Goal: Task Accomplishment & Management: Manage account settings

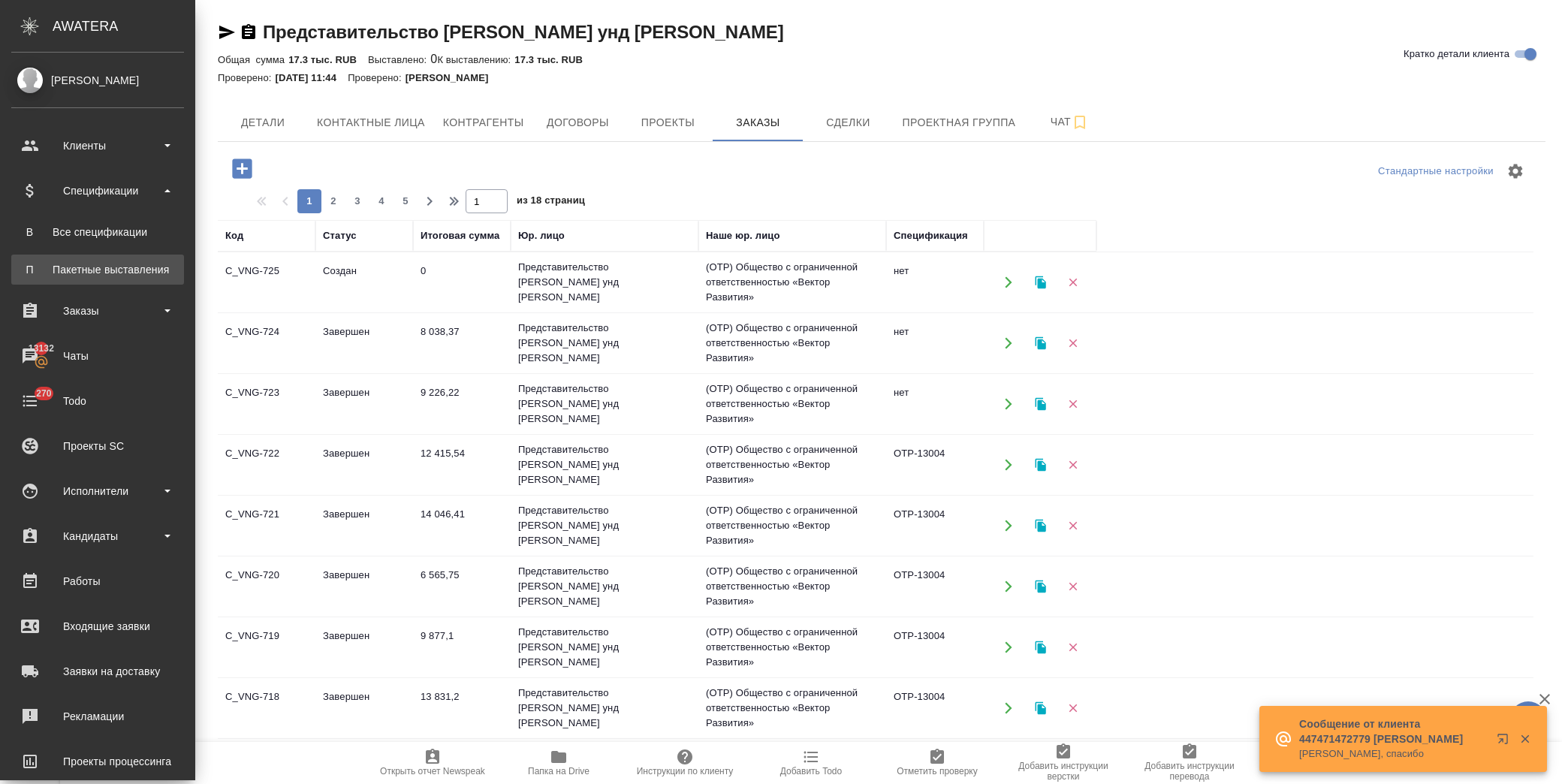
click at [124, 265] on div "Пакетные выставления" at bounding box center [98, 269] width 158 height 15
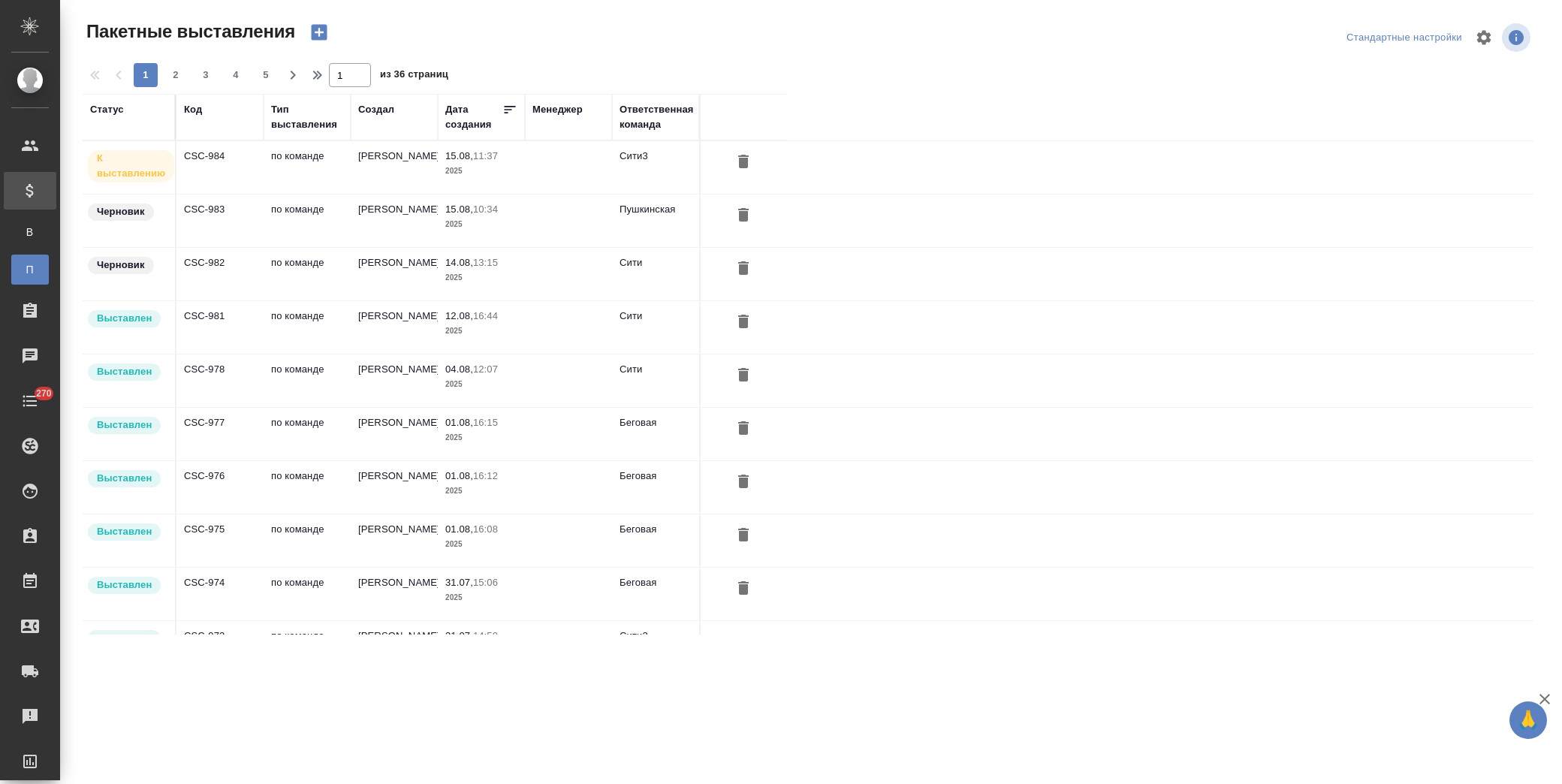
click at [379, 194] on td "Димитриева Юлия" at bounding box center [394, 168] width 87 height 53
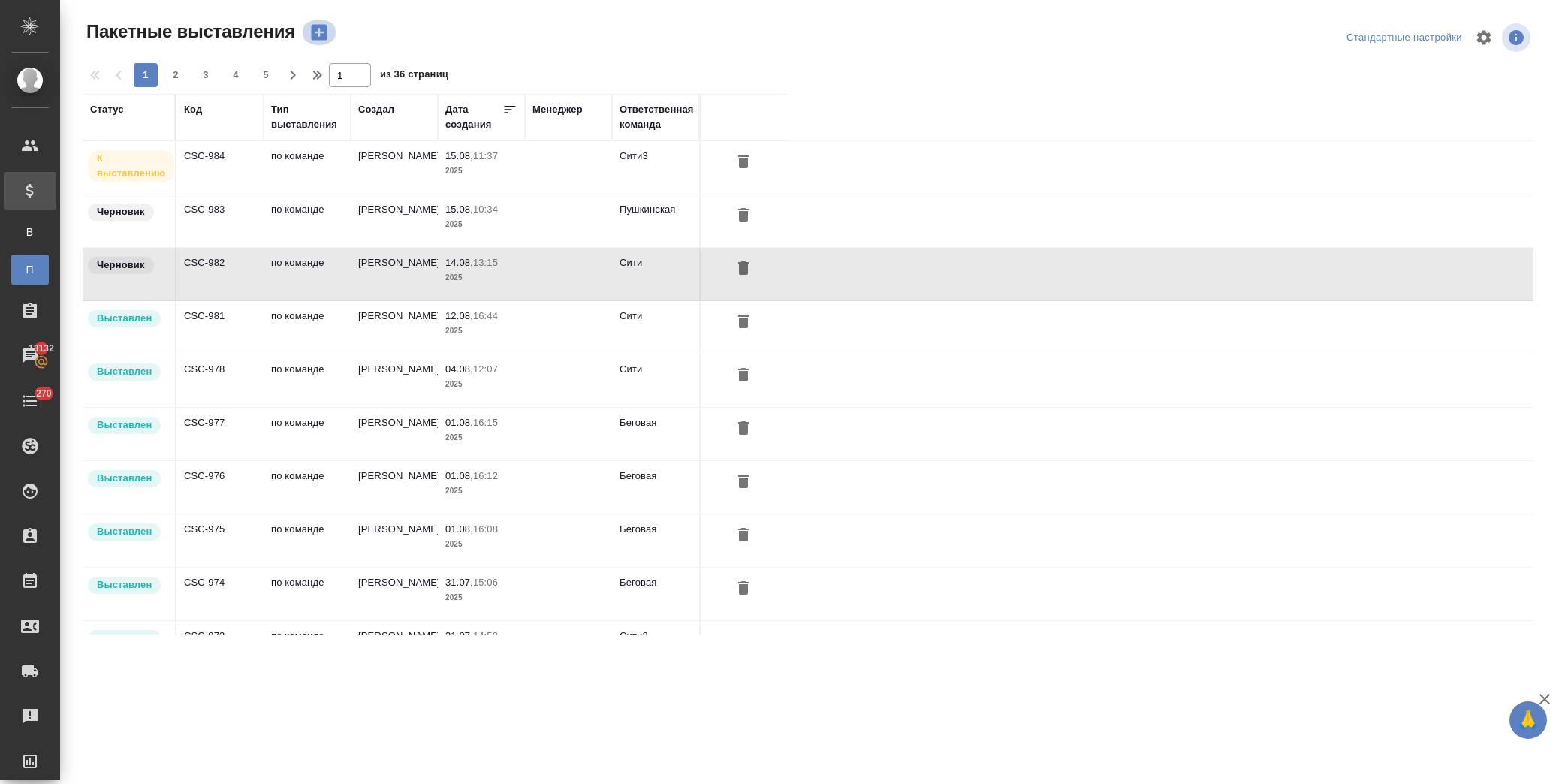
click at [323, 32] on icon "button" at bounding box center [319, 32] width 21 height 21
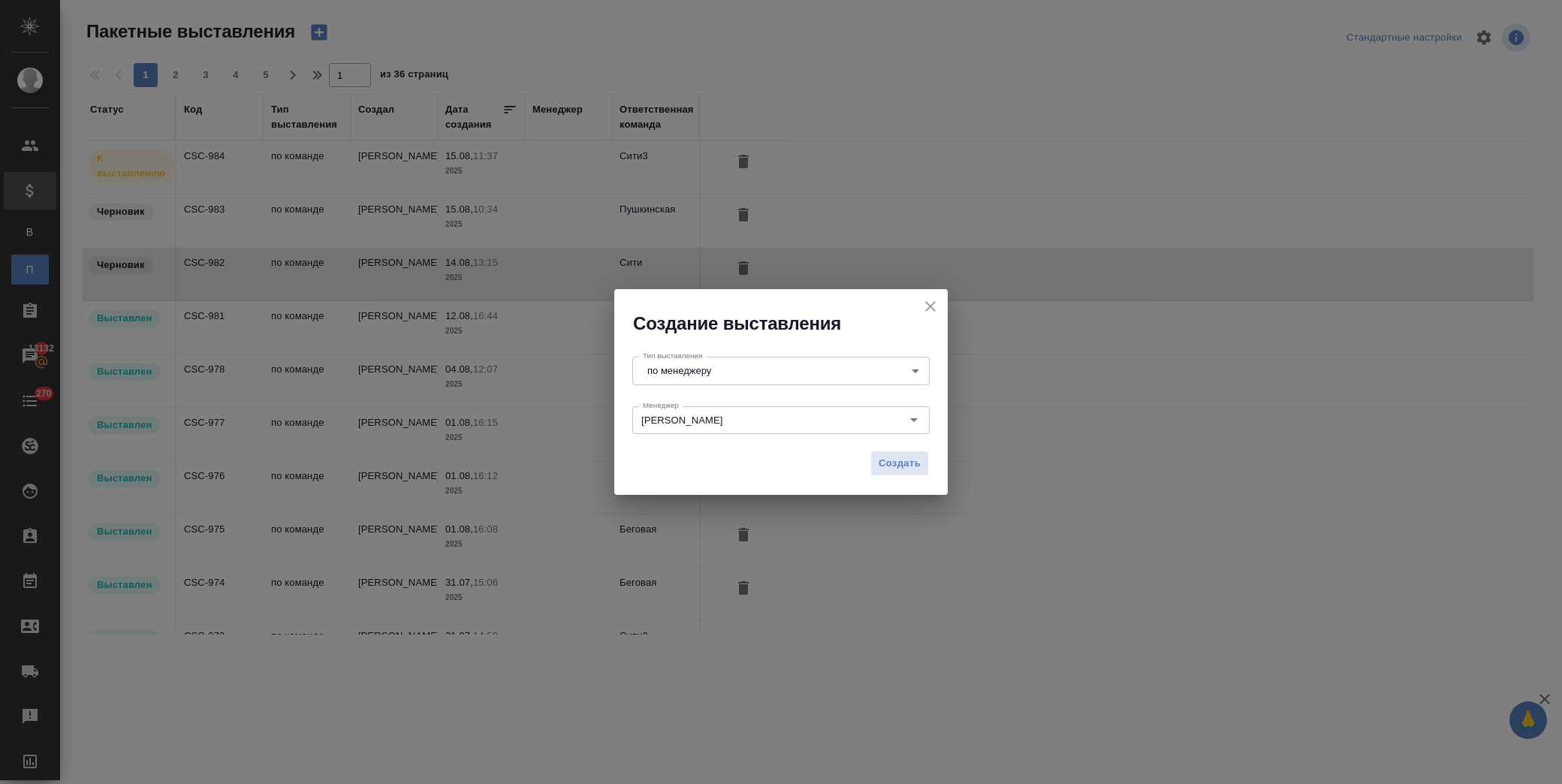
click at [748, 372] on body "🙏 .cls-1 fill:#fff; AWATERA Лофицкая Юлия Владимировна Клиенты Спецификации В В…" at bounding box center [781, 392] width 1562 height 784
click at [748, 393] on li "по команде" at bounding box center [781, 396] width 297 height 25
type input "byDepartment"
click at [917, 468] on span "Создать" at bounding box center [900, 464] width 42 height 17
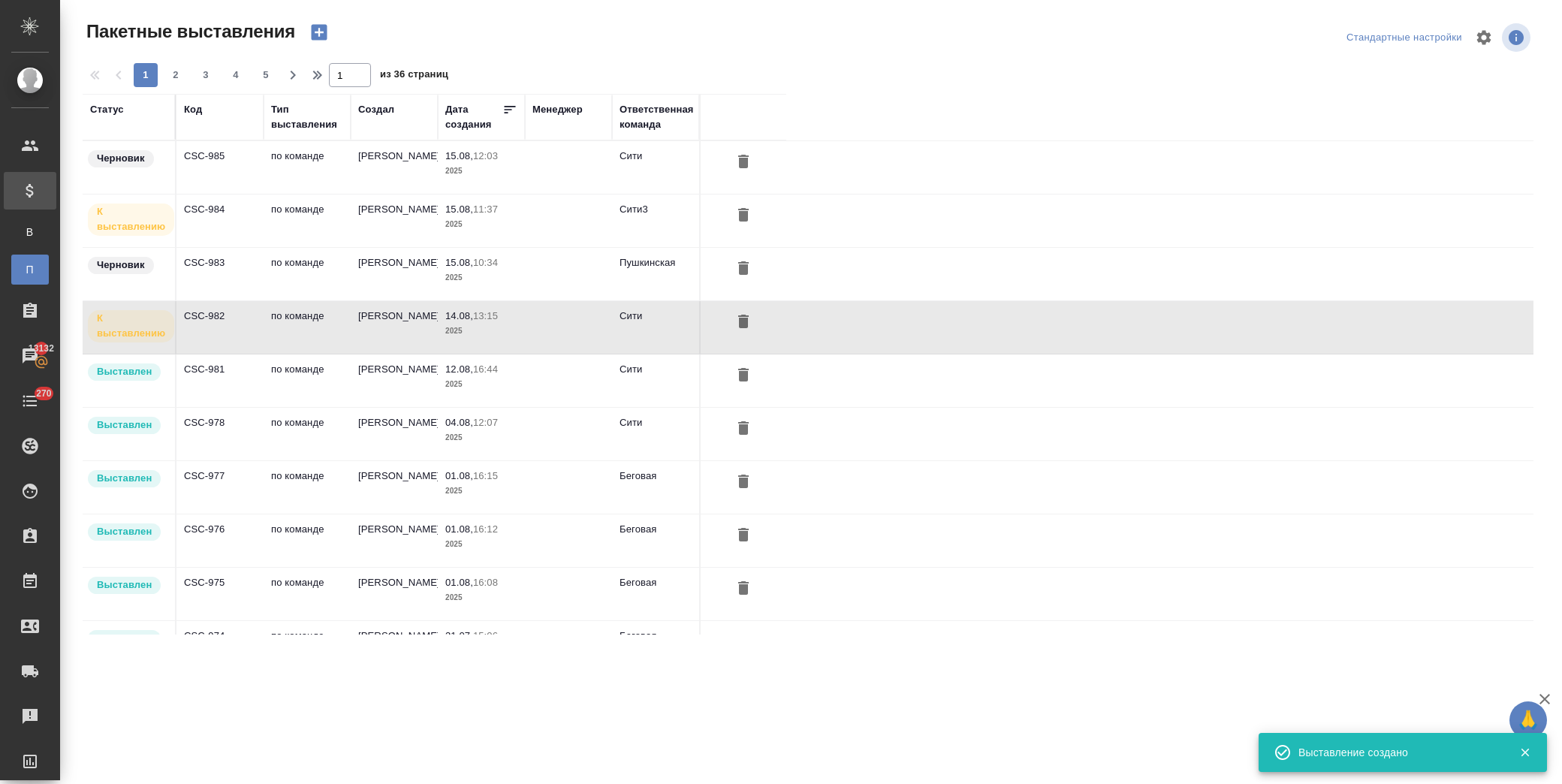
click at [312, 28] on icon "button" at bounding box center [320, 33] width 16 height 16
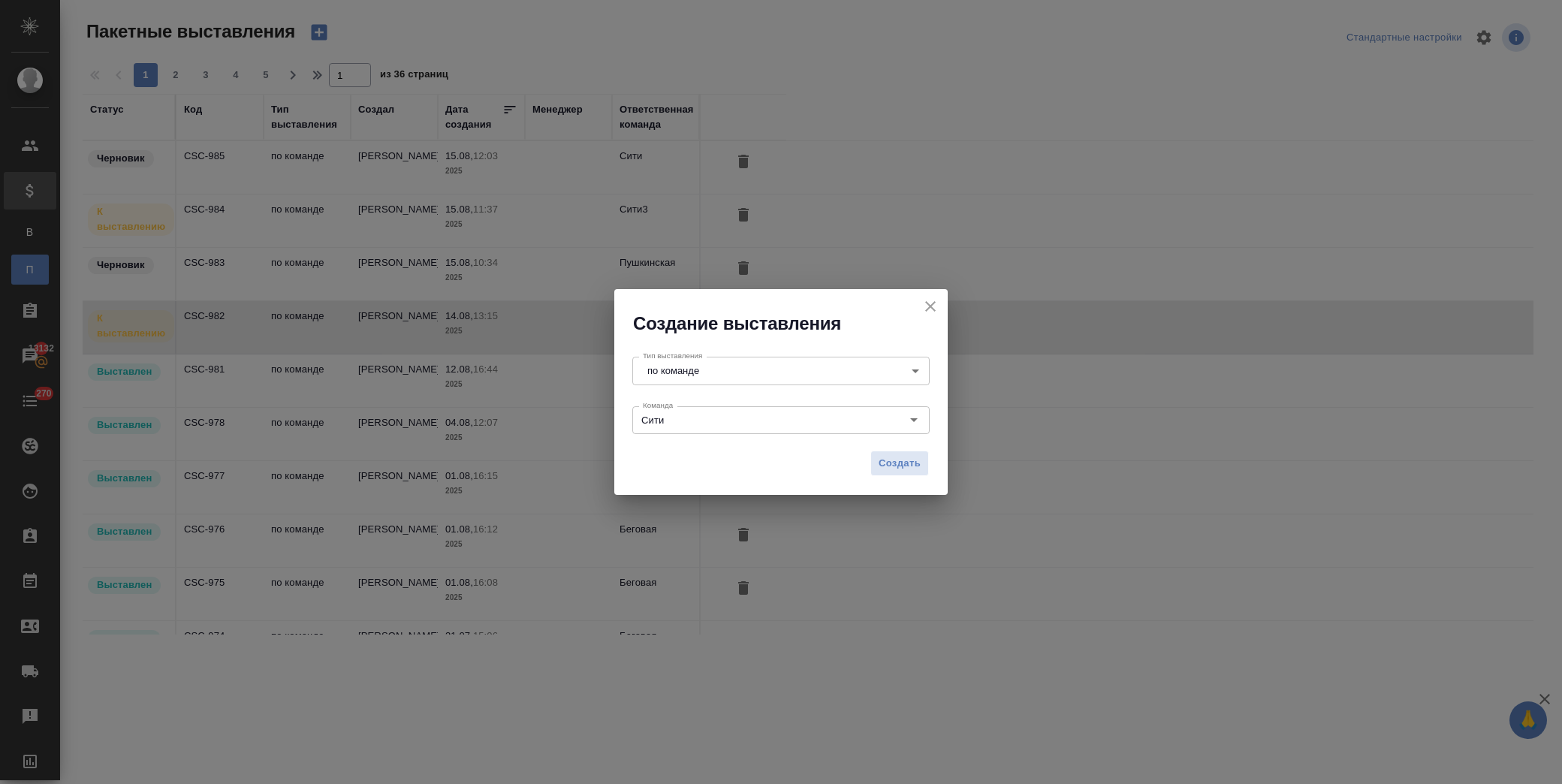
click at [827, 356] on body "🙏 .cls-1 fill:#fff; AWATERA Лофицкая Юлия Владимировна Клиенты Спецификации В В…" at bounding box center [781, 392] width 1562 height 784
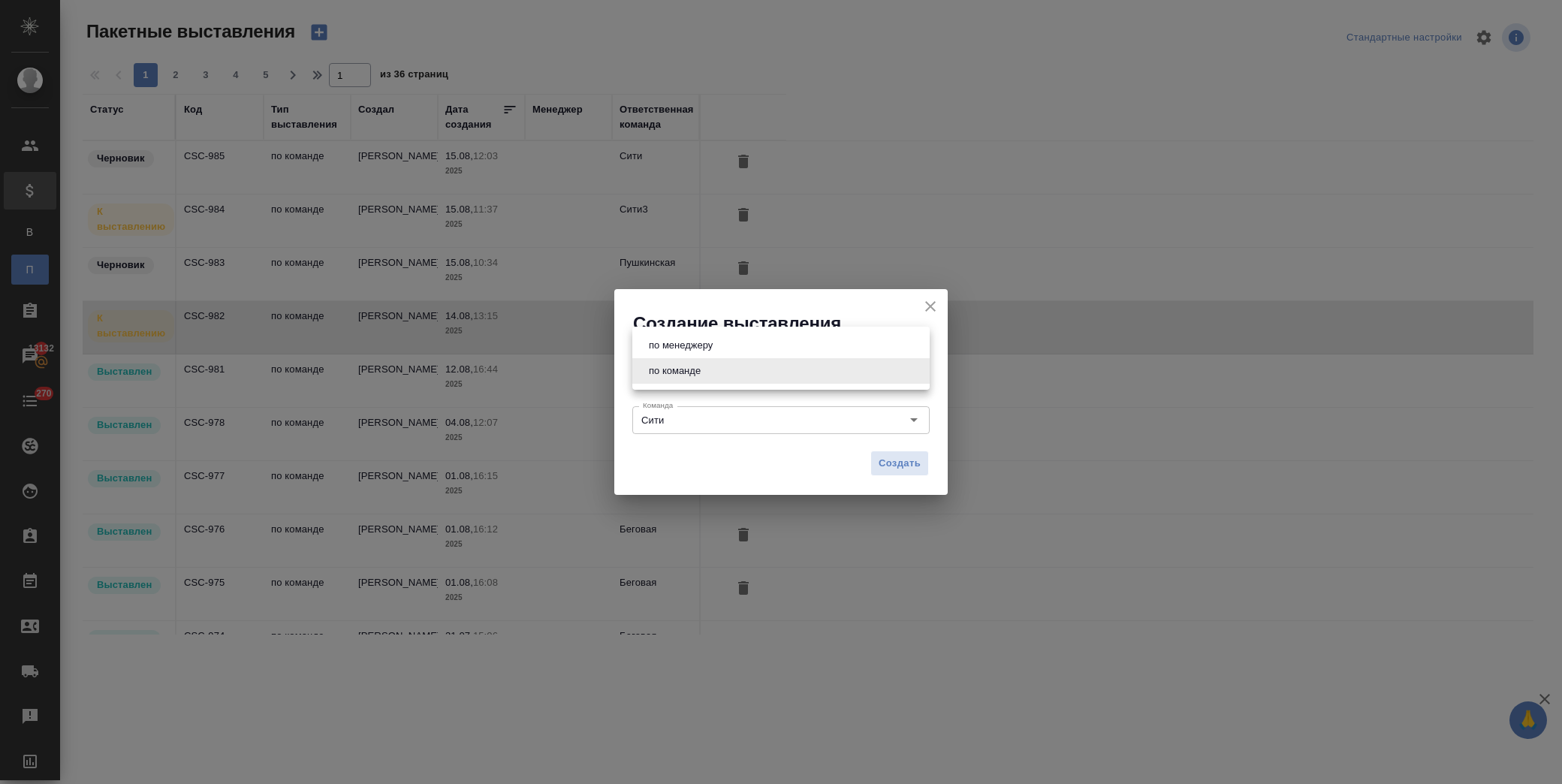
click at [702, 372] on button "по команде" at bounding box center [675, 371] width 61 height 16
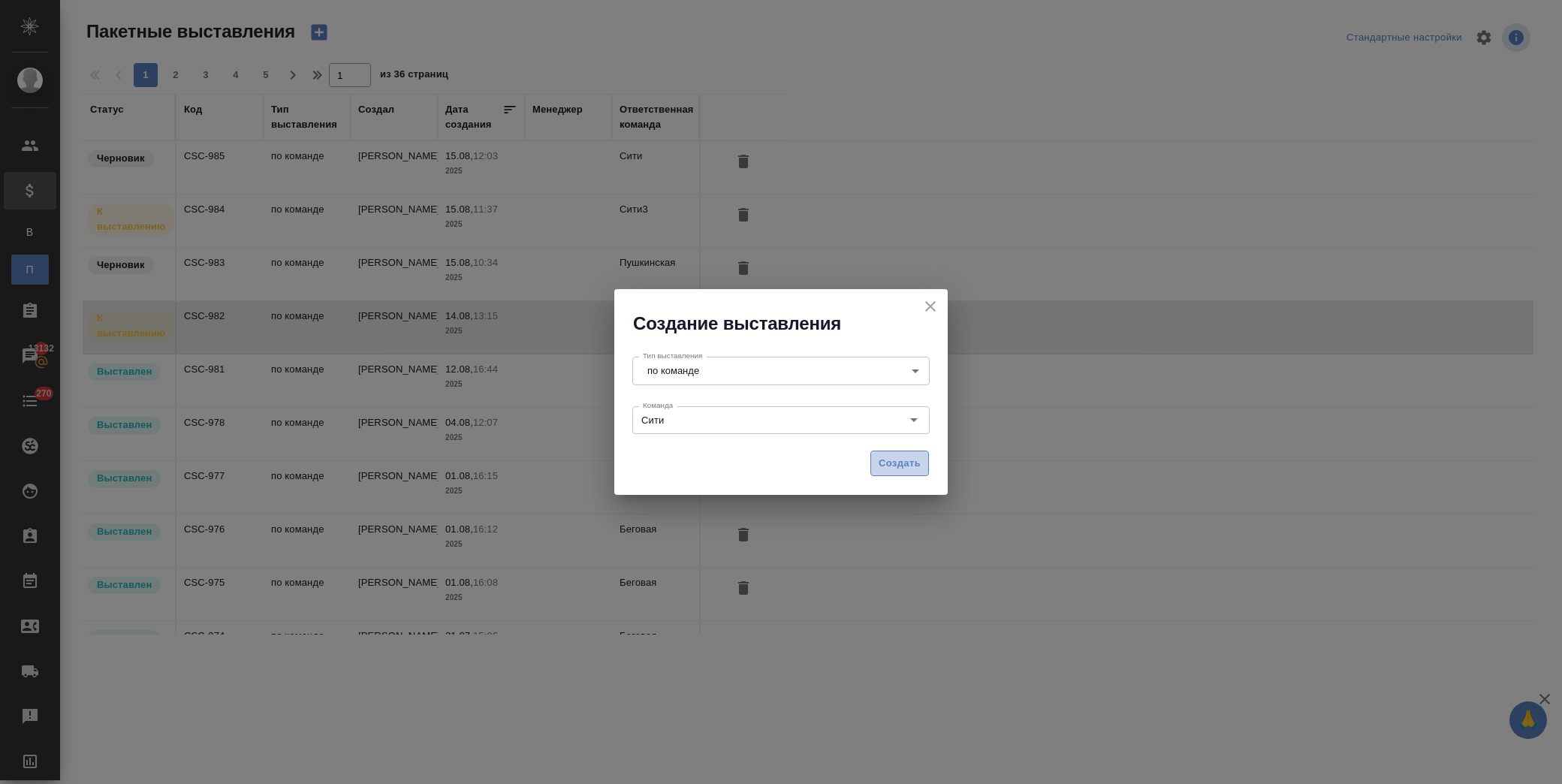
click at [889, 458] on span "Создать" at bounding box center [900, 464] width 42 height 17
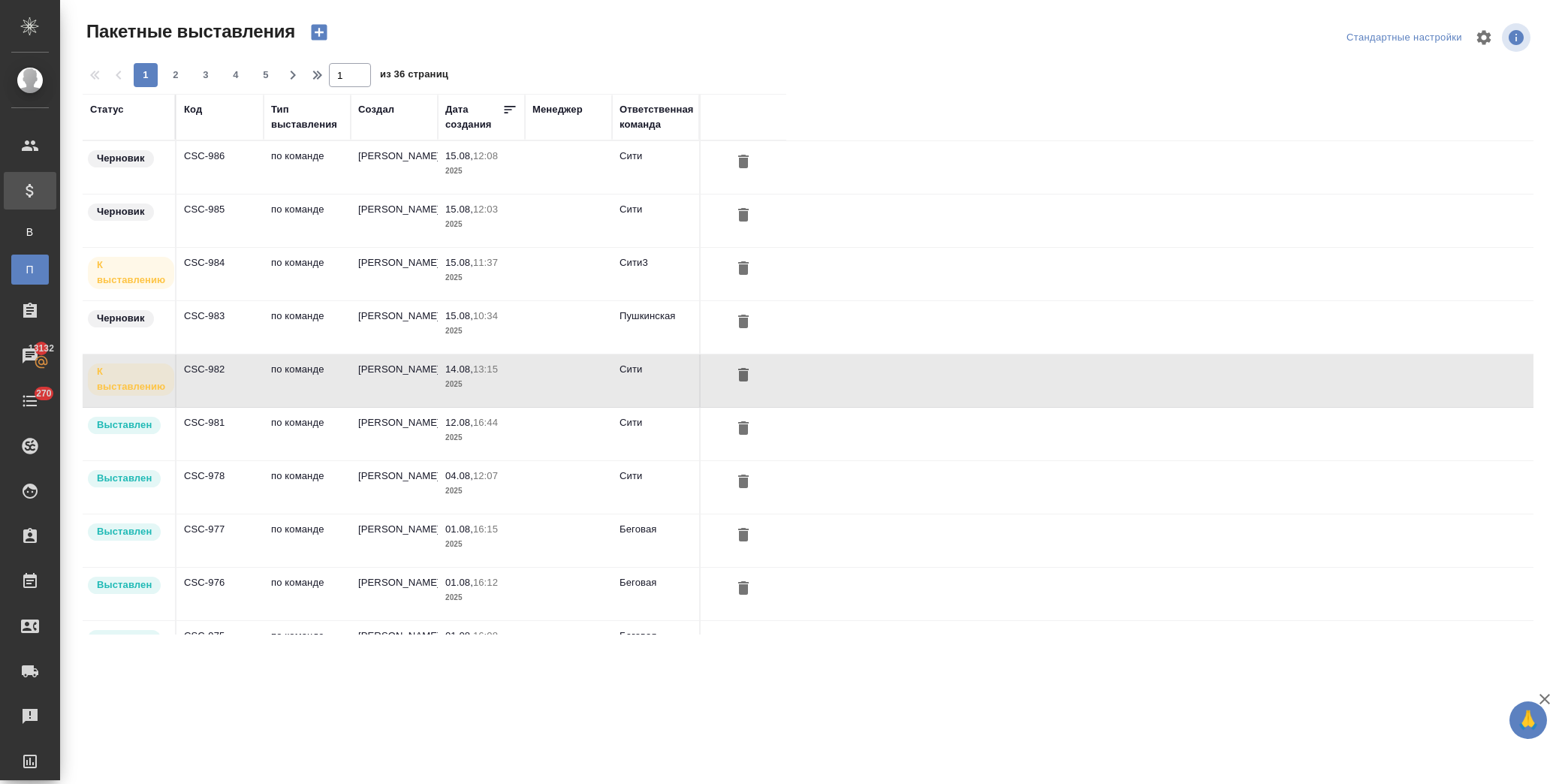
click at [383, 194] on td "Димитриева Юлия" at bounding box center [394, 168] width 87 height 53
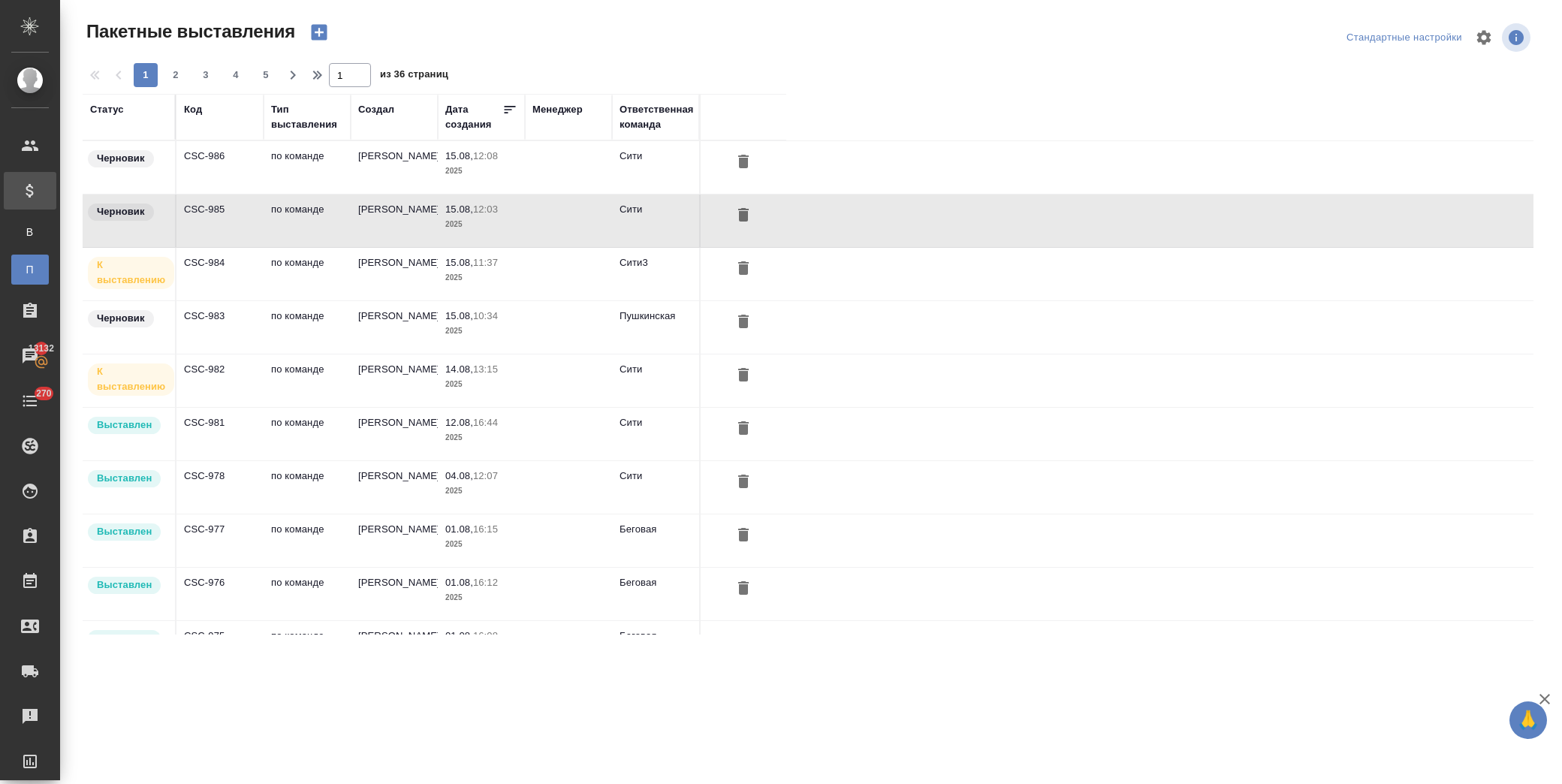
click at [383, 194] on td "Димитриева Юлия" at bounding box center [394, 168] width 87 height 53
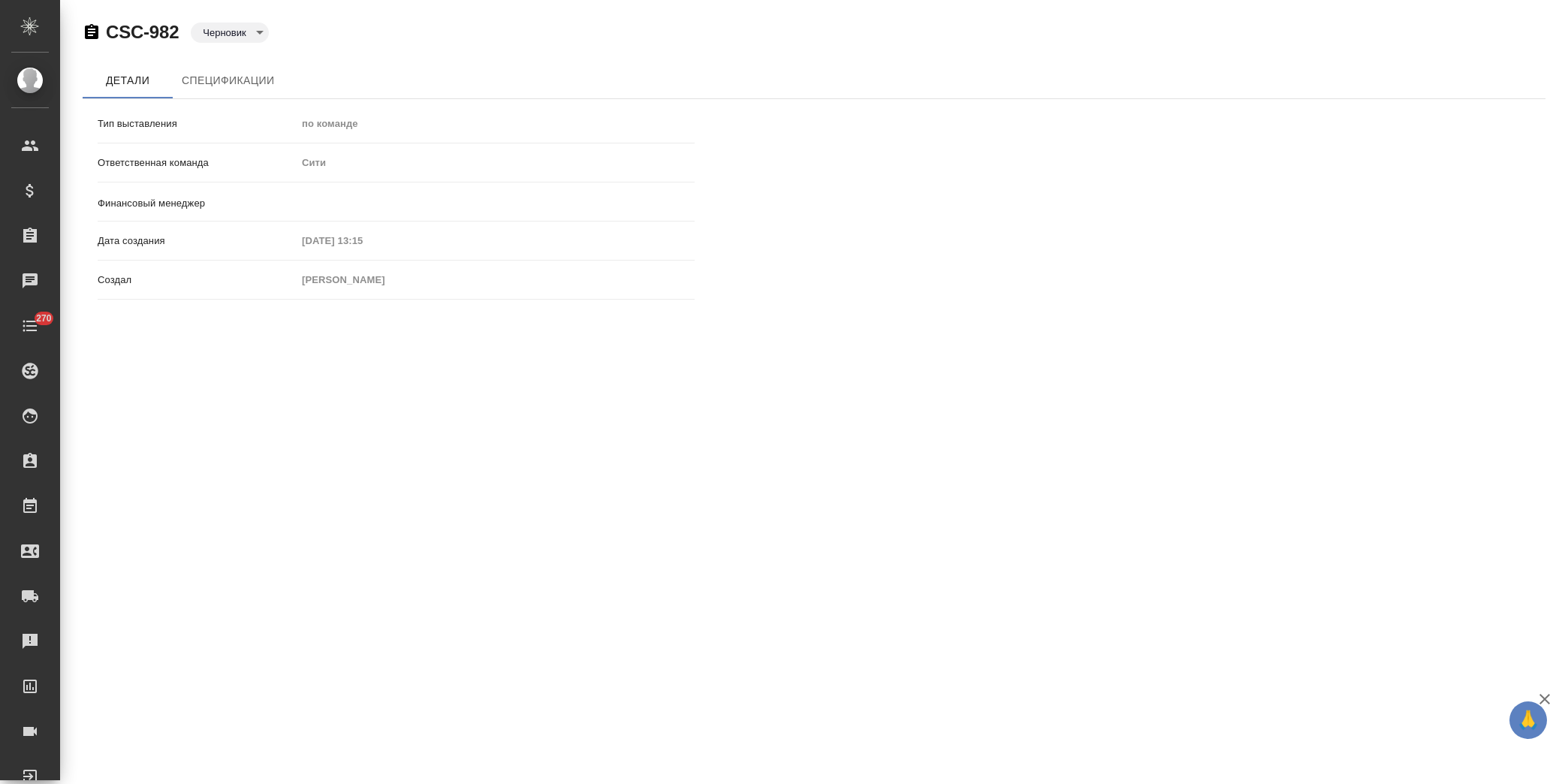
type input "[PERSON_NAME]"
click at [241, 77] on span "Спецификации" at bounding box center [228, 81] width 92 height 19
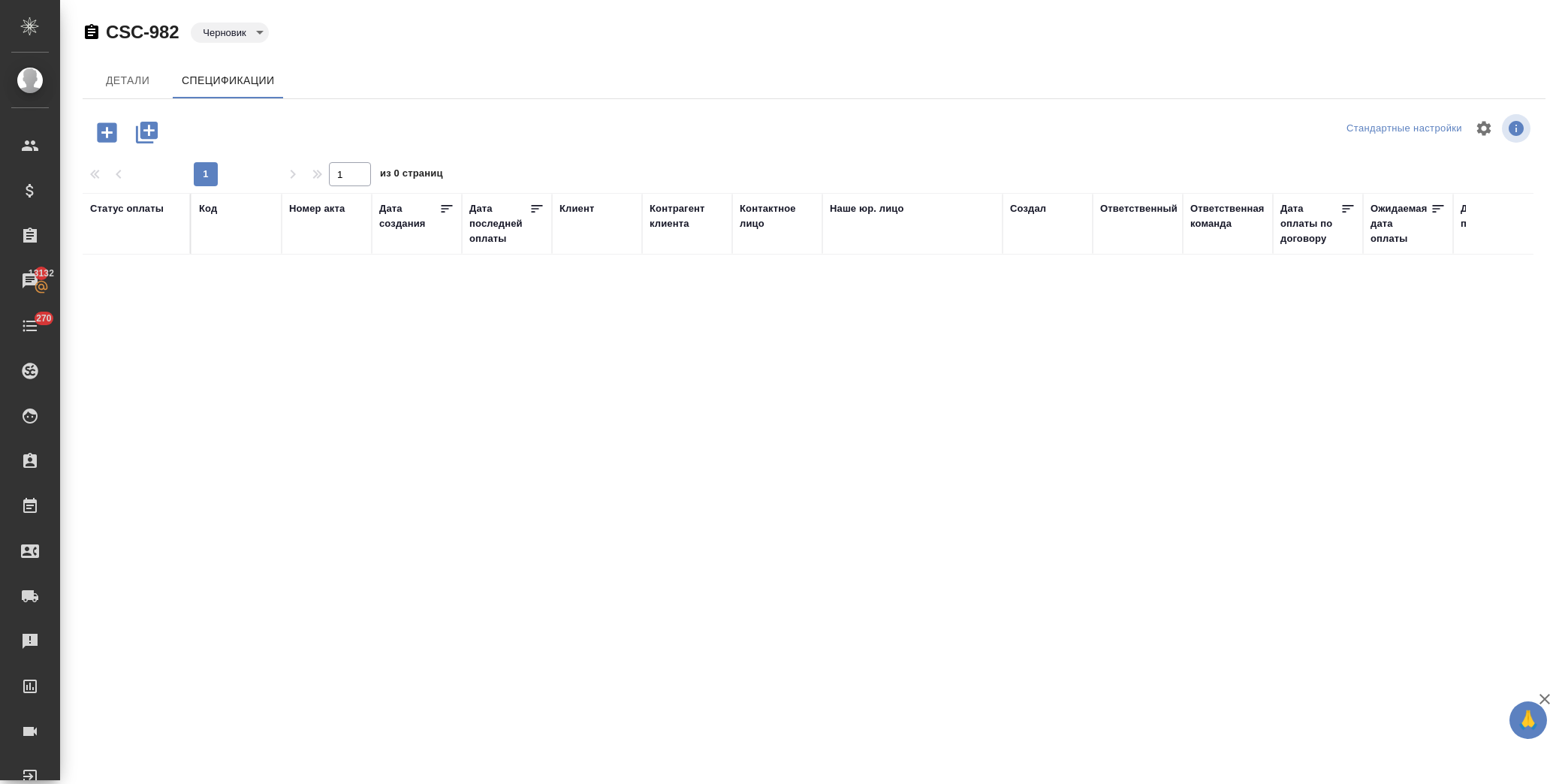
click at [117, 145] on icon "button" at bounding box center [107, 132] width 26 height 26
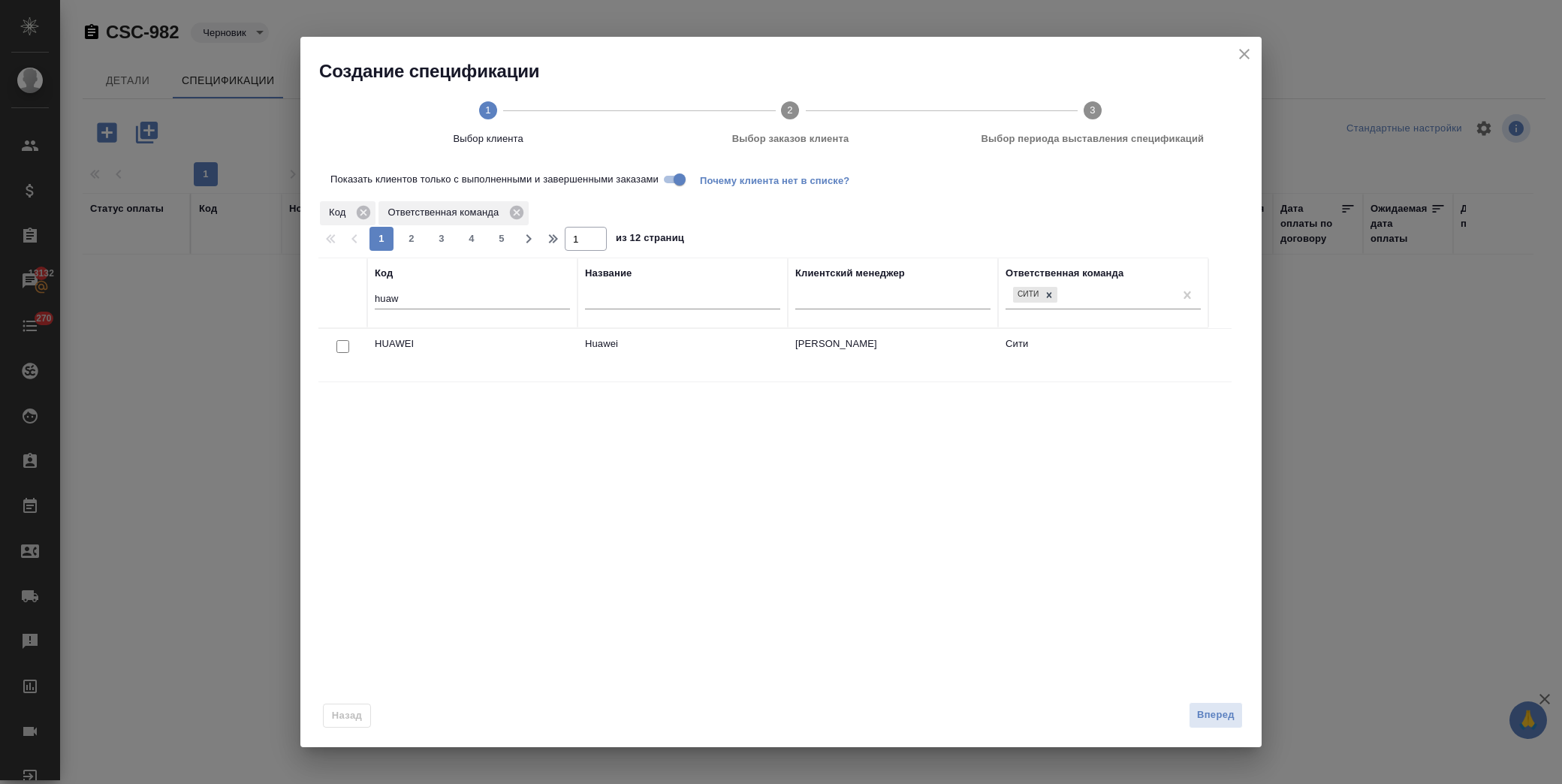
click at [341, 346] on input "checkbox" at bounding box center [342, 346] width 13 height 13
checkbox input "true"
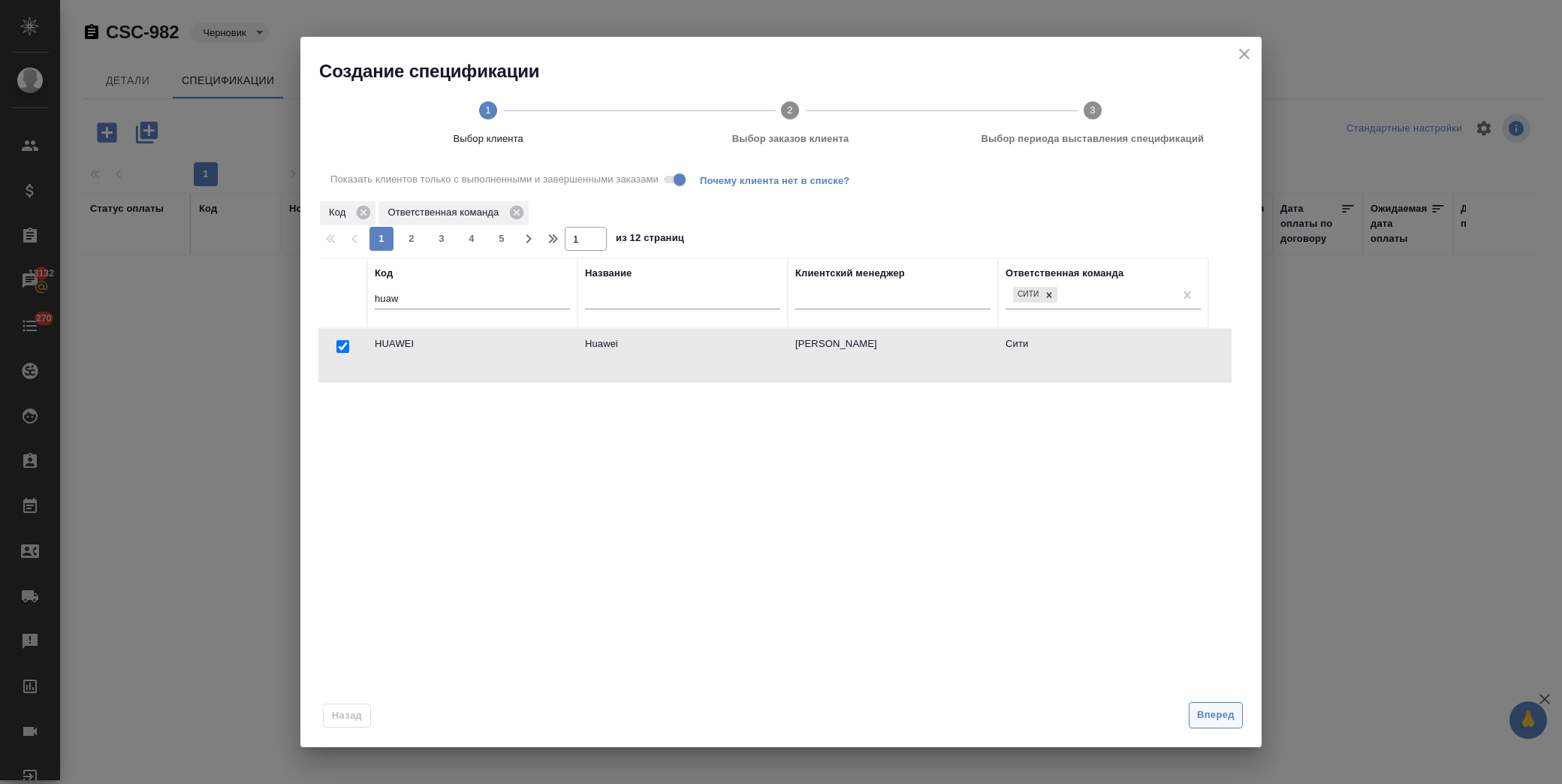
click at [1221, 707] on span "Вперед" at bounding box center [1215, 715] width 37 height 17
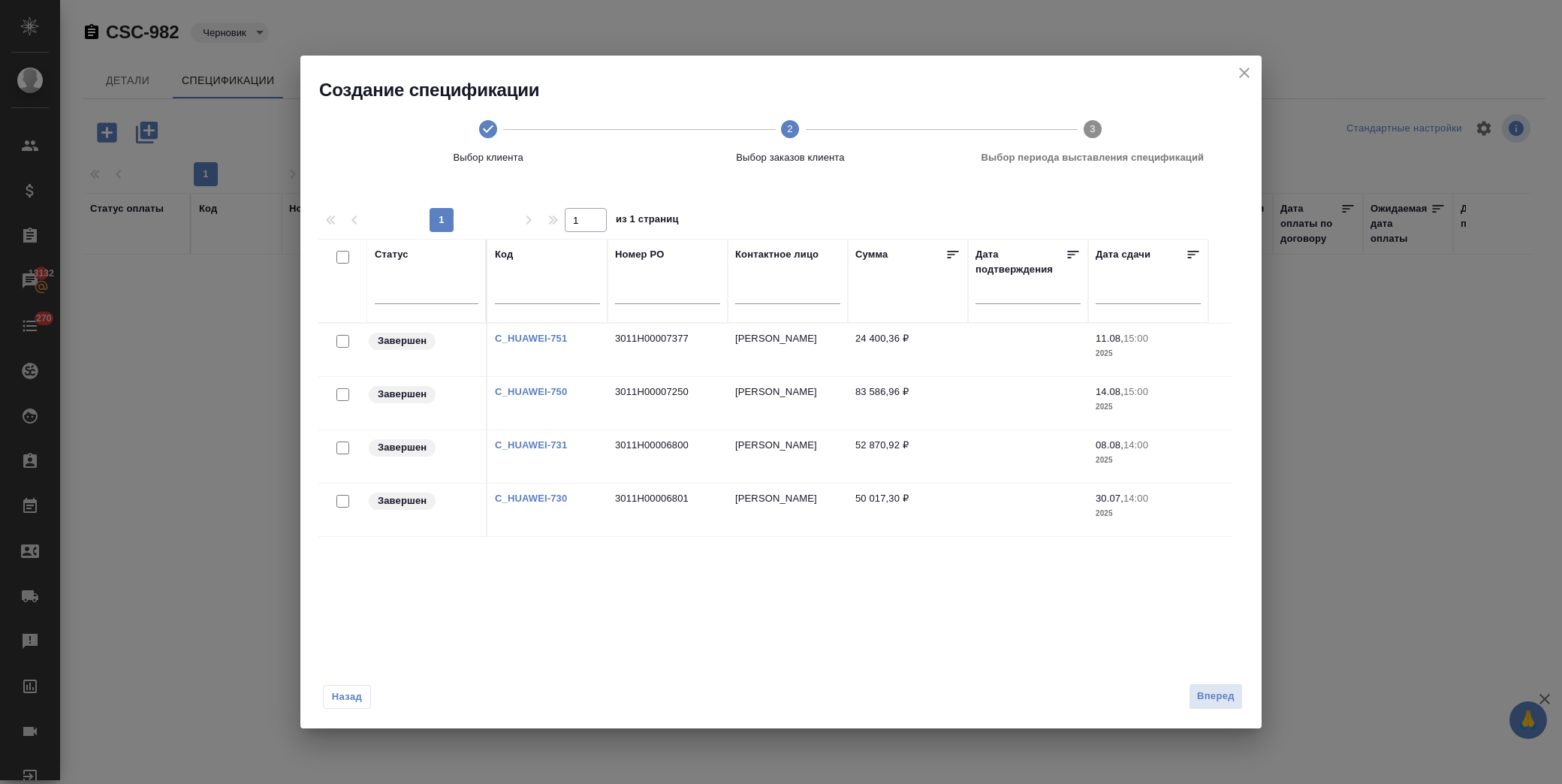
click at [347, 504] on input "checkbox" at bounding box center [342, 501] width 13 height 13
checkbox input "true"
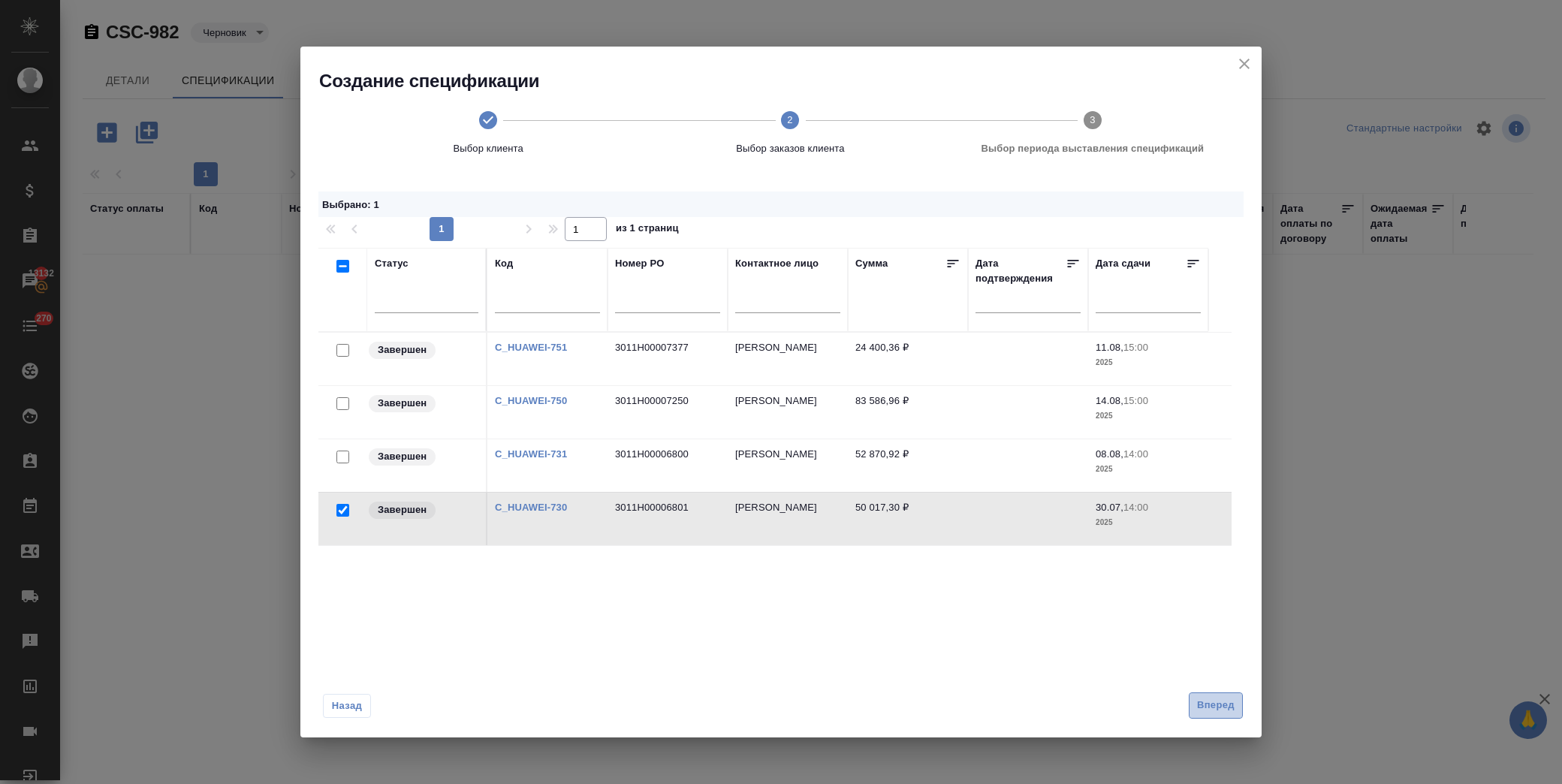
click at [1201, 702] on span "Вперед" at bounding box center [1215, 705] width 37 height 17
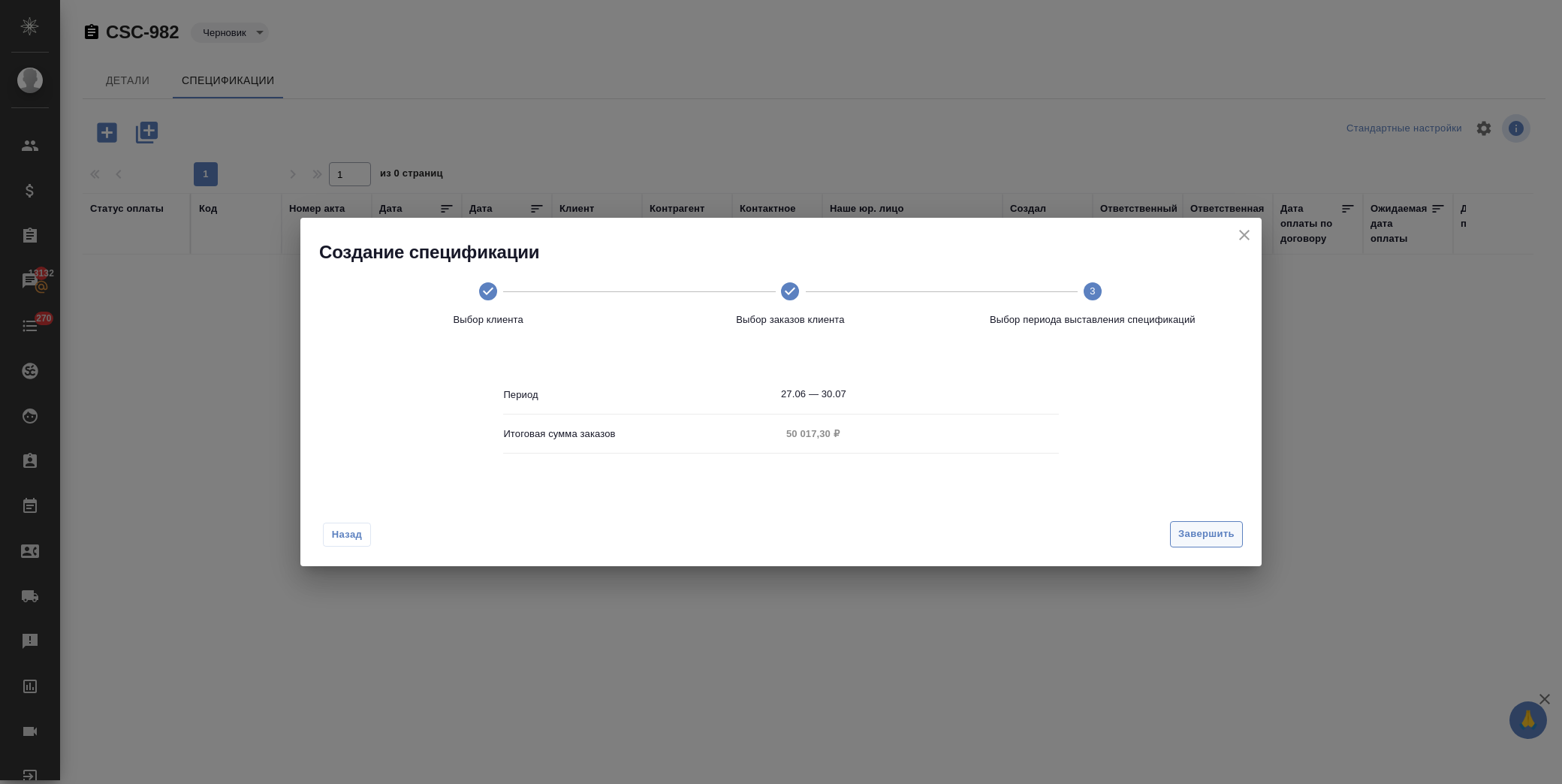
click at [1196, 530] on span "Завершить" at bounding box center [1207, 534] width 56 height 17
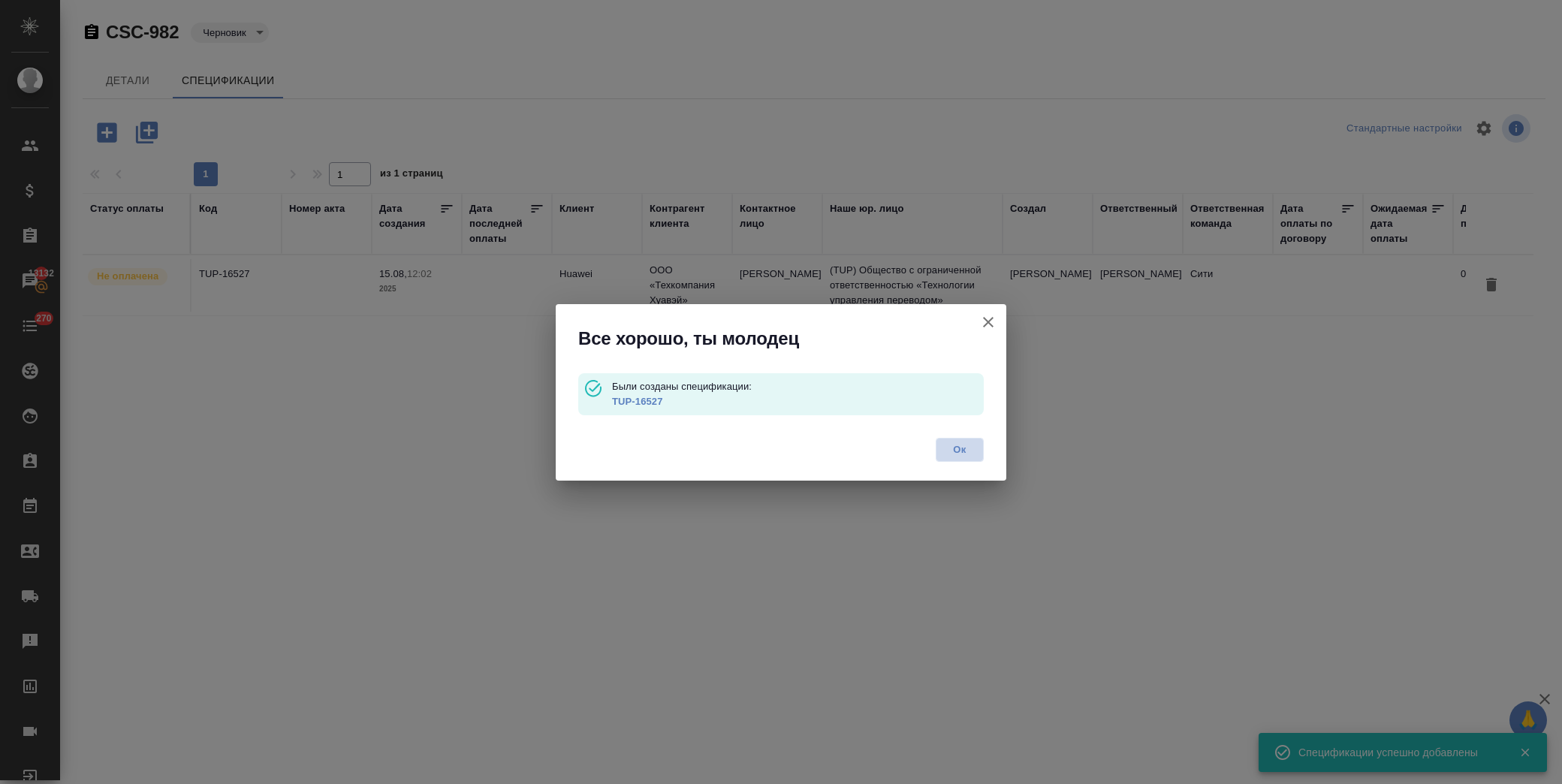
click at [963, 453] on span "Ок" at bounding box center [960, 449] width 31 height 15
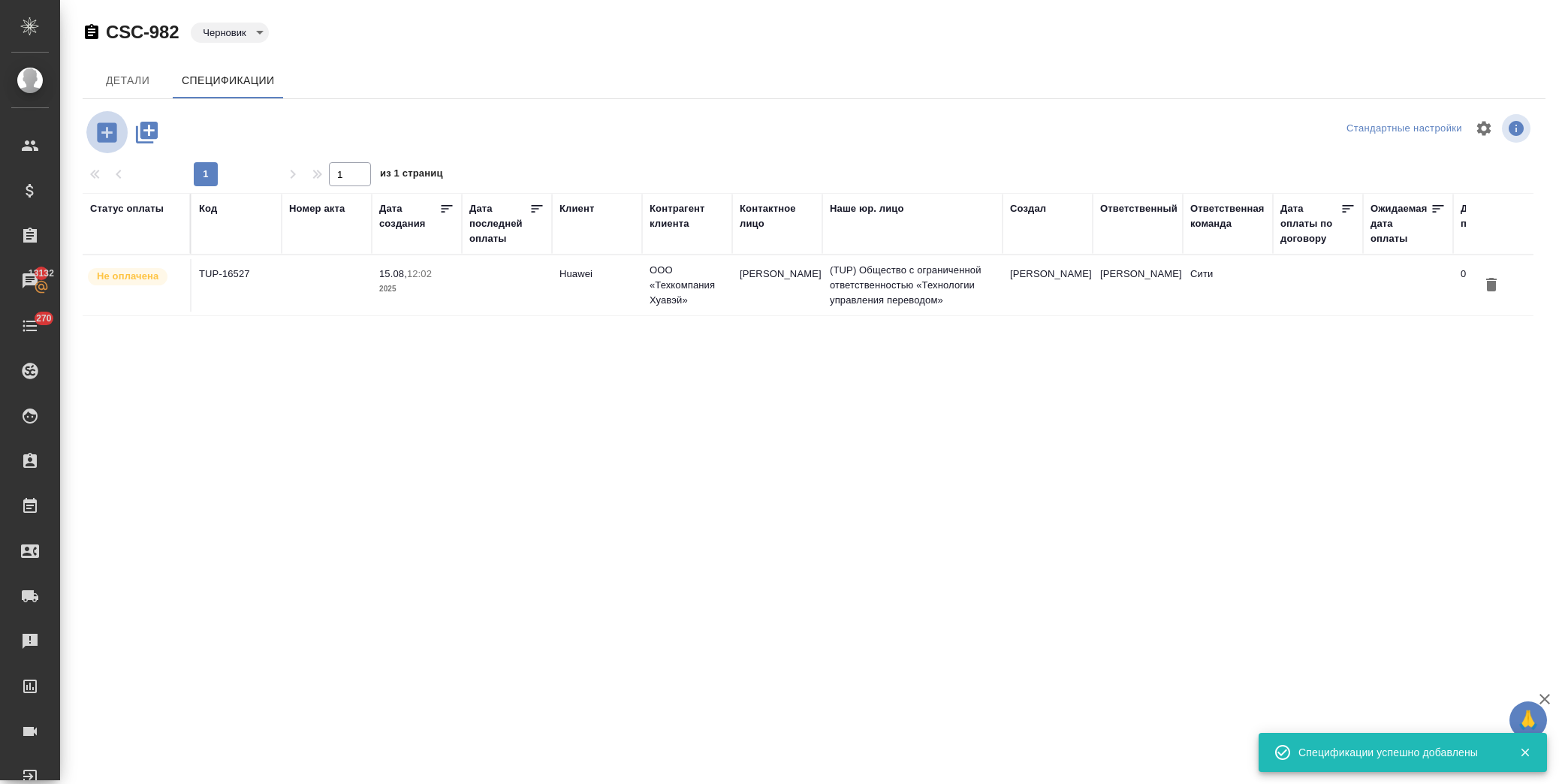
click at [100, 138] on icon "button" at bounding box center [107, 132] width 19 height 19
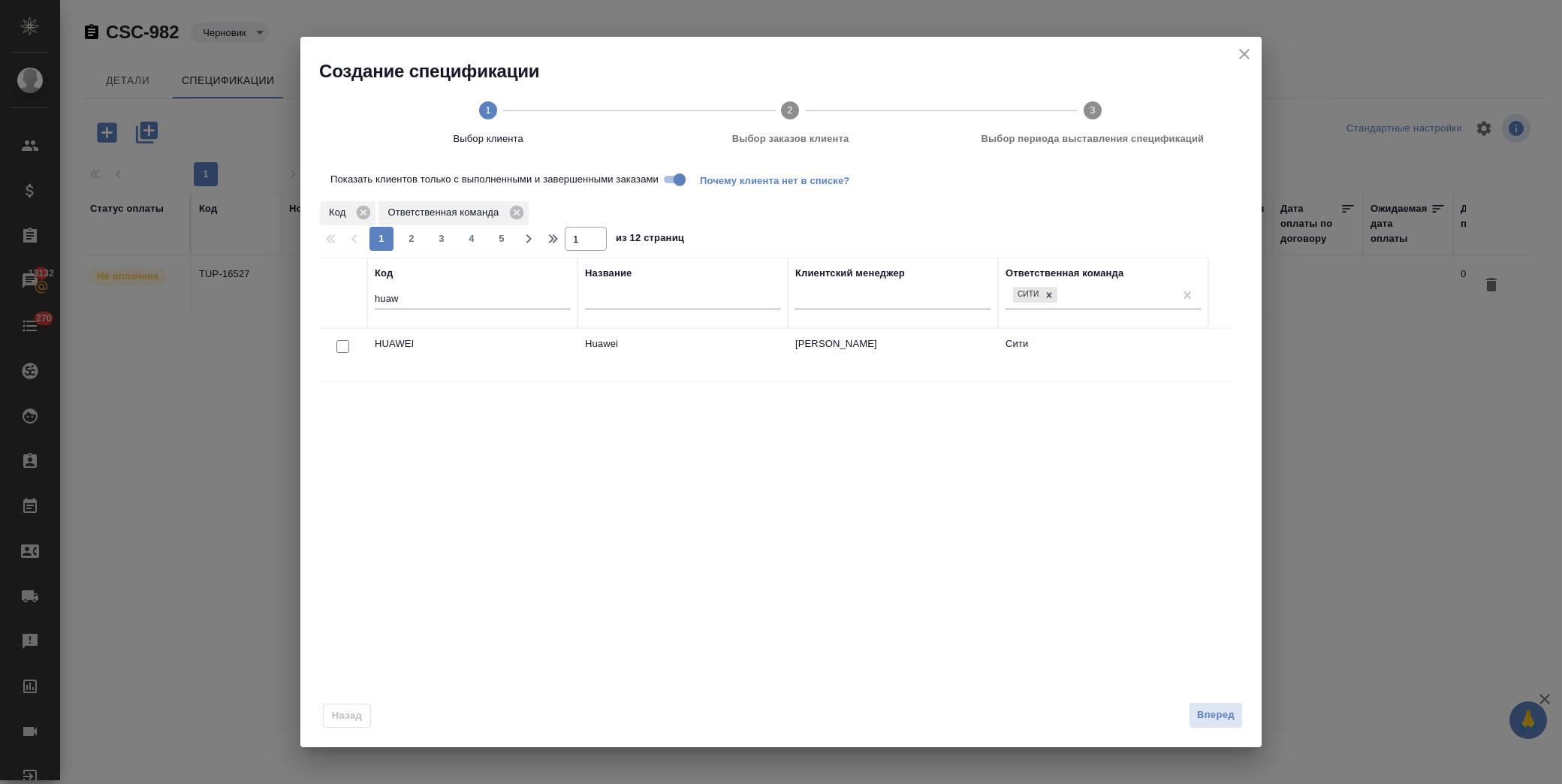
click at [343, 346] on input "checkbox" at bounding box center [342, 346] width 13 height 13
checkbox input "true"
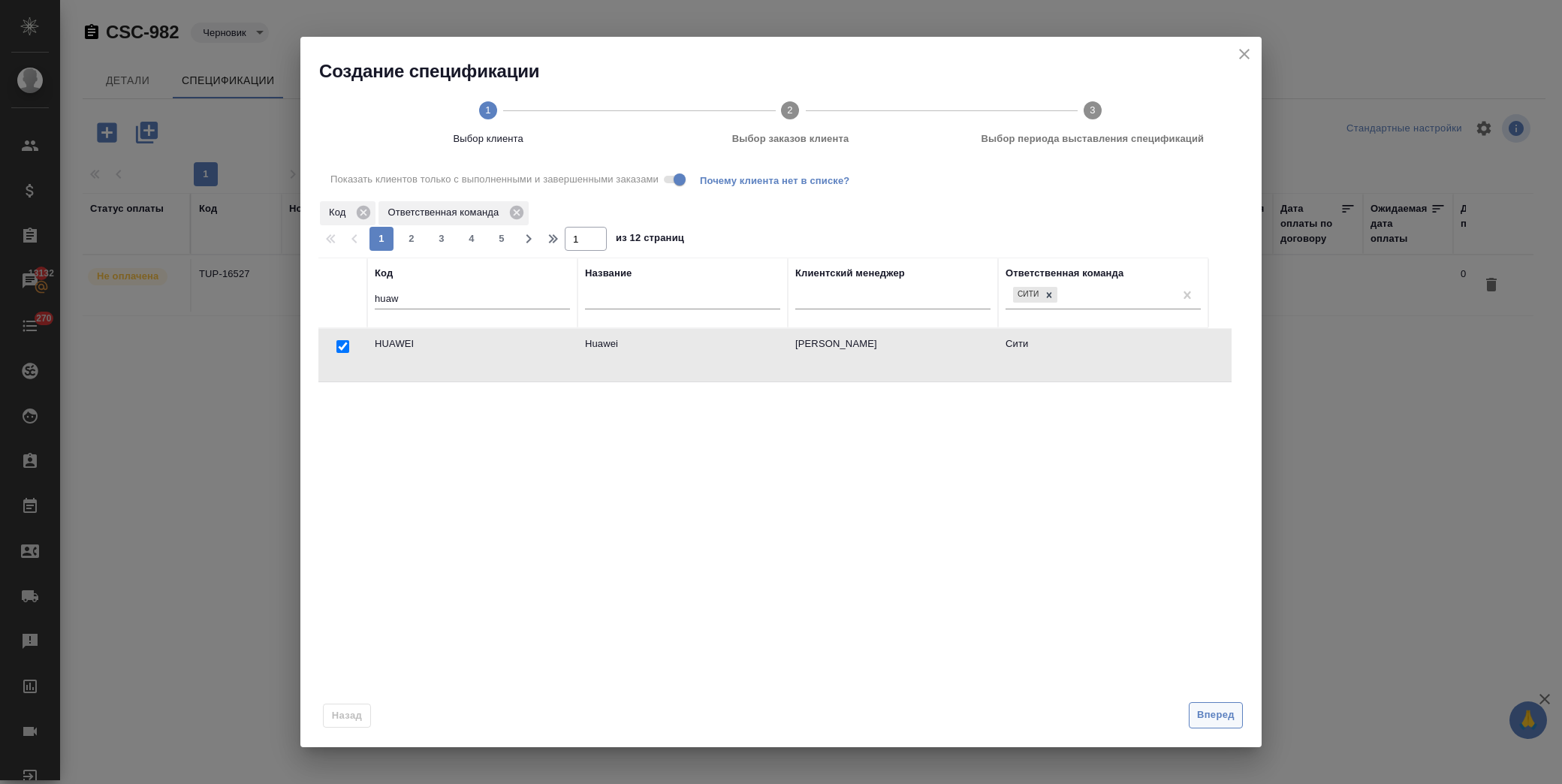
click at [1219, 715] on span "Вперед" at bounding box center [1215, 715] width 37 height 17
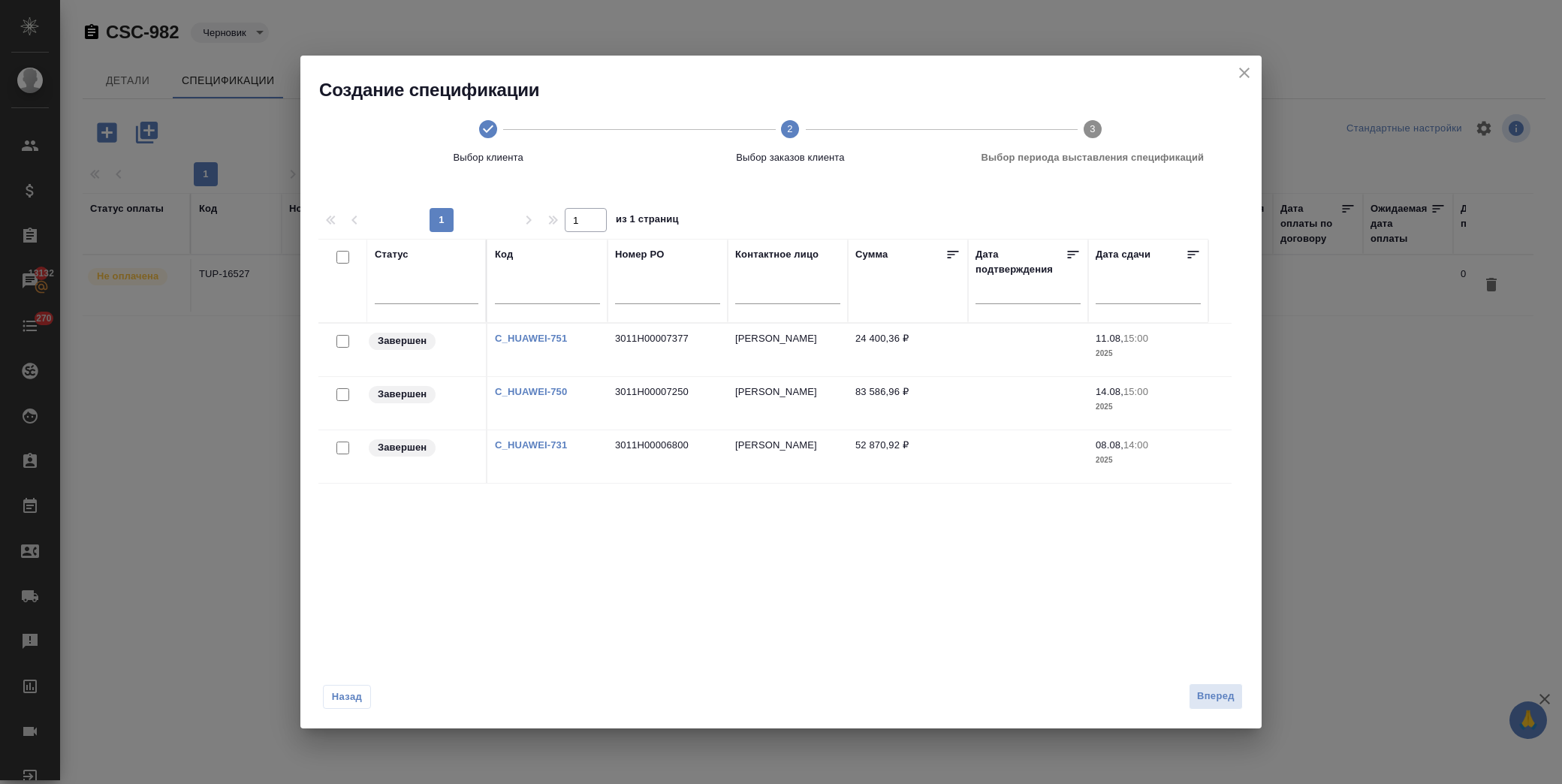
click at [334, 352] on div at bounding box center [342, 341] width 34 height 21
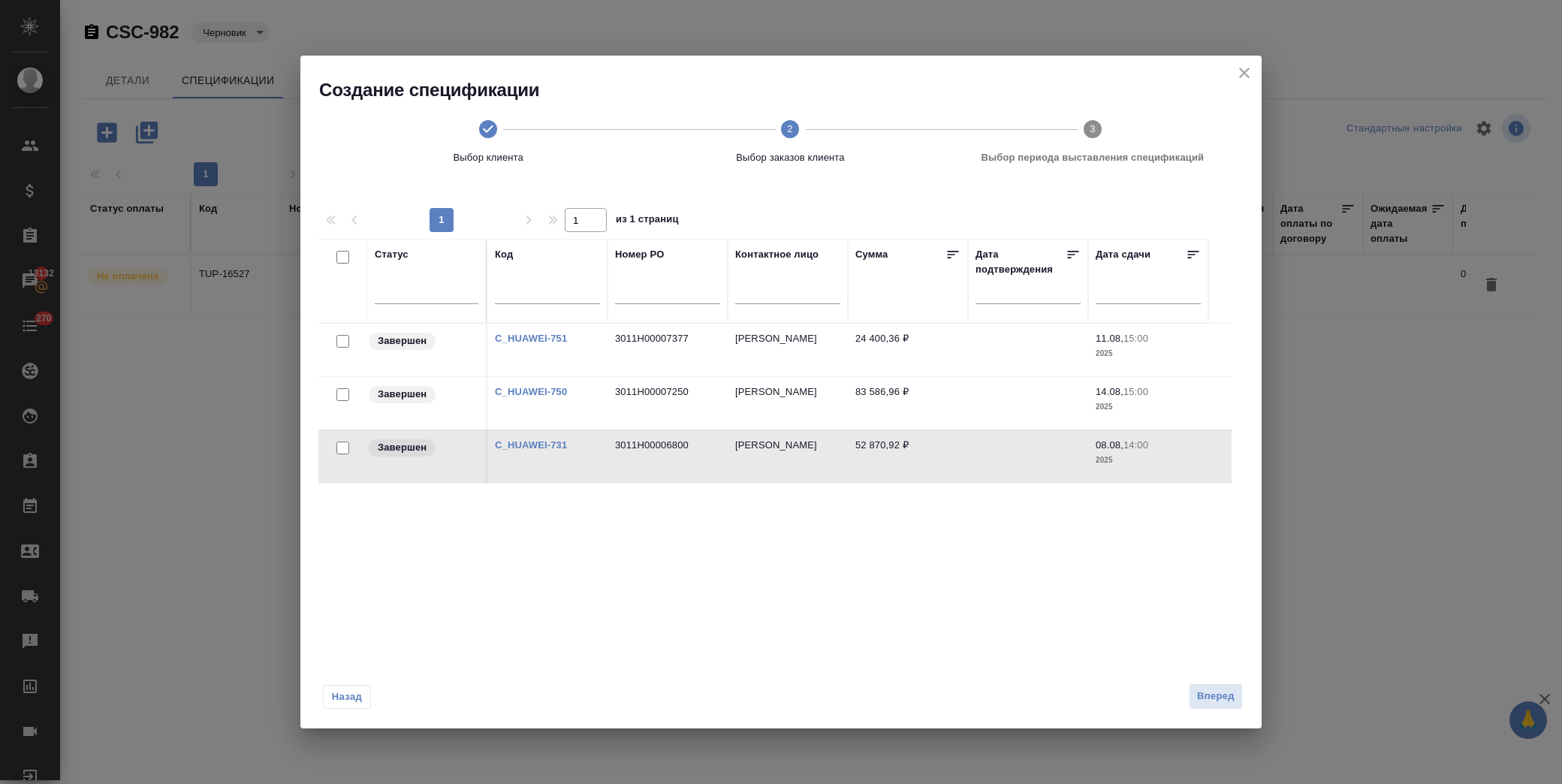
click at [341, 446] on input "checkbox" at bounding box center [342, 447] width 13 height 13
checkbox input "true"
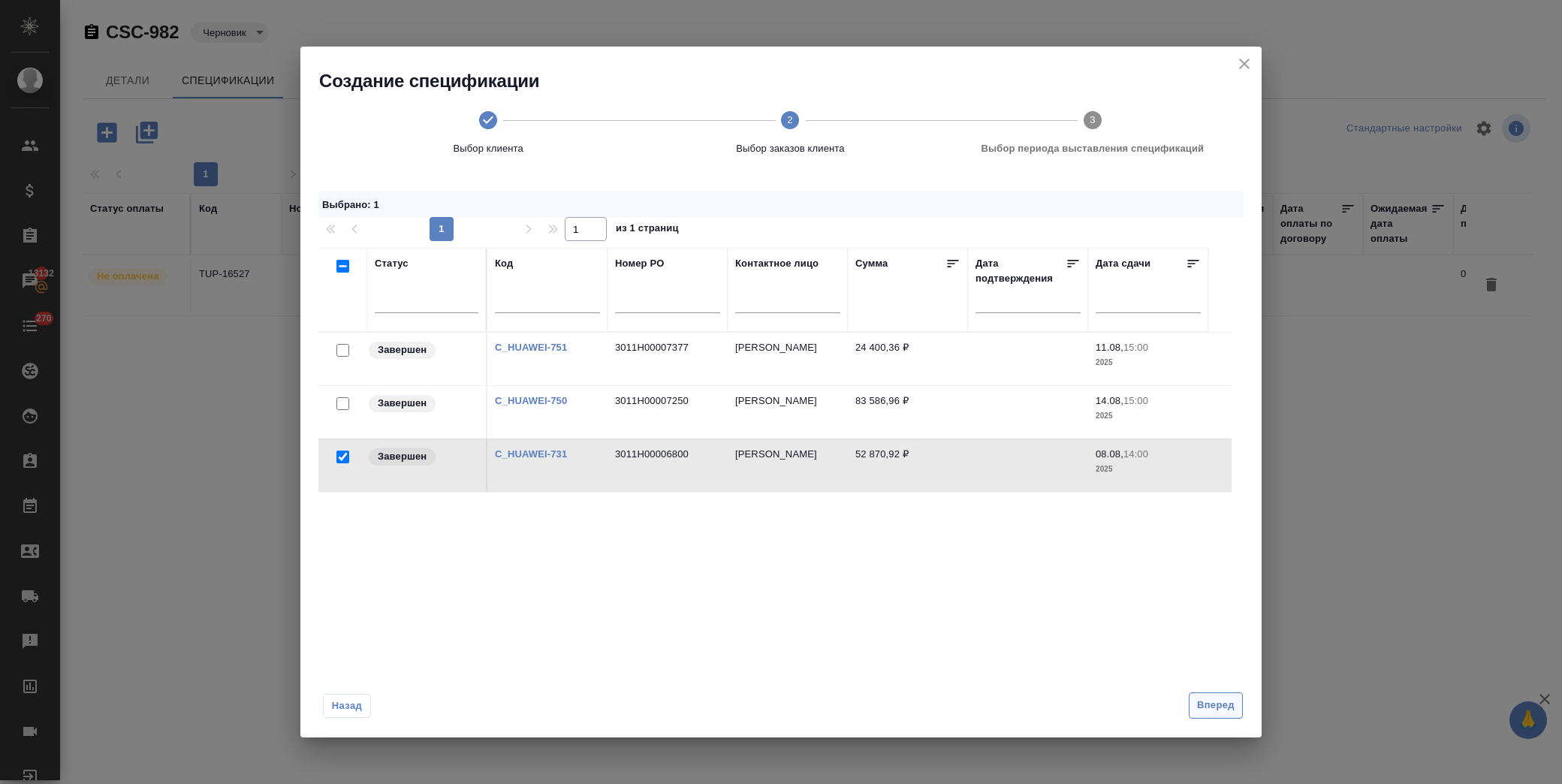
click at [1207, 698] on span "Вперед" at bounding box center [1215, 705] width 37 height 17
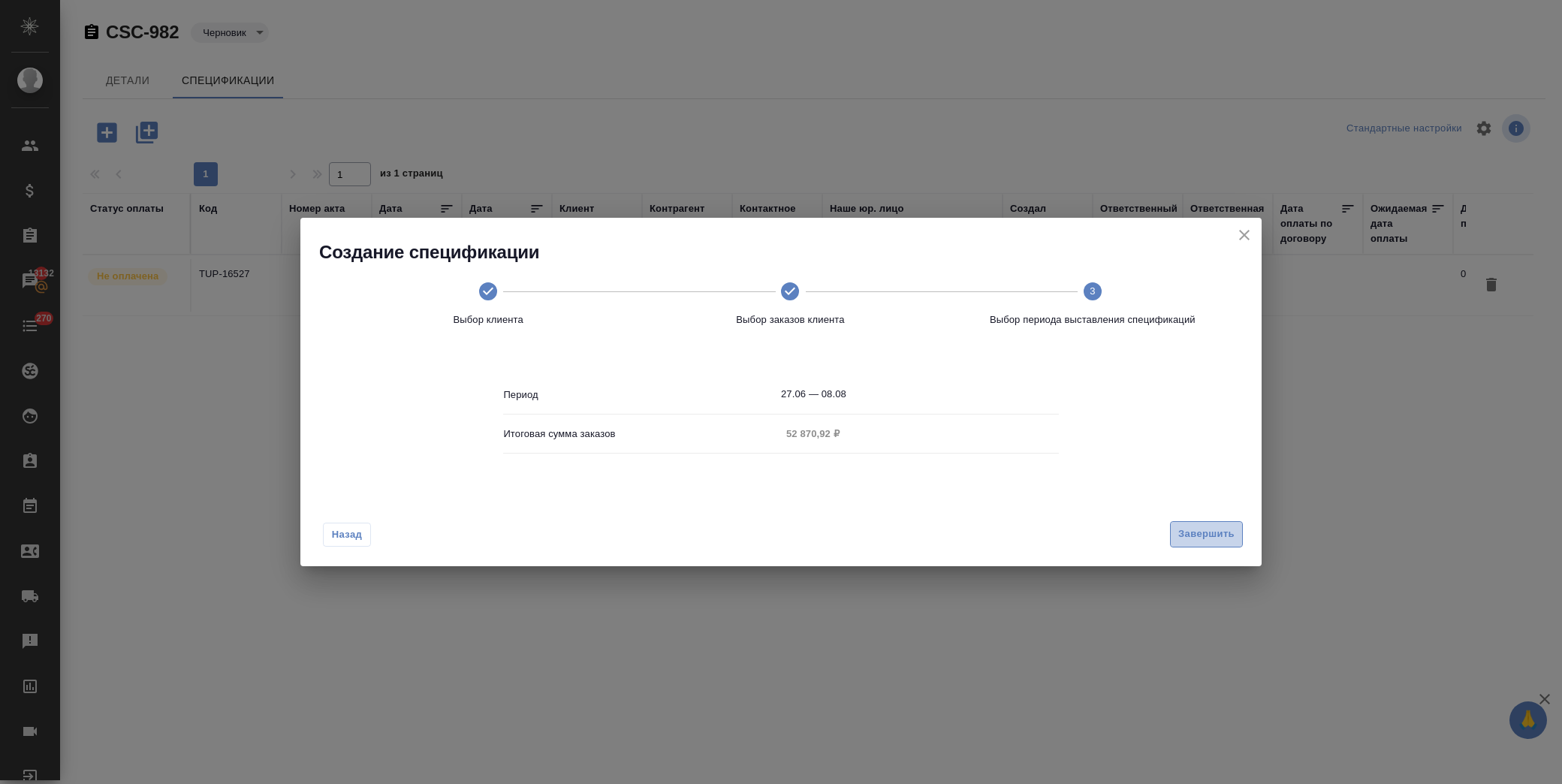
click at [1207, 528] on span "Завершить" at bounding box center [1207, 534] width 56 height 17
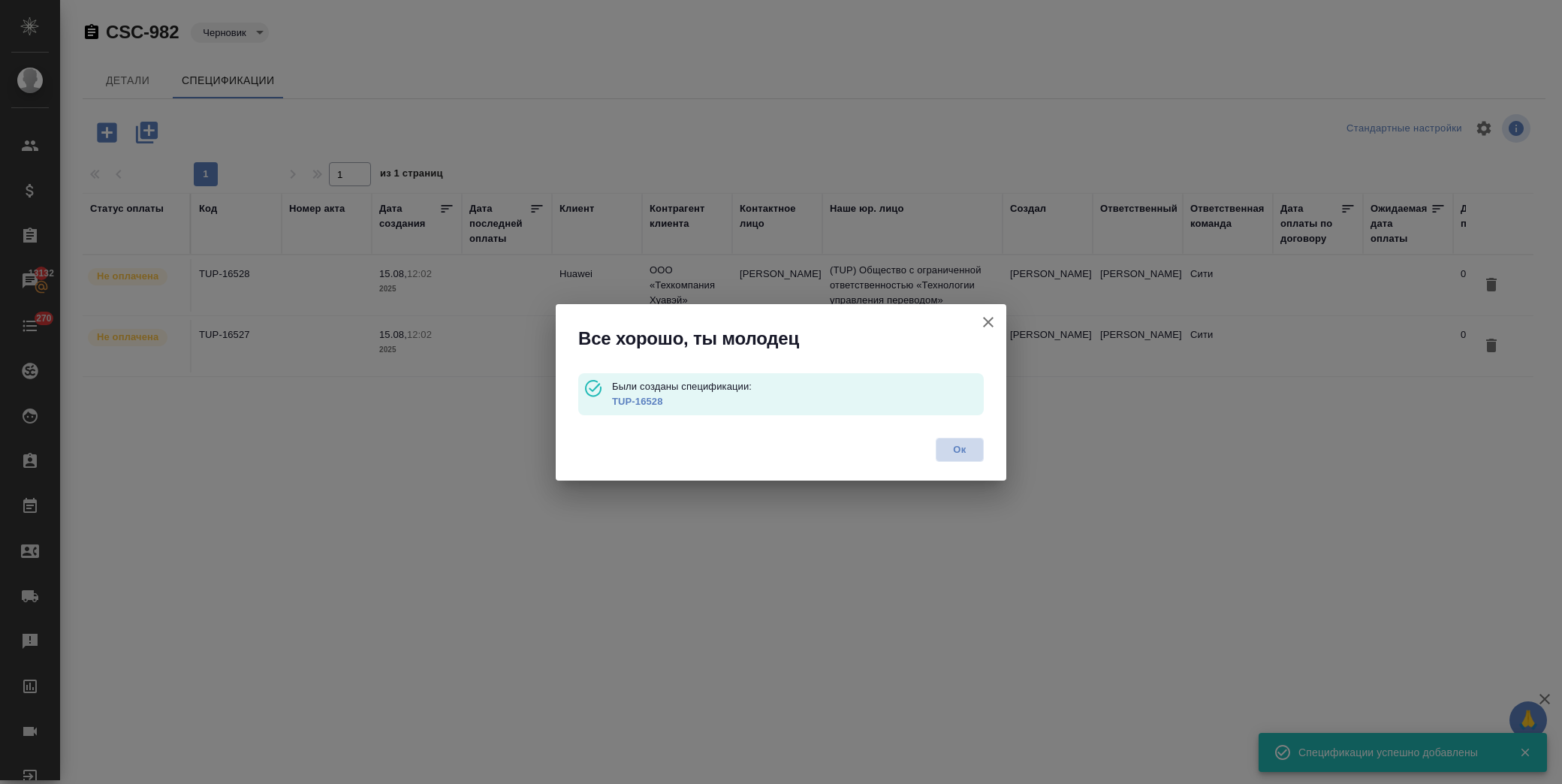
click at [963, 445] on span "Ок" at bounding box center [960, 449] width 31 height 15
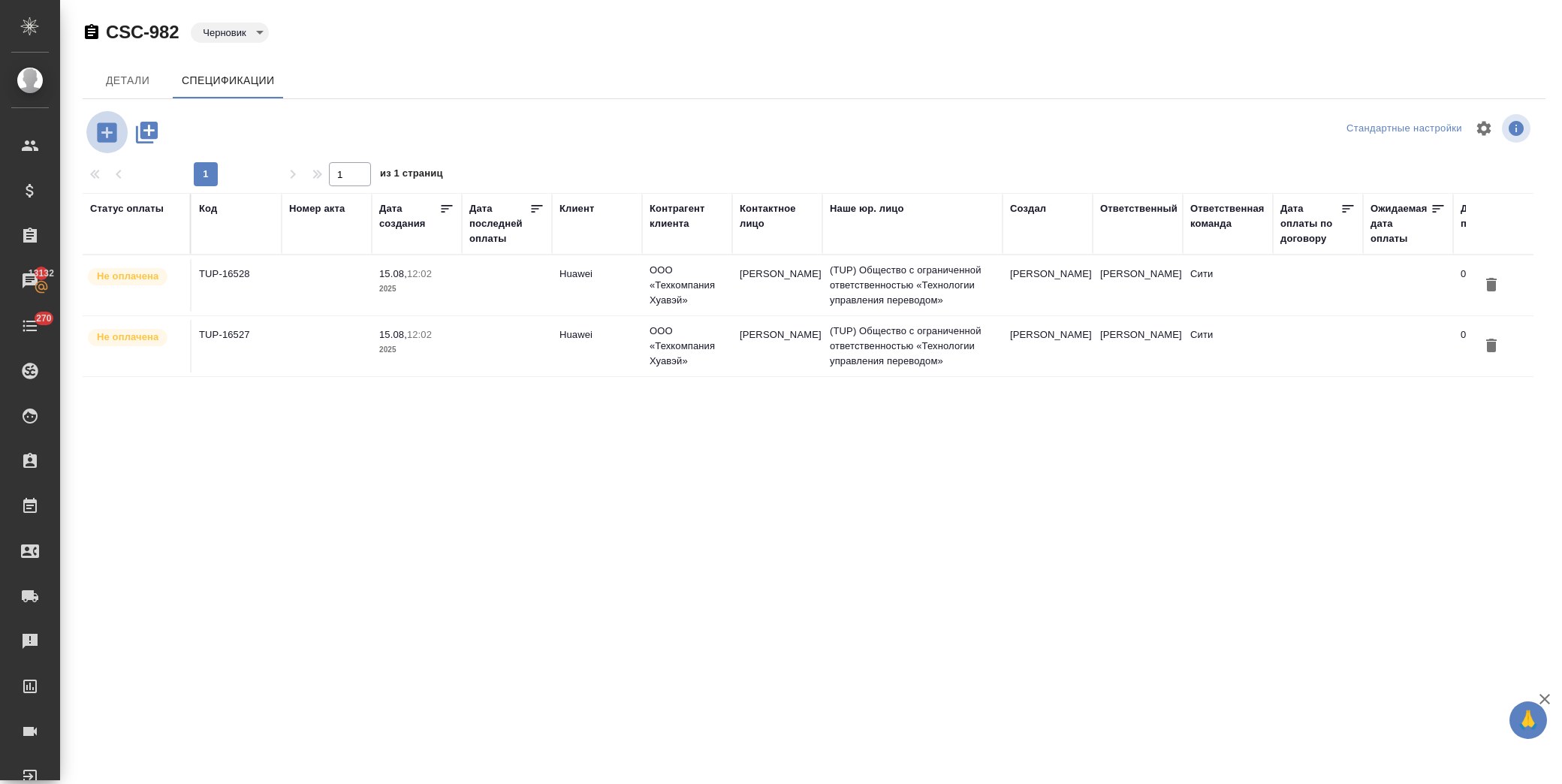
click at [113, 130] on icon "button" at bounding box center [107, 132] width 19 height 19
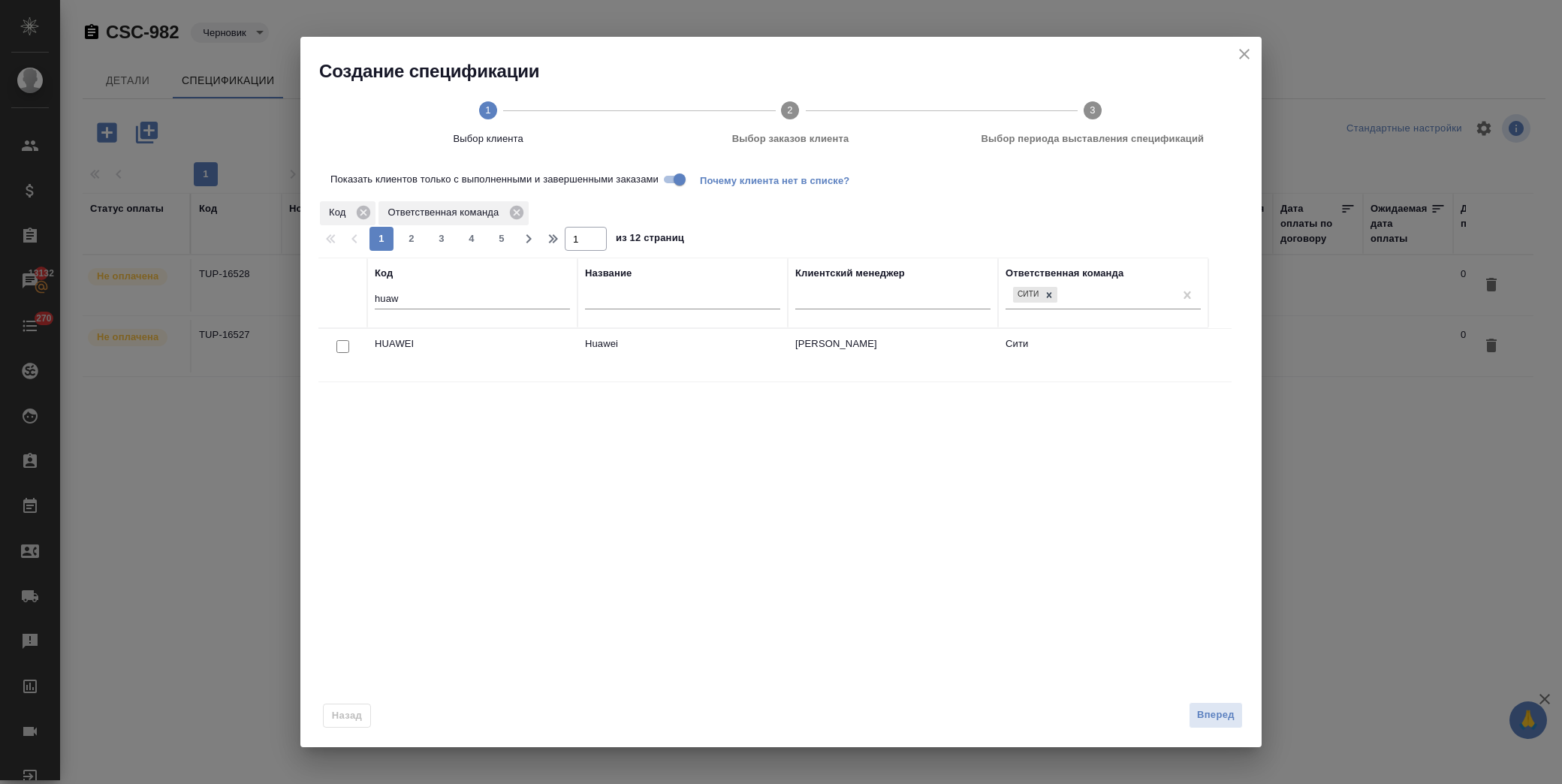
click at [347, 341] on input "checkbox" at bounding box center [342, 346] width 13 height 13
checkbox input "true"
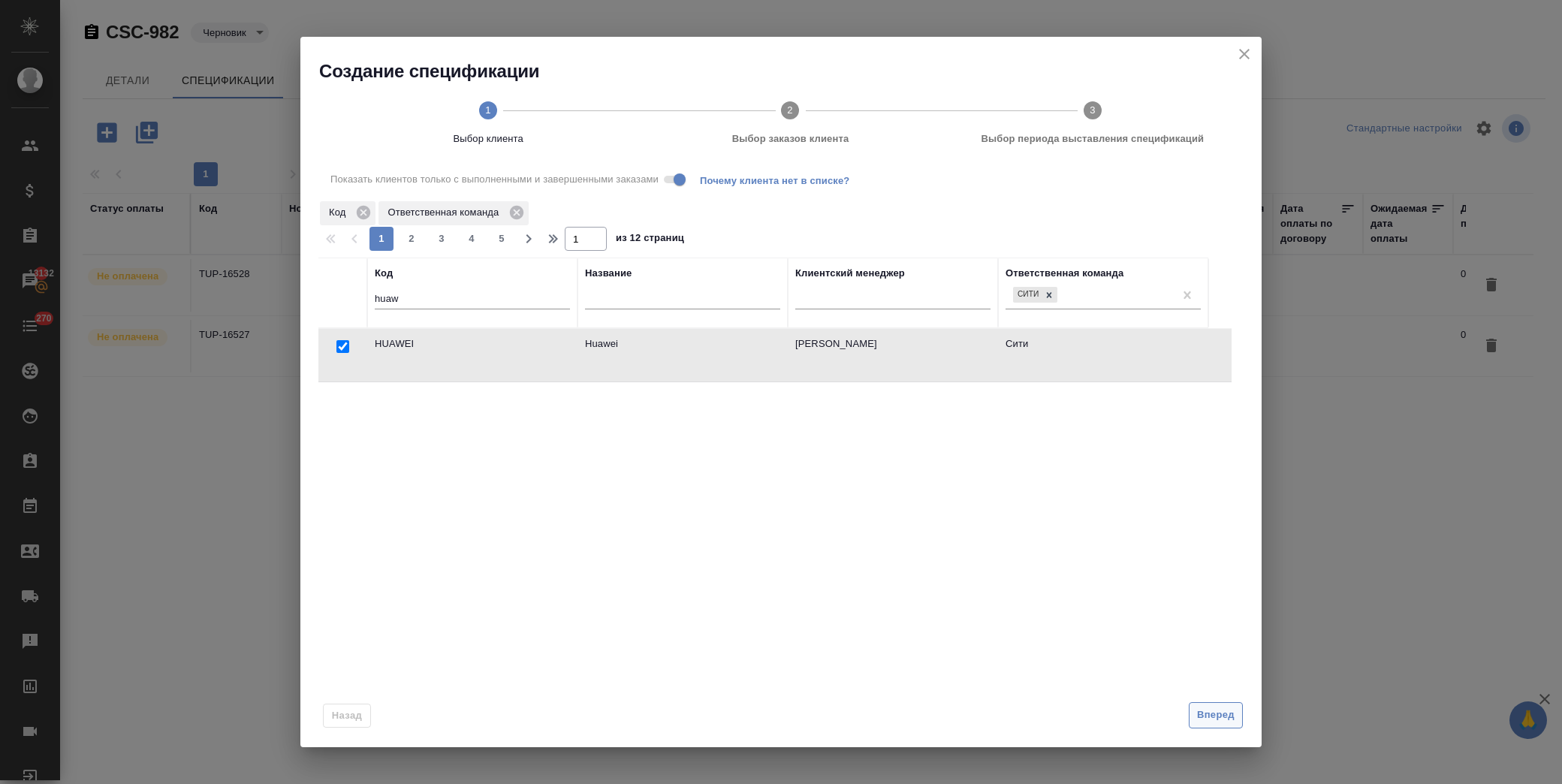
click at [1218, 721] on span "Вперед" at bounding box center [1215, 715] width 37 height 17
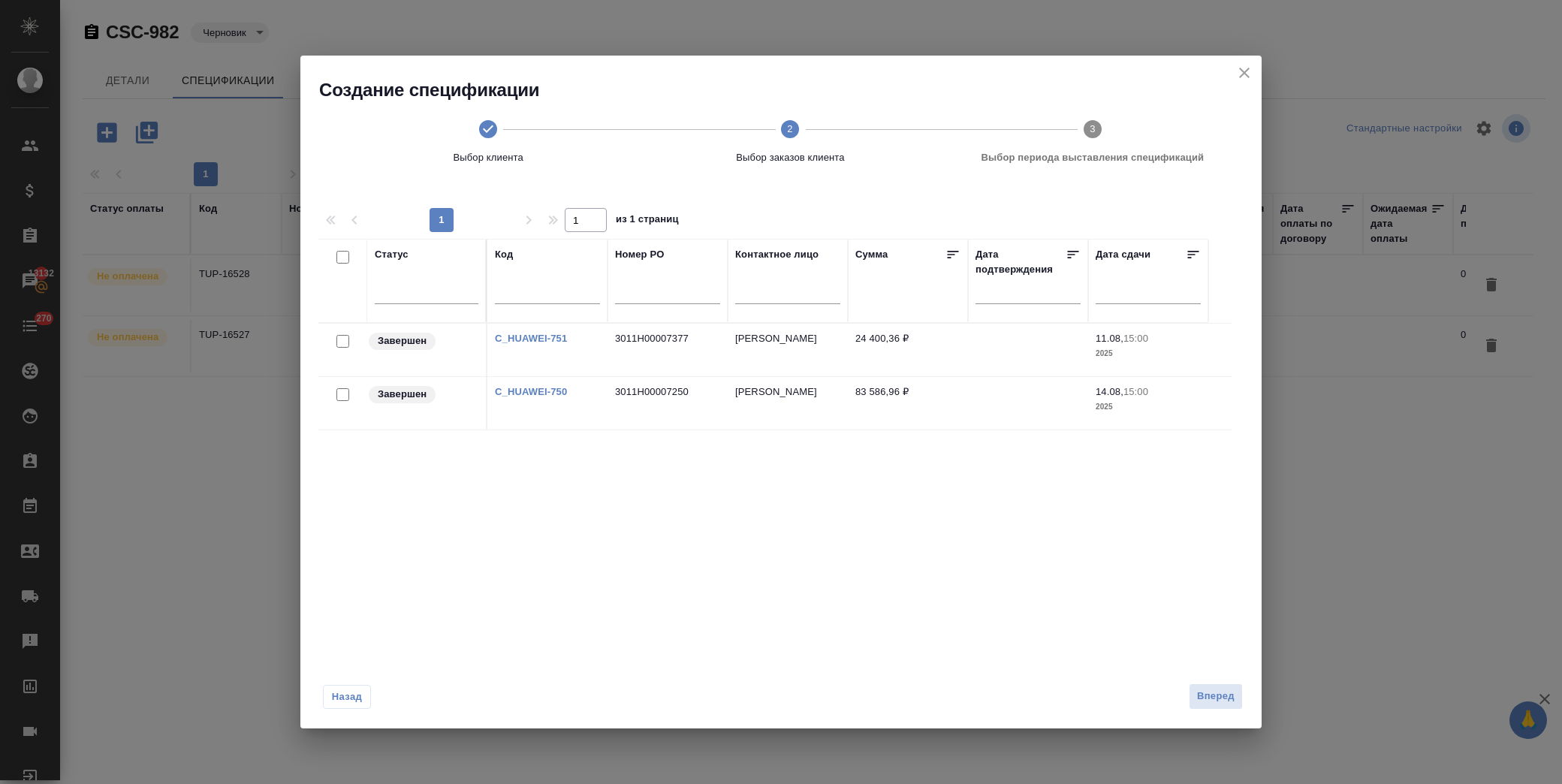
click at [340, 341] on input "checkbox" at bounding box center [342, 341] width 13 height 13
checkbox input "true"
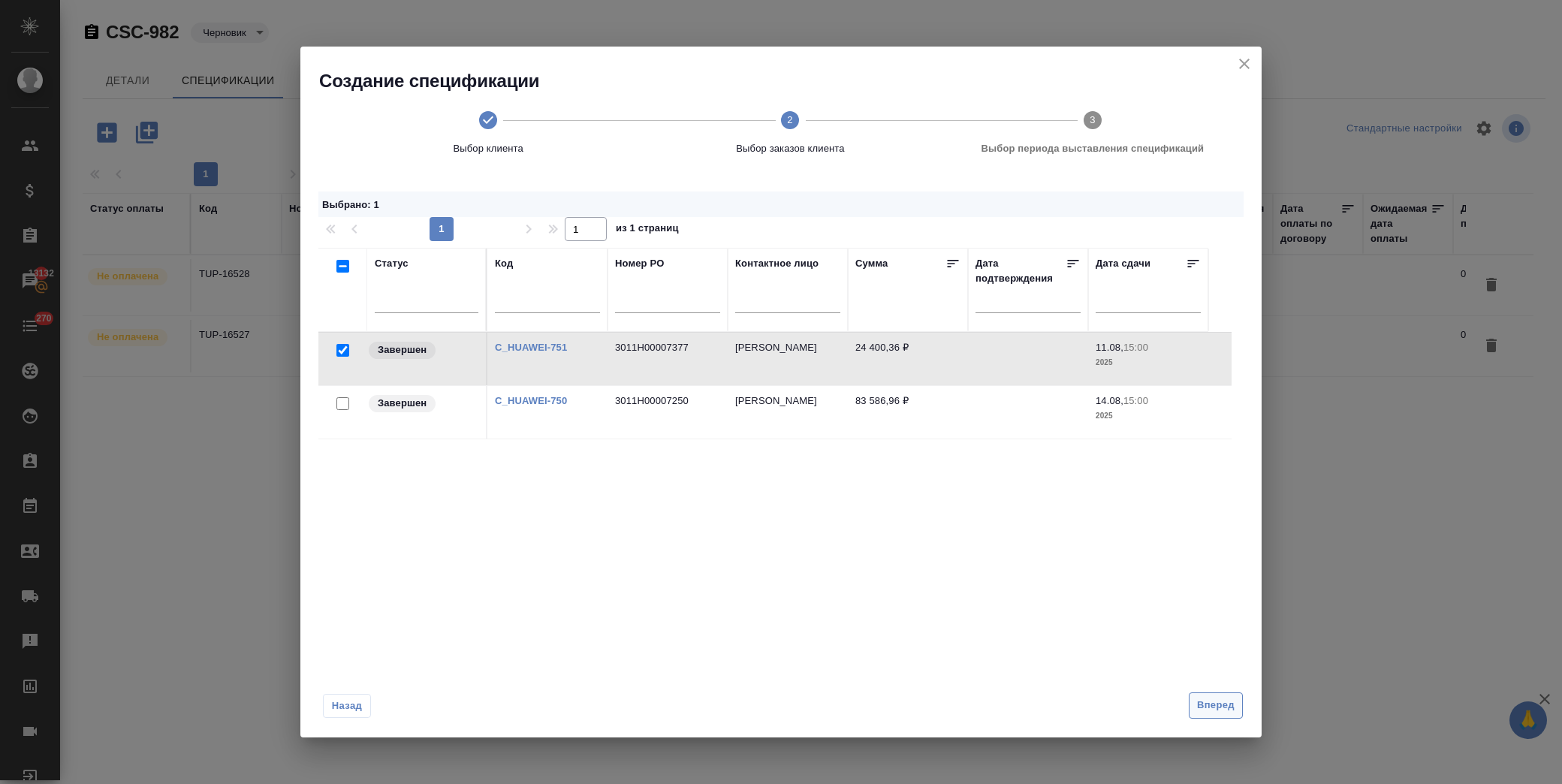
click at [1219, 708] on span "Вперед" at bounding box center [1215, 705] width 37 height 17
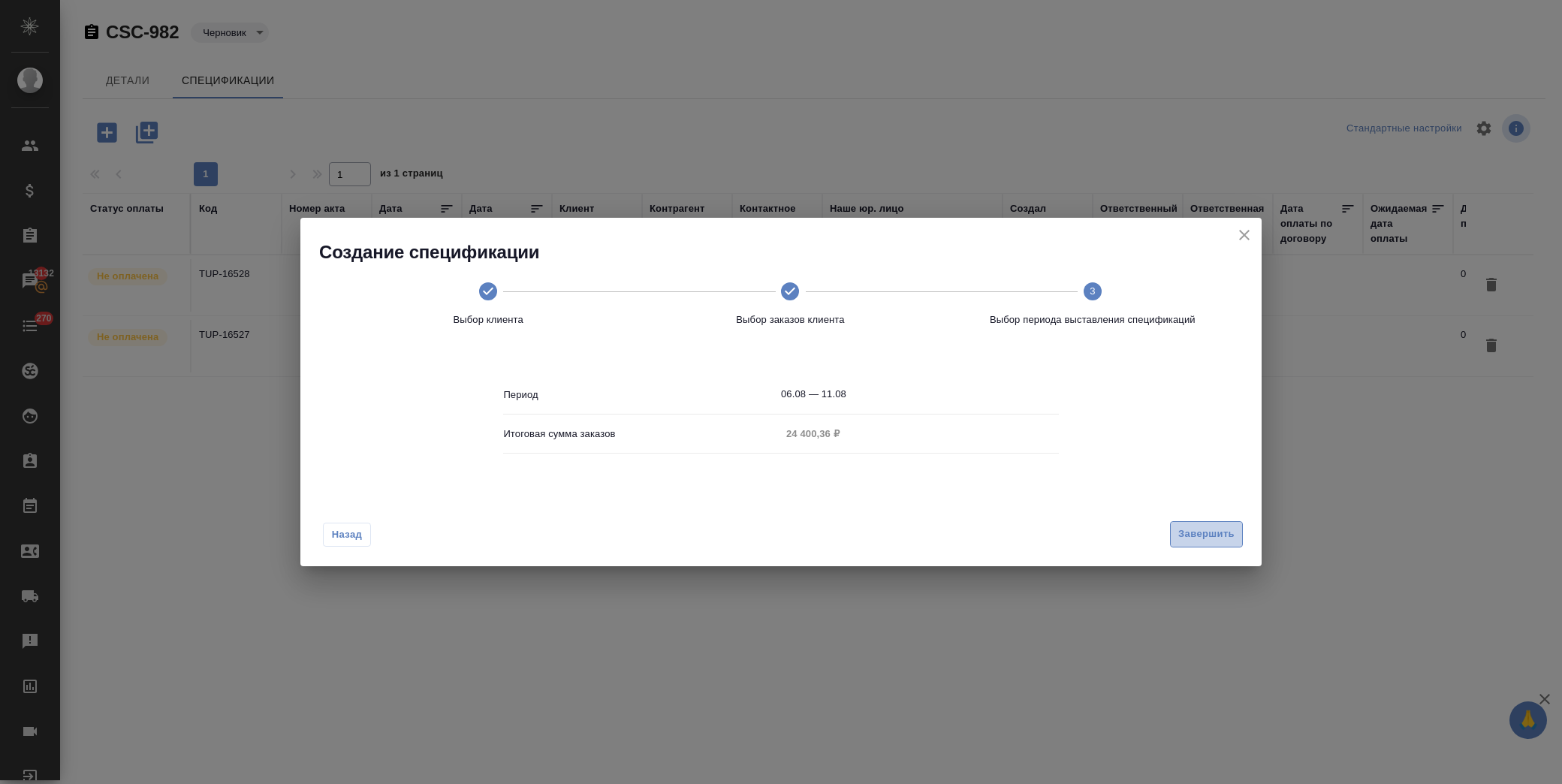
click at [1234, 530] on button "Завершить" at bounding box center [1207, 534] width 73 height 26
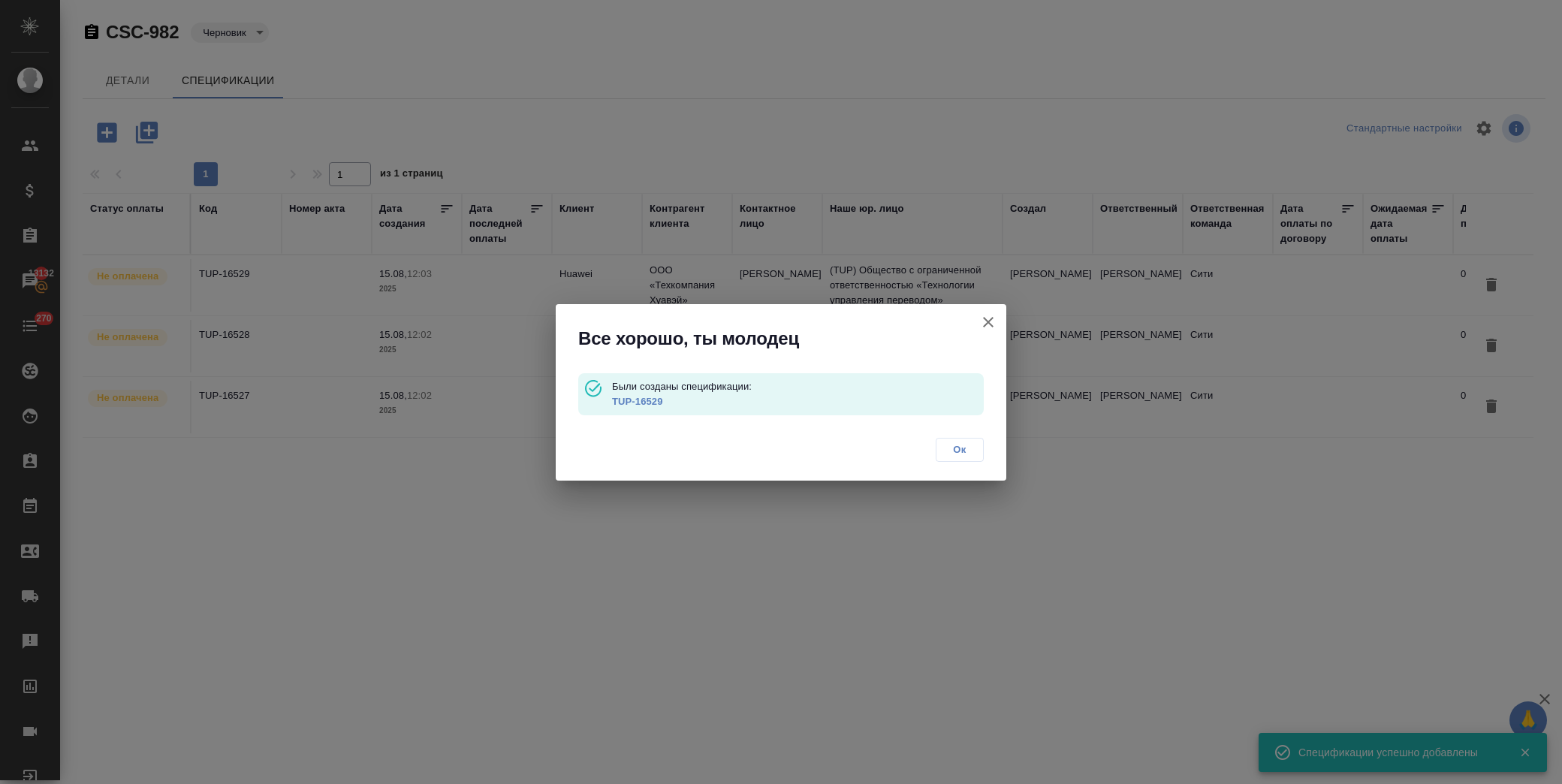
click at [966, 451] on span "Ок" at bounding box center [960, 449] width 31 height 15
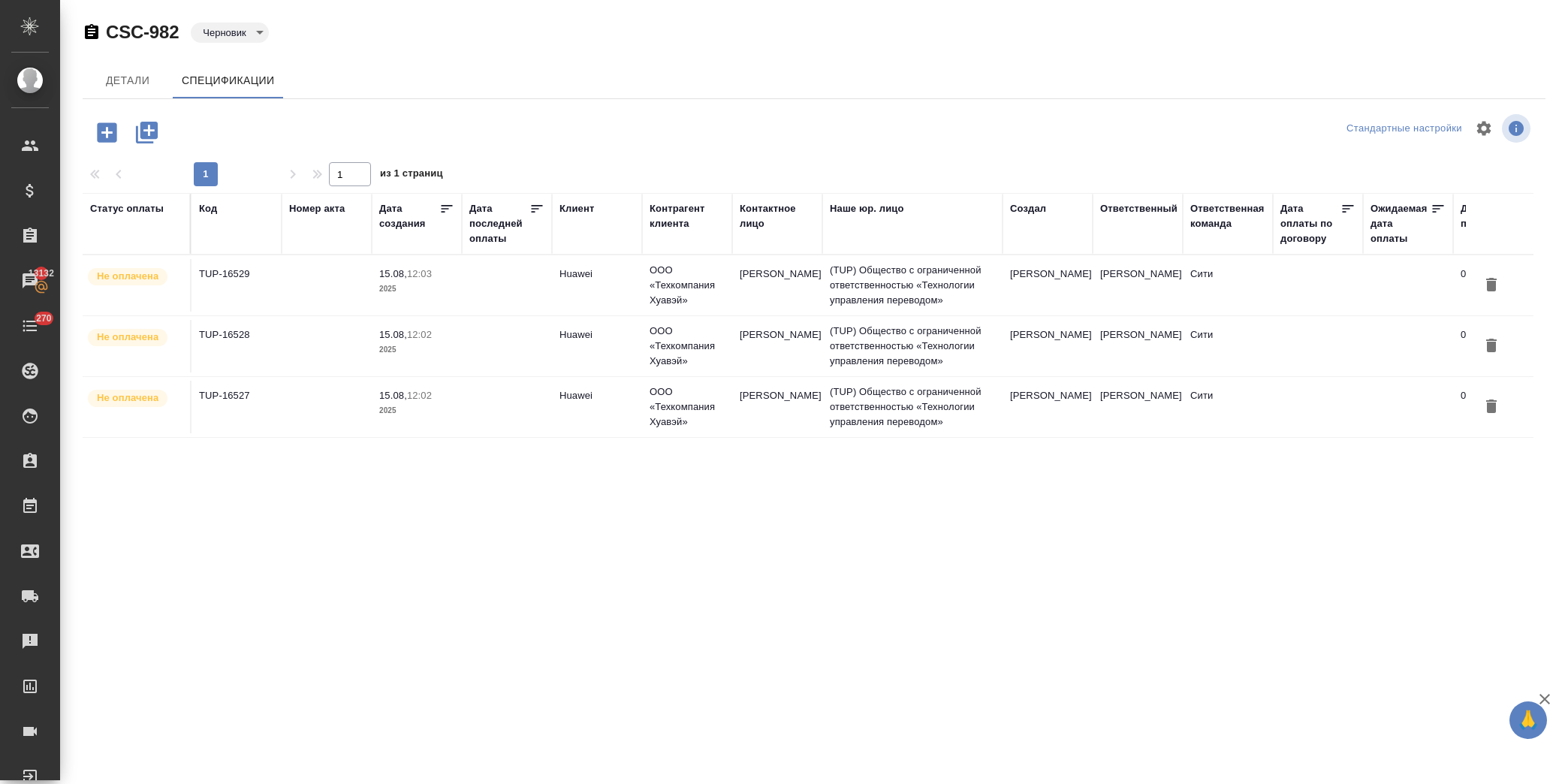
click at [224, 37] on body "🙏 .cls-1 fill:#fff; AWATERA Лофицкая Юлия Владимировна Клиенты Спецификации Зак…" at bounding box center [781, 392] width 1562 height 784
click at [255, 41] on button "К выставлению" at bounding box center [228, 32] width 52 height 16
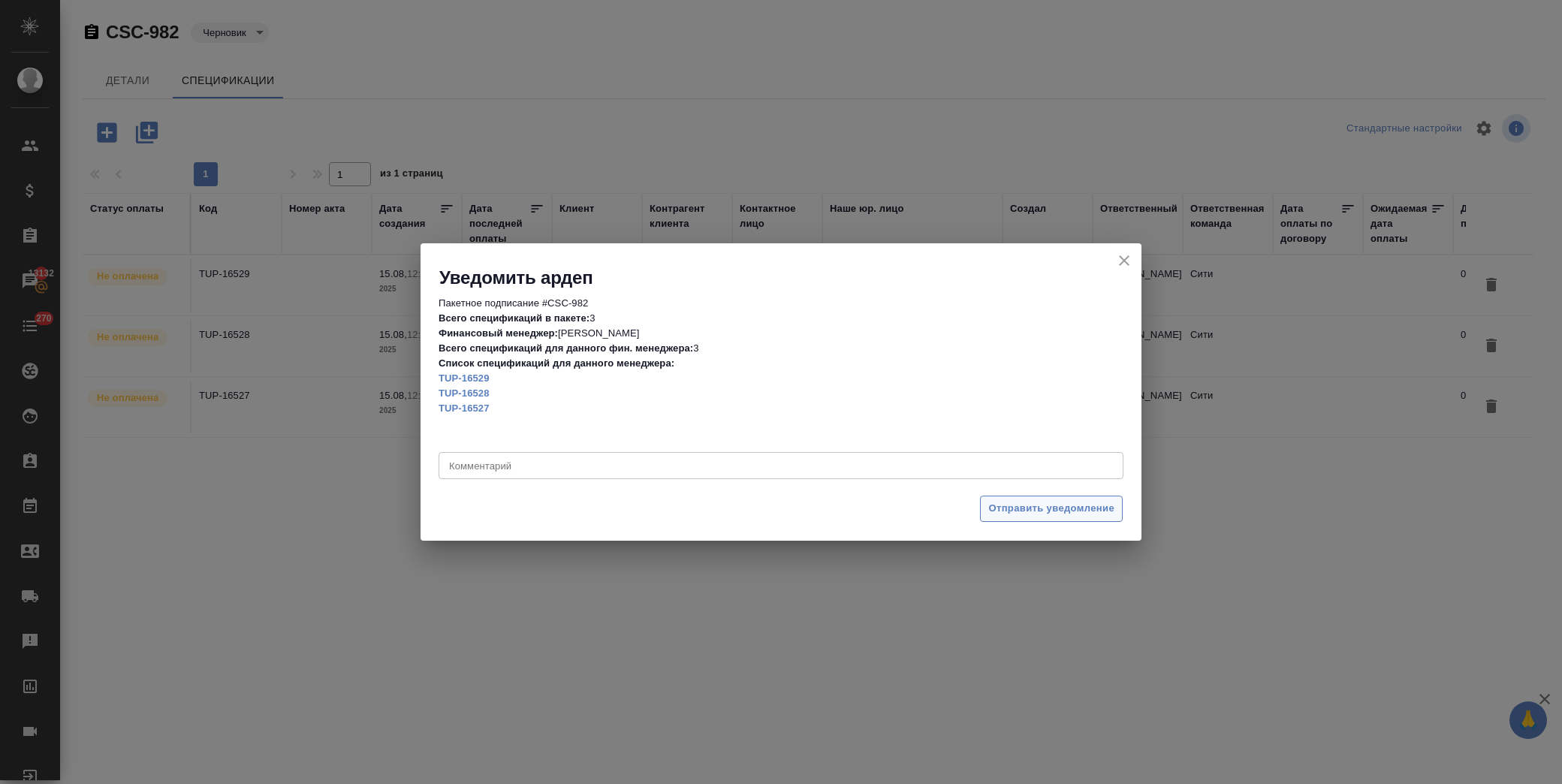
click at [1085, 504] on span "Отправить уведомление" at bounding box center [1051, 509] width 126 height 17
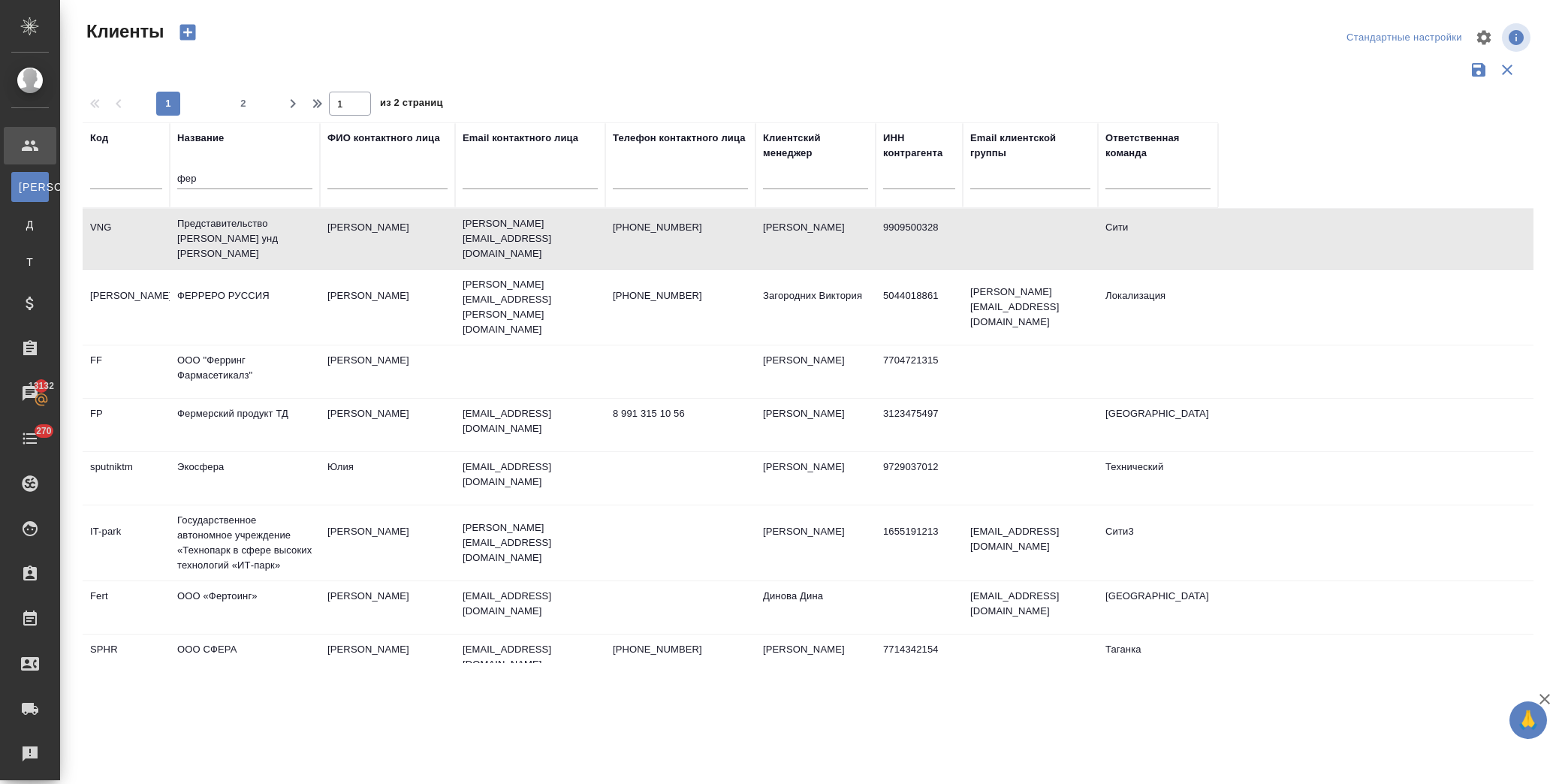
select select "RU"
drag, startPoint x: 235, startPoint y: 171, endPoint x: 136, endPoint y: 176, distance: 99.1
click at [60, 175] on div "Клиенты Стандартные настройки 1 2 1 из 2 страниц Код Название фер ФИО контактно…" at bounding box center [811, 335] width 1502 height 671
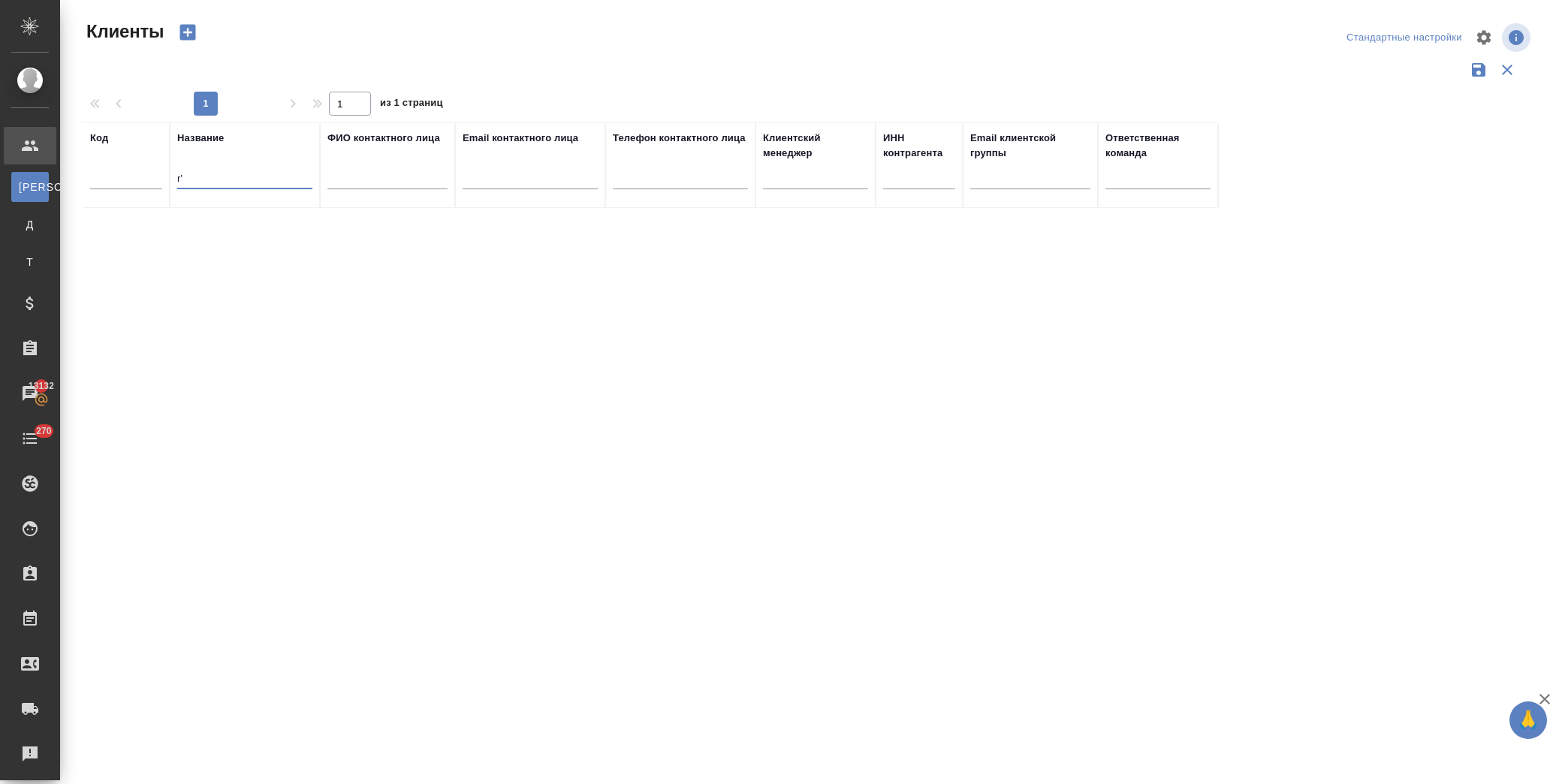
type input "r"
click at [235, 230] on td "КЭПТ" at bounding box center [244, 234] width 150 height 53
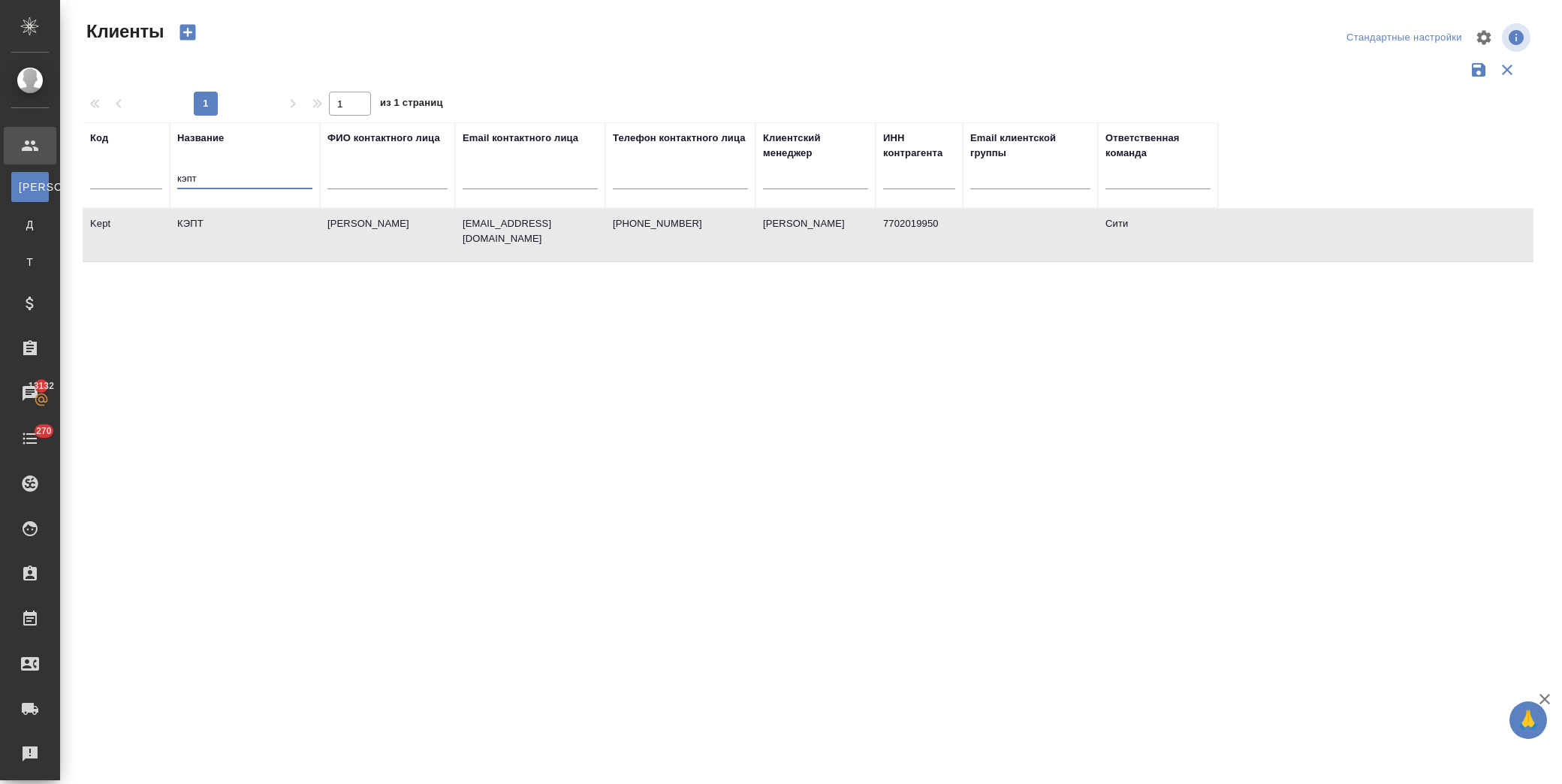
drag, startPoint x: 252, startPoint y: 181, endPoint x: 92, endPoint y: 183, distance: 160.0
click at [92, 183] on tr "Код Название кэпт ФИО контактного лица Email контактного лица Телефон контактно…" at bounding box center [650, 165] width 1135 height 86
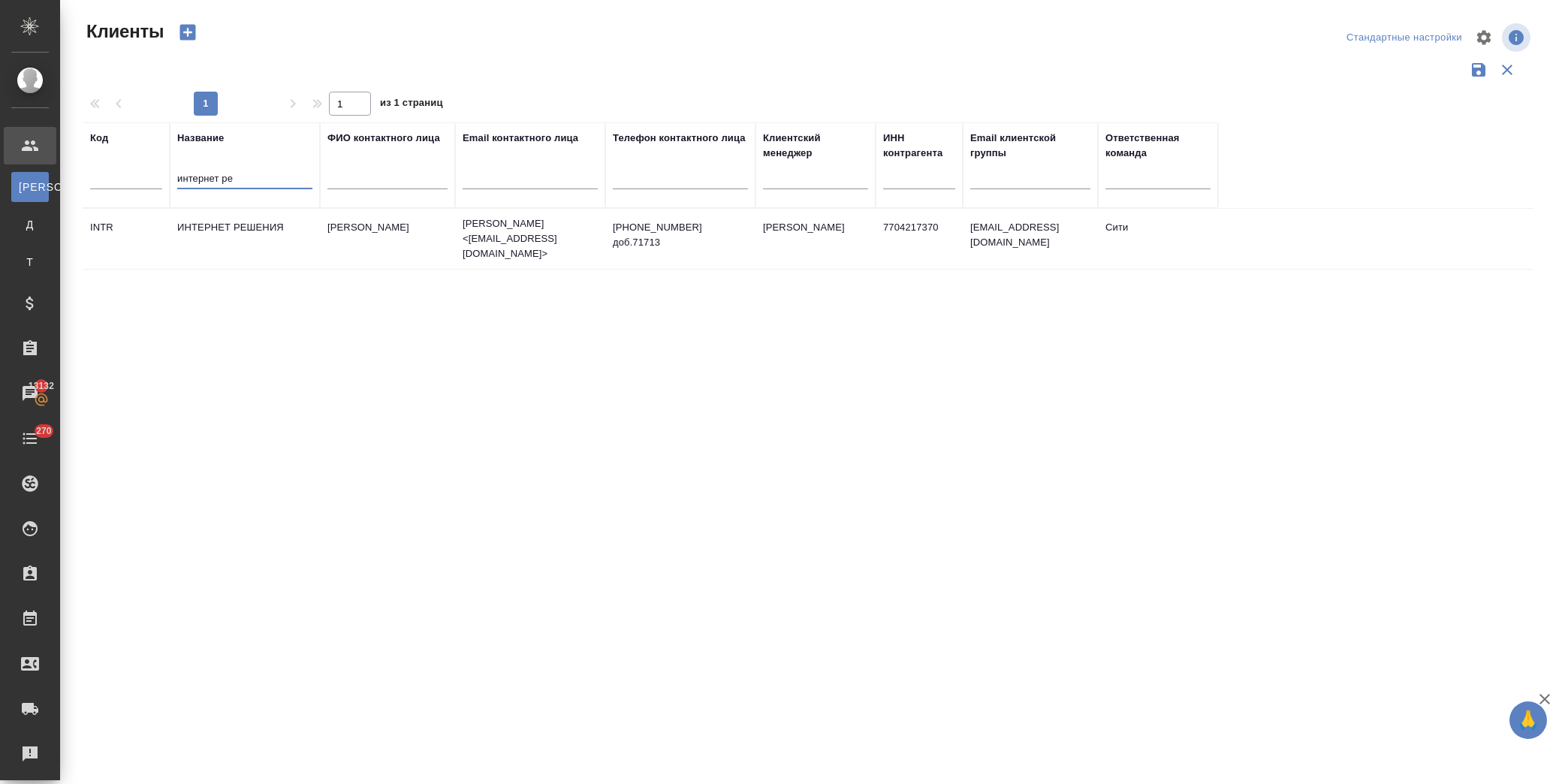
type input "интернет ре"
click at [314, 230] on td "ИНТЕРНЕТ РЕШЕНИЯ" at bounding box center [244, 239] width 150 height 53
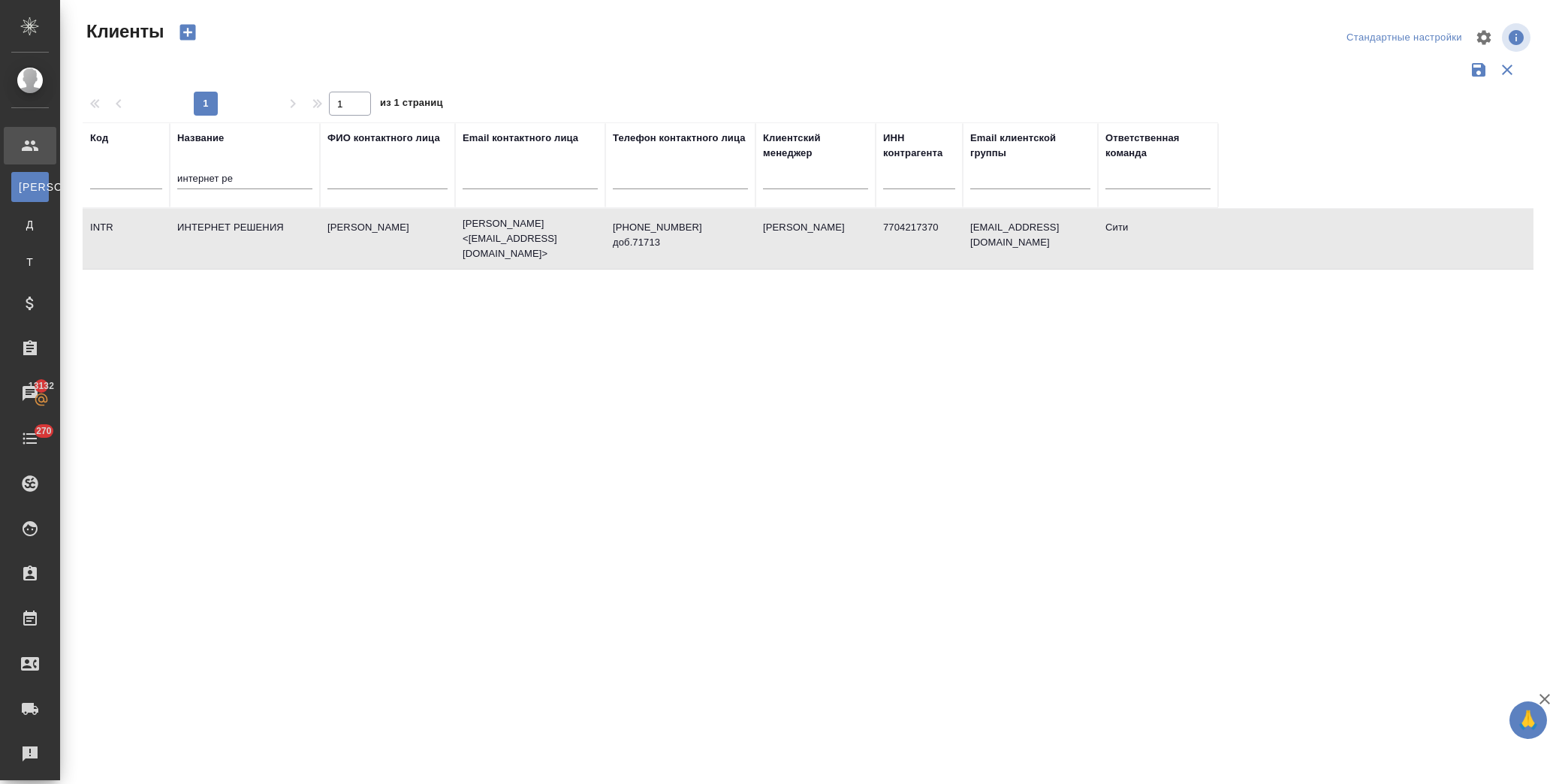
click at [314, 230] on td "ИНТЕРНЕТ РЕШЕНИЯ" at bounding box center [244, 239] width 150 height 53
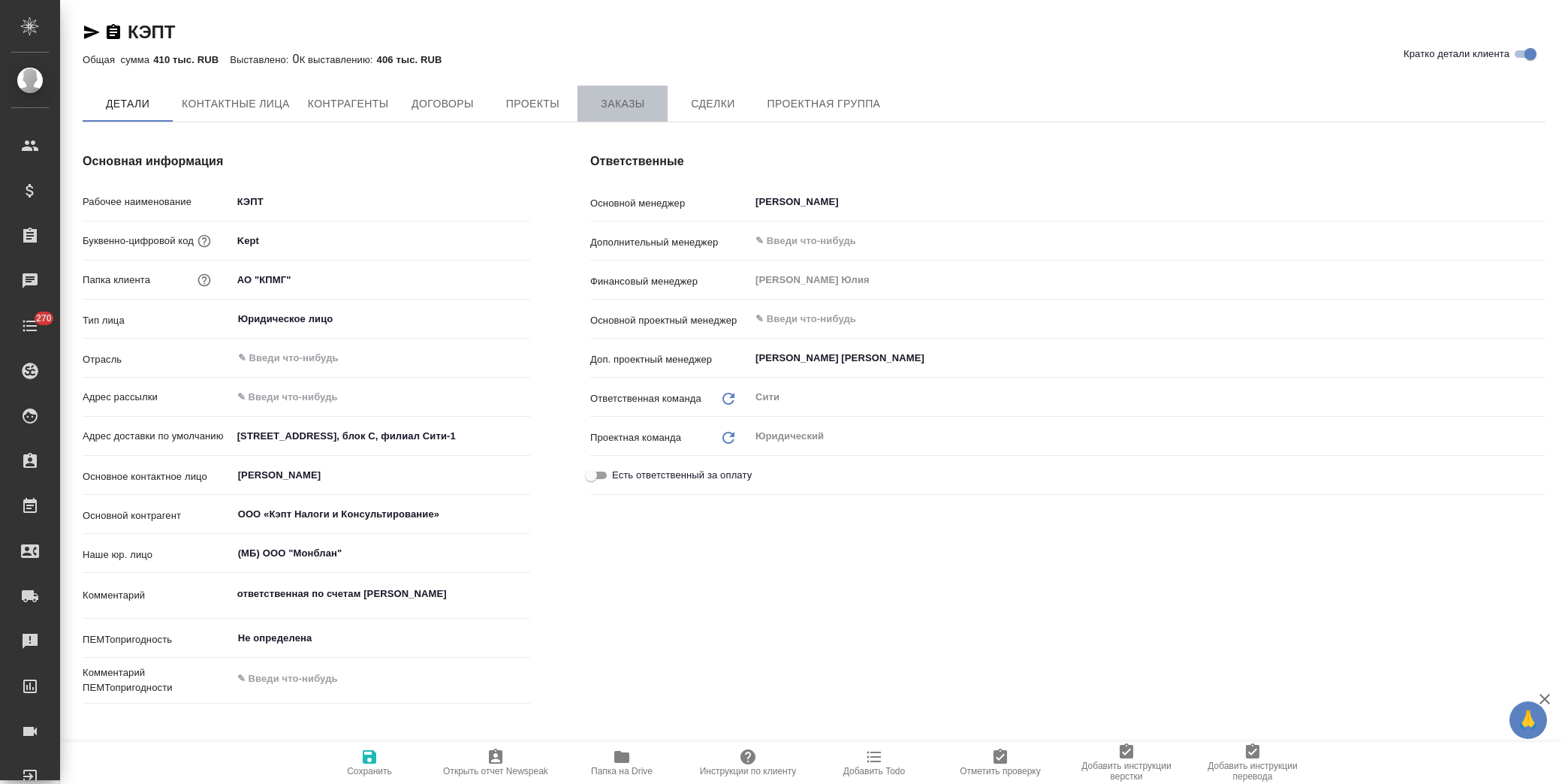
click at [596, 96] on span "Заказы" at bounding box center [622, 104] width 72 height 19
type textarea "x"
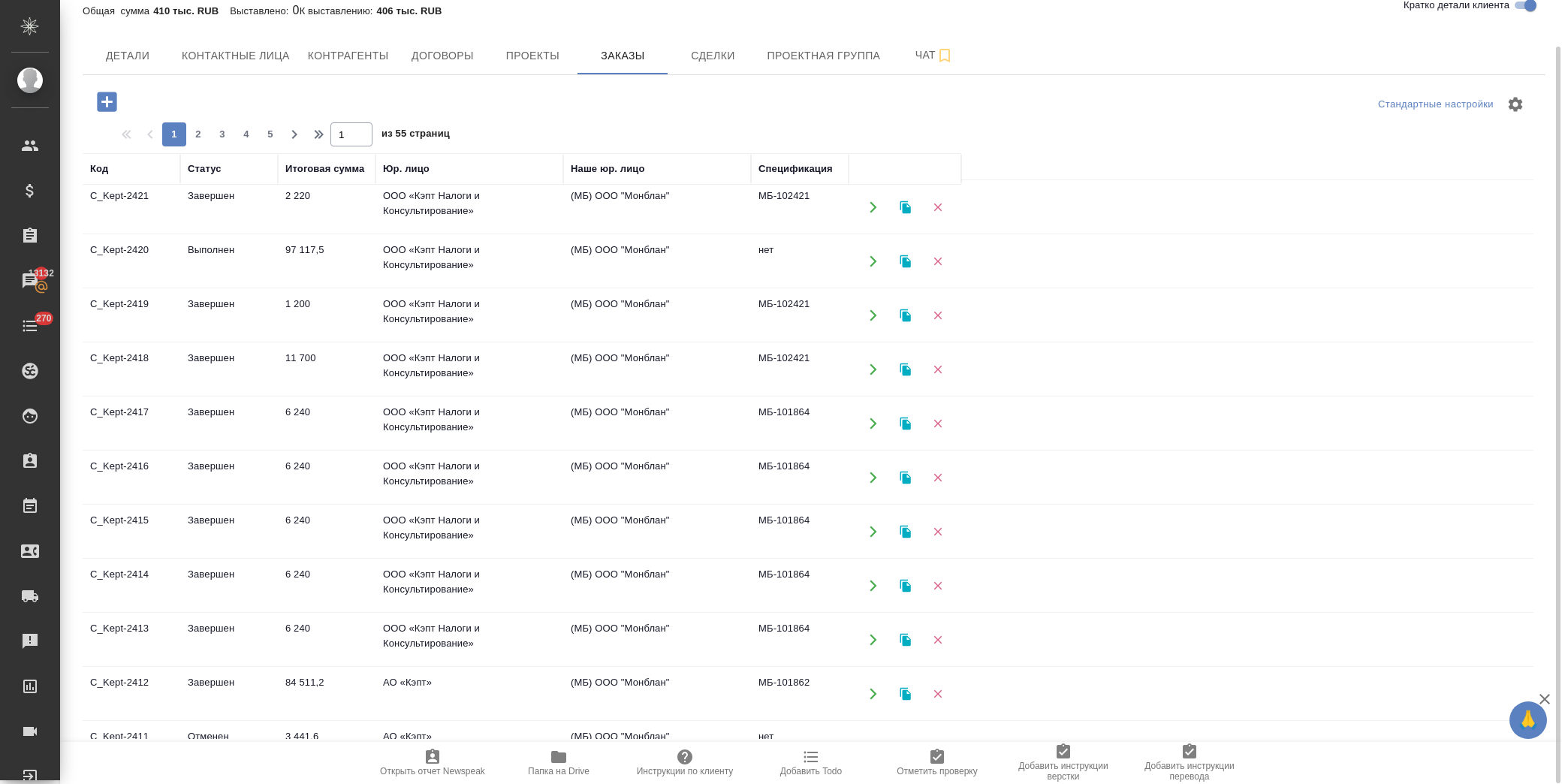
scroll to position [758, 0]
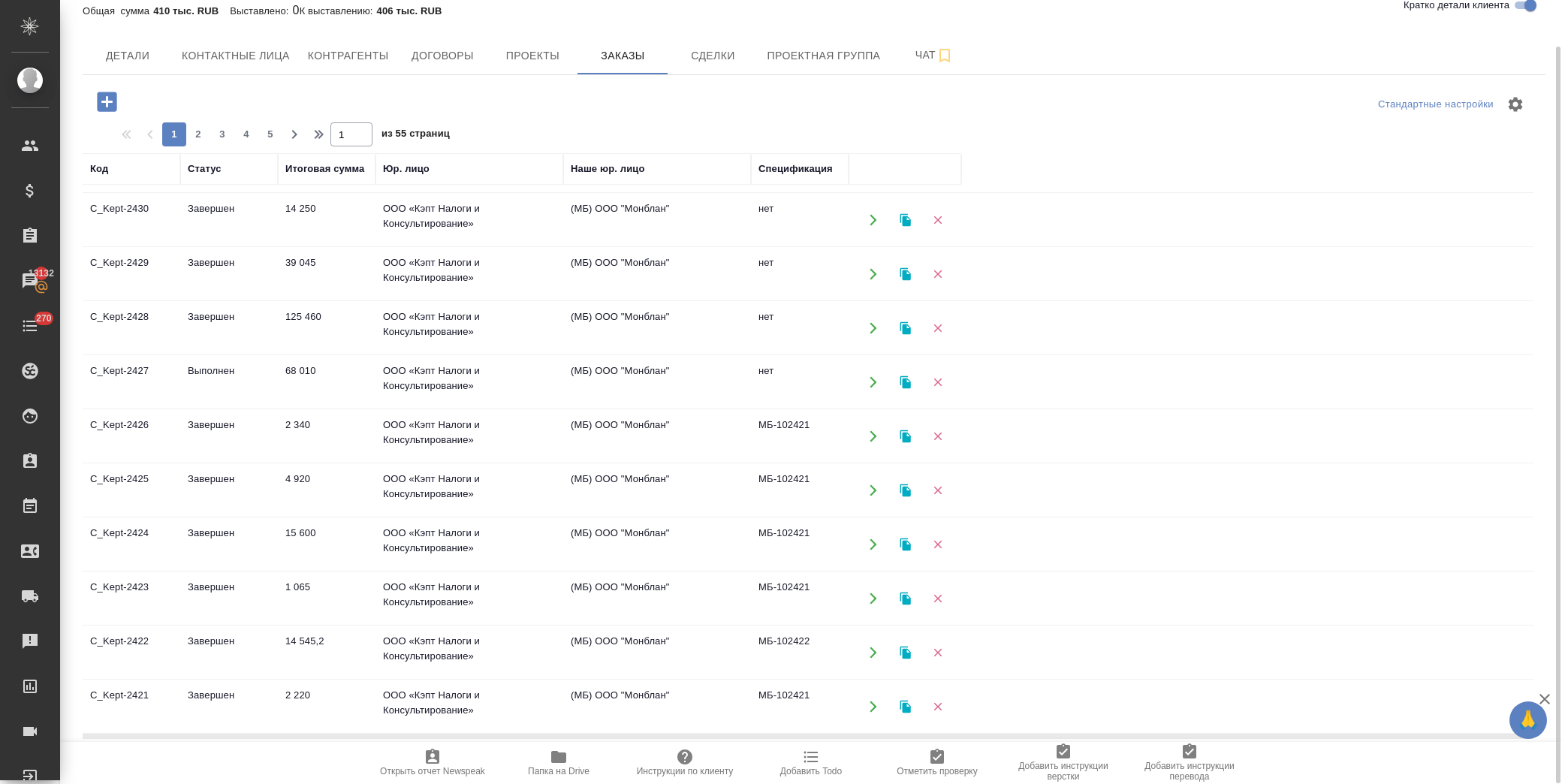
scroll to position [258, 0]
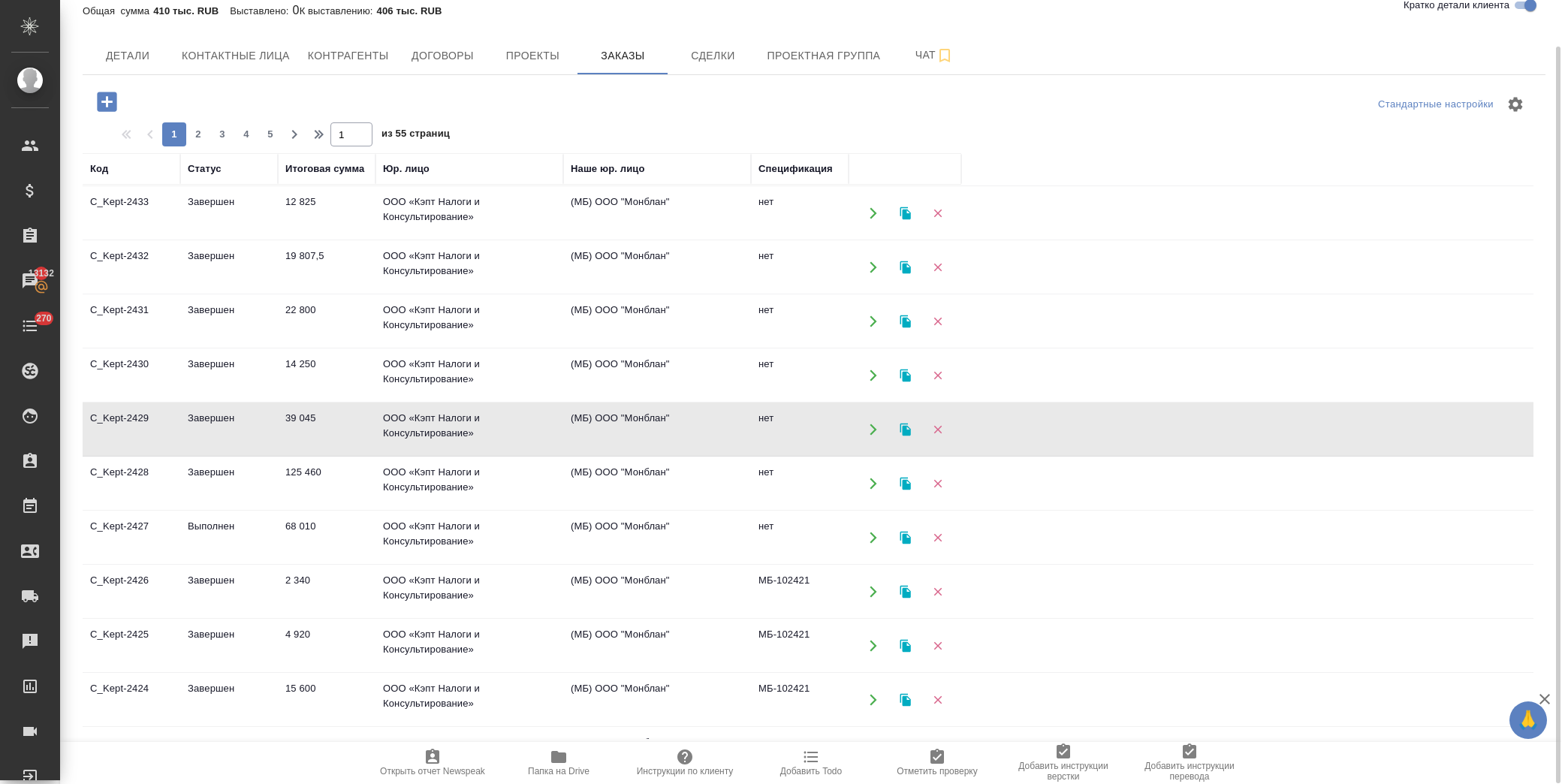
scroll to position [91, 0]
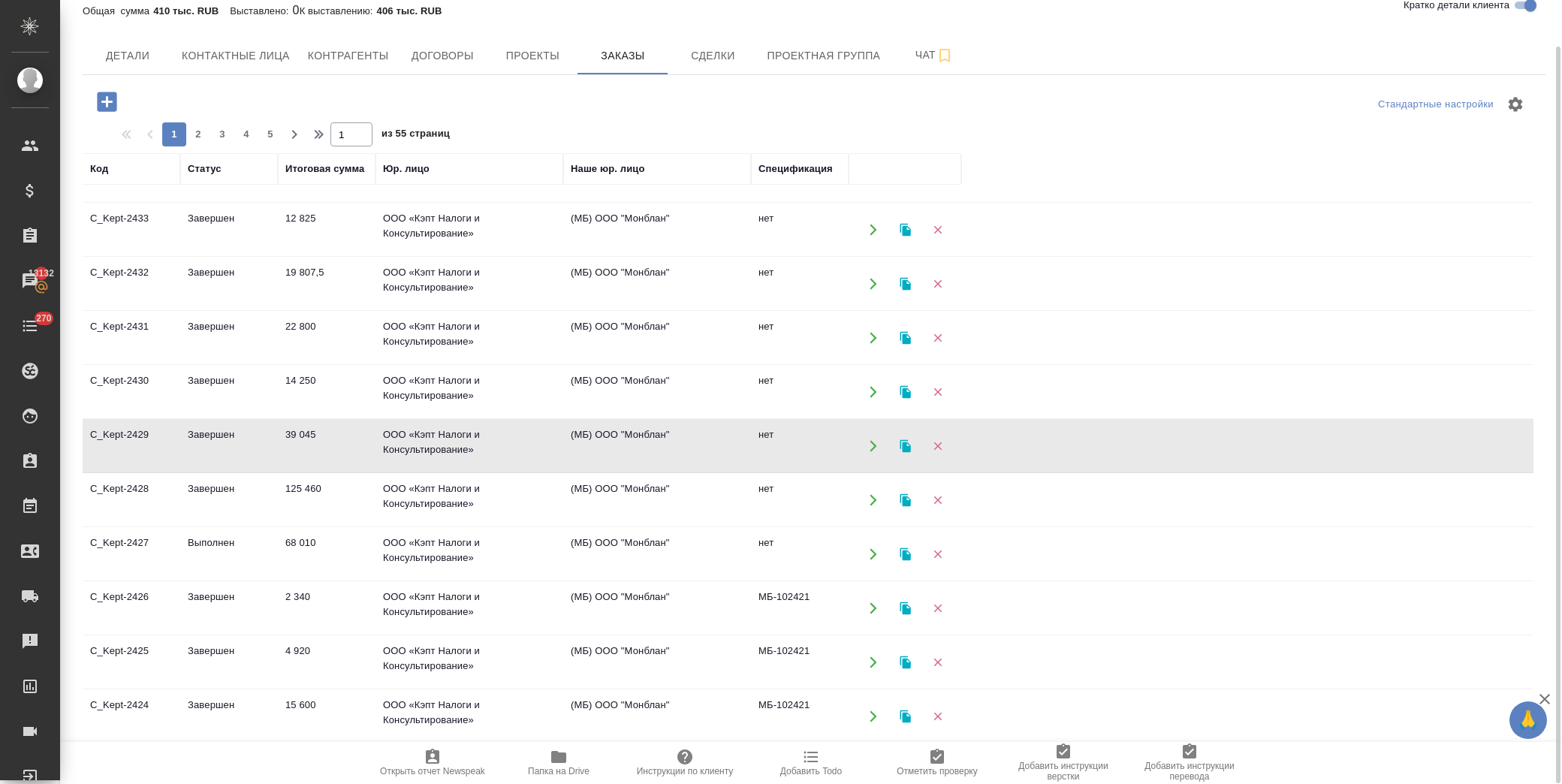
click at [348, 148] on td "14 250" at bounding box center [327, 122] width 97 height 53
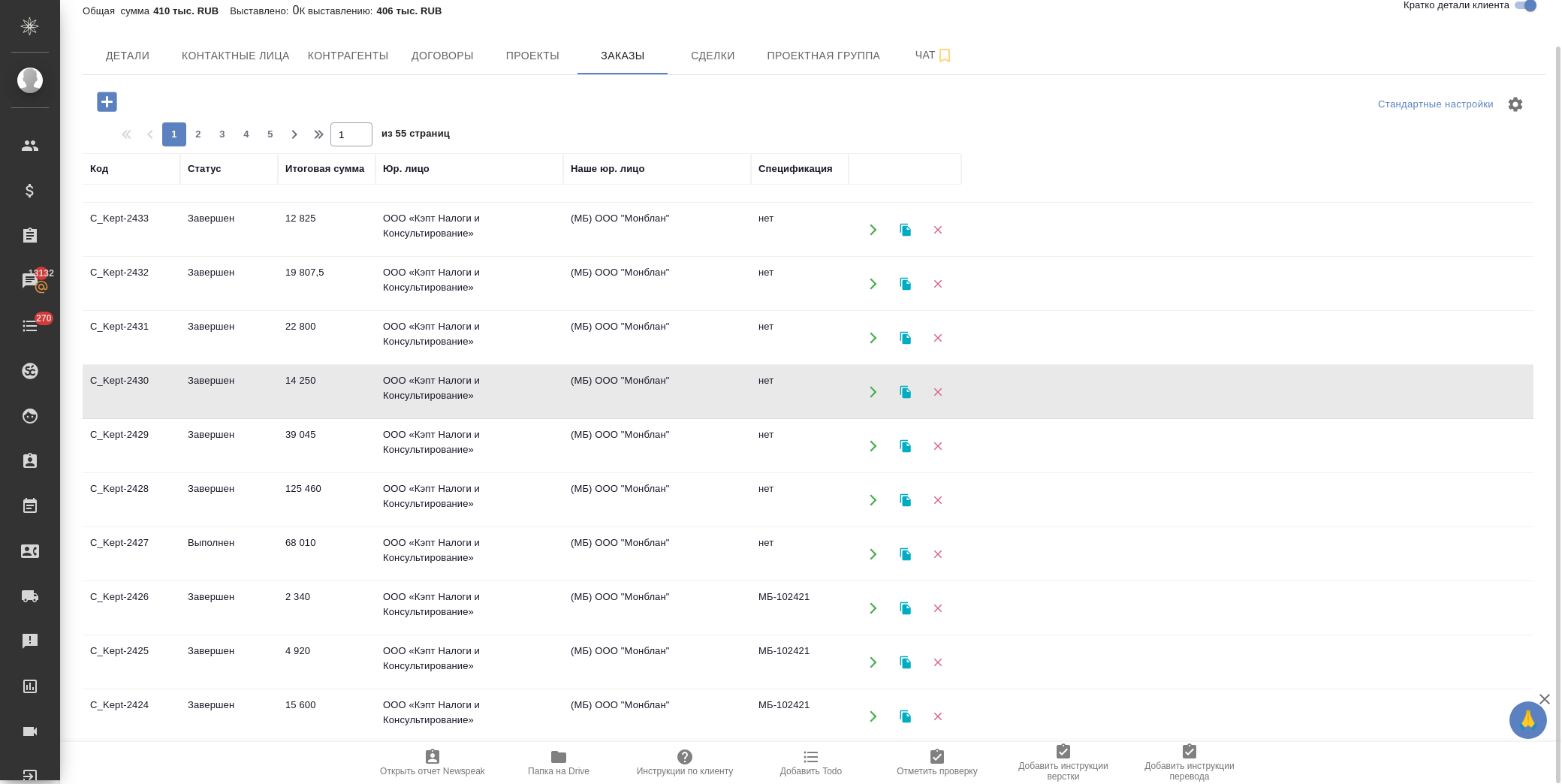
click at [348, 148] on td "14 250" at bounding box center [327, 122] width 97 height 53
click at [341, 148] on td "22 800" at bounding box center [327, 122] width 97 height 53
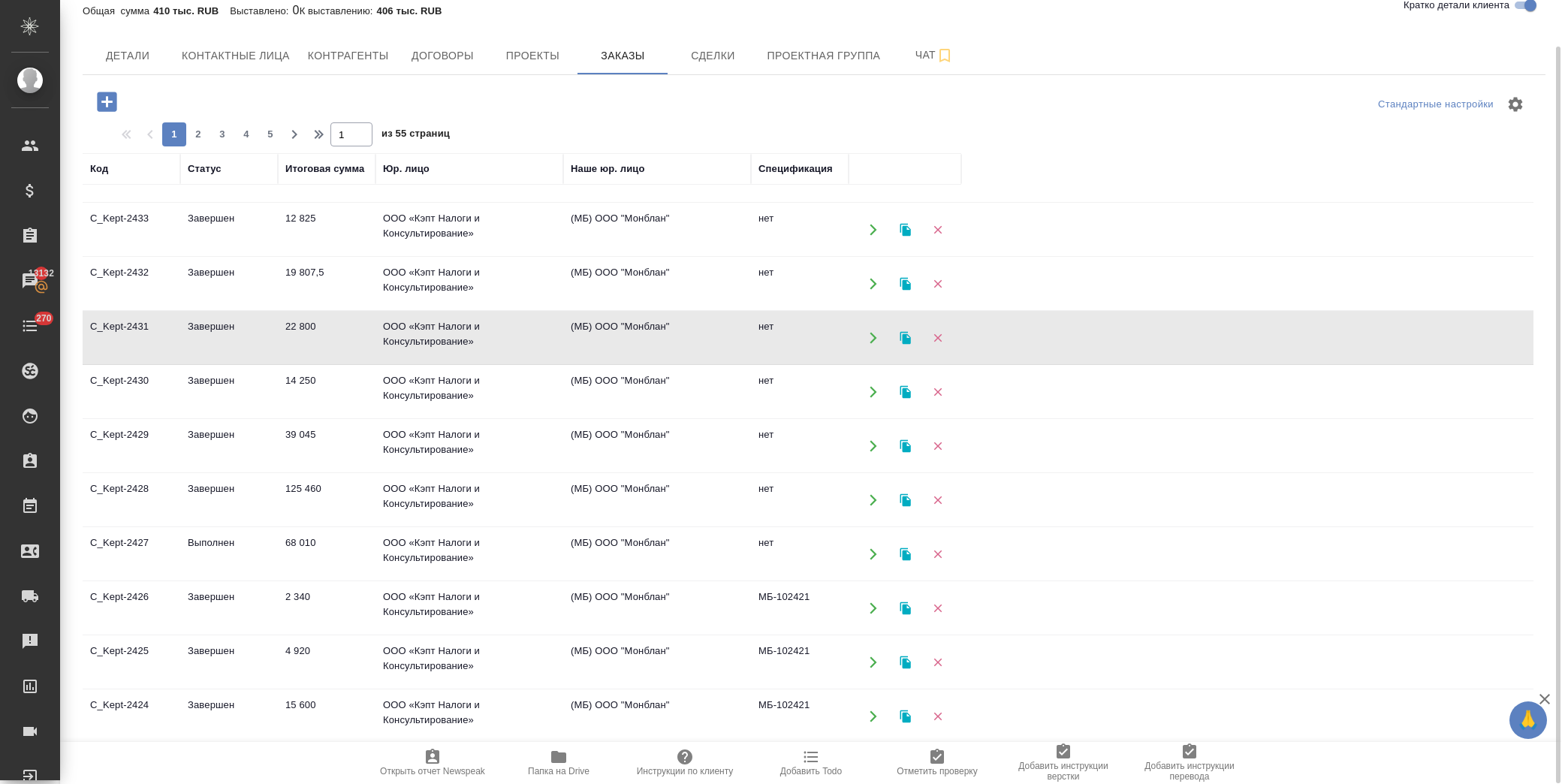
click at [341, 148] on td "22 800" at bounding box center [327, 122] width 97 height 53
click at [449, 148] on td "ООО «Кэпт Налоги и Консультирование»" at bounding box center [469, 122] width 188 height 53
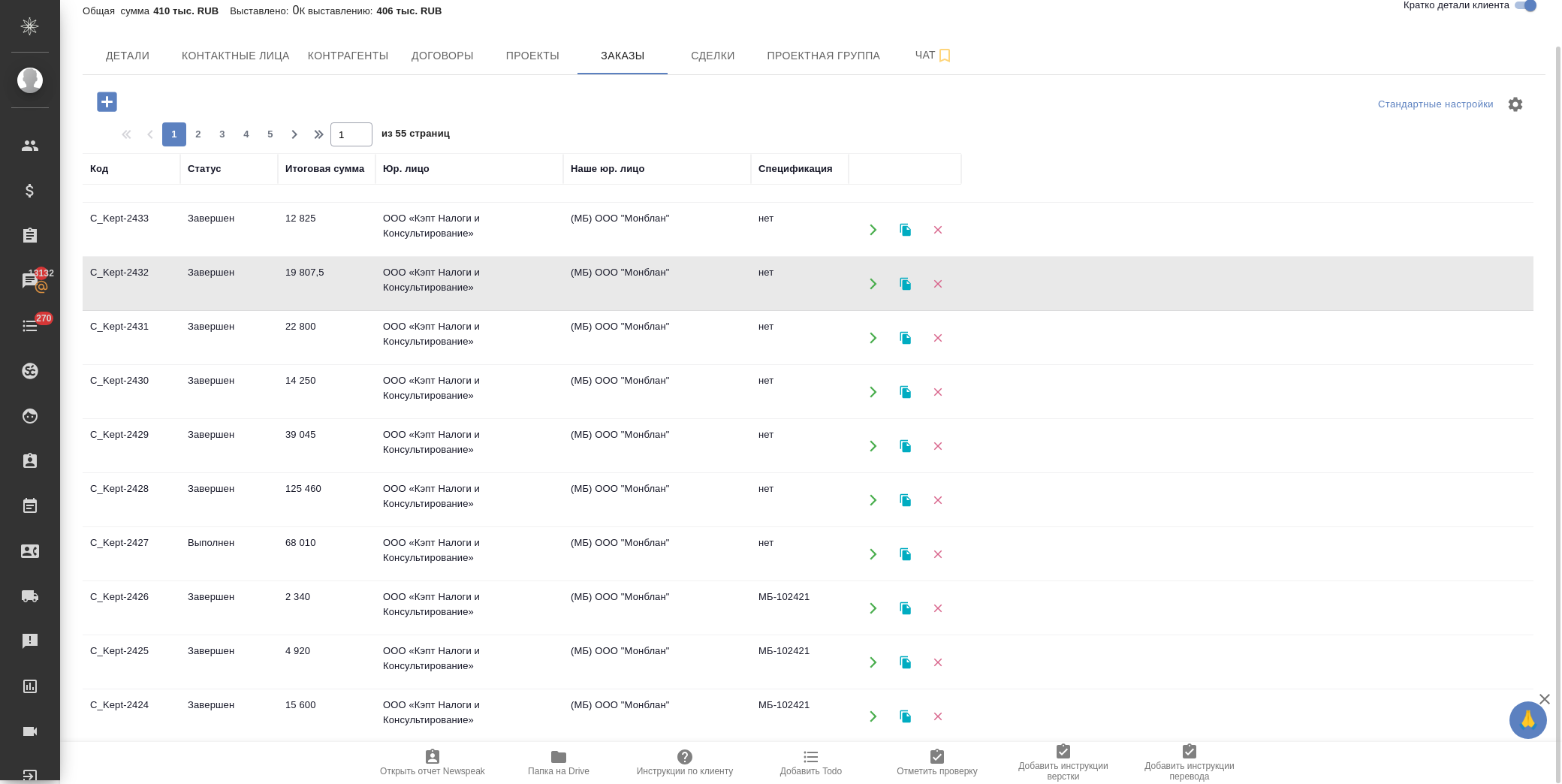
click at [449, 148] on td "ООО «Кэпт Налоги и Консультирование»" at bounding box center [469, 122] width 188 height 53
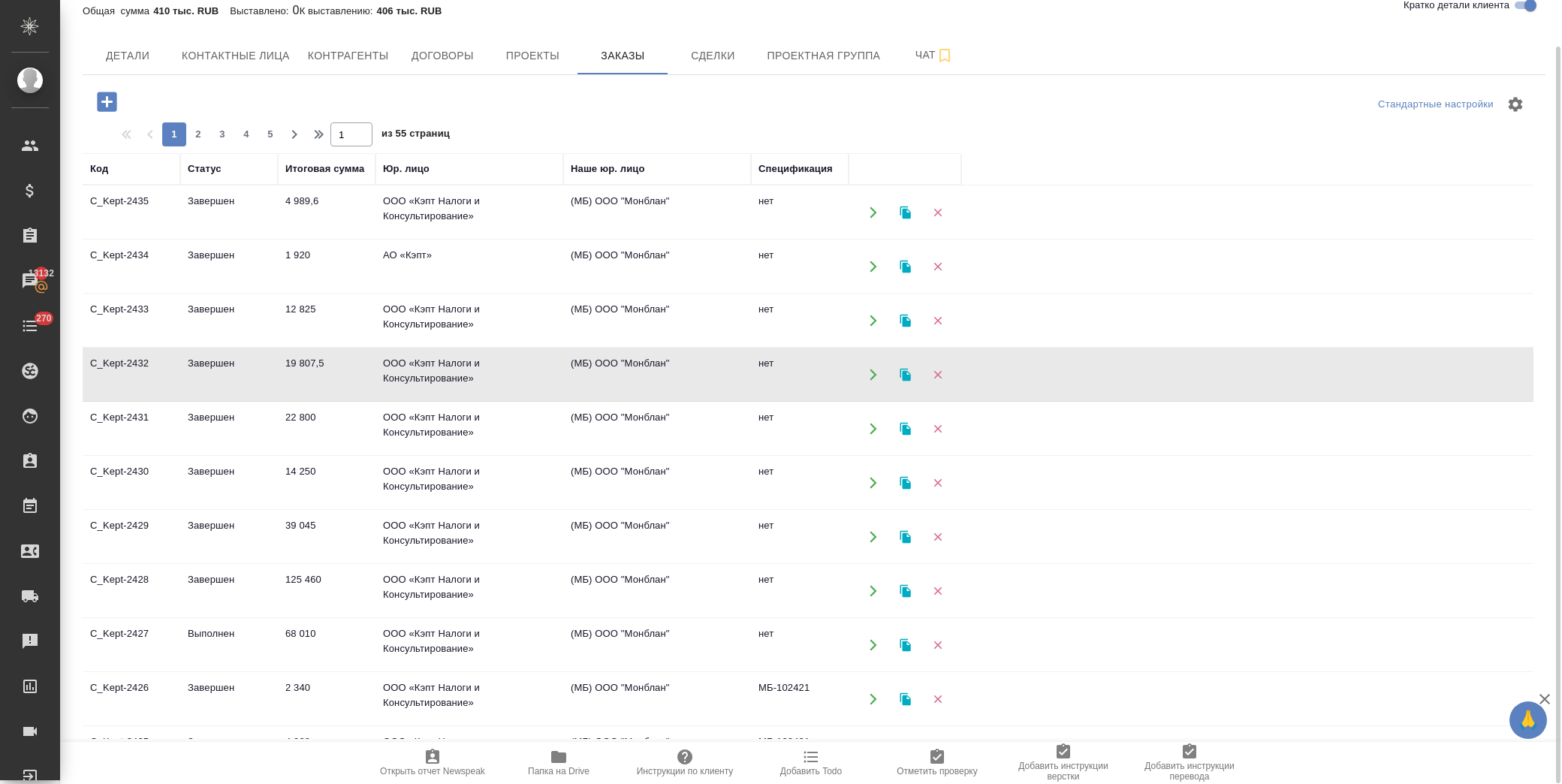
click at [418, 239] on td "ООО «Кэпт Налоги и Консультирование»" at bounding box center [469, 212] width 188 height 53
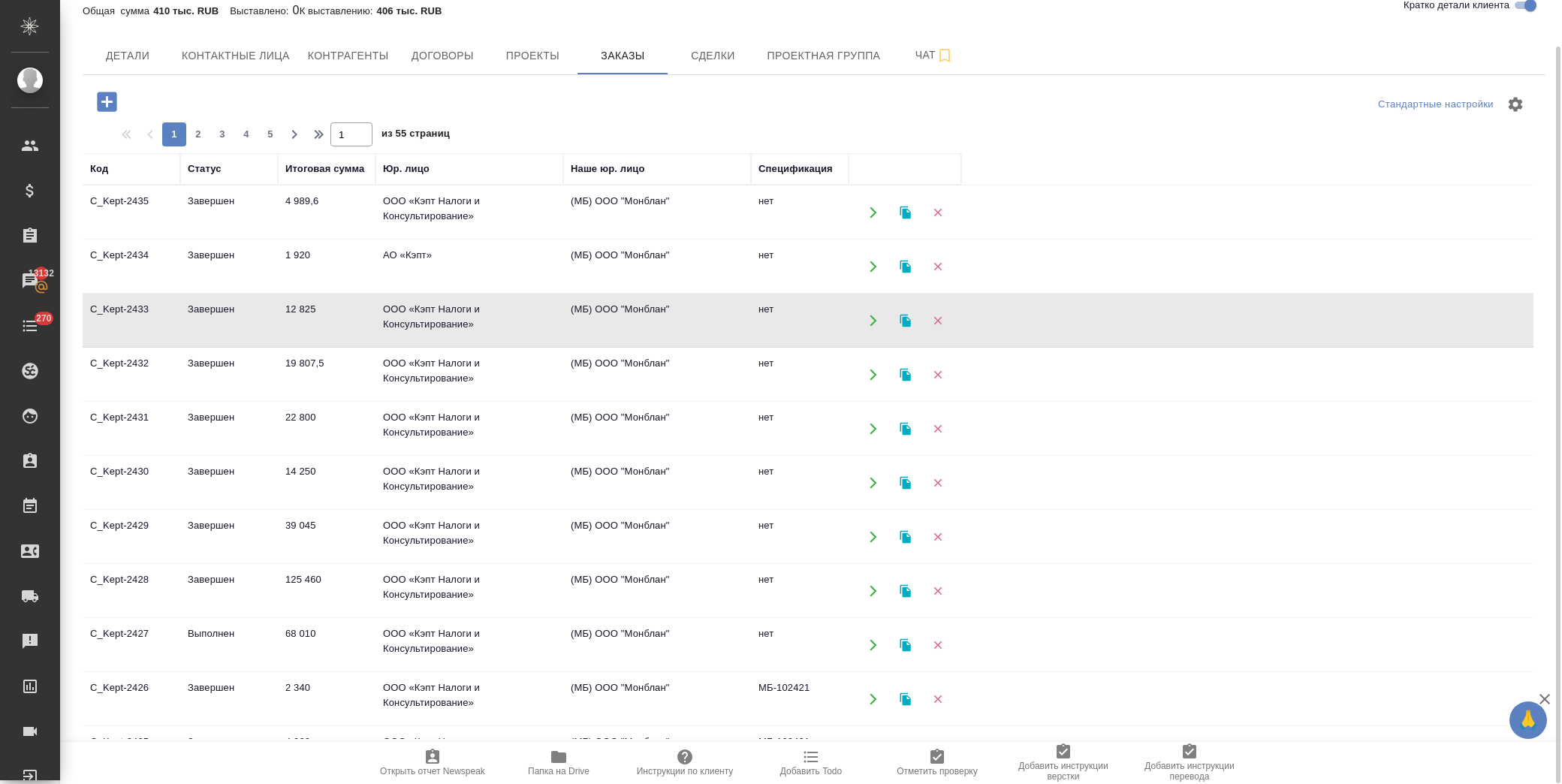
click at [418, 239] on td "ООО «Кэпт Налоги и Консультирование»" at bounding box center [469, 212] width 188 height 53
click at [368, 239] on td "1 920" at bounding box center [327, 212] width 97 height 53
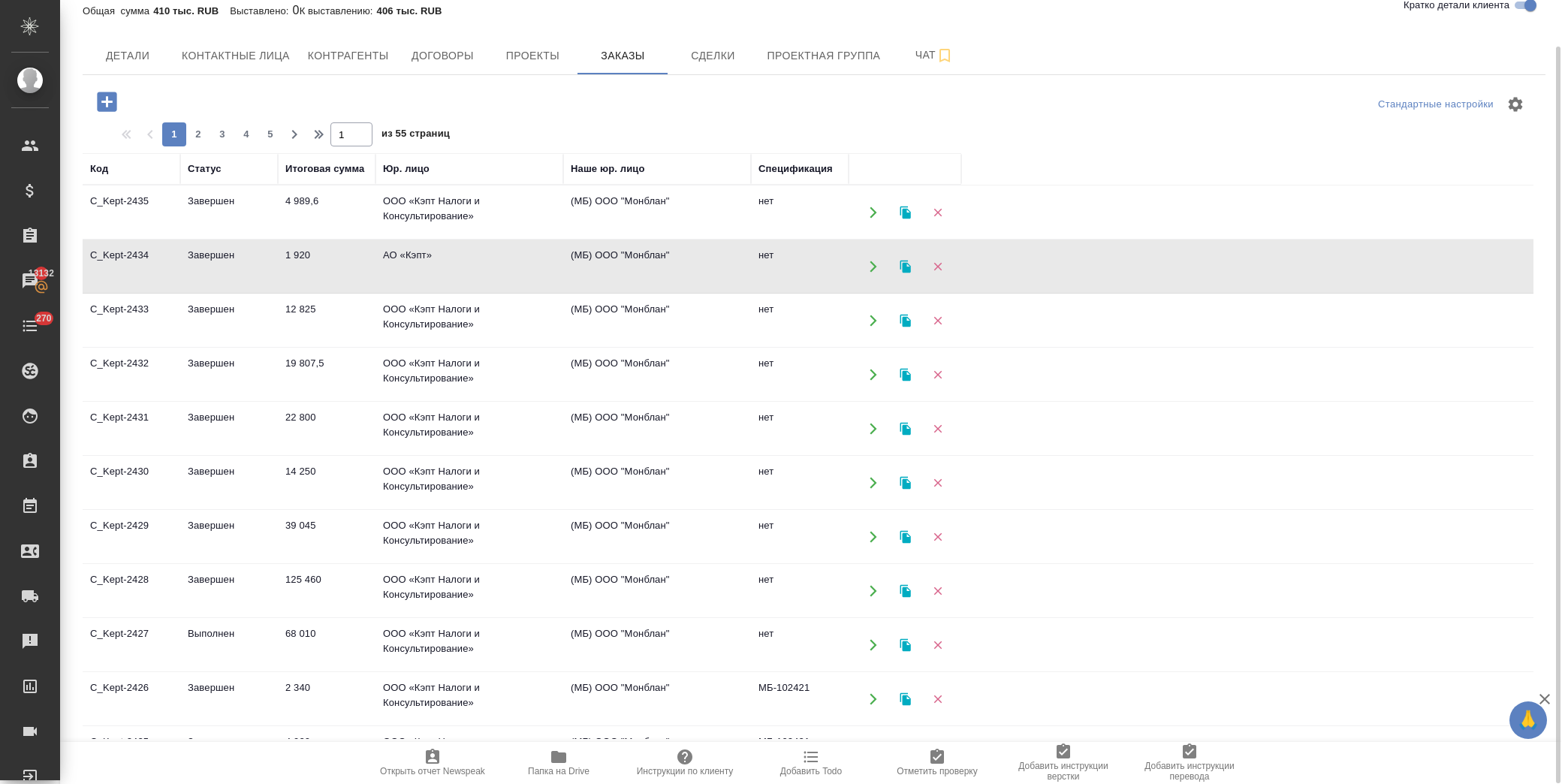
click at [368, 239] on td "1 920" at bounding box center [327, 212] width 97 height 53
click at [463, 204] on td "ООО «Кэпт Налоги и Консультирование»" at bounding box center [469, 212] width 188 height 53
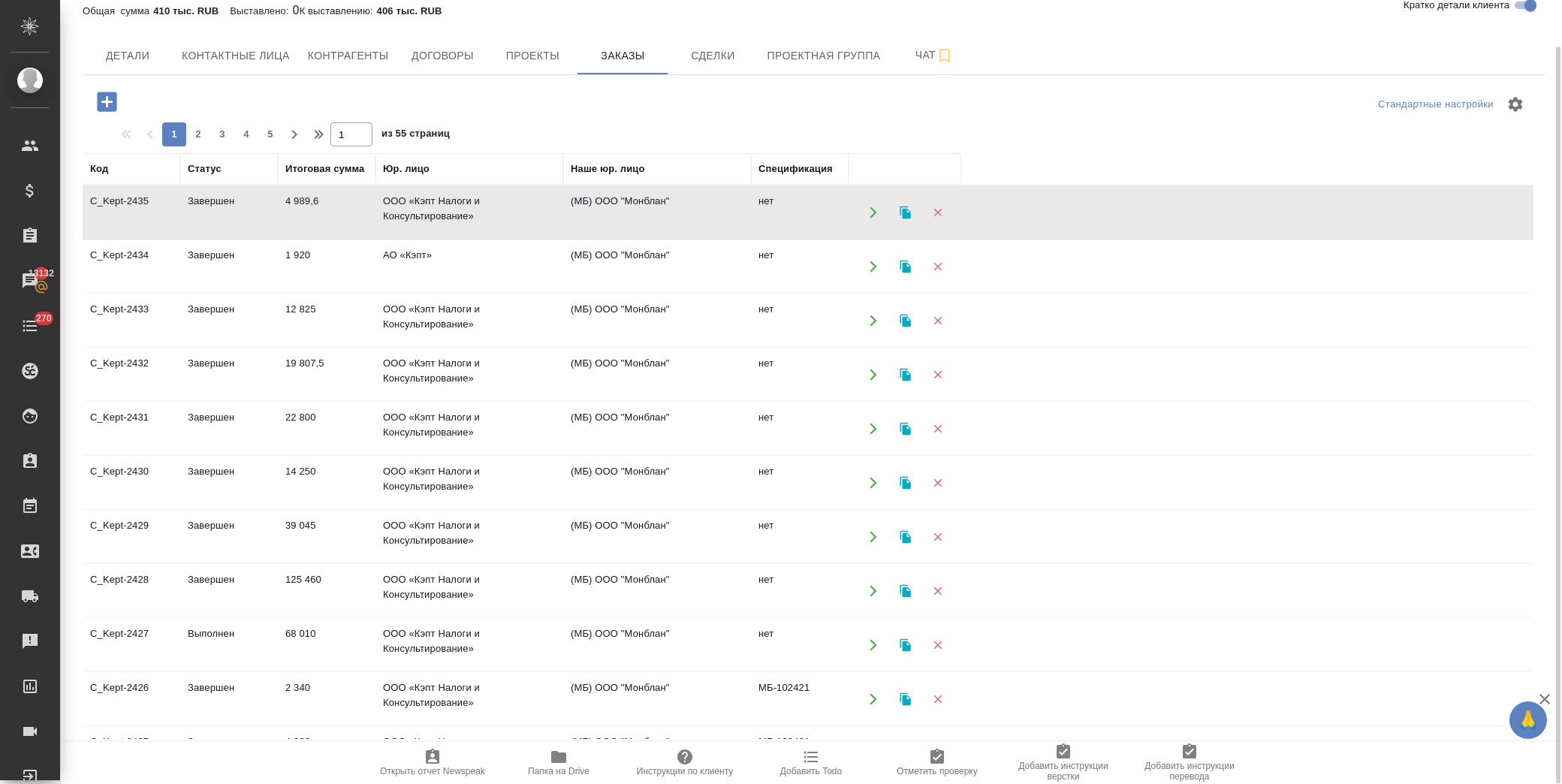
click at [463, 204] on td "ООО «Кэпт Налоги и Консультирование»" at bounding box center [469, 212] width 188 height 53
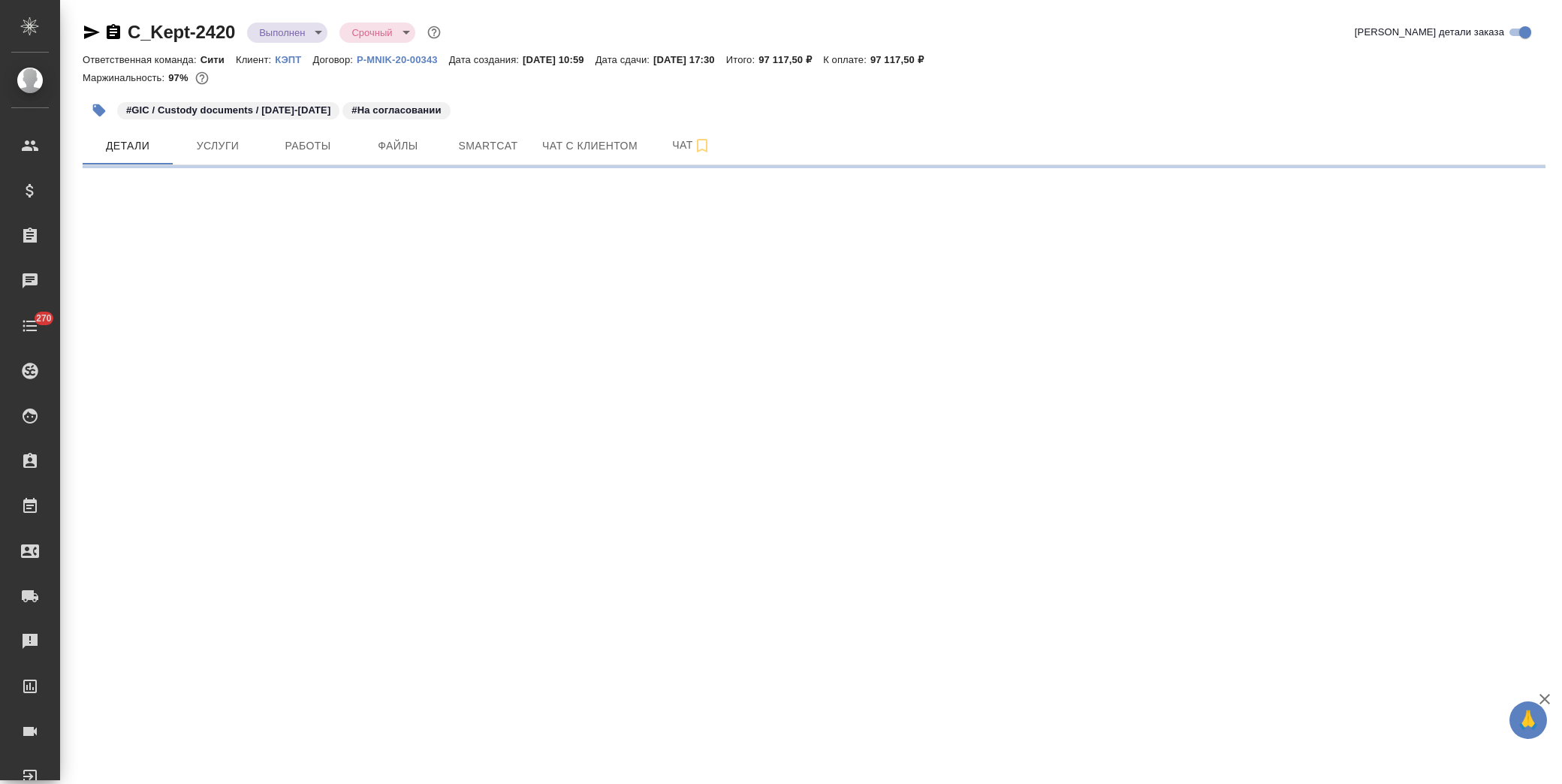
select select "RU"
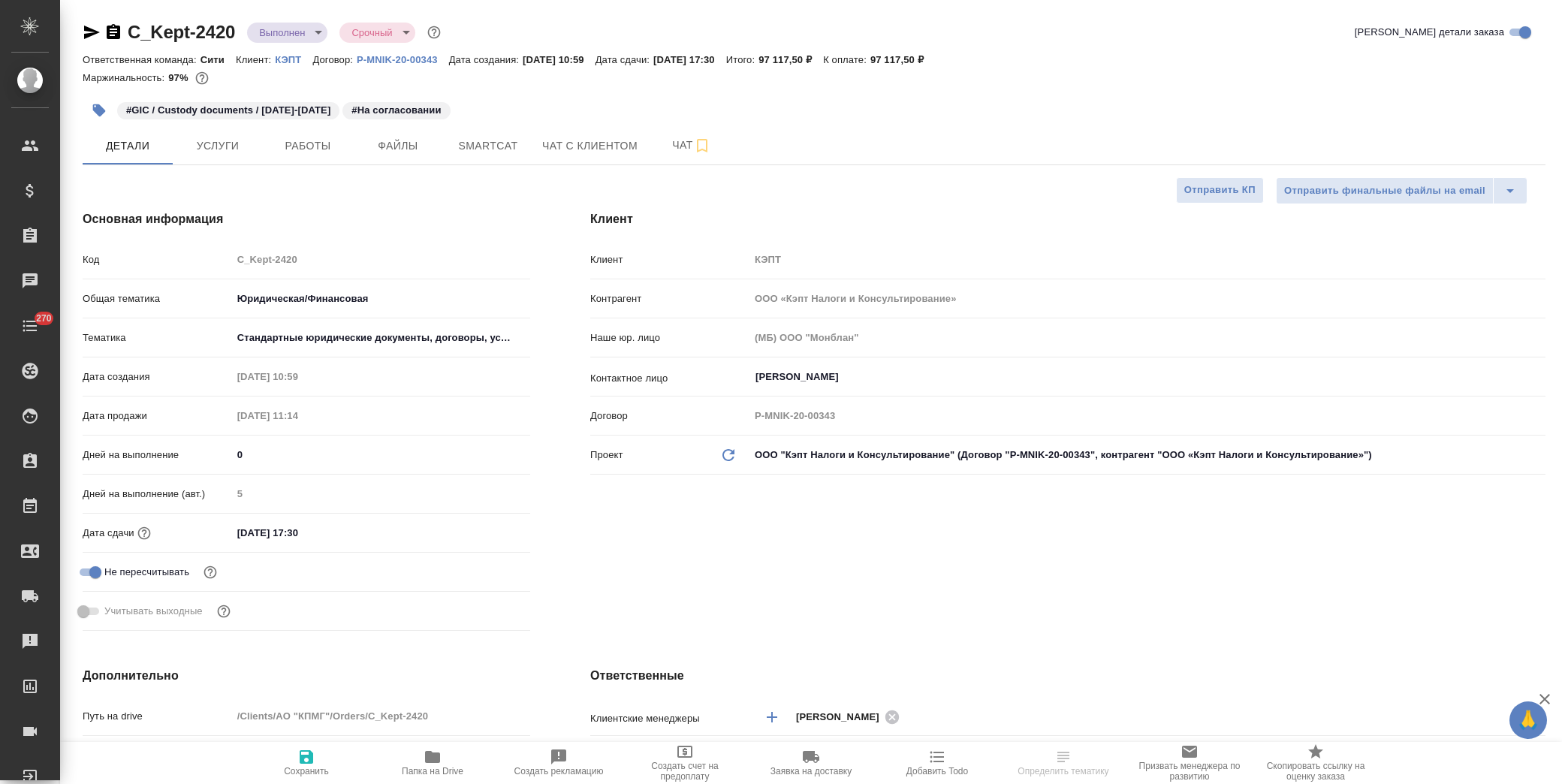
type textarea "x"
click at [359, 530] on input "[DATE] 17:30" at bounding box center [297, 532] width 131 height 22
click at [486, 535] on icon "button" at bounding box center [486, 531] width 18 height 18
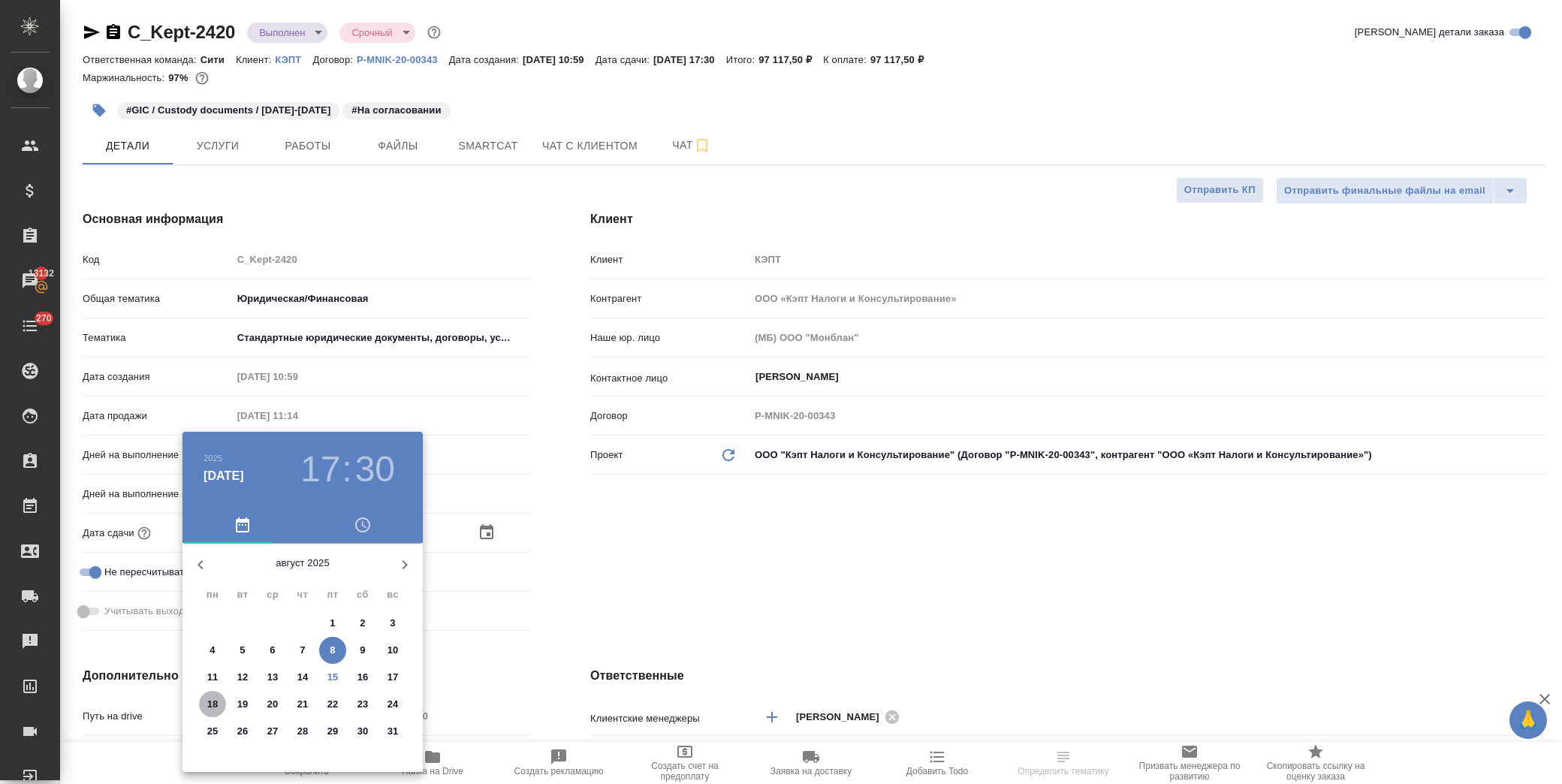
click at [220, 706] on span "18" at bounding box center [212, 703] width 27 height 15
type input "[DATE] 17:30"
type textarea "x"
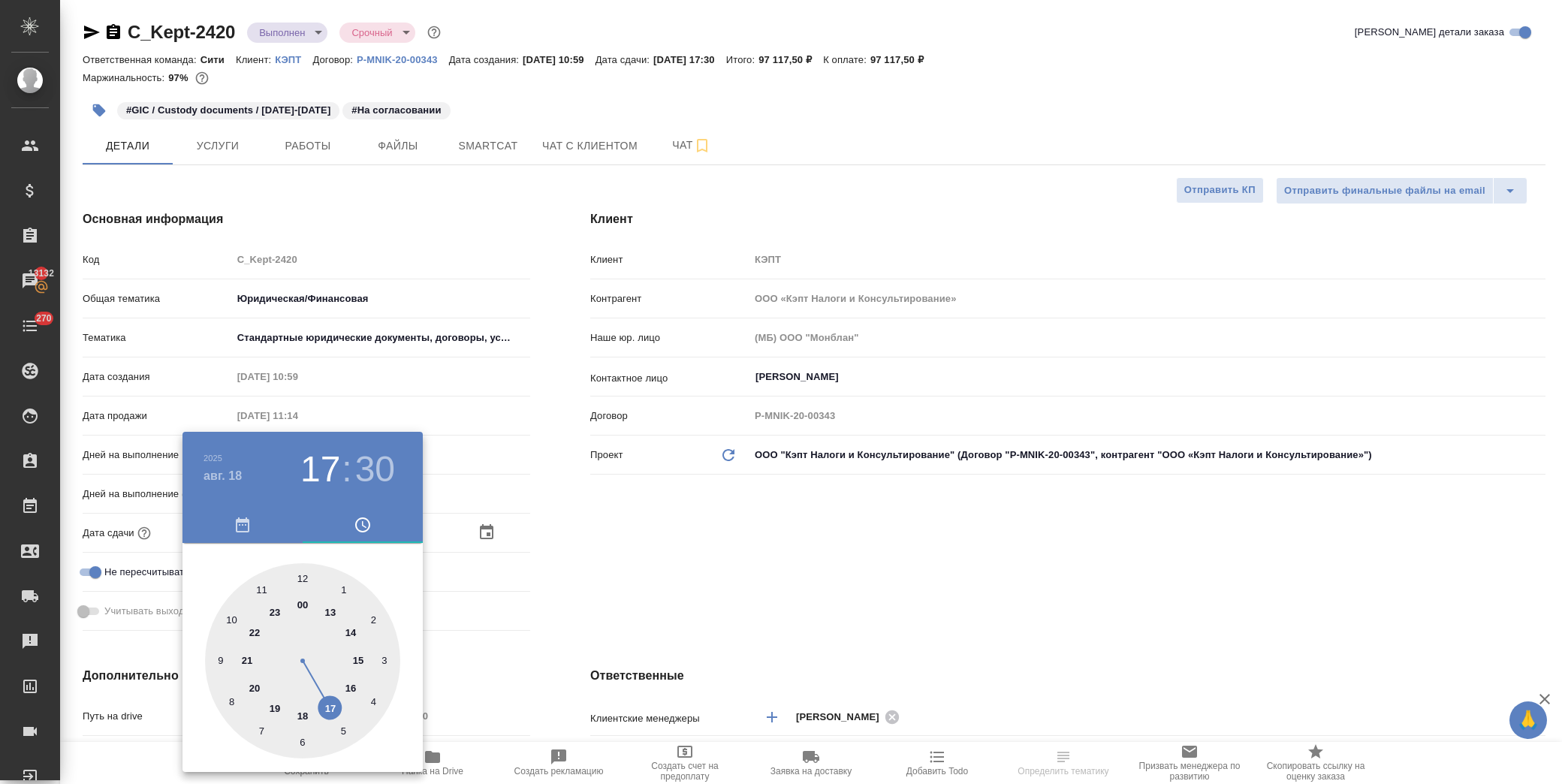
click at [591, 568] on div at bounding box center [781, 392] width 1562 height 784
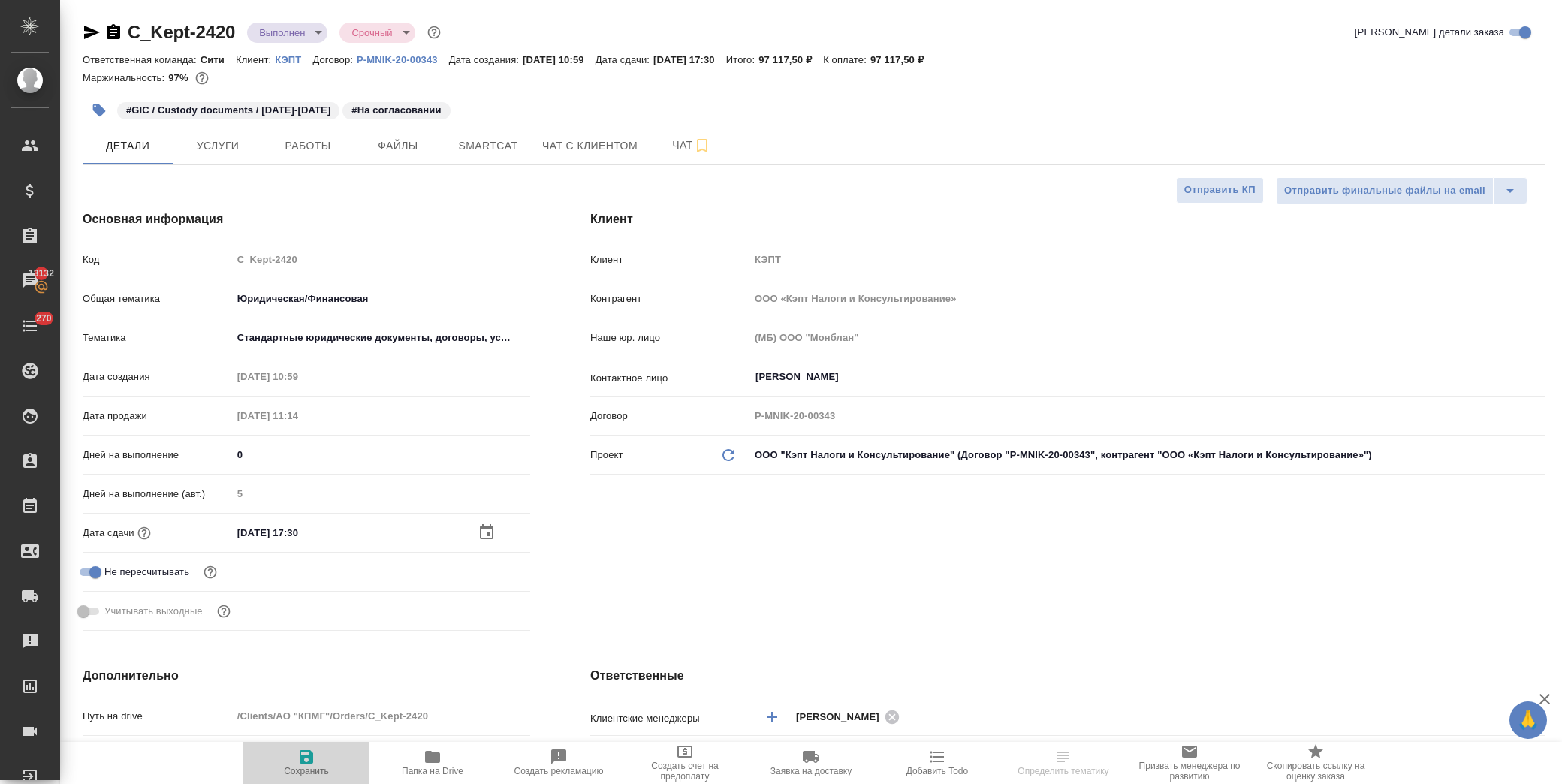
click at [299, 762] on icon "button" at bounding box center [306, 756] width 18 height 18
type textarea "x"
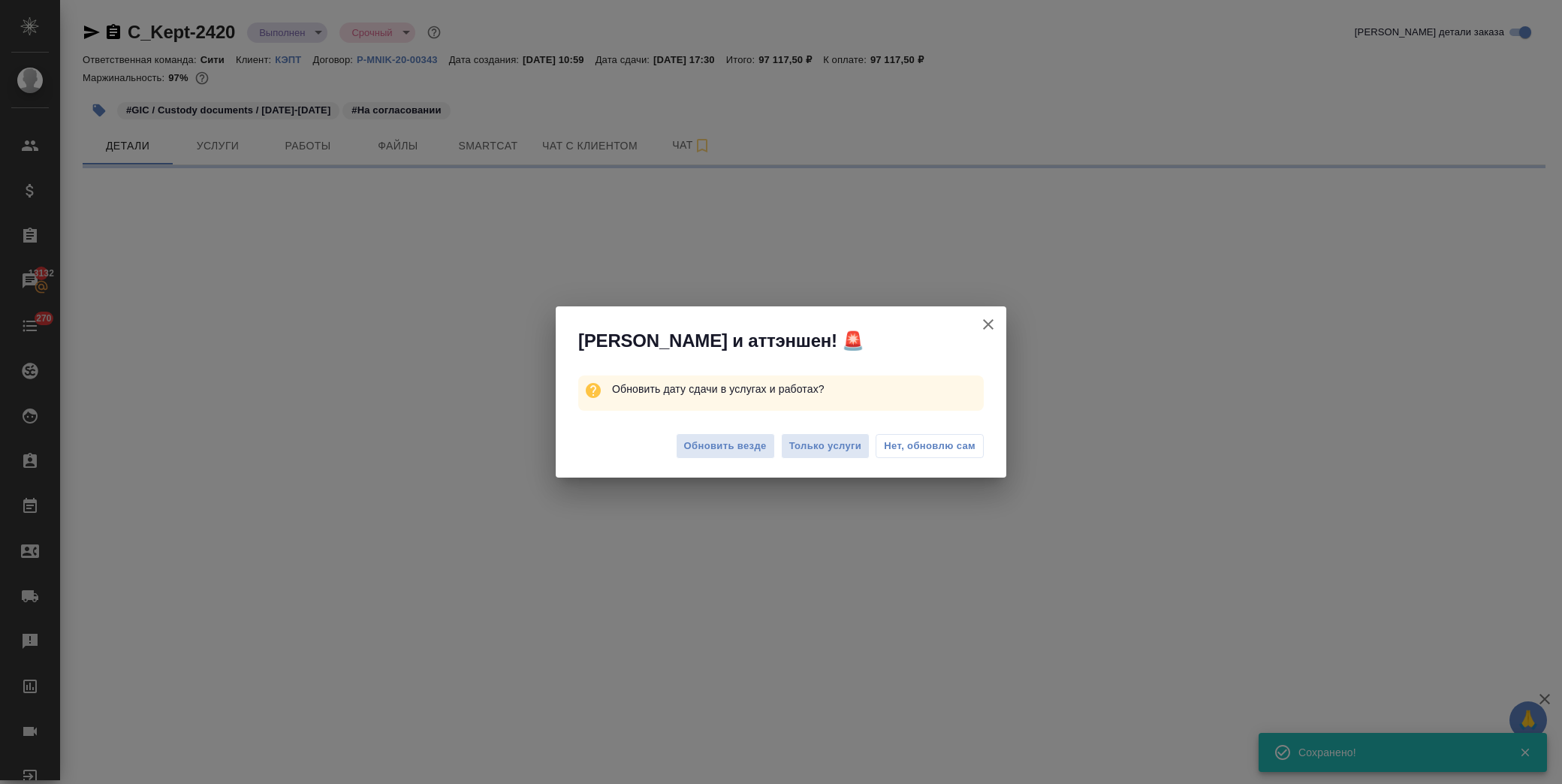
select select "RU"
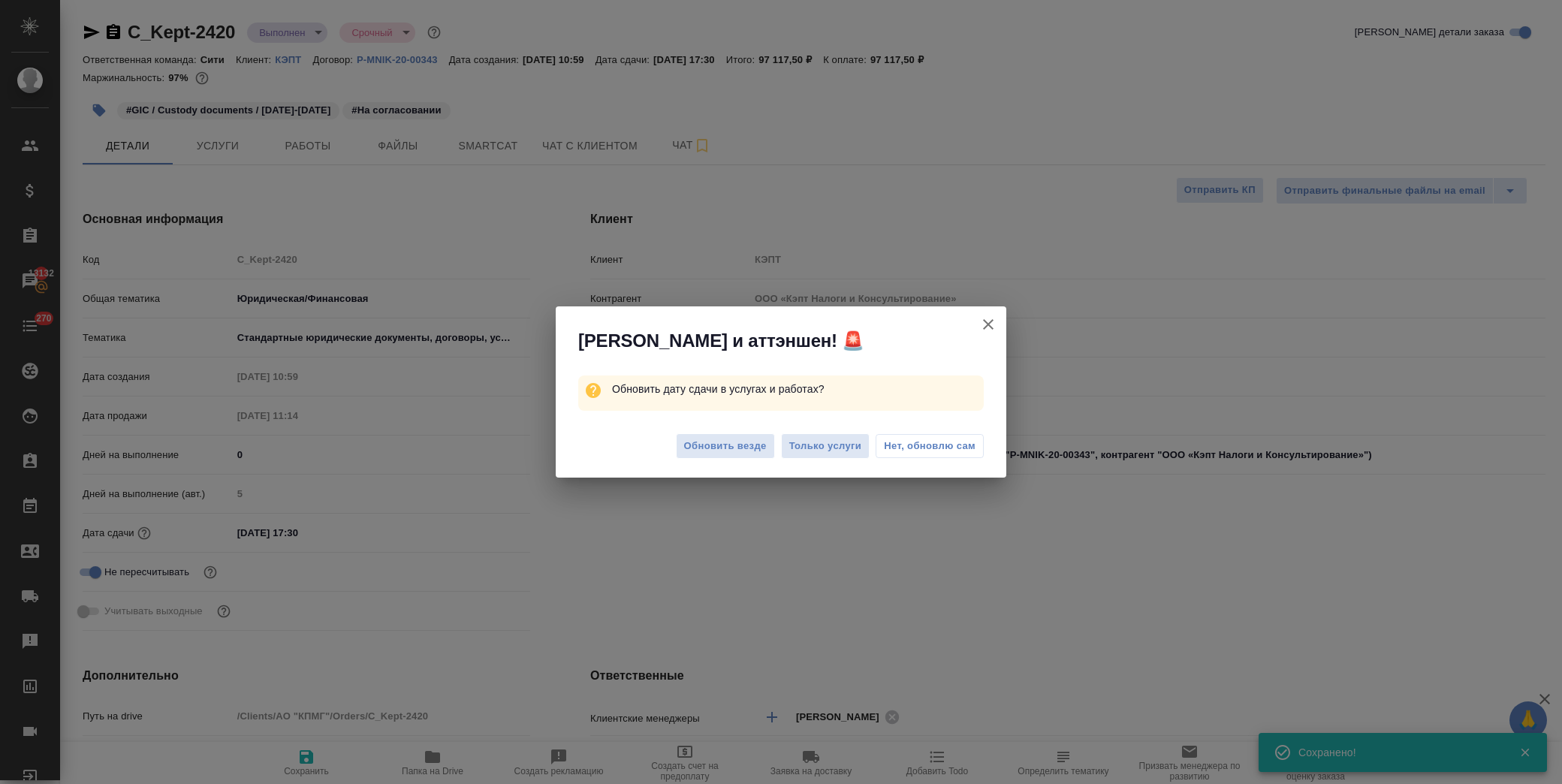
type textarea "x"
click at [897, 444] on span "Нет, обновлю сам" at bounding box center [930, 445] width 91 height 15
type textarea "x"
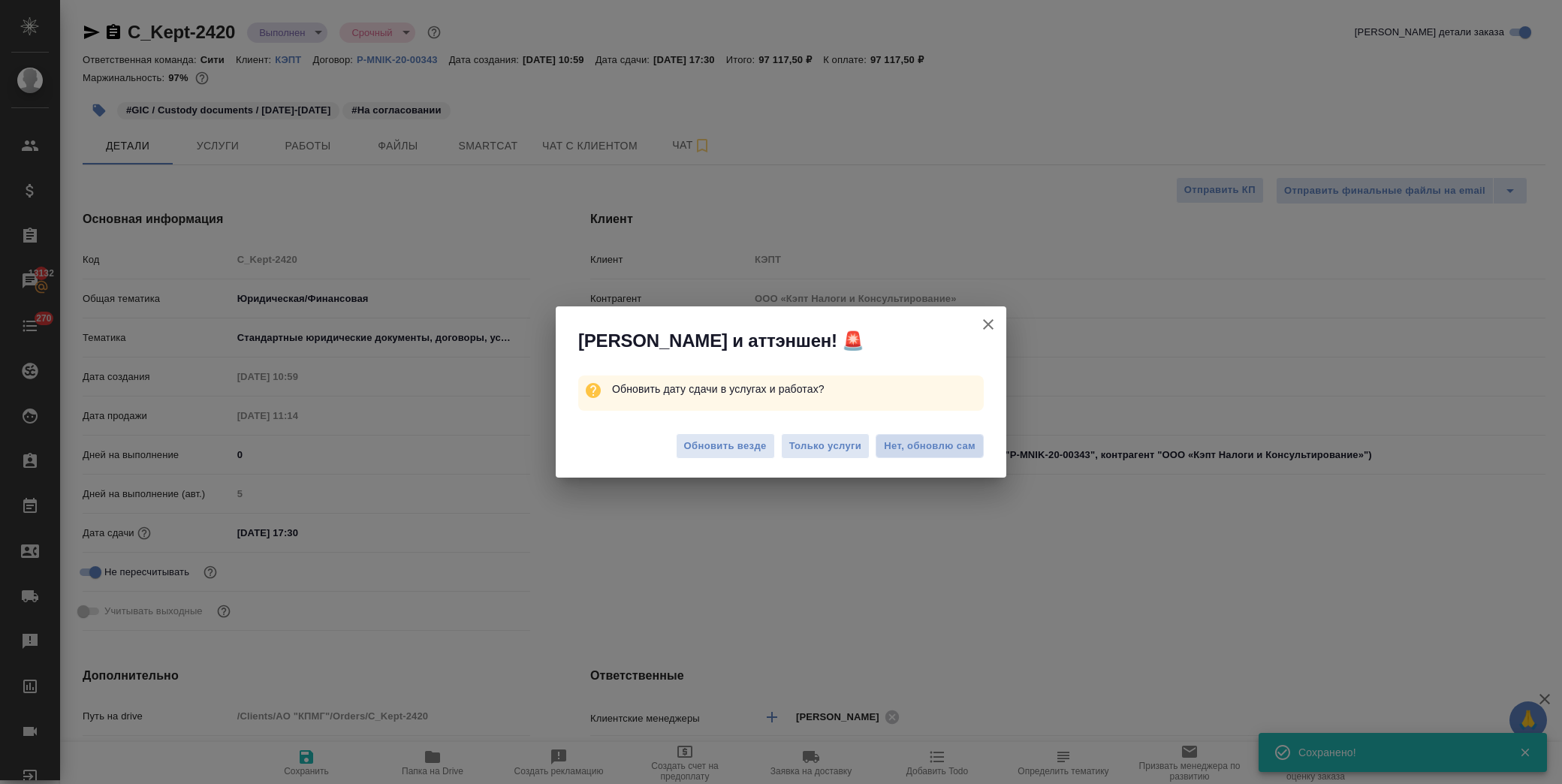
type textarea "x"
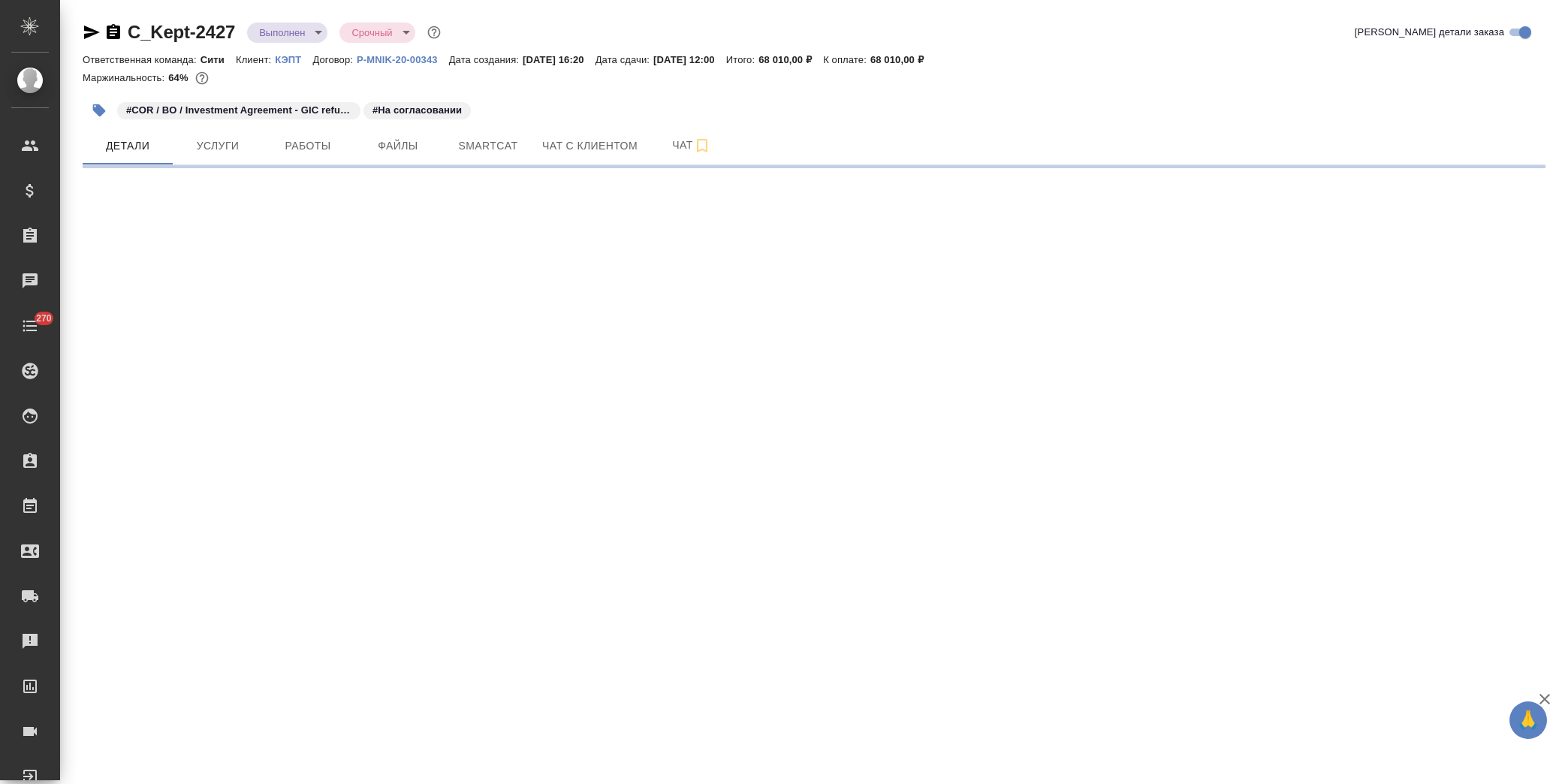
select select "RU"
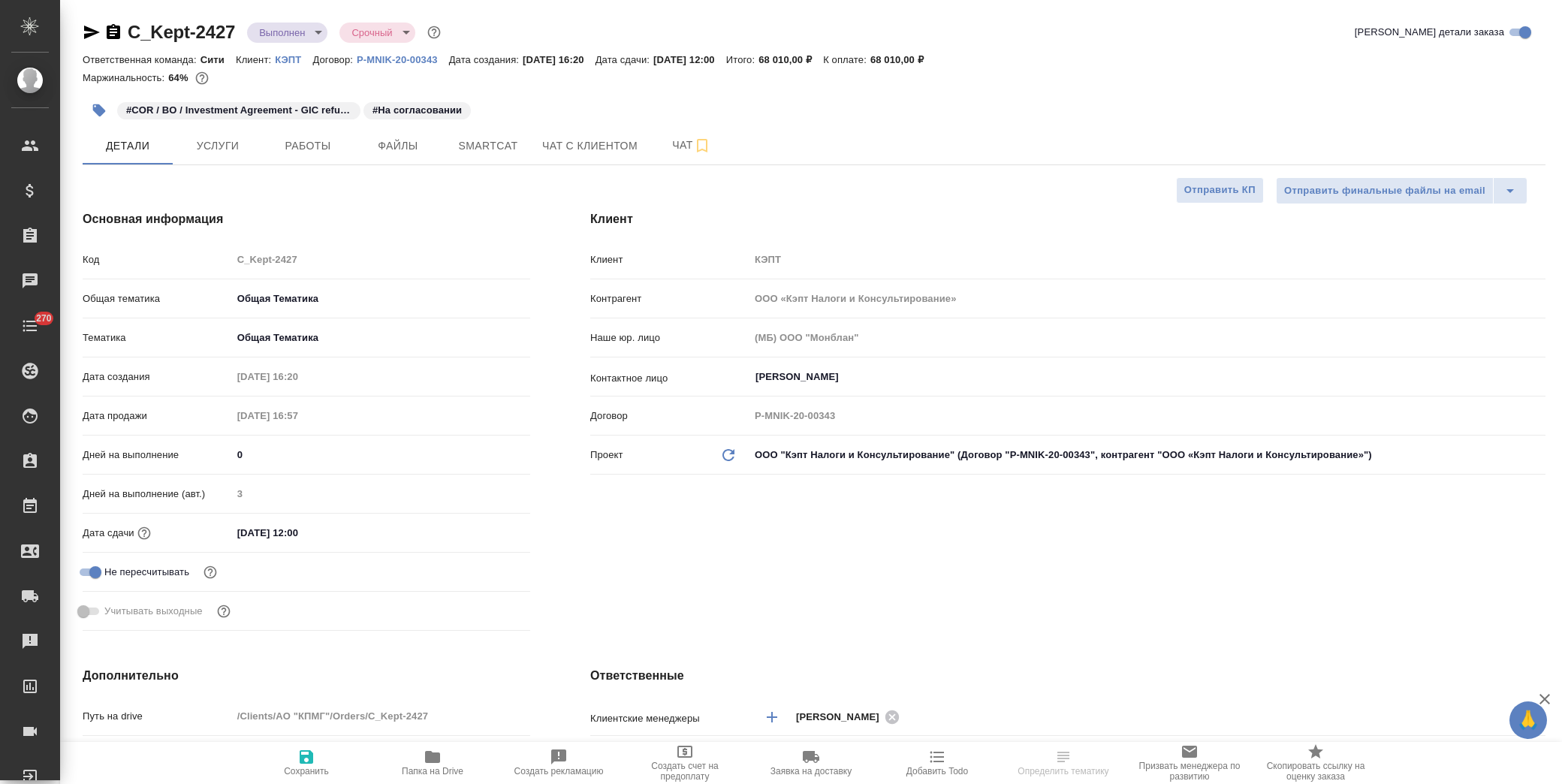
type textarea "x"
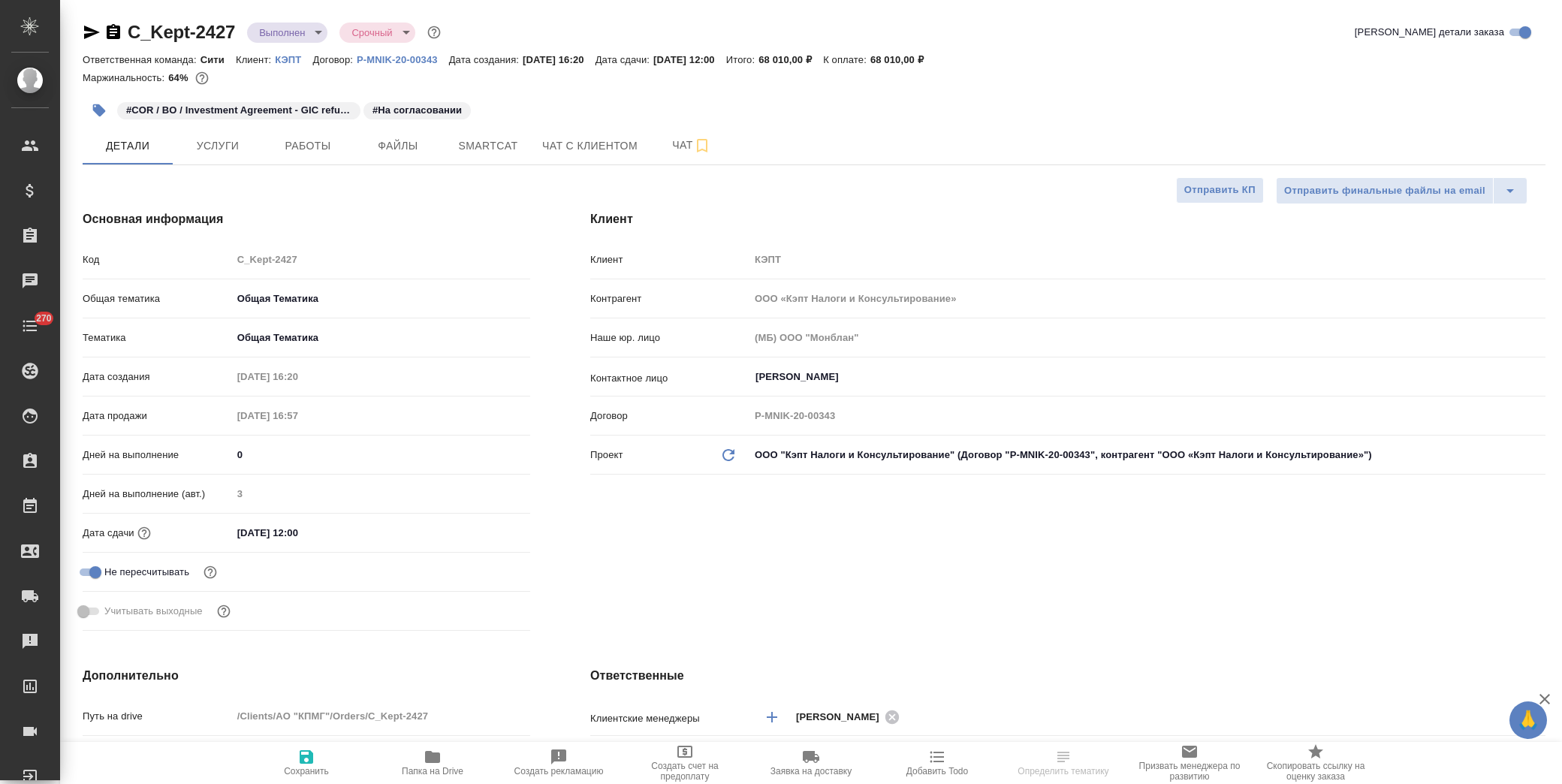
type textarea "x"
click at [355, 535] on input "08.08.2025 12:00" at bounding box center [297, 532] width 131 height 22
click at [491, 529] on icon "button" at bounding box center [486, 531] width 18 height 18
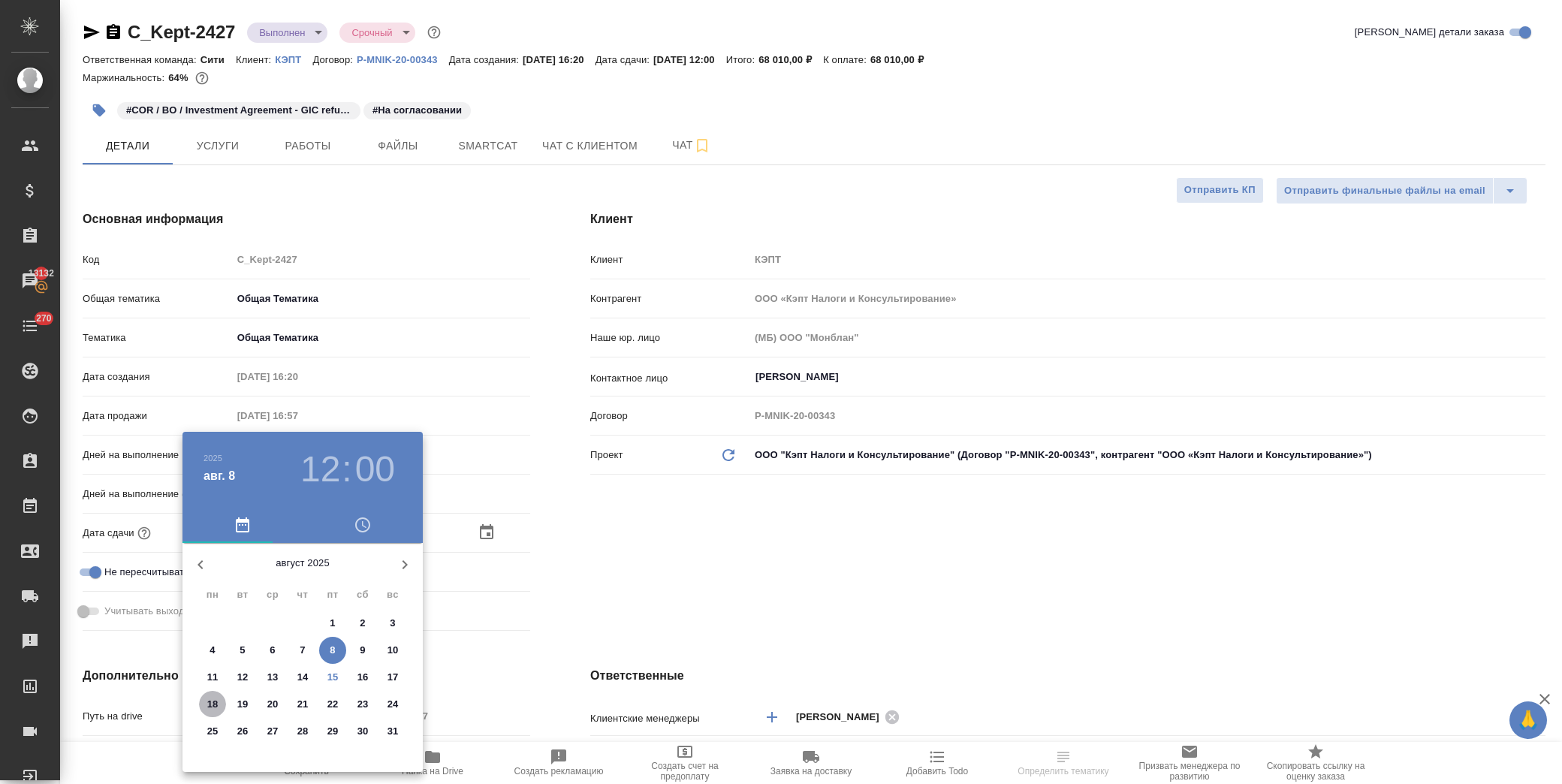
click at [216, 702] on p "18" at bounding box center [213, 703] width 11 height 15
type input "18.08.2025 12:00"
type textarea "x"
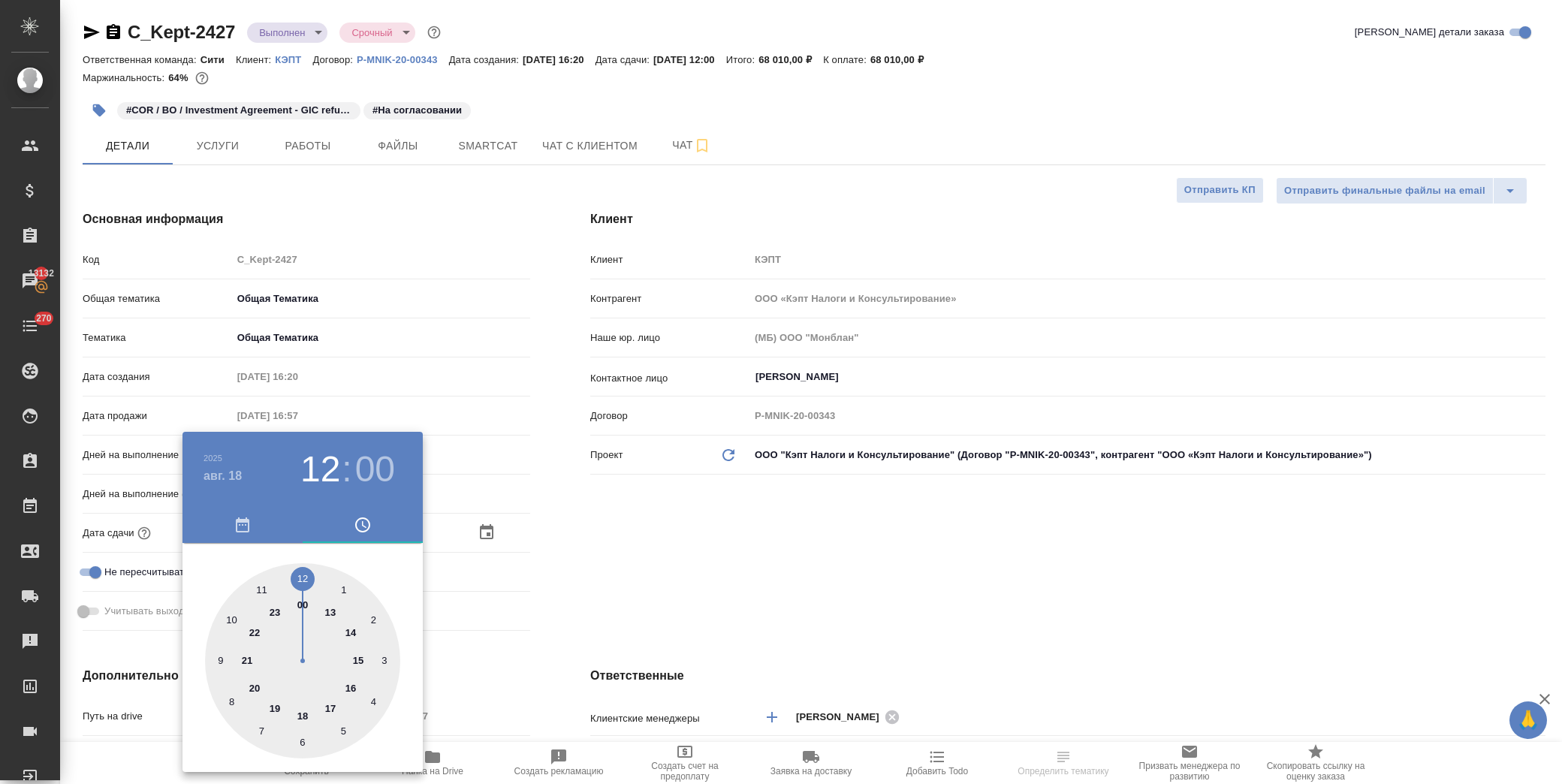
click at [658, 561] on div at bounding box center [781, 392] width 1562 height 784
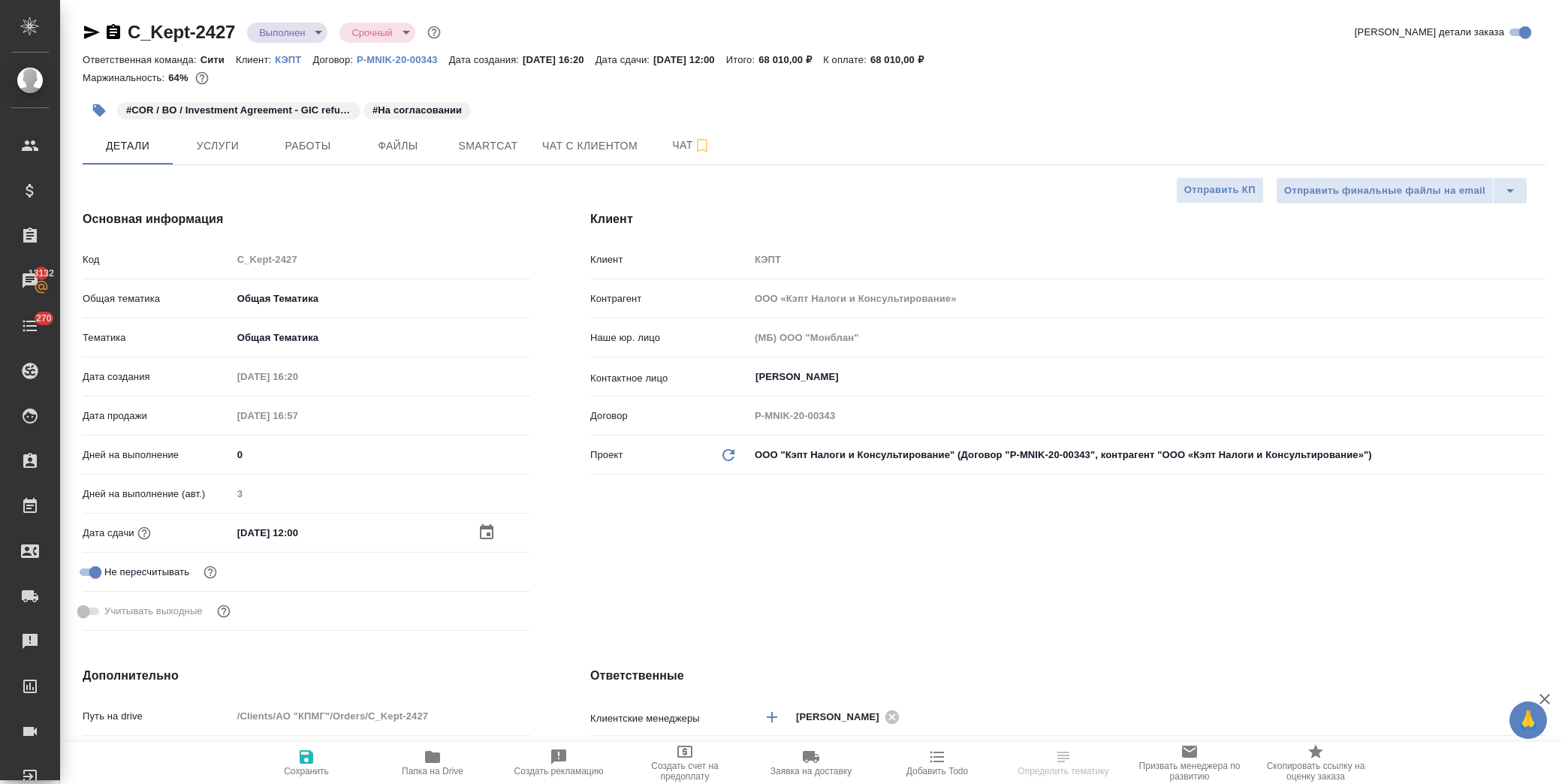
click at [299, 762] on icon "button" at bounding box center [306, 756] width 18 height 18
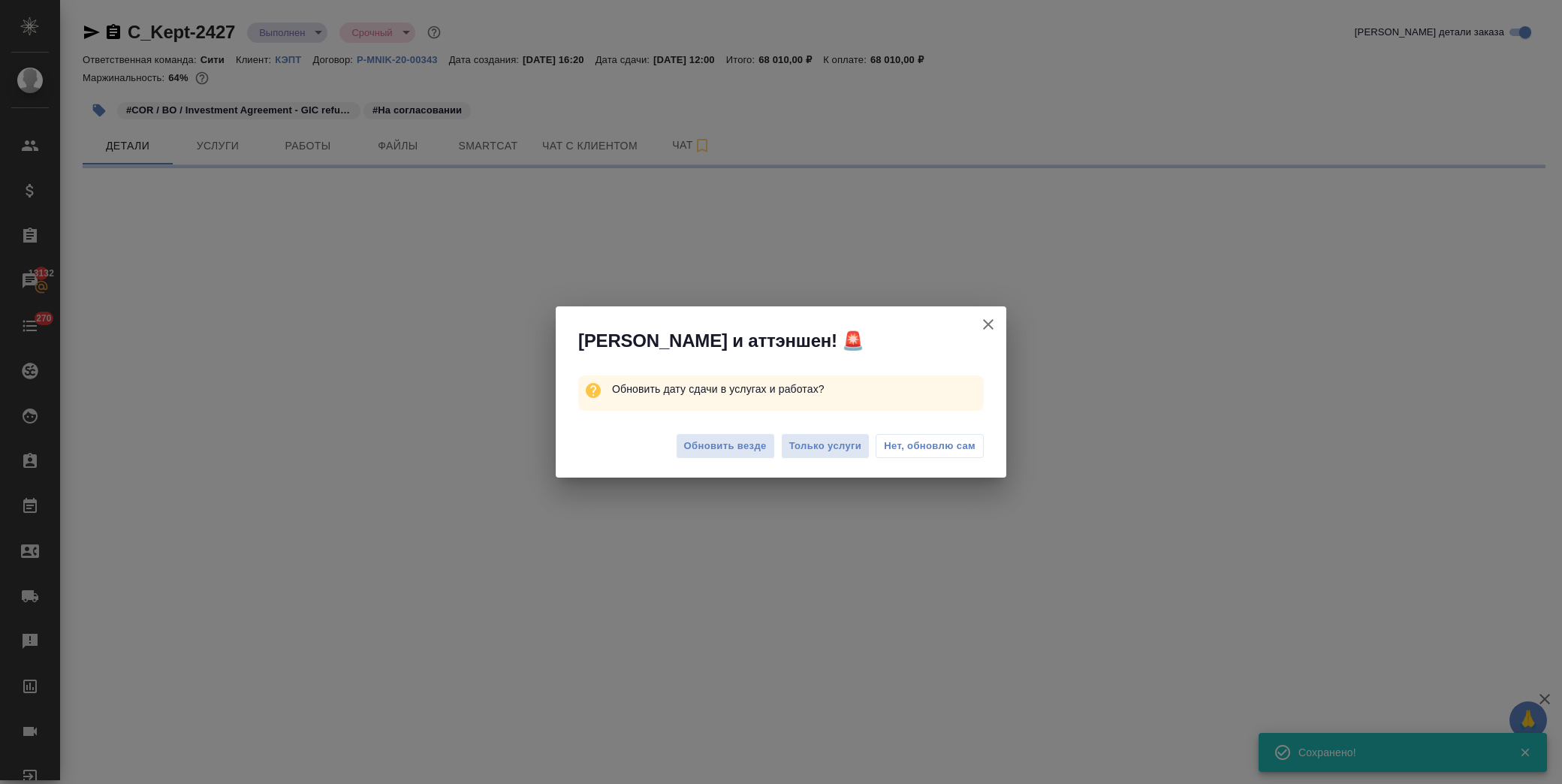
select select "RU"
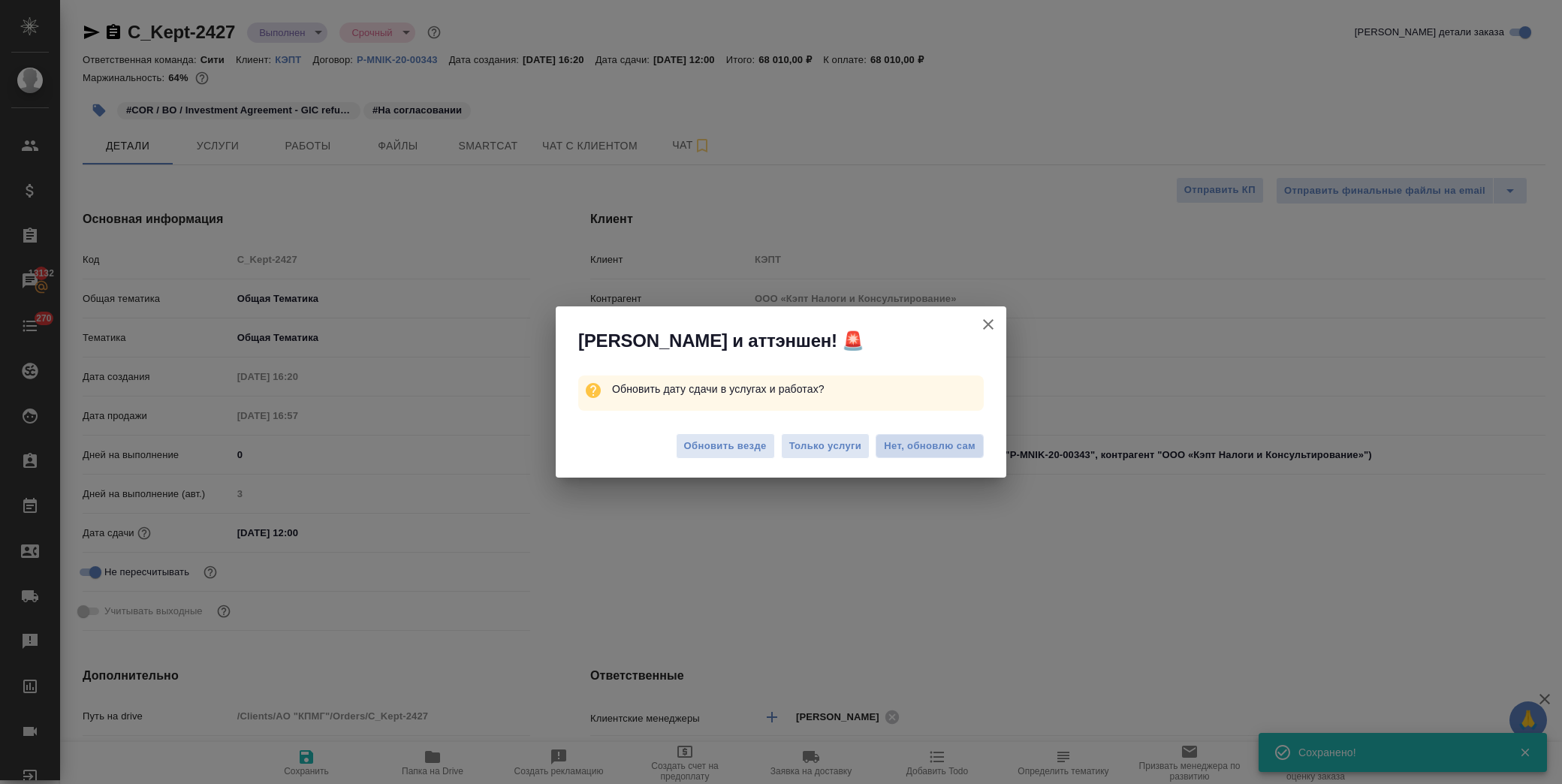
type textarea "x"
click at [903, 446] on span "Нет, обновлю сам" at bounding box center [930, 445] width 91 height 15
type textarea "x"
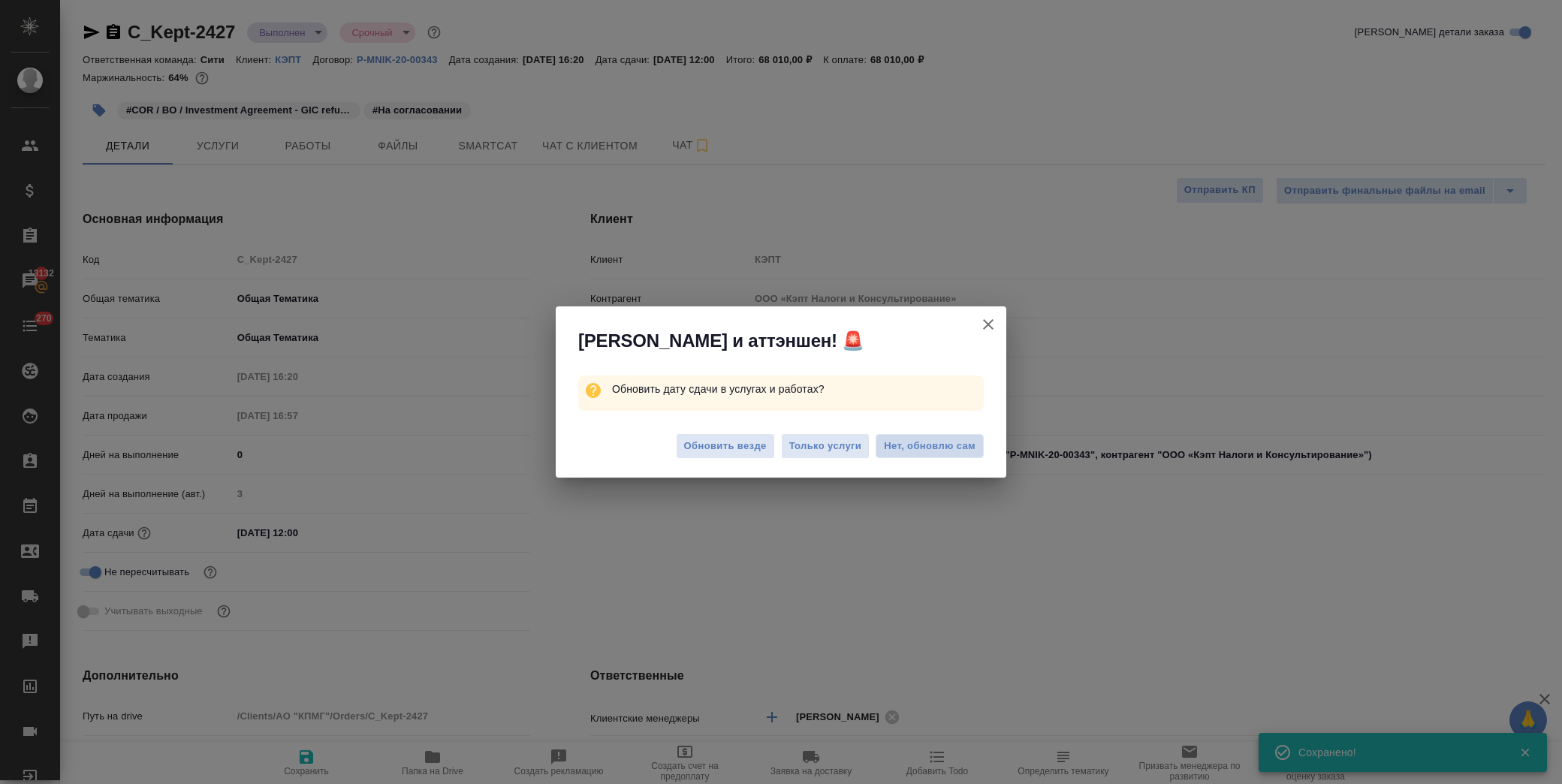
type textarea "x"
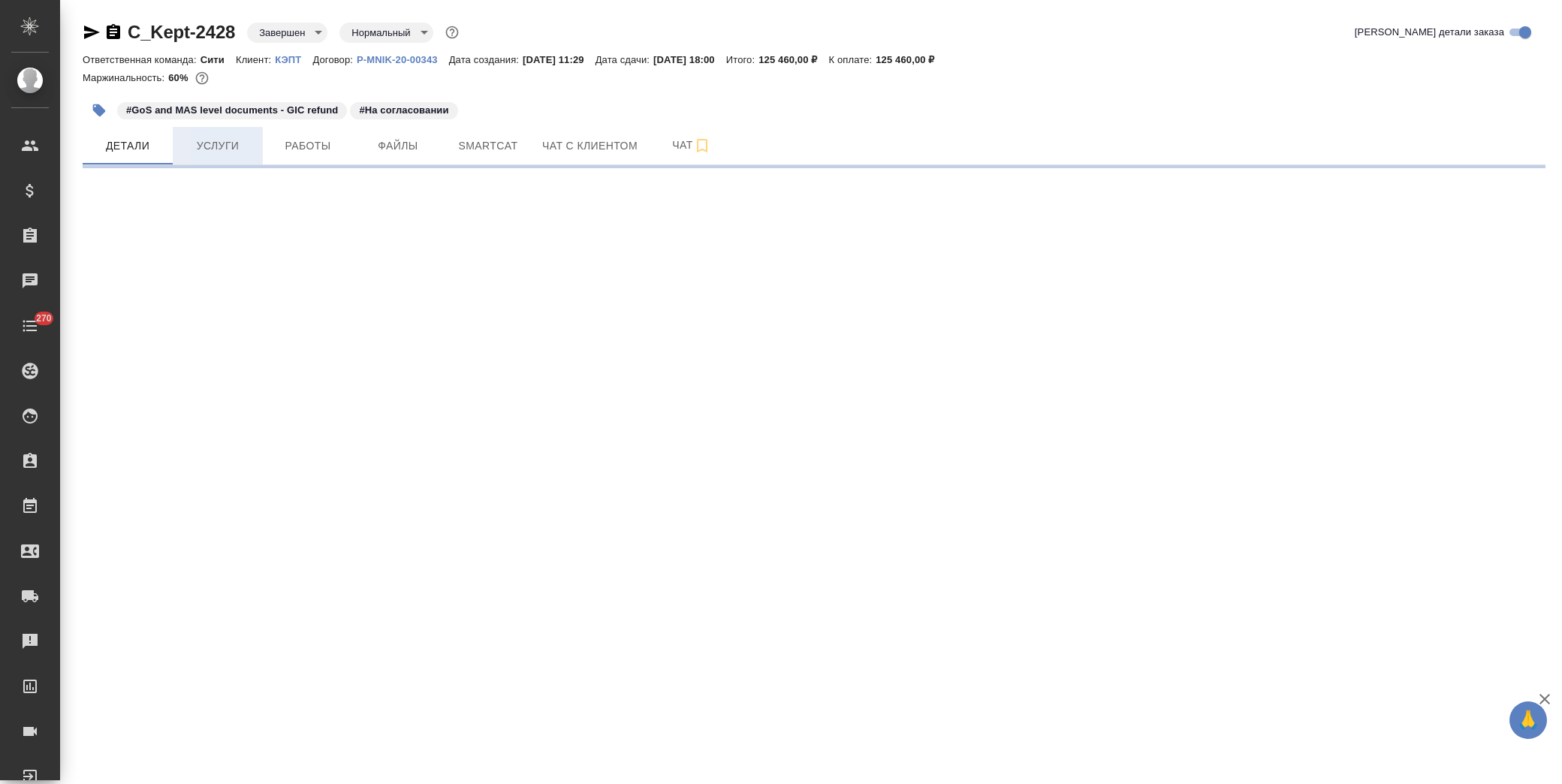
select select "RU"
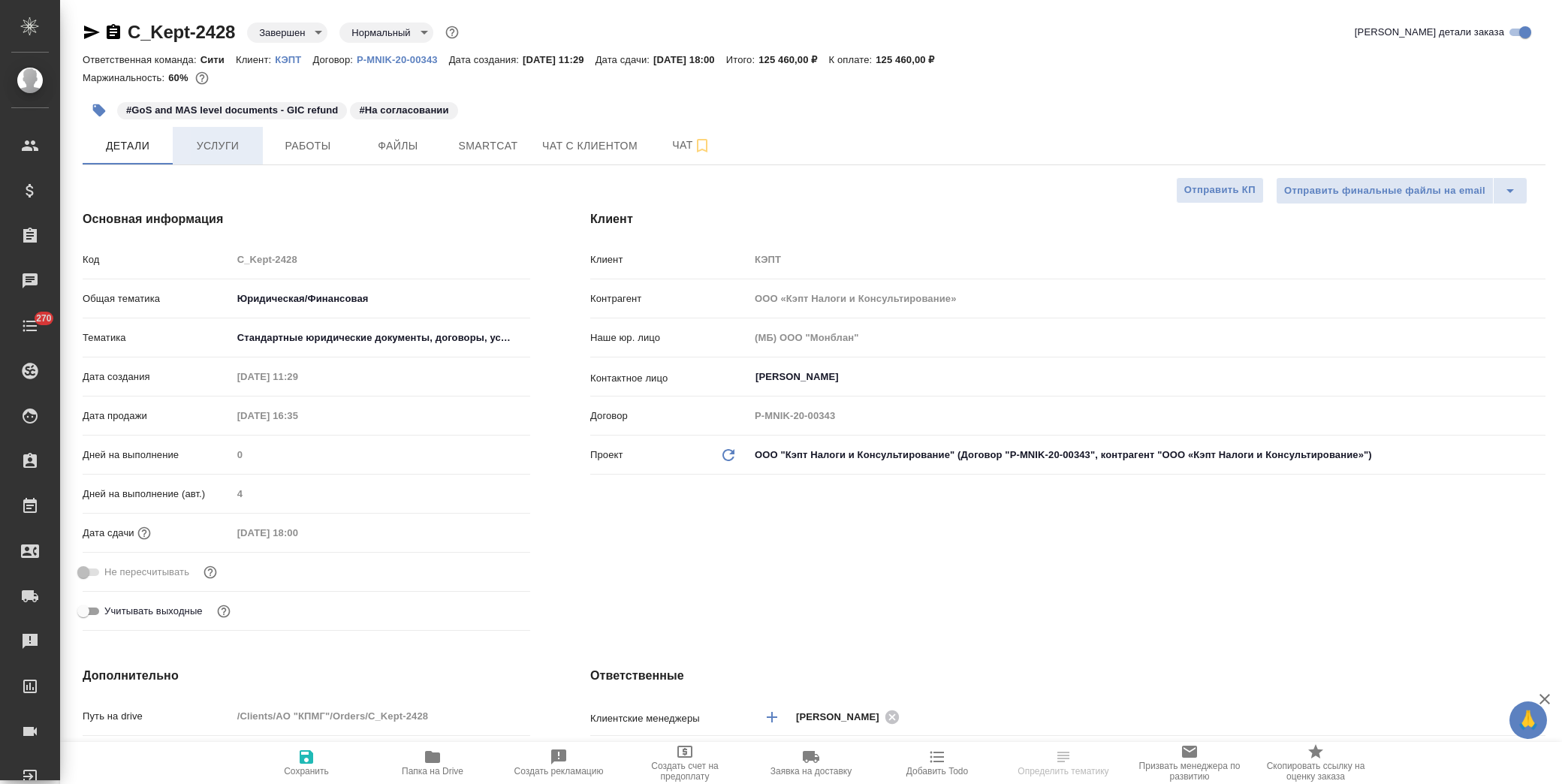
type textarea "x"
click at [228, 136] on span "Услуги" at bounding box center [217, 146] width 72 height 19
type textarea "x"
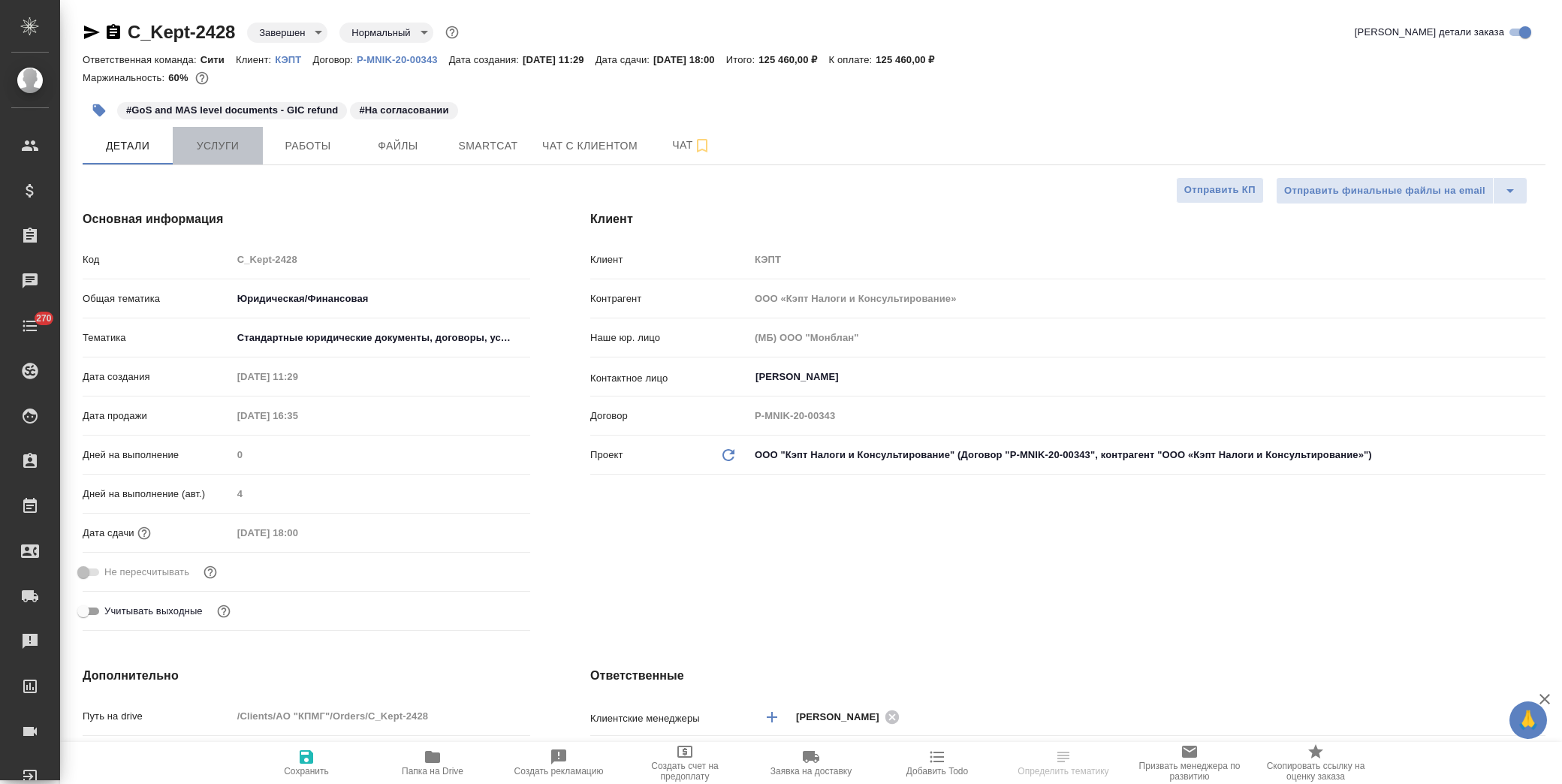
type textarea "x"
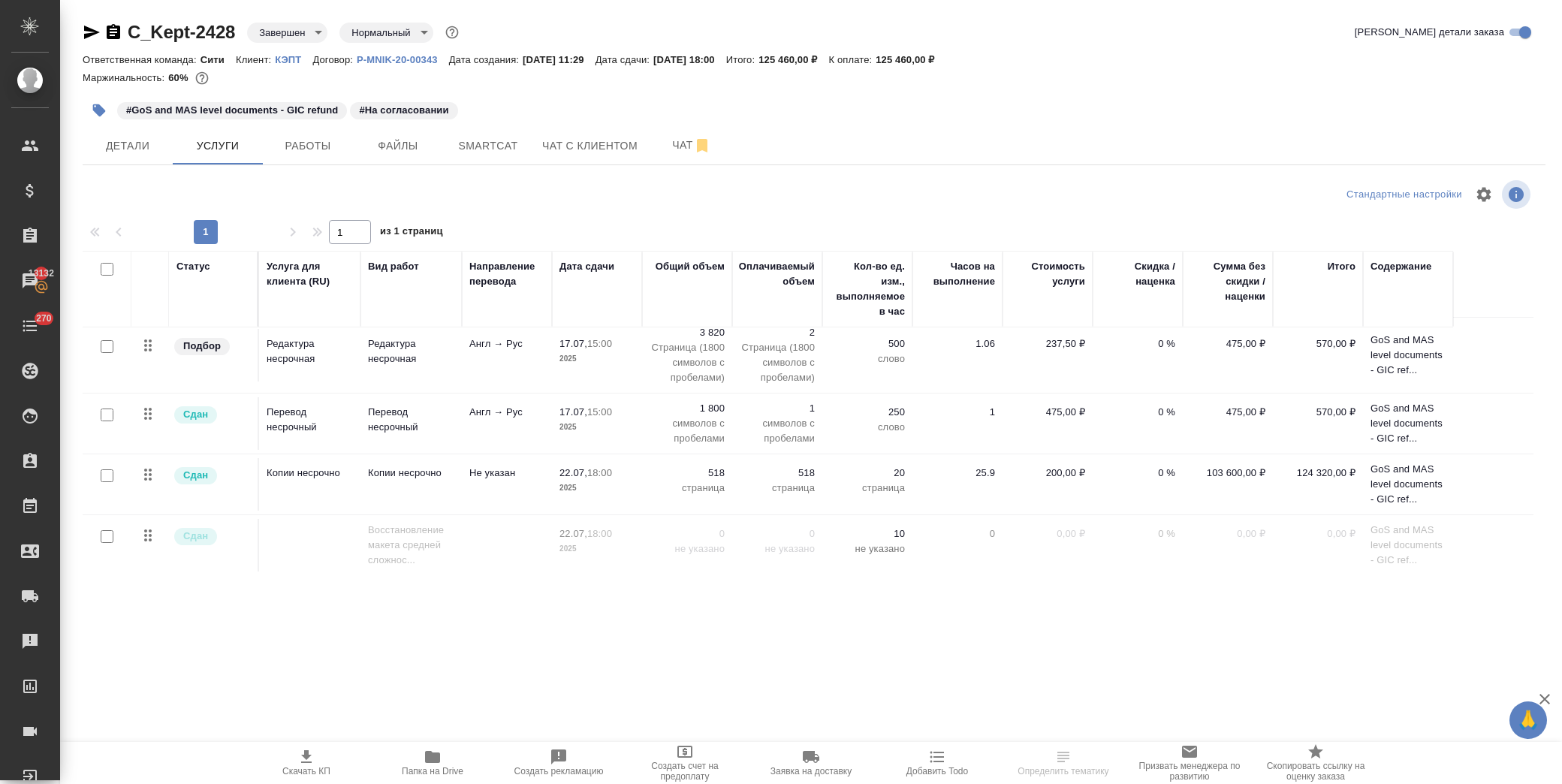
scroll to position [13, 0]
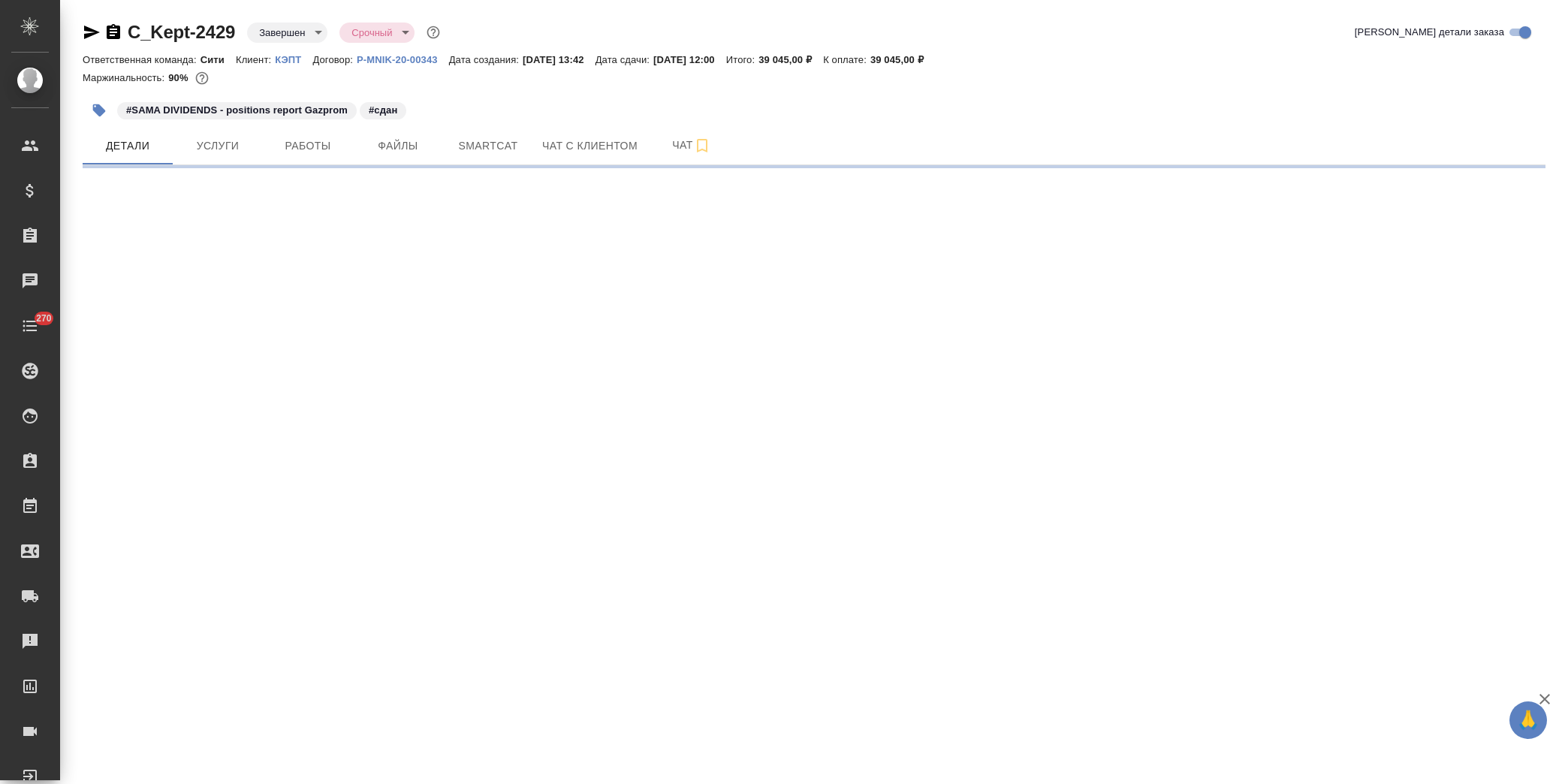
select select "RU"
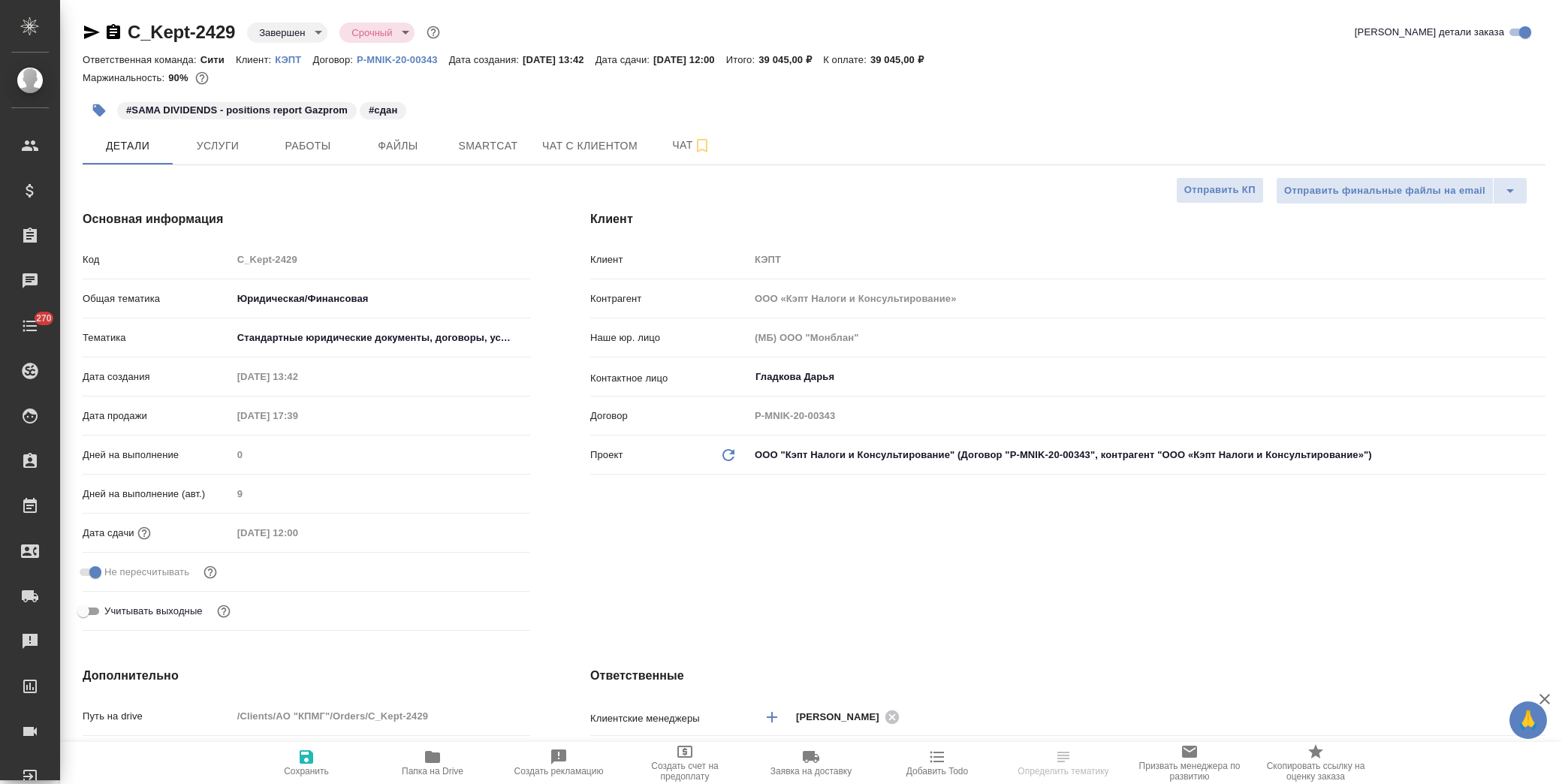
type textarea "x"
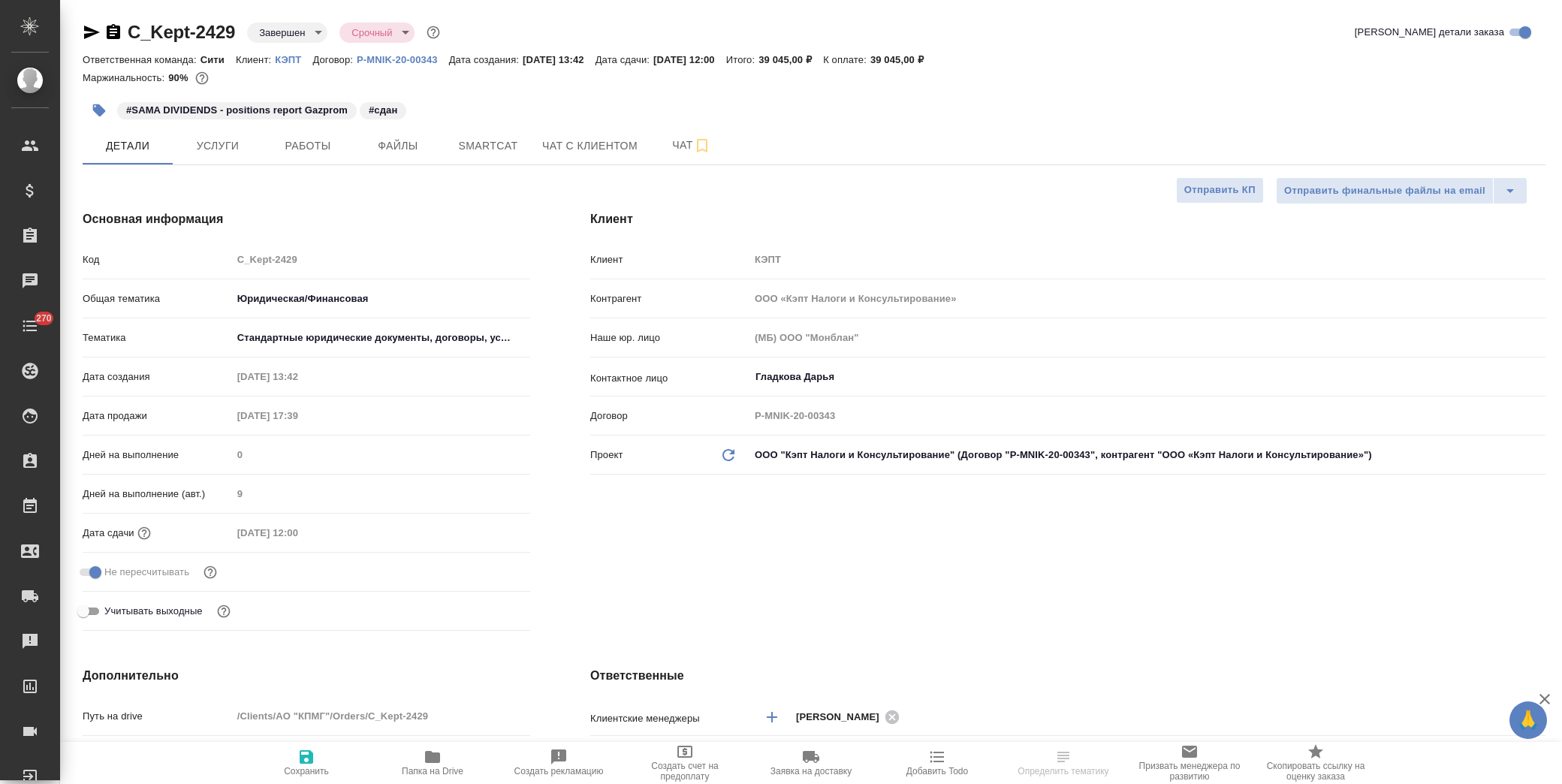
type textarea "x"
click at [214, 145] on span "Услуги" at bounding box center [217, 146] width 72 height 19
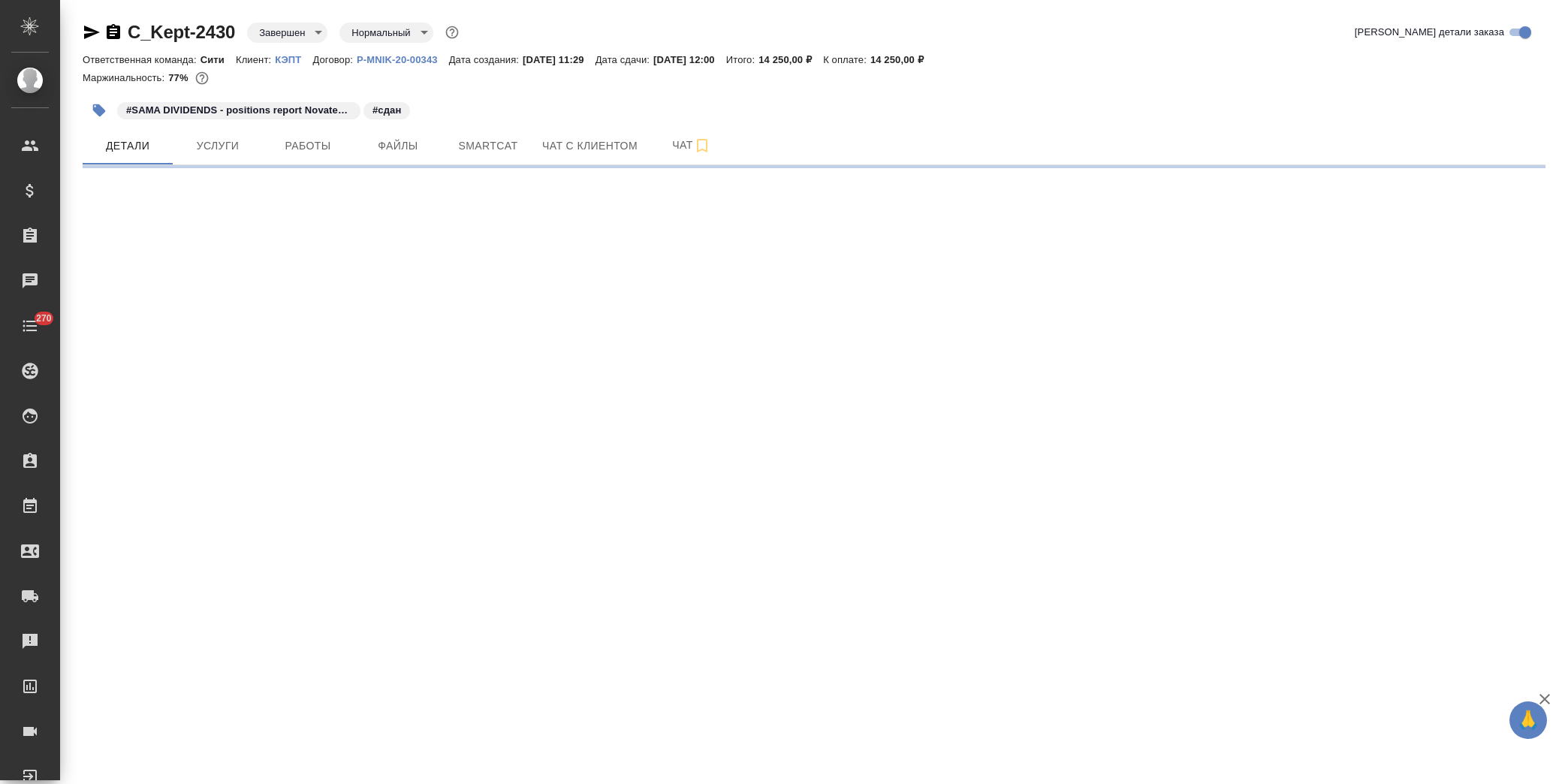
select select "RU"
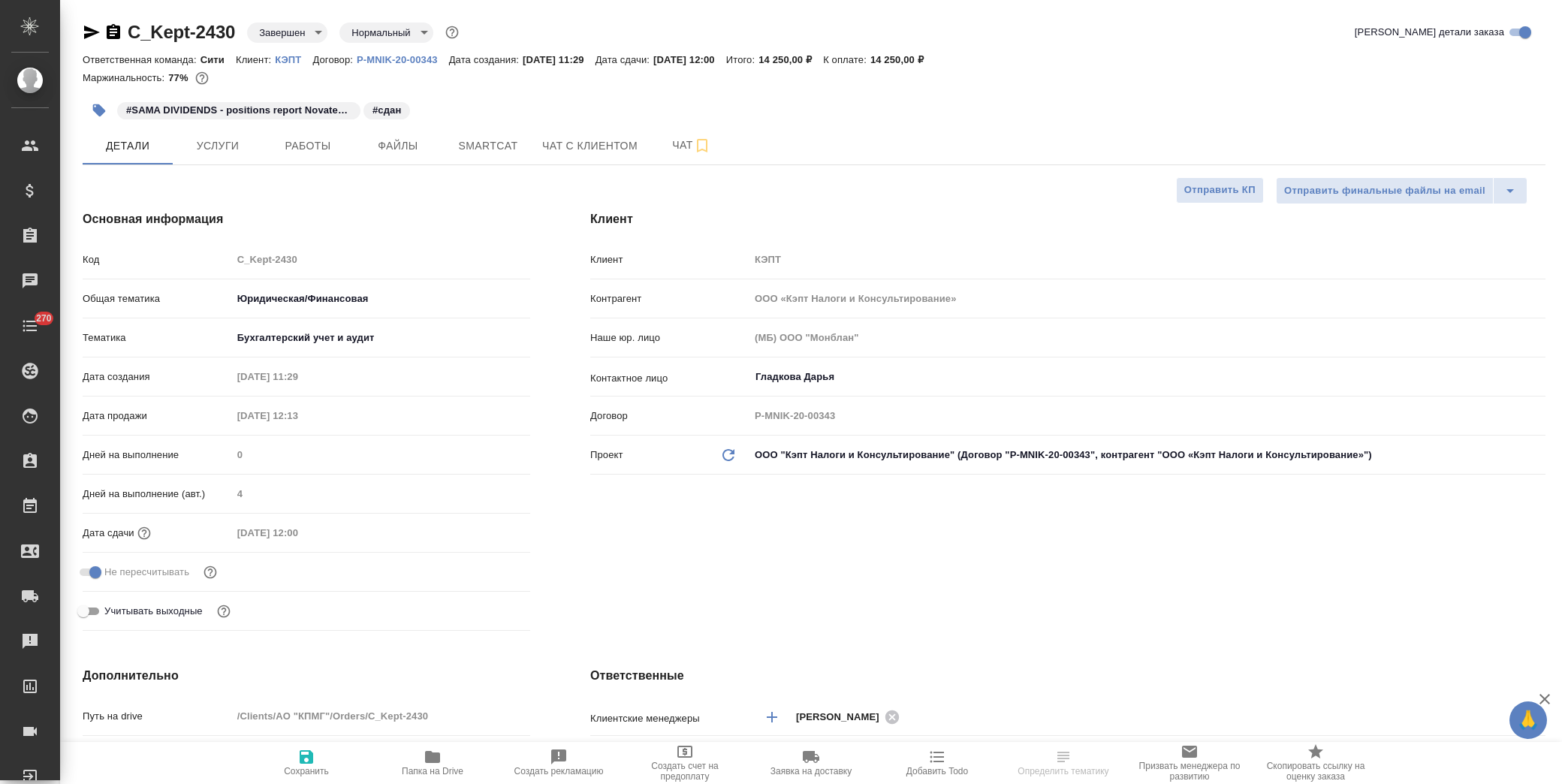
type textarea "x"
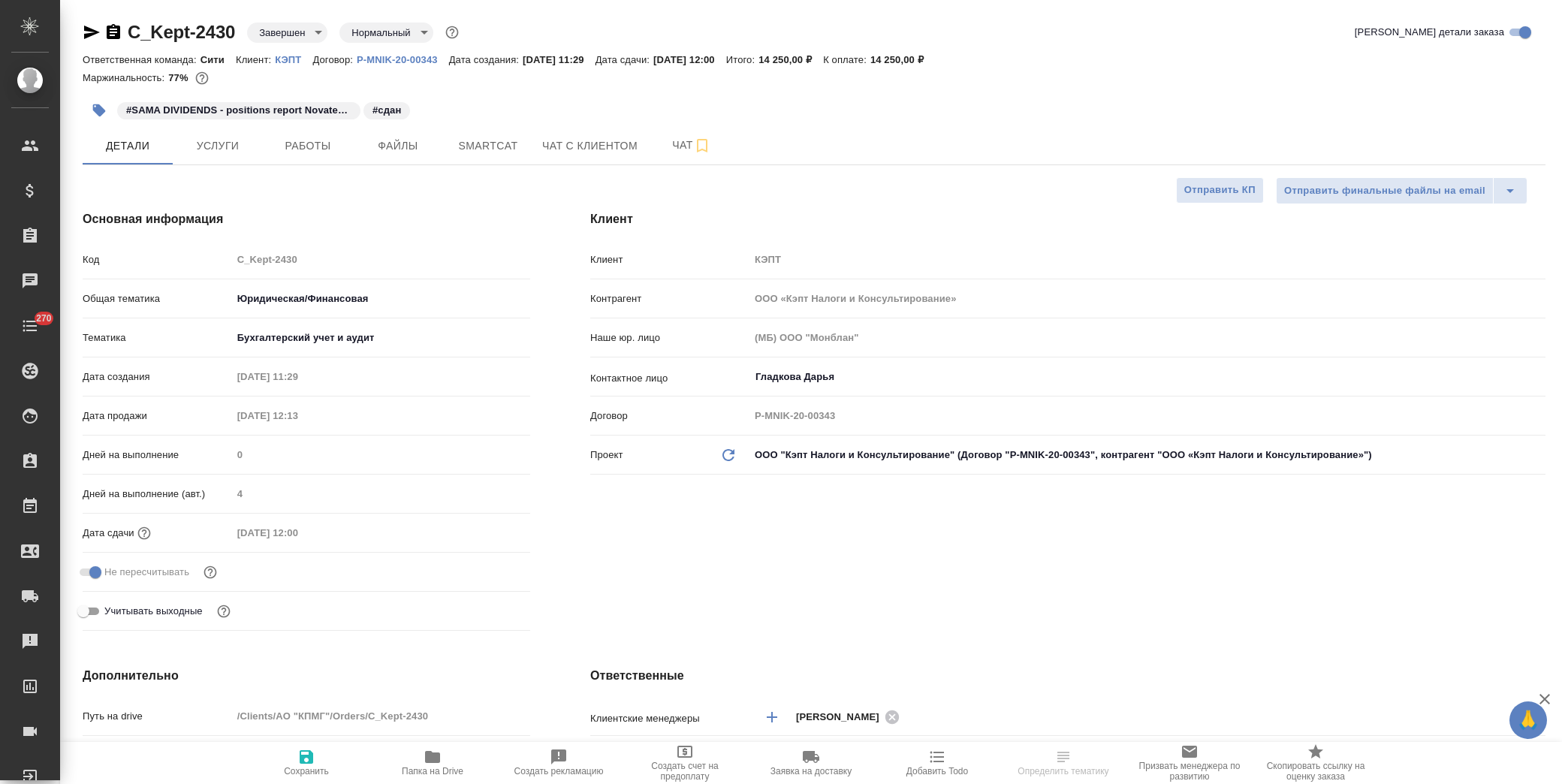
type textarea "x"
drag, startPoint x: 229, startPoint y: 153, endPoint x: 497, endPoint y: 257, distance: 287.5
click at [230, 153] on span "Услуги" at bounding box center [217, 146] width 72 height 19
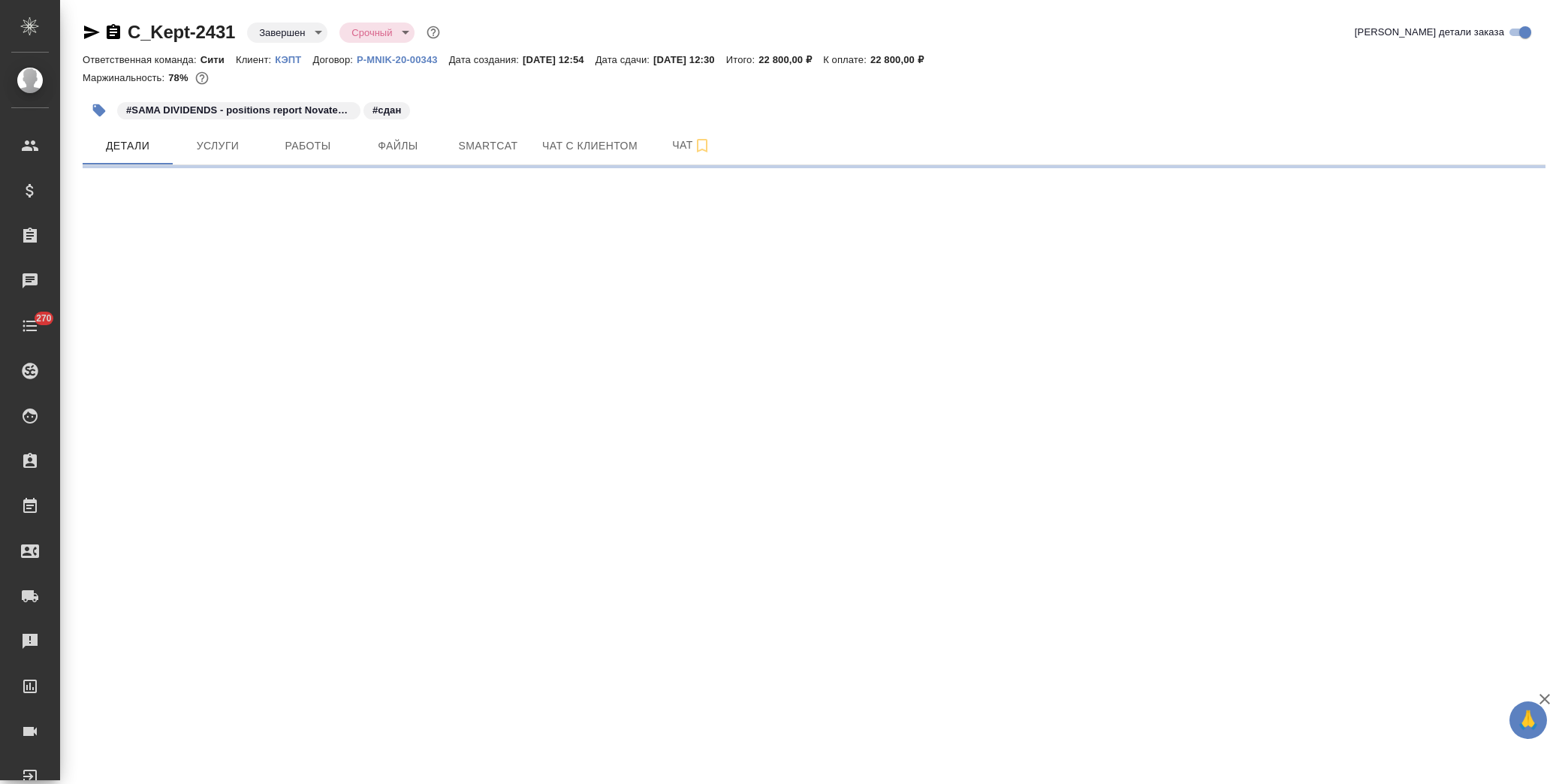
select select "RU"
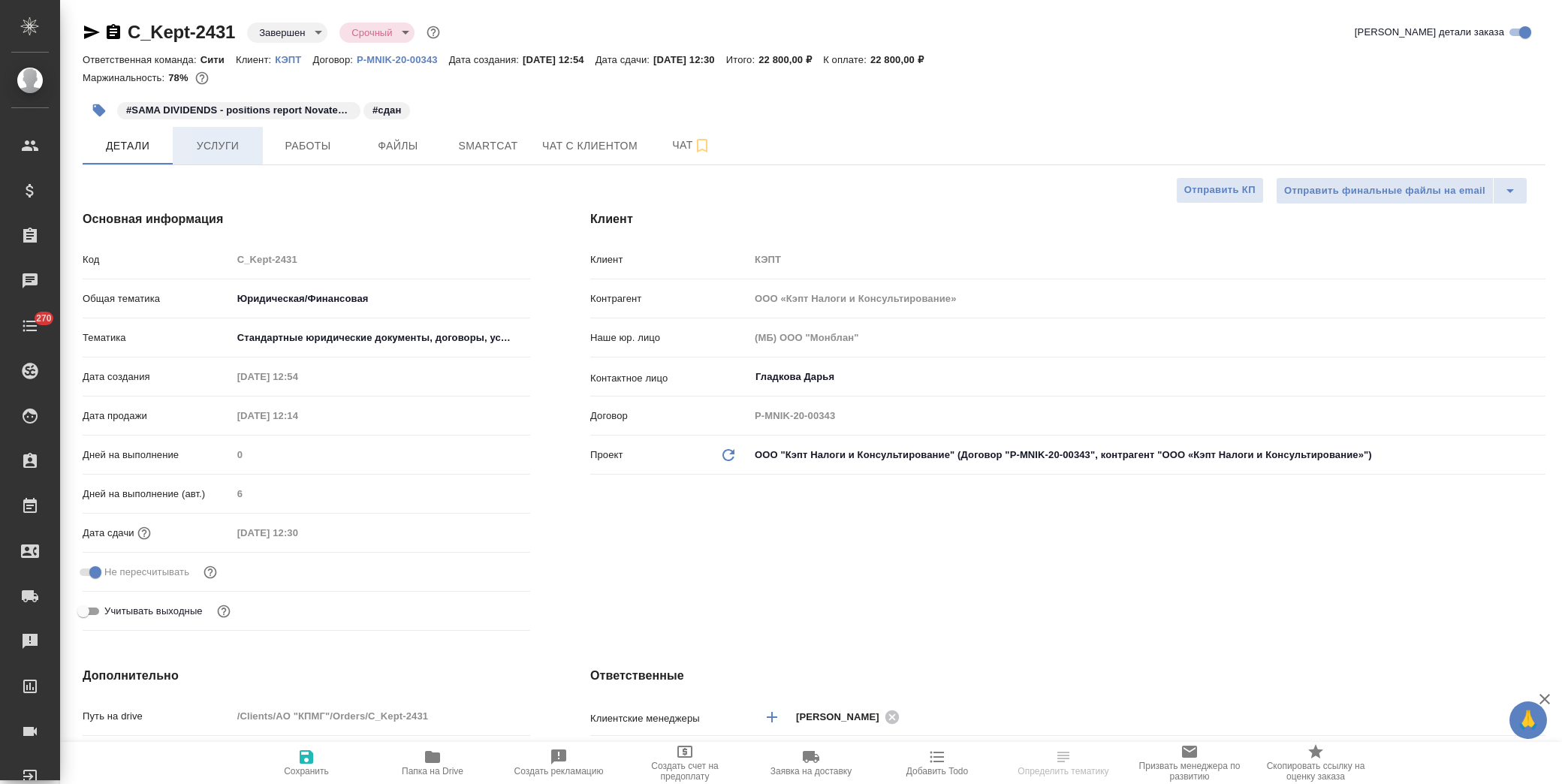
type textarea "x"
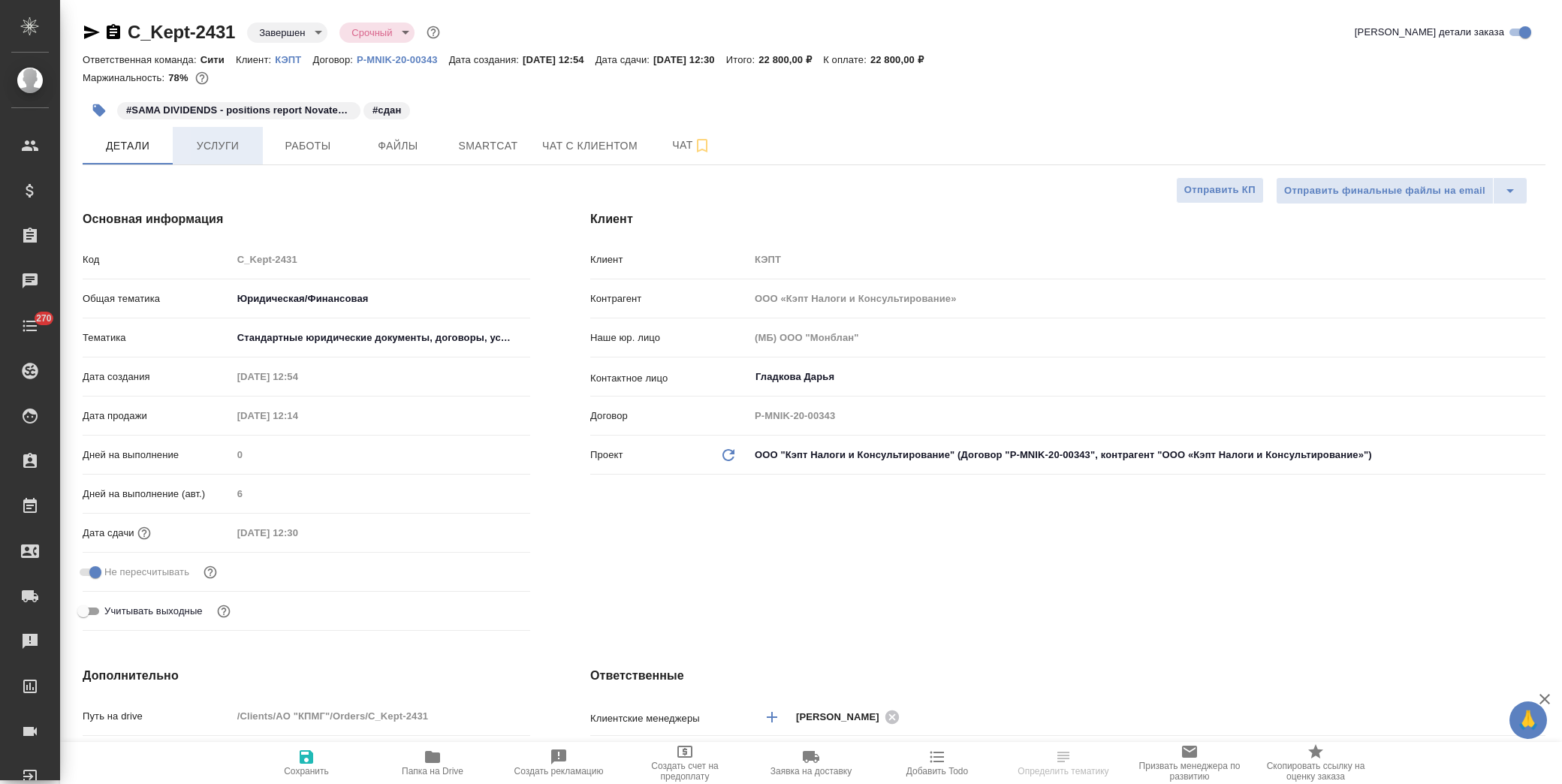
type textarea "x"
click at [230, 148] on span "Услуги" at bounding box center [217, 146] width 72 height 19
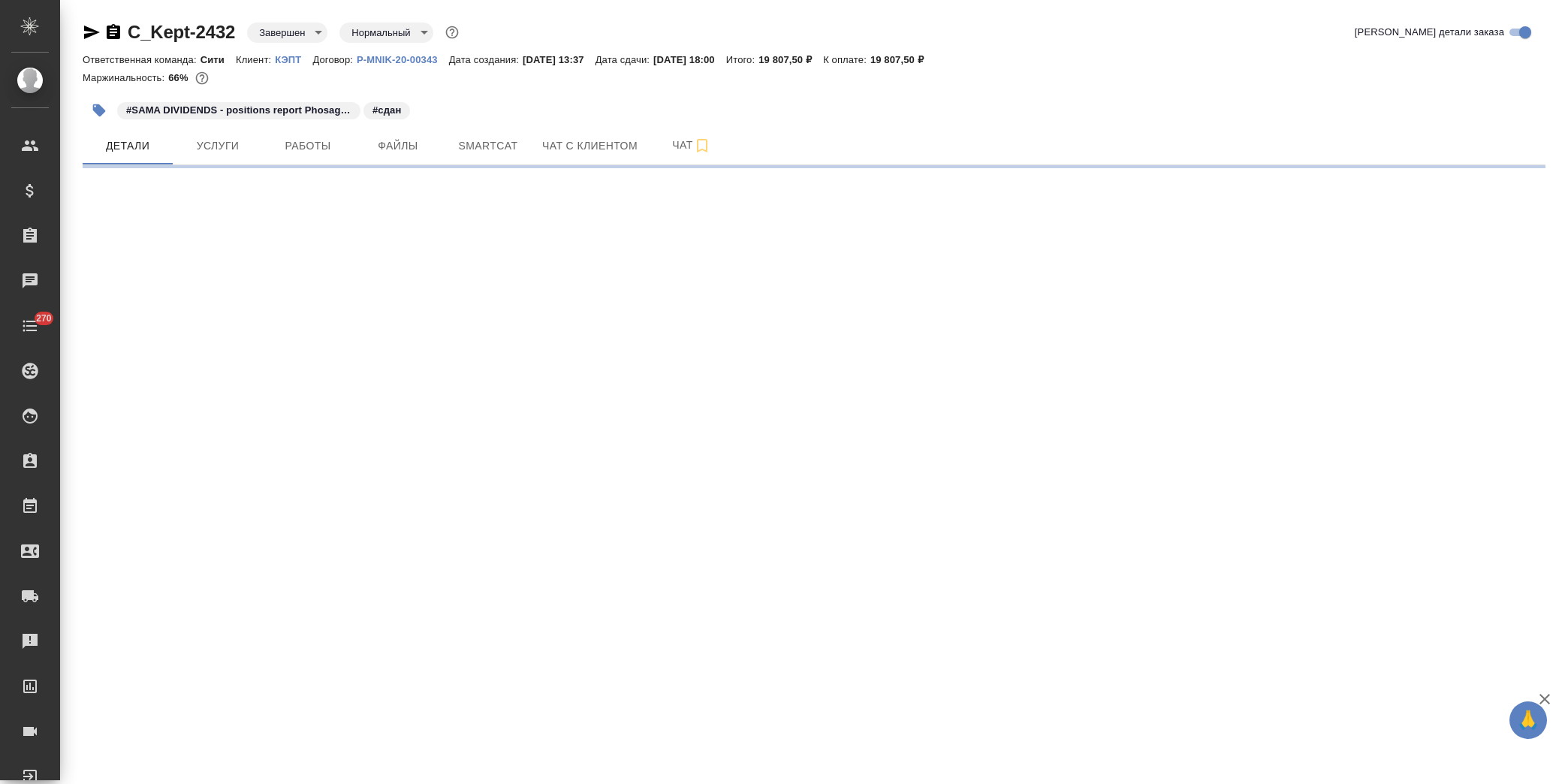
select select "RU"
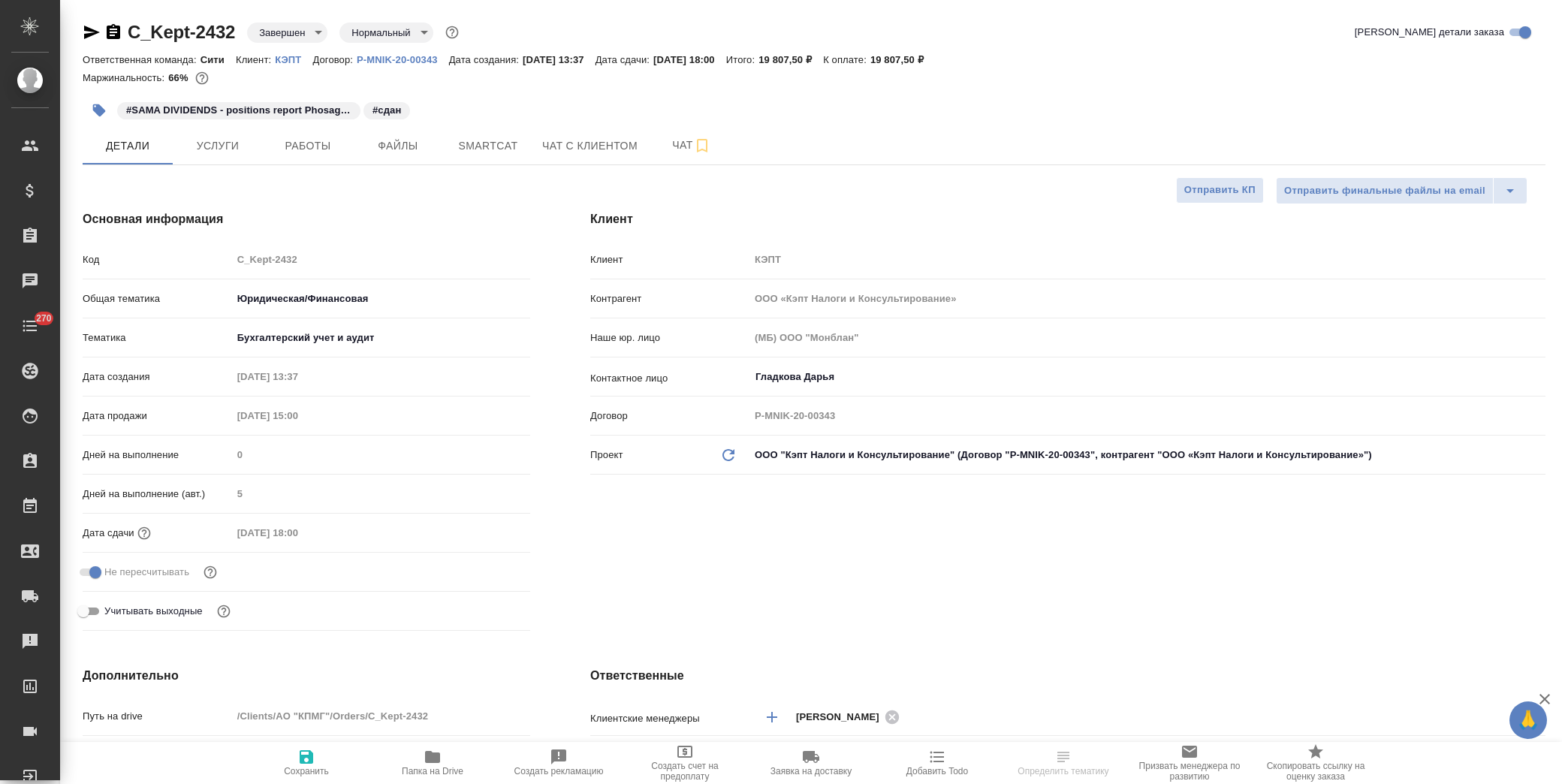
type textarea "x"
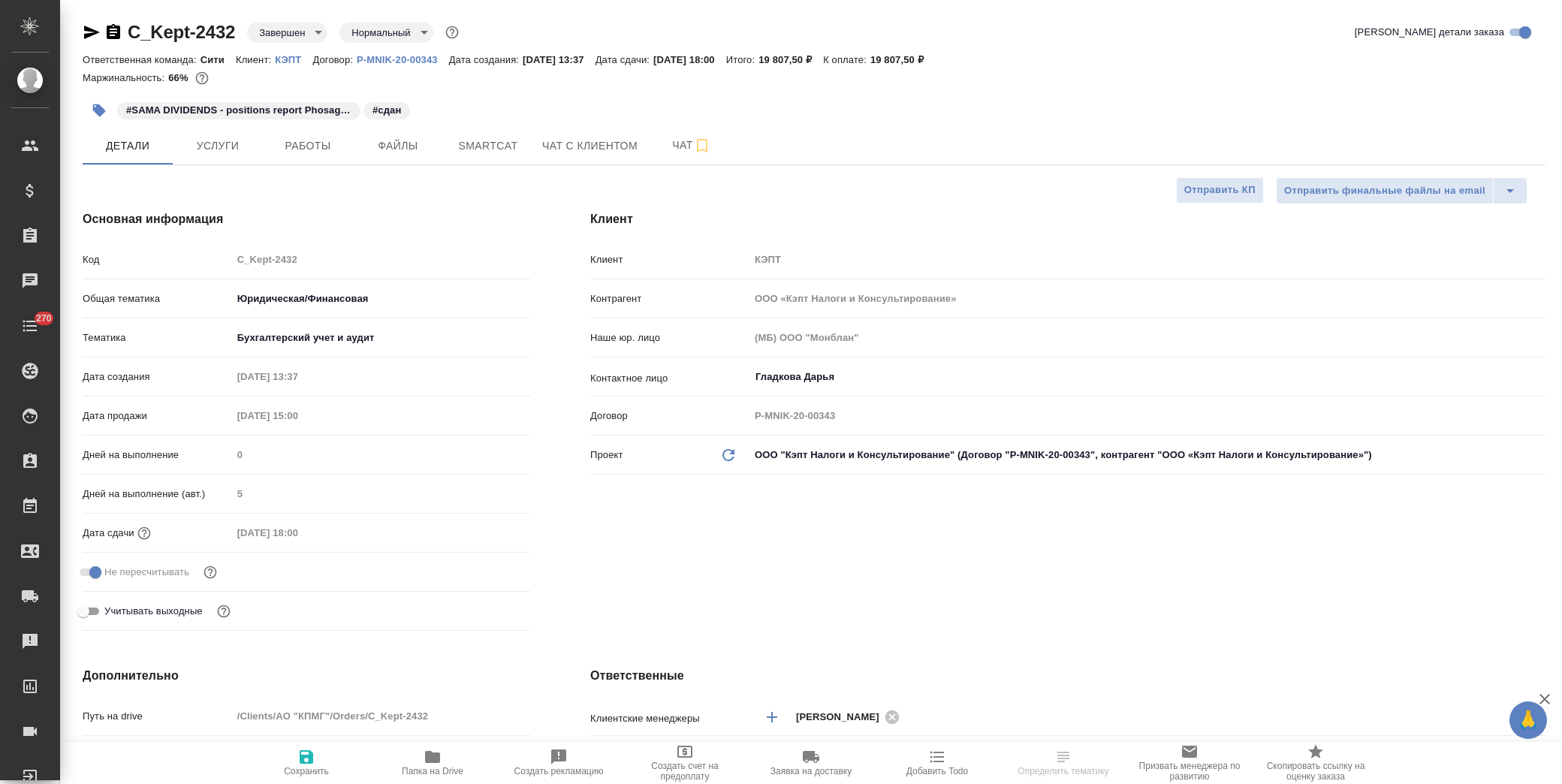
type textarea "x"
click at [210, 152] on span "Услуги" at bounding box center [217, 146] width 72 height 19
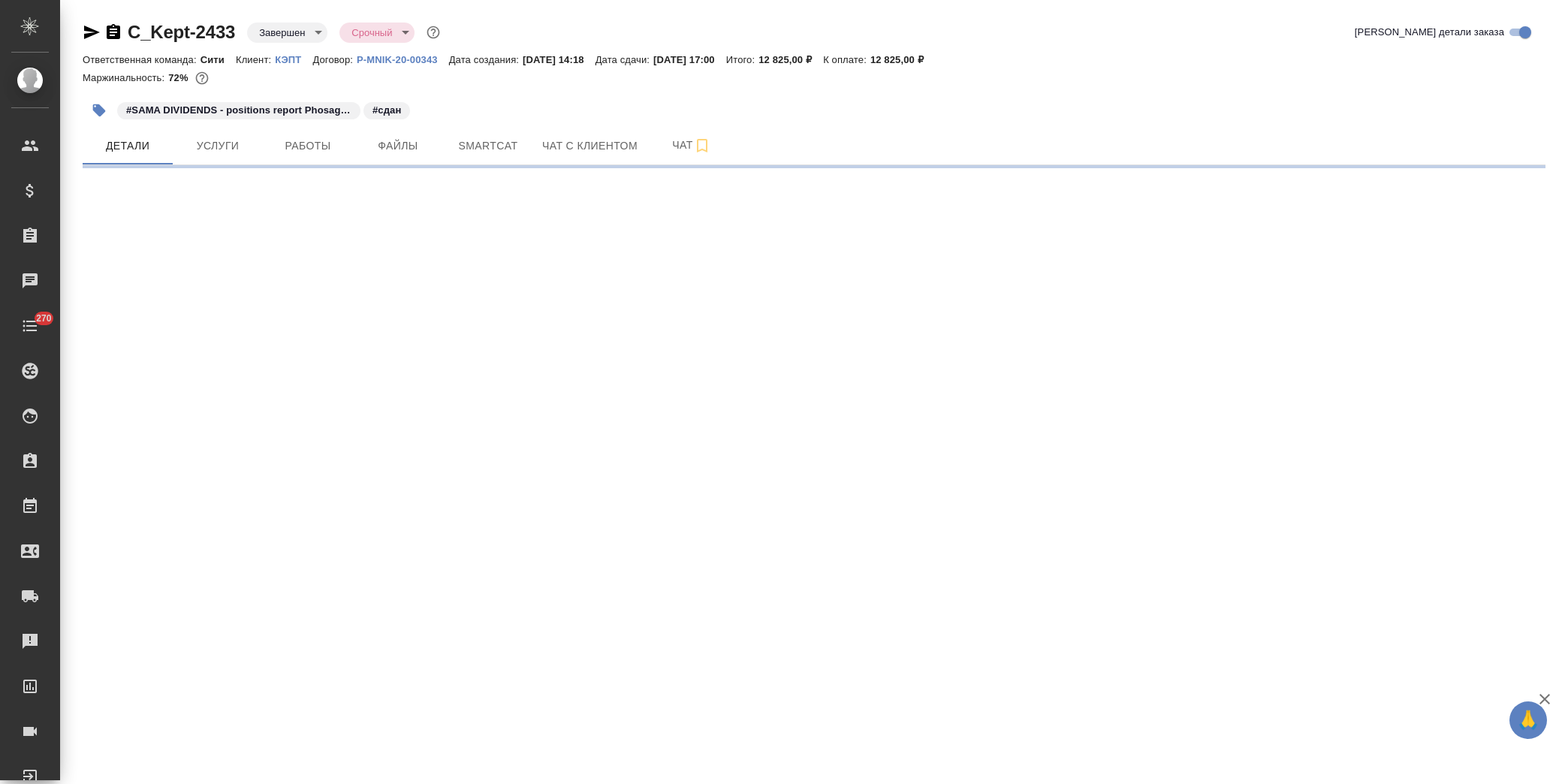
select select "RU"
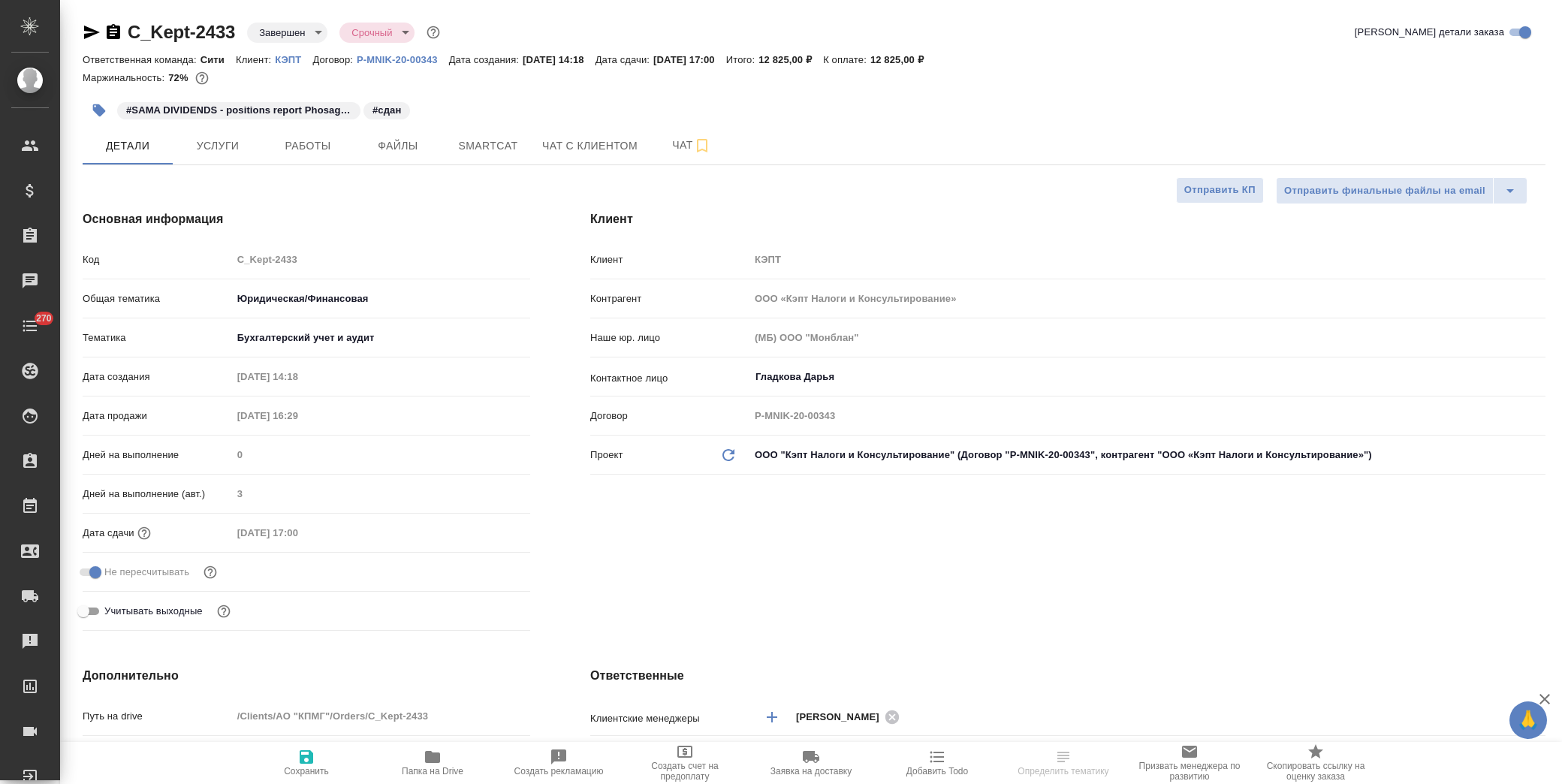
type textarea "x"
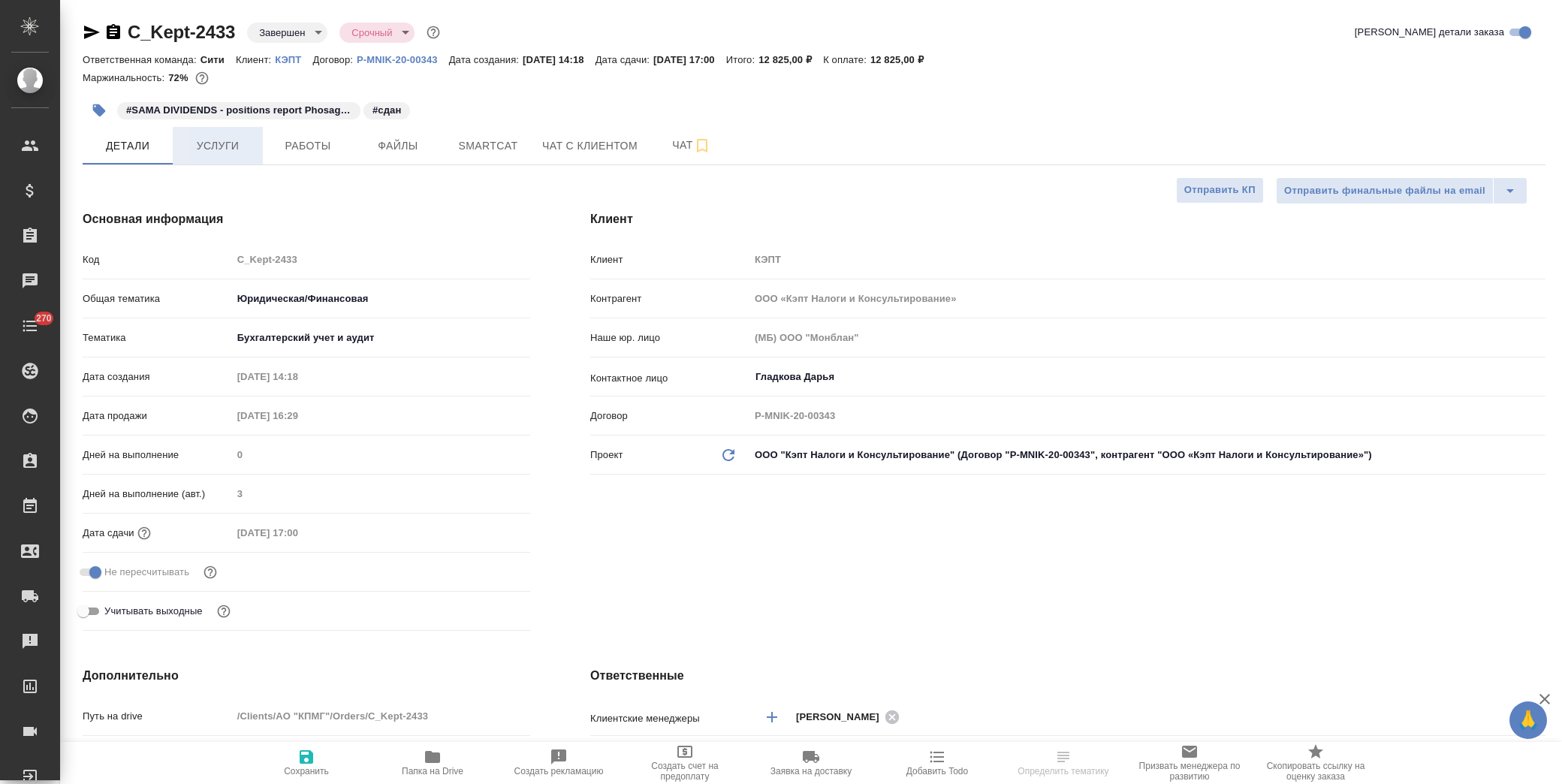
type textarea "x"
click at [208, 133] on button "Услуги" at bounding box center [218, 145] width 90 height 37
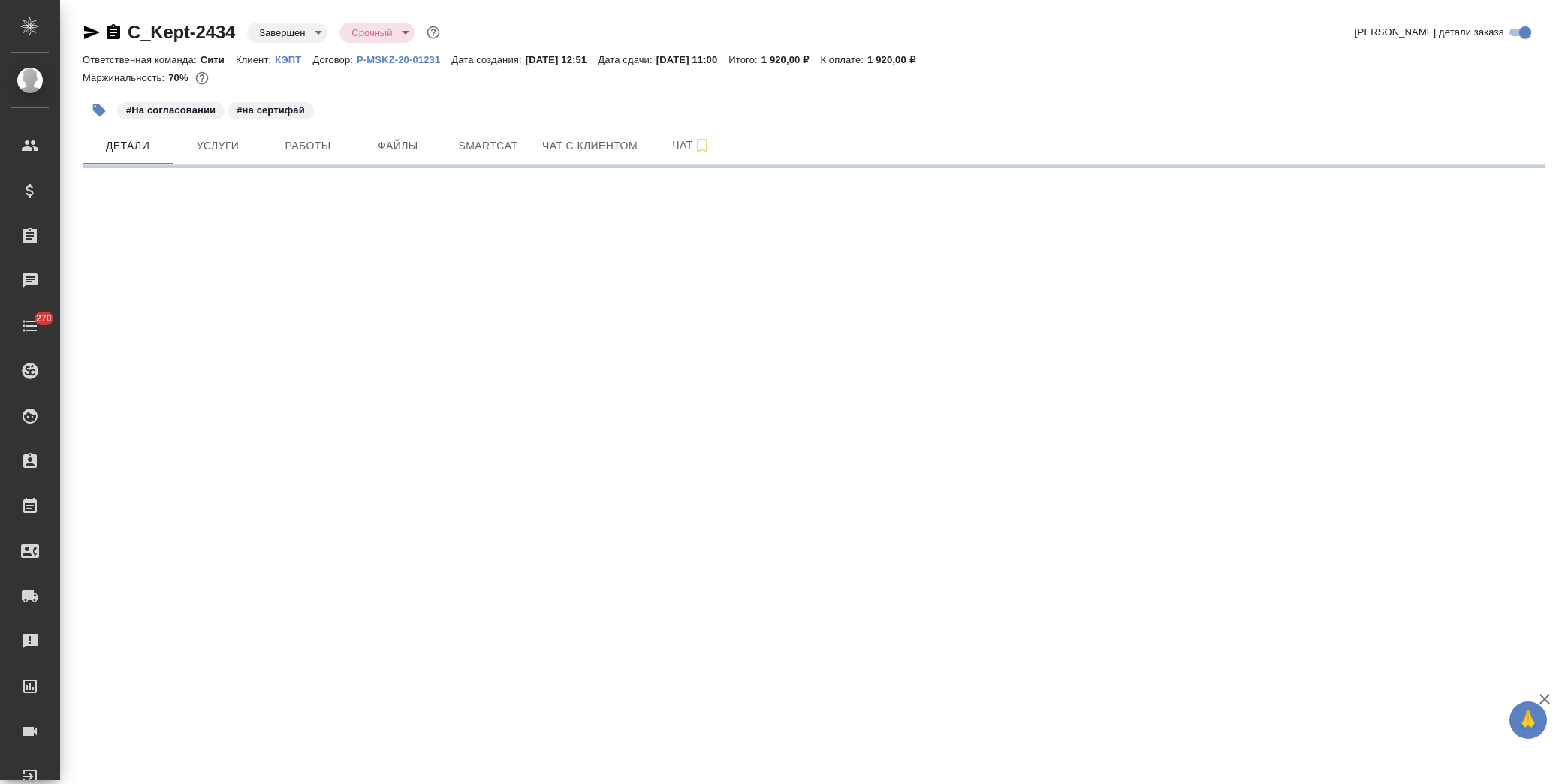
select select "RU"
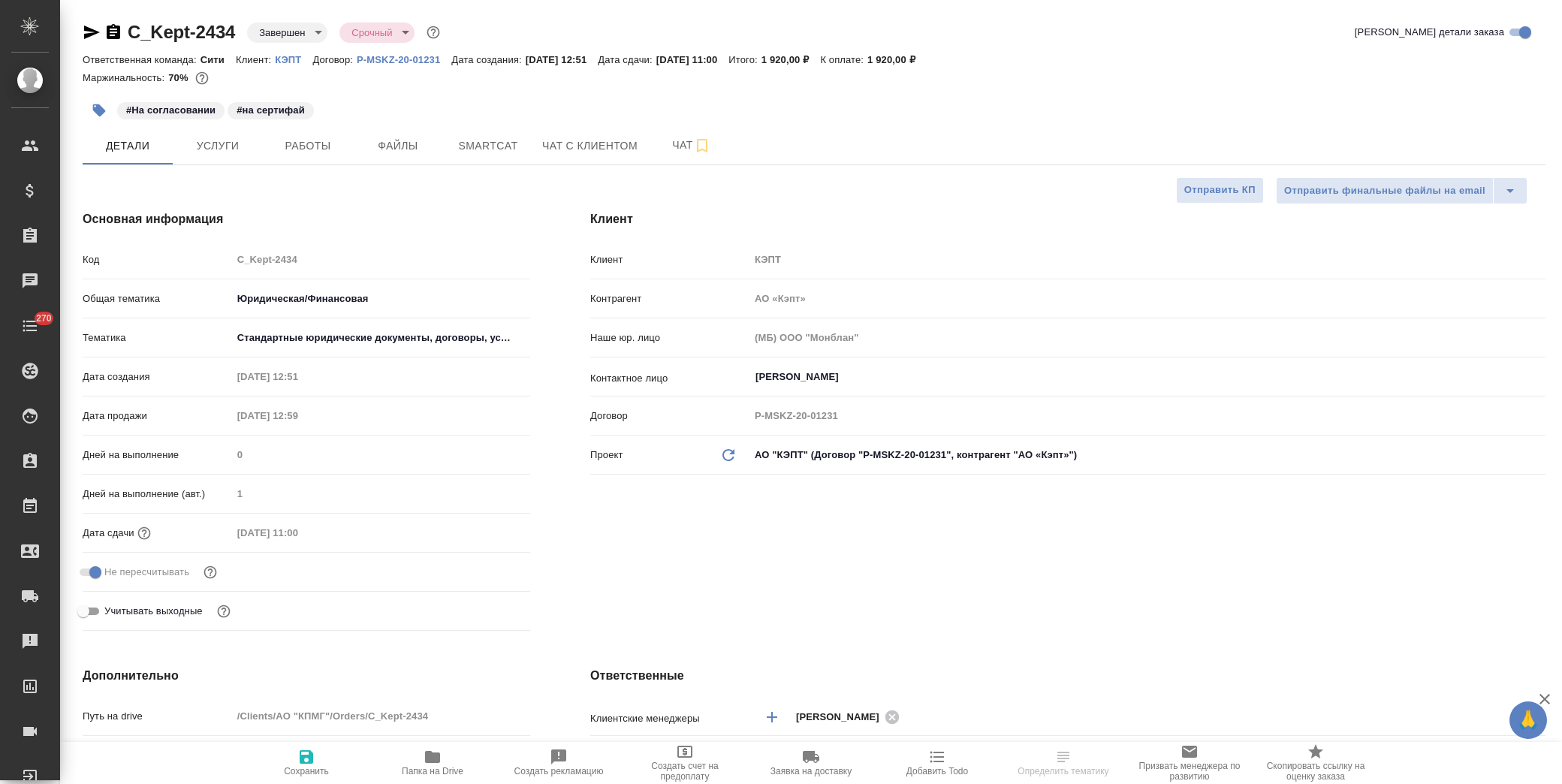
type textarea "x"
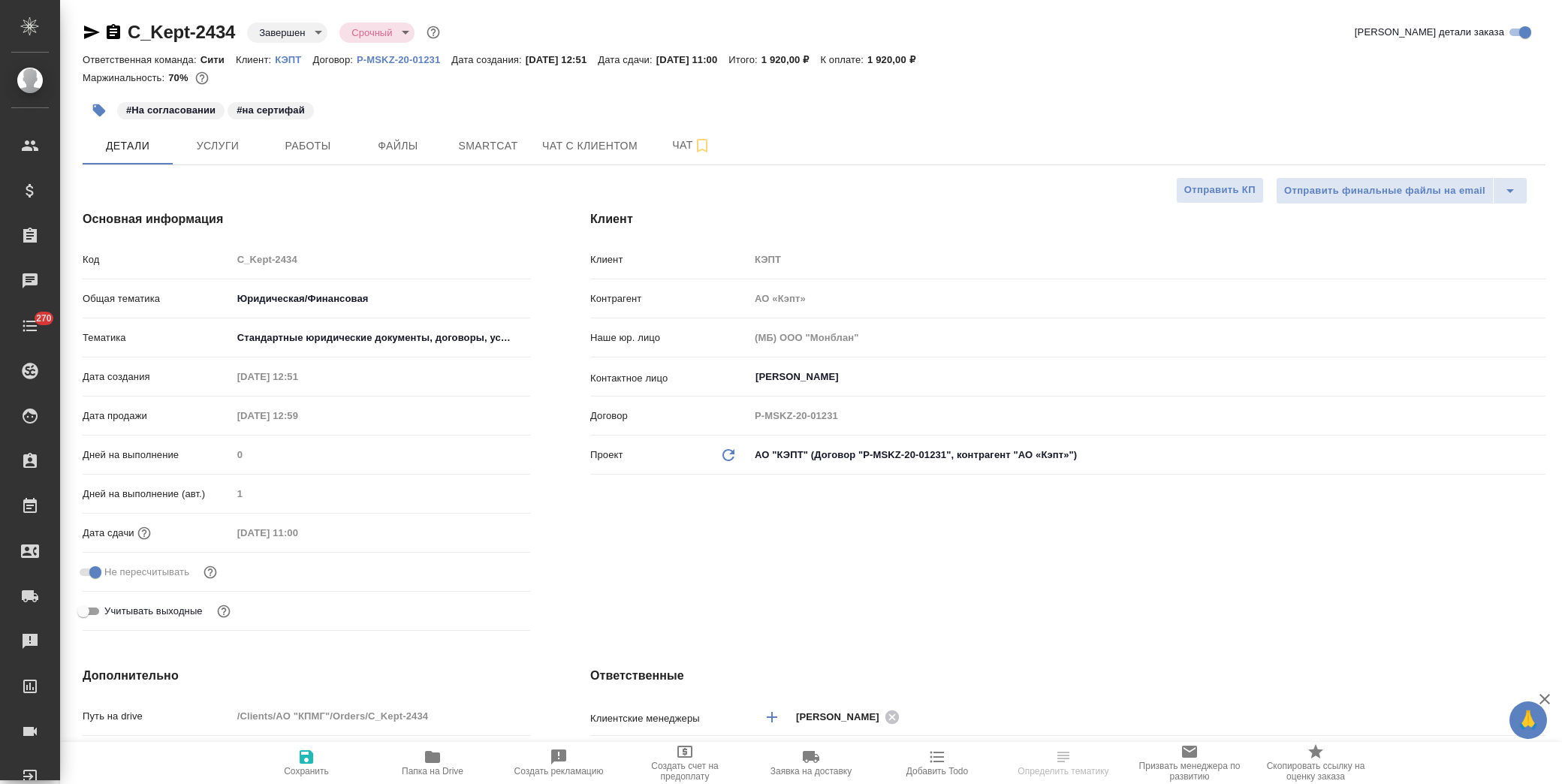
type textarea "x"
click at [220, 140] on span "Услуги" at bounding box center [217, 146] width 72 height 19
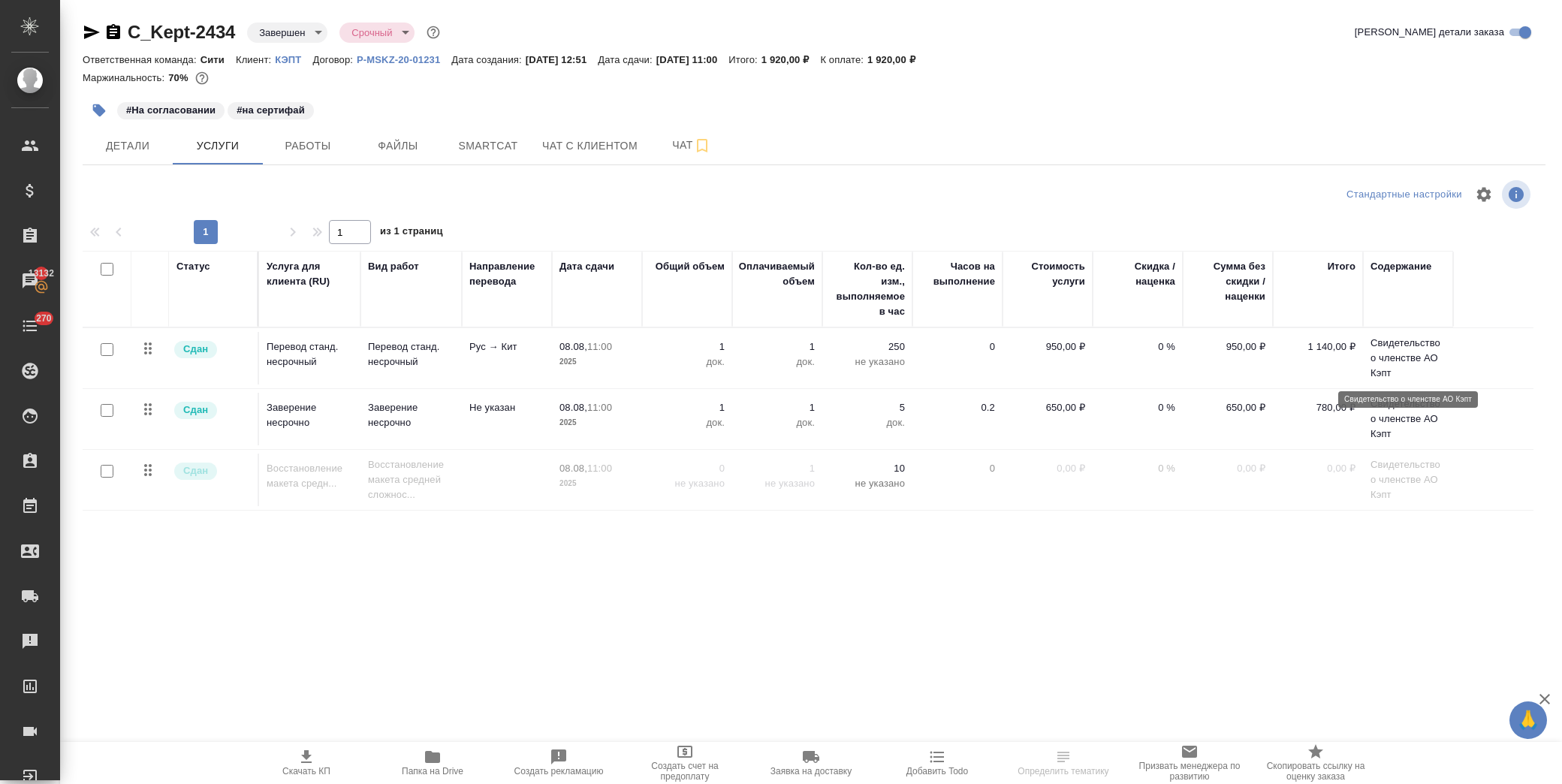
click at [1386, 355] on p "Свидетельство о членстве АО Кэпт" at bounding box center [1408, 358] width 75 height 45
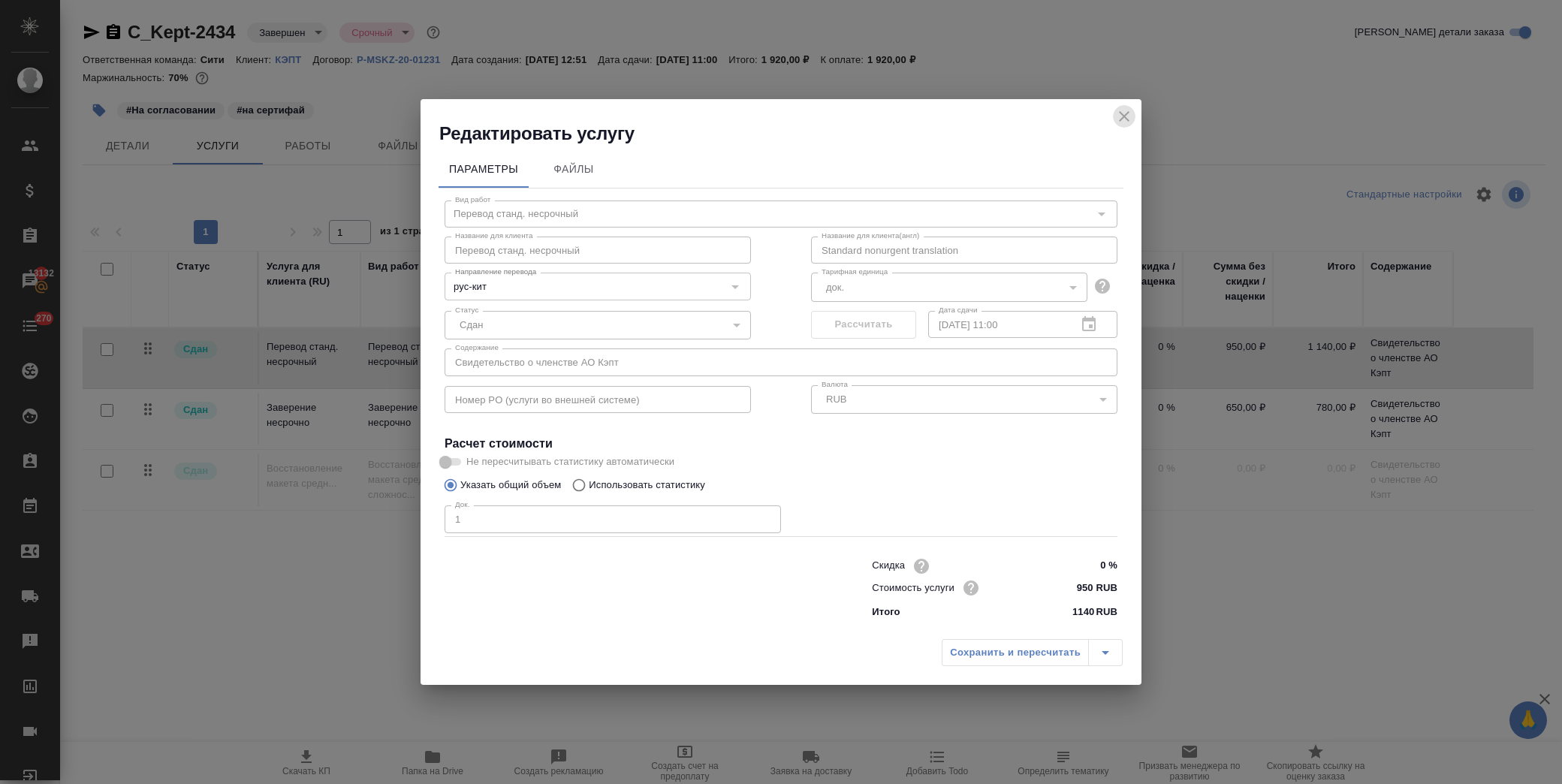
click at [1127, 113] on icon "close" at bounding box center [1124, 116] width 18 height 18
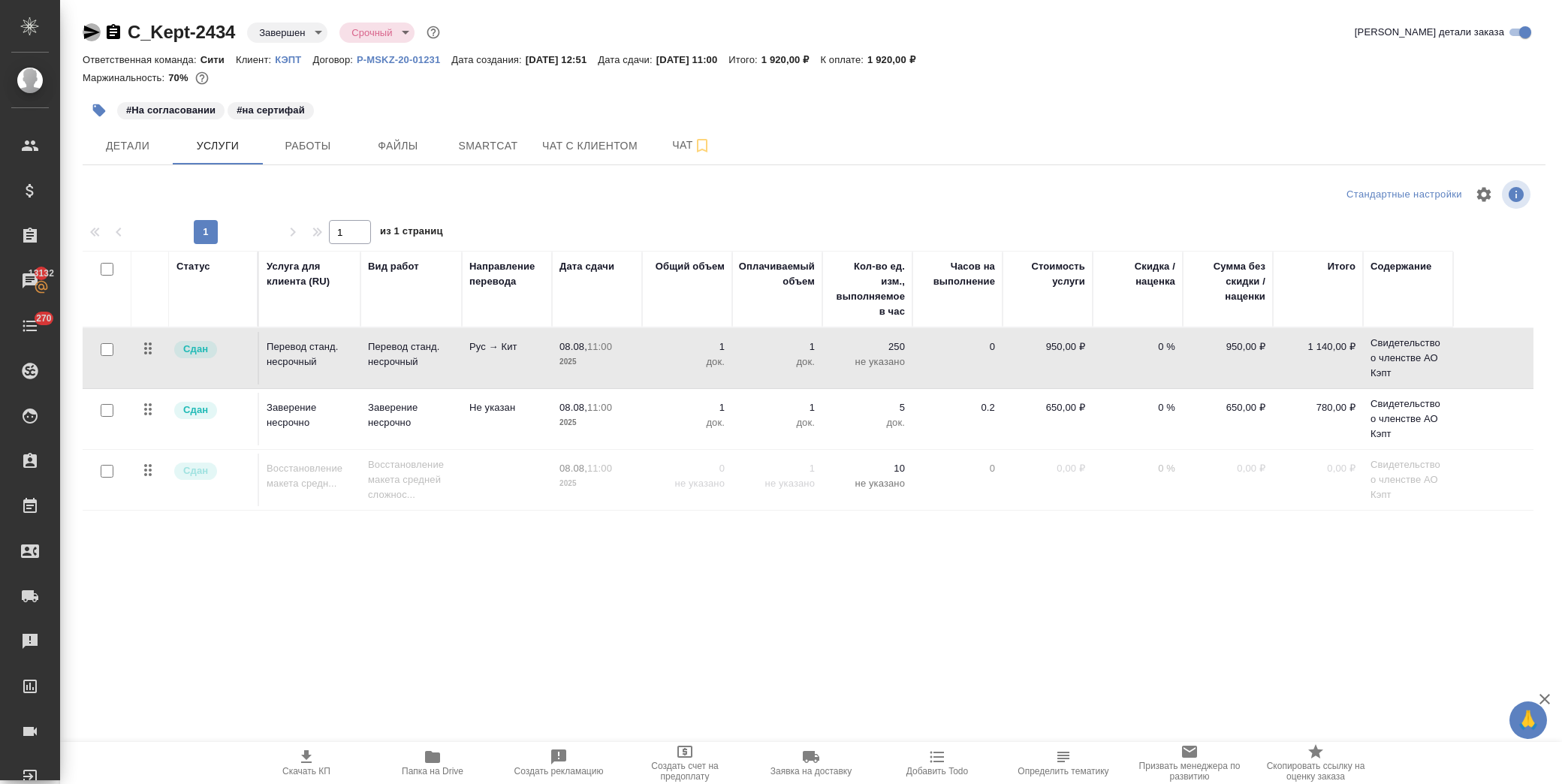
click at [93, 29] on icon "button" at bounding box center [91, 32] width 18 height 18
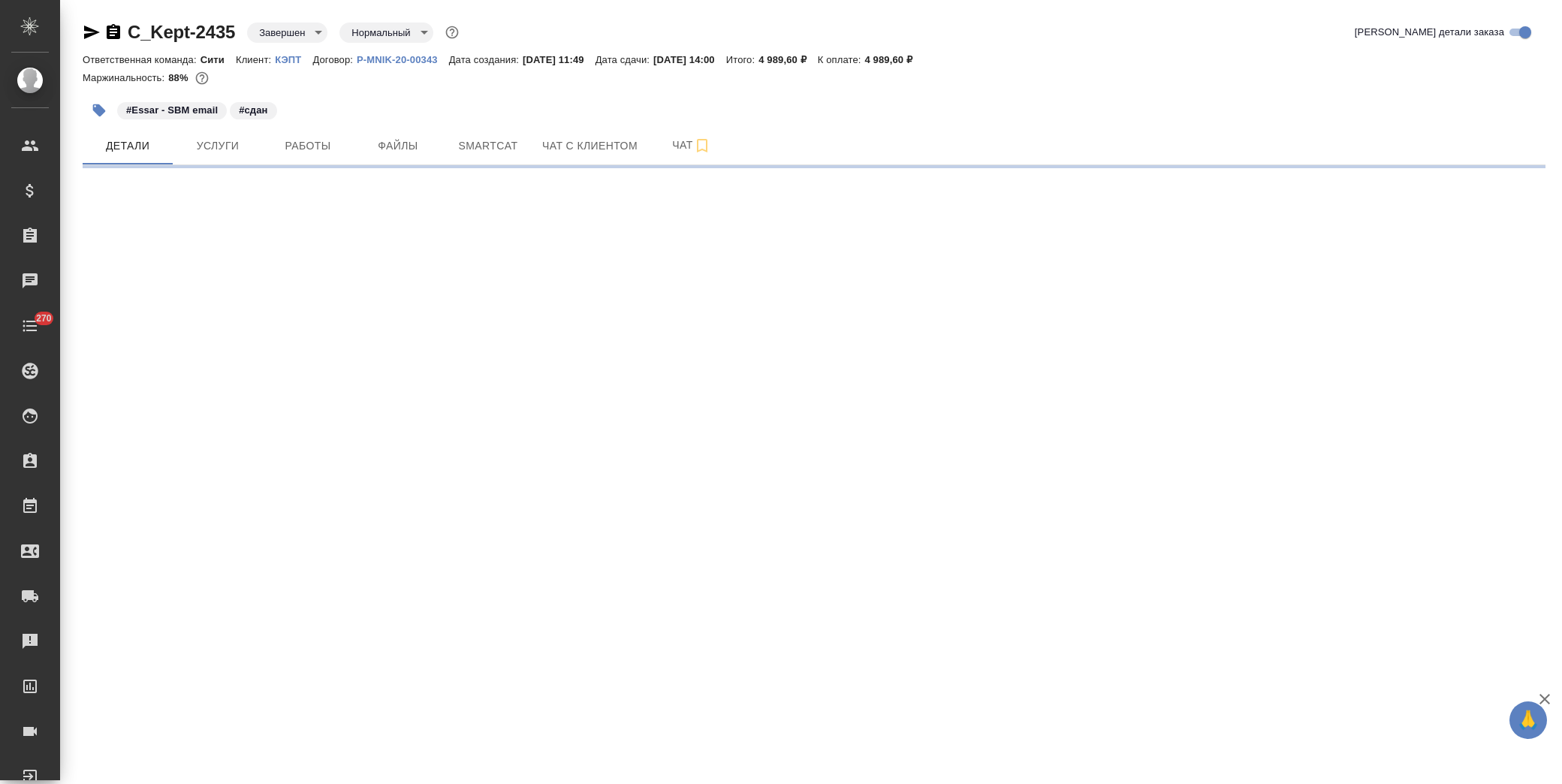
select select "RU"
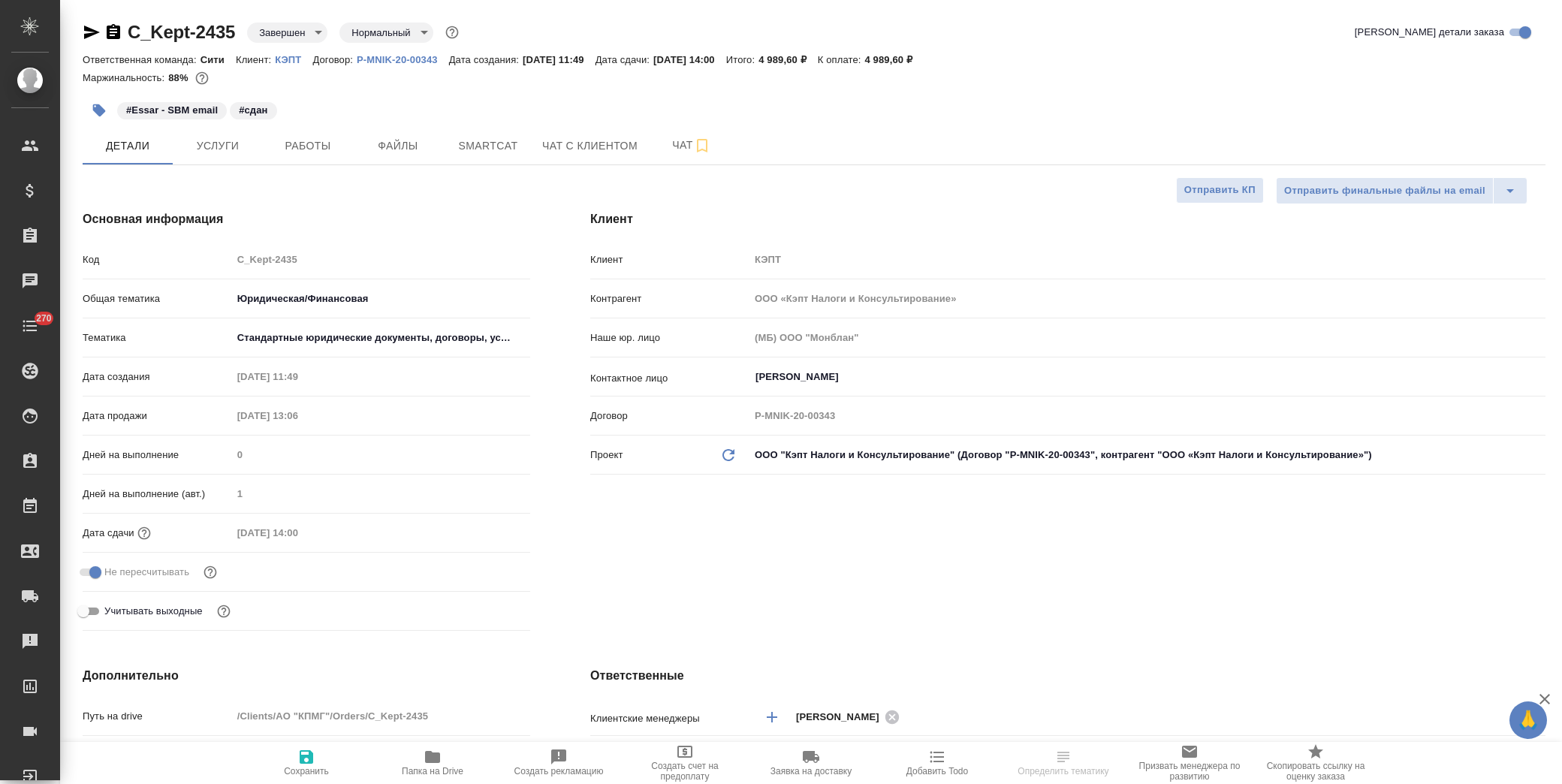
type textarea "x"
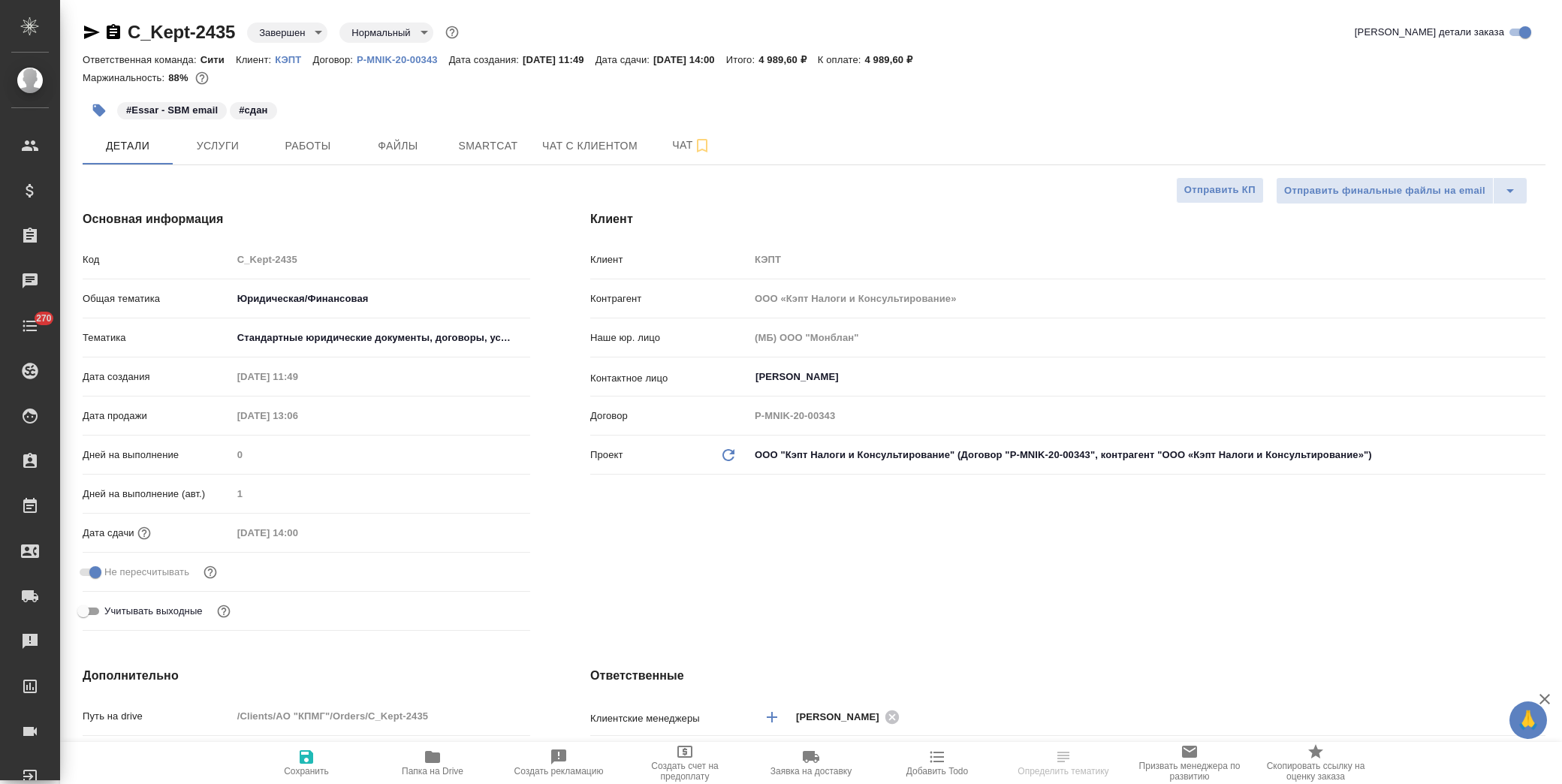
type textarea "x"
click at [219, 144] on span "Услуги" at bounding box center [217, 146] width 72 height 19
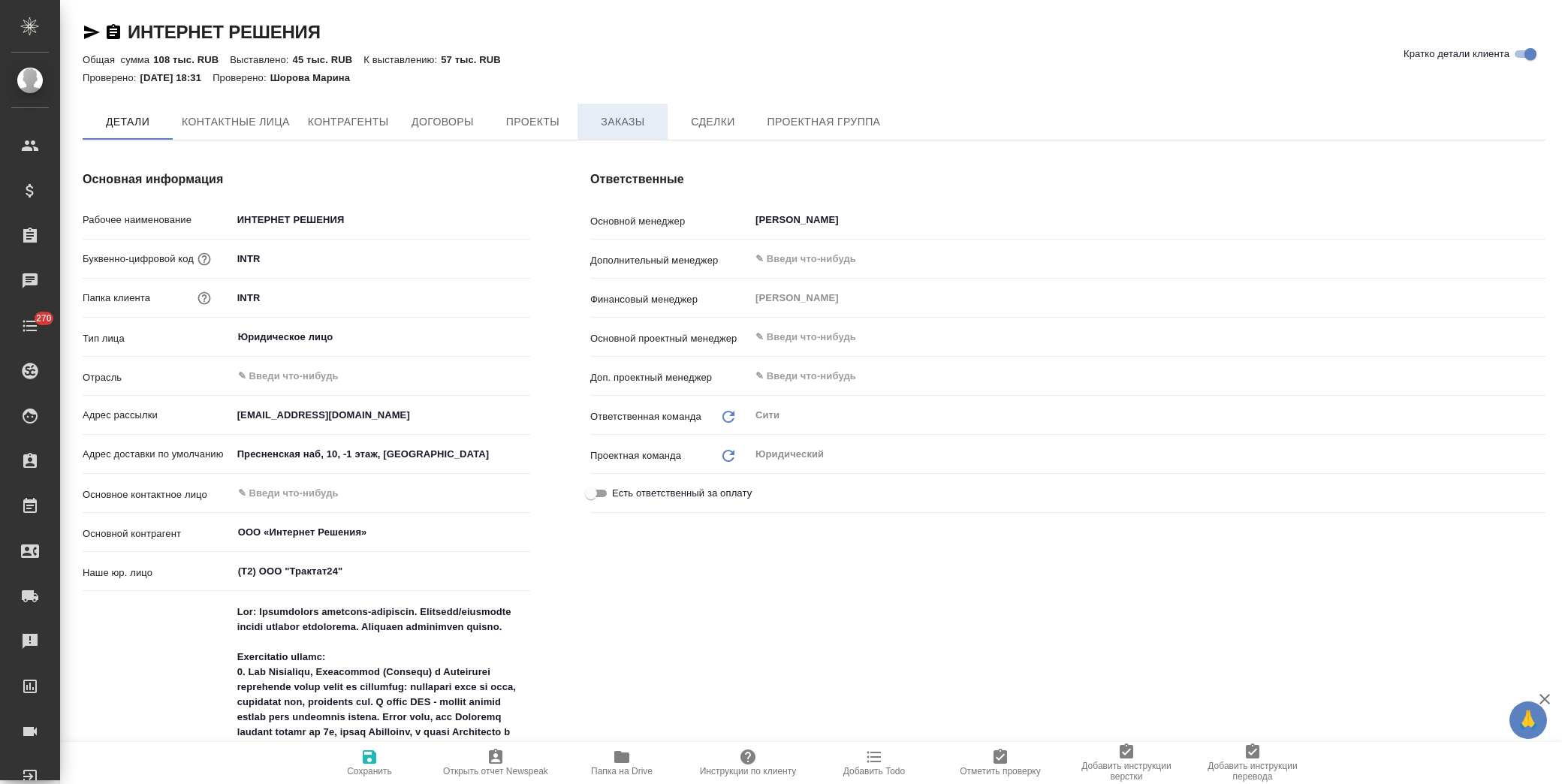
type textarea "x"
click at [642, 119] on span "Заказы" at bounding box center [622, 122] width 72 height 19
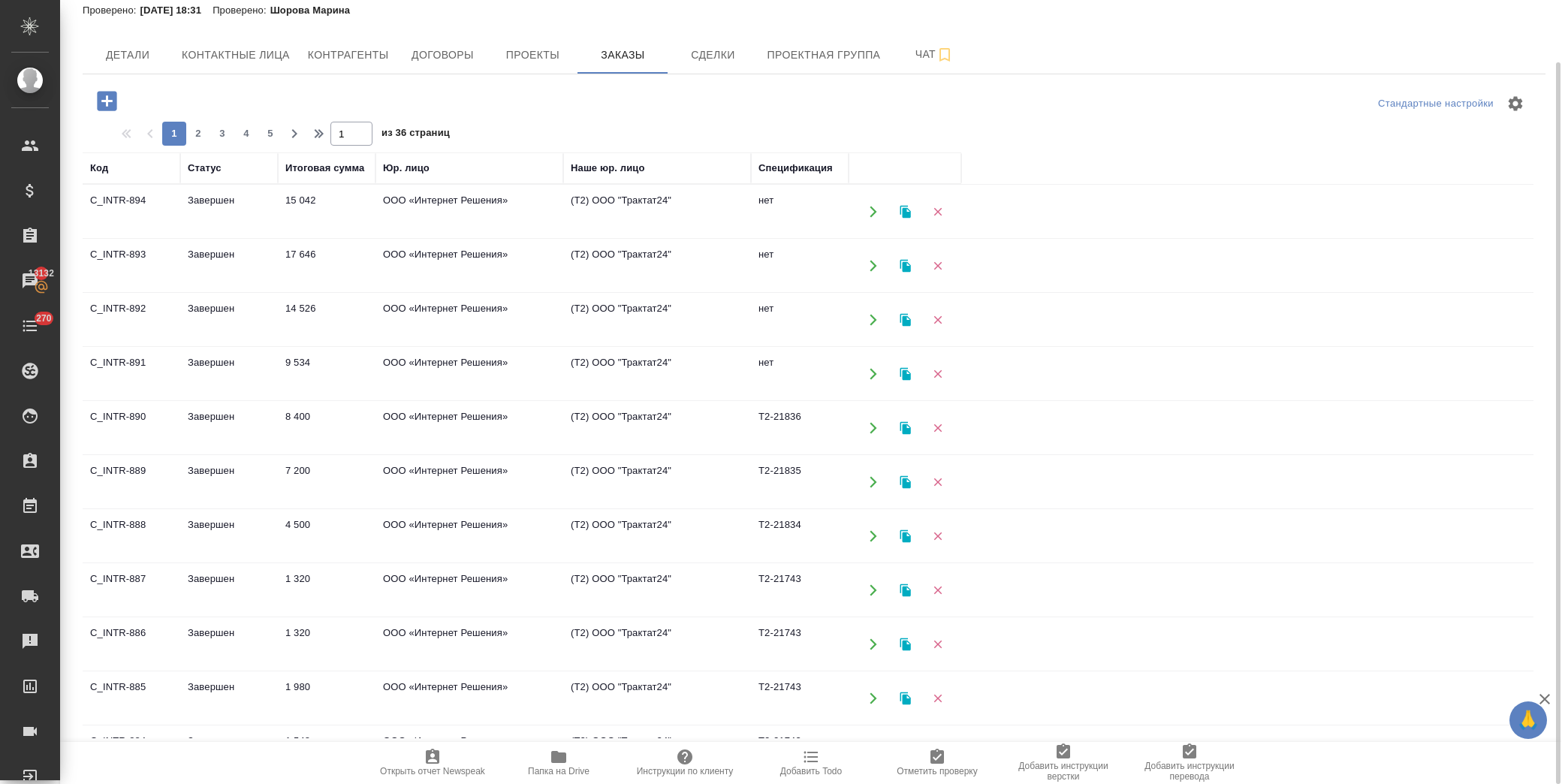
click at [507, 238] on td "ООО «Интернет Решения»" at bounding box center [469, 212] width 188 height 53
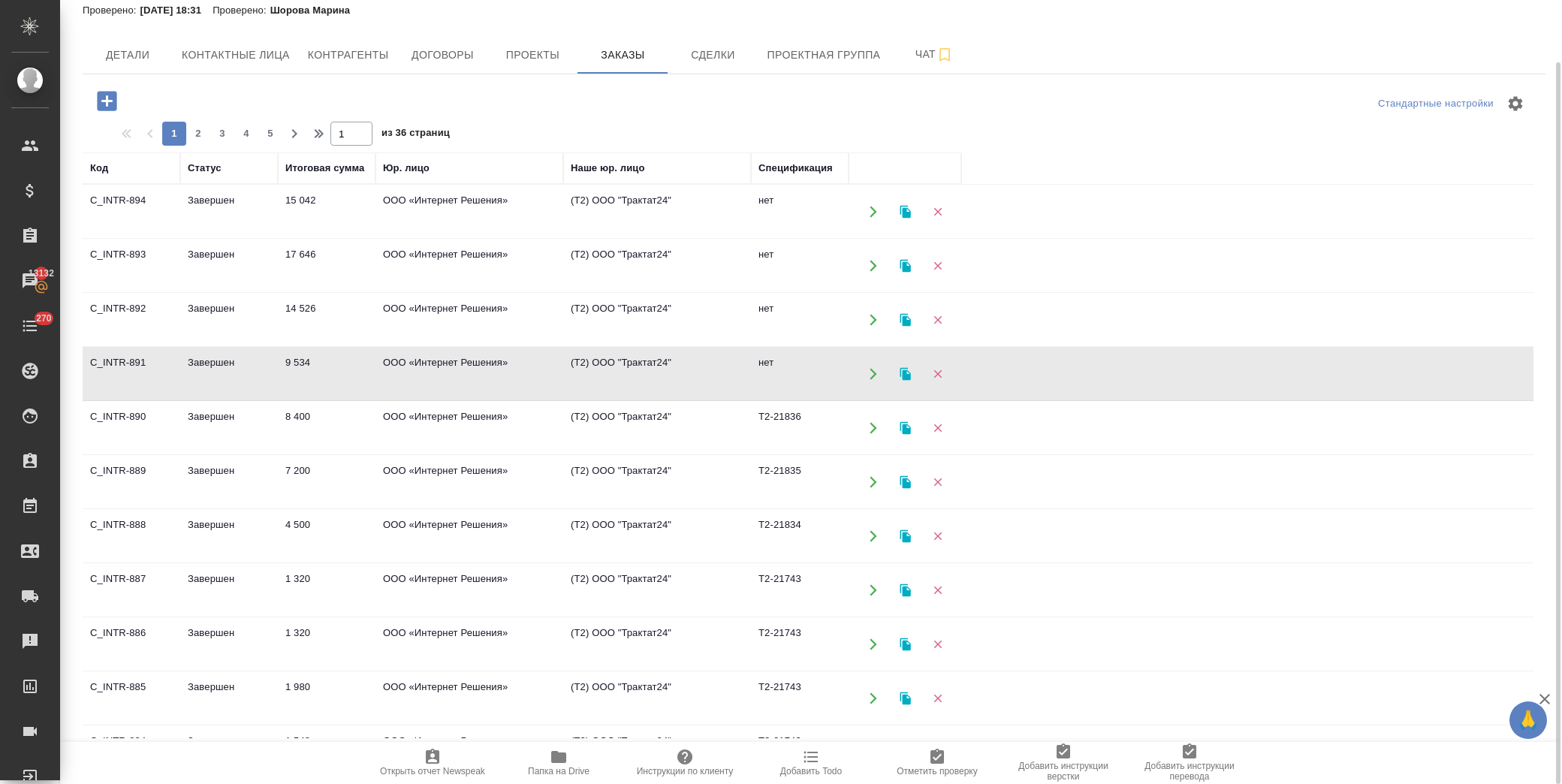
click at [509, 238] on td "ООО «Интернет Решения»" at bounding box center [469, 212] width 188 height 53
click at [460, 238] on td "ООО «Интернет Решения»" at bounding box center [469, 212] width 188 height 53
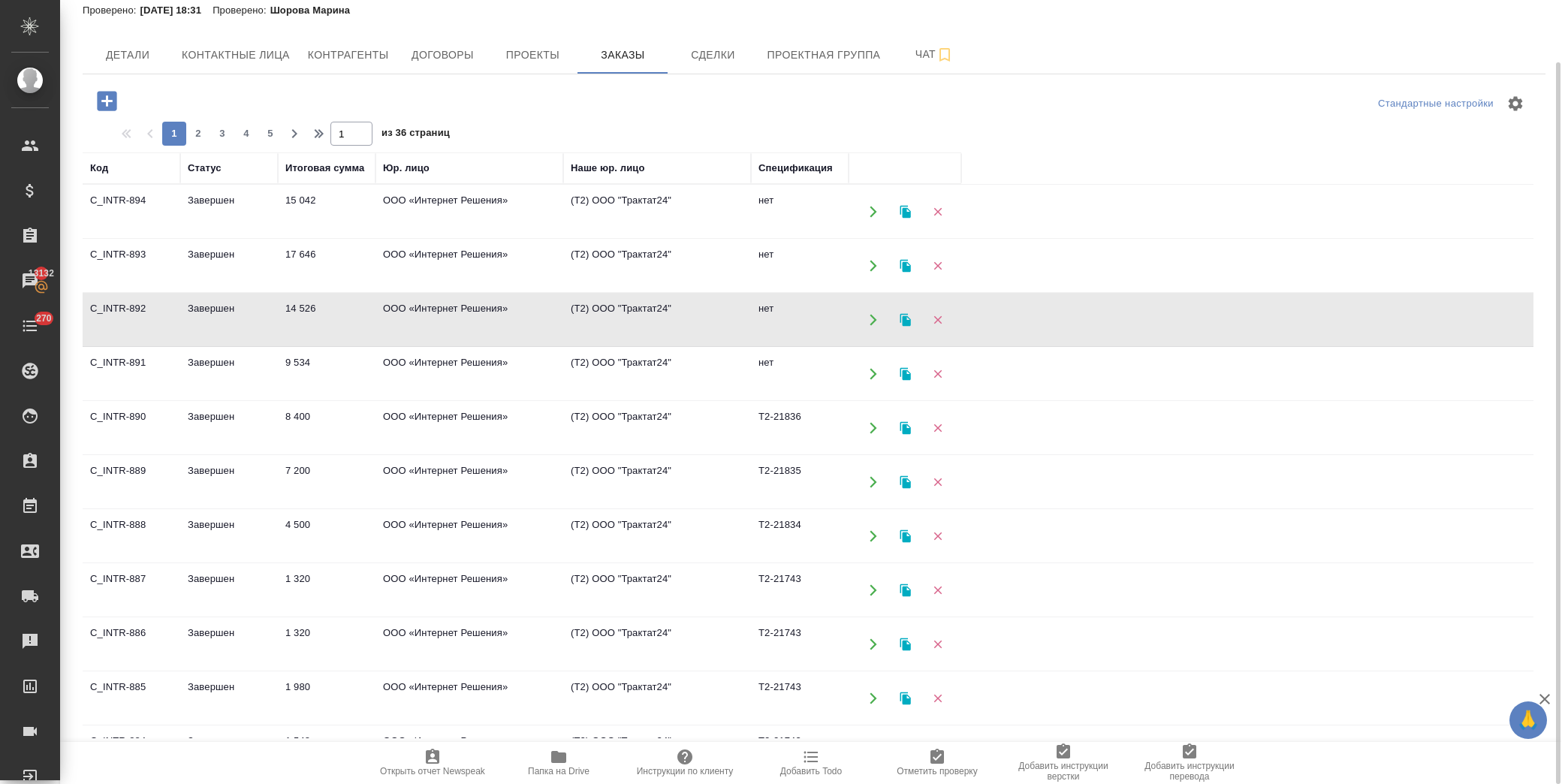
click at [462, 238] on td "ООО «Интернет Решения»" at bounding box center [469, 212] width 188 height 53
click at [454, 238] on td "ООО «Интернет Решения»" at bounding box center [469, 212] width 188 height 53
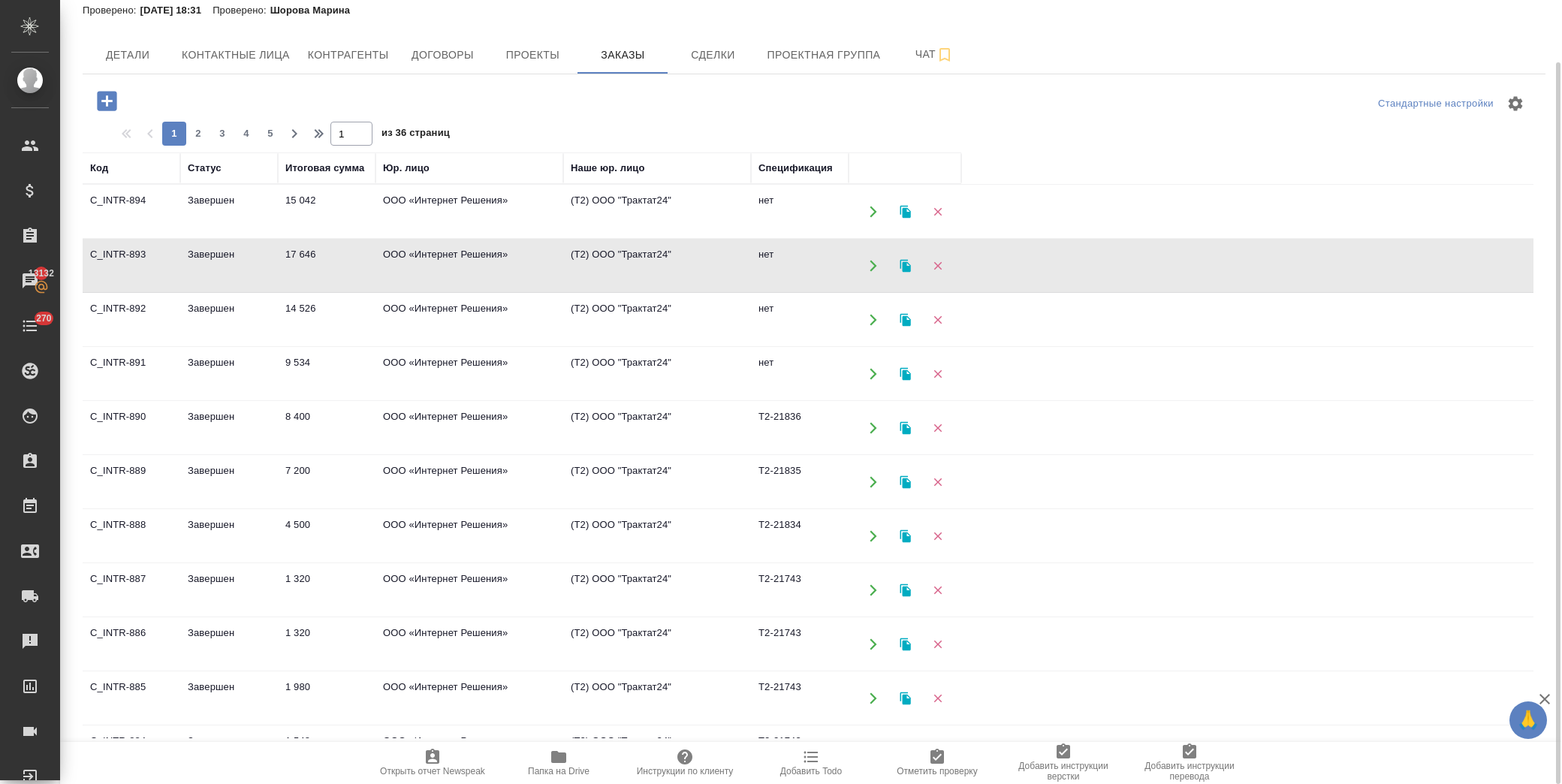
click at [432, 204] on td "ООО «Интернет Решения»" at bounding box center [469, 212] width 188 height 53
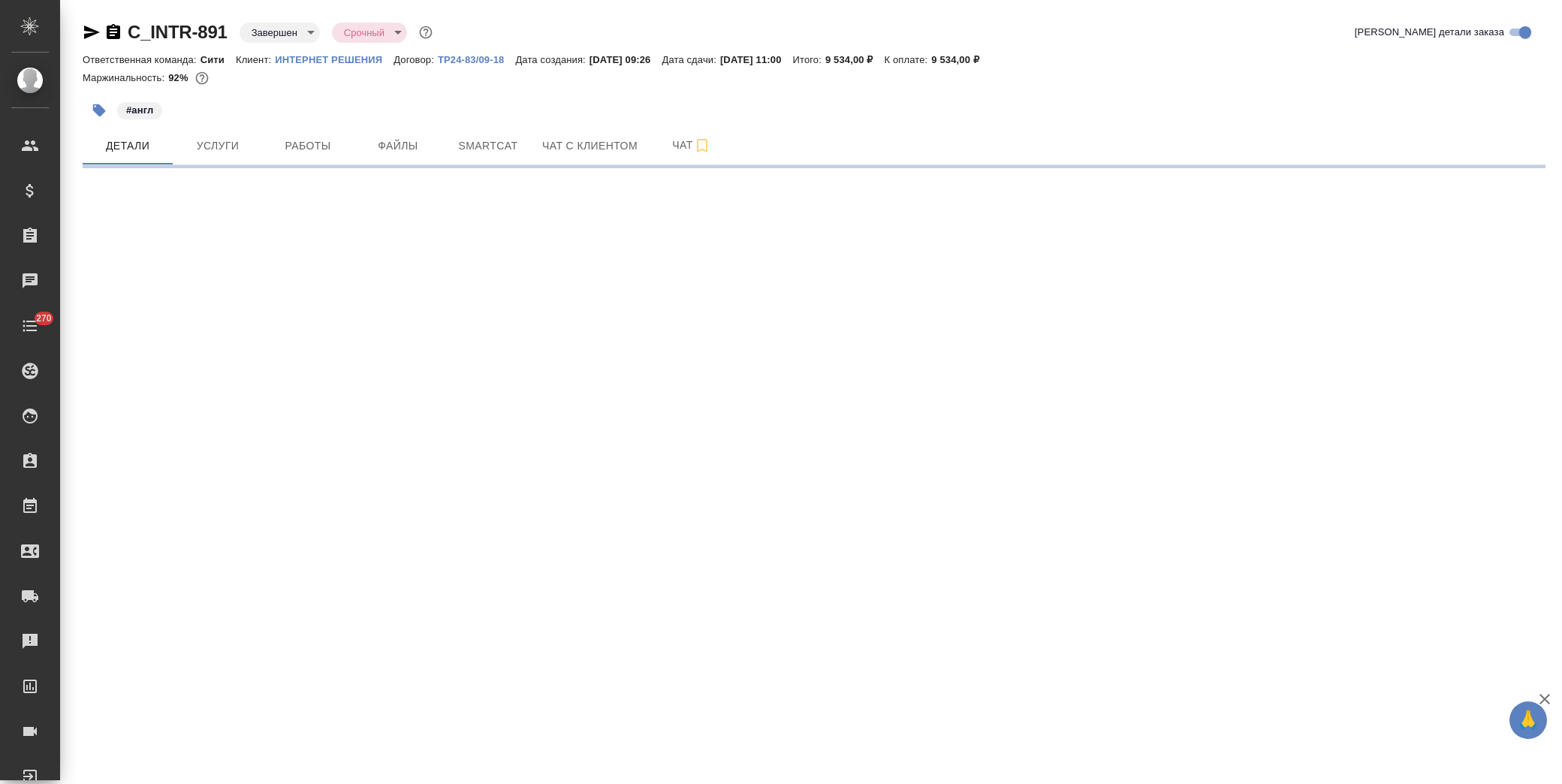
select select "RU"
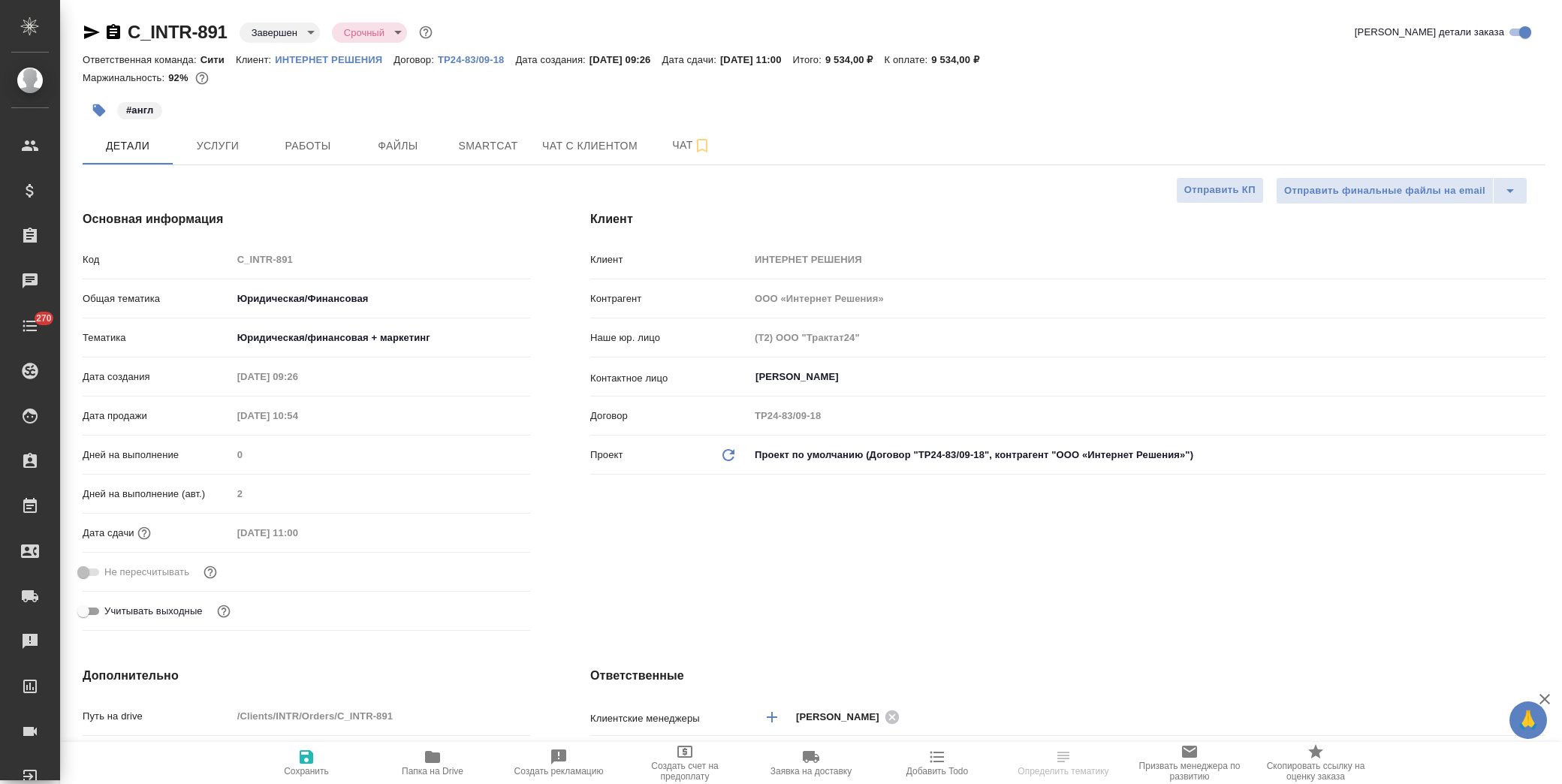
type textarea "x"
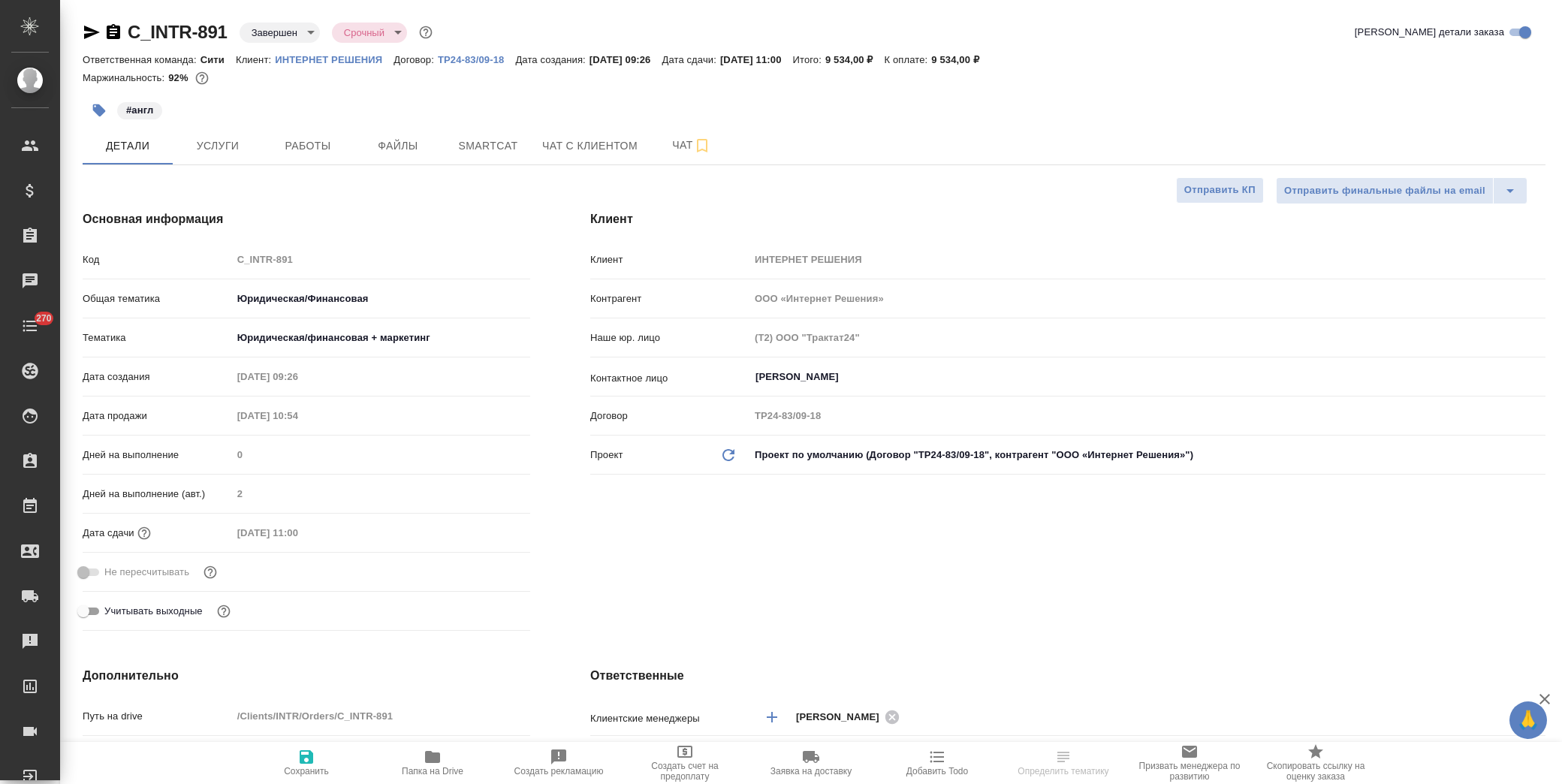
type textarea "x"
click at [228, 145] on span "Услуги" at bounding box center [217, 146] width 72 height 19
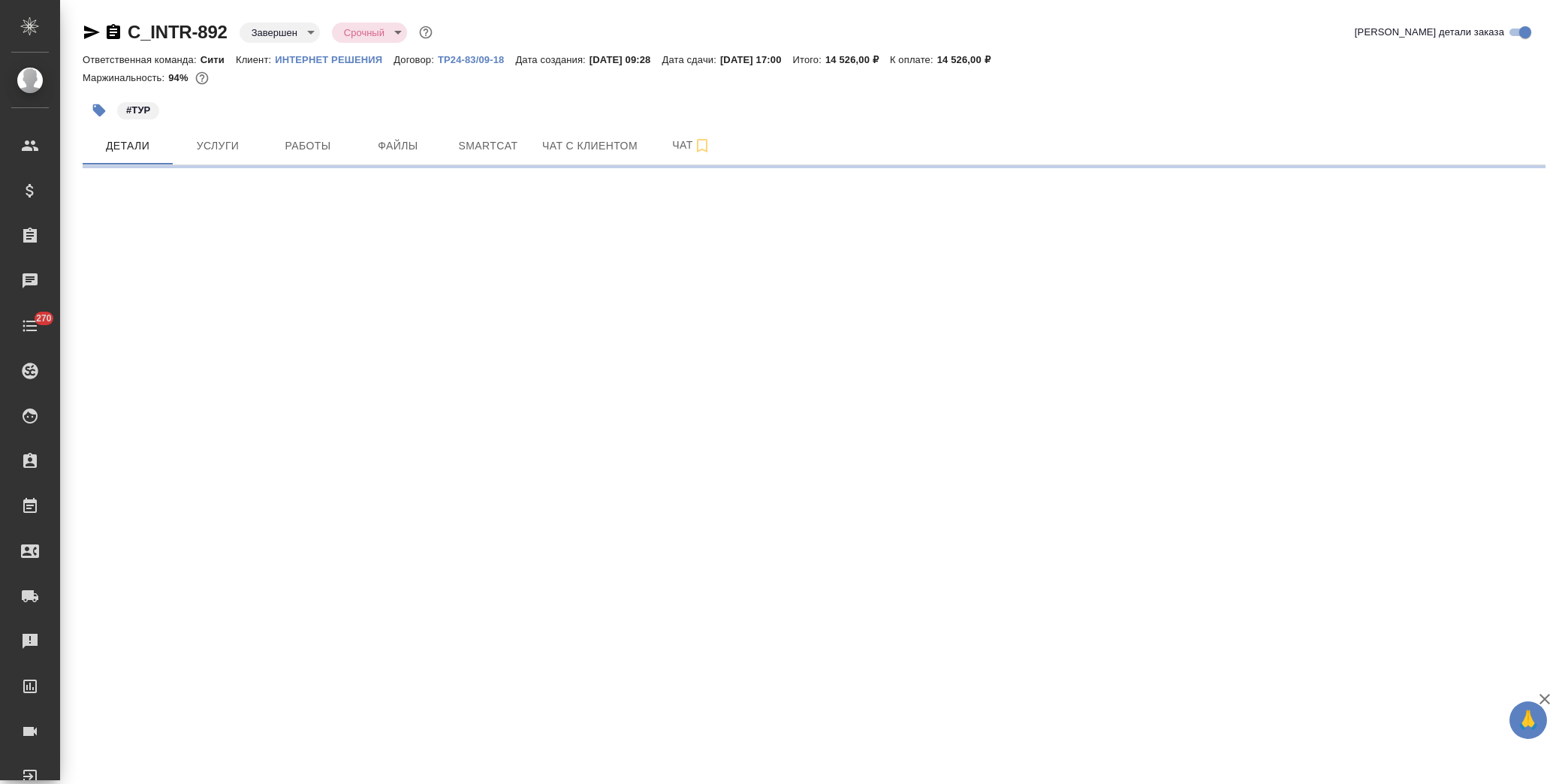
select select "RU"
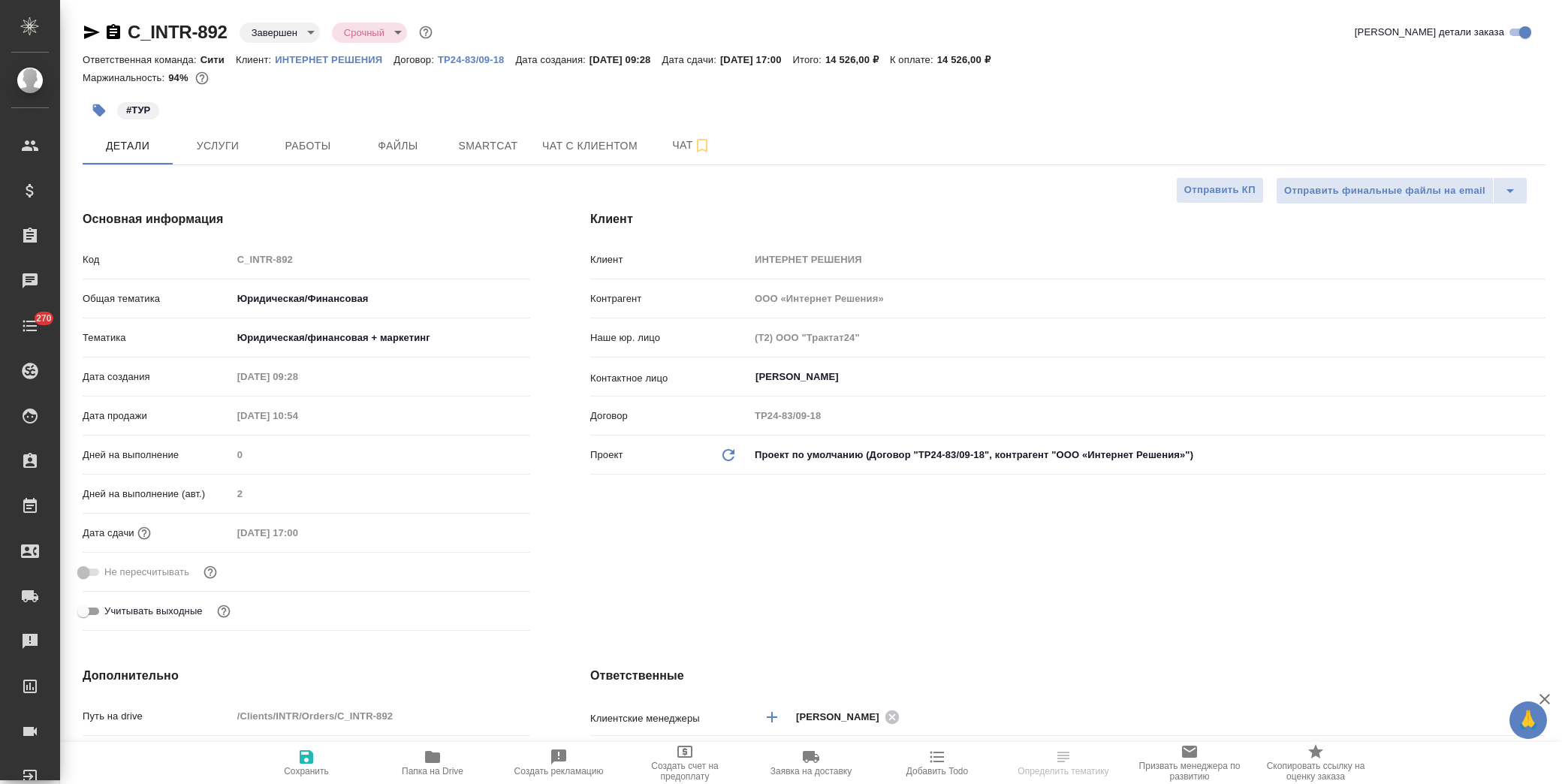
type textarea "x"
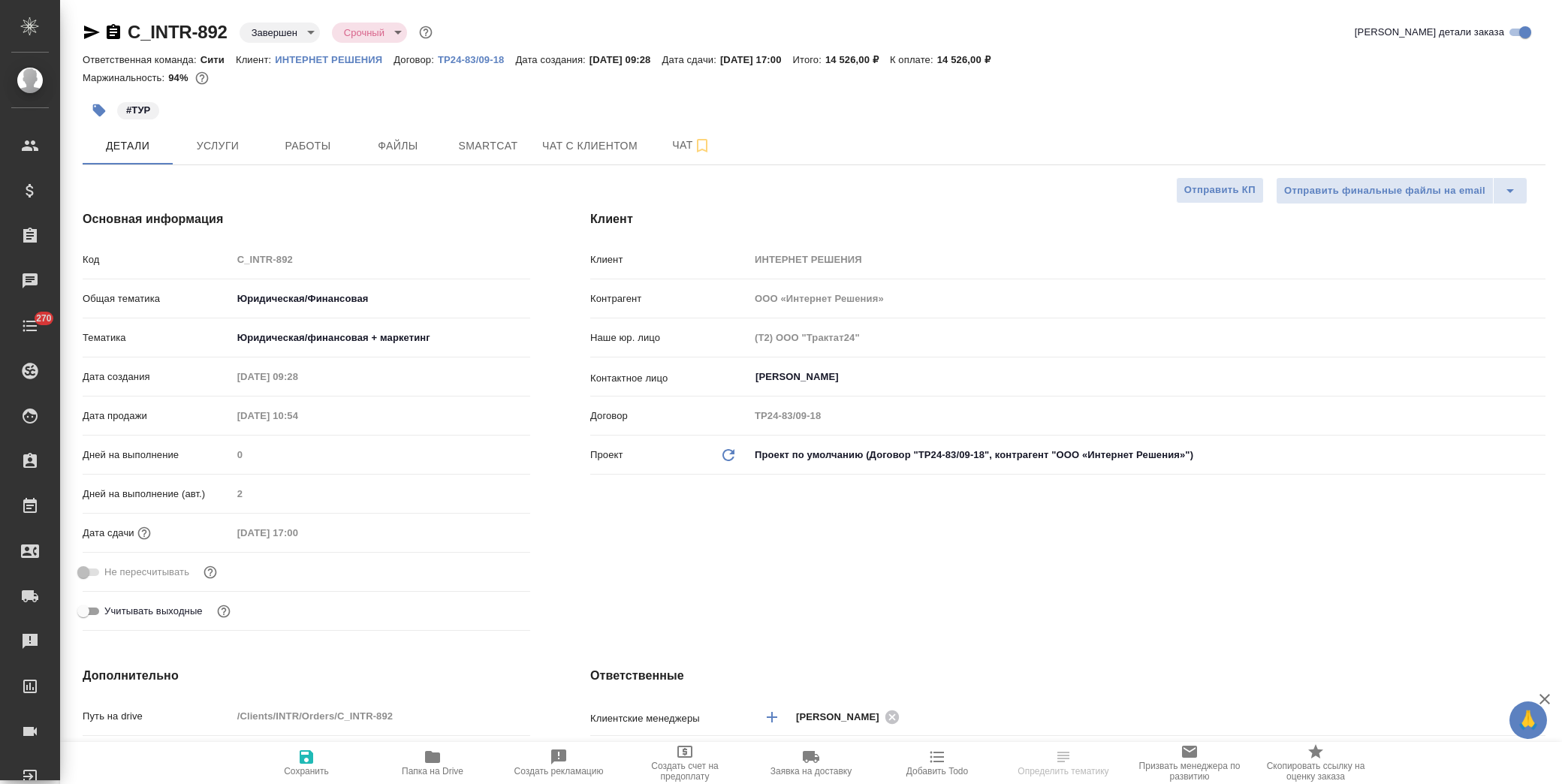
type textarea "x"
click at [227, 147] on span "Услуги" at bounding box center [217, 146] width 72 height 19
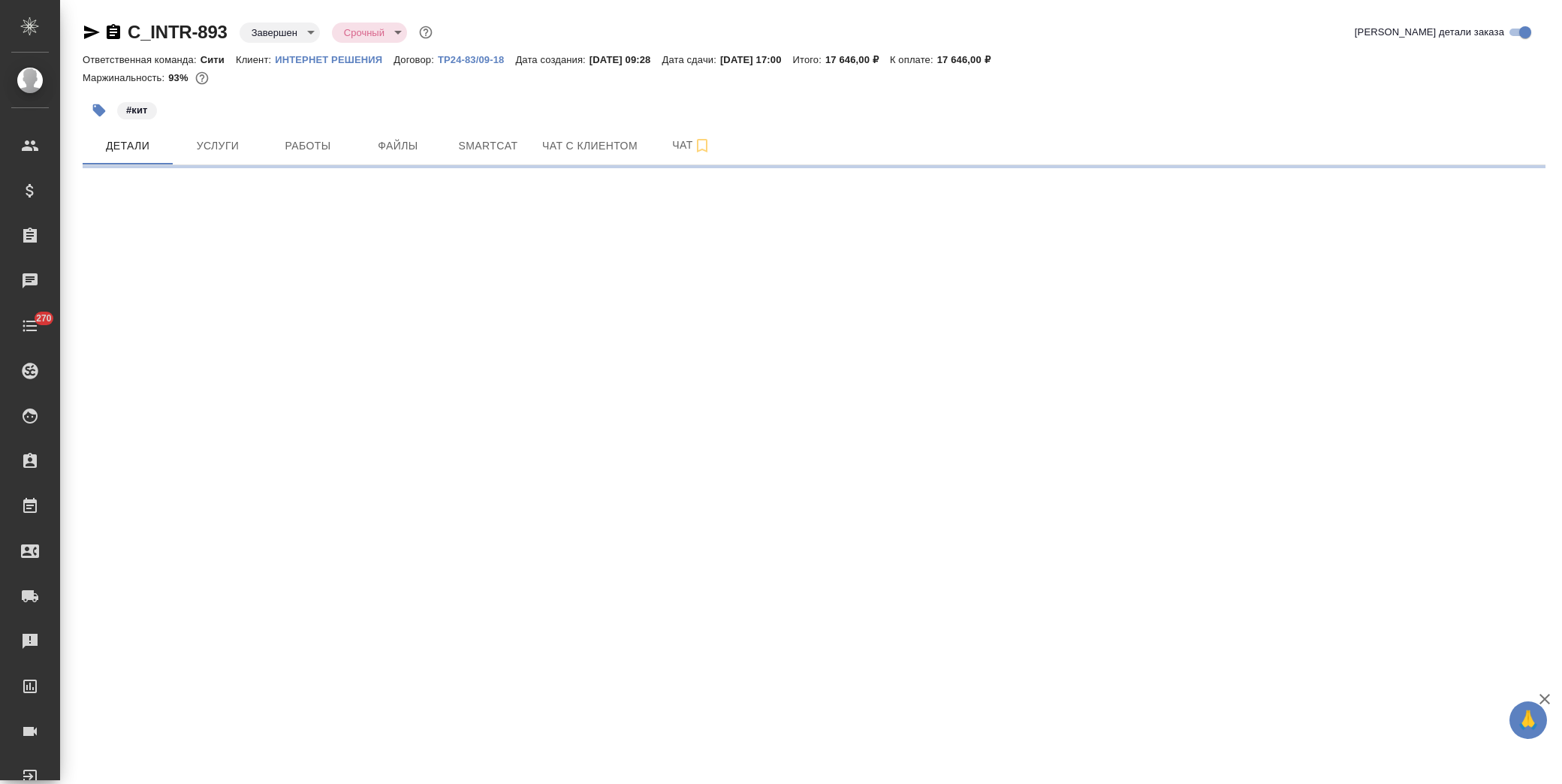
select select "RU"
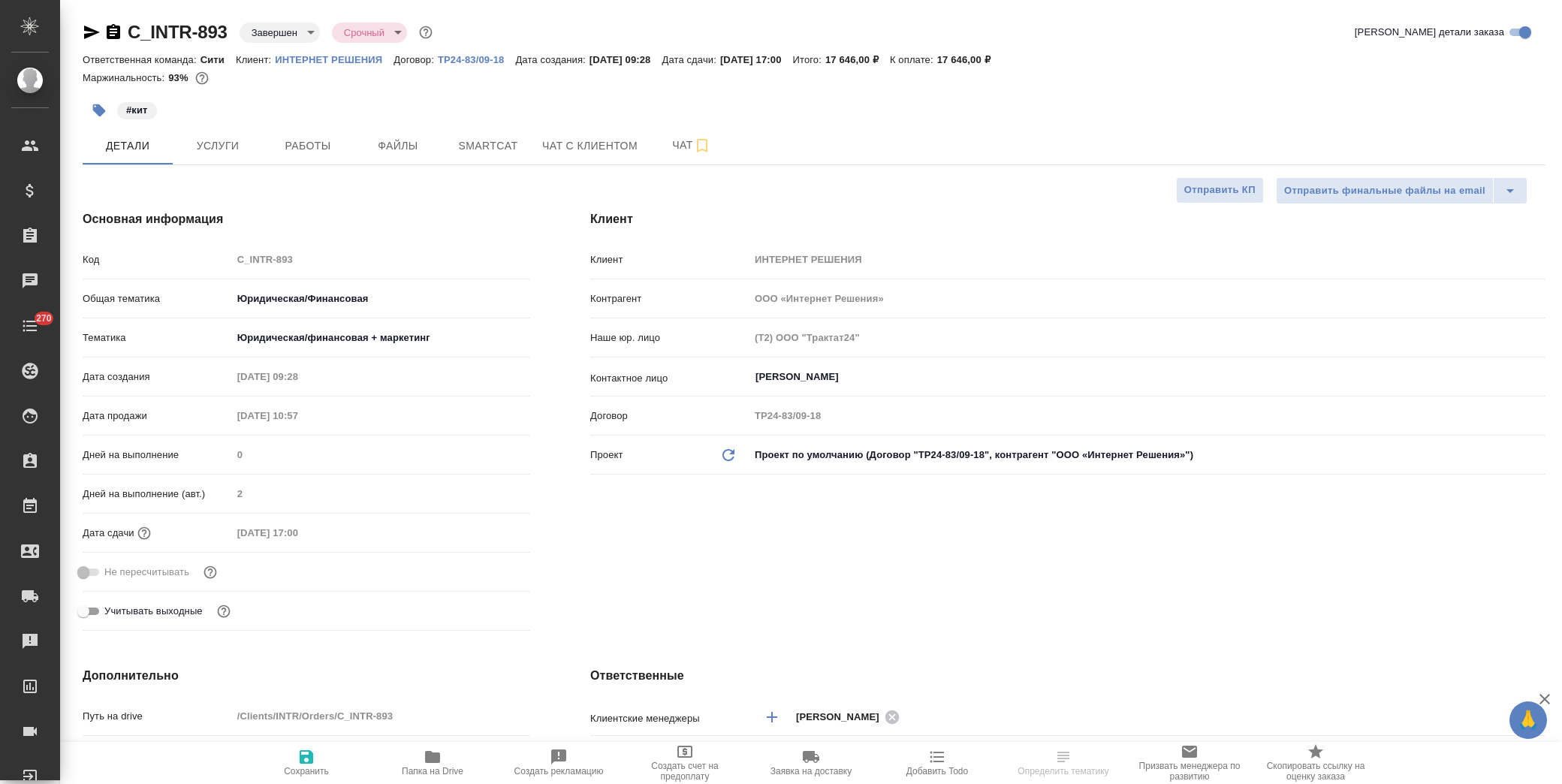
type textarea "x"
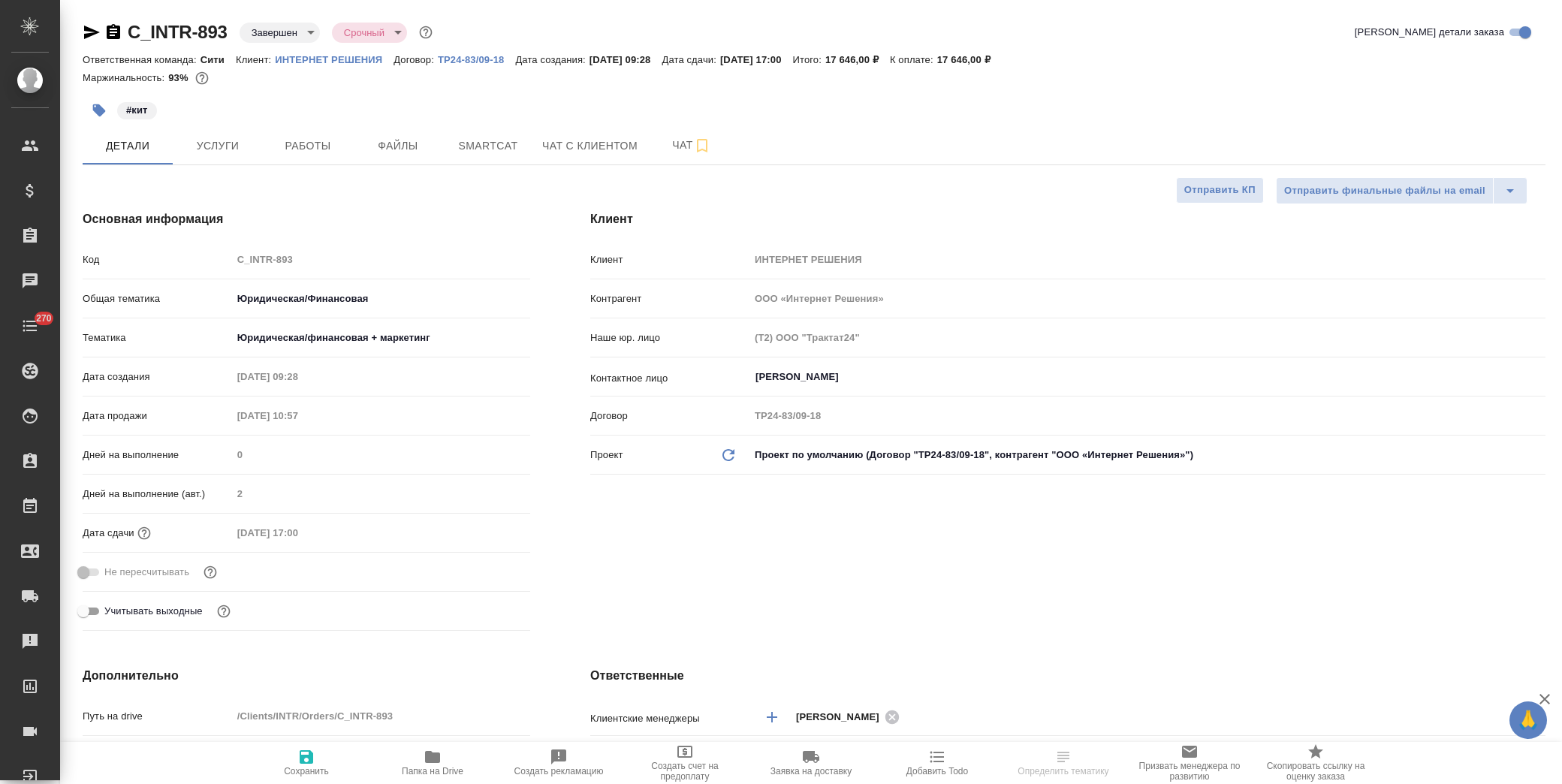
type textarea "x"
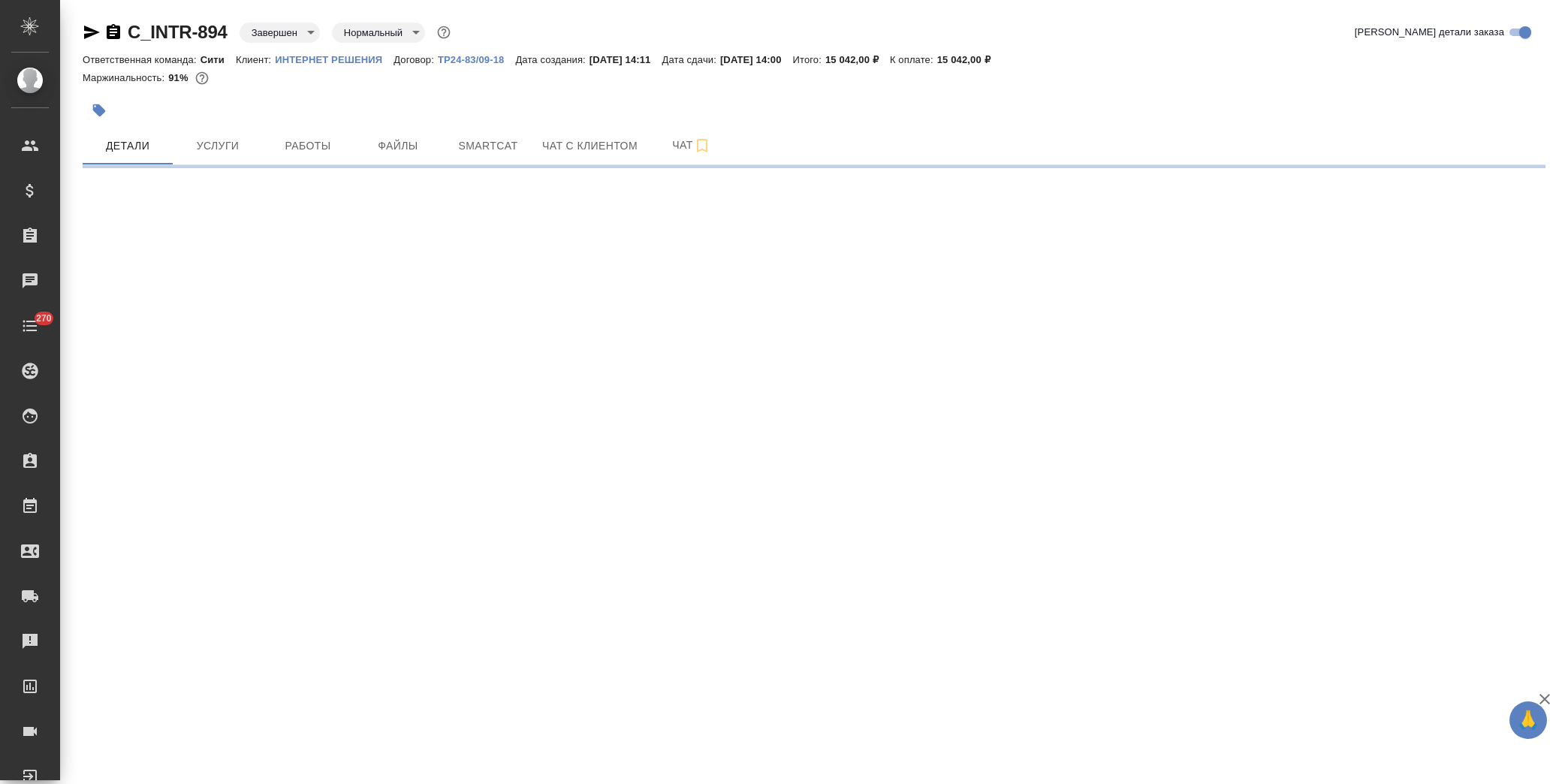
select select "RU"
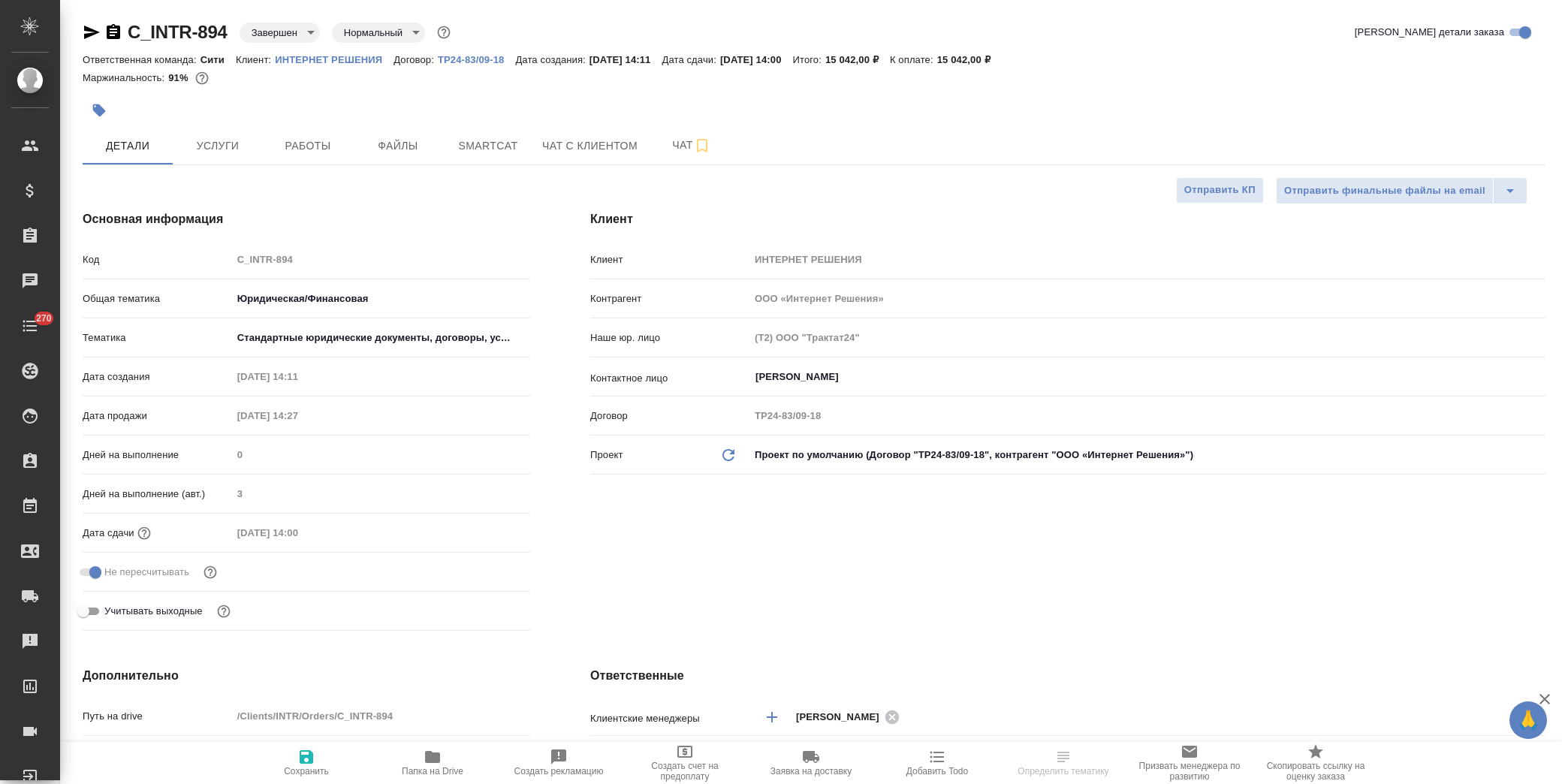
type textarea "x"
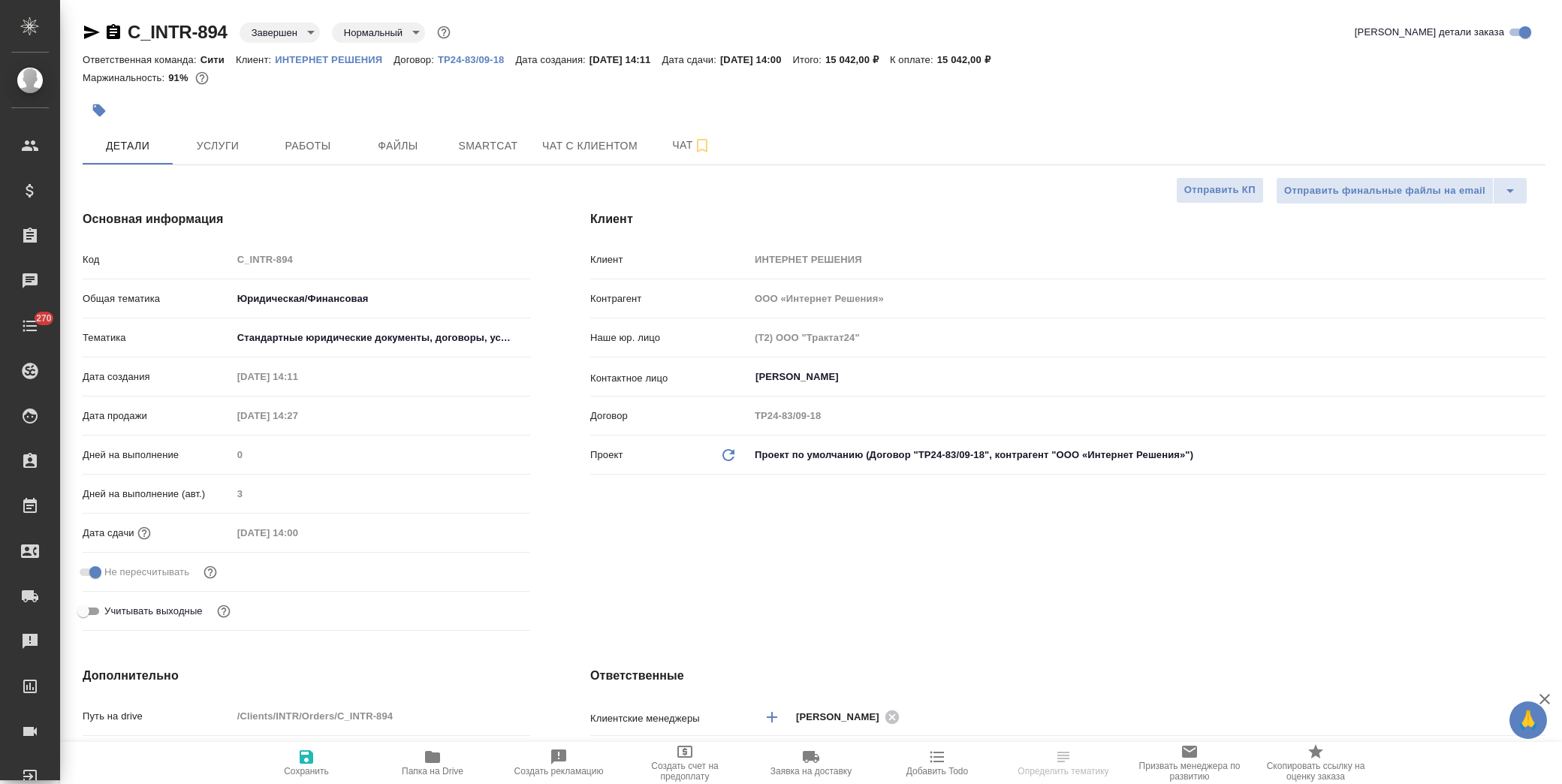
type textarea "x"
click at [214, 151] on span "Услуги" at bounding box center [217, 146] width 72 height 19
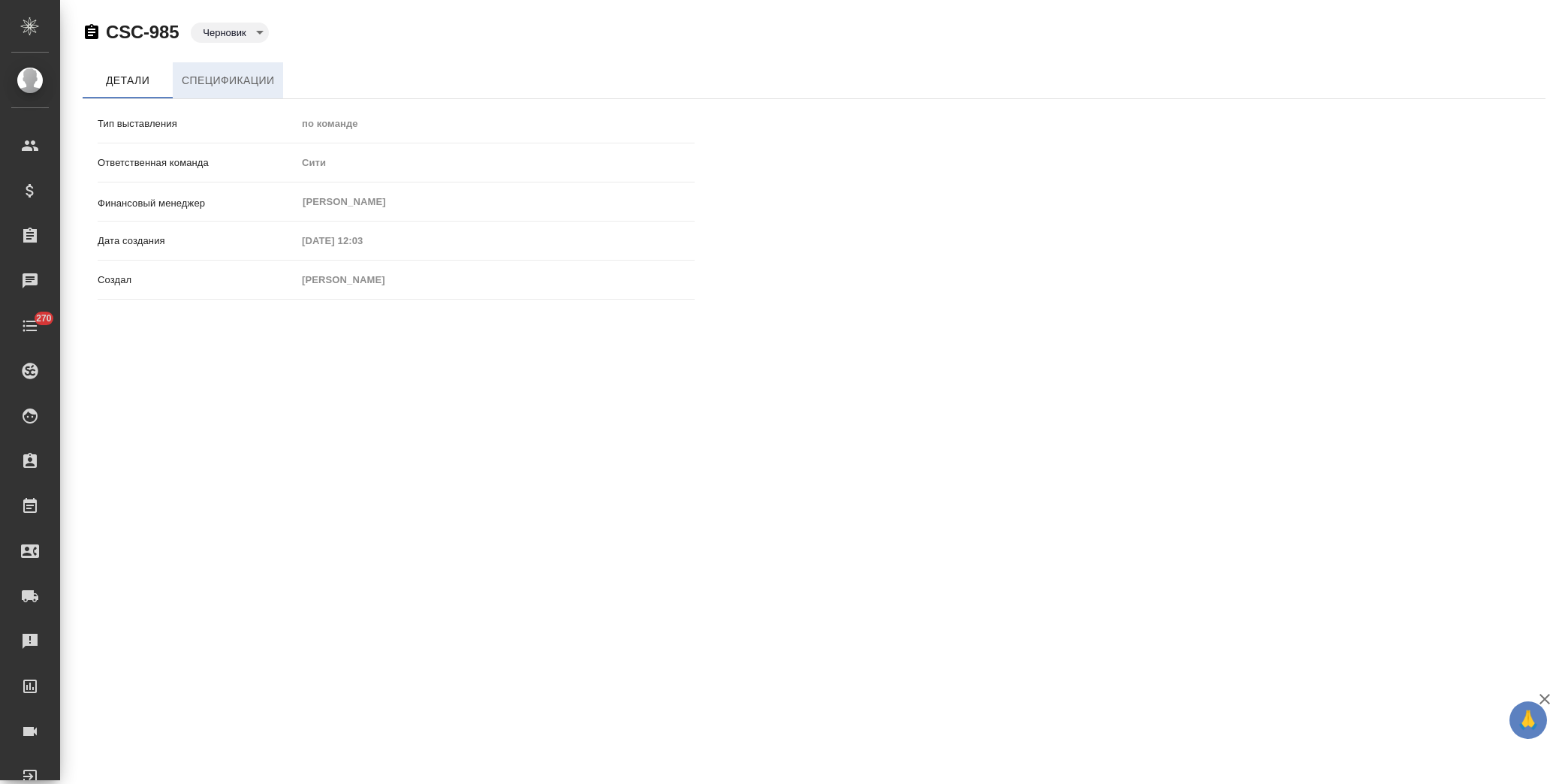
click at [250, 73] on span "Спецификации" at bounding box center [228, 81] width 92 height 19
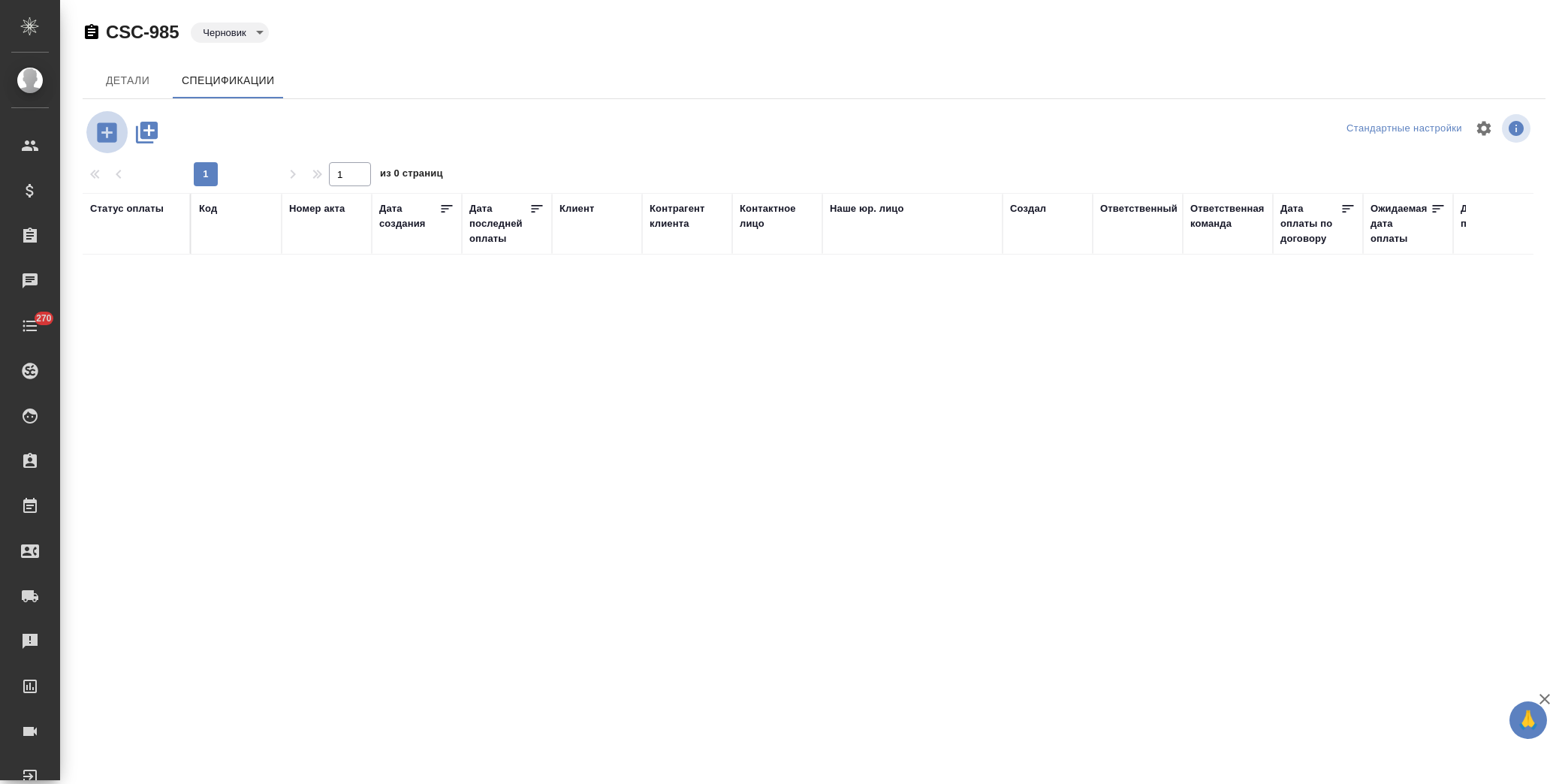
click at [103, 145] on button "button" at bounding box center [107, 132] width 42 height 44
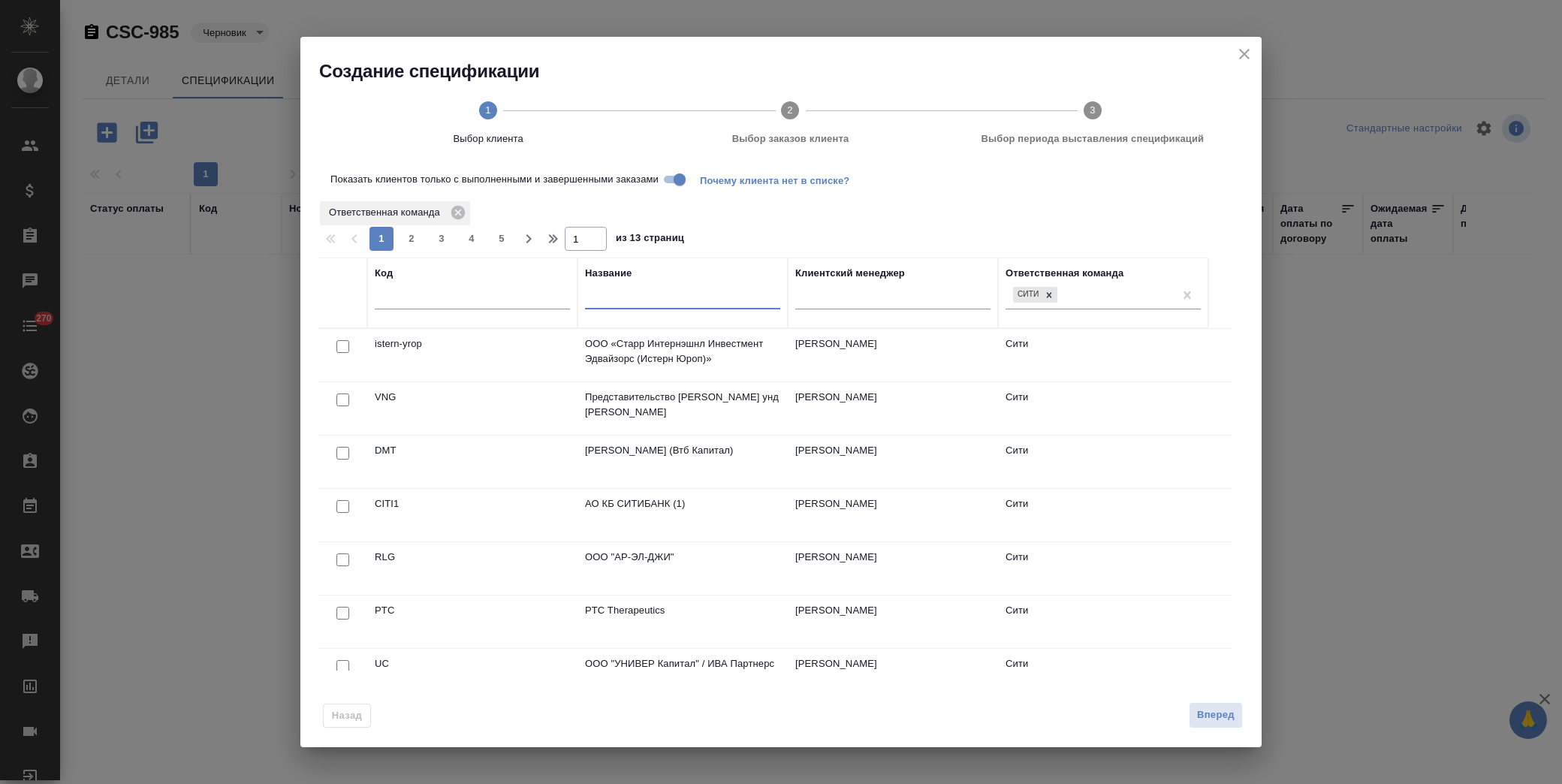
click at [639, 300] on input "text" at bounding box center [683, 300] width 195 height 19
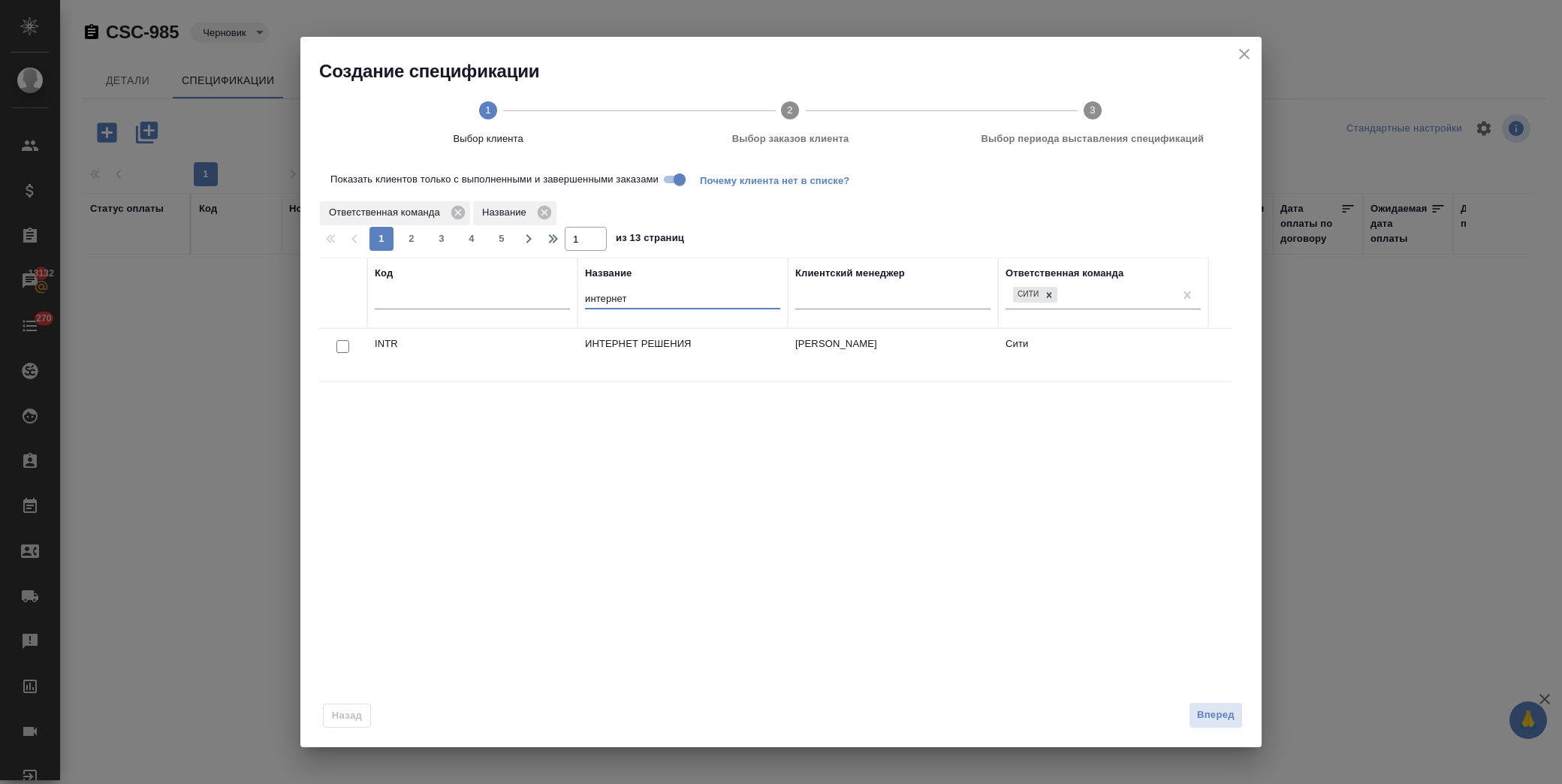
type input "интернет"
click at [340, 343] on input "checkbox" at bounding box center [342, 346] width 13 height 13
checkbox input "true"
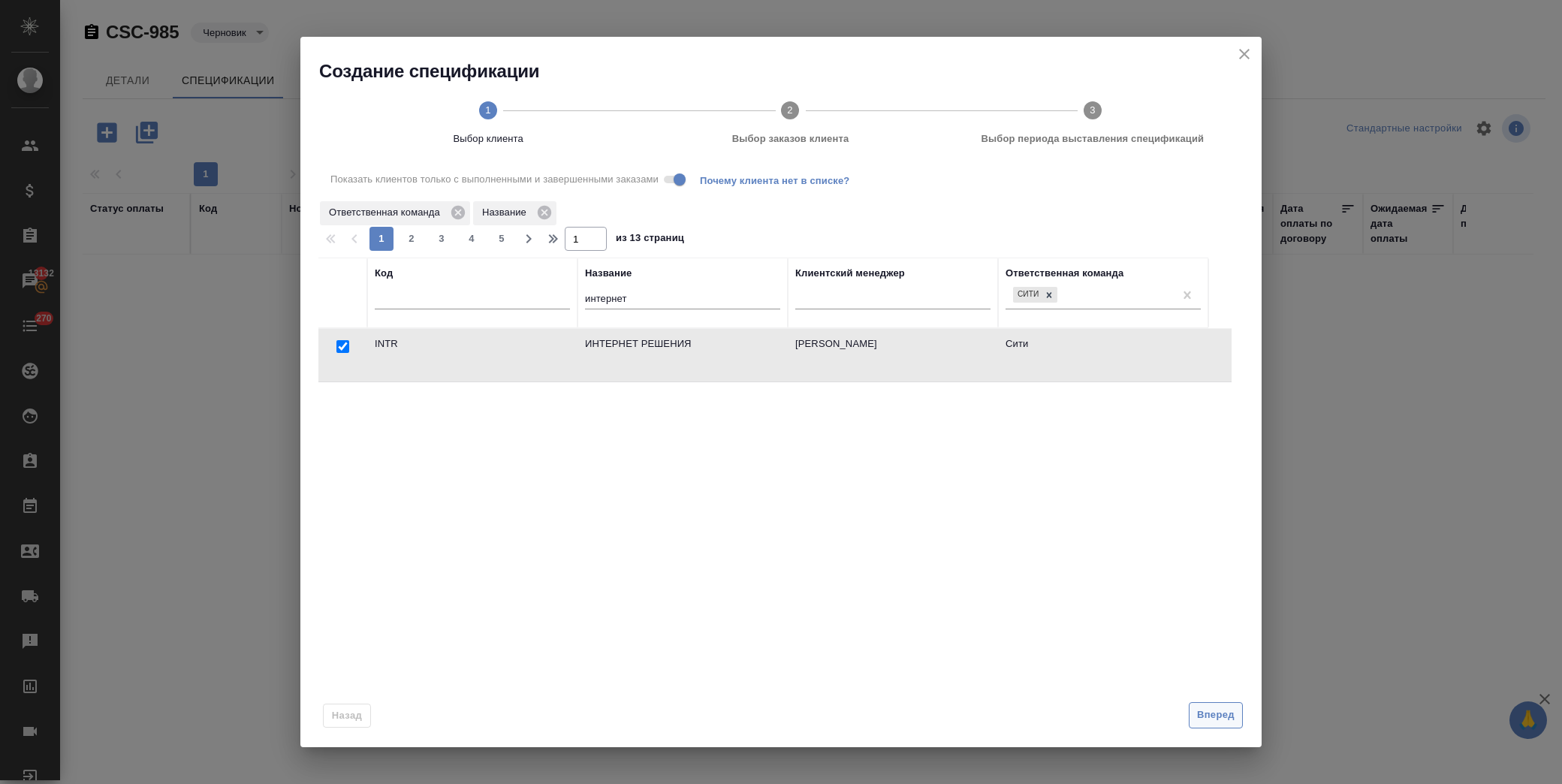
click at [1232, 723] on span "Вперед" at bounding box center [1215, 715] width 37 height 17
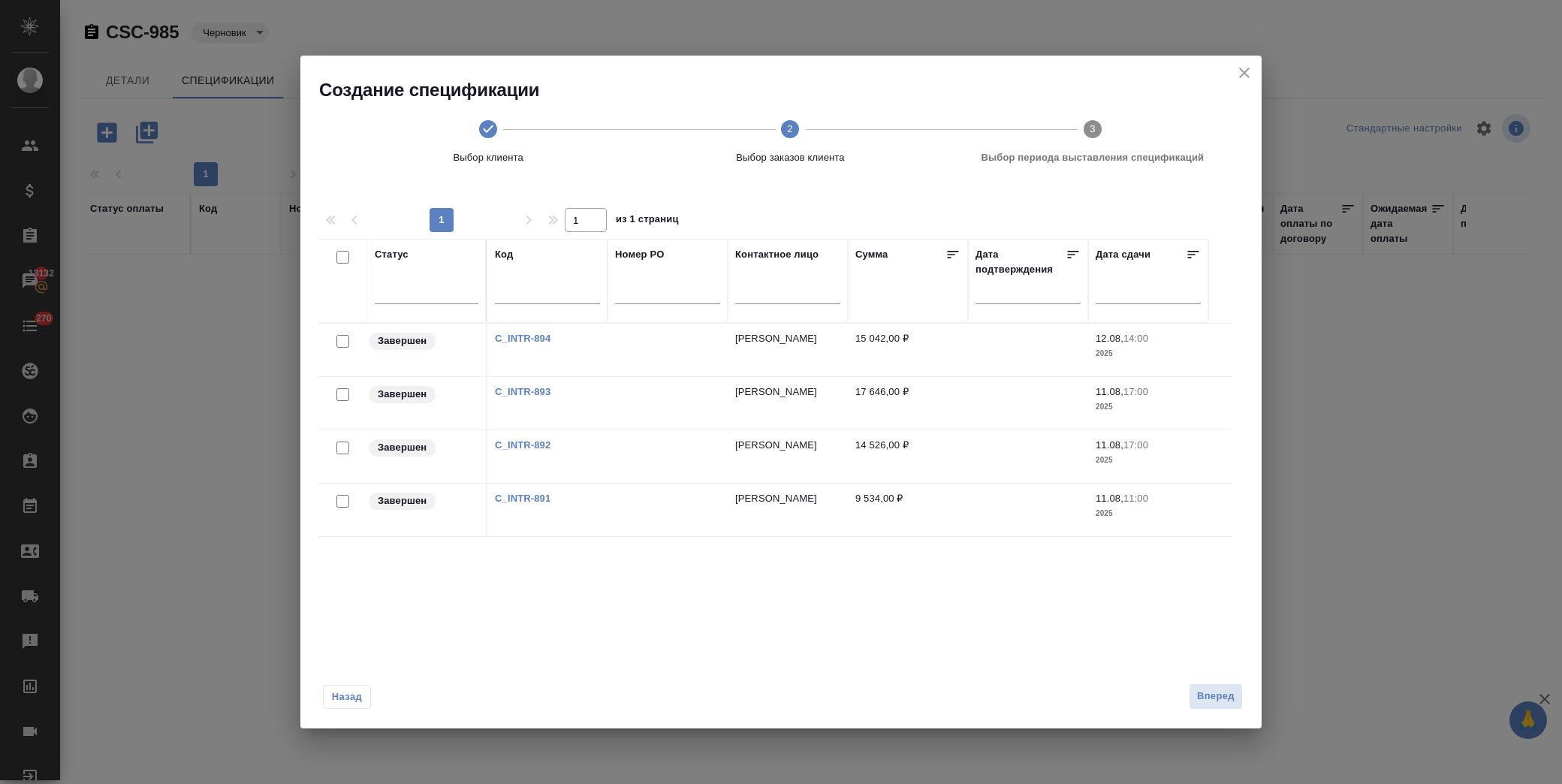
click at [346, 497] on input "checkbox" at bounding box center [342, 501] width 13 height 13
checkbox input "true"
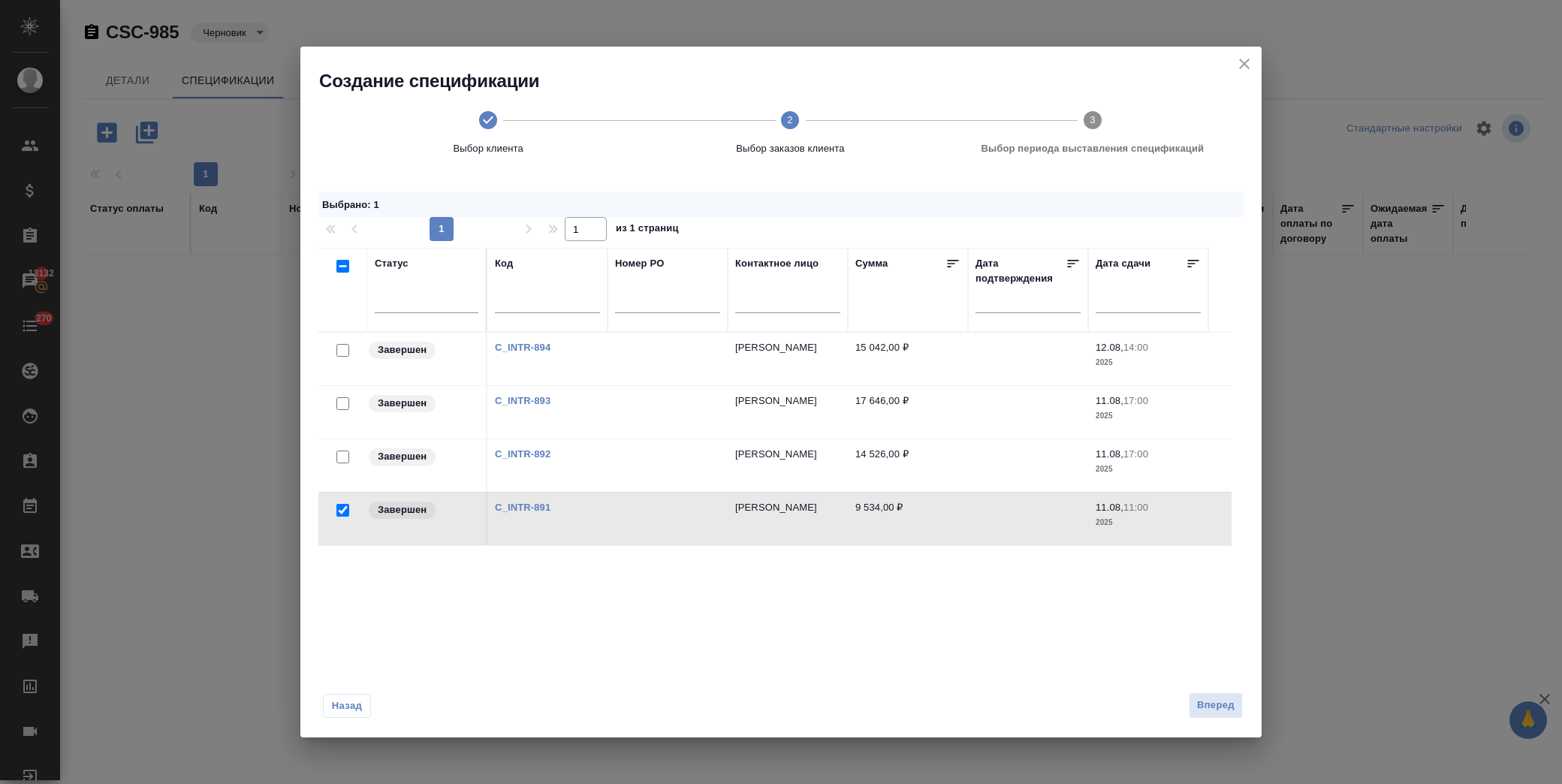
click at [343, 348] on input "checkbox" at bounding box center [342, 350] width 13 height 13
checkbox input "true"
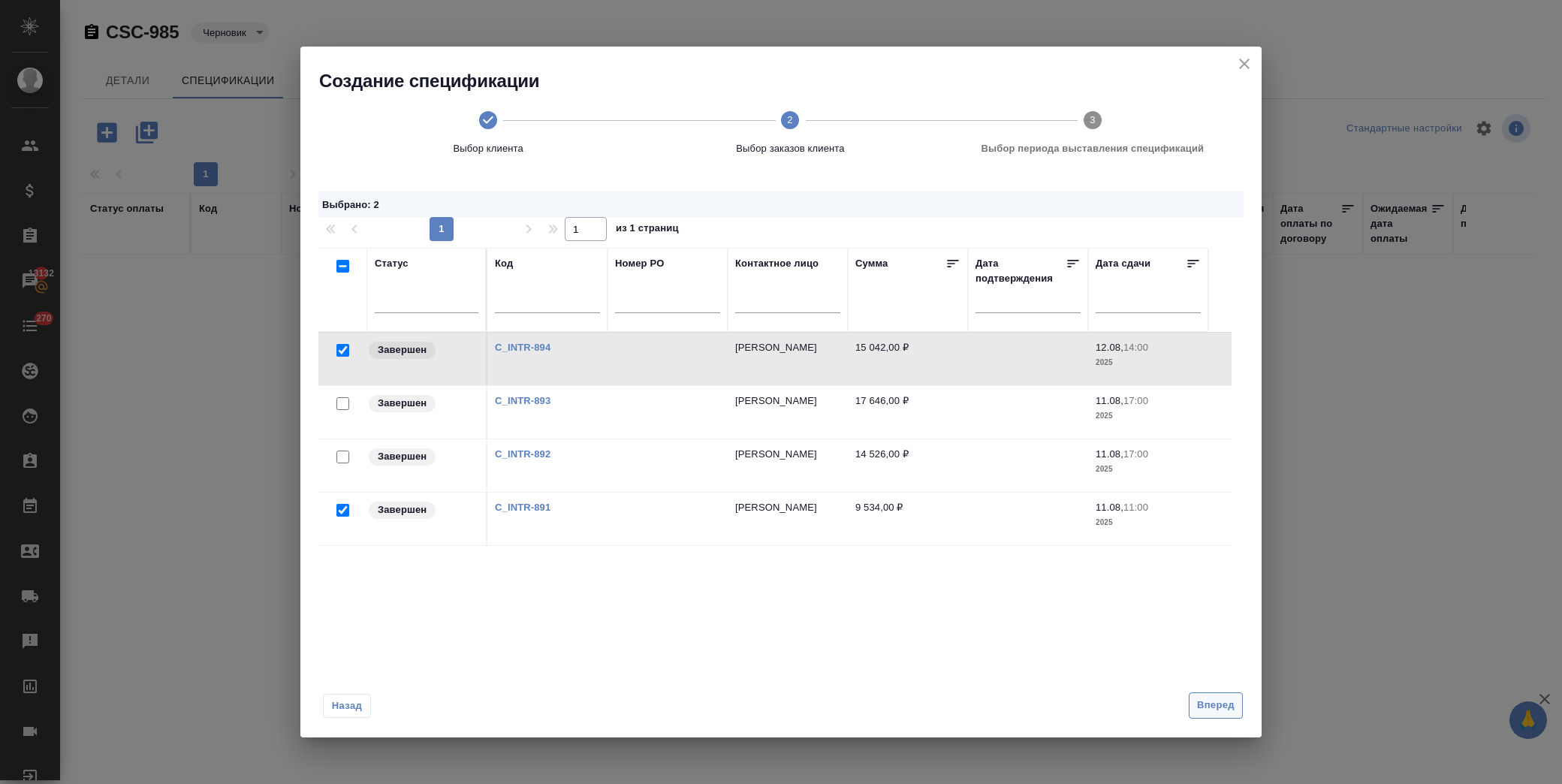
click at [1205, 702] on span "Вперед" at bounding box center [1215, 705] width 37 height 17
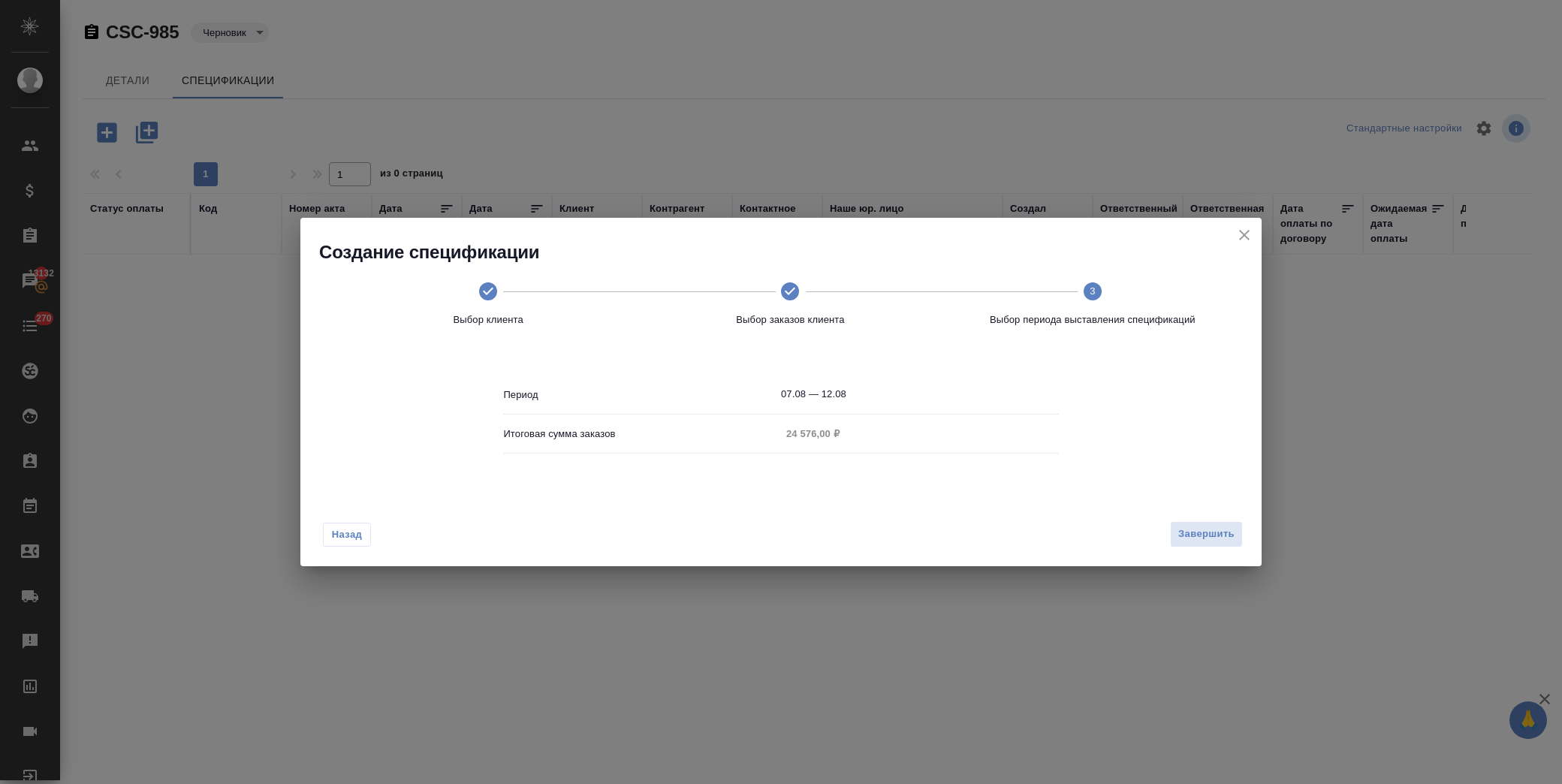
click at [1168, 524] on div "Завершить" at bounding box center [1203, 534] width 79 height 26
click at [1190, 534] on span "Завершить" at bounding box center [1207, 534] width 56 height 17
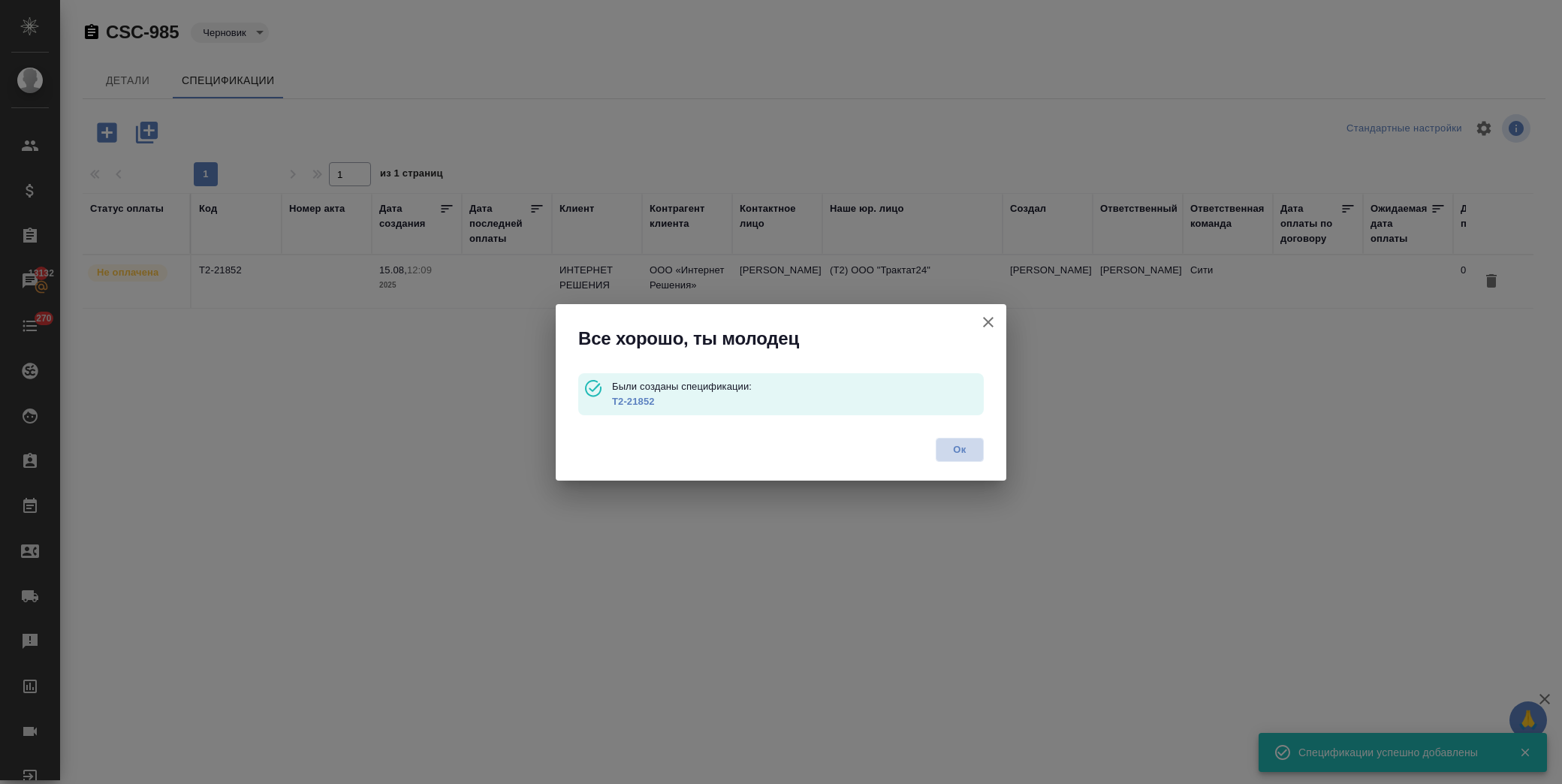
click at [968, 442] on span "Ок" at bounding box center [960, 449] width 31 height 15
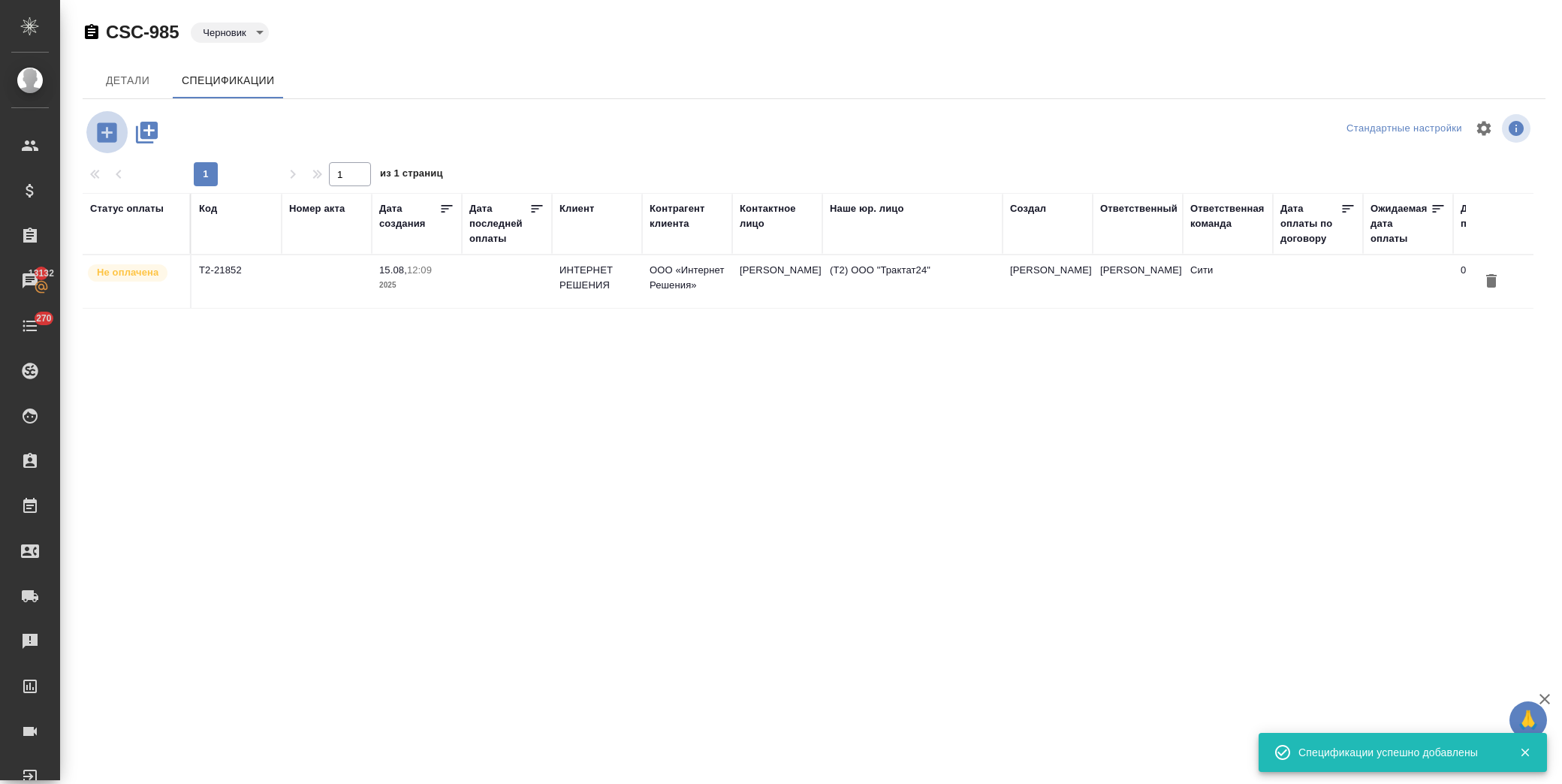
click at [94, 130] on icon "button" at bounding box center [107, 132] width 26 height 26
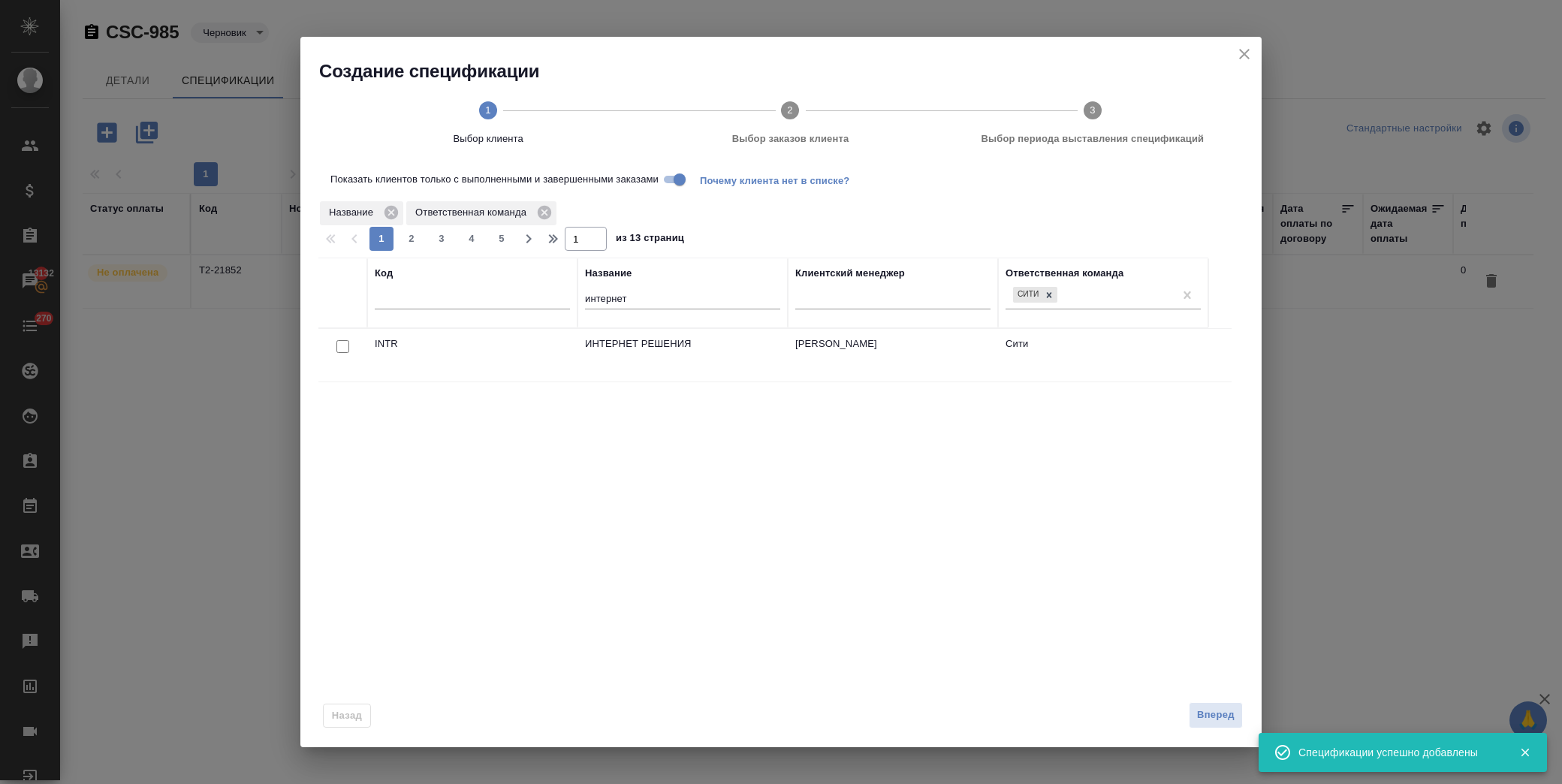
drag, startPoint x: 341, startPoint y: 344, endPoint x: 400, endPoint y: 363, distance: 62.0
click at [341, 344] on input "checkbox" at bounding box center [342, 346] width 13 height 13
checkbox input "true"
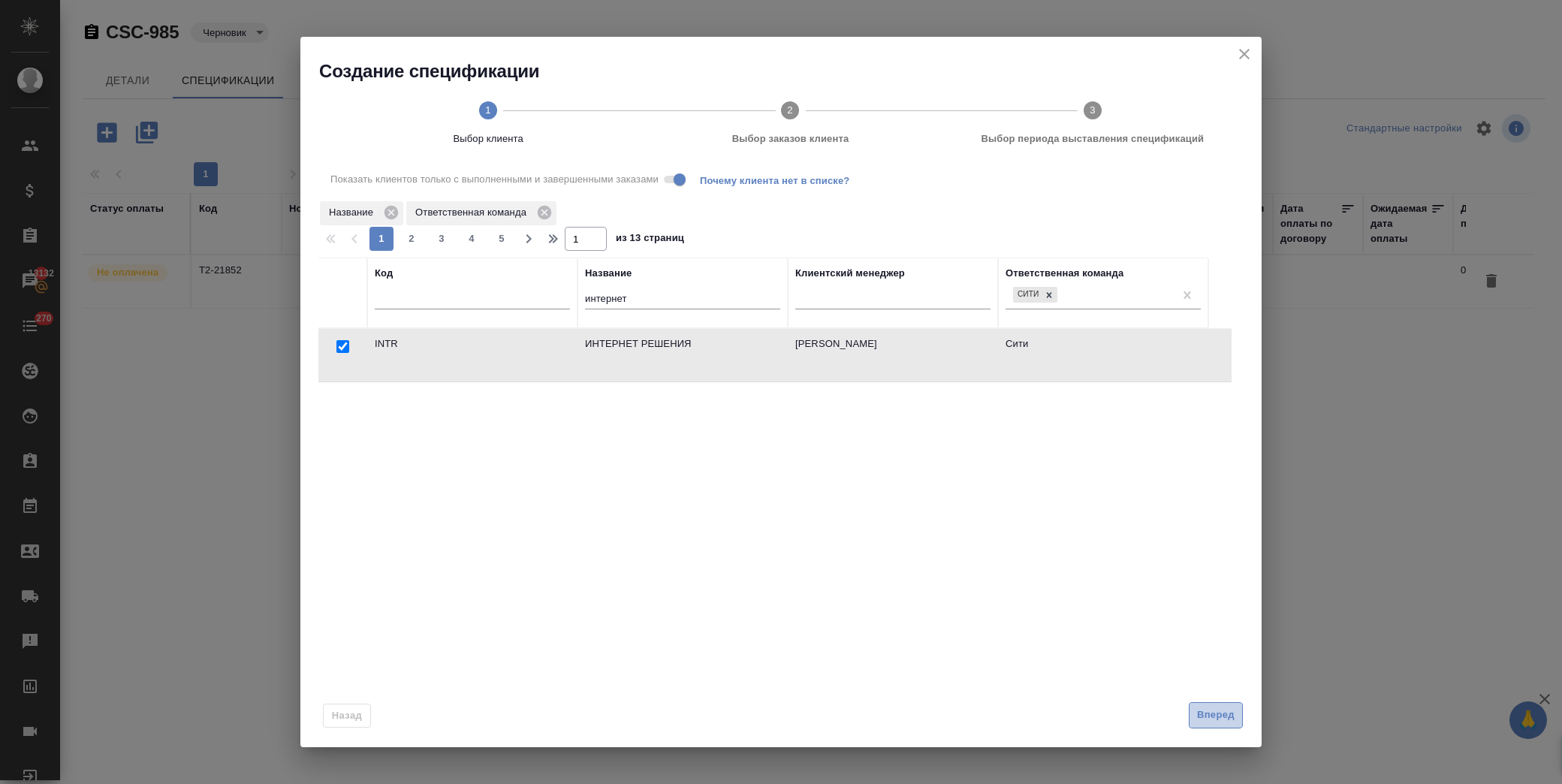
click at [1221, 715] on span "Вперед" at bounding box center [1215, 715] width 37 height 17
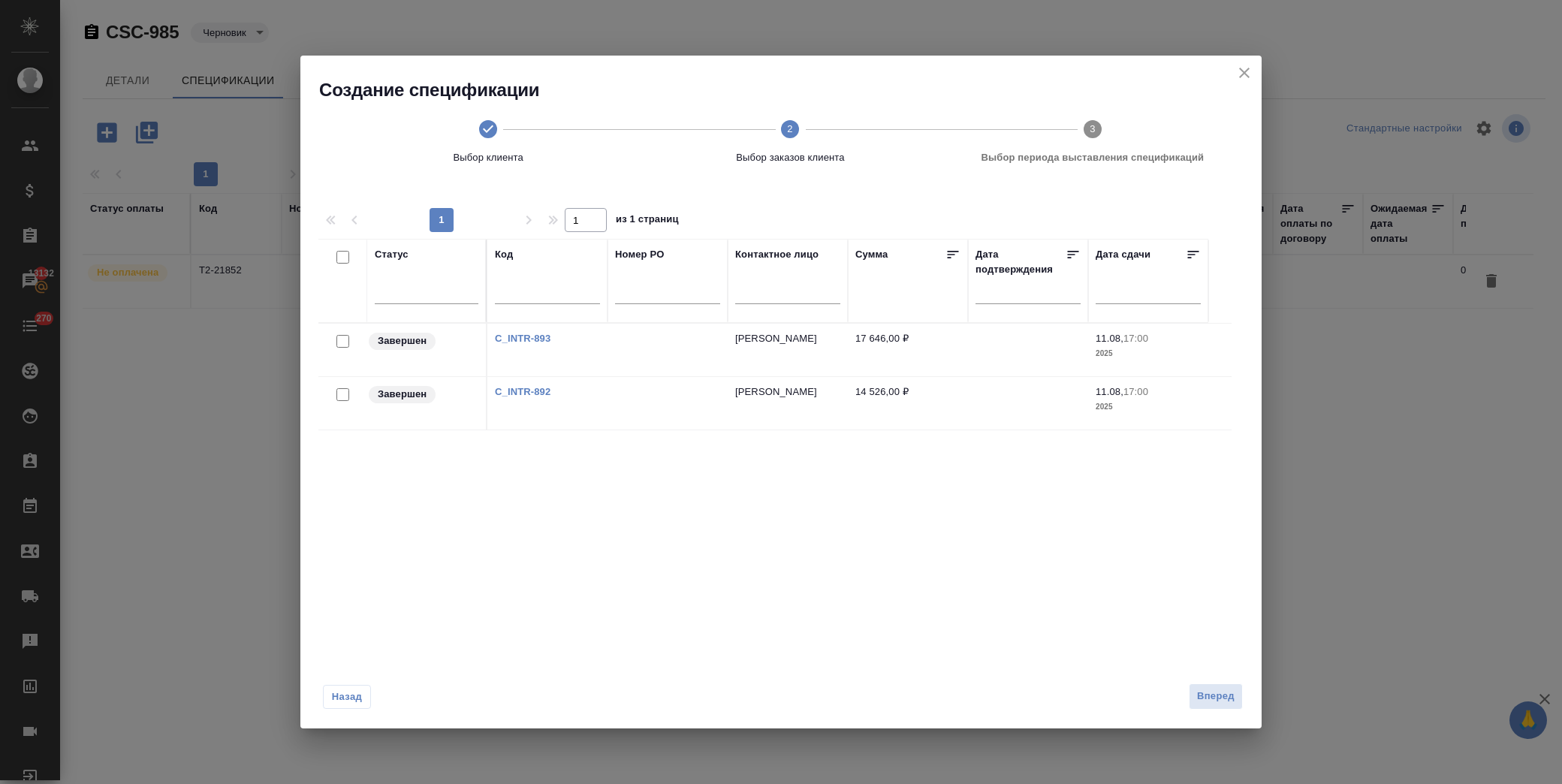
click at [338, 392] on input "checkbox" at bounding box center [342, 394] width 13 height 13
checkbox input "true"
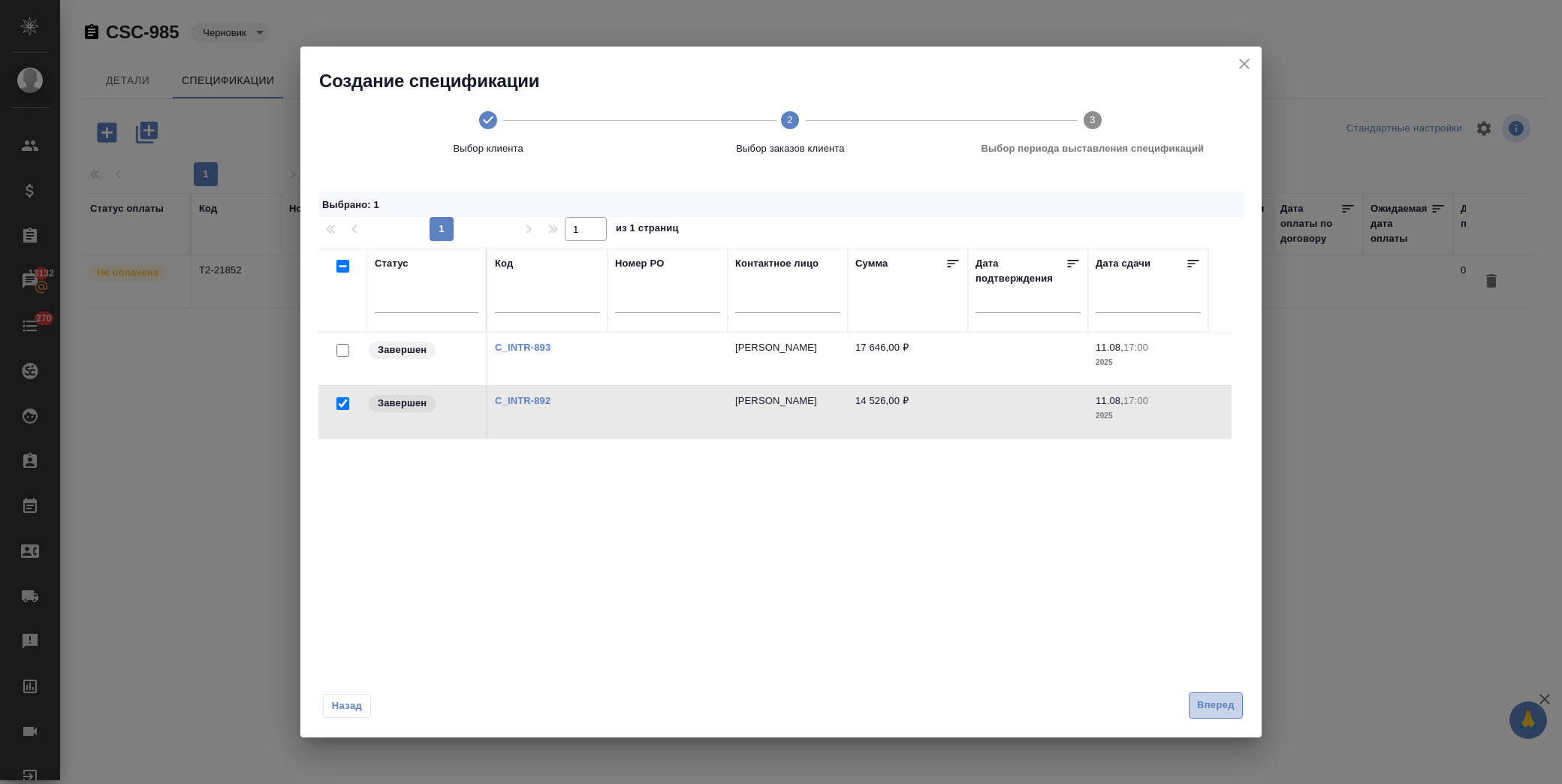
click at [1201, 695] on button "Вперед" at bounding box center [1216, 705] width 54 height 26
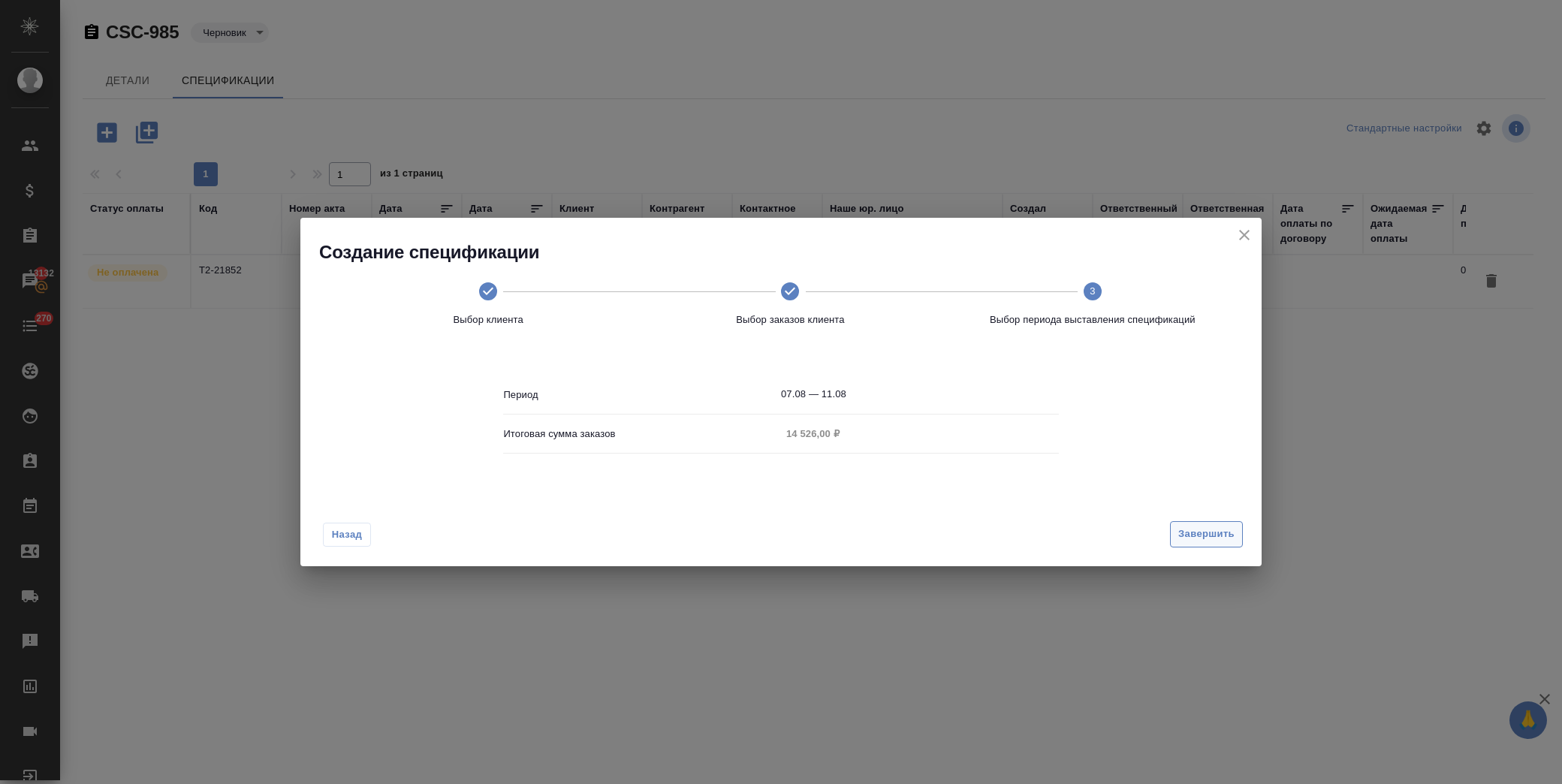
click at [1212, 530] on span "Завершить" at bounding box center [1207, 534] width 56 height 17
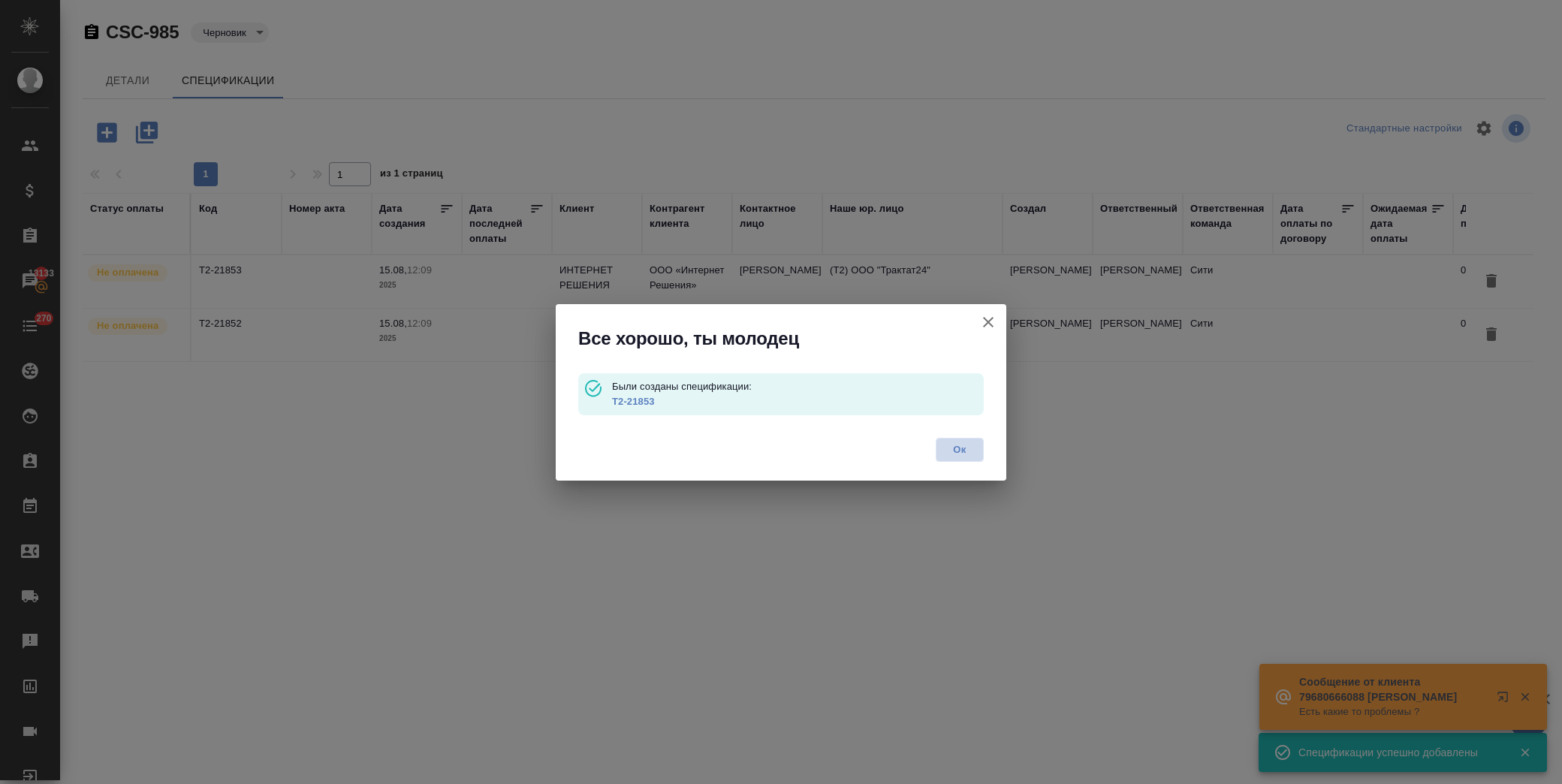
click at [966, 451] on span "Ок" at bounding box center [960, 449] width 31 height 15
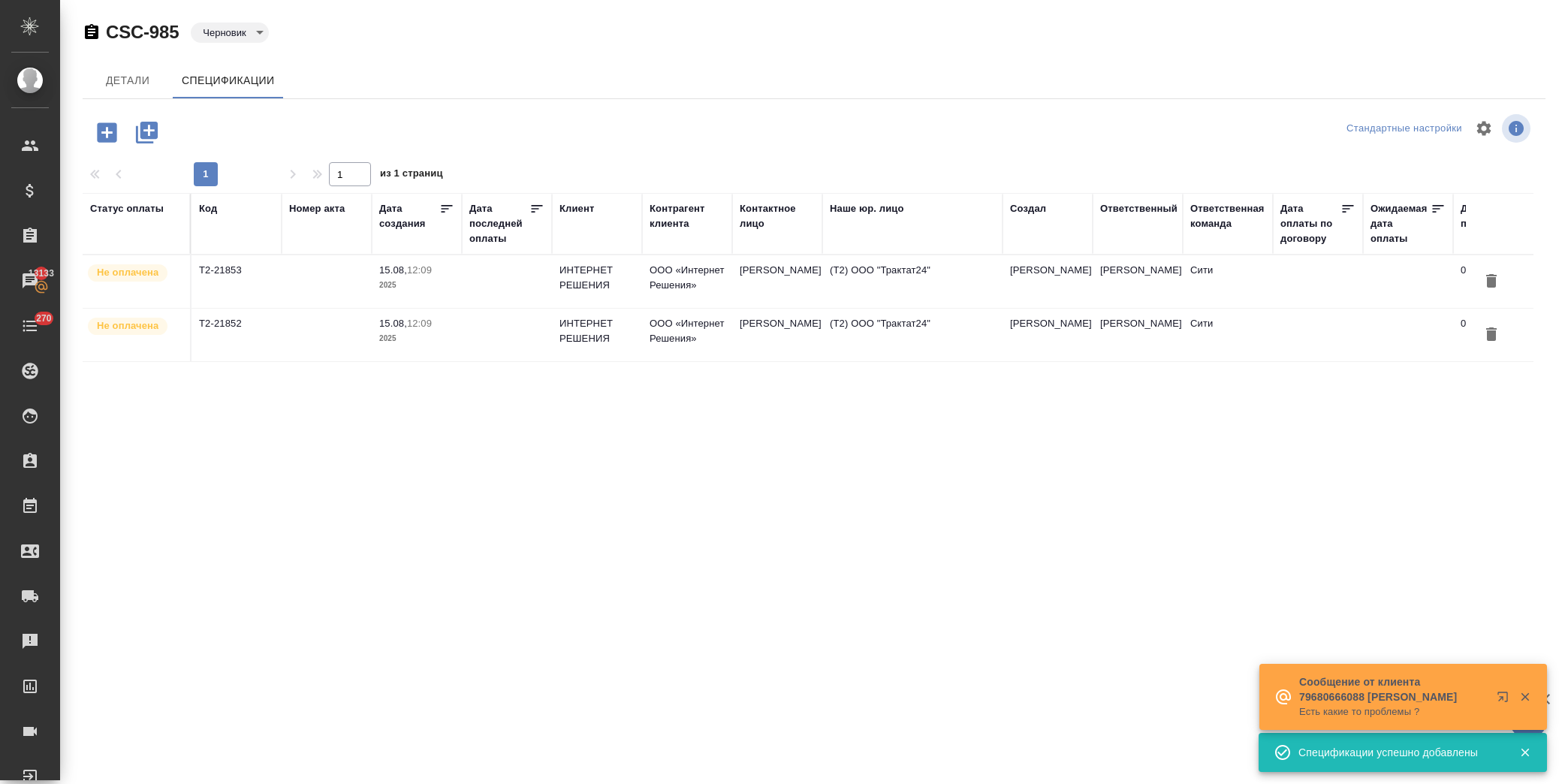
click at [109, 140] on icon "button" at bounding box center [107, 132] width 19 height 19
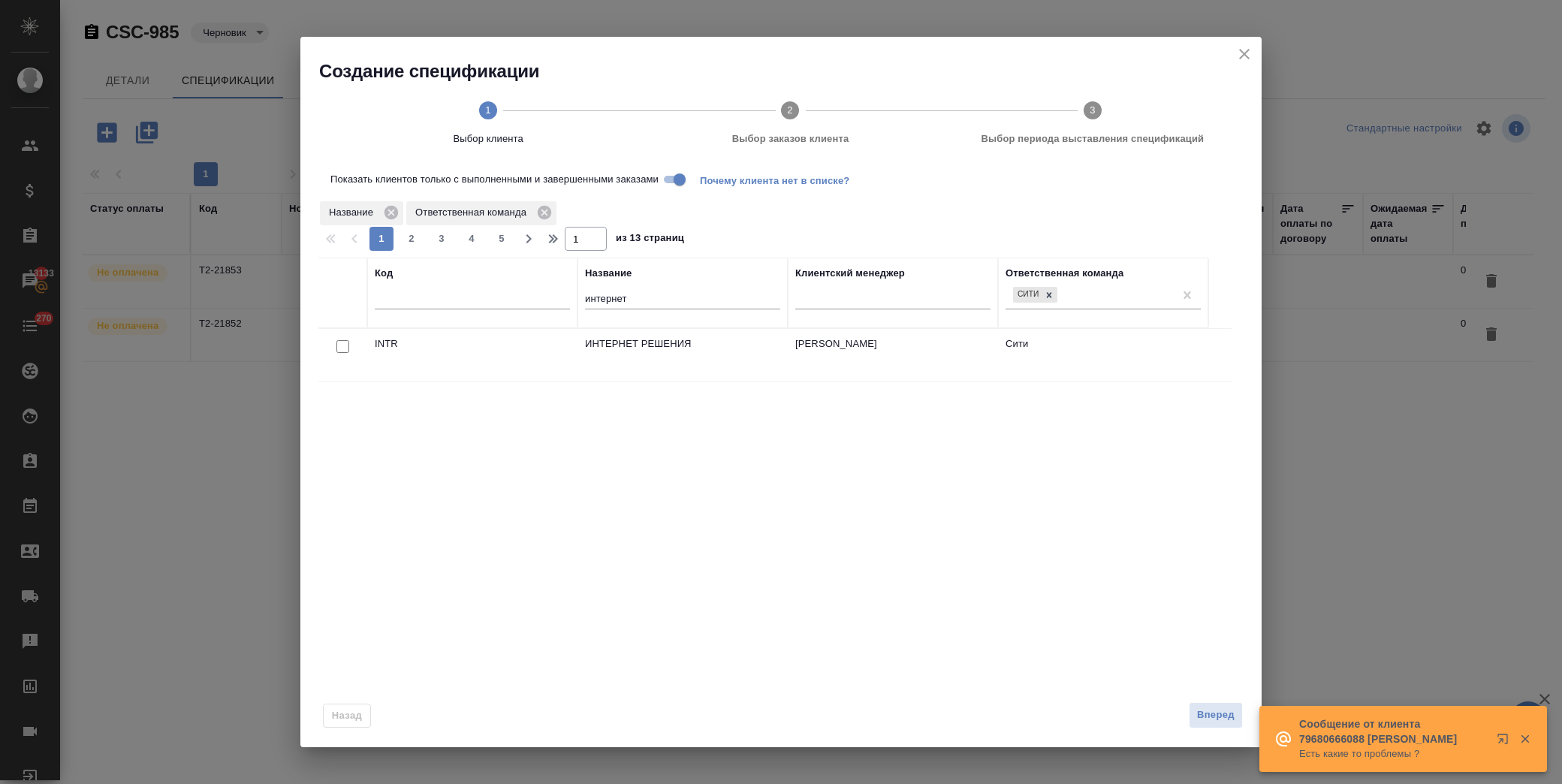
click at [344, 346] on input "checkbox" at bounding box center [342, 346] width 13 height 13
checkbox input "true"
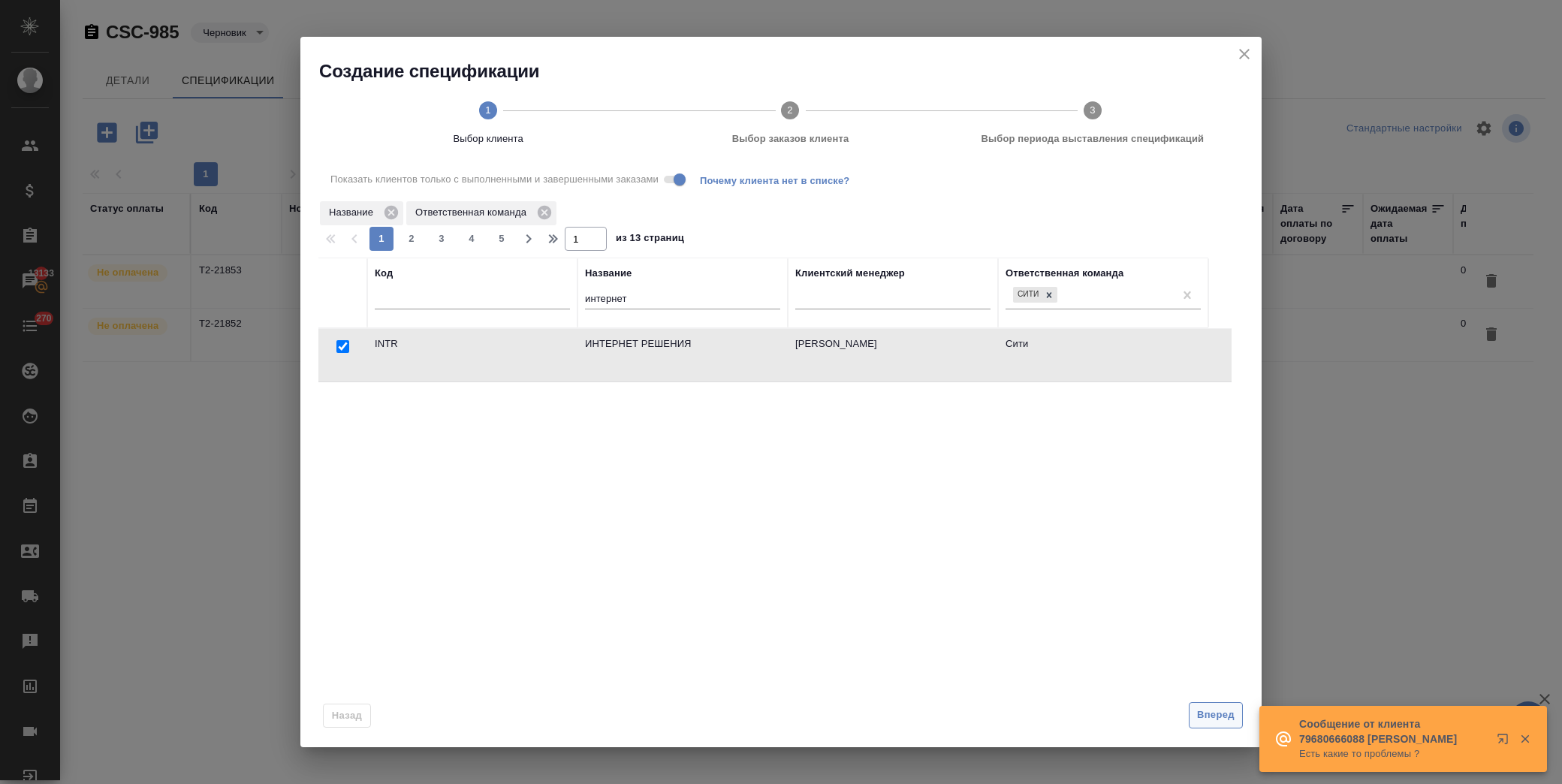
click at [1215, 717] on span "Вперед" at bounding box center [1215, 715] width 37 height 17
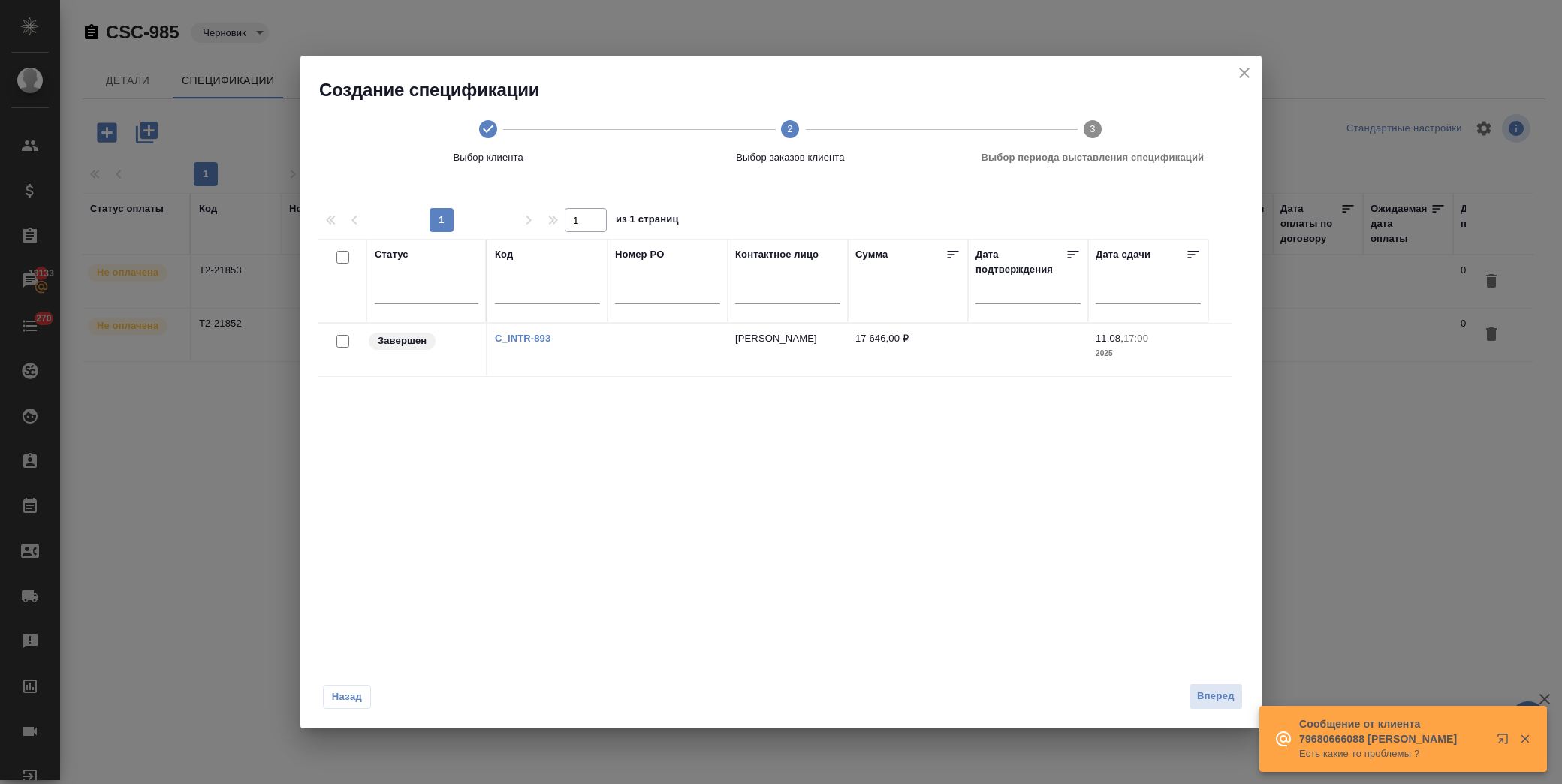
drag, startPoint x: 343, startPoint y: 343, endPoint x: 538, endPoint y: 387, distance: 199.9
click at [343, 344] on input "checkbox" at bounding box center [342, 341] width 13 height 13
checkbox input "true"
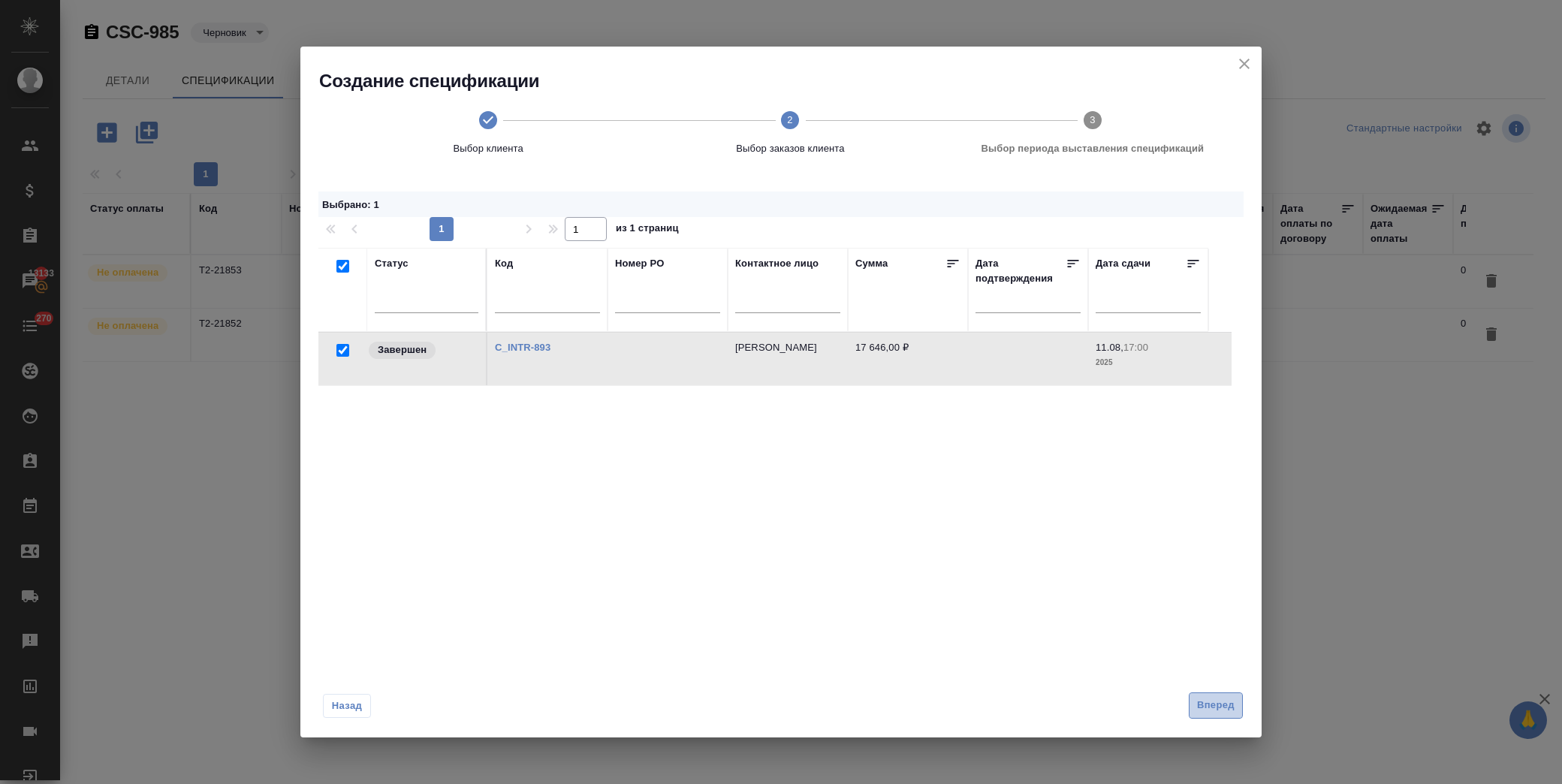
click at [1192, 704] on button "Вперед" at bounding box center [1216, 705] width 54 height 26
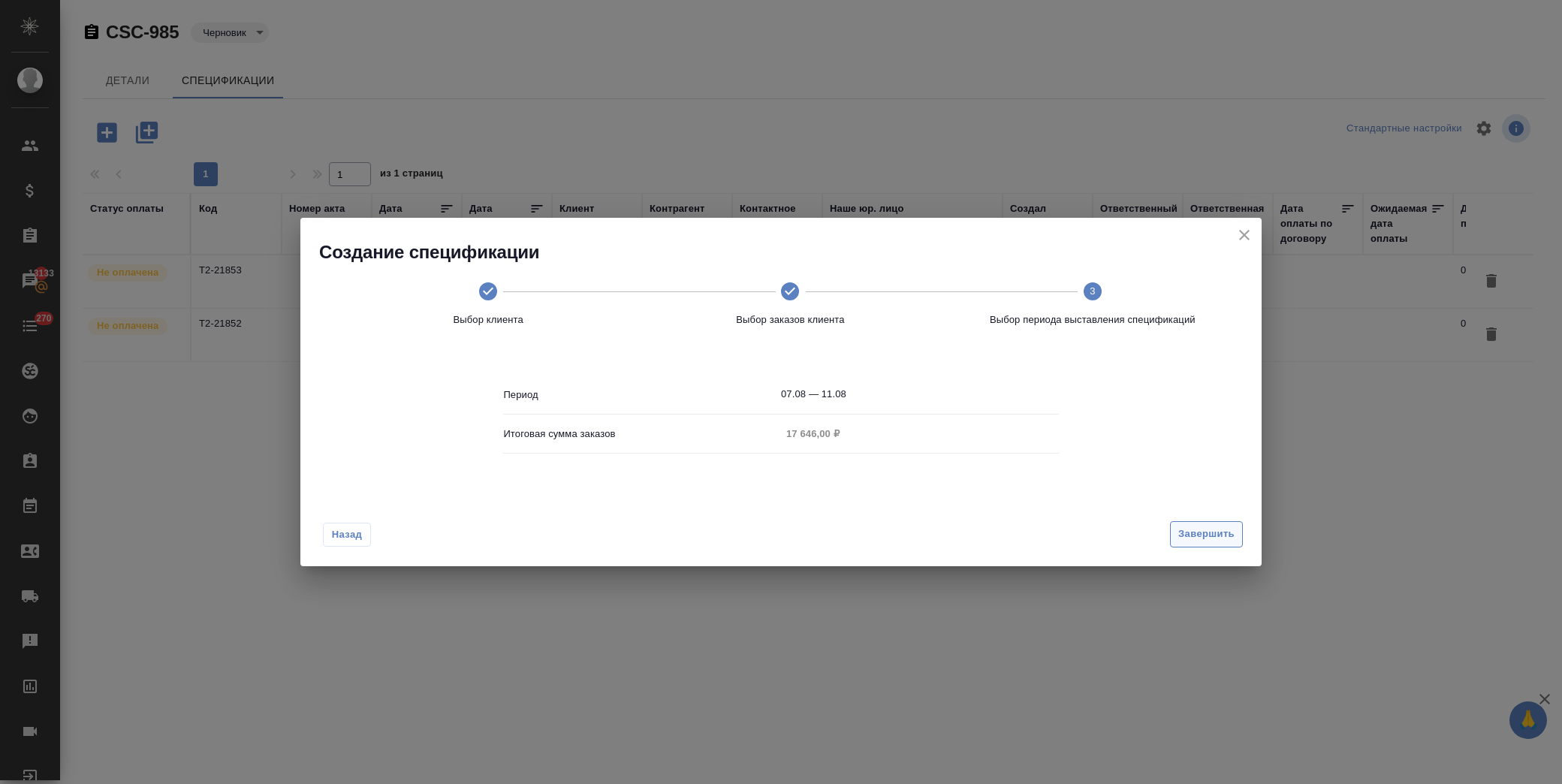
click at [1190, 537] on span "Завершить" at bounding box center [1207, 534] width 56 height 17
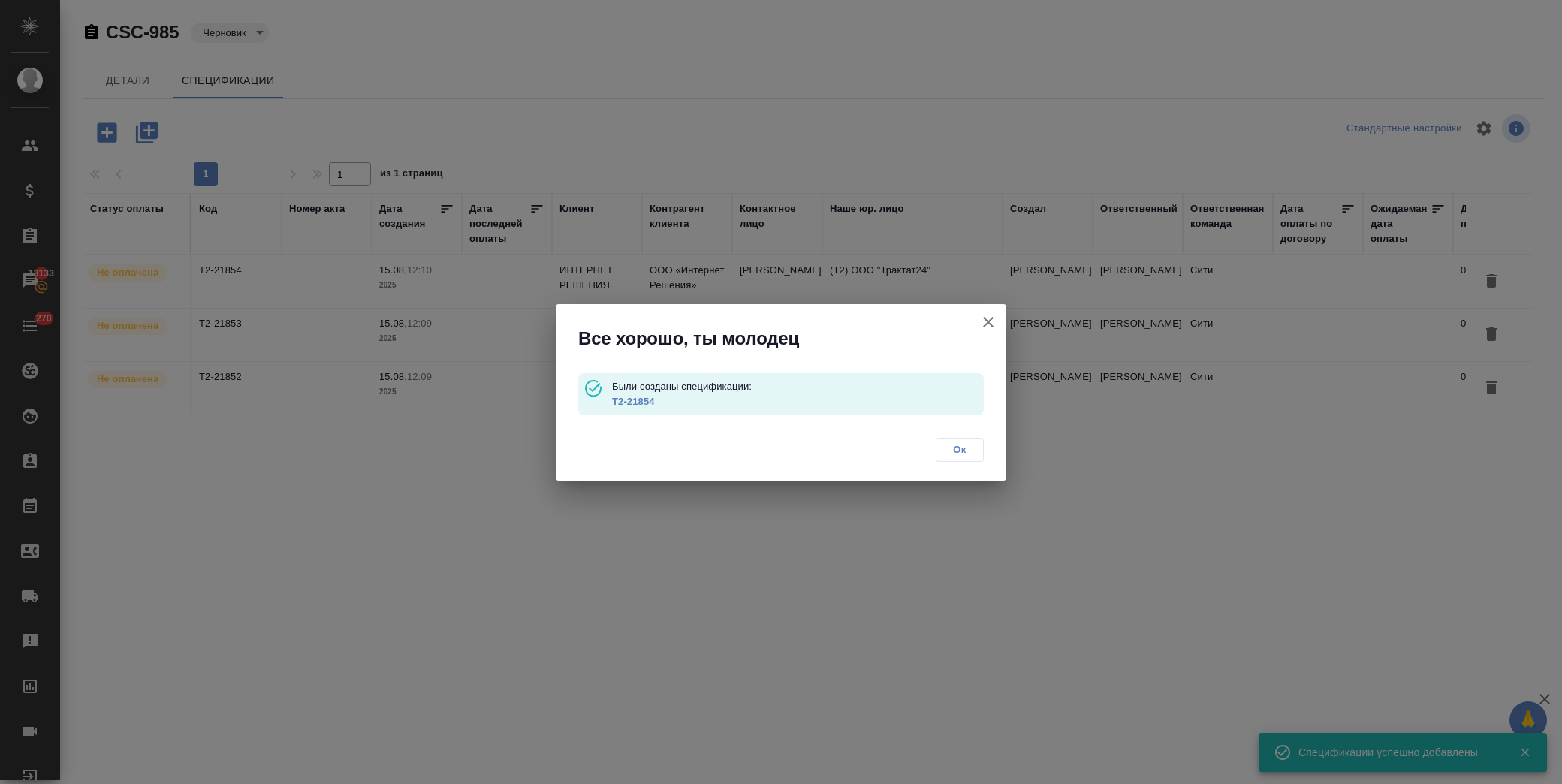
drag, startPoint x: 964, startPoint y: 449, endPoint x: 549, endPoint y: 214, distance: 476.9
click at [963, 449] on span "Ок" at bounding box center [960, 449] width 31 height 15
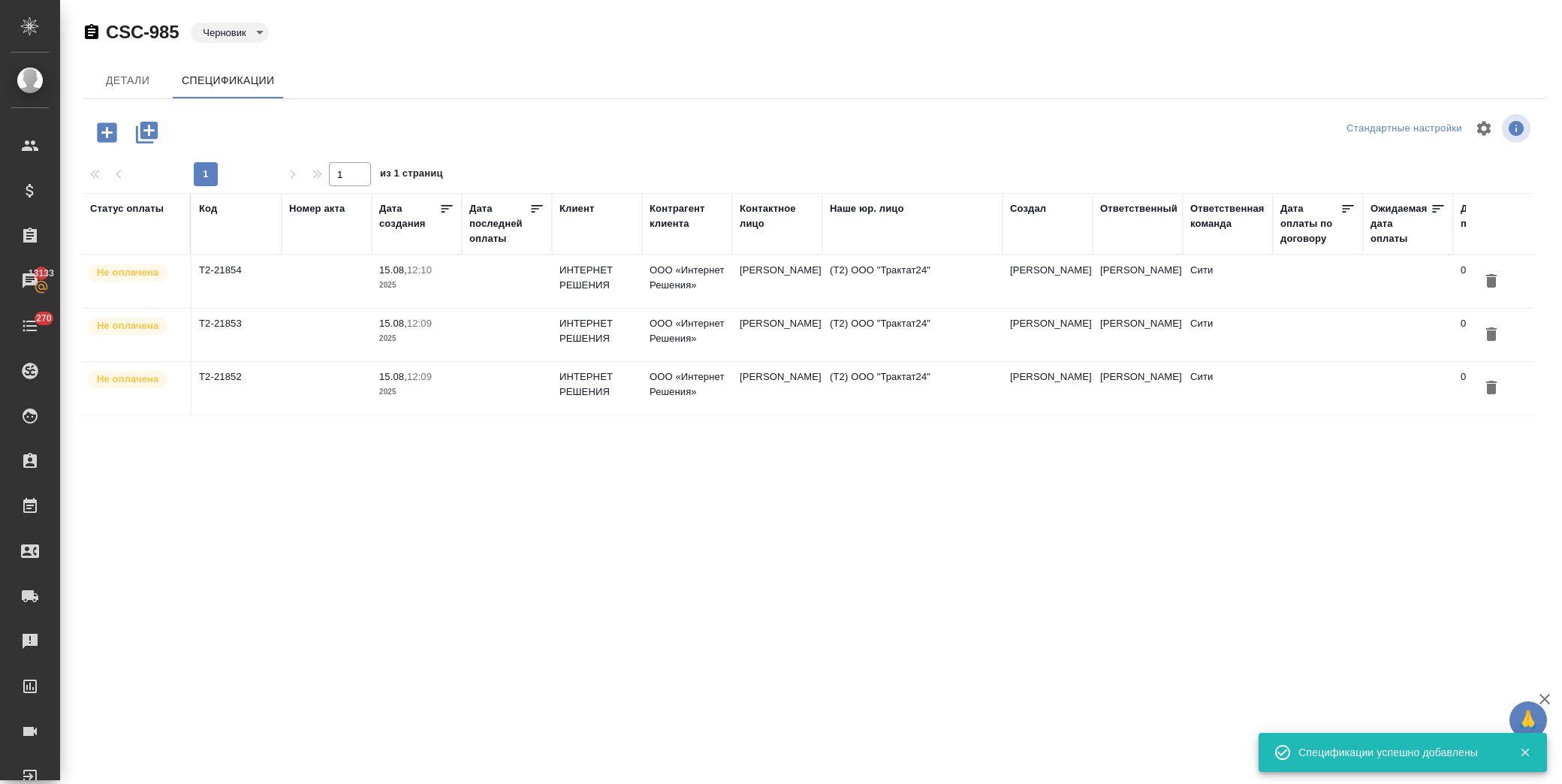
click at [253, 30] on body "🙏 .cls-1 fill:#fff; AWATERA Лофицкая Юлия Владимировна Клиенты Спецификации Зак…" at bounding box center [781, 392] width 1562 height 784
click at [252, 41] on button "К выставлению" at bounding box center [228, 32] width 52 height 16
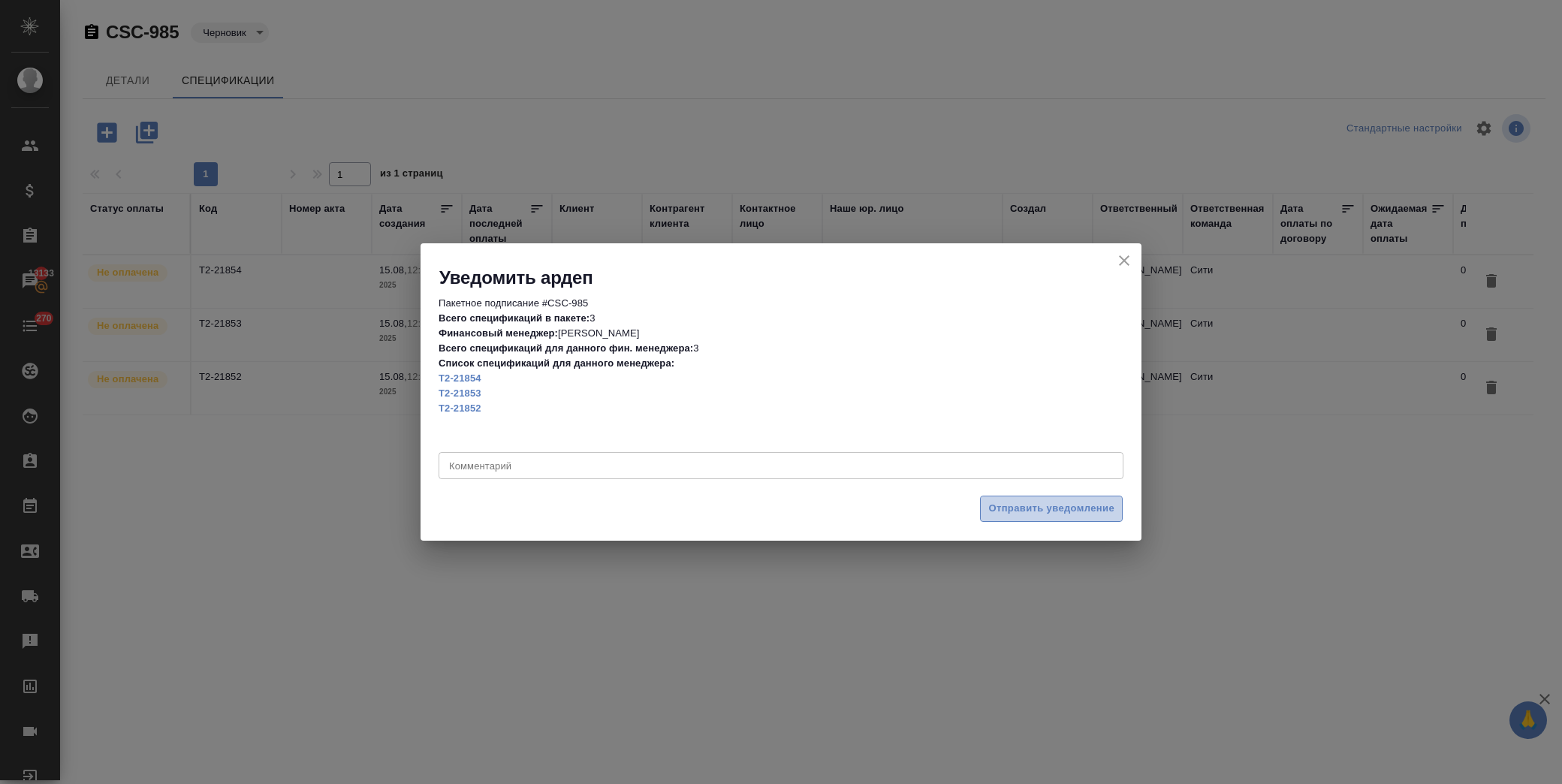
click at [1086, 504] on span "Отправить уведомление" at bounding box center [1051, 509] width 126 height 17
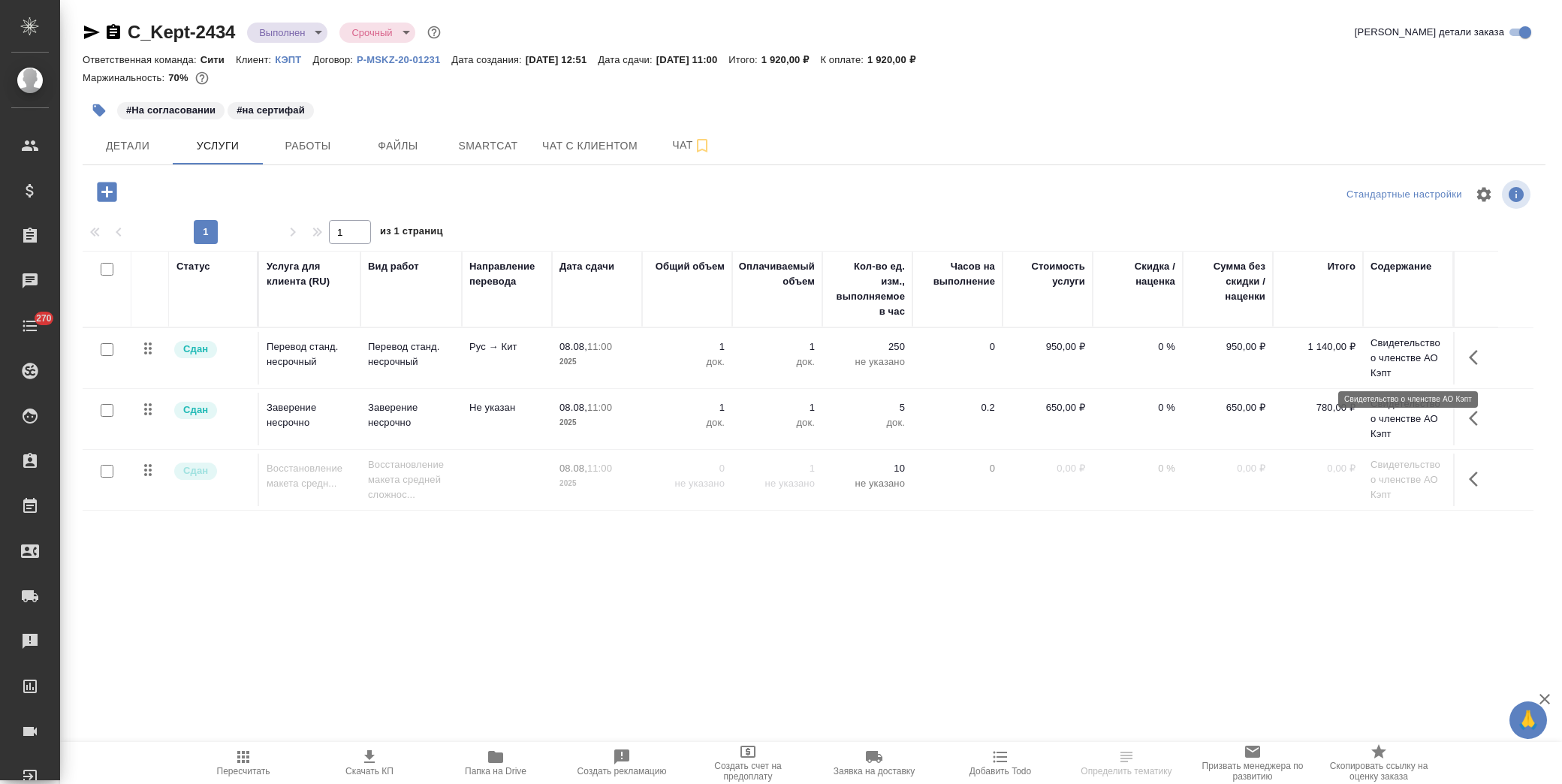
click at [1406, 362] on p "Свидетельство о членстве АО Кэпт" at bounding box center [1408, 358] width 75 height 45
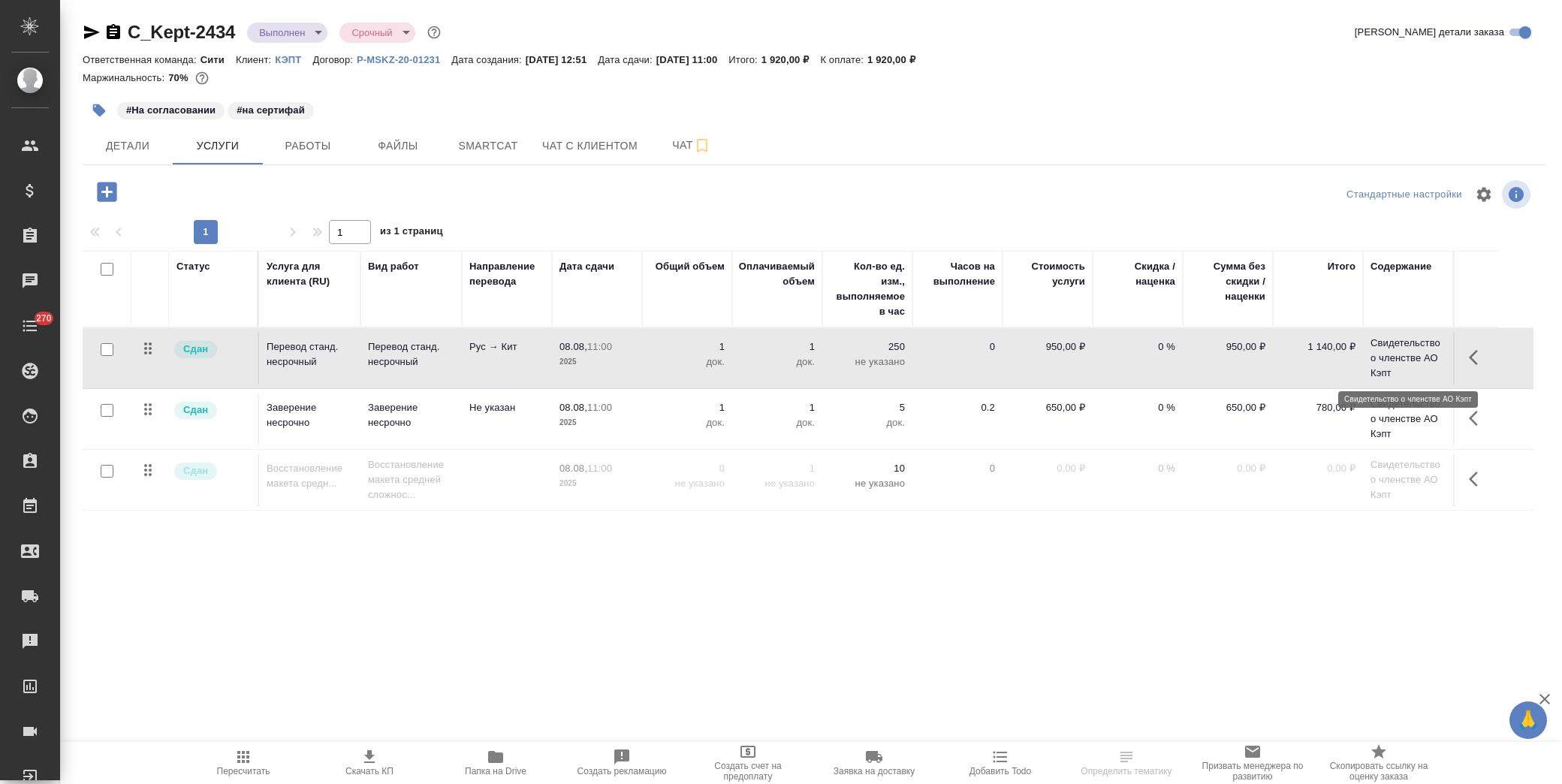
click at [1406, 362] on p "Свидетельство о членстве АО Кэпт" at bounding box center [1408, 358] width 75 height 45
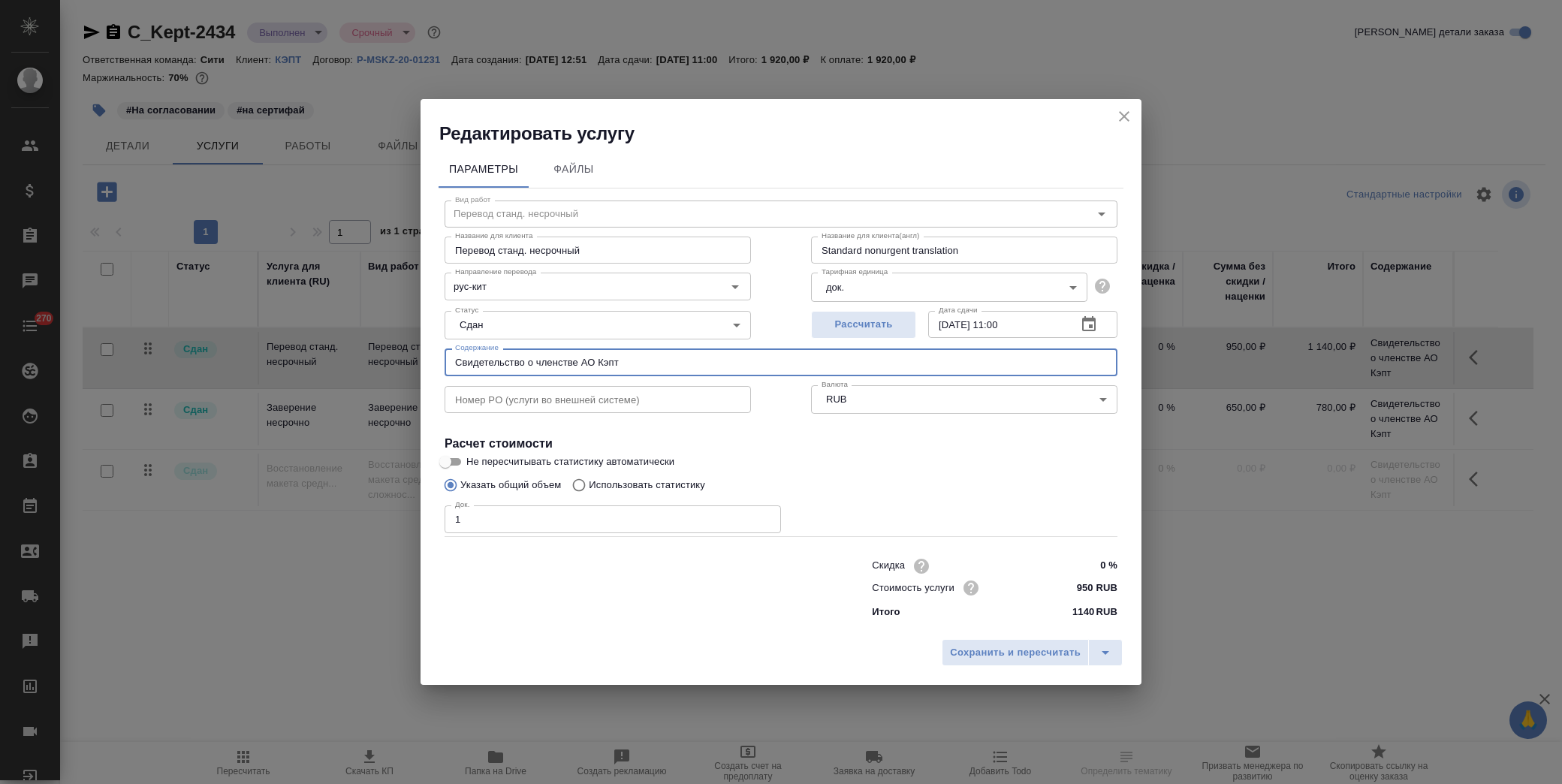
click at [646, 366] on input "Свидетельство о членстве АО Кэпт" at bounding box center [781, 361] width 673 height 27
type input "Свидетельство о членстве АО Кэпт (Басистая Виктория)"
click at [987, 649] on span "Сохранить и пересчитать" at bounding box center [1016, 653] width 130 height 17
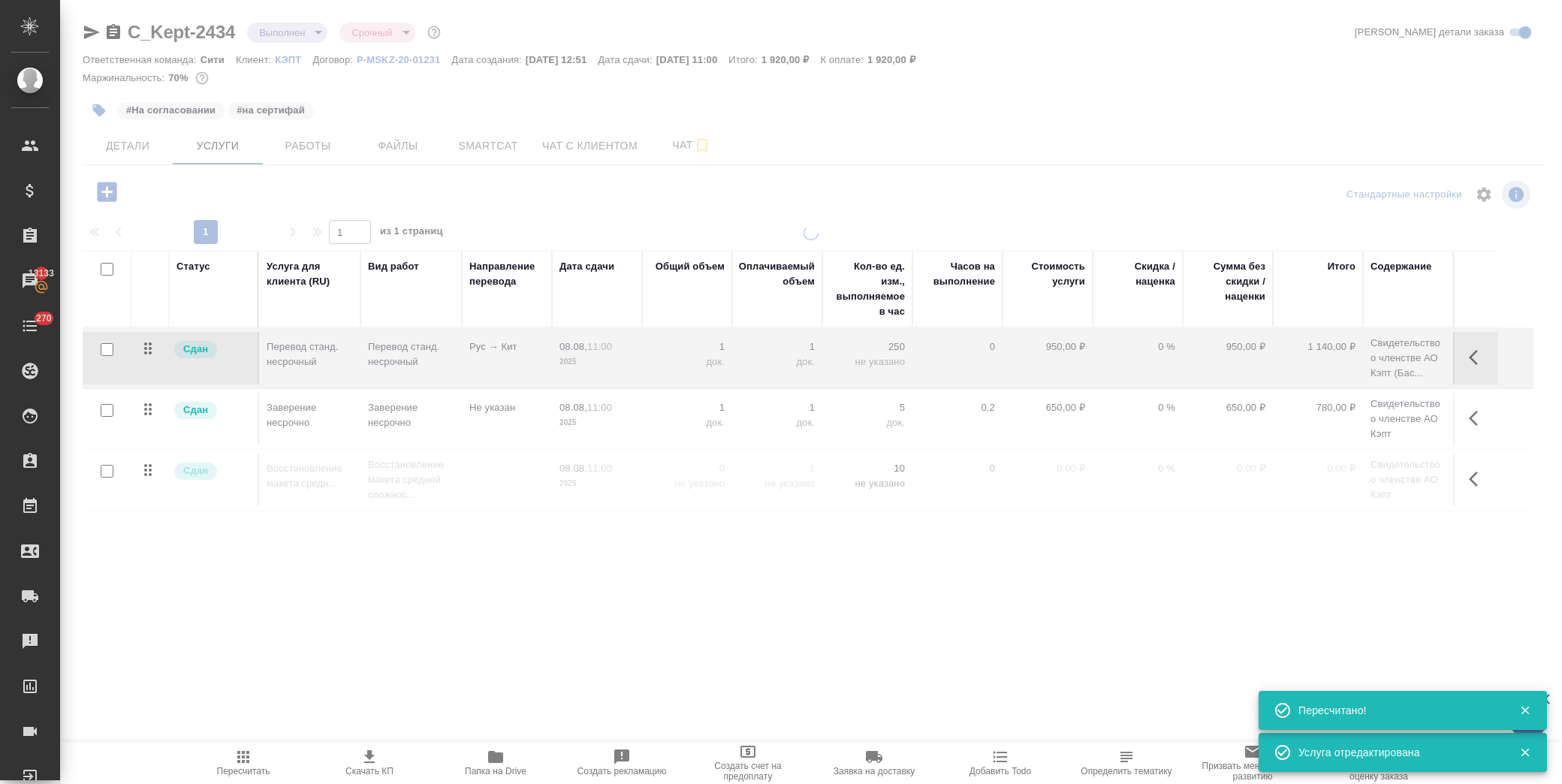
type input "normal"
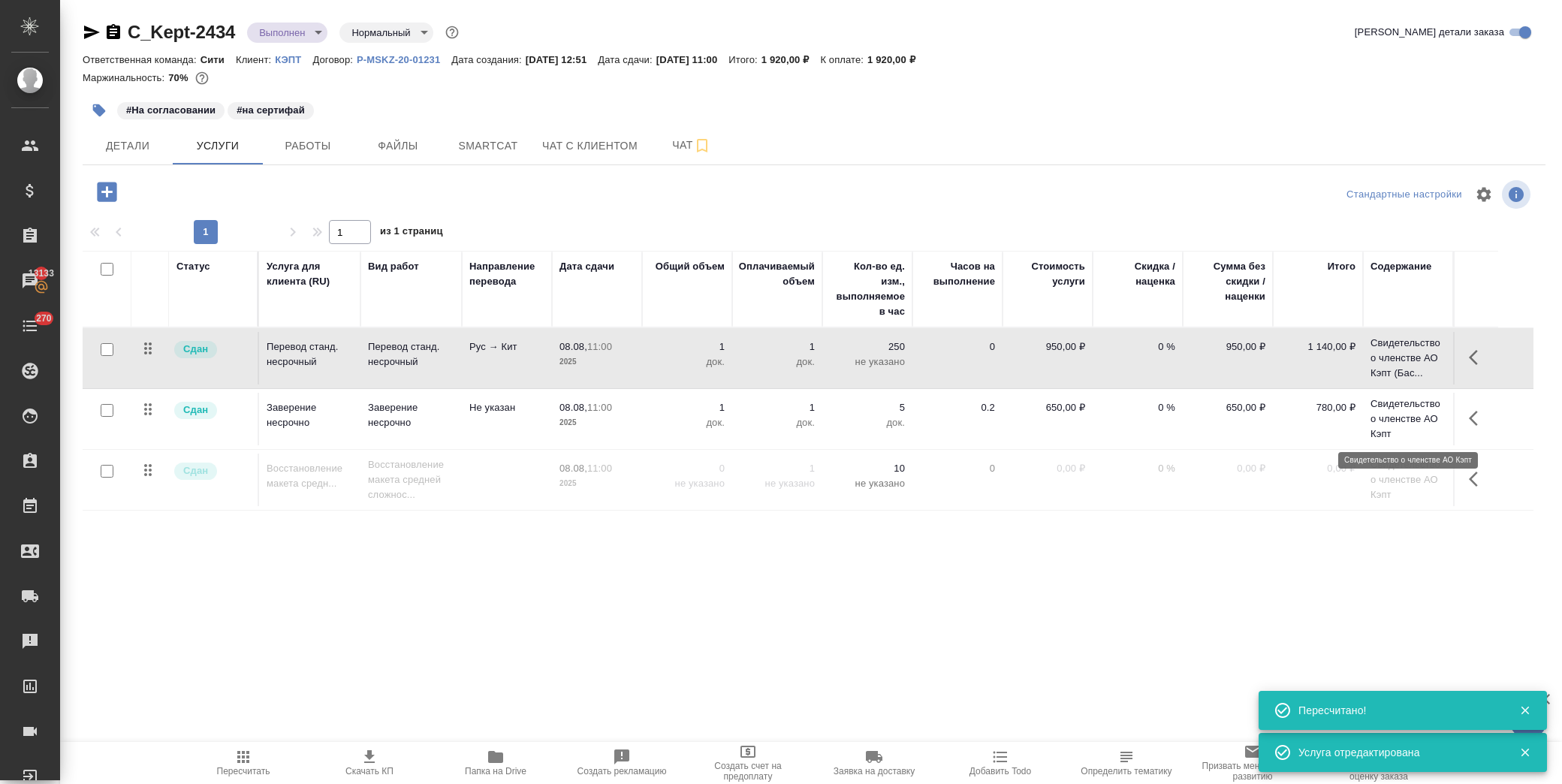
click at [1406, 417] on p "Свидетельство о членстве АО Кэпт" at bounding box center [1408, 419] width 75 height 45
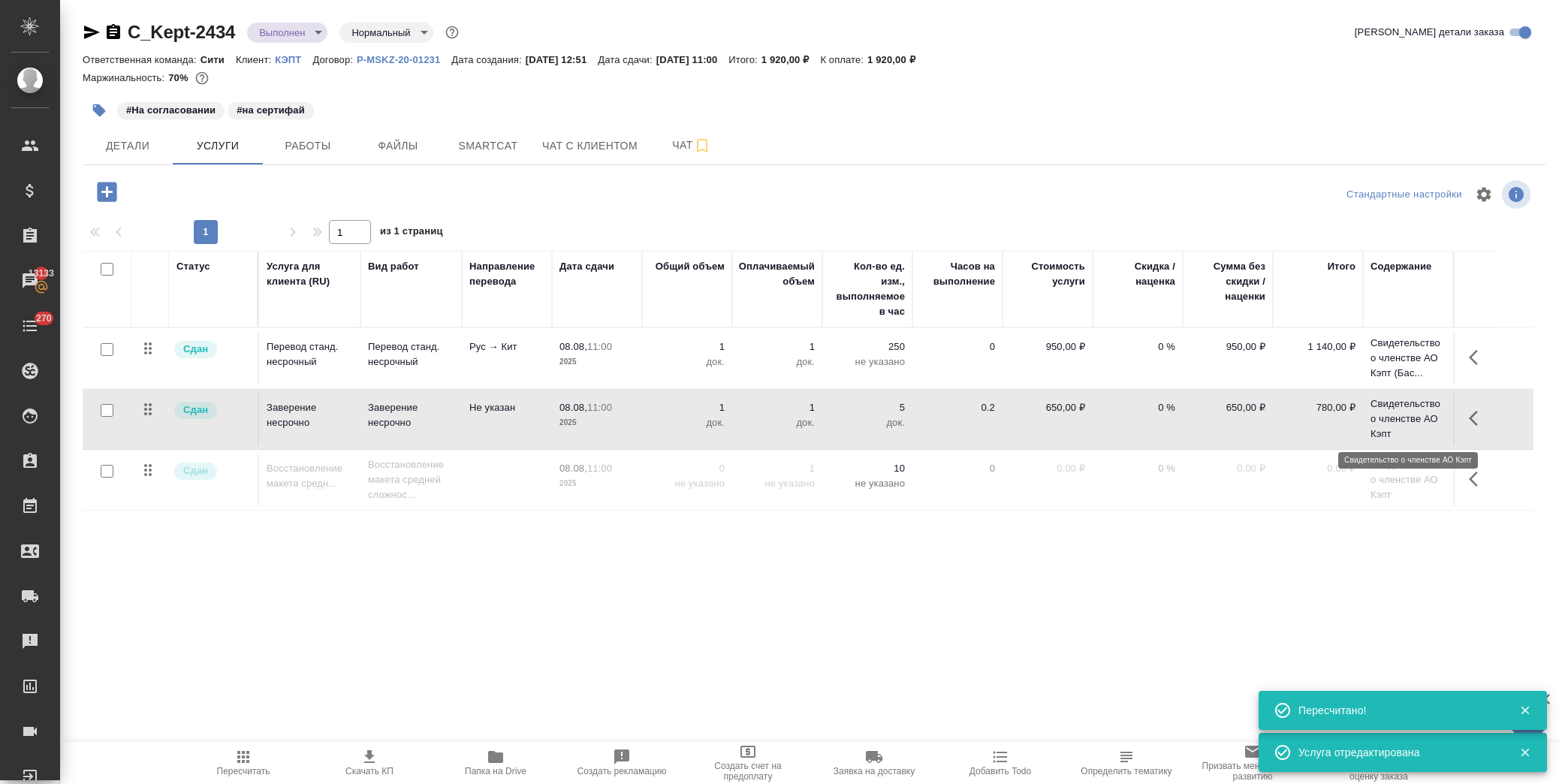
click at [1406, 417] on p "Свидетельство о членстве АО Кэпт" at bounding box center [1408, 419] width 75 height 45
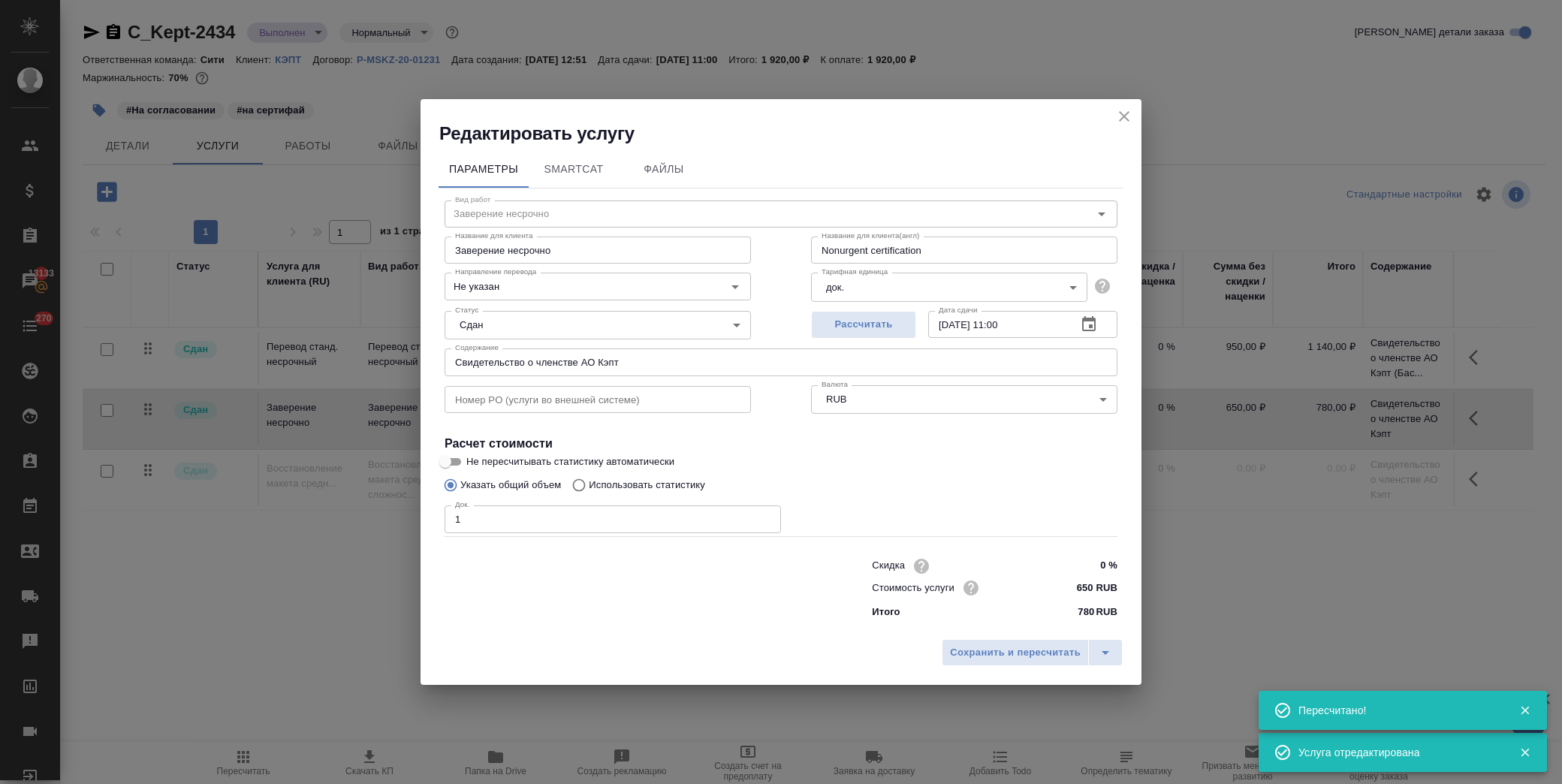
click at [746, 348] on input "Свидетельство о членстве АО Кэпт" at bounding box center [781, 361] width 673 height 27
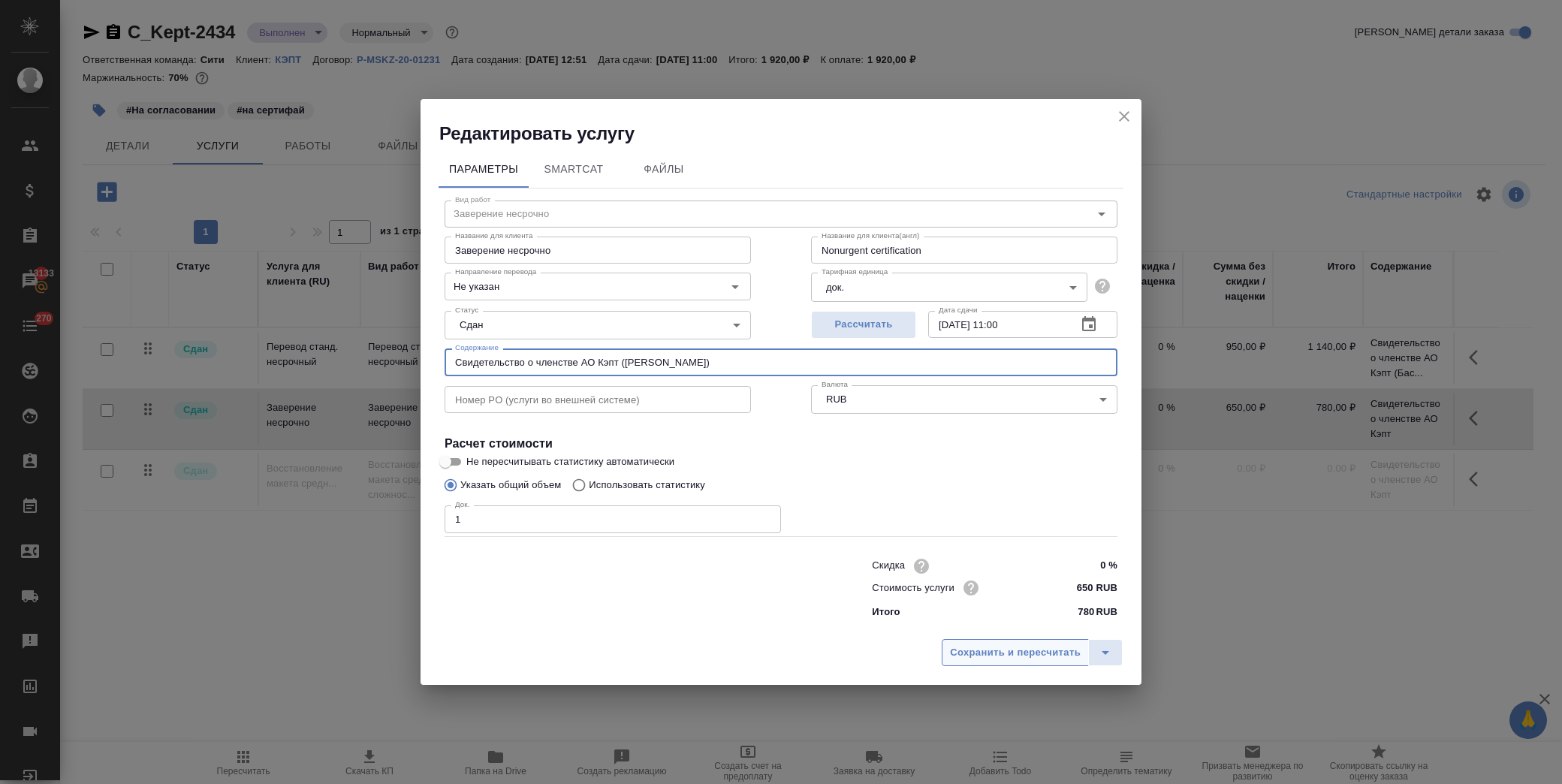
type input "Свидетельство о членстве АО Кэпт (Басистая Виктория)"
click at [1032, 653] on span "Сохранить и пересчитать" at bounding box center [1016, 653] width 130 height 17
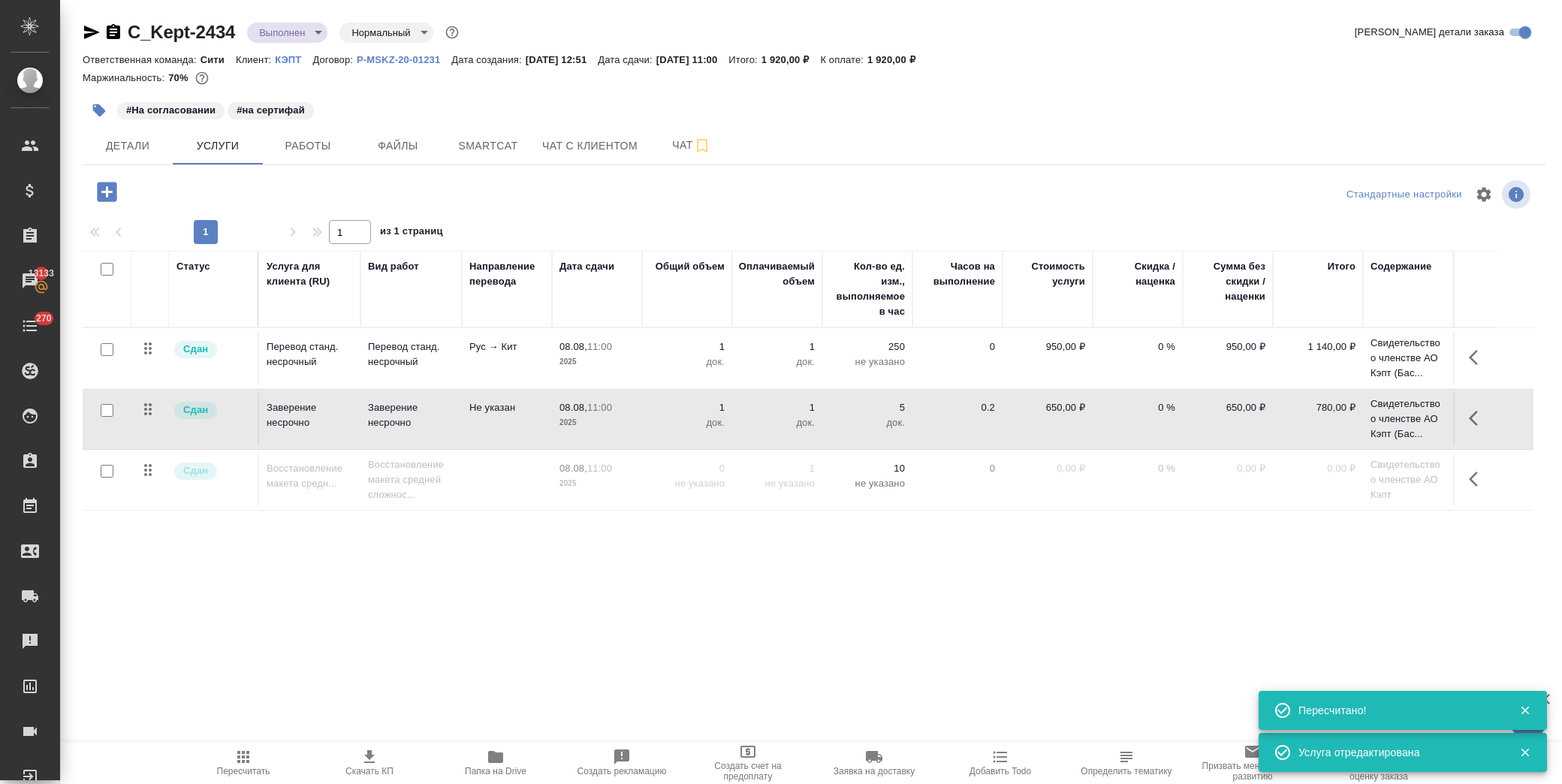
click at [315, 43] on div "C_Kept-2434 Выполнен completed Нормальный normal" at bounding box center [272, 32] width 380 height 24
click at [313, 38] on body "🙏 .cls-1 fill:#fff; AWATERA Лофицкая Юлия Владимировна Клиенты Спецификации Зак…" at bounding box center [781, 392] width 1562 height 784
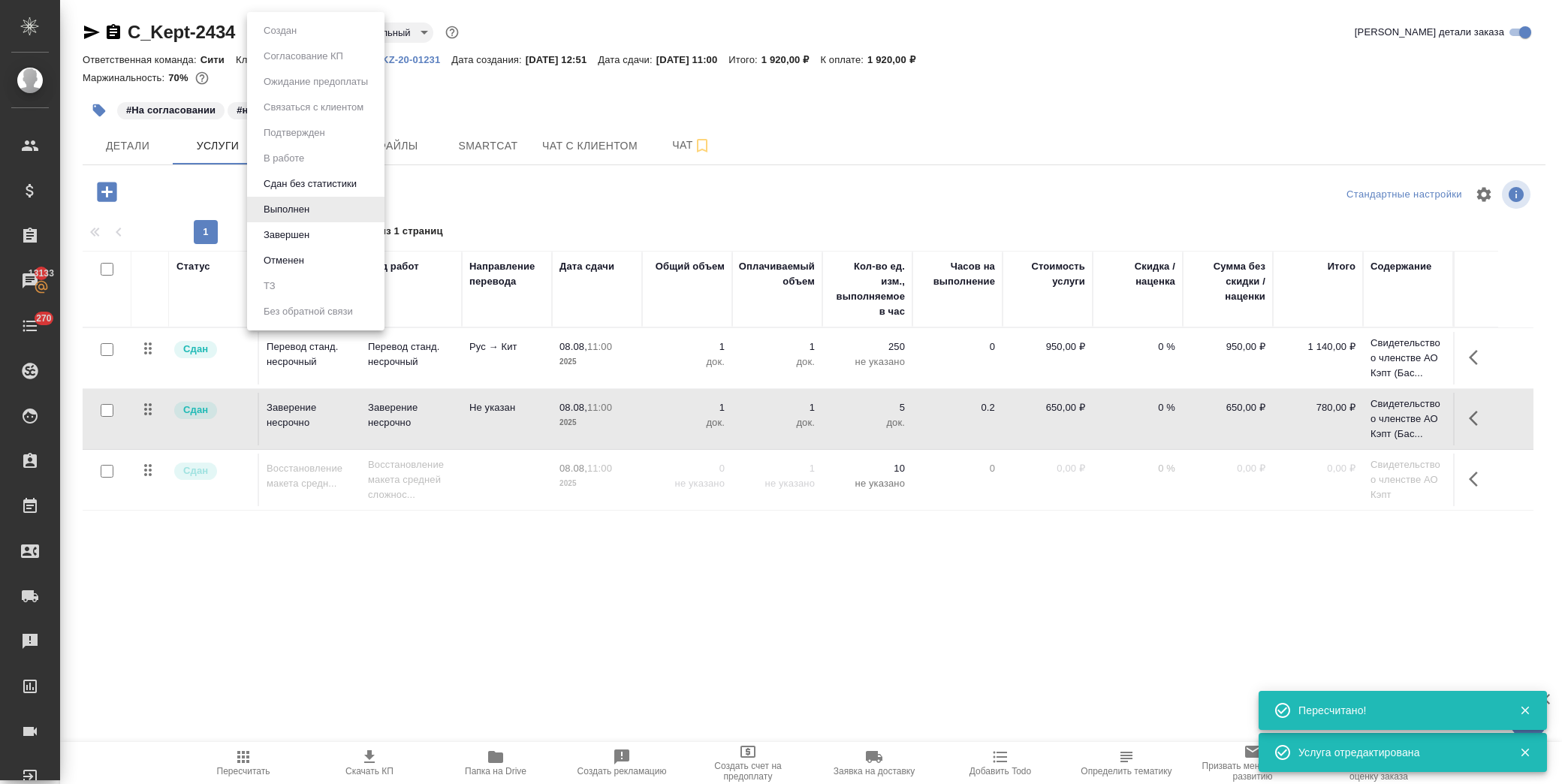
click at [332, 230] on li "Завершен" at bounding box center [315, 234] width 137 height 25
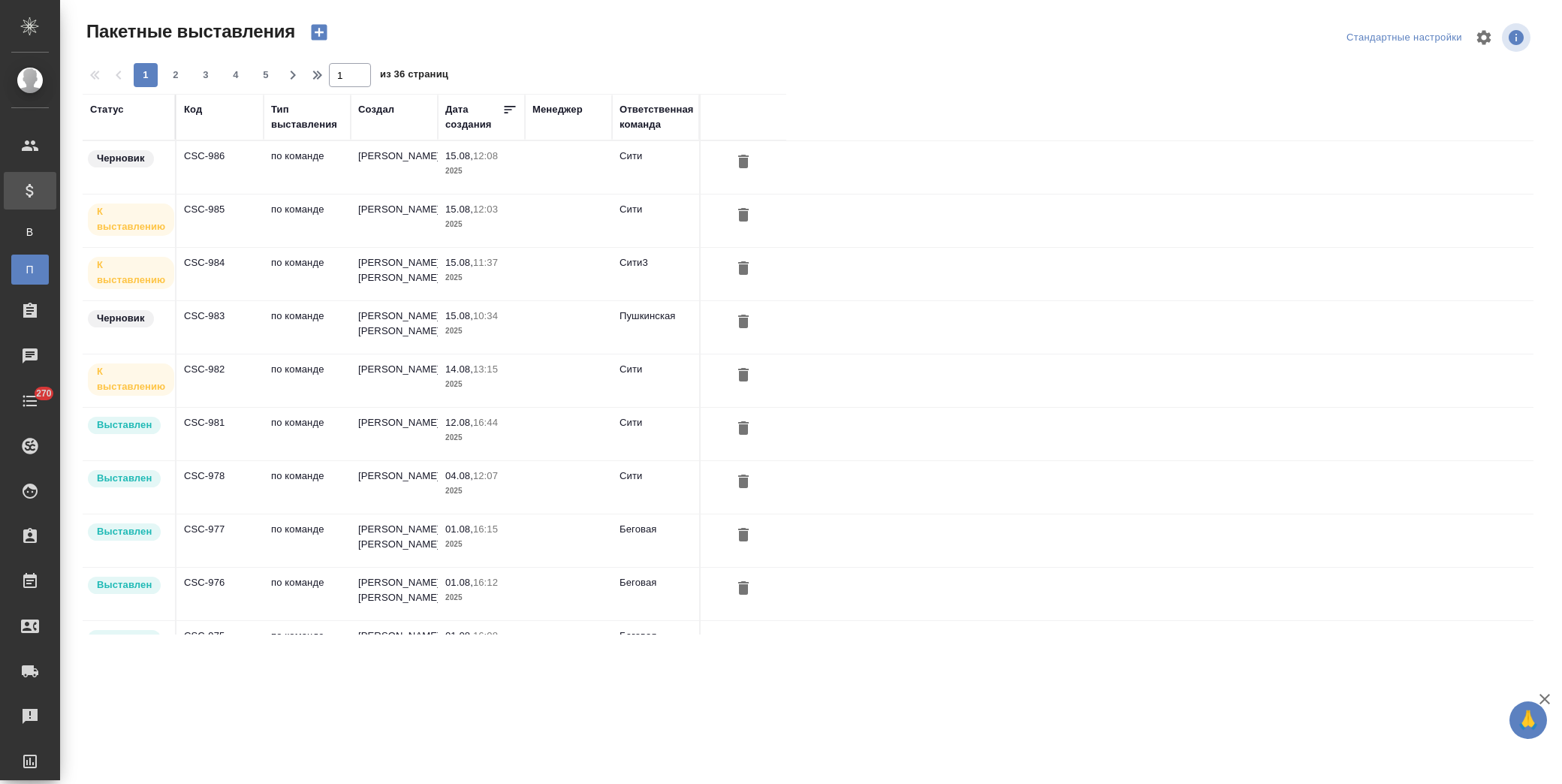
click at [333, 175] on td "по команде" at bounding box center [307, 168] width 87 height 53
click at [333, 175] on td "по команде" at bounding box center [307, 168] width 87 height 53
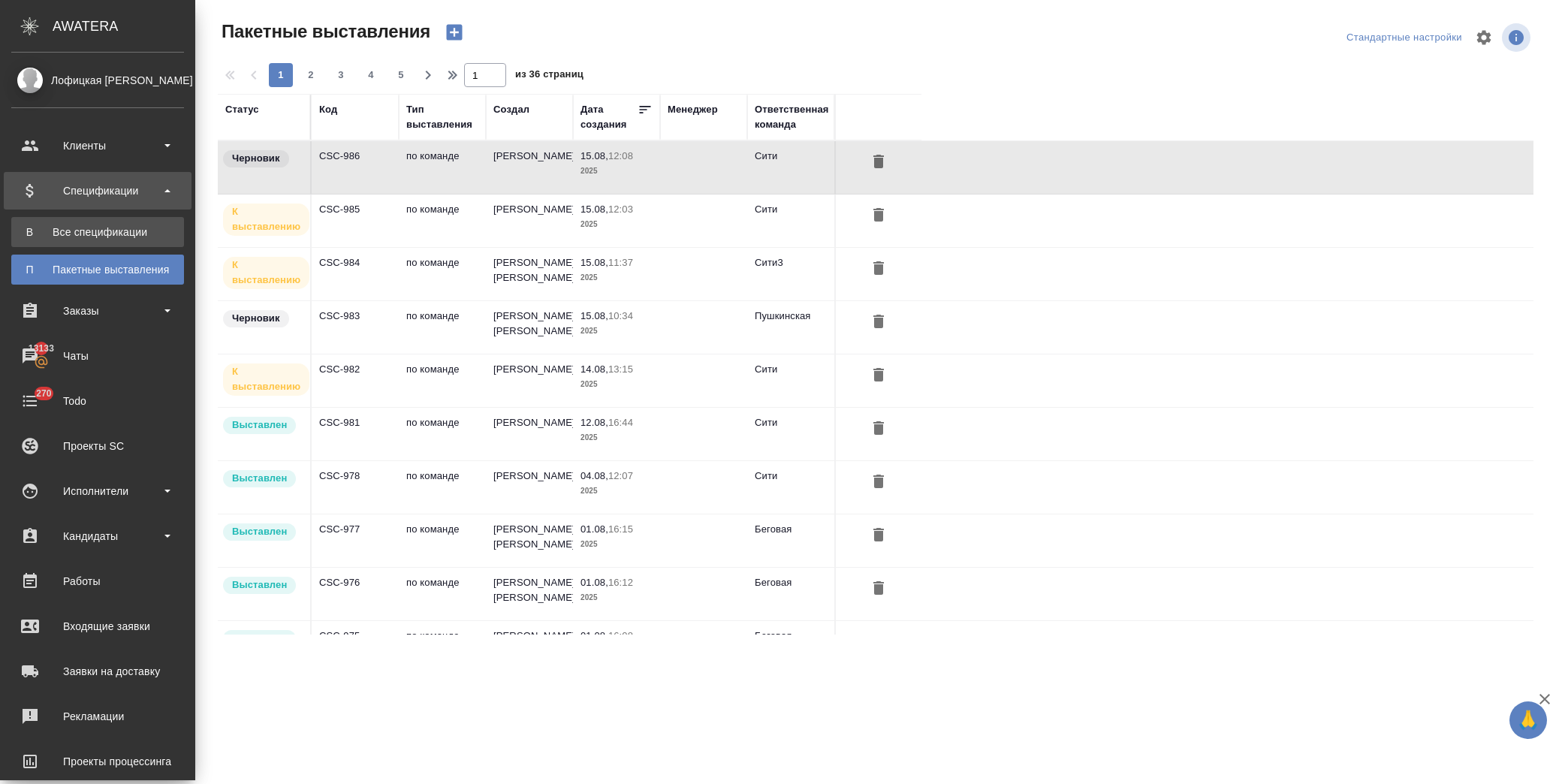
click at [93, 226] on div "Все спецификации" at bounding box center [98, 232] width 158 height 15
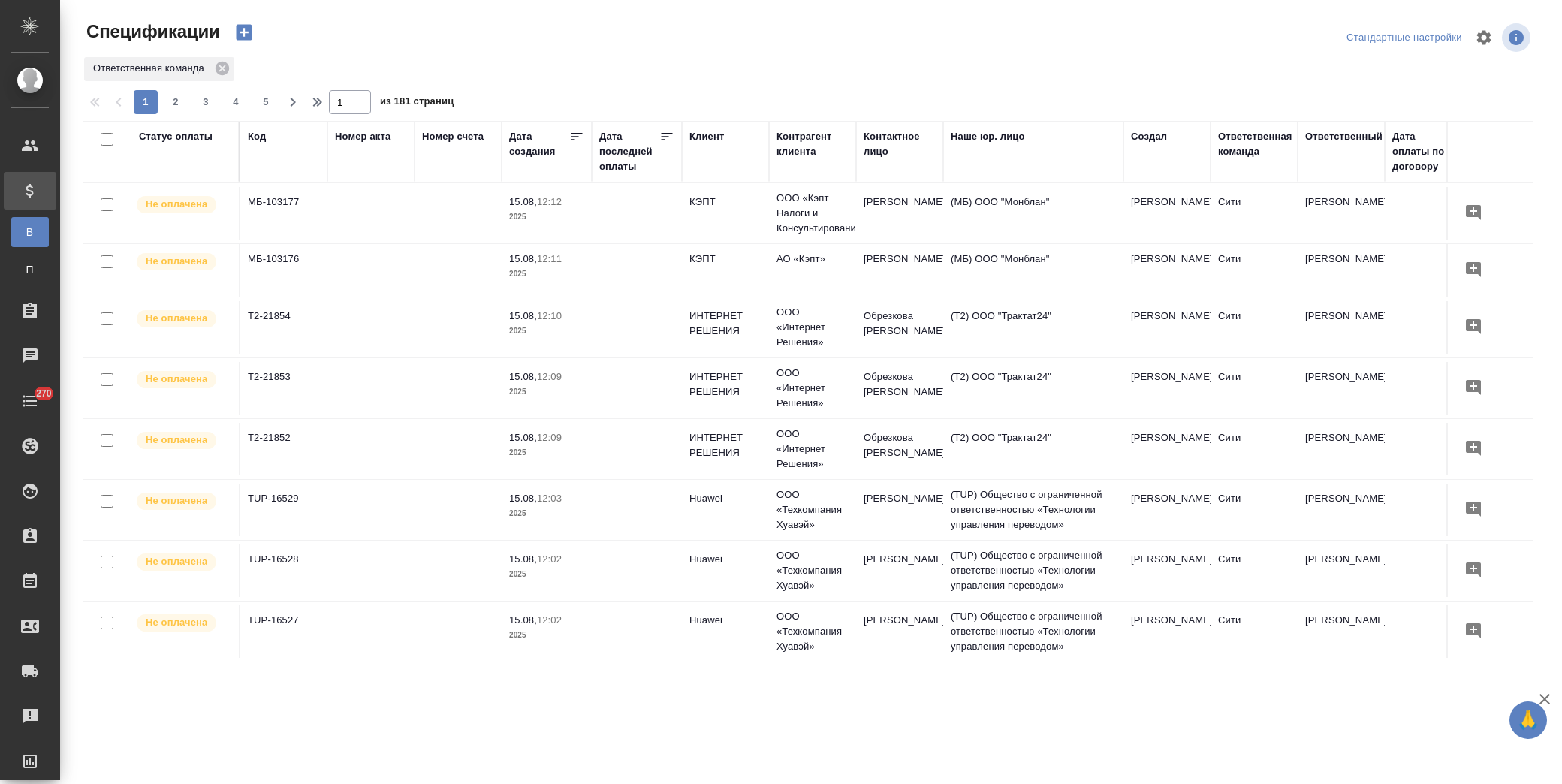
click at [704, 125] on th "Клиент" at bounding box center [725, 151] width 87 height 62
click at [717, 135] on div "Клиент" at bounding box center [707, 136] width 35 height 15
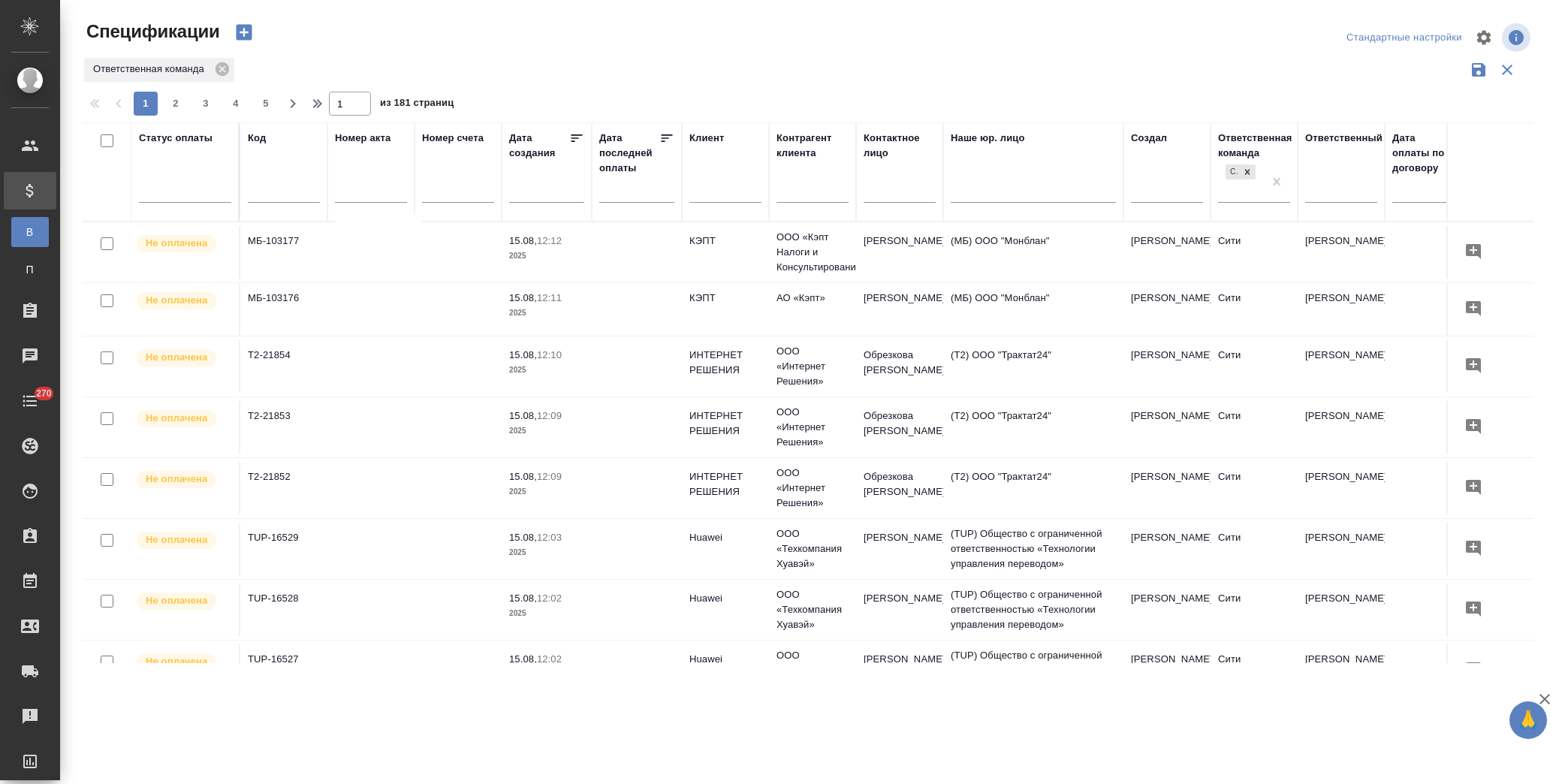
click at [731, 197] on input "text" at bounding box center [725, 193] width 72 height 19
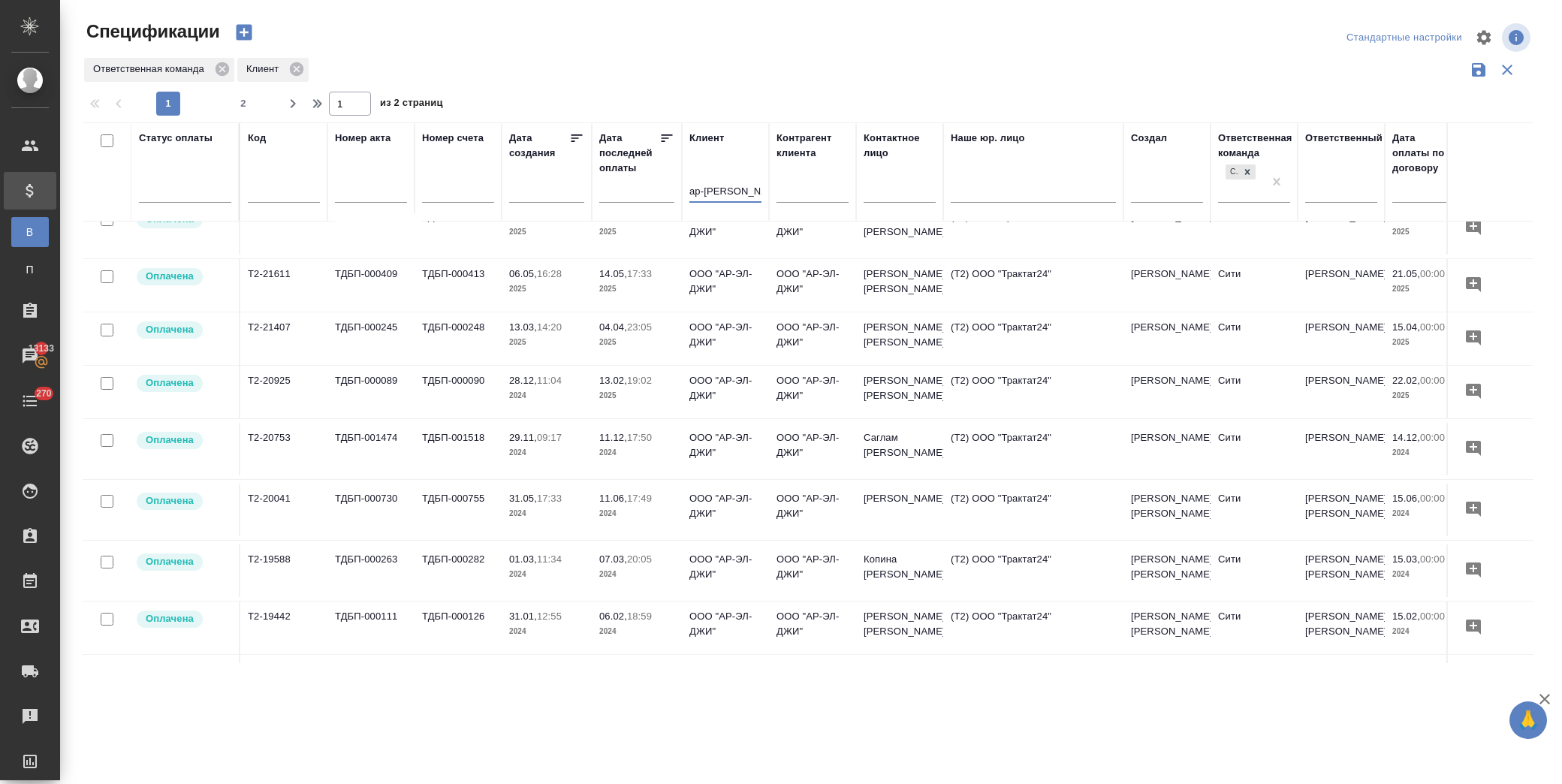
scroll to position [83, 0]
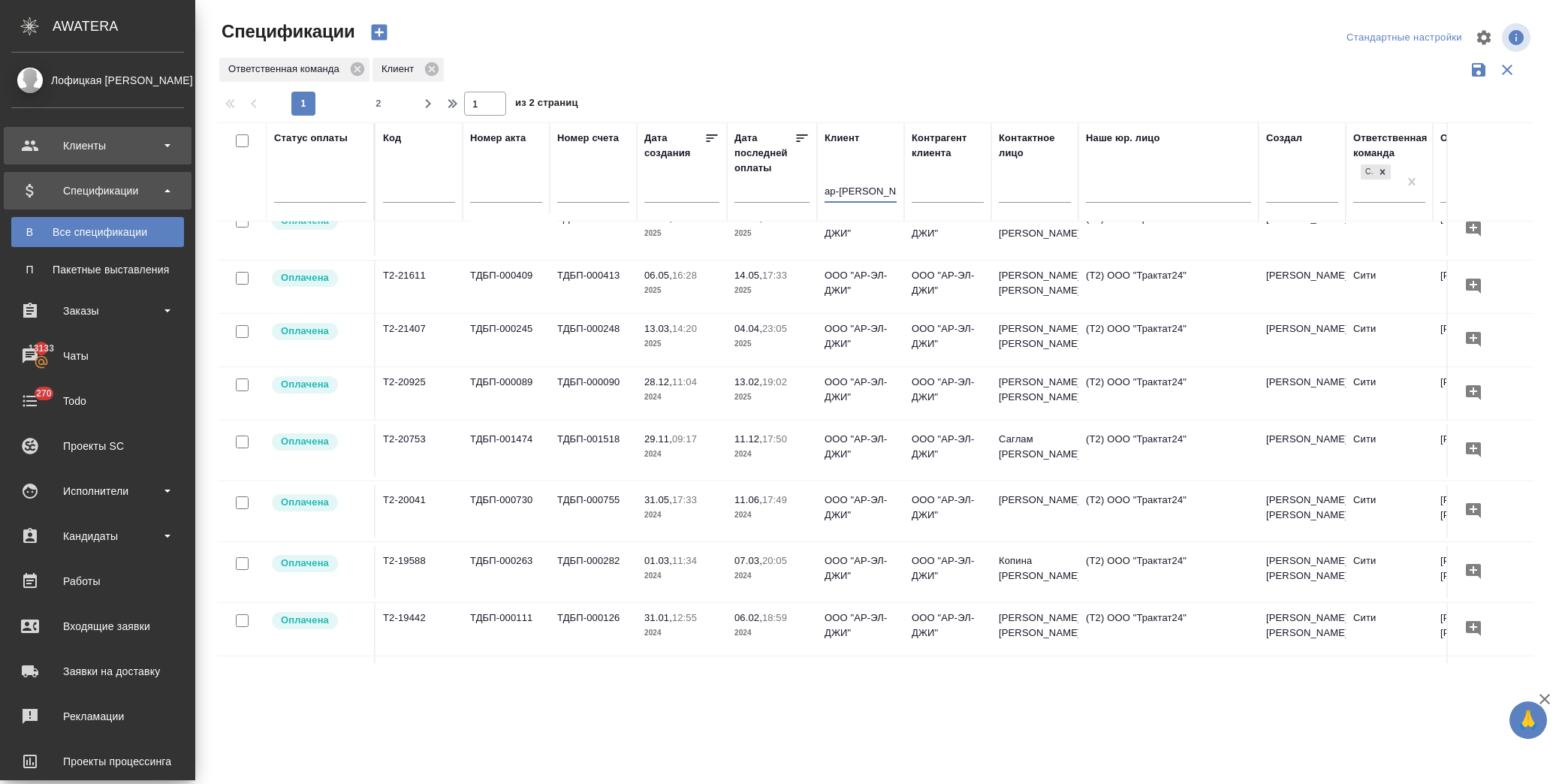
type input "ар-[PERSON_NAME]"
click at [85, 148] on div "Клиенты" at bounding box center [97, 146] width 173 height 23
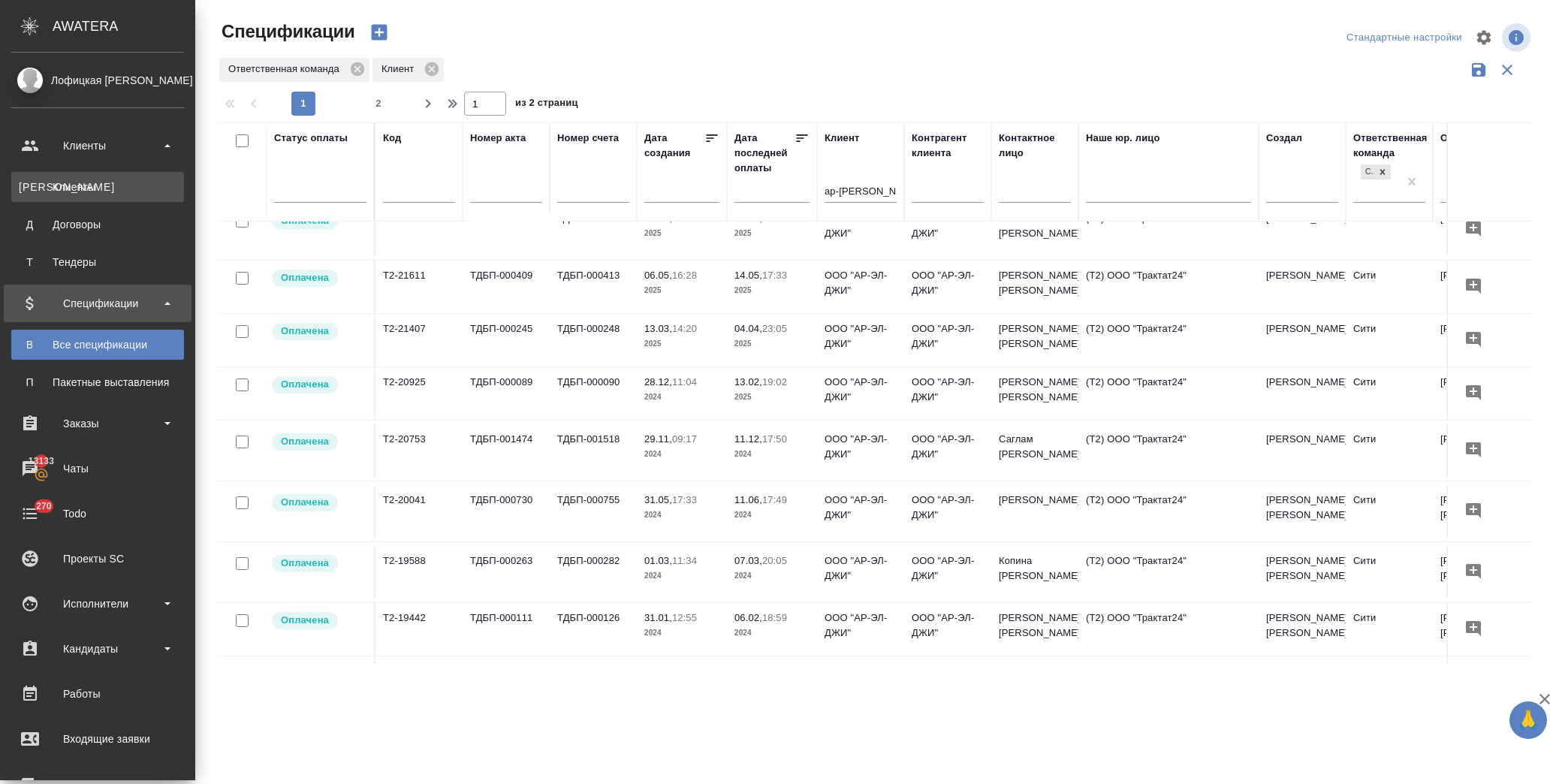
click at [101, 181] on div "Клиенты" at bounding box center [98, 187] width 158 height 15
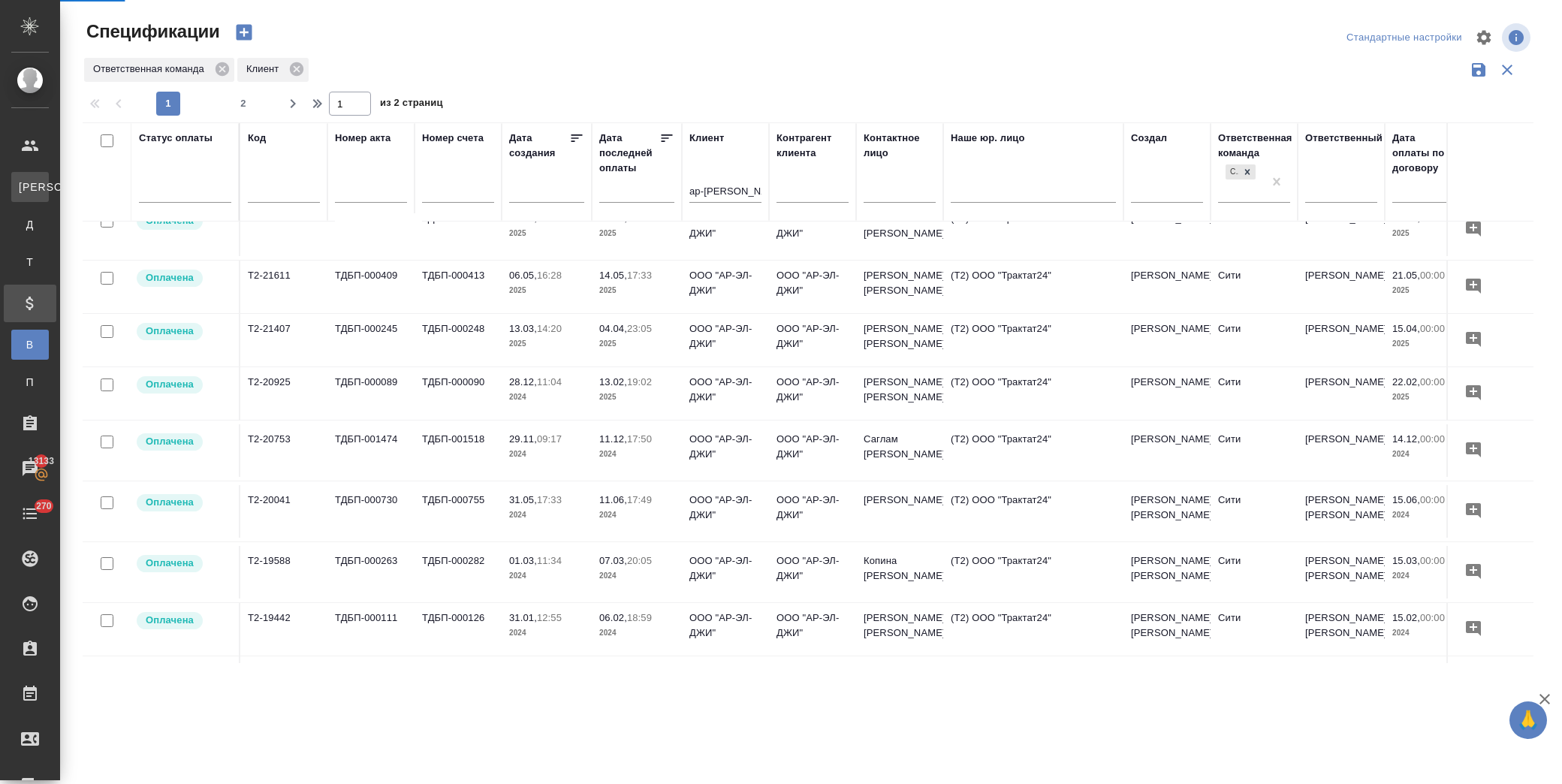
select select "RU"
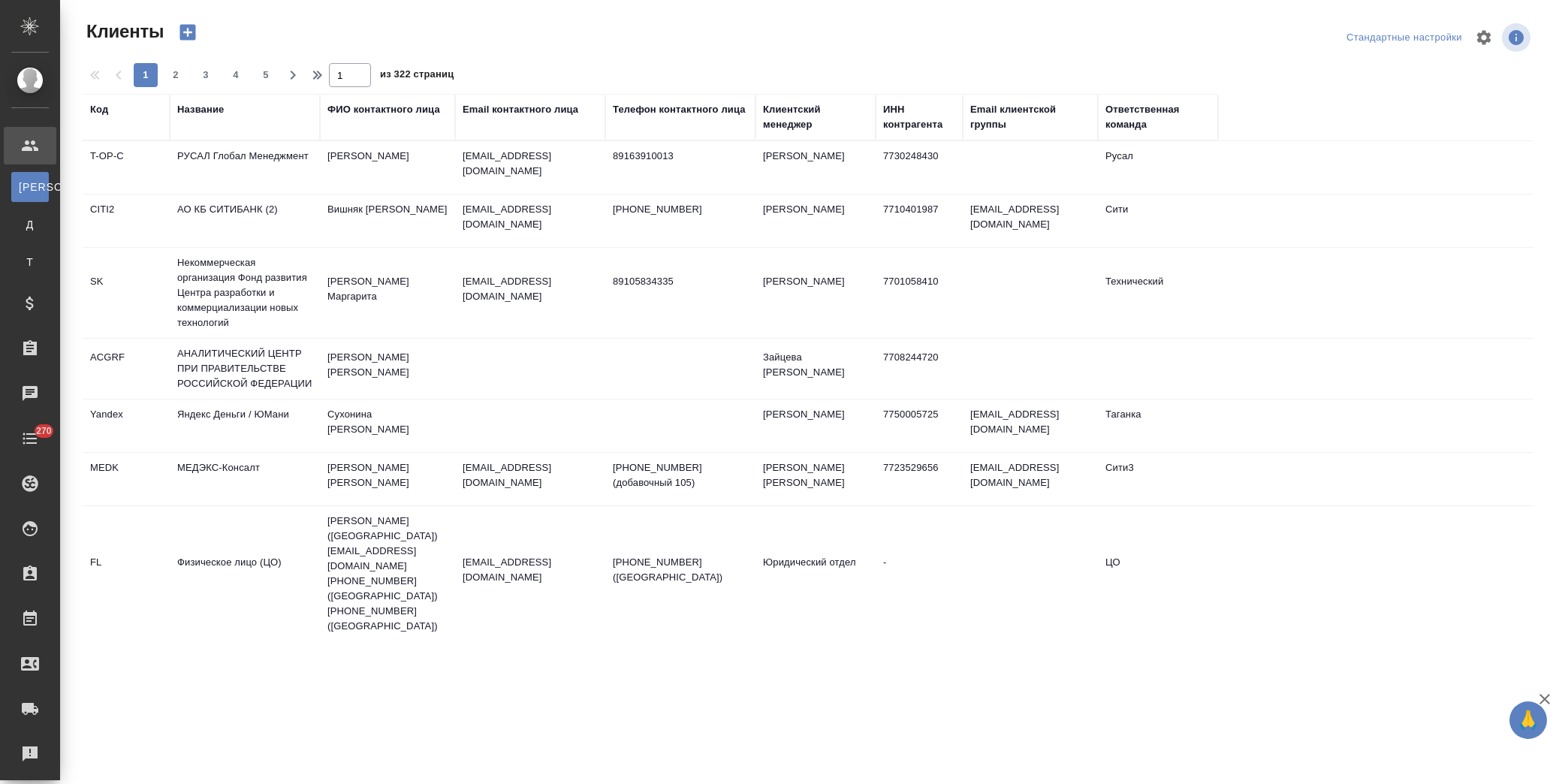
click at [223, 114] on div "Название" at bounding box center [201, 109] width 47 height 15
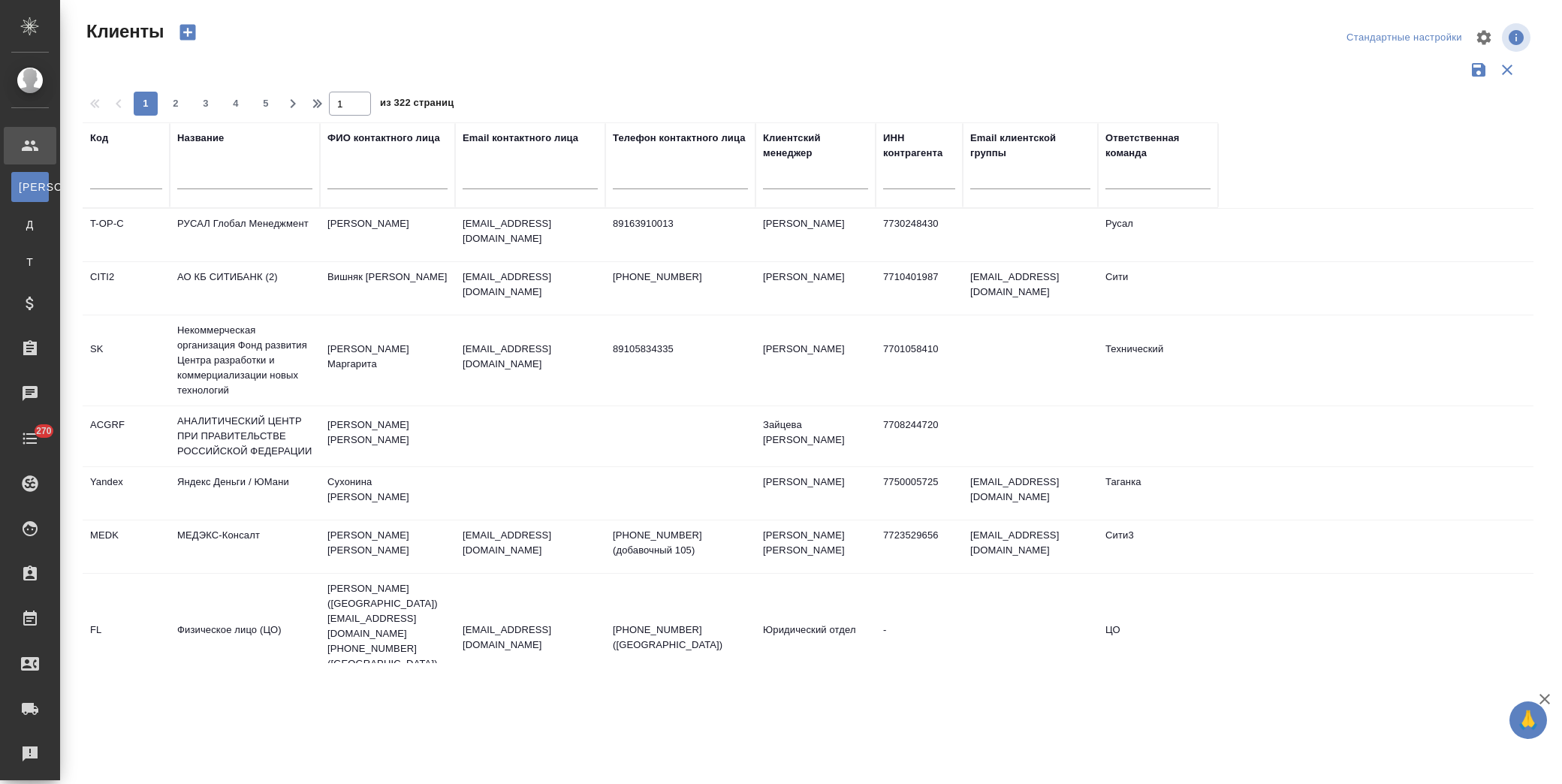
click at [261, 175] on input "text" at bounding box center [245, 180] width 136 height 19
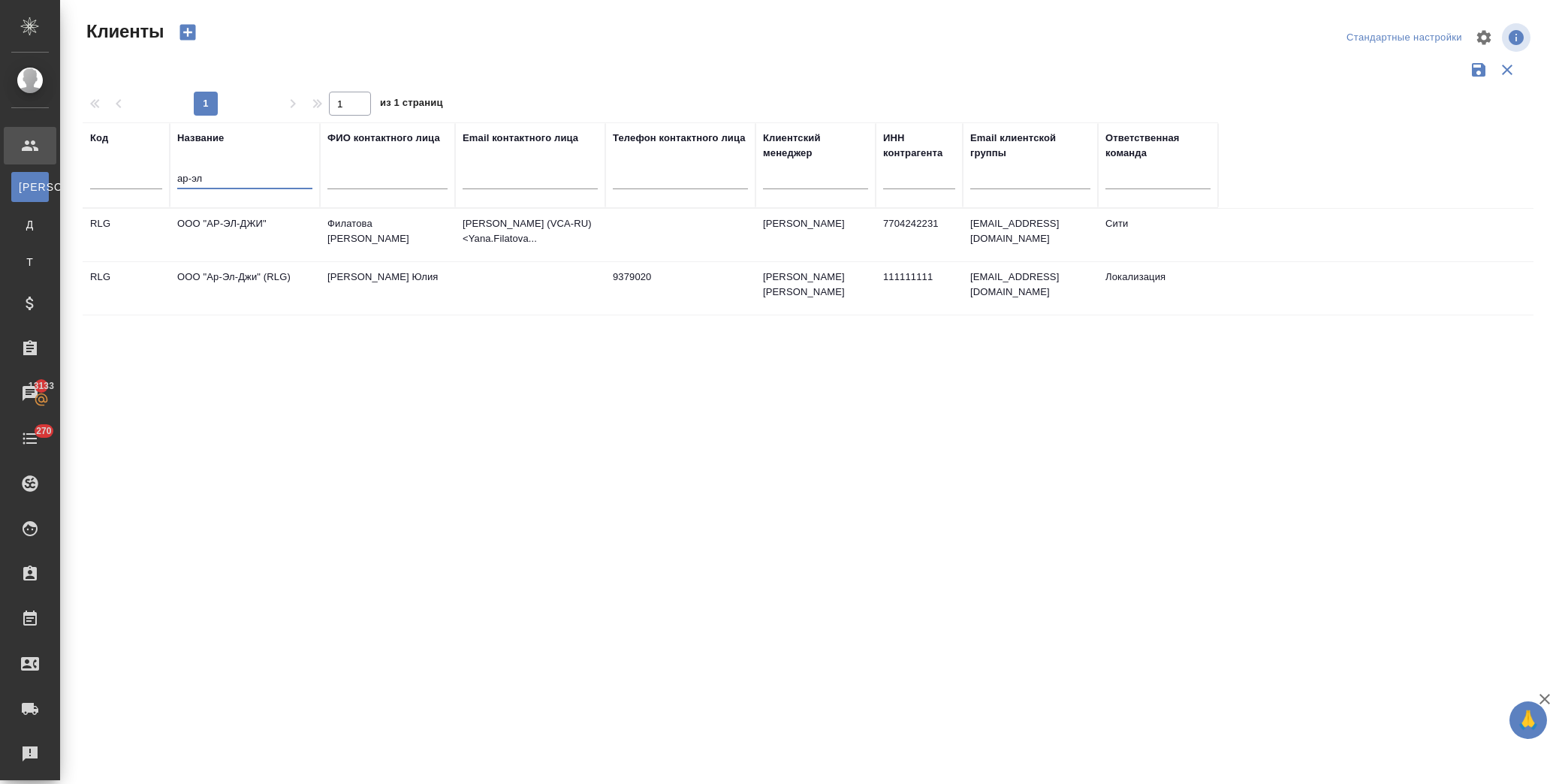
type input "ар-эл"
click at [266, 227] on td "ООО "АР-ЭЛ-ДЖИ"" at bounding box center [244, 234] width 150 height 53
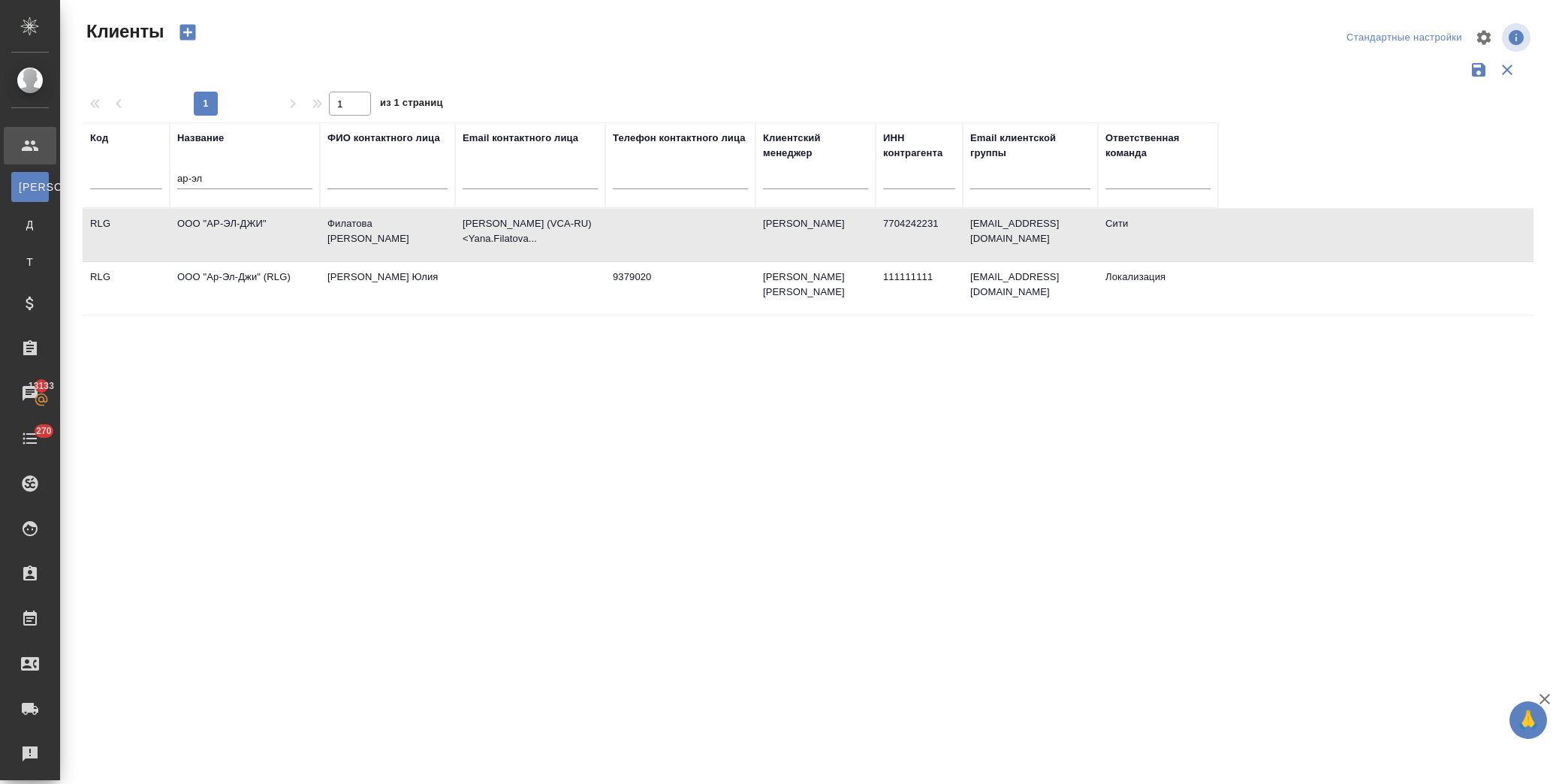
click at [268, 227] on td "ООО "АР-ЭЛ-ДЖИ"" at bounding box center [244, 234] width 150 height 53
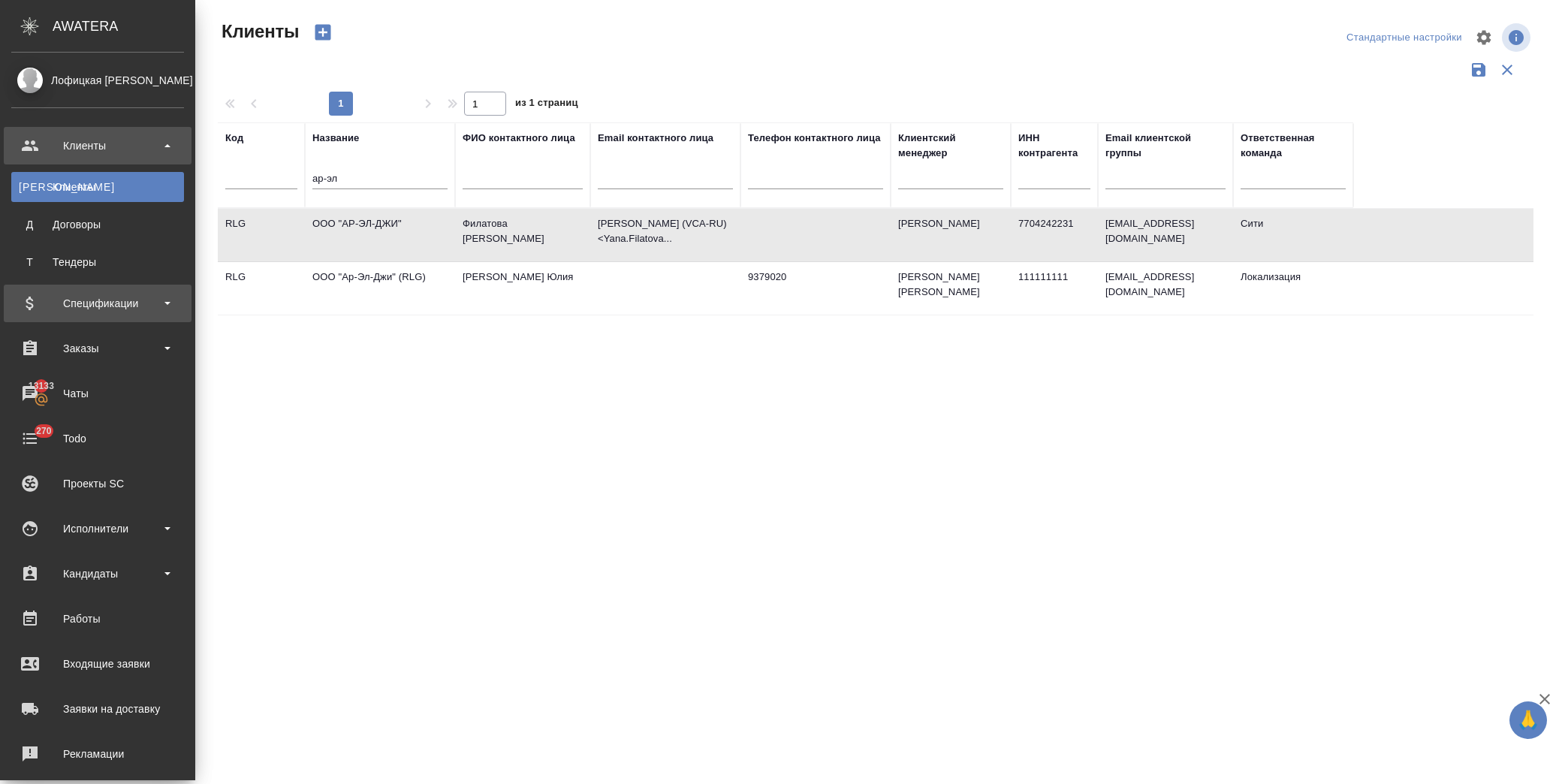
click at [109, 309] on div "Спецификации" at bounding box center [97, 303] width 173 height 23
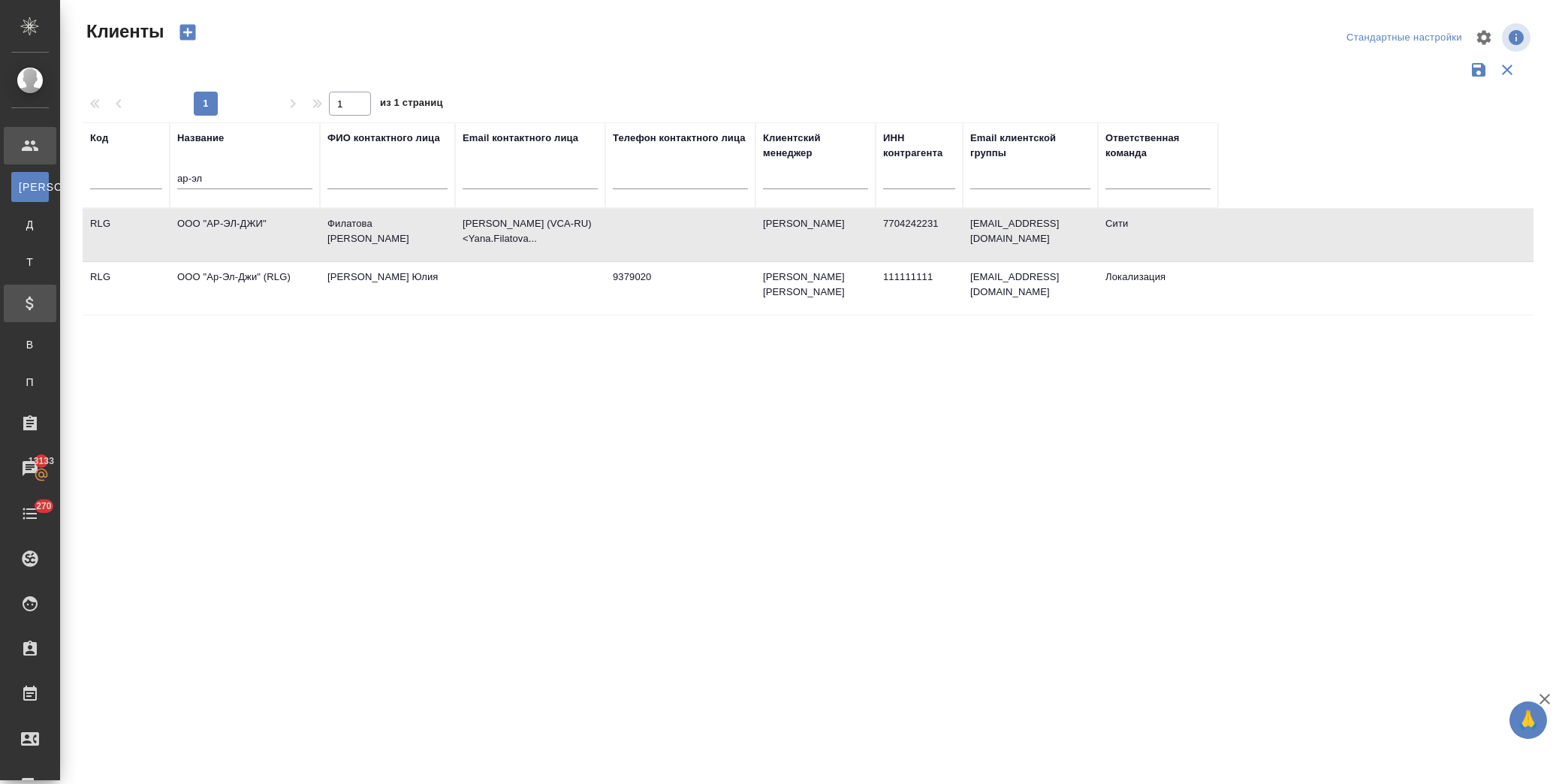
click at [23, 341] on div "Все спецификации" at bounding box center [11, 344] width 23 height 15
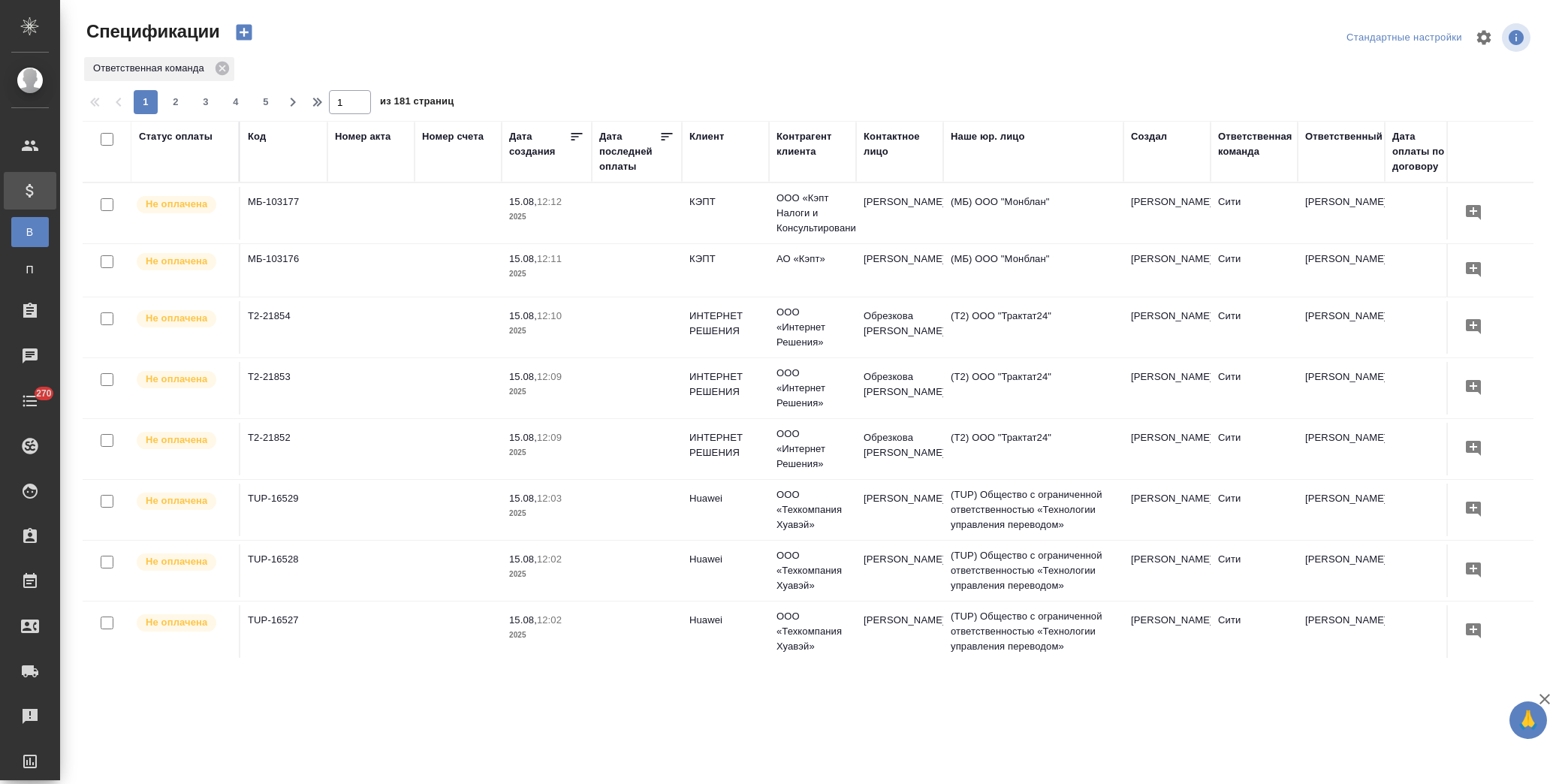
click at [246, 30] on icon "button" at bounding box center [243, 33] width 16 height 16
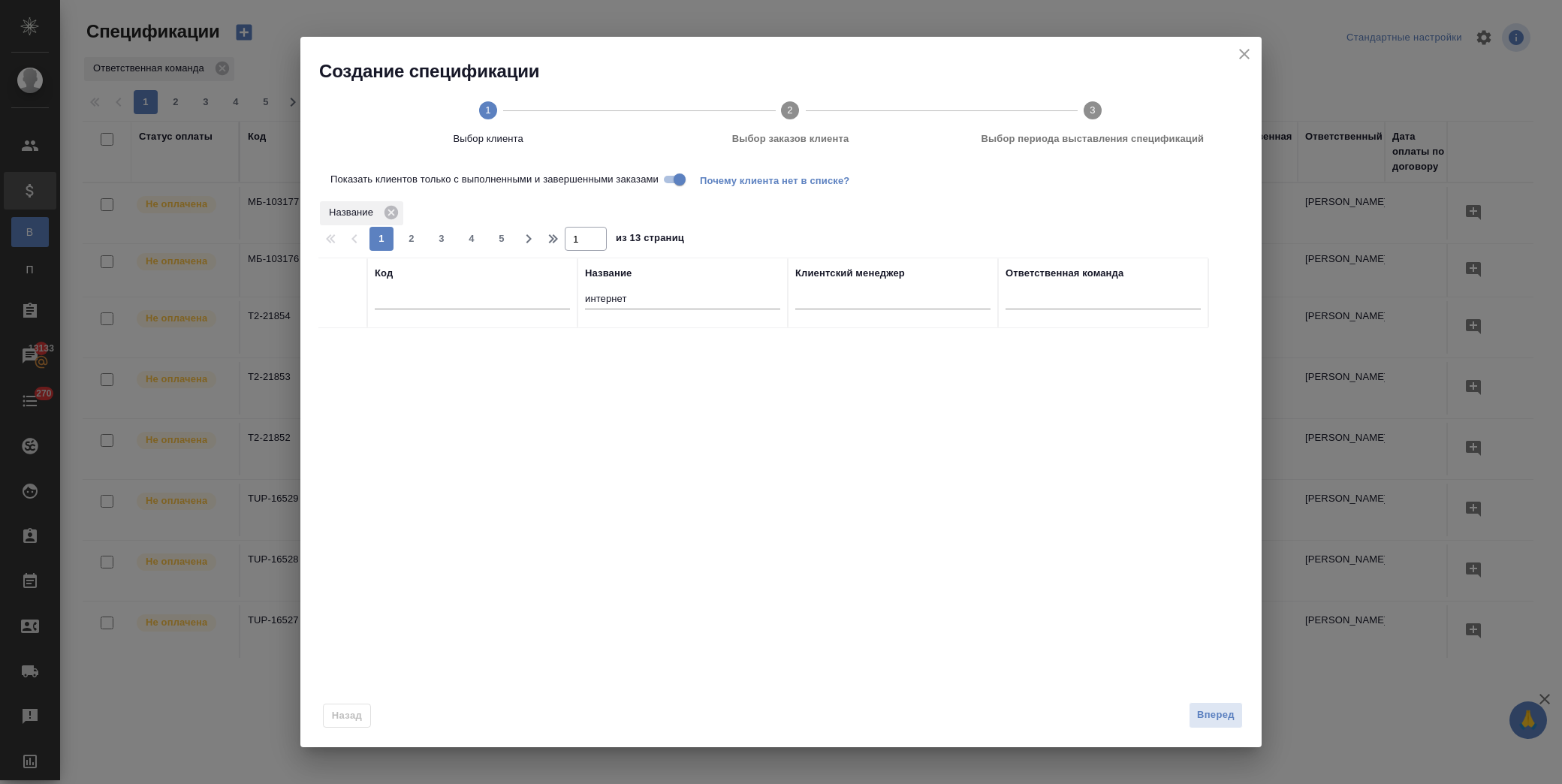
drag, startPoint x: 665, startPoint y: 295, endPoint x: 513, endPoint y: 303, distance: 152.2
click at [513, 303] on tr "Код Название интернет Клиентский менеджер Ответственная команда" at bounding box center [764, 293] width 890 height 70
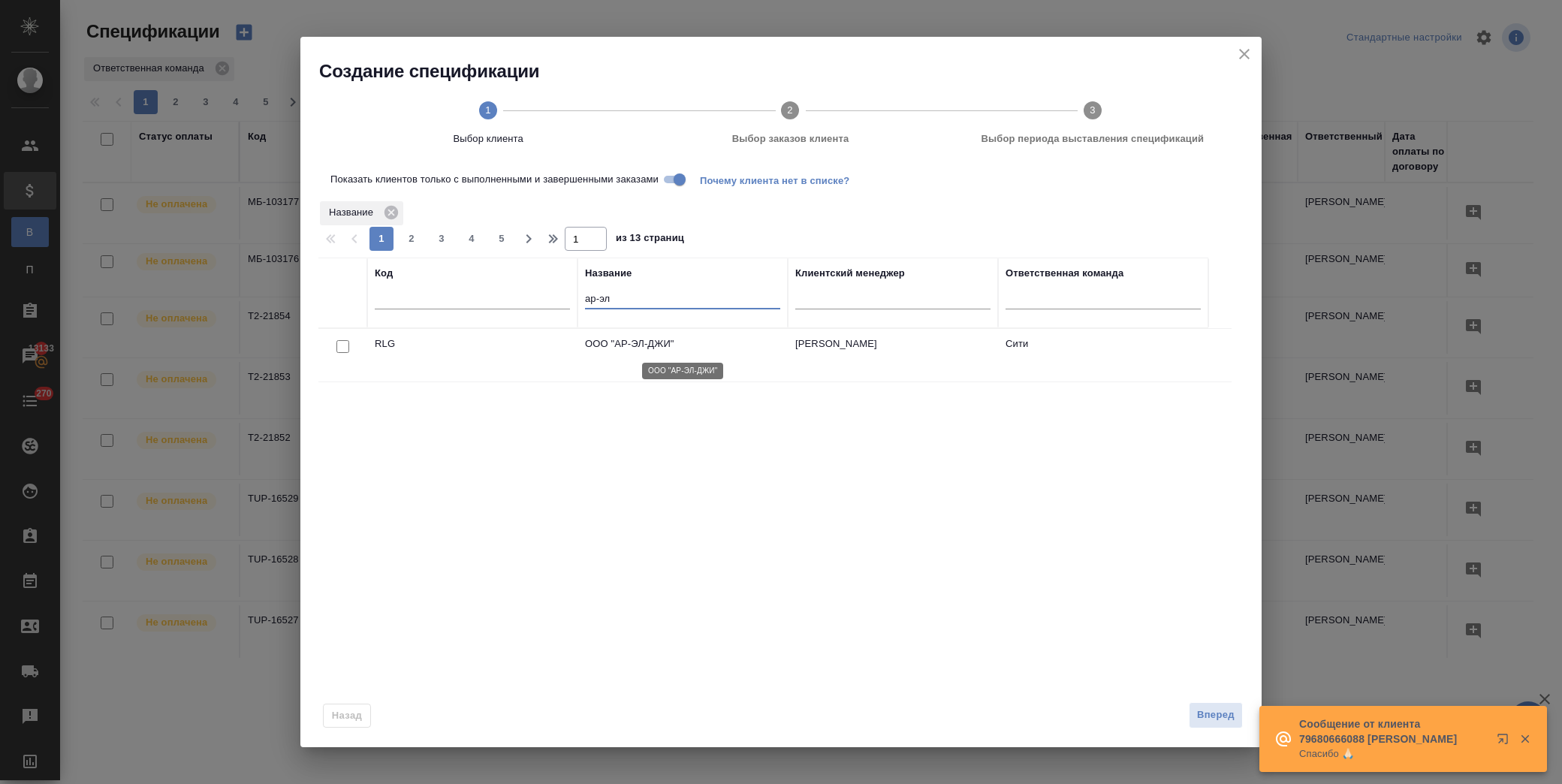
type input "ар-эл"
click at [625, 341] on p "ООО "АР-ЭЛ-ДЖИ"" at bounding box center [683, 343] width 195 height 15
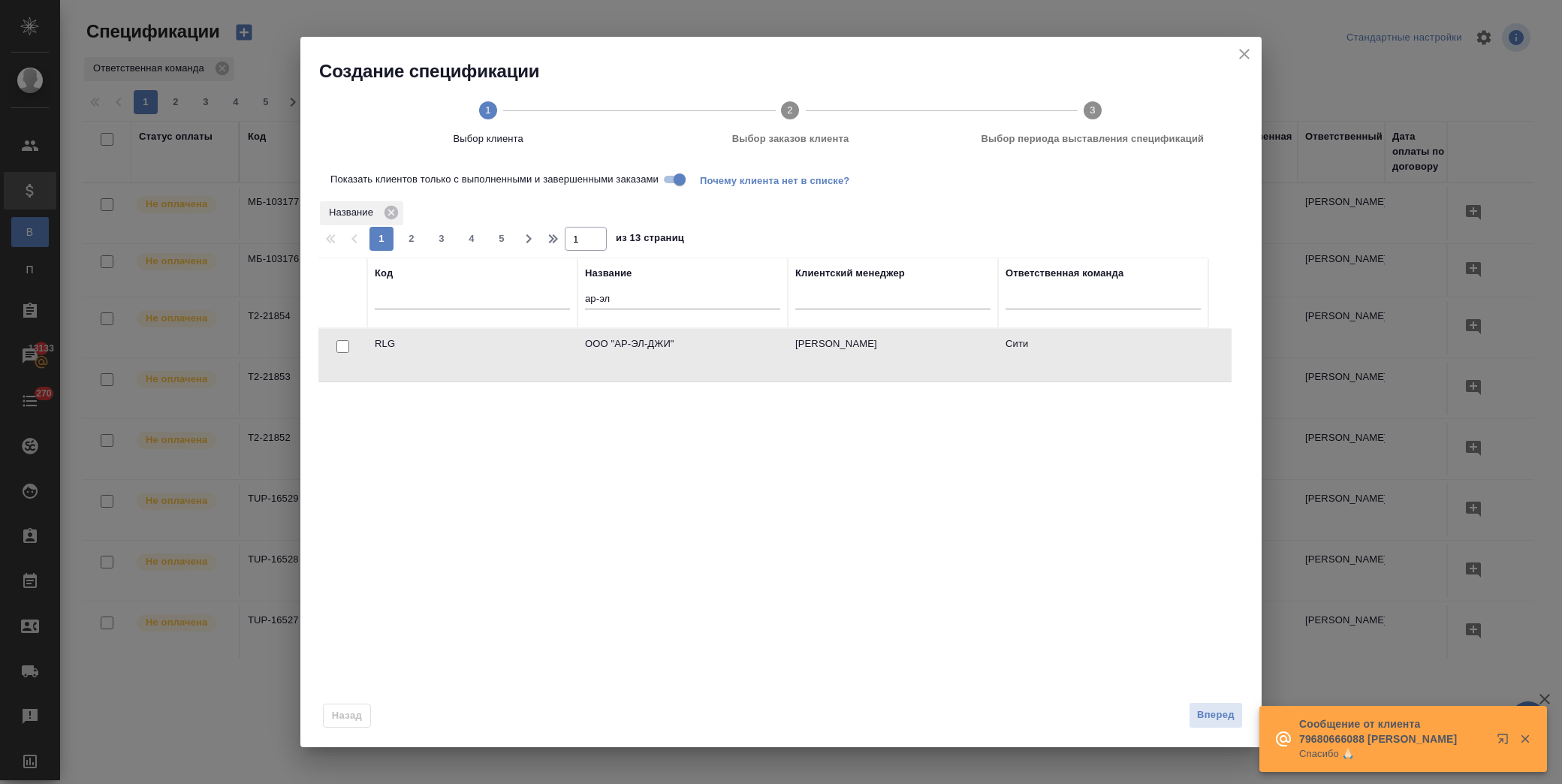
click at [340, 346] on input "checkbox" at bounding box center [342, 346] width 13 height 13
checkbox input "true"
click at [1215, 710] on span "Вперед" at bounding box center [1215, 715] width 37 height 17
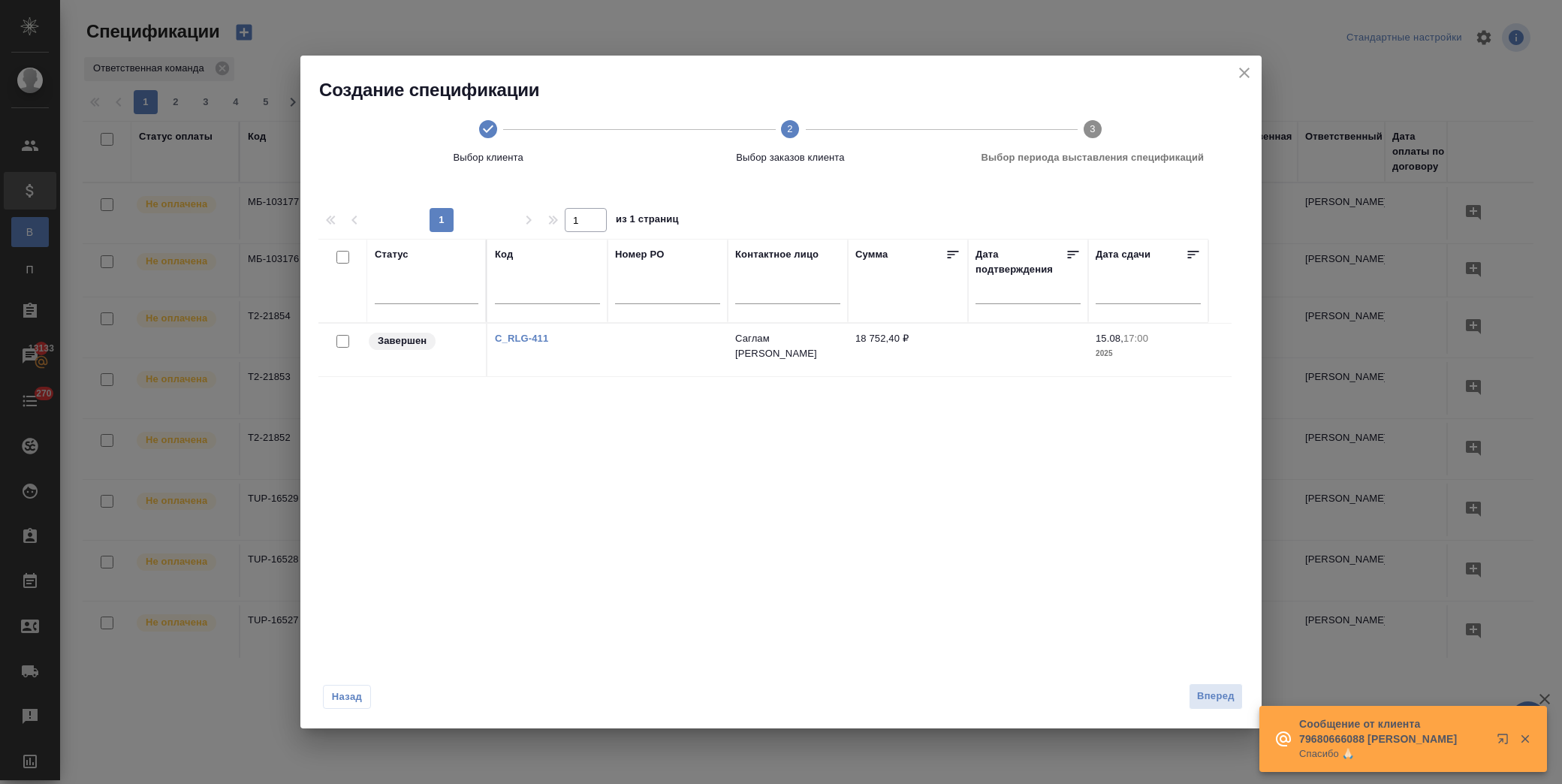
click at [515, 338] on link "C_RLG-411" at bounding box center [521, 338] width 53 height 11
drag, startPoint x: 1241, startPoint y: 70, endPoint x: 347, endPoint y: 105, distance: 894.7
click at [1240, 70] on icon "close" at bounding box center [1244, 72] width 18 height 18
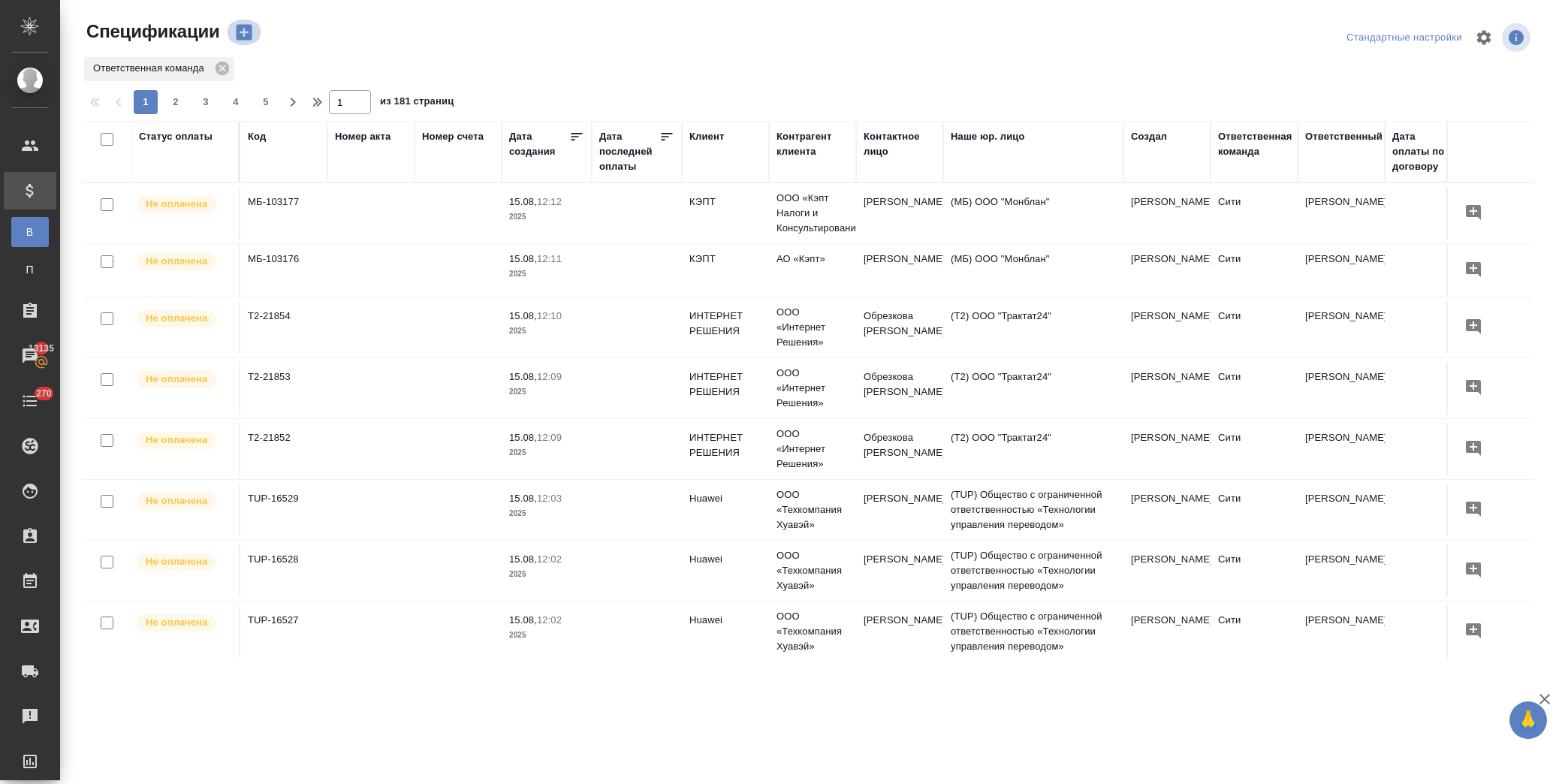
click at [248, 36] on icon "button" at bounding box center [243, 33] width 16 height 16
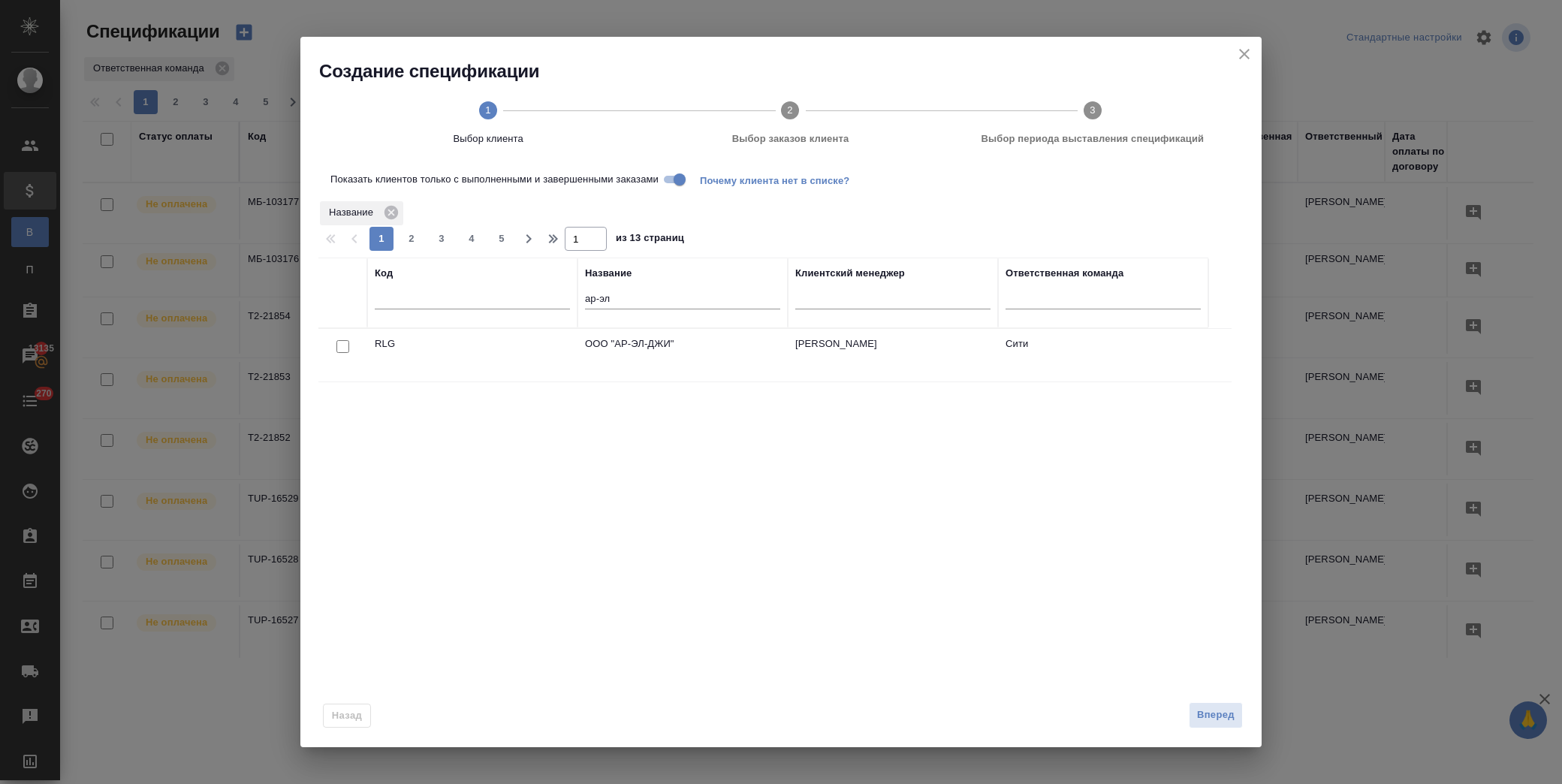
drag, startPoint x: 344, startPoint y: 341, endPoint x: 793, endPoint y: 451, distance: 462.3
click at [344, 340] on input "checkbox" at bounding box center [342, 346] width 13 height 13
checkbox input "true"
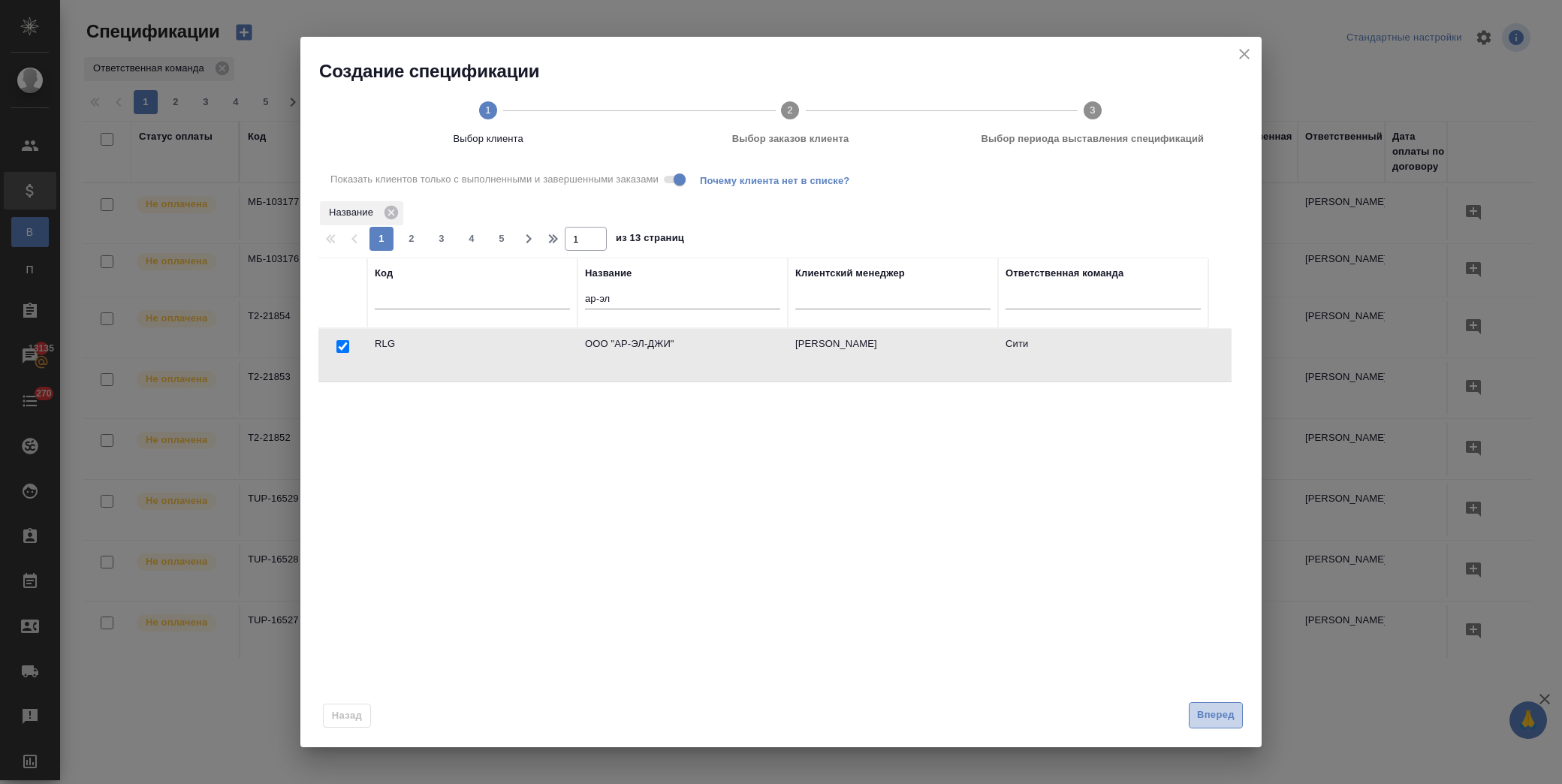
click at [1234, 716] on button "Вперед" at bounding box center [1216, 715] width 54 height 26
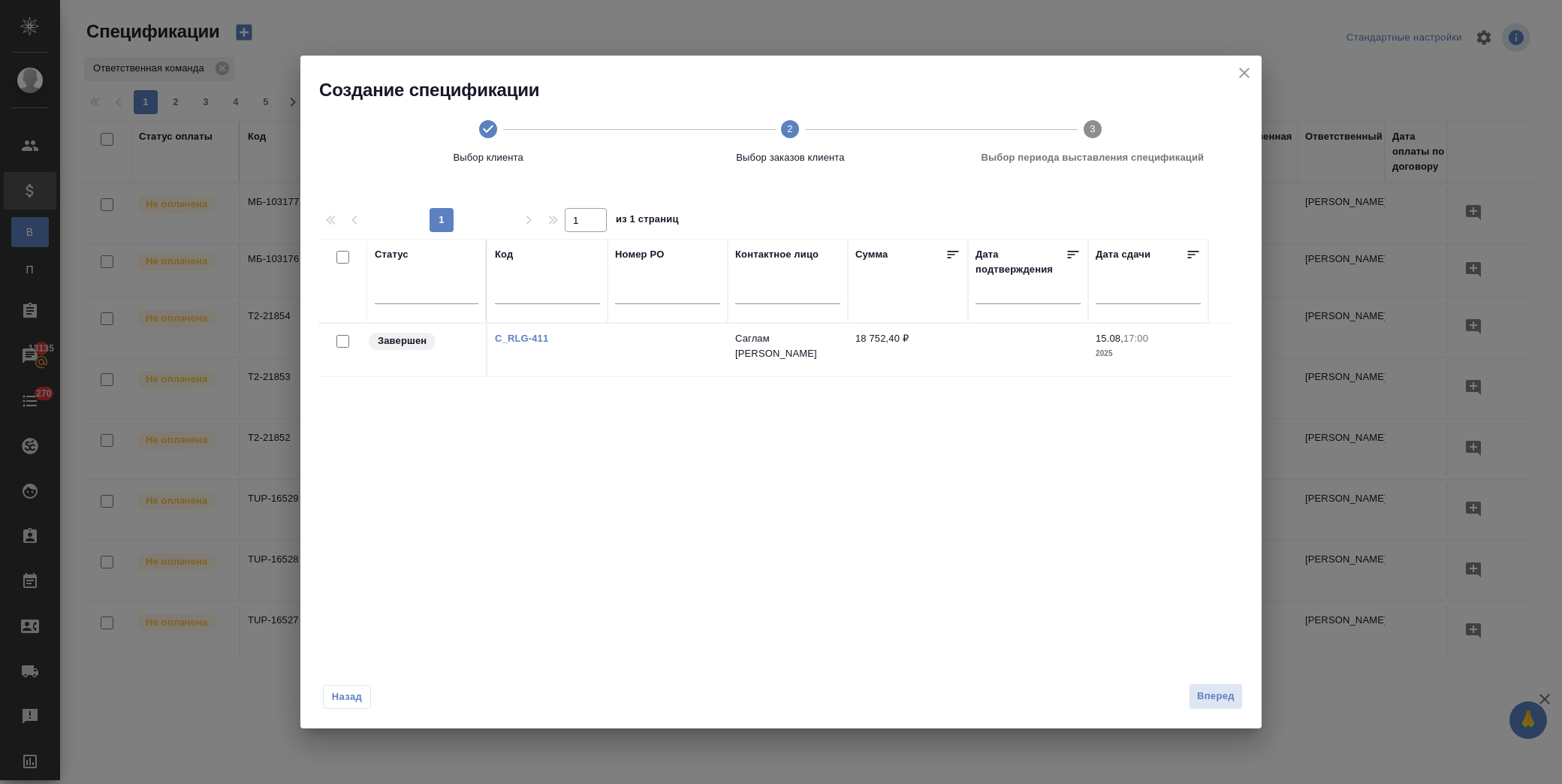
click at [341, 339] on input "checkbox" at bounding box center [342, 341] width 13 height 13
checkbox input "true"
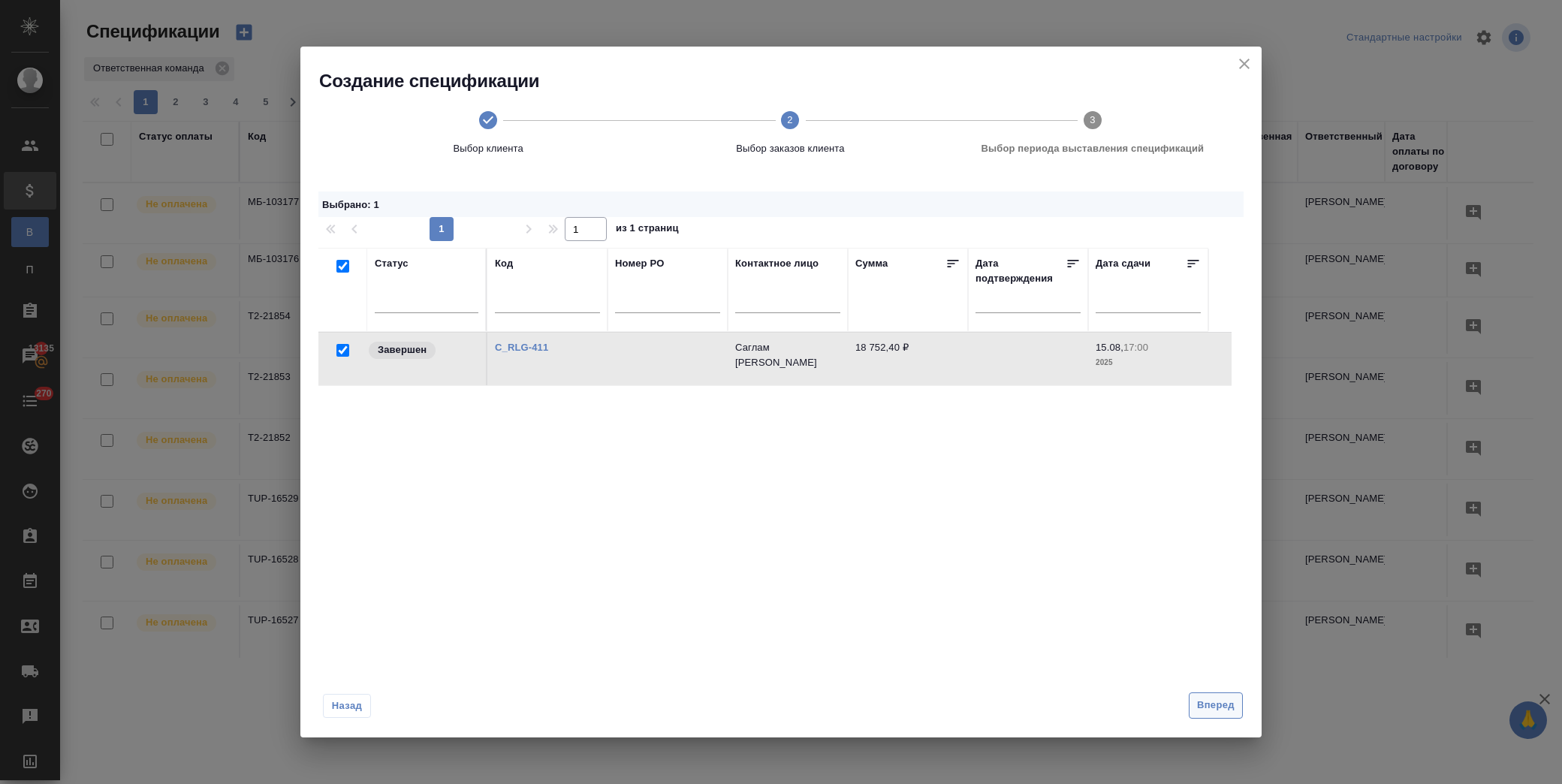
click at [1234, 702] on span "Вперед" at bounding box center [1215, 705] width 37 height 17
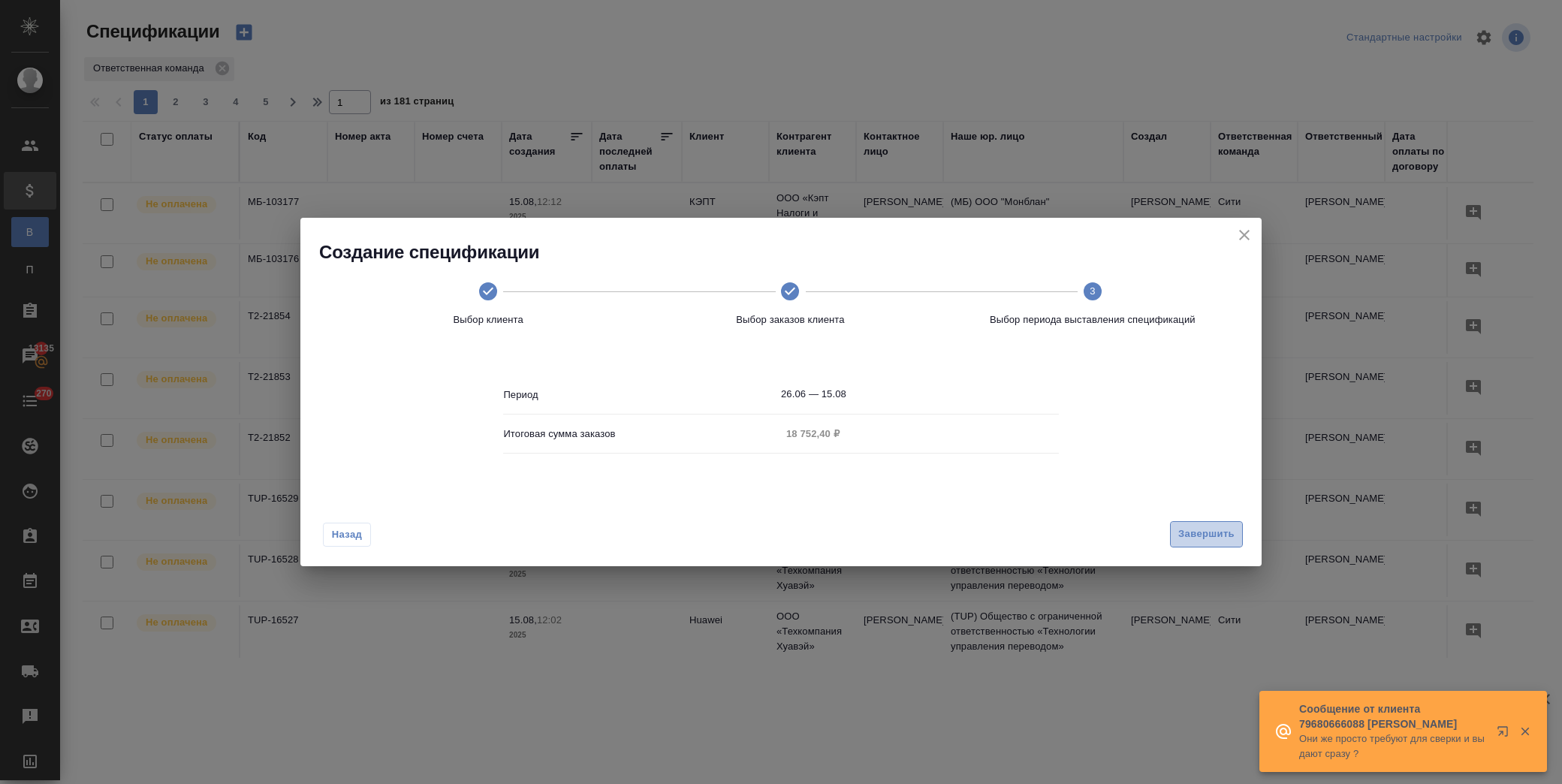
click at [1201, 531] on span "Завершить" at bounding box center [1207, 534] width 56 height 17
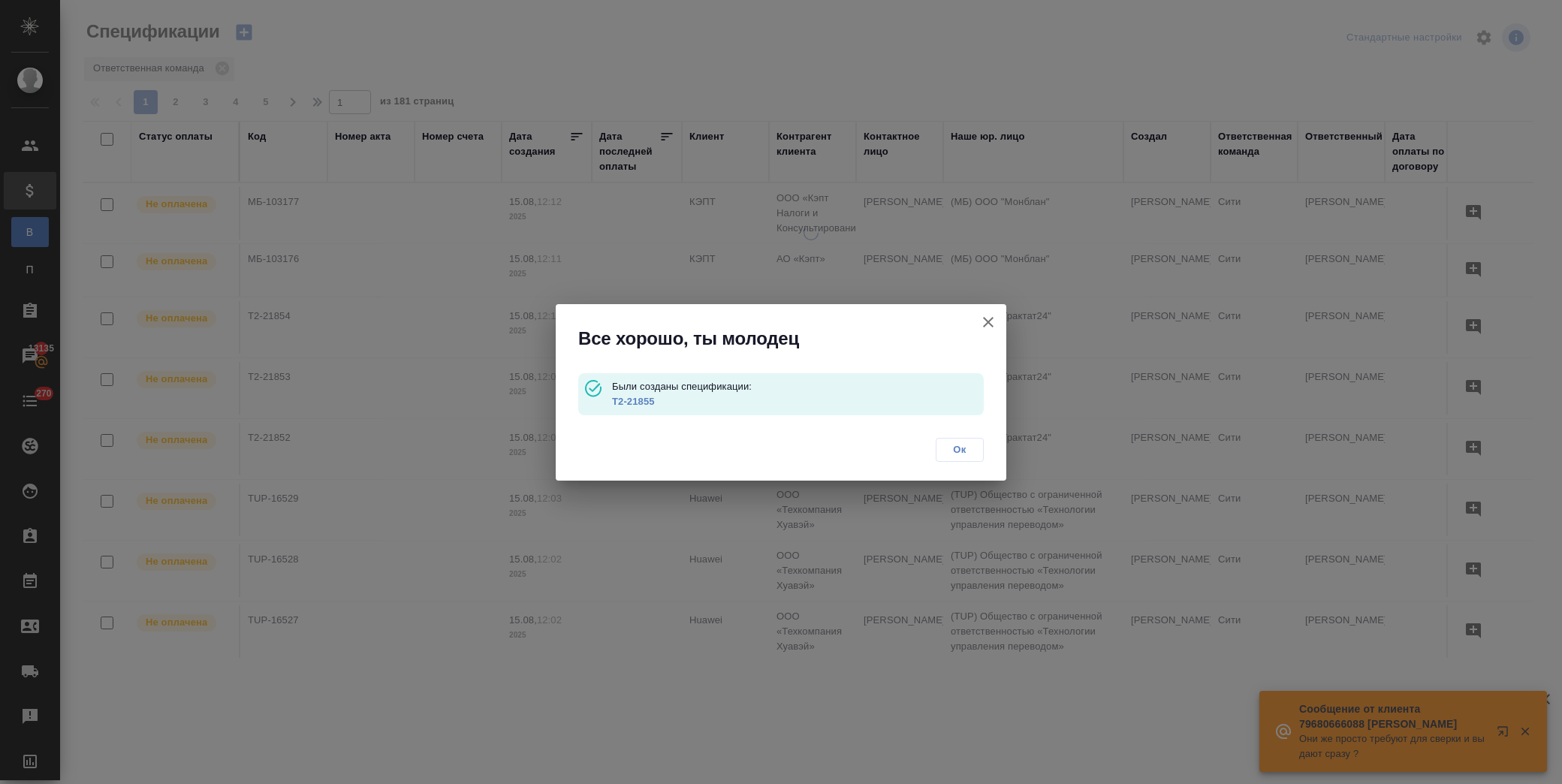
click at [636, 402] on link "Т2-21855" at bounding box center [633, 401] width 43 height 11
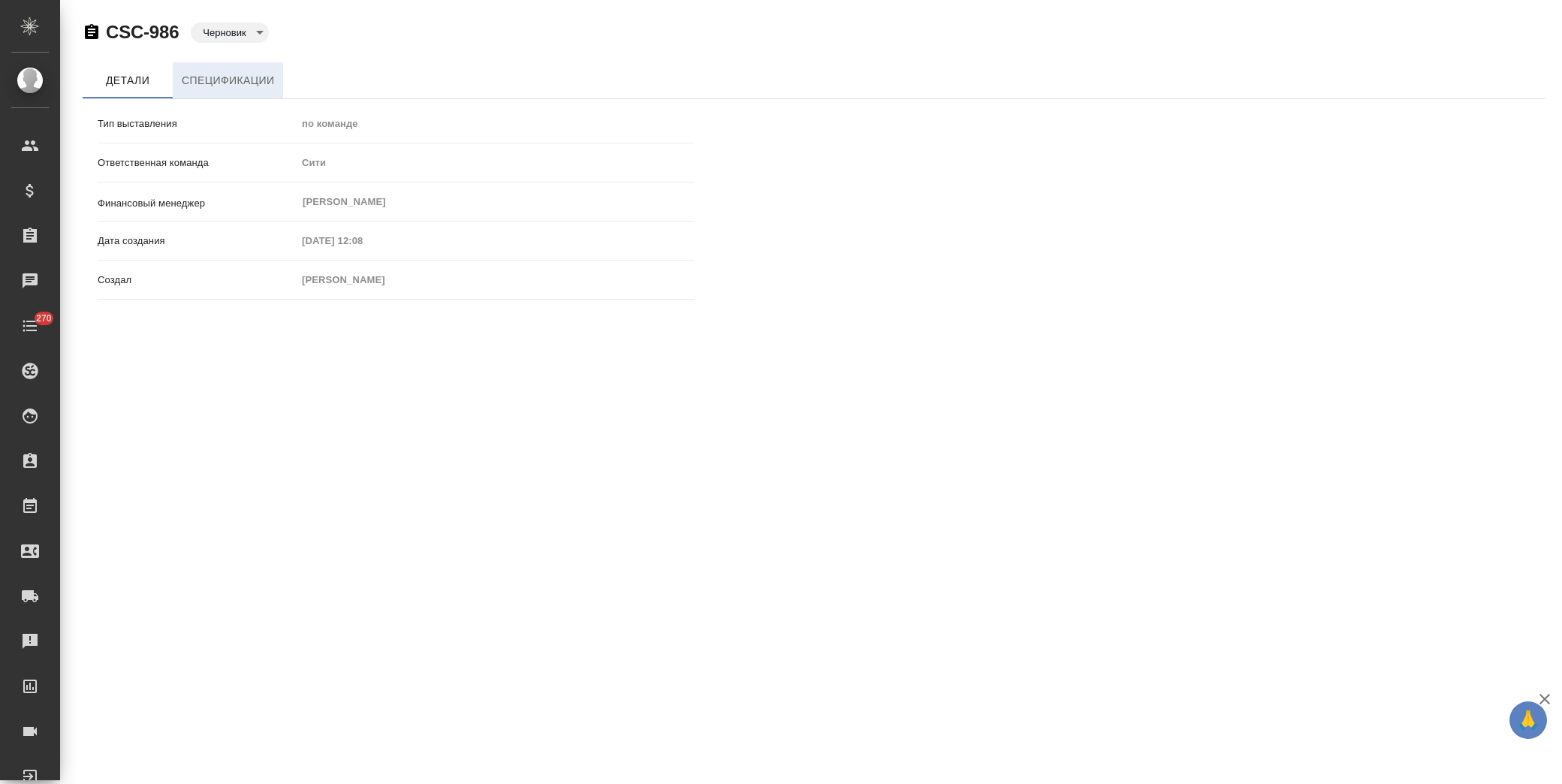
click at [259, 86] on span "Спецификации" at bounding box center [228, 81] width 92 height 19
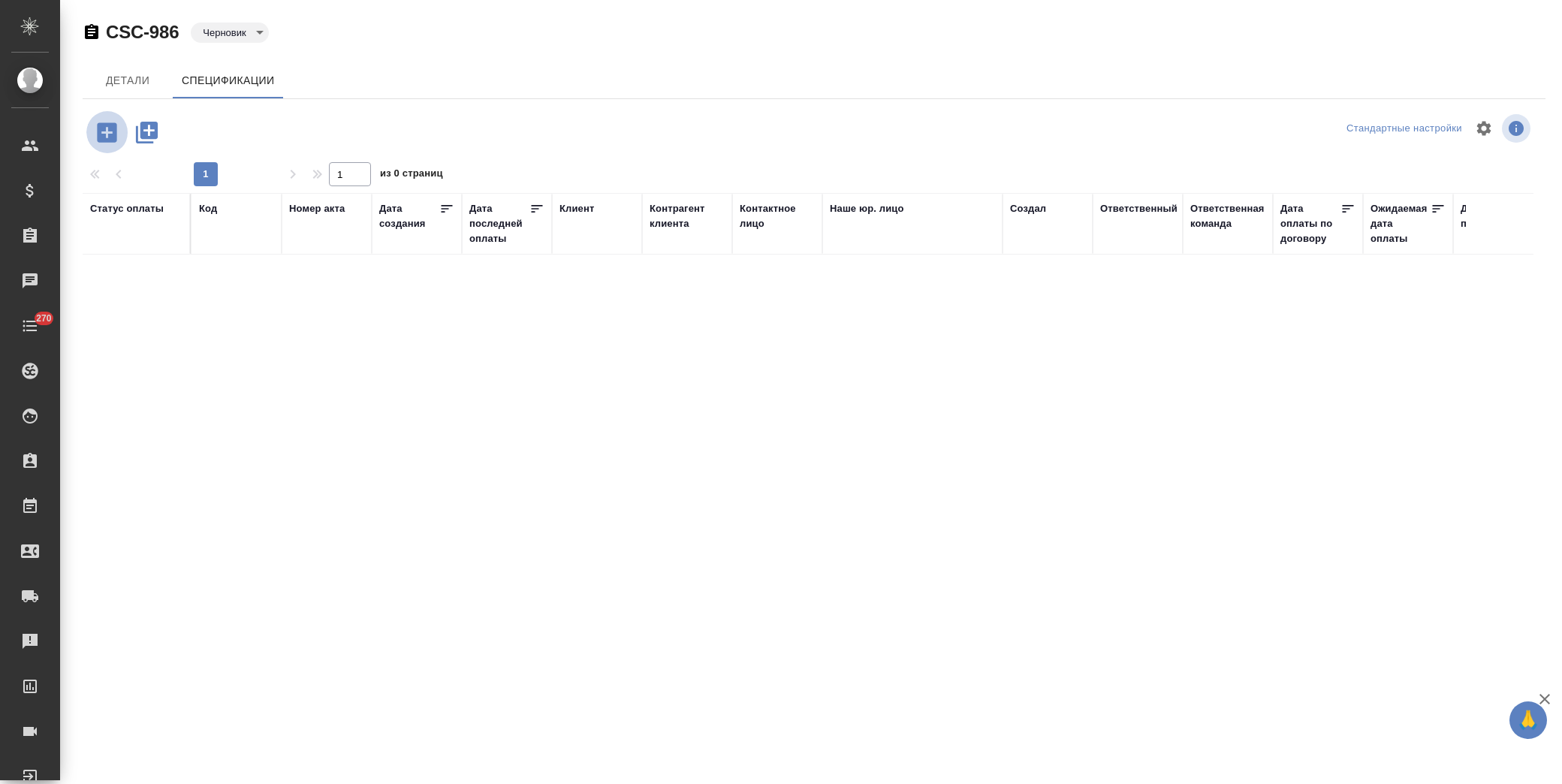
click at [114, 129] on icon "button" at bounding box center [107, 132] width 19 height 19
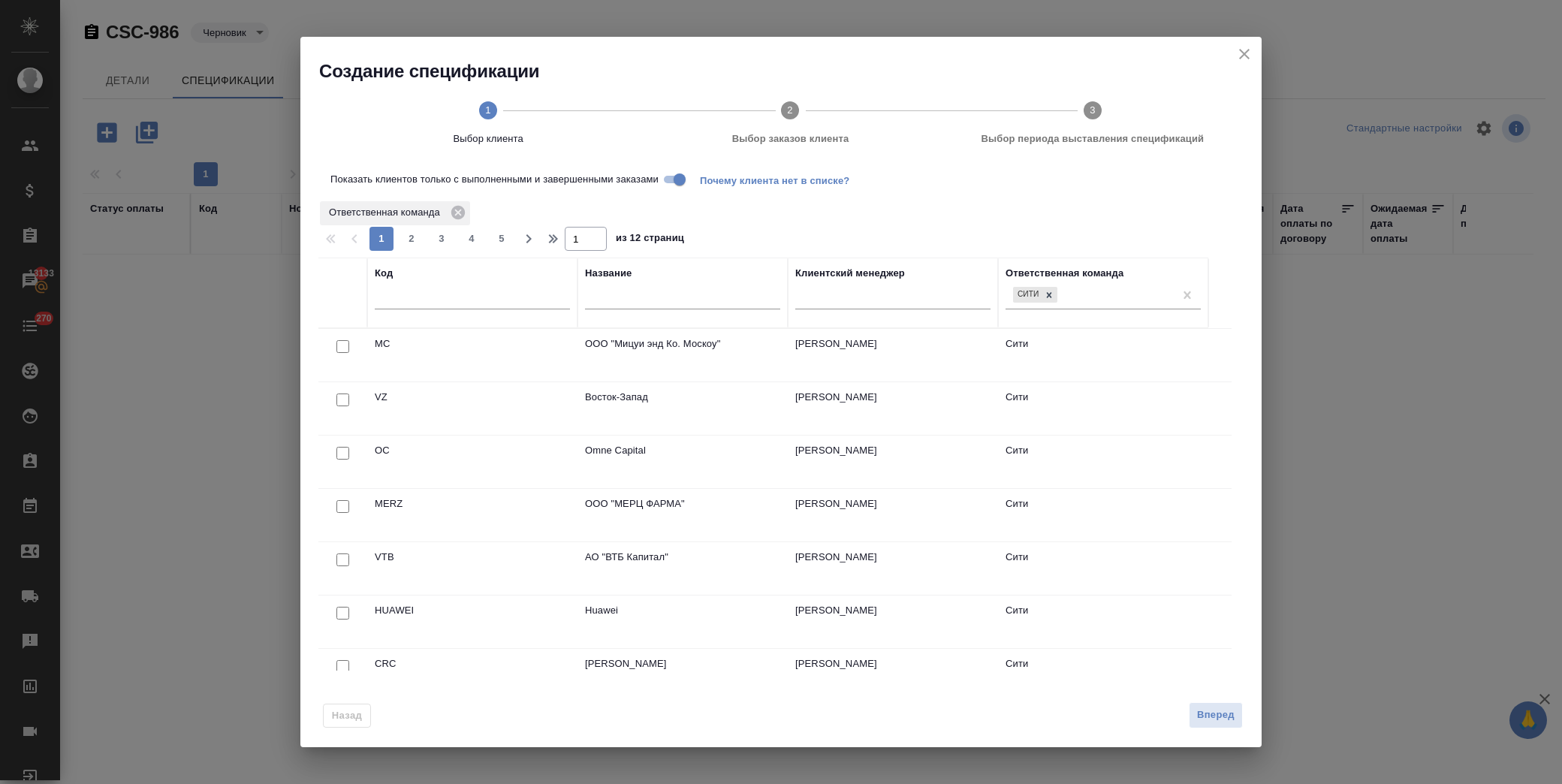
click at [503, 305] on input "text" at bounding box center [472, 300] width 195 height 19
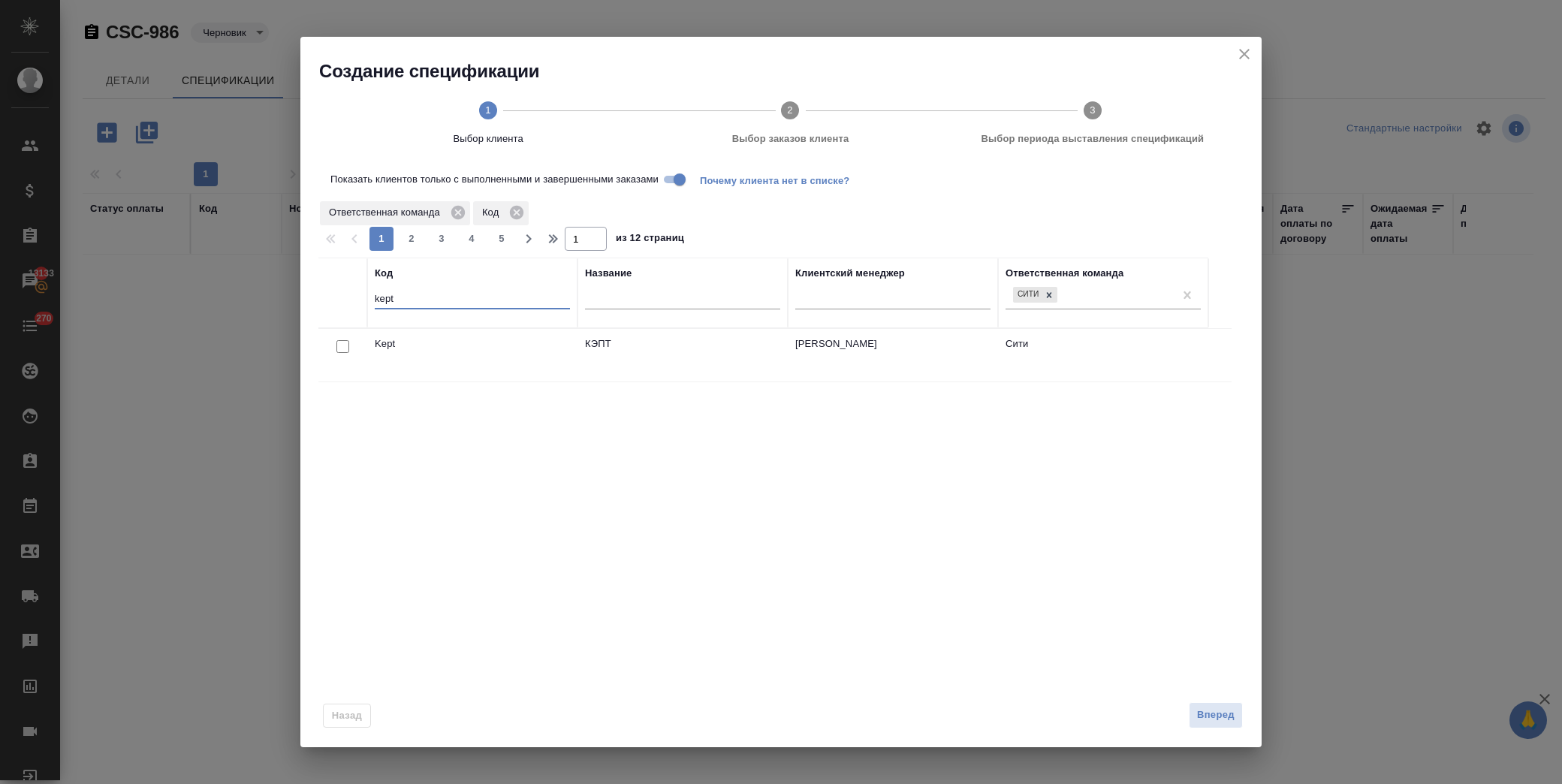
type input "kept"
click at [339, 346] on input "checkbox" at bounding box center [342, 346] width 13 height 13
checkbox input "true"
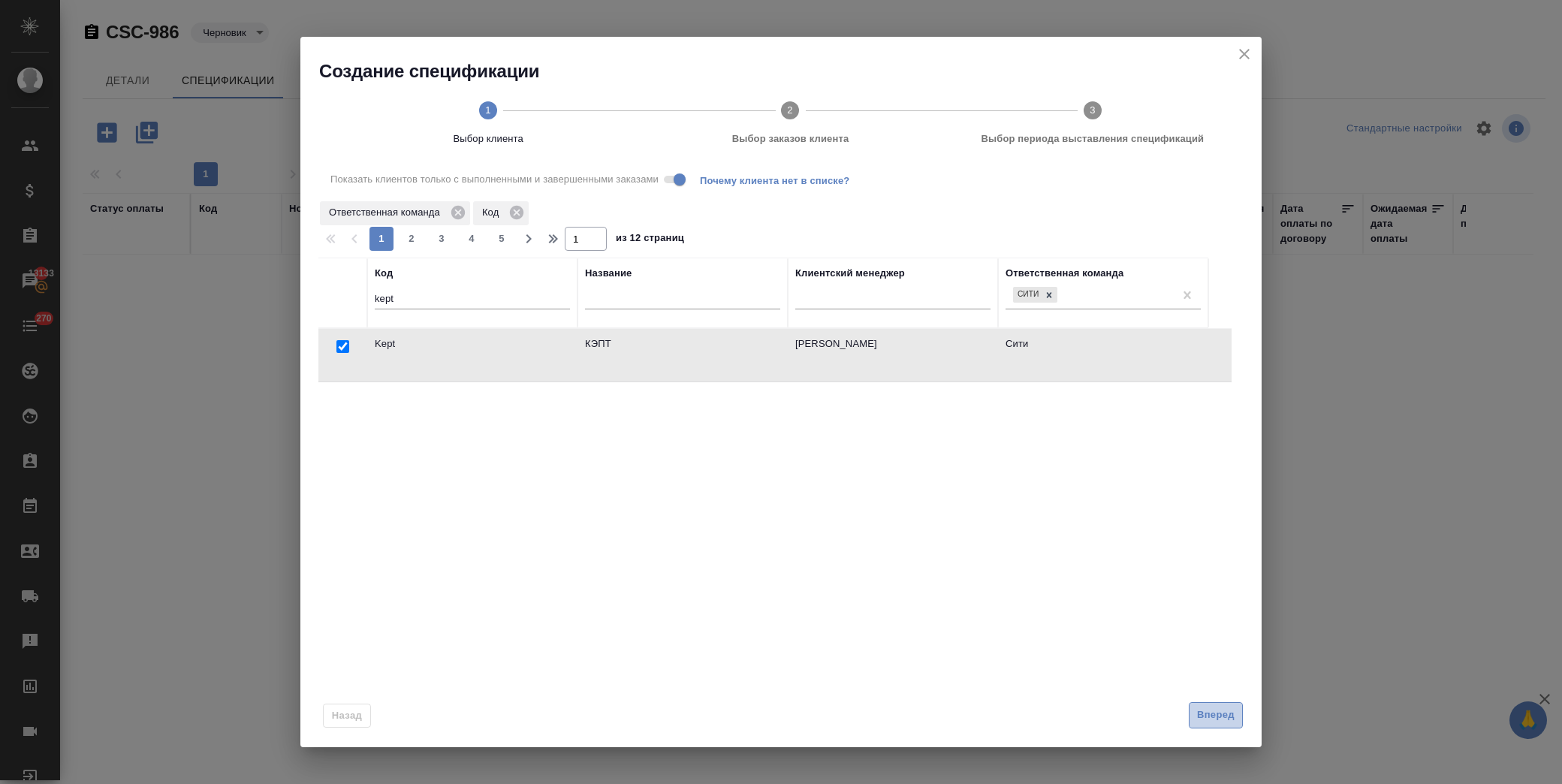
click at [1221, 726] on button "Вперед" at bounding box center [1216, 715] width 54 height 26
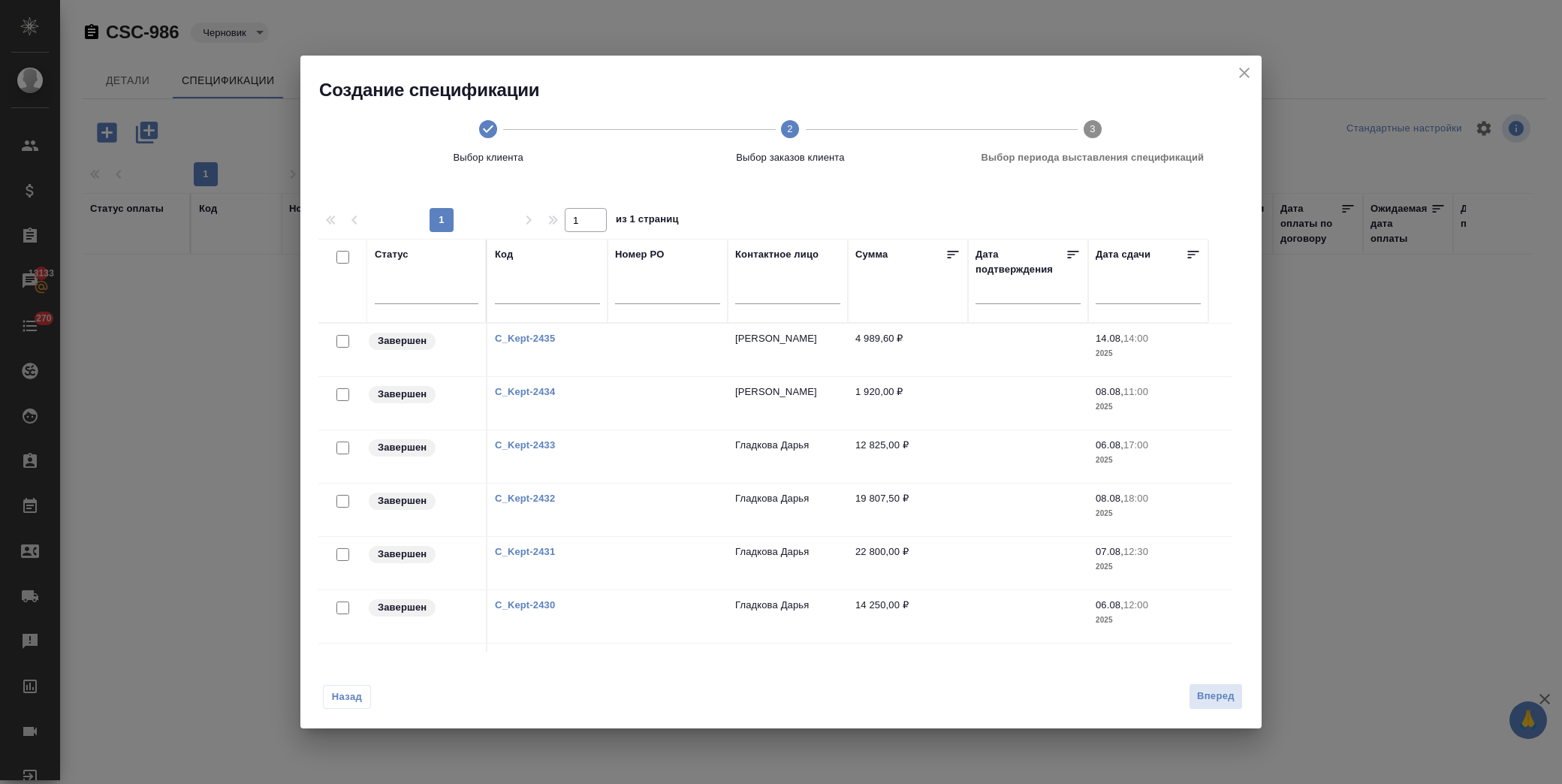
click at [341, 392] on input "checkbox" at bounding box center [342, 394] width 13 height 13
checkbox input "true"
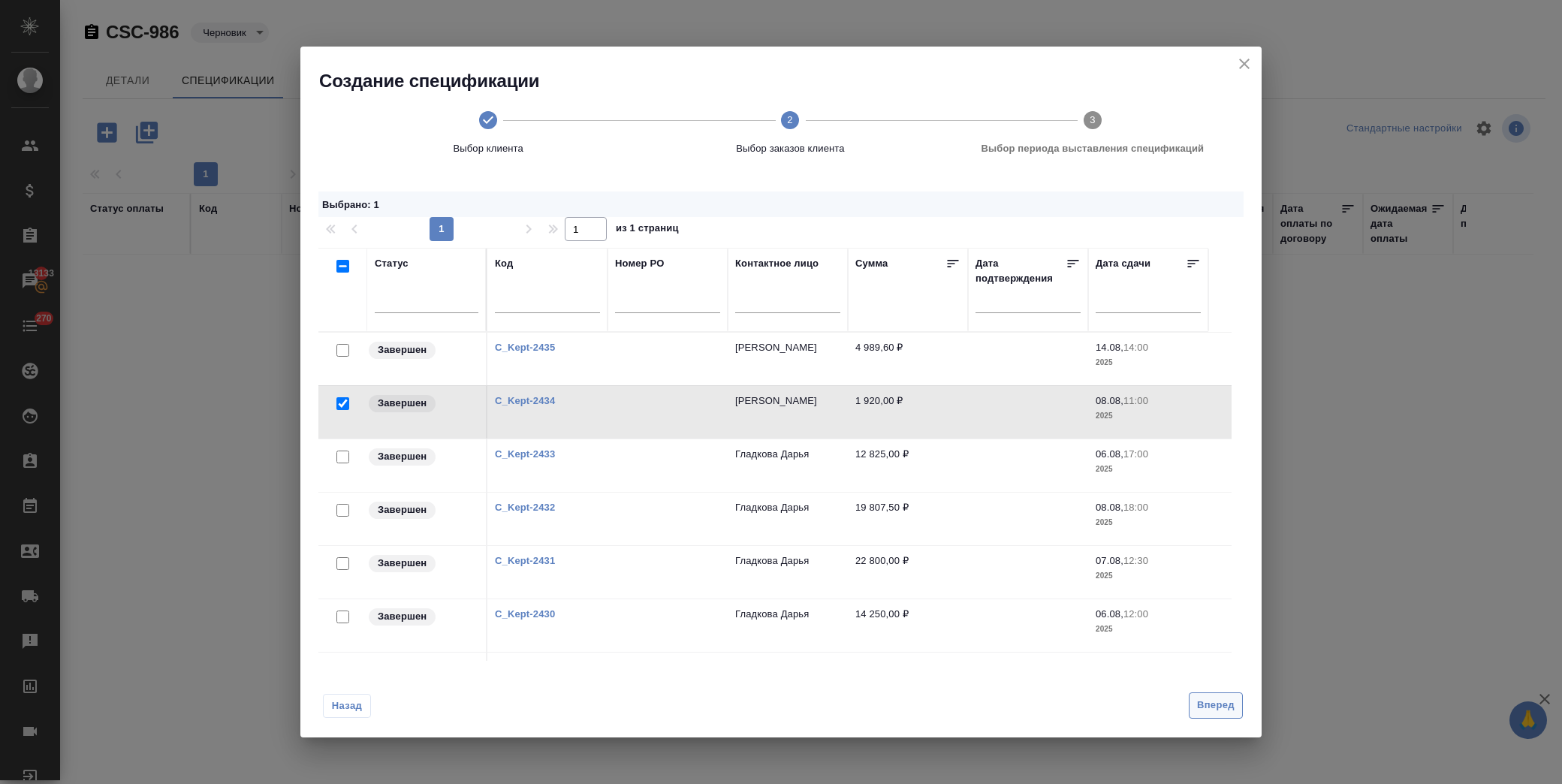
click at [1207, 701] on span "Вперед" at bounding box center [1215, 705] width 37 height 17
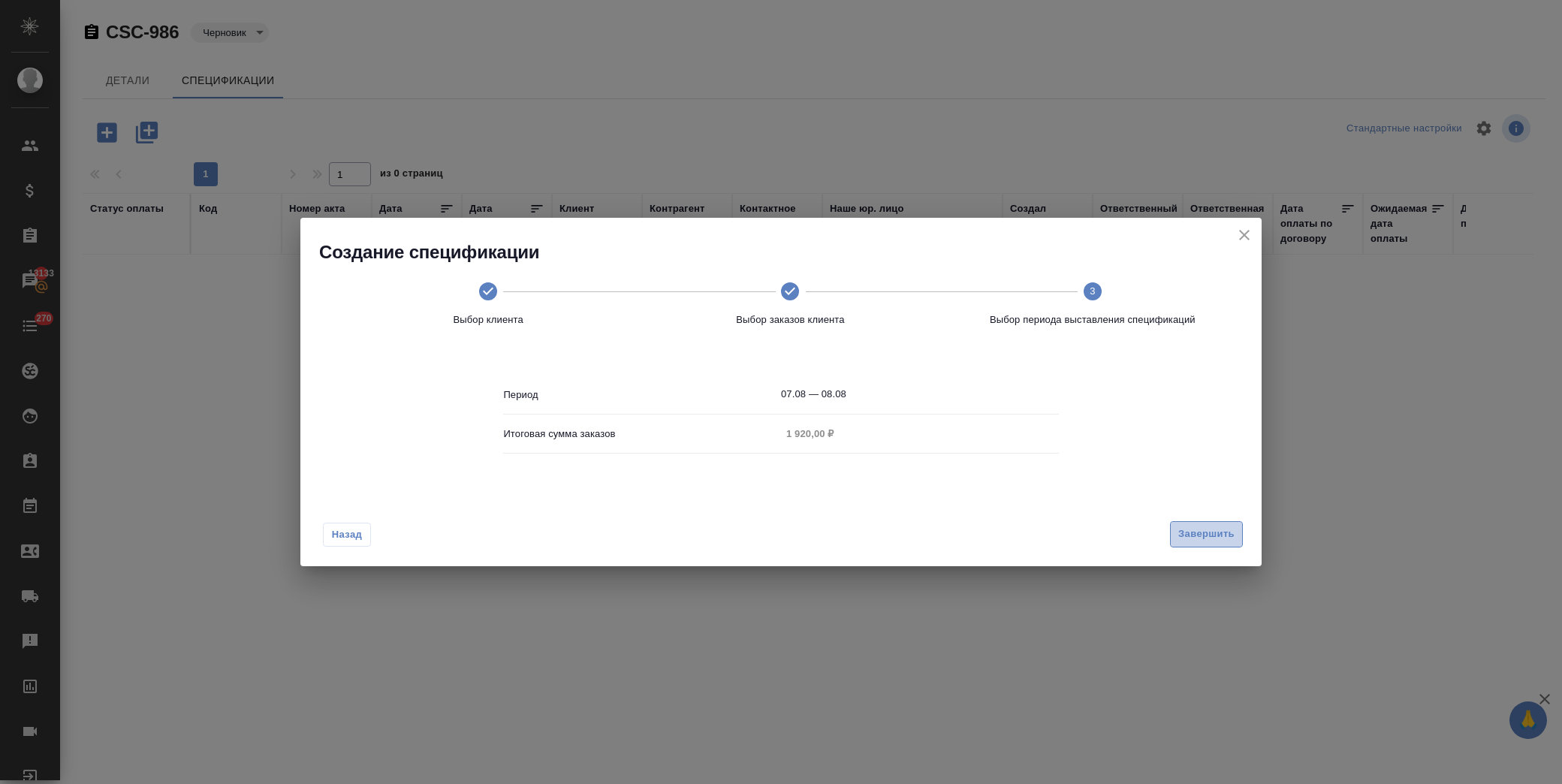
click at [1229, 534] on span "Завершить" at bounding box center [1207, 534] width 56 height 17
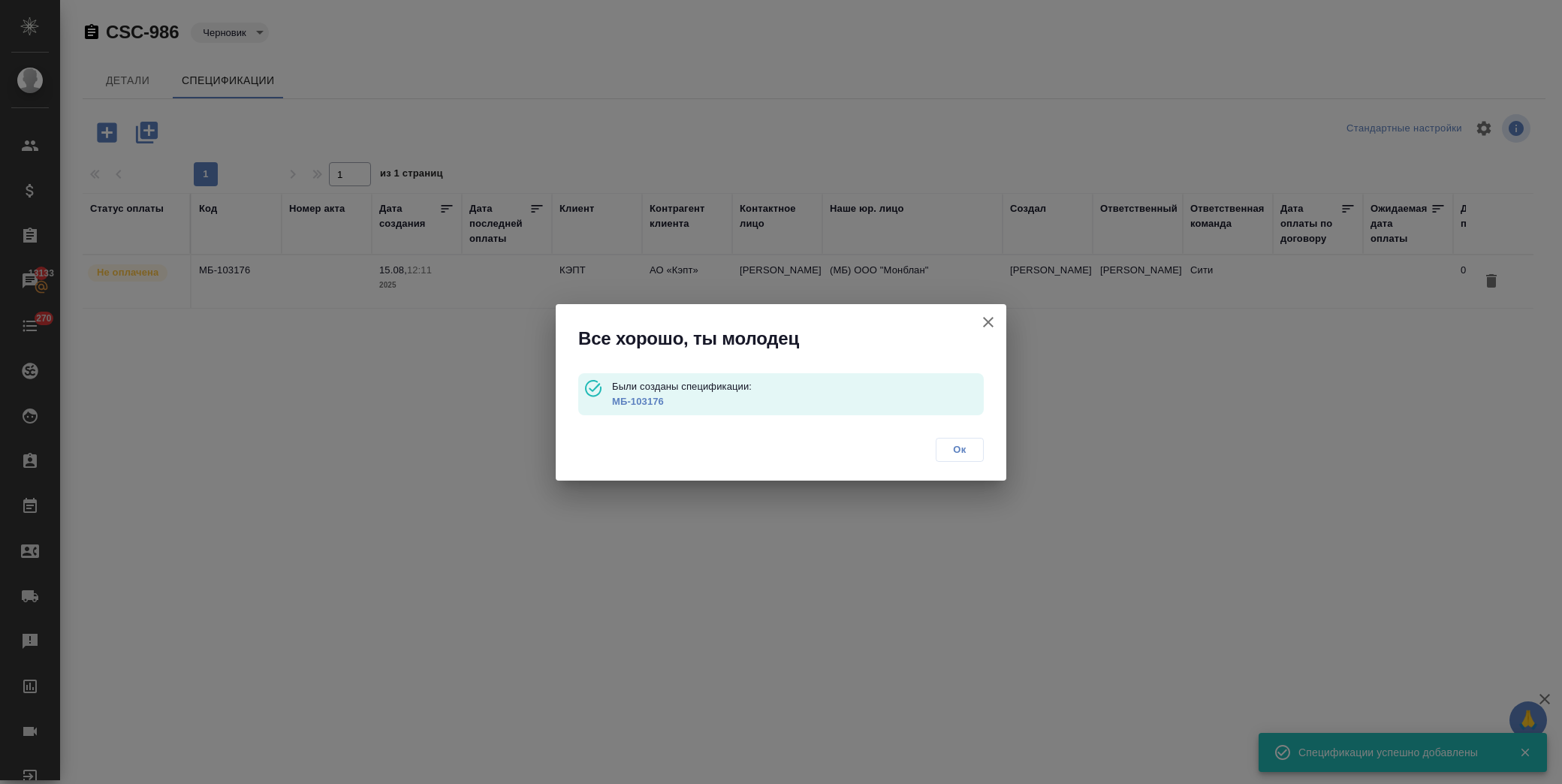
click at [950, 448] on span "Ок" at bounding box center [960, 449] width 31 height 15
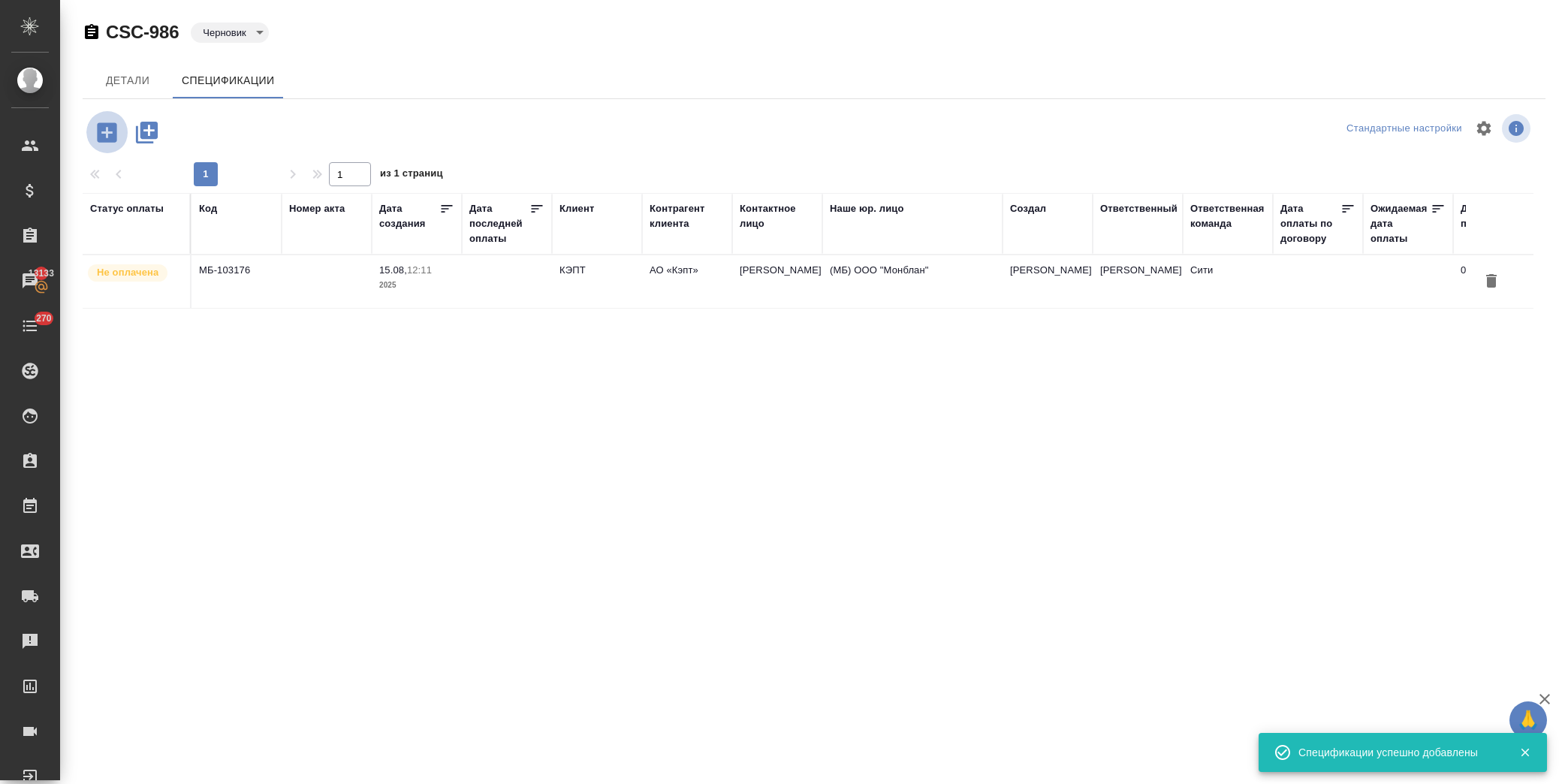
click at [107, 132] on icon "button" at bounding box center [107, 132] width 26 height 26
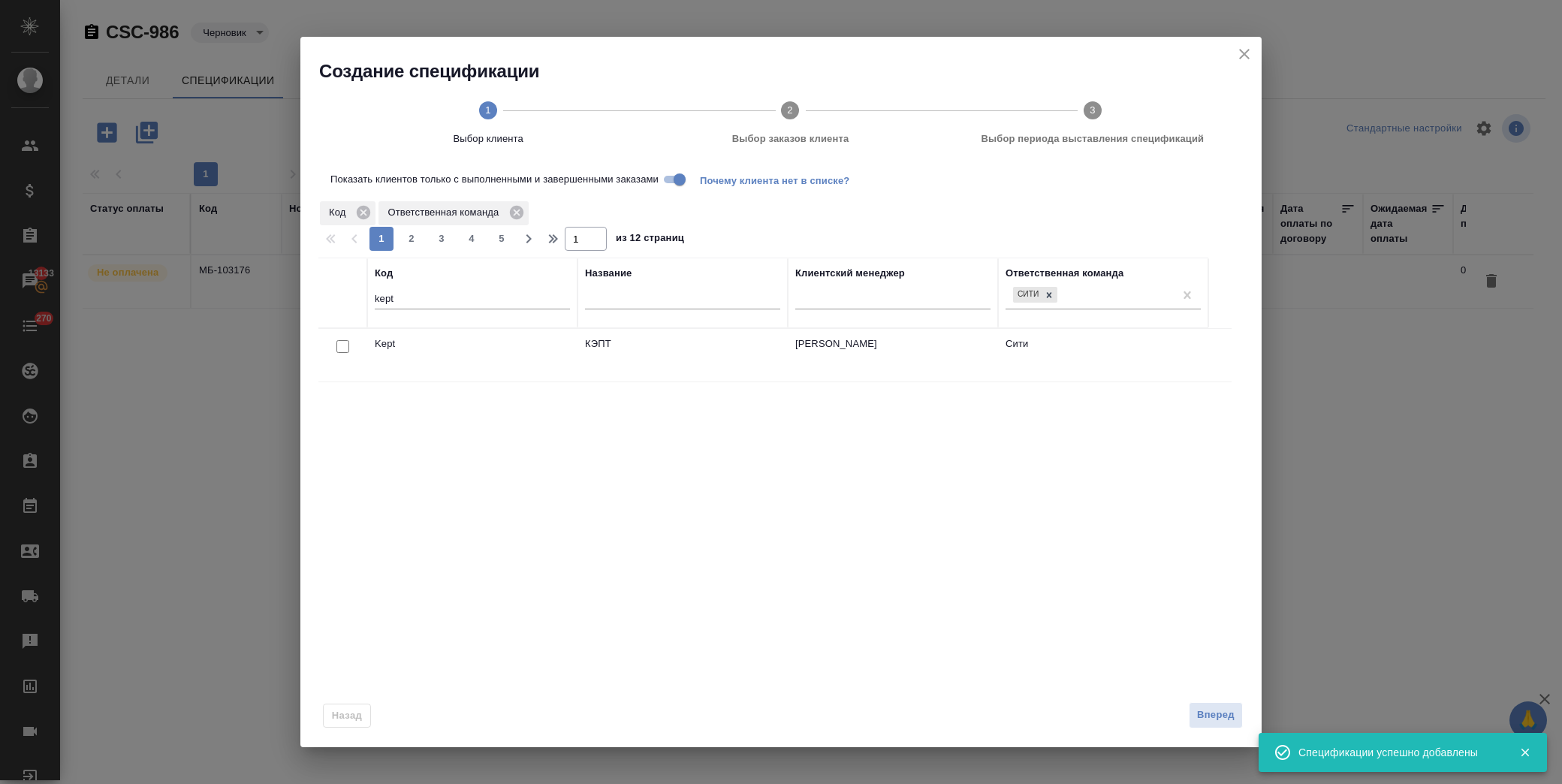
click at [342, 346] on input "checkbox" at bounding box center [342, 346] width 13 height 13
checkbox input "true"
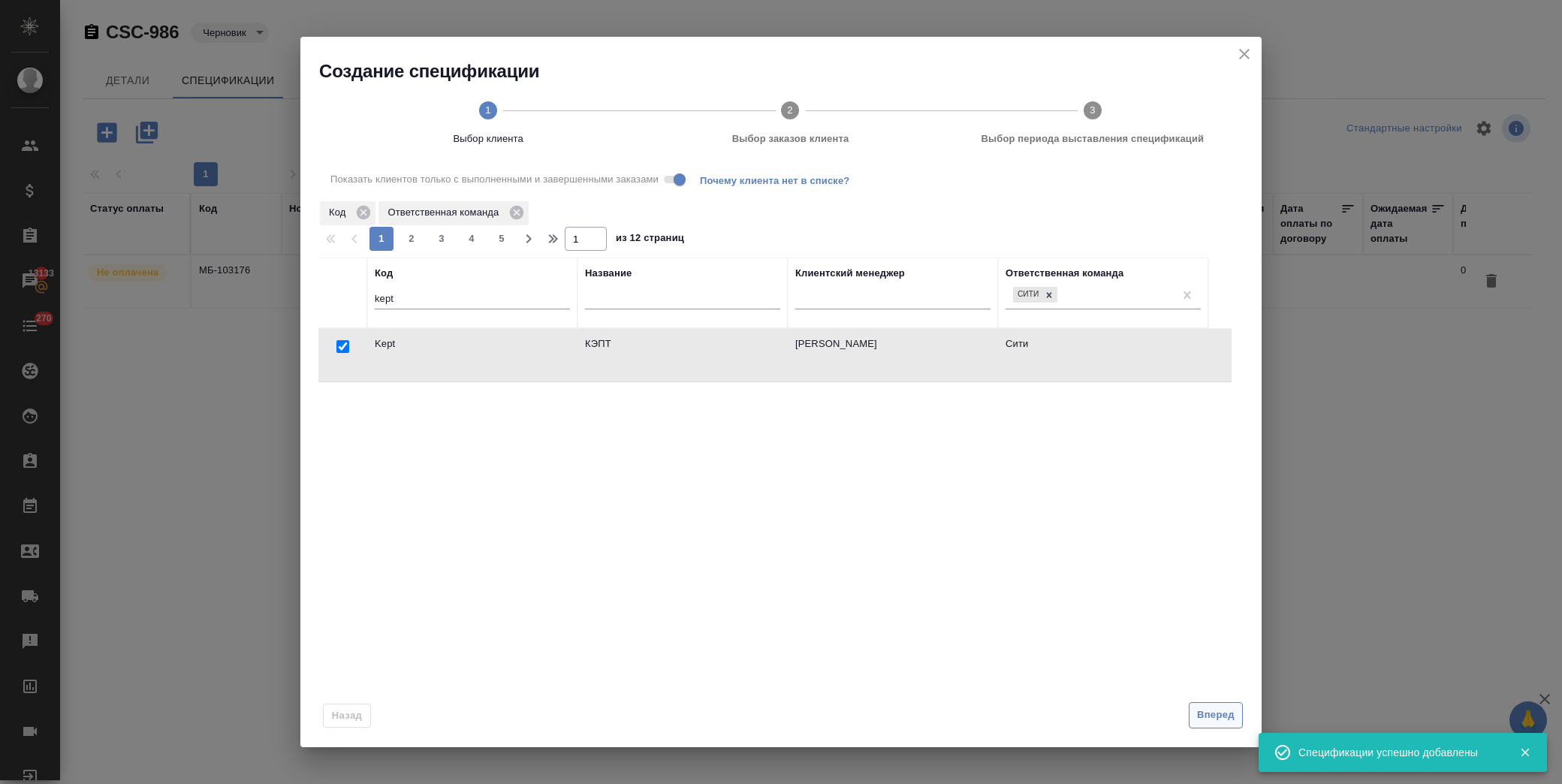
click at [1204, 710] on span "Вперед" at bounding box center [1215, 715] width 37 height 17
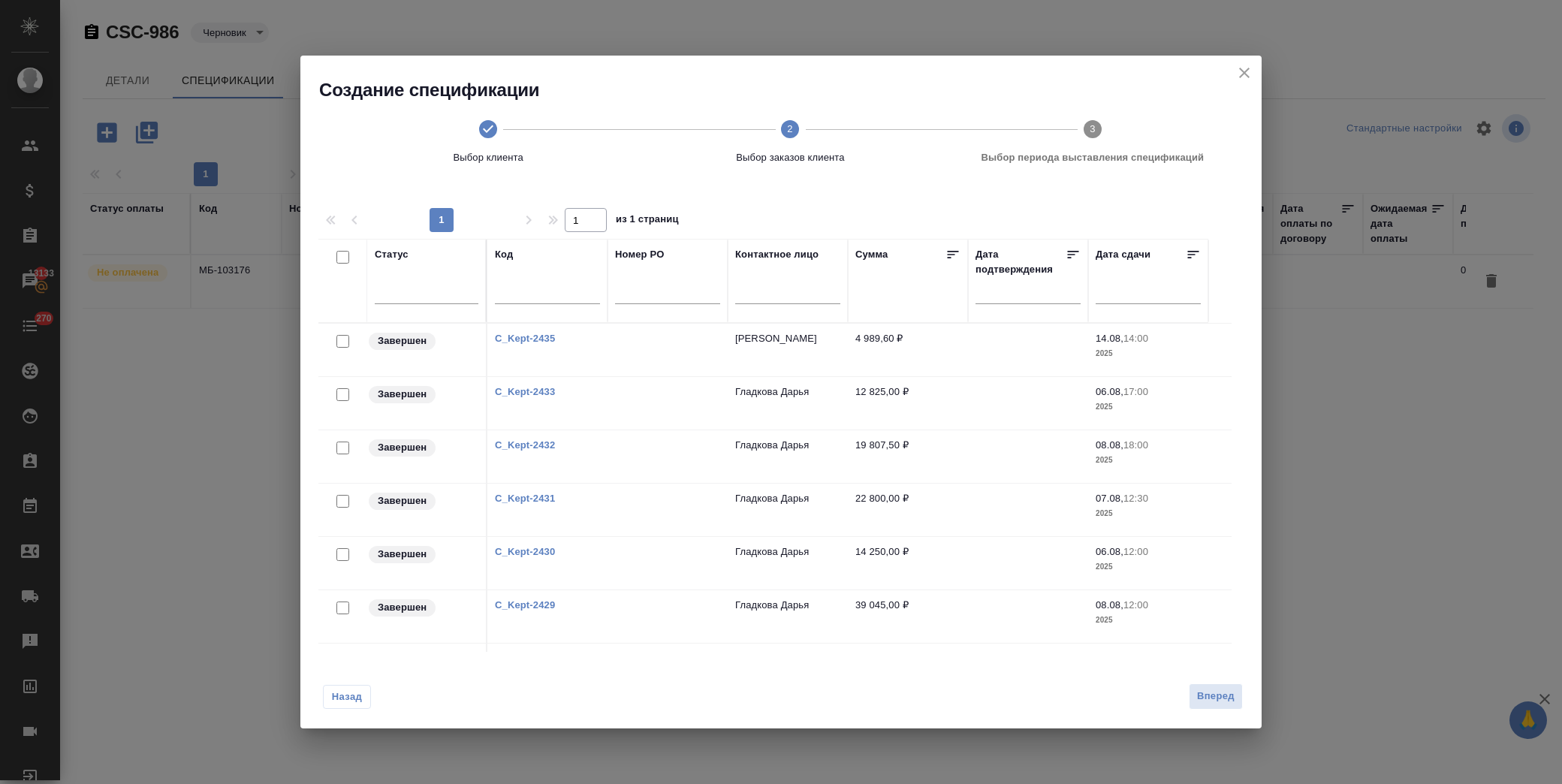
click at [341, 341] on input "checkbox" at bounding box center [342, 341] width 13 height 13
checkbox input "true"
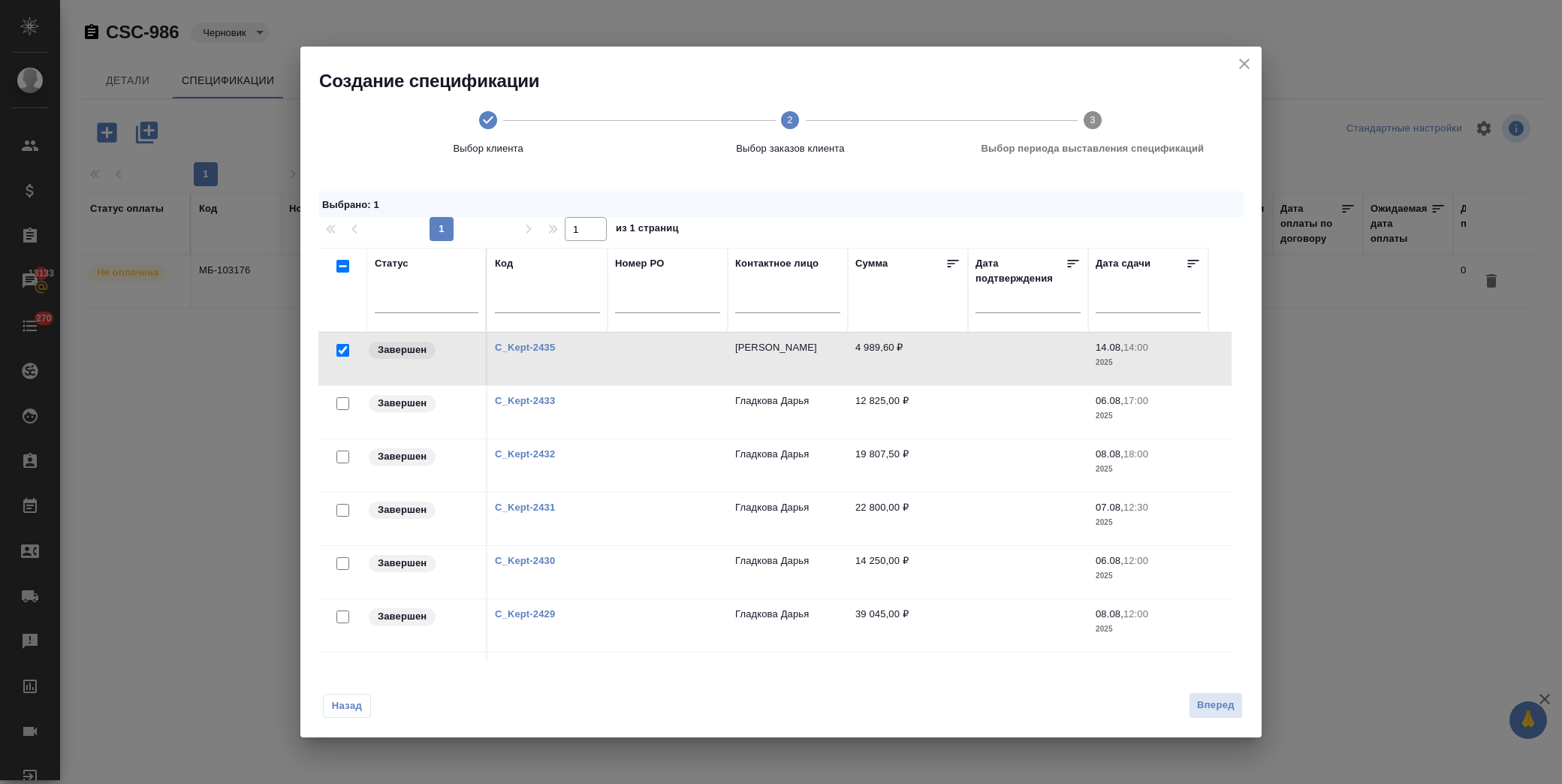
click at [341, 400] on input "checkbox" at bounding box center [342, 403] width 13 height 13
checkbox input "true"
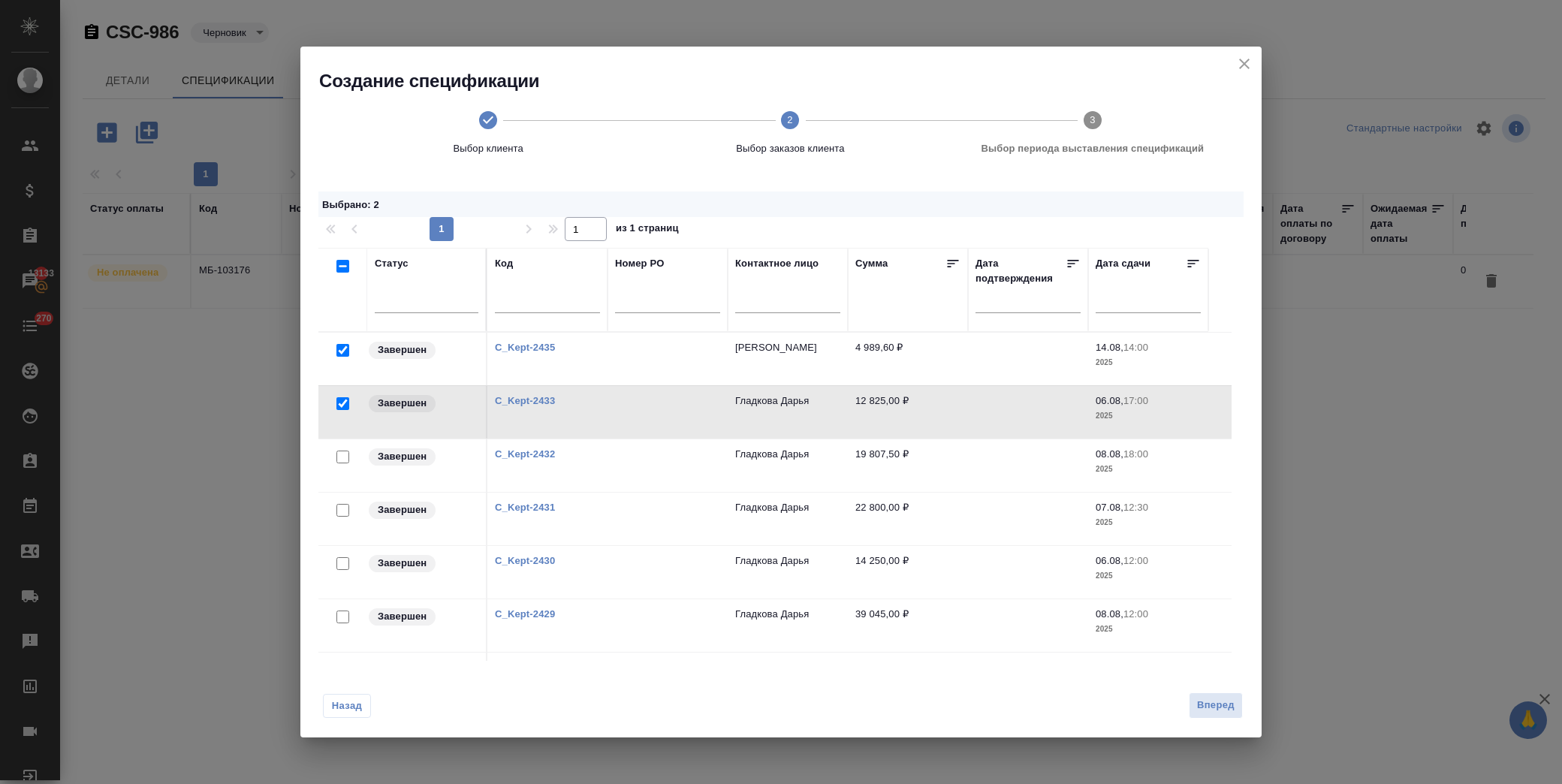
drag, startPoint x: 343, startPoint y: 456, endPoint x: 343, endPoint y: 516, distance: 60.0
click at [343, 457] on input "checkbox" at bounding box center [342, 457] width 13 height 13
checkbox input "true"
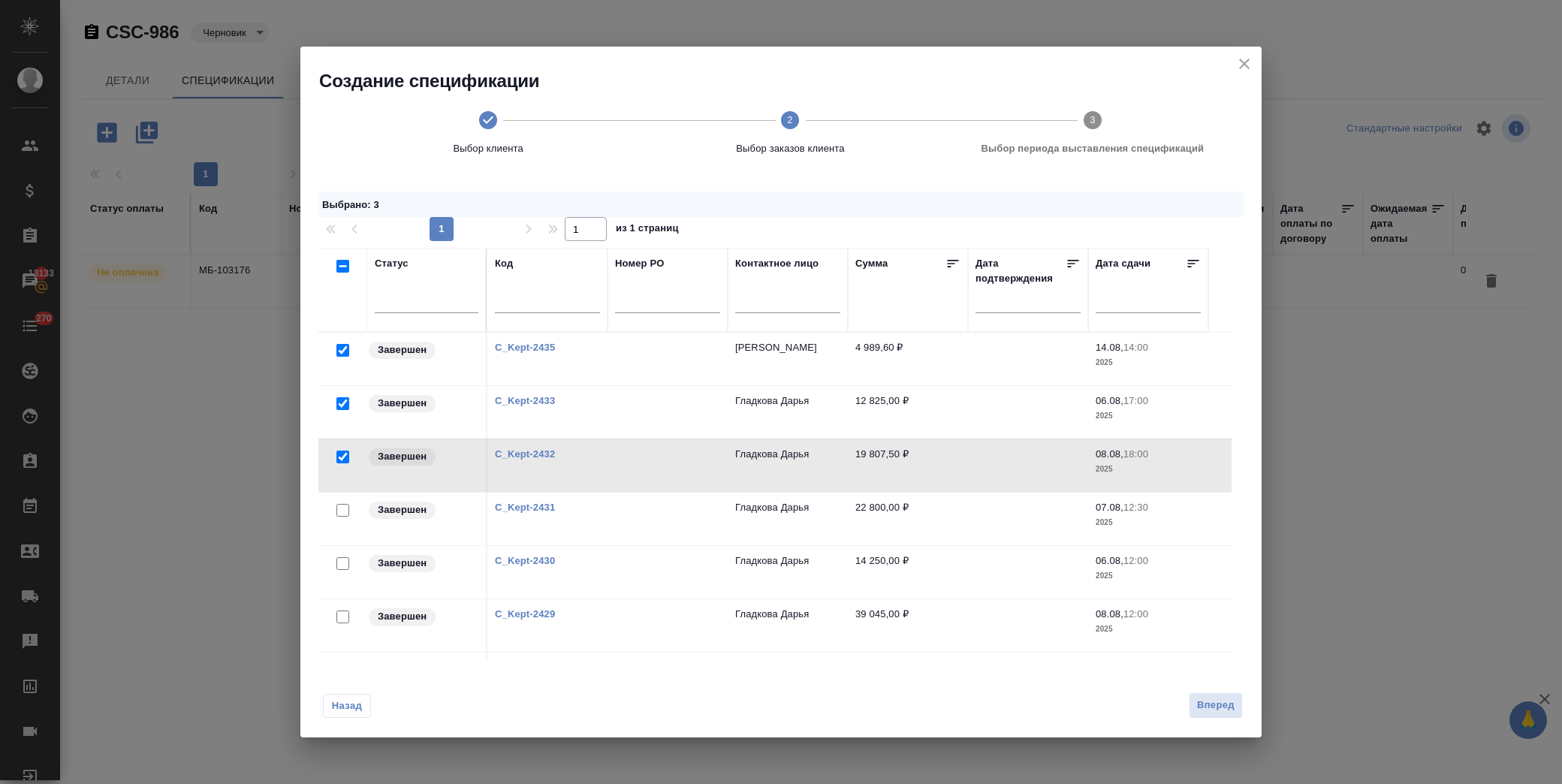
click at [343, 509] on input "checkbox" at bounding box center [342, 510] width 13 height 13
checkbox input "true"
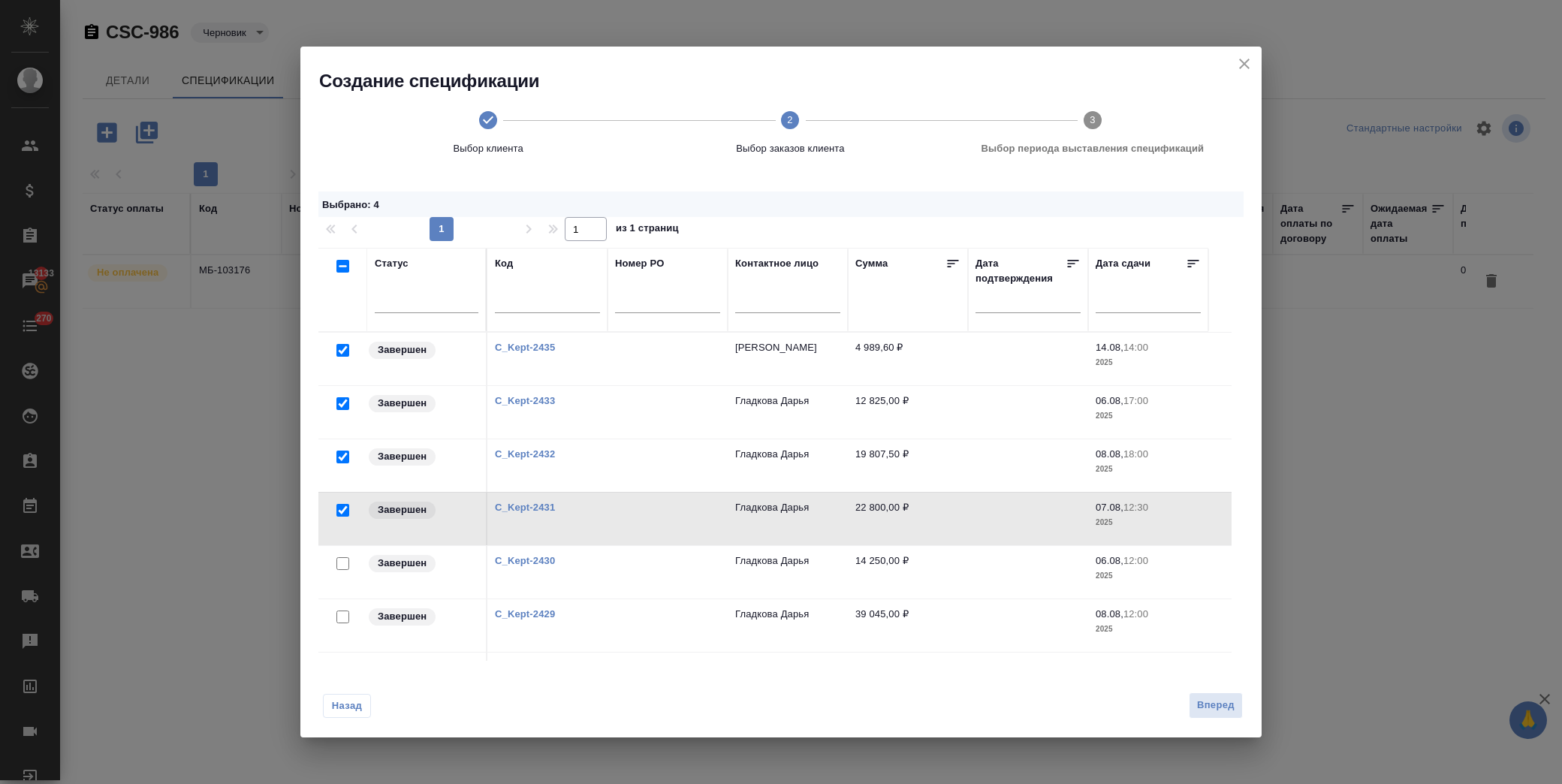
click at [347, 560] on input "checkbox" at bounding box center [342, 563] width 13 height 13
checkbox input "true"
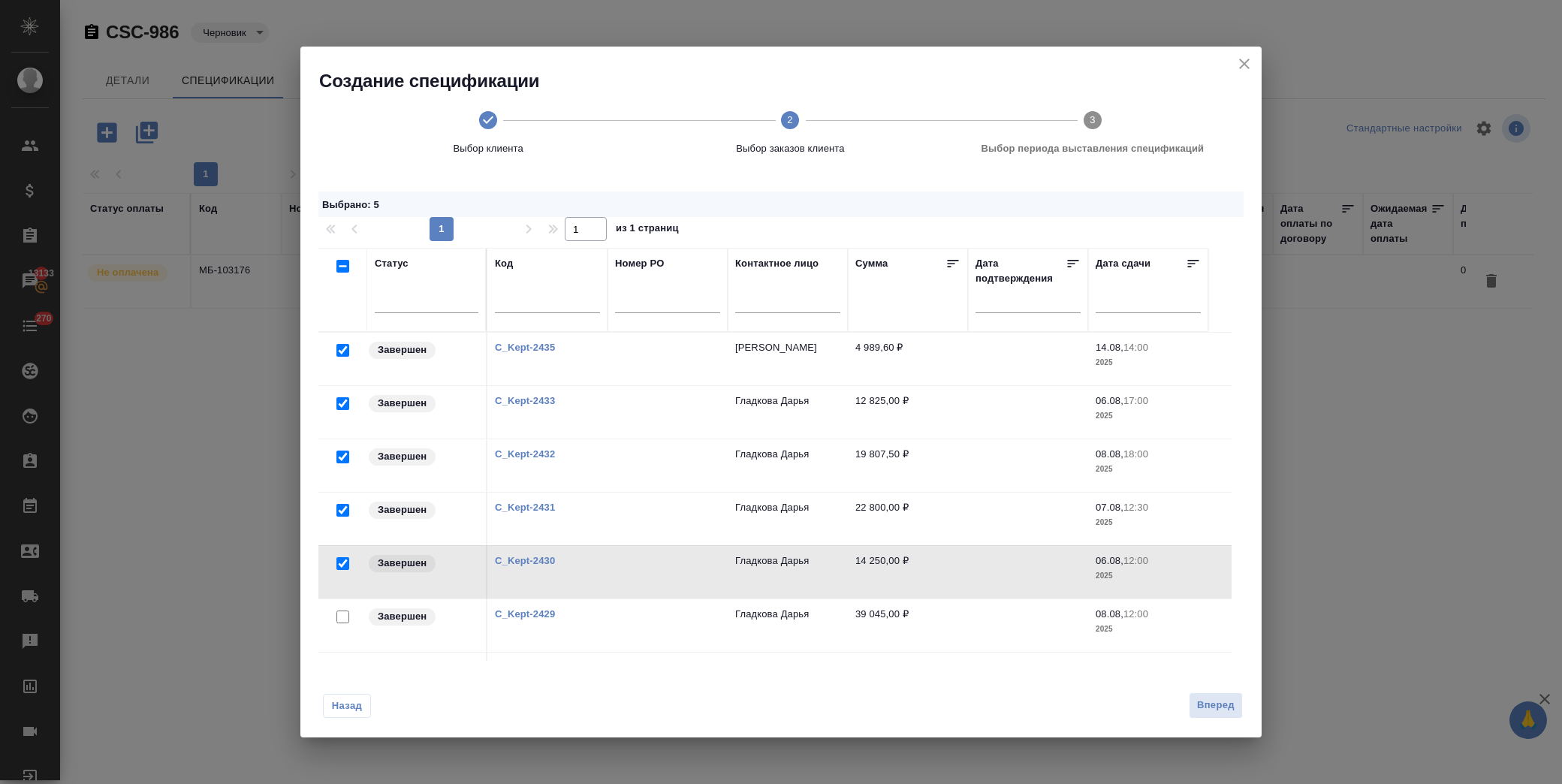
click at [341, 616] on input "checkbox" at bounding box center [342, 616] width 13 height 13
checkbox input "true"
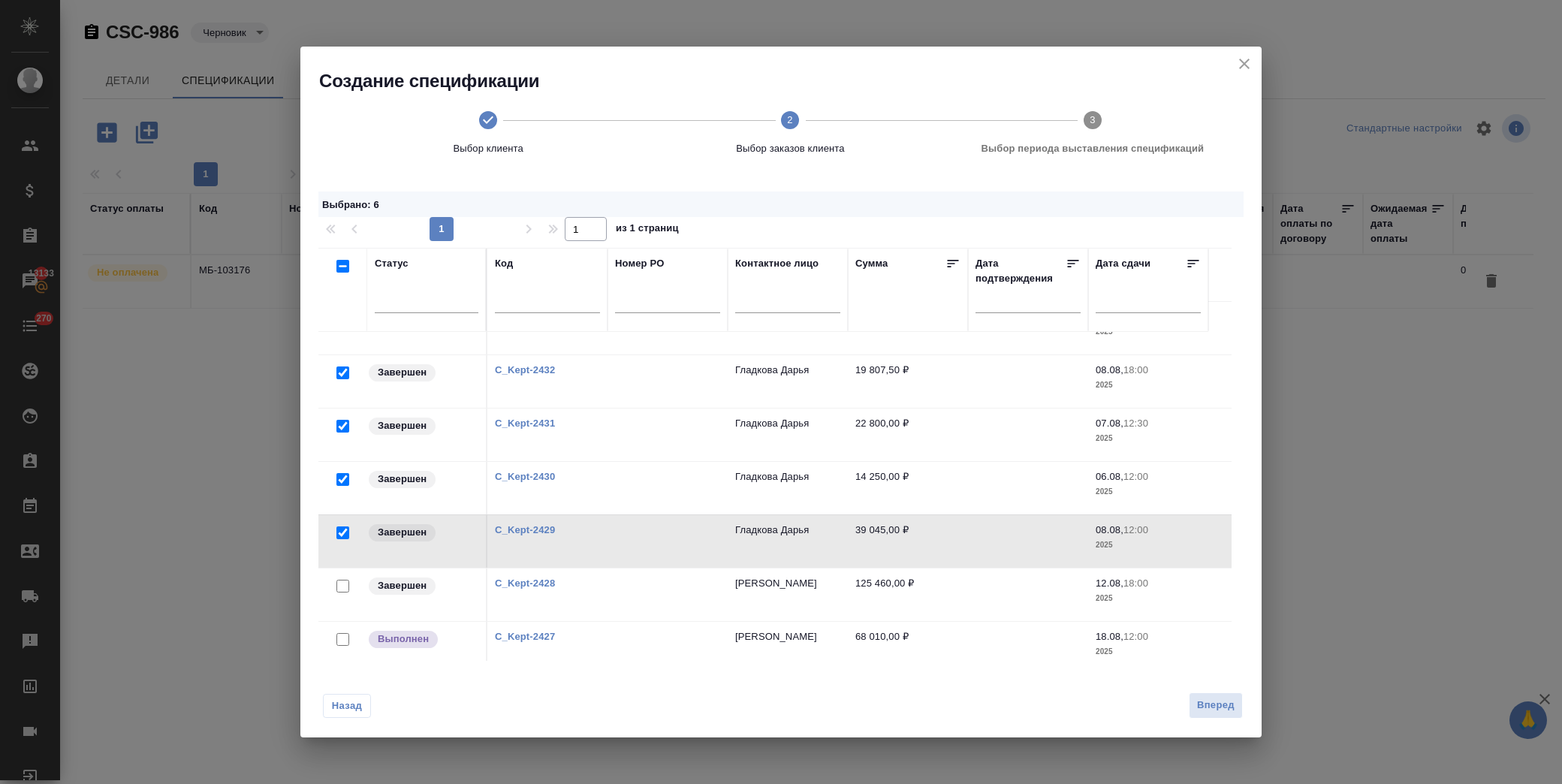
scroll to position [153, 0]
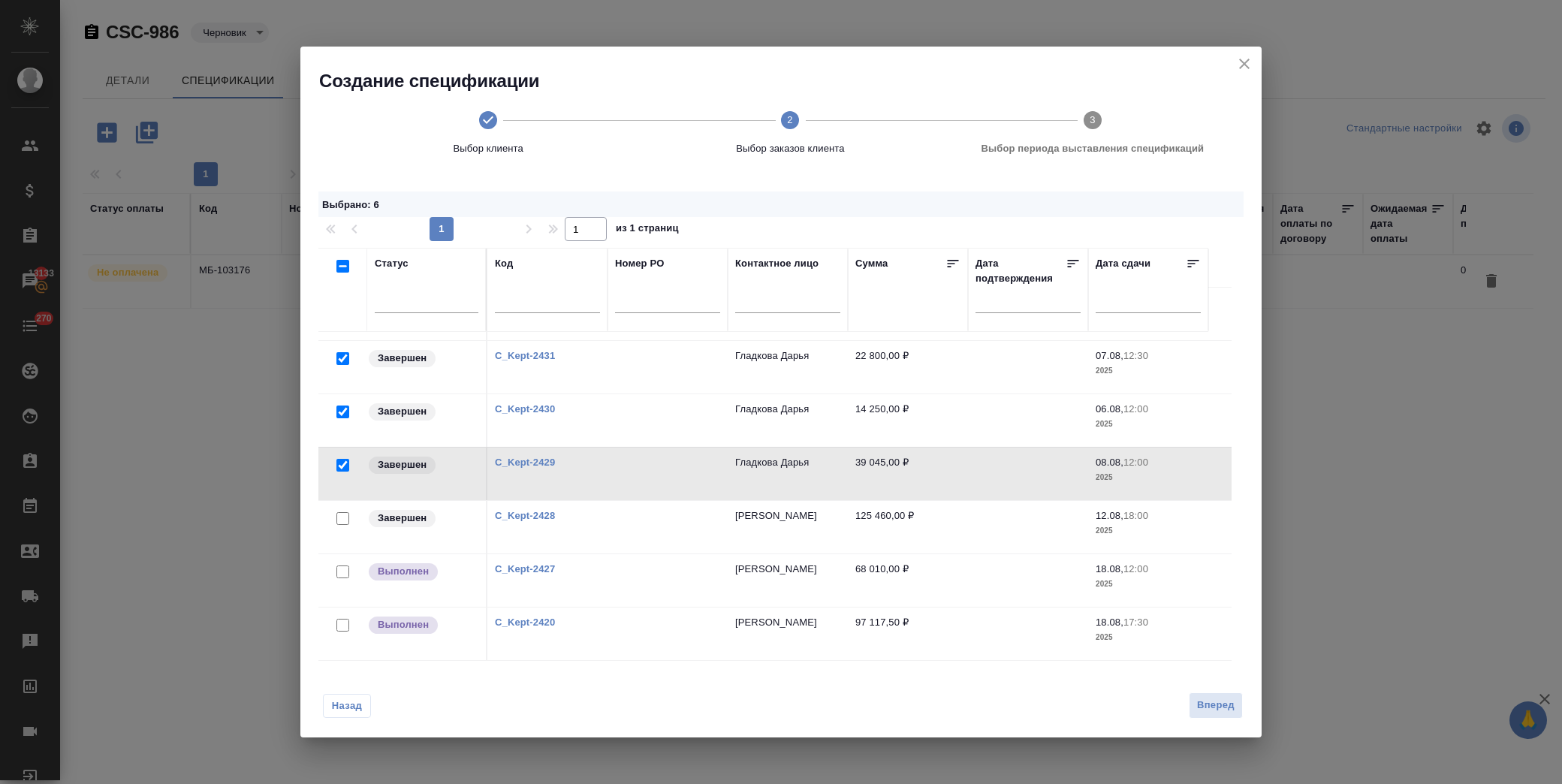
click at [347, 209] on div at bounding box center [342, 199] width 34 height 21
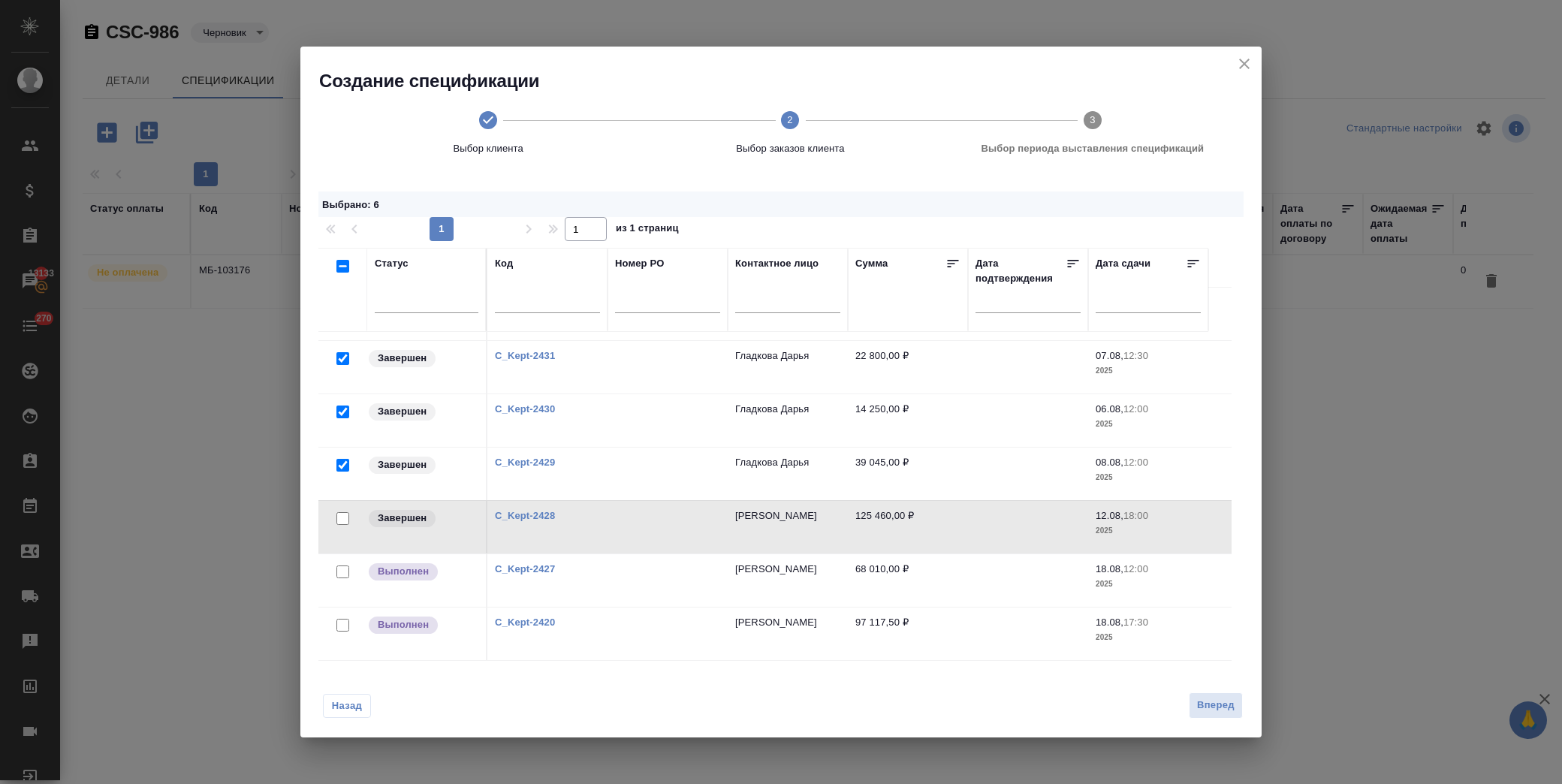
click at [343, 518] on input "checkbox" at bounding box center [342, 518] width 13 height 13
checkbox input "true"
click at [1211, 702] on span "Вперед" at bounding box center [1215, 705] width 37 height 17
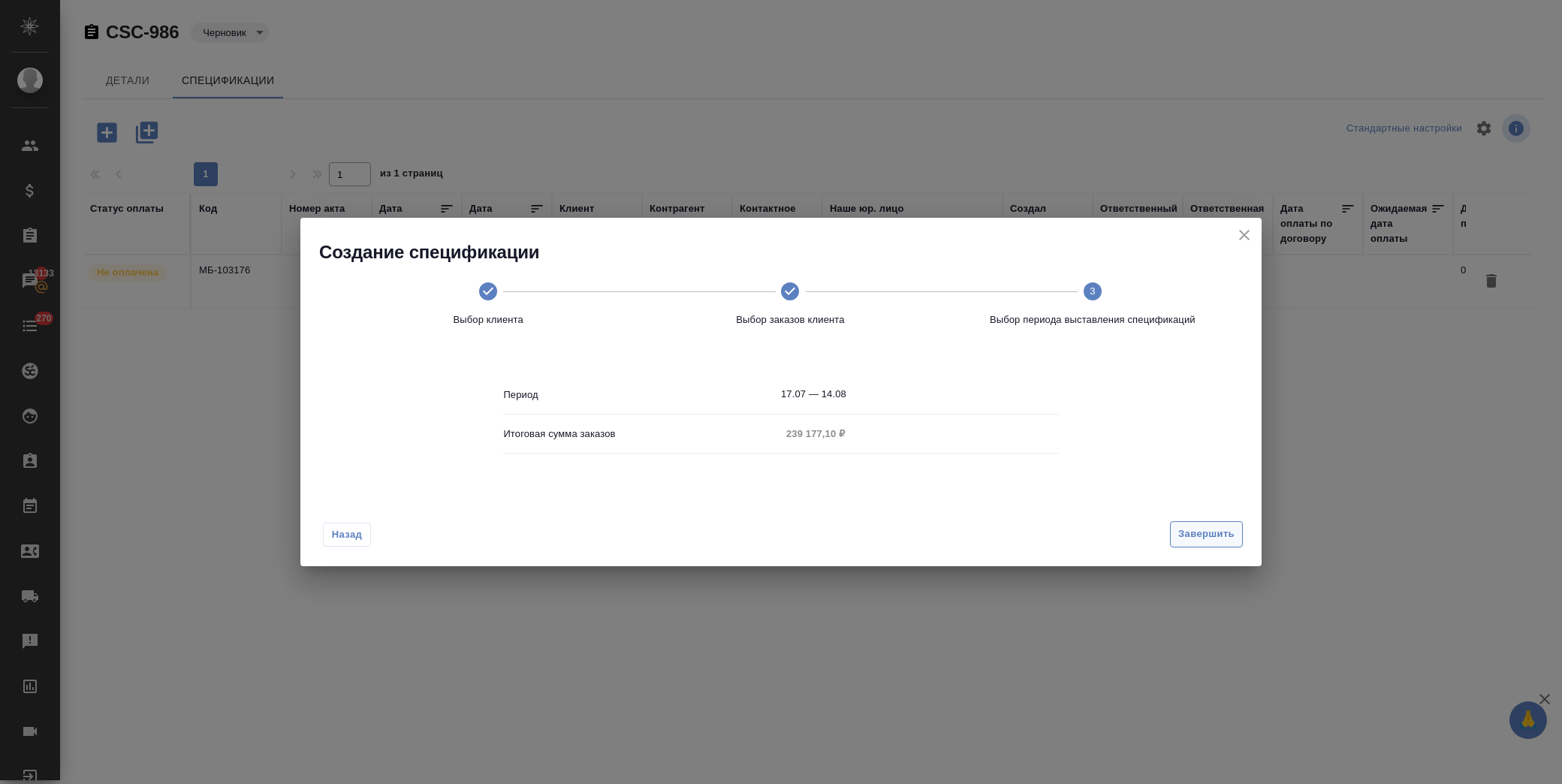
click at [1201, 524] on button "Завершить" at bounding box center [1207, 534] width 73 height 26
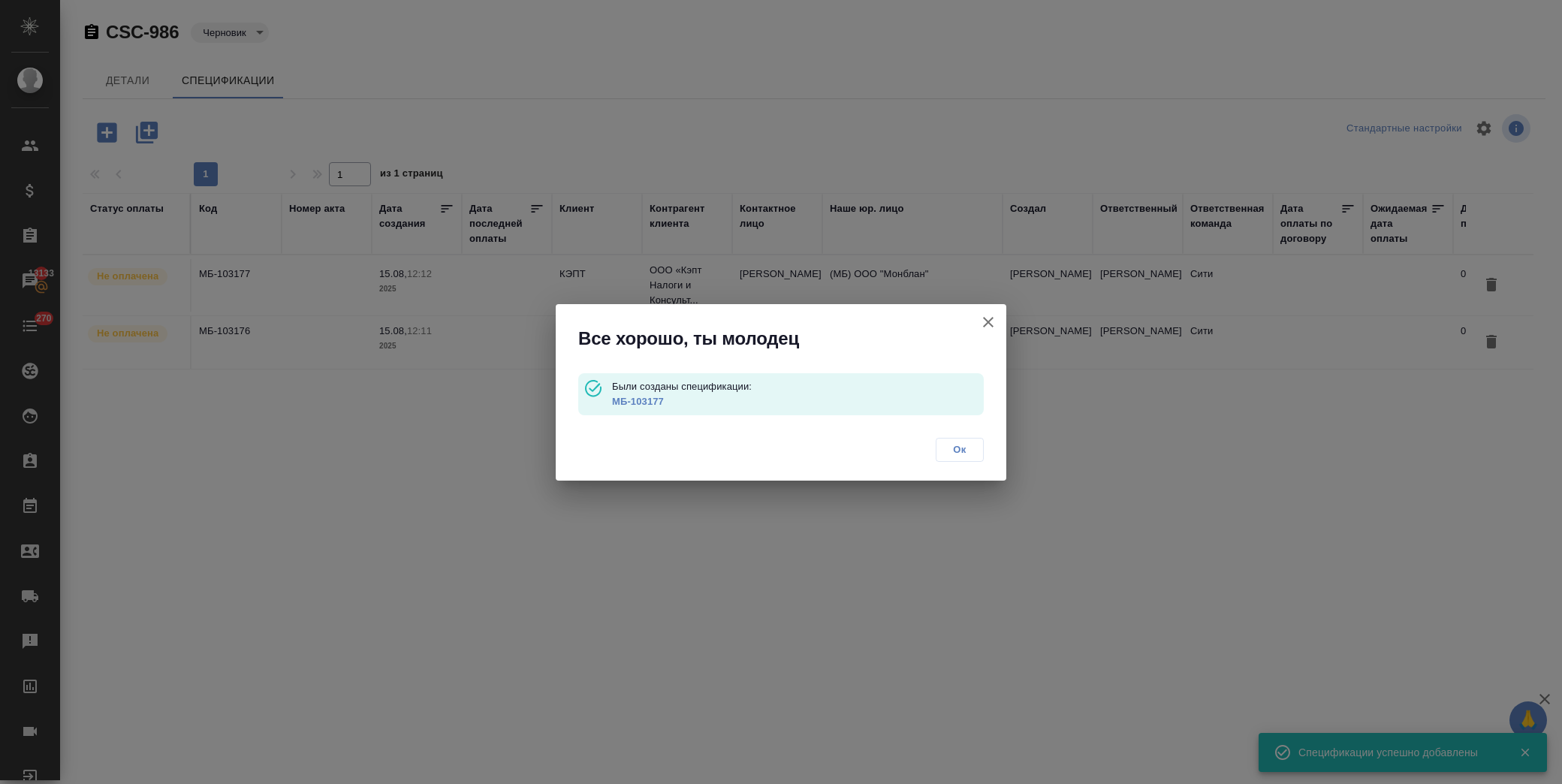
click at [977, 451] on button "Ок" at bounding box center [959, 450] width 48 height 24
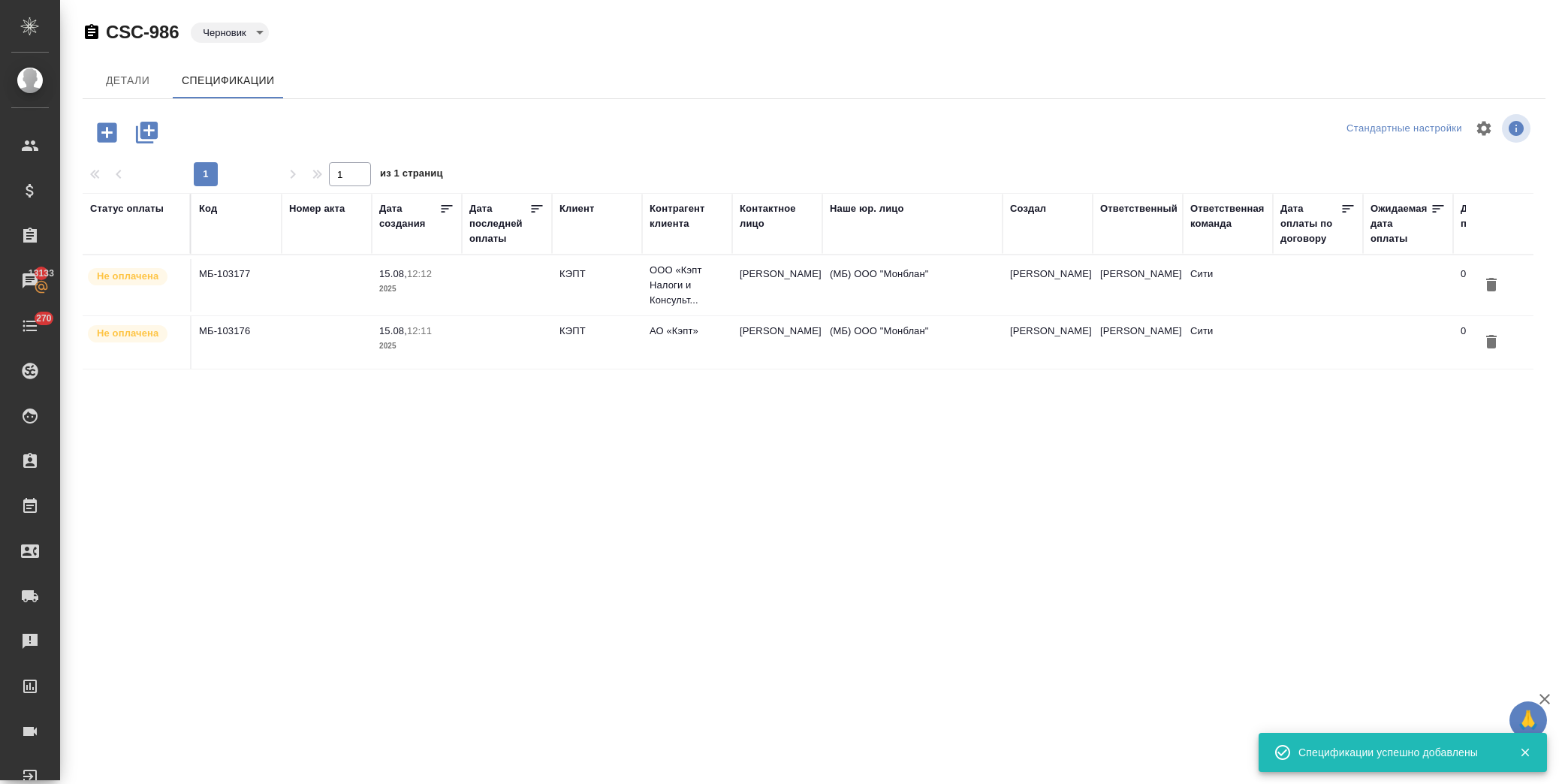
click at [793, 286] on td "Виктория Басистая" at bounding box center [778, 285] width 90 height 53
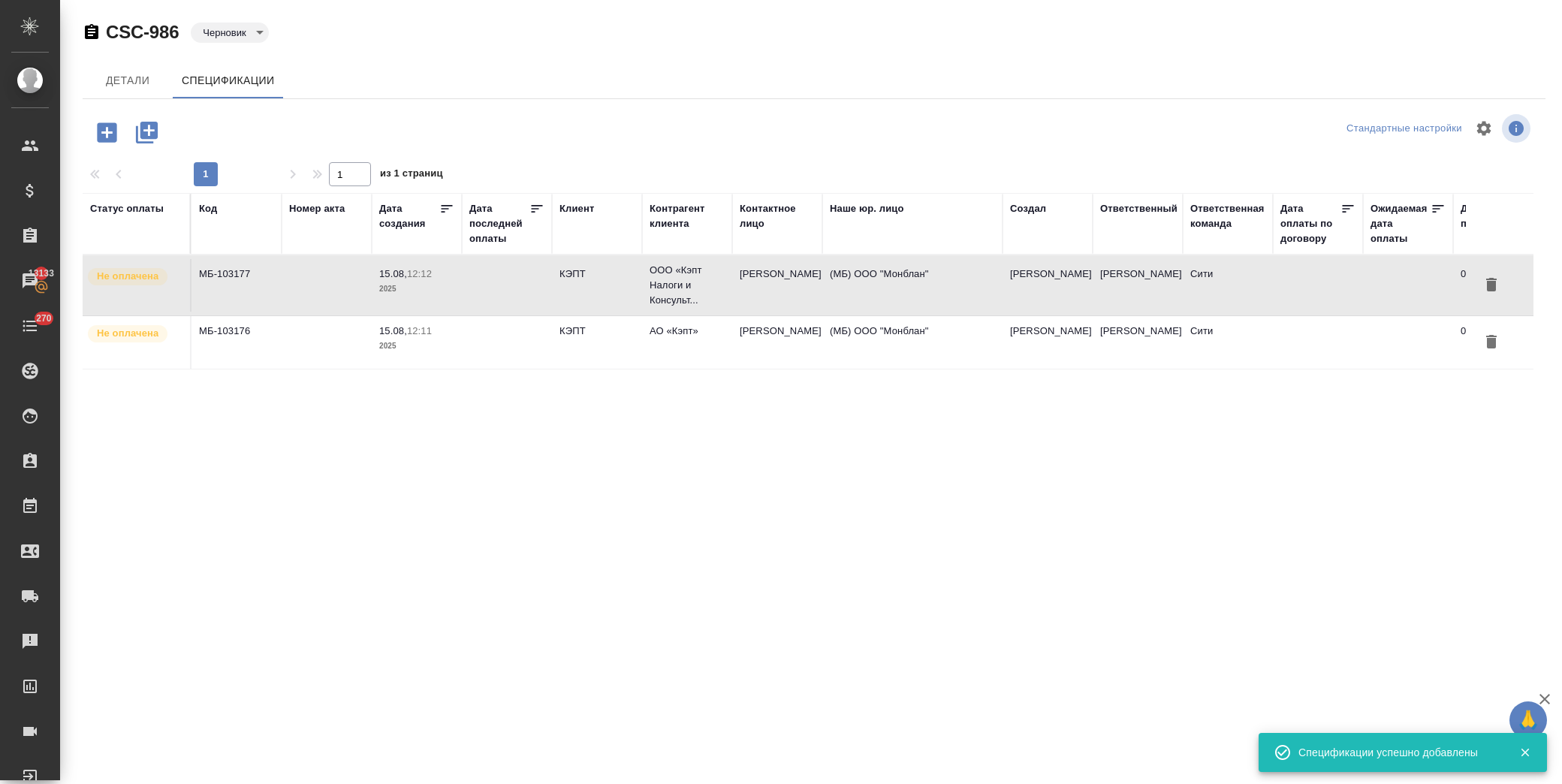
click at [792, 287] on td "Виктория Басистая" at bounding box center [778, 285] width 90 height 53
click at [691, 315] on td "АО «Кэпт»" at bounding box center [687, 285] width 90 height 60
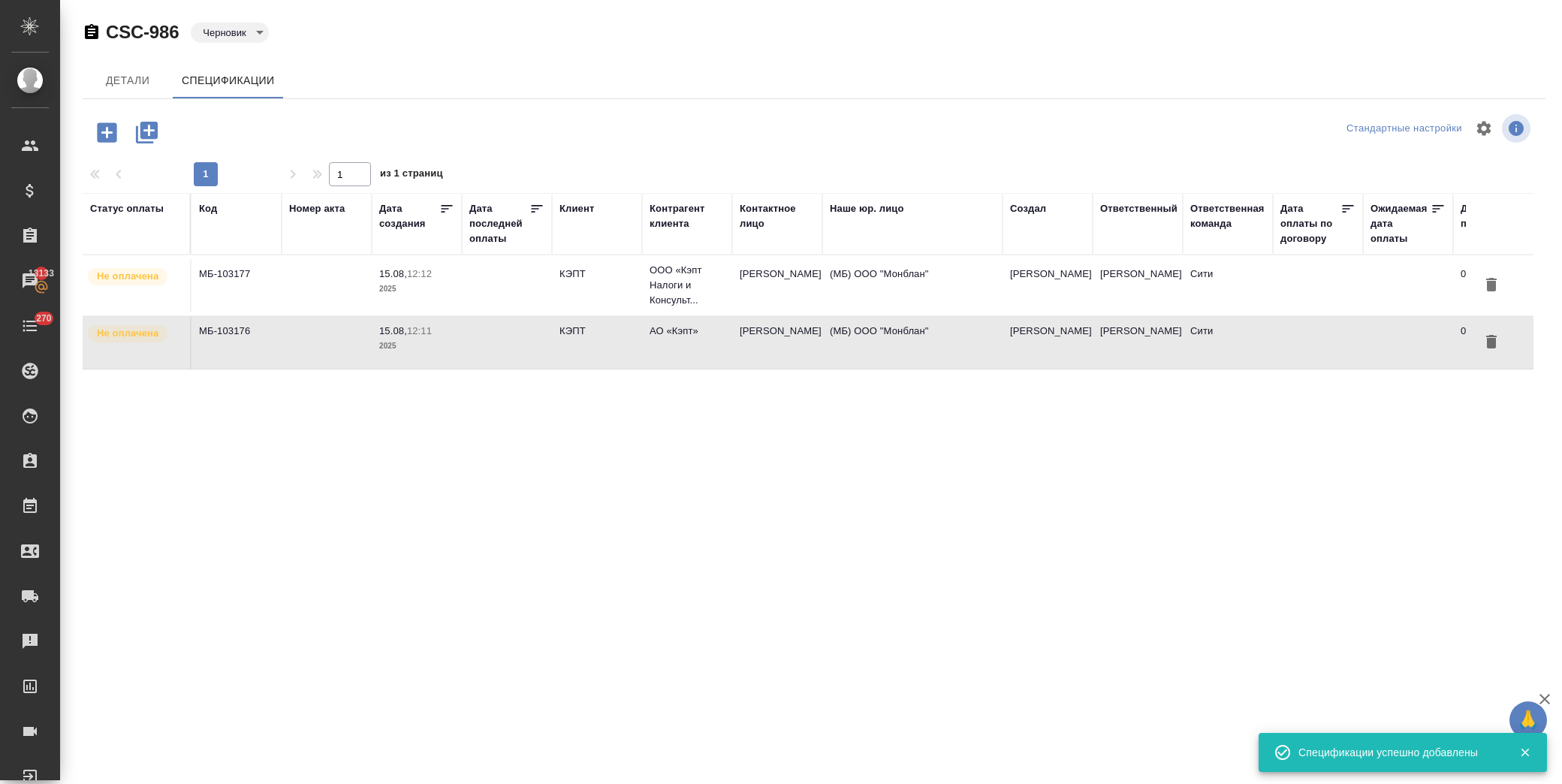
click at [691, 315] on td "АО «Кэпт»" at bounding box center [687, 285] width 90 height 60
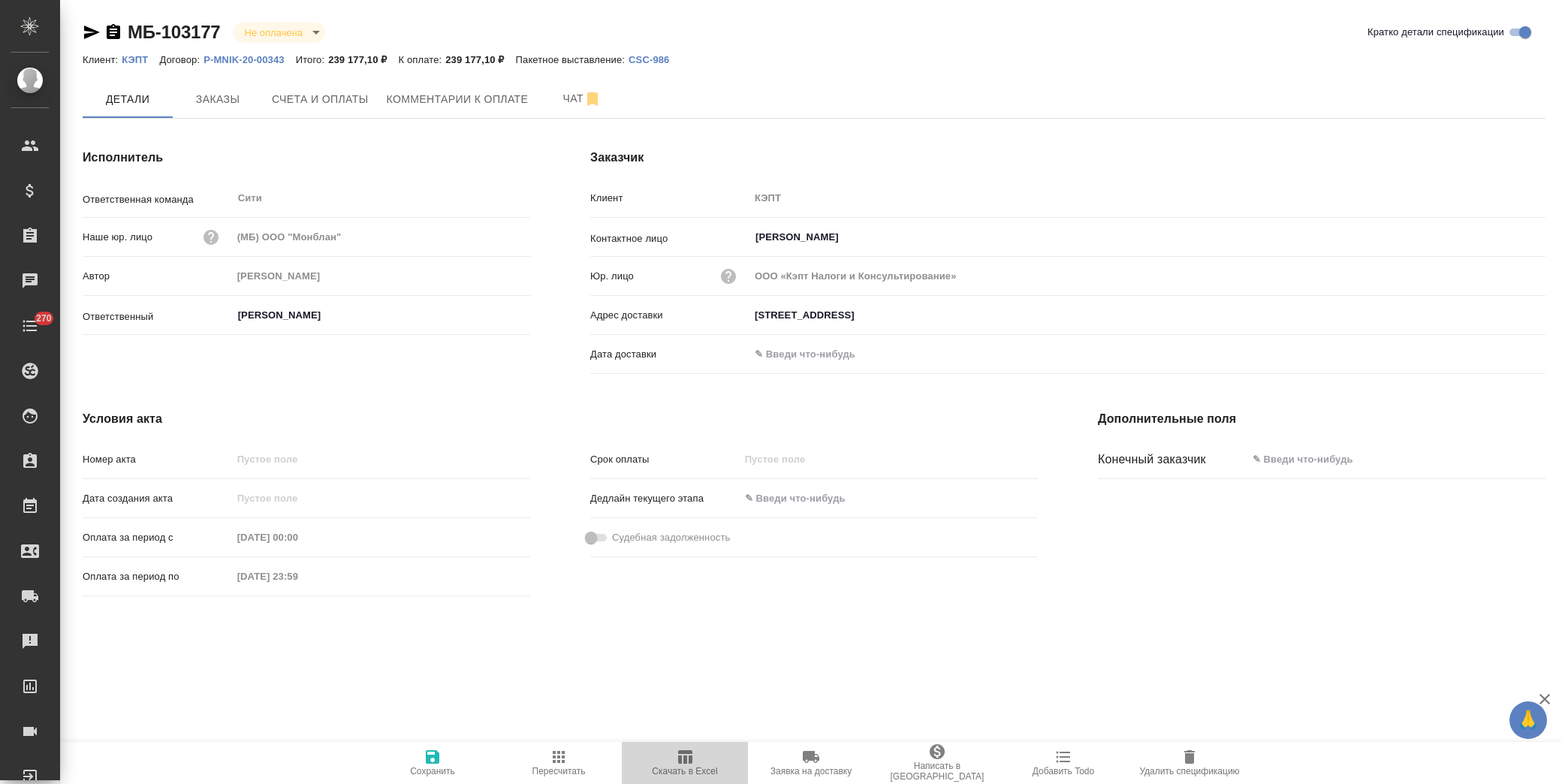
click at [682, 759] on icon "button" at bounding box center [685, 756] width 18 height 18
click at [347, 102] on span "Счета и оплаты" at bounding box center [321, 99] width 97 height 19
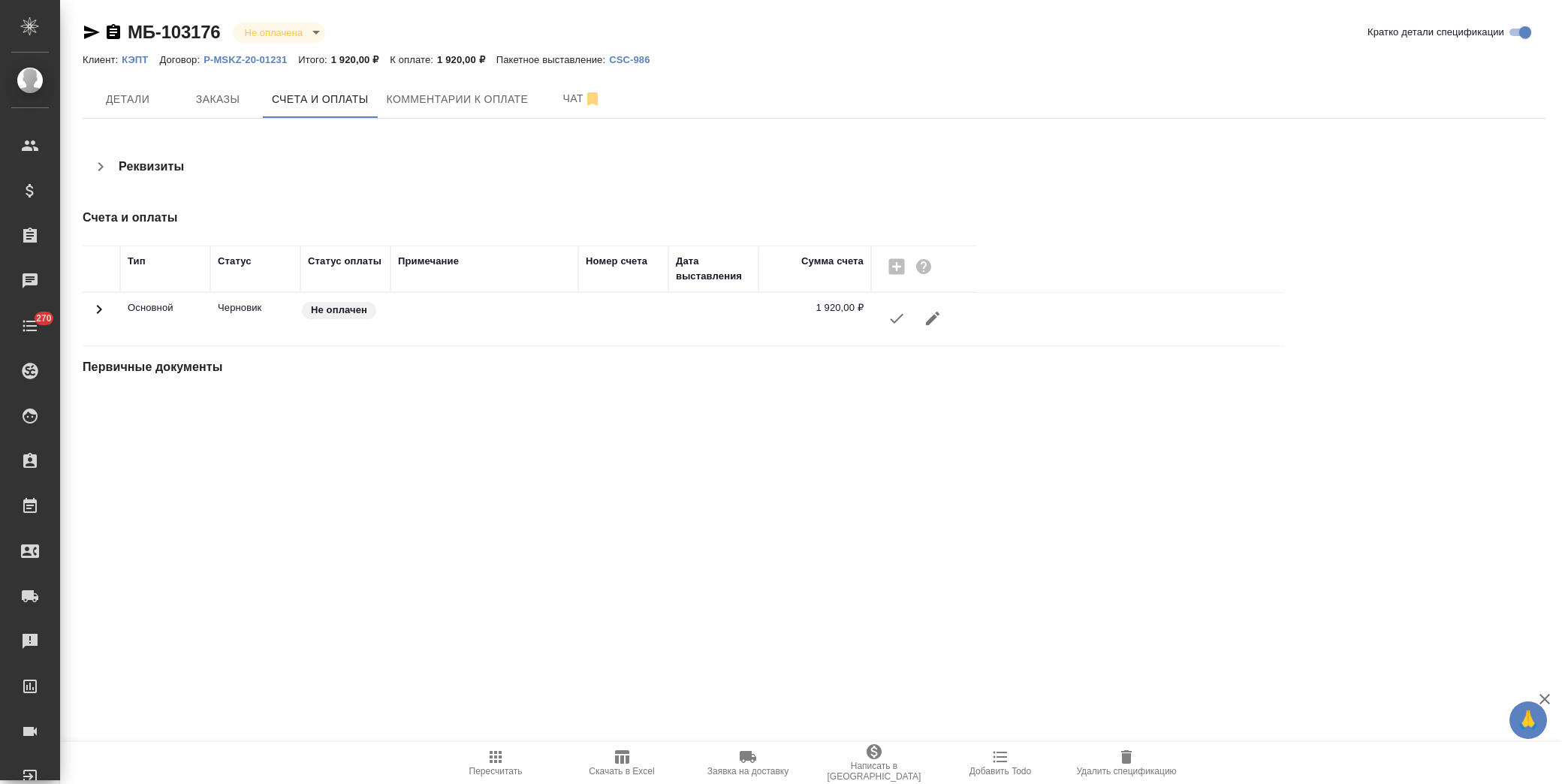
click at [620, 768] on span "Скачать в Excel" at bounding box center [621, 771] width 65 height 10
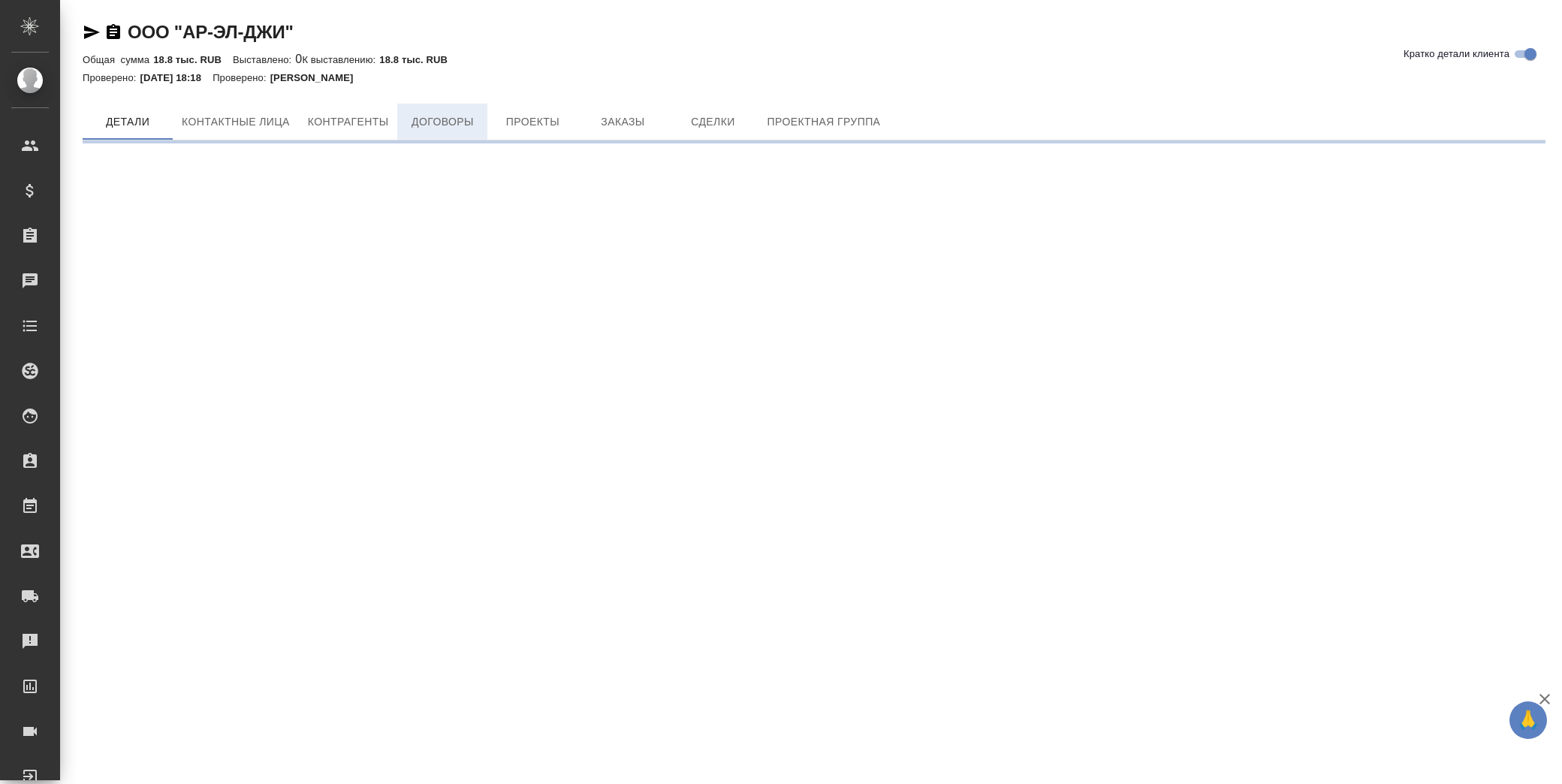
click at [474, 110] on button "Договоры" at bounding box center [442, 122] width 90 height 36
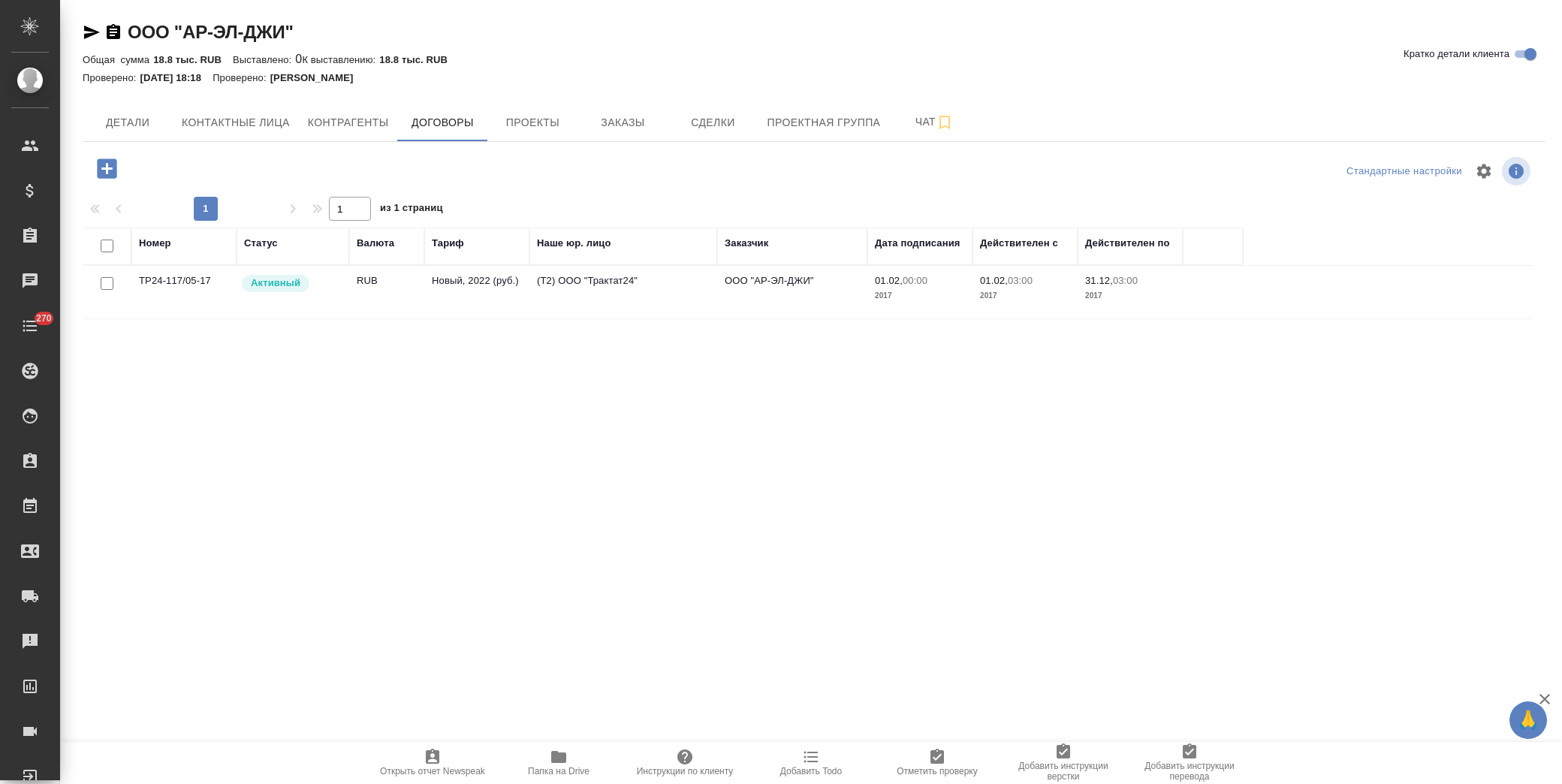
click at [559, 287] on td "(Т2) ООО "Трактат24"" at bounding box center [624, 292] width 188 height 53
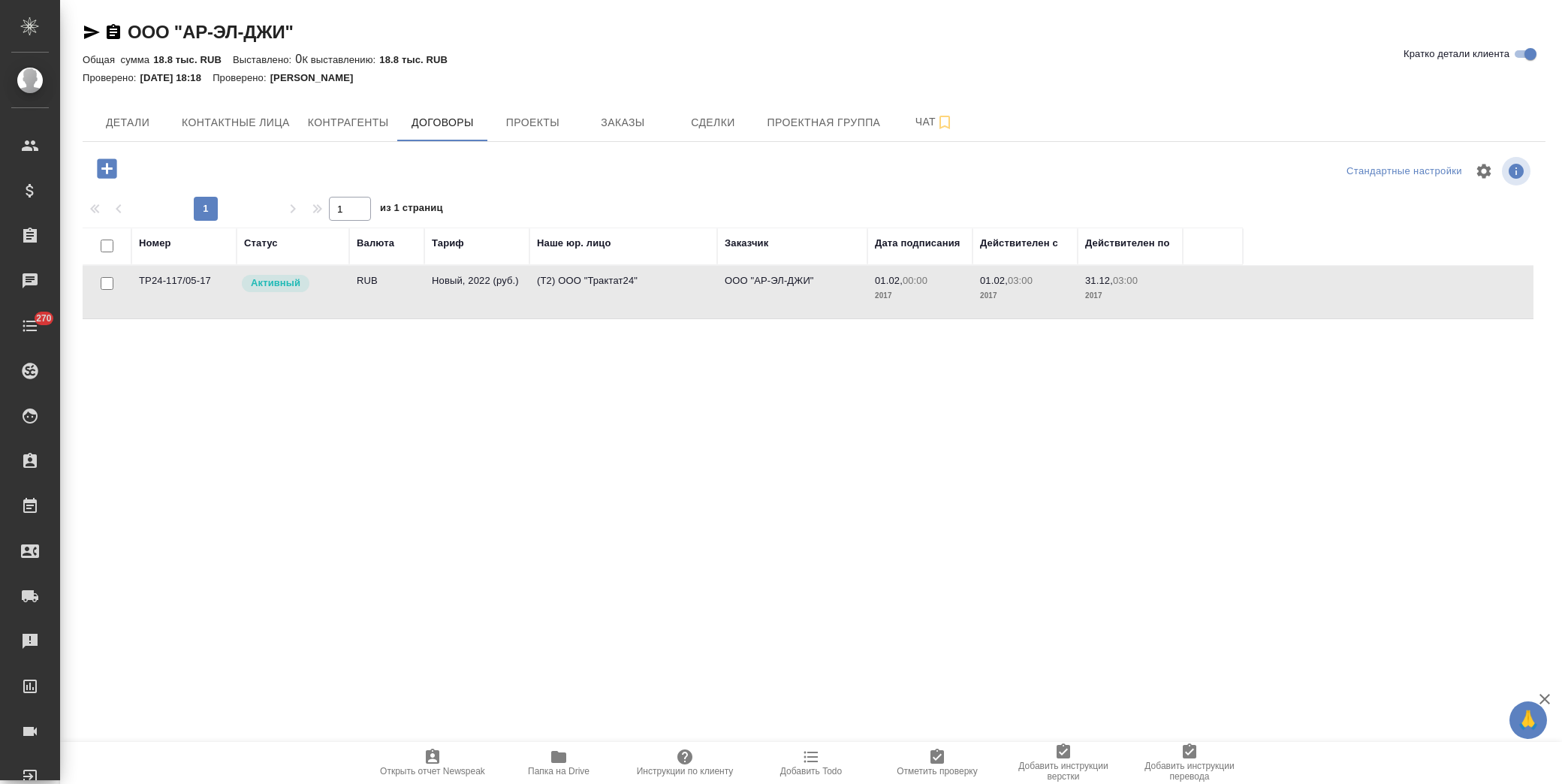
click at [559, 287] on td "(Т2) ООО "Трактат24"" at bounding box center [624, 292] width 188 height 53
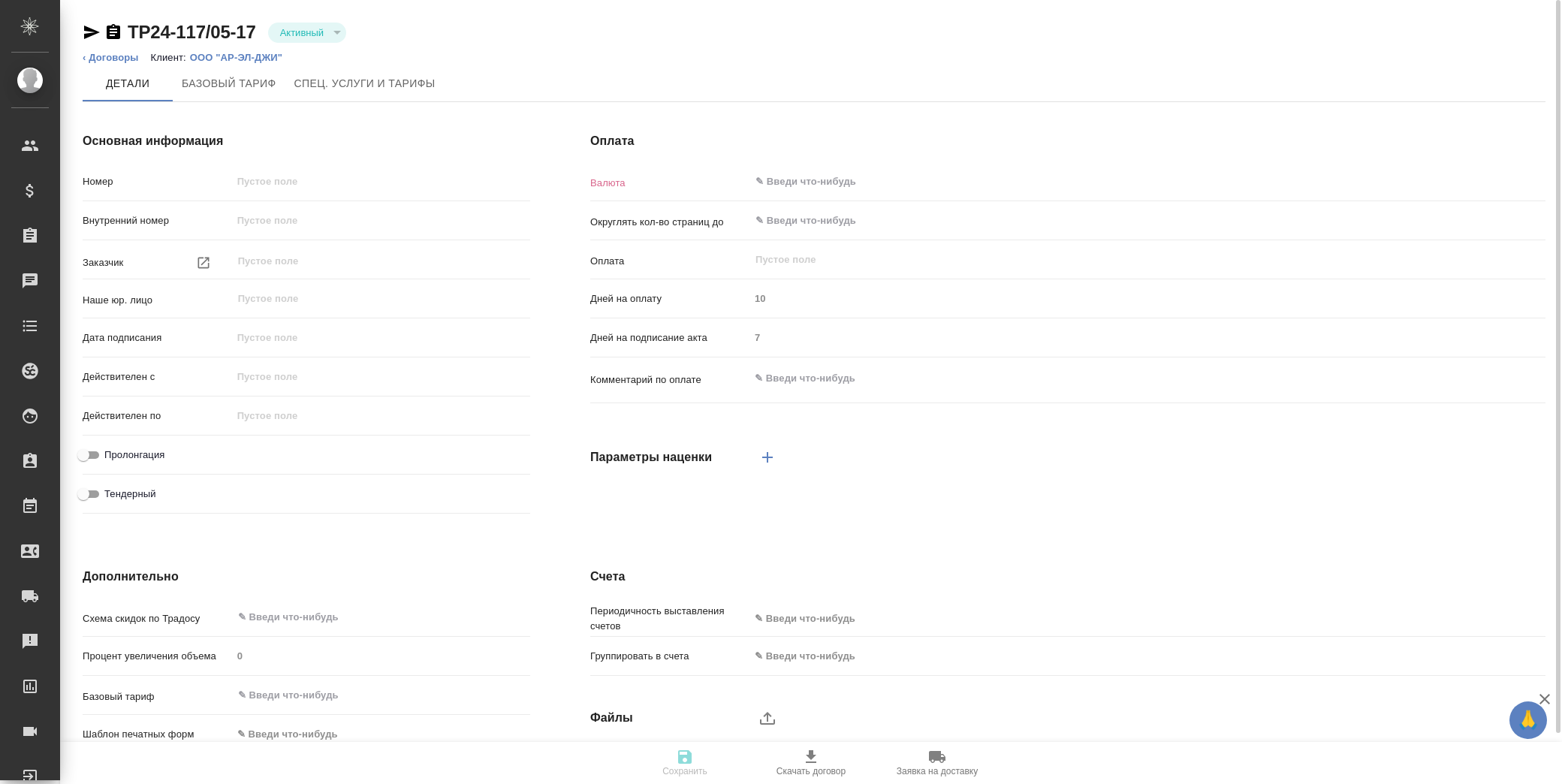
type input "ТР24-117/05-17"
type input "ООО "АР-ЭЛ-ДЖИ""
type input "(Т2) ООО "Трактат24""
type input "[DATE] 00:00"
type input "[DATE] 03:00"
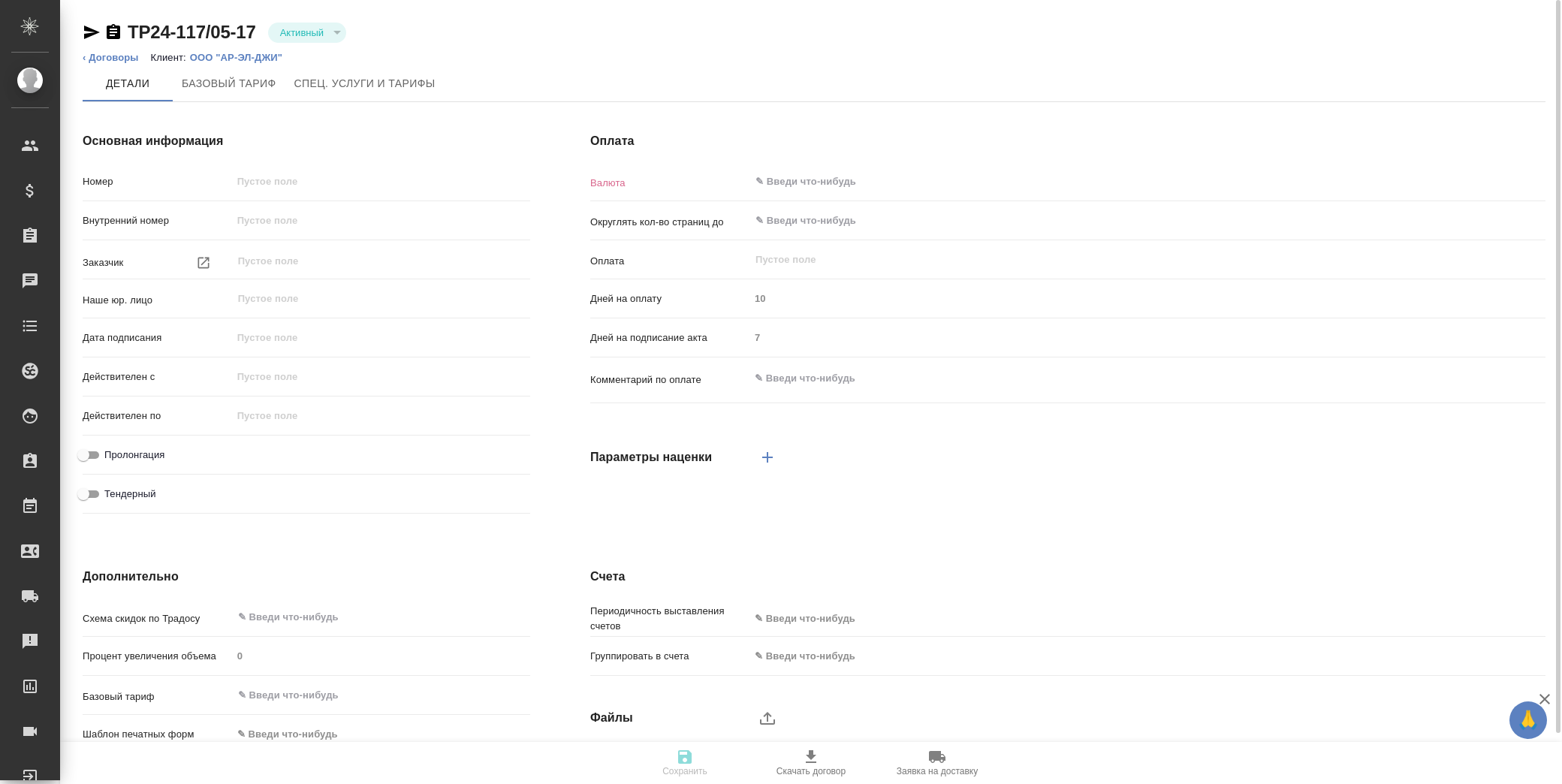
type input "[DATE] 03:00"
checkbox input "true"
type input "RUB"
type input "После выставления счета"
type input "5"
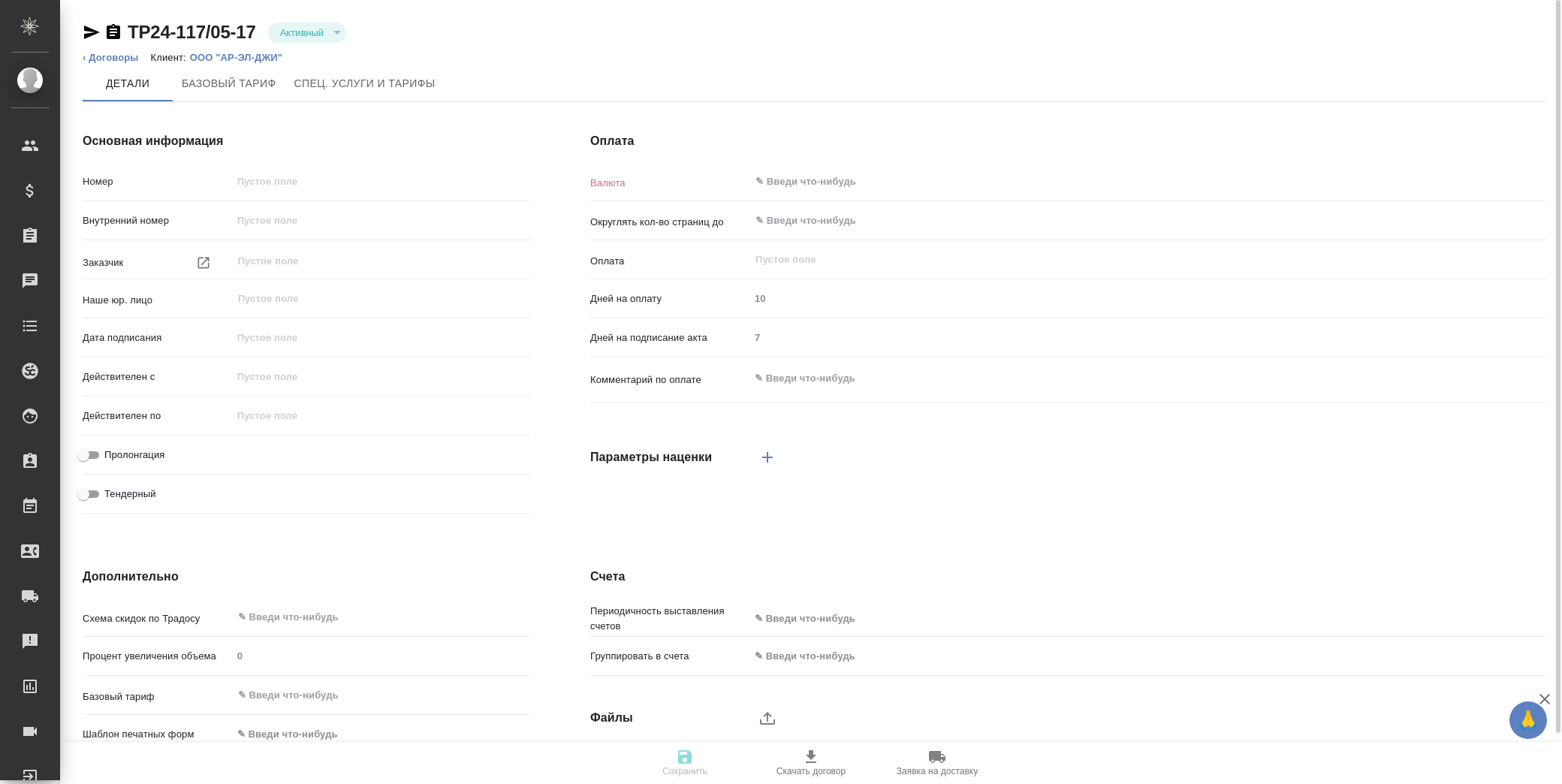
type input "russian2"
type input "basic"
type input "manual"
type input "client"
type input "0.5"
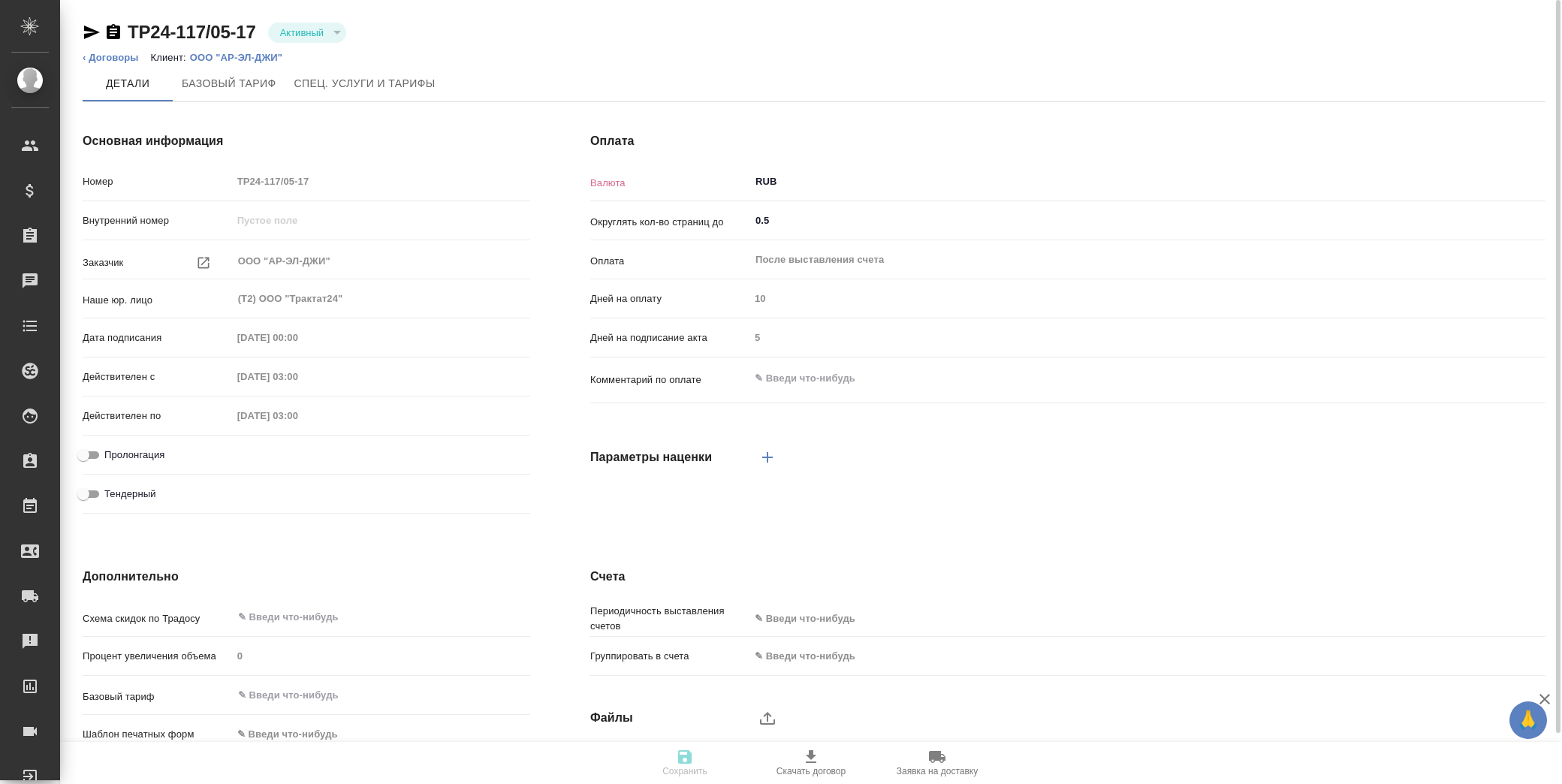
type input "Новый, 2022 (руб.)"
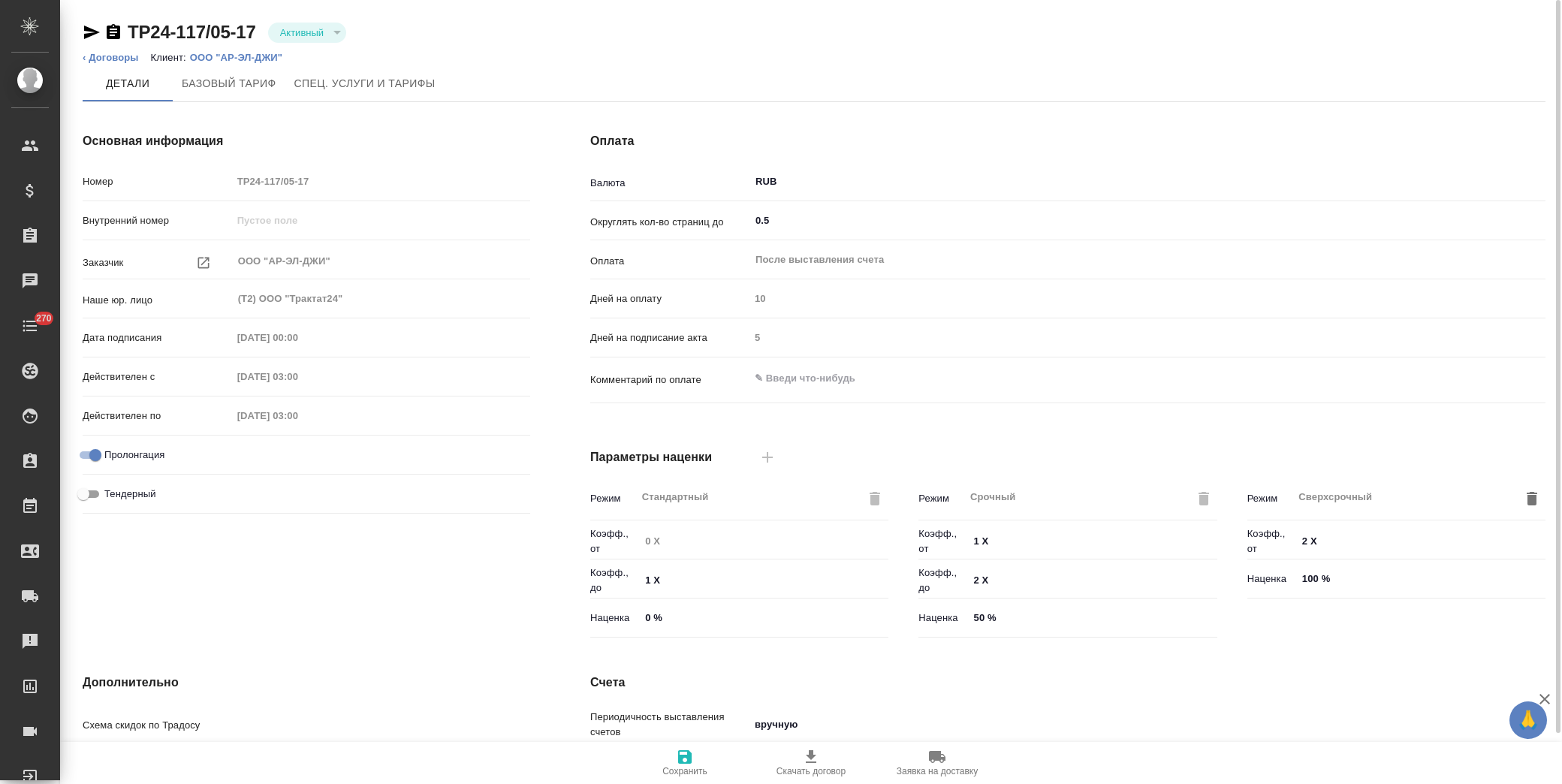
type input "Стандартный шаблон - [PHONE_NUMBER] - ВЫБЕРИ МЕНЯ!"
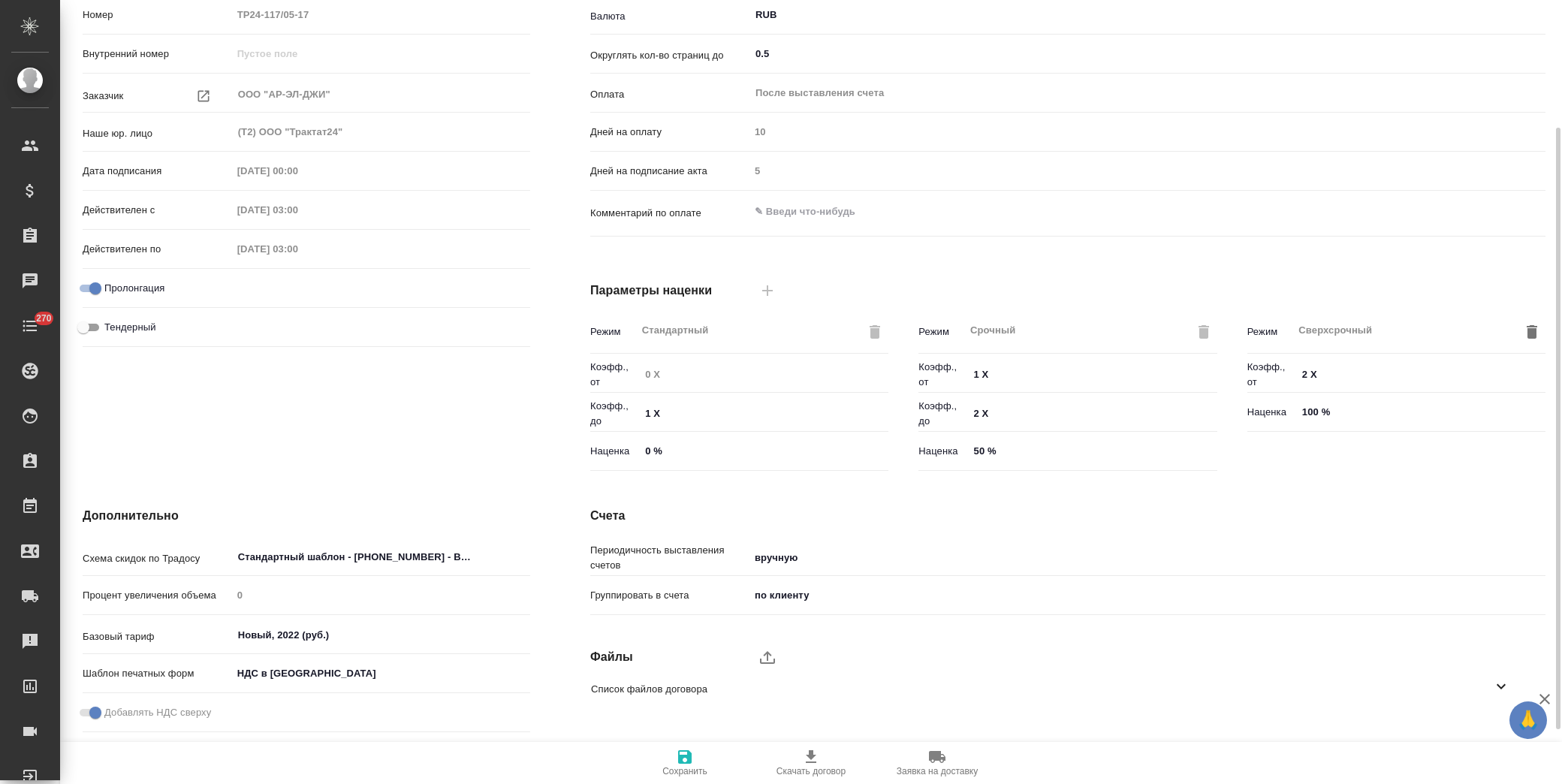
scroll to position [236, 0]
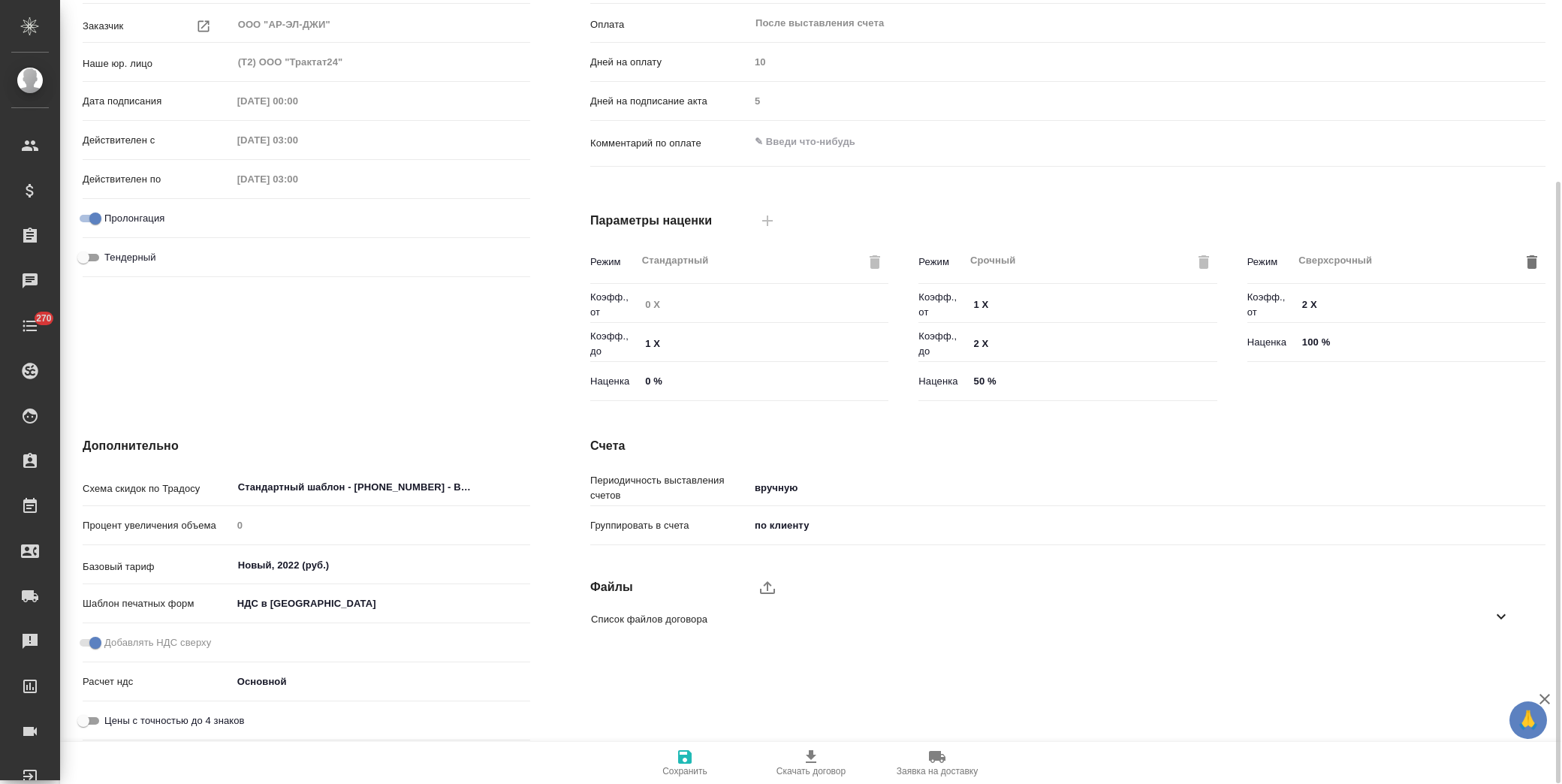
click at [872, 491] on body "🙏 .cls-1 fill:#fff; AWATERA Лофицкая Юлия Владимировна Клиенты Спецификации Зак…" at bounding box center [781, 392] width 1562 height 784
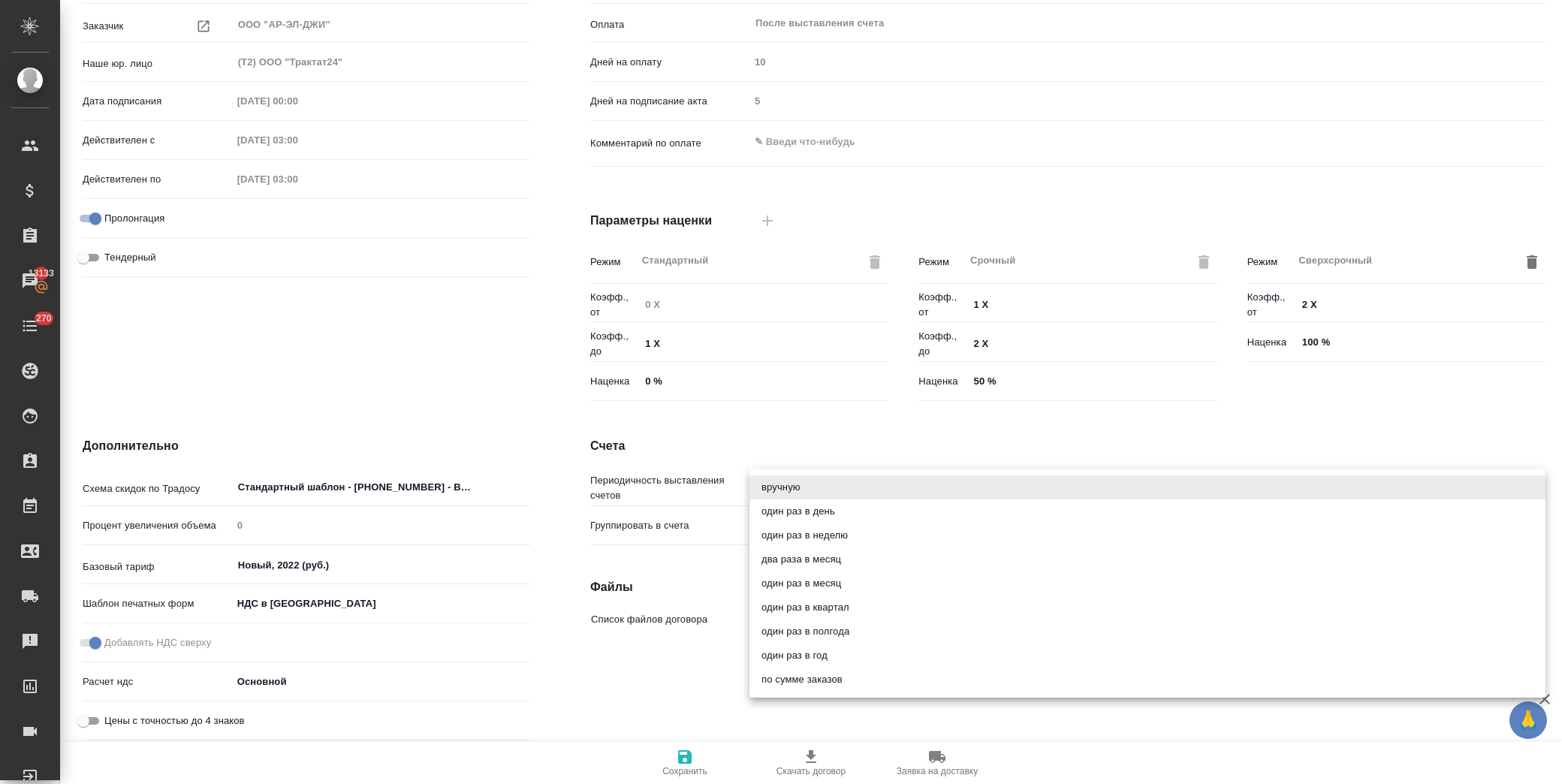
click at [812, 431] on div at bounding box center [781, 392] width 1562 height 784
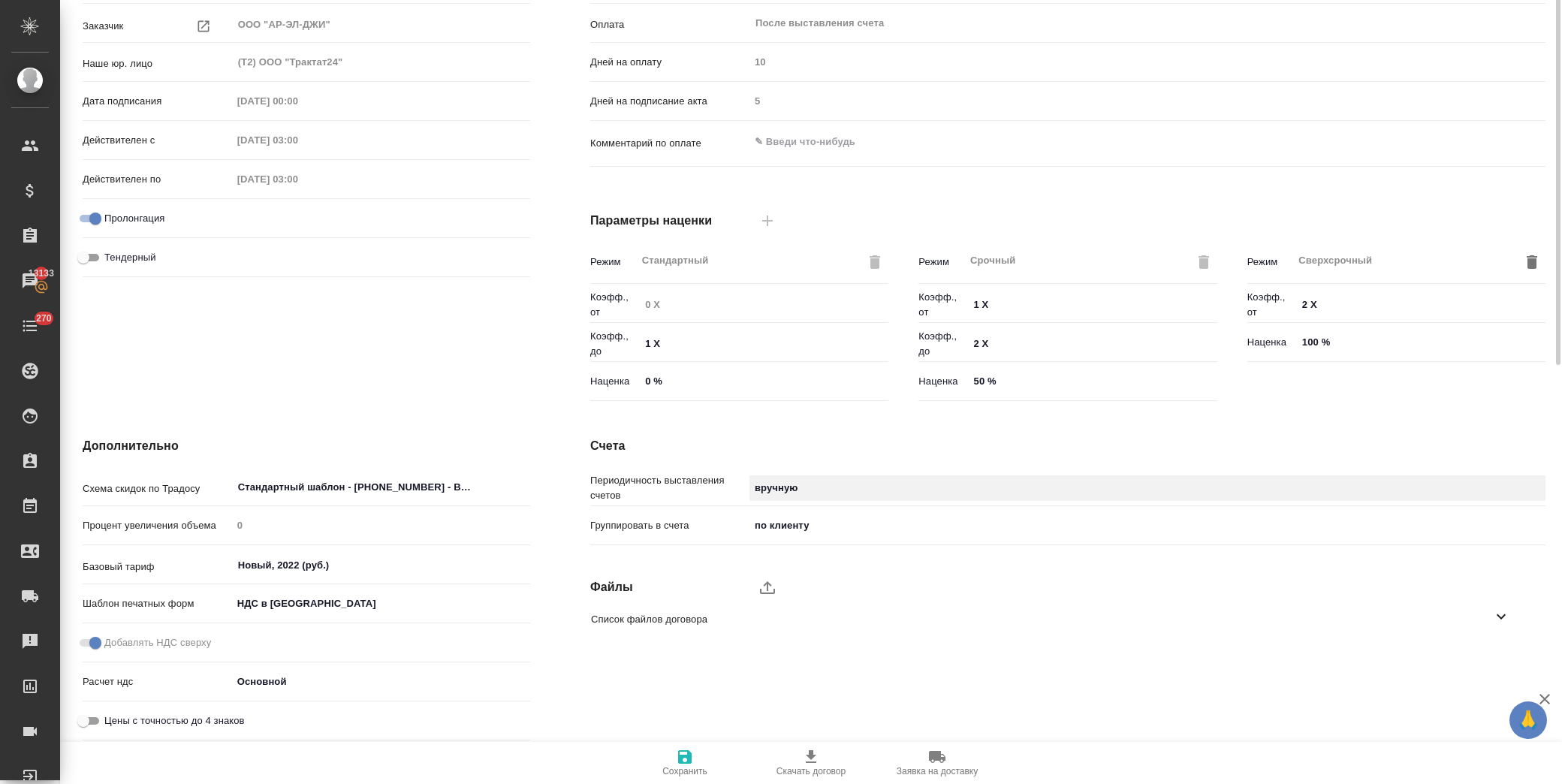
scroll to position [0, 0]
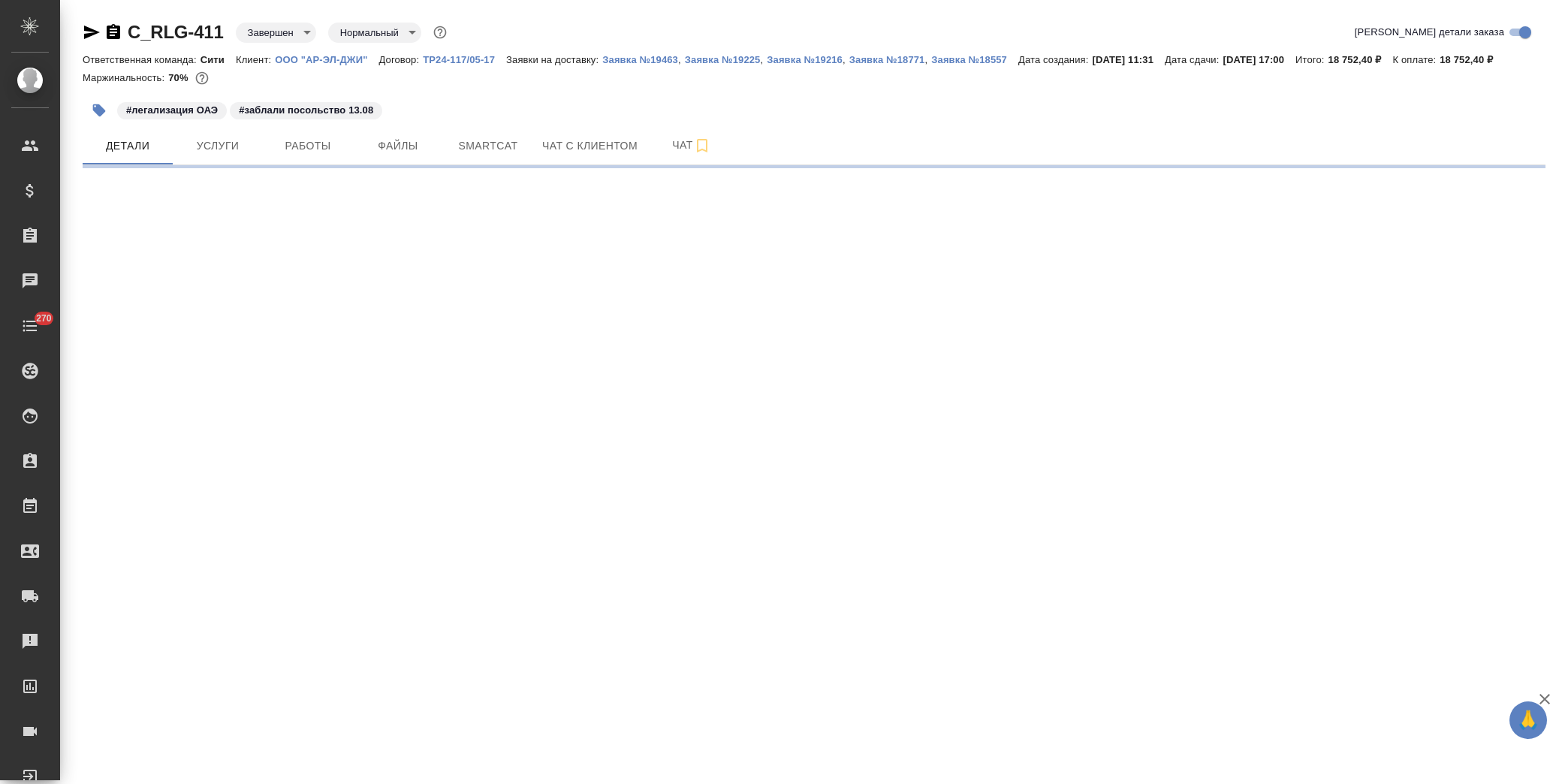
select select "RU"
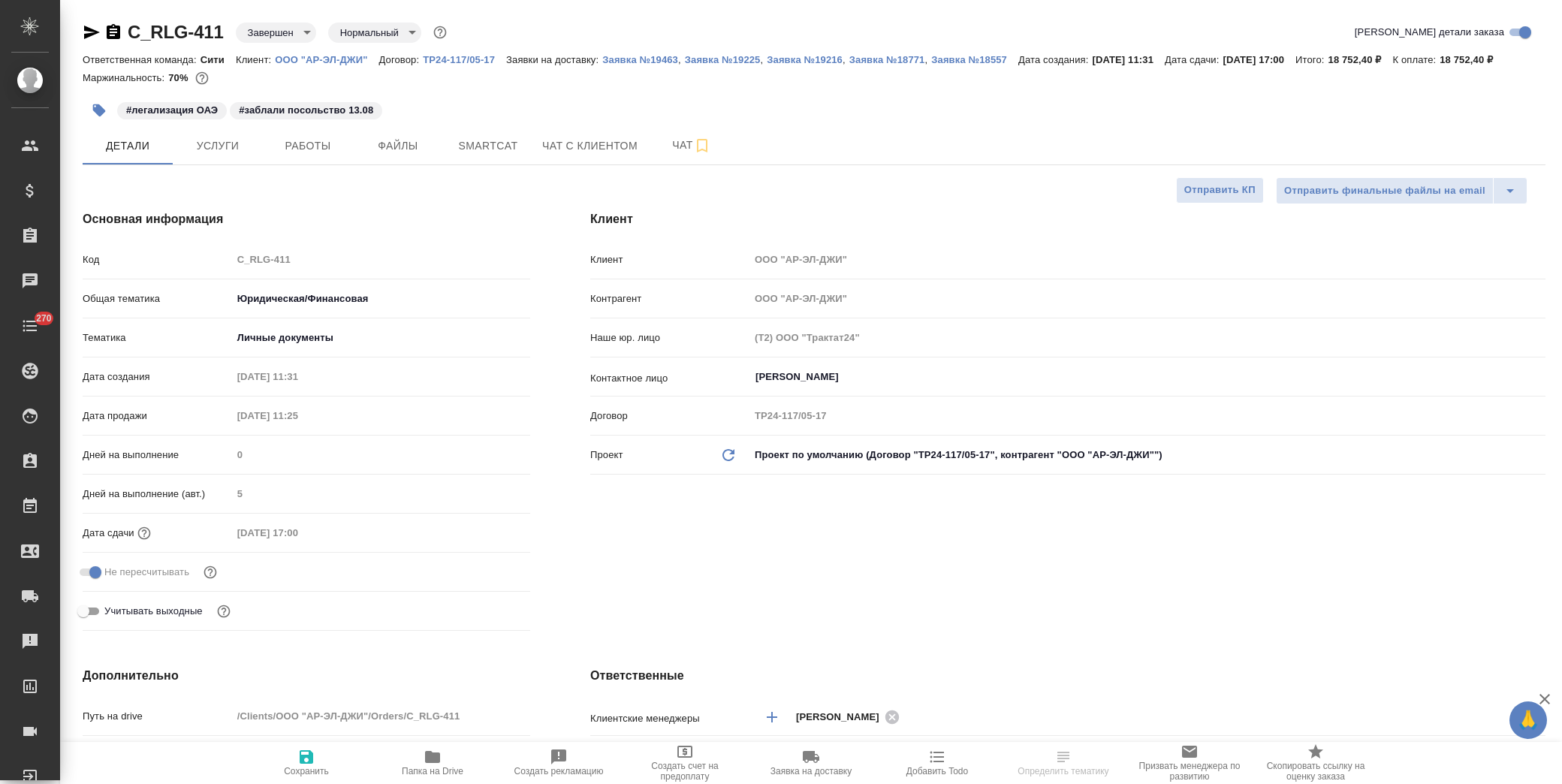
type textarea "x"
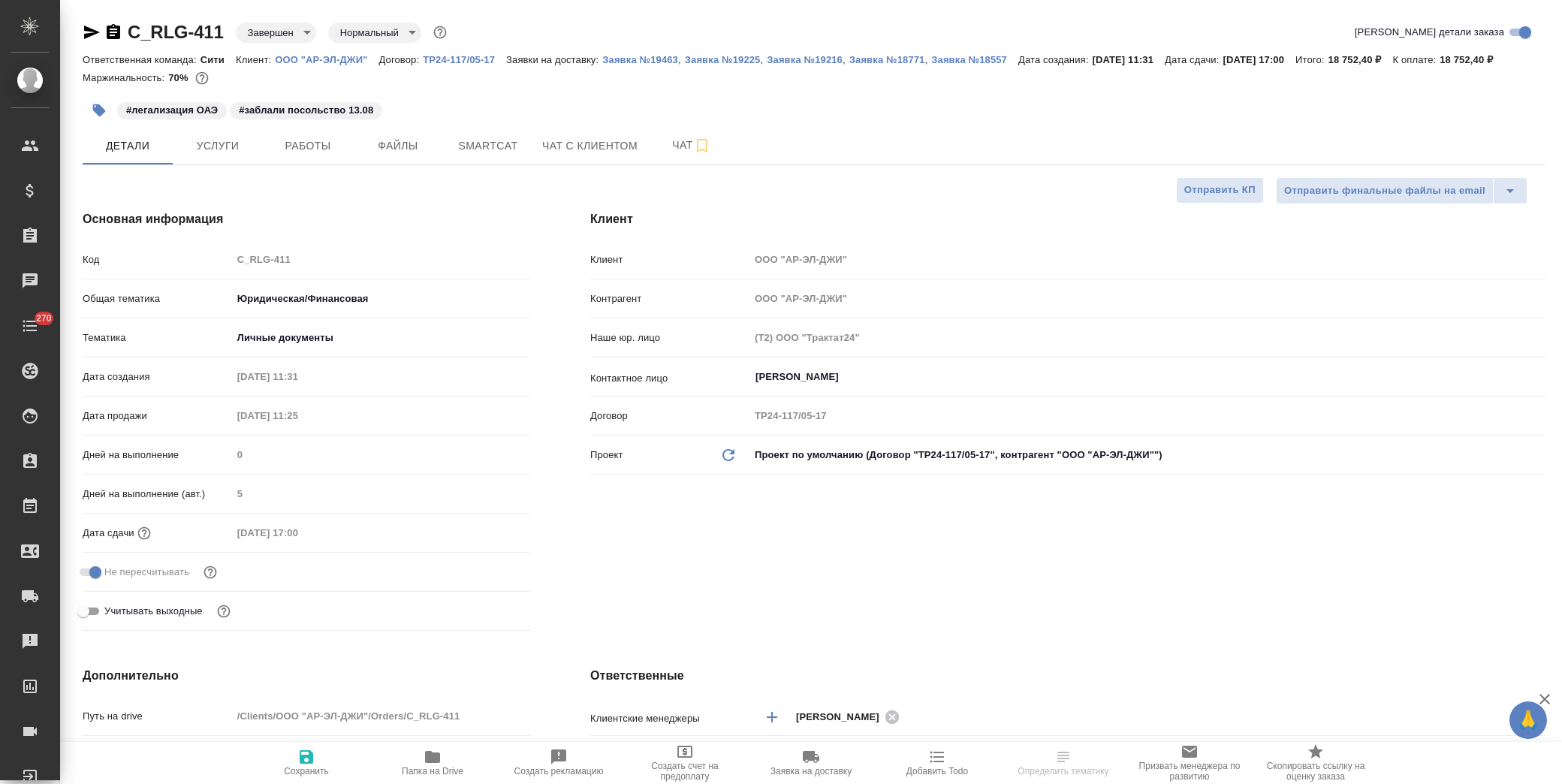
type textarea "x"
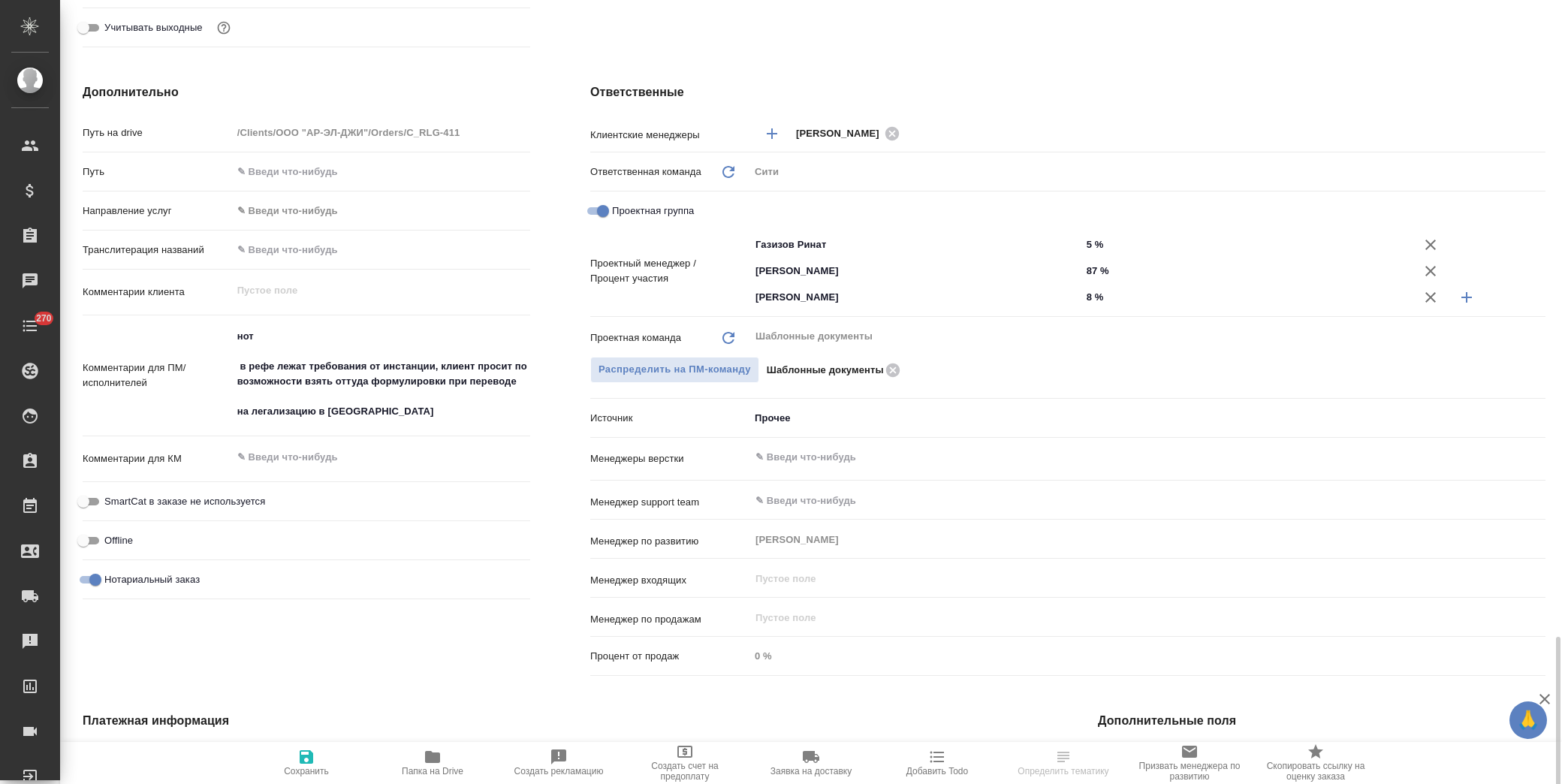
scroll to position [819, 0]
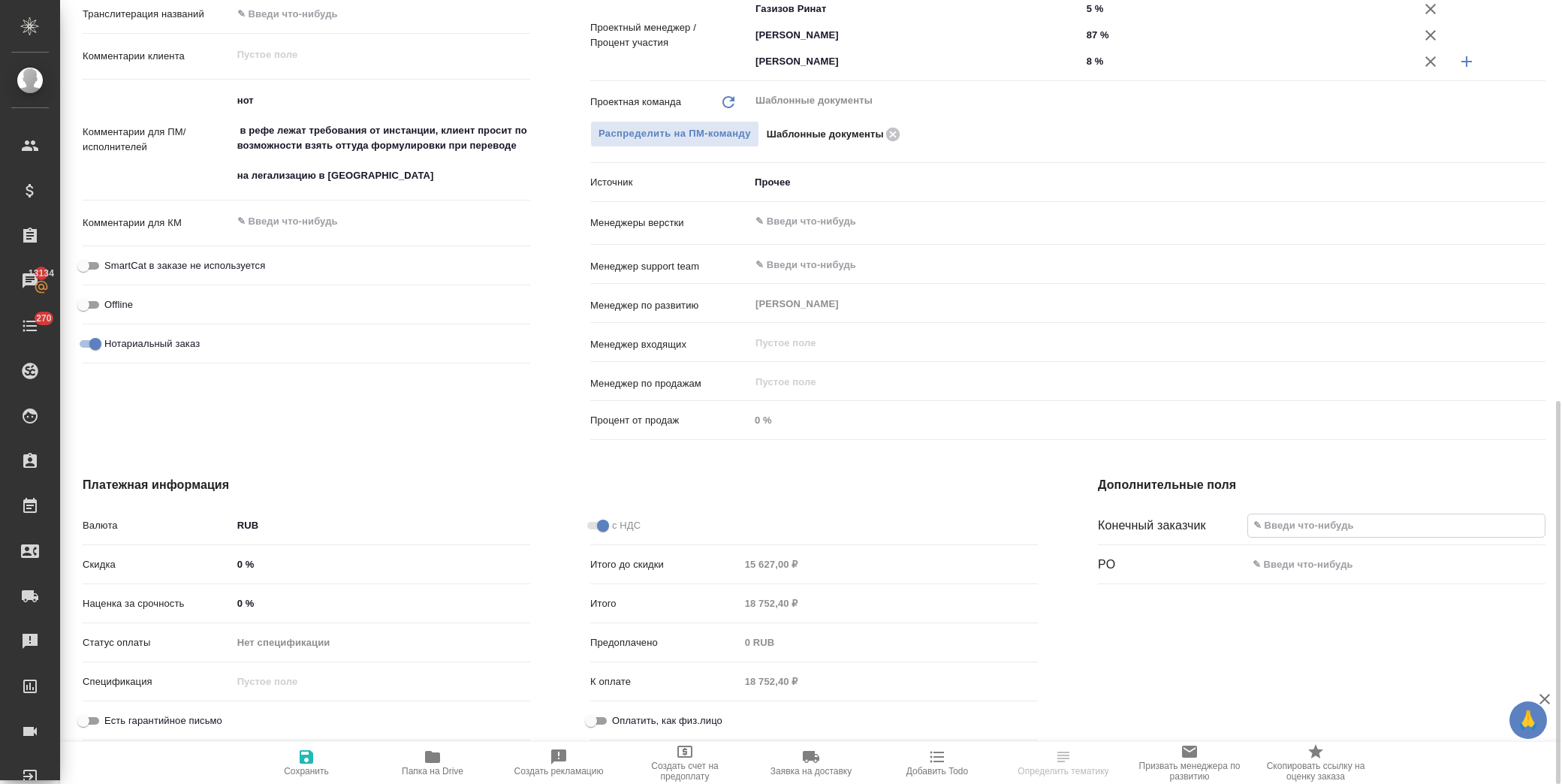
click at [1333, 535] on input "text" at bounding box center [1397, 524] width 297 height 22
type textarea "x"
type input "С"
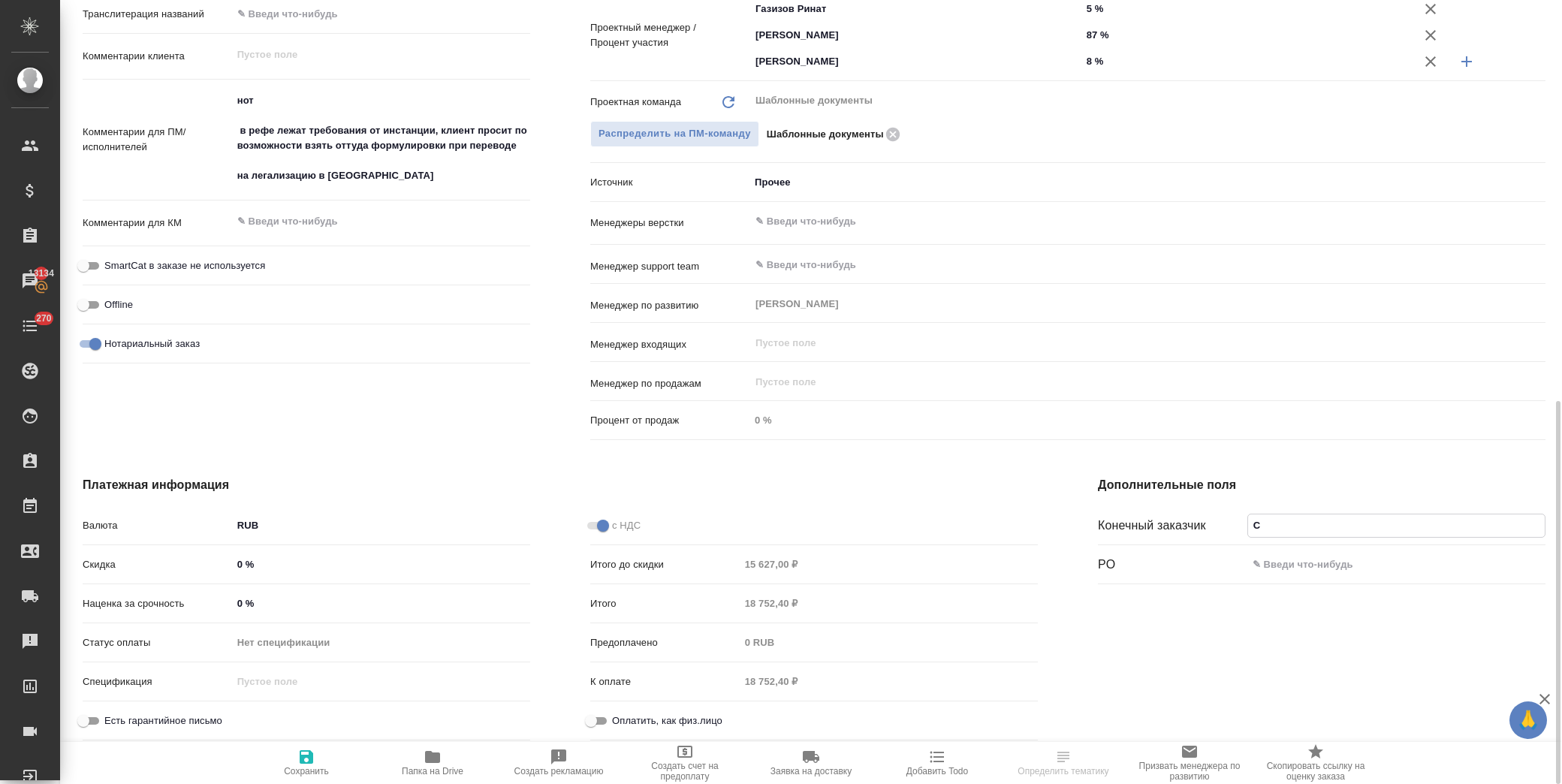
type textarea "x"
type input "Са"
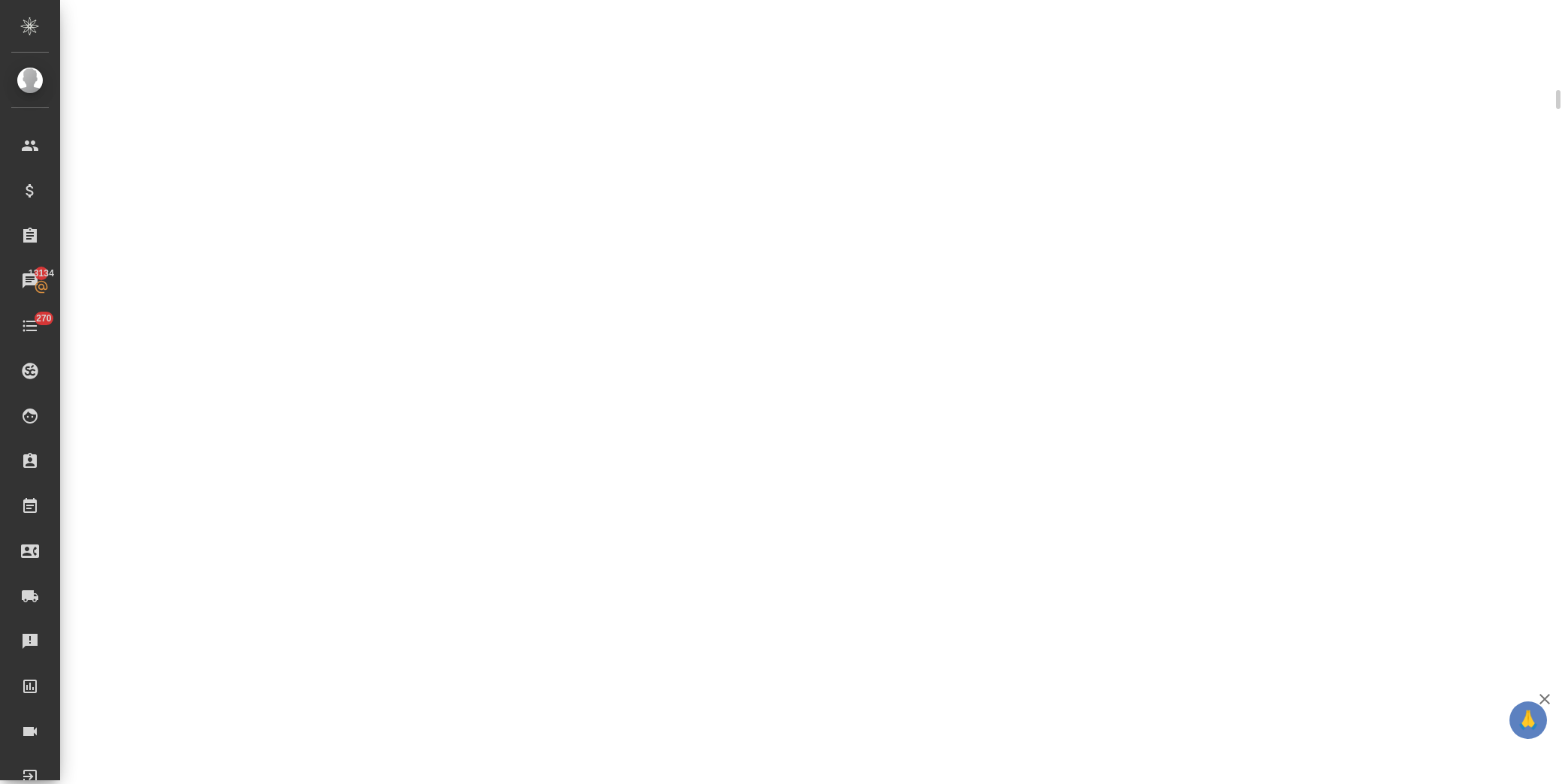
scroll to position [818, 0]
select select "RU"
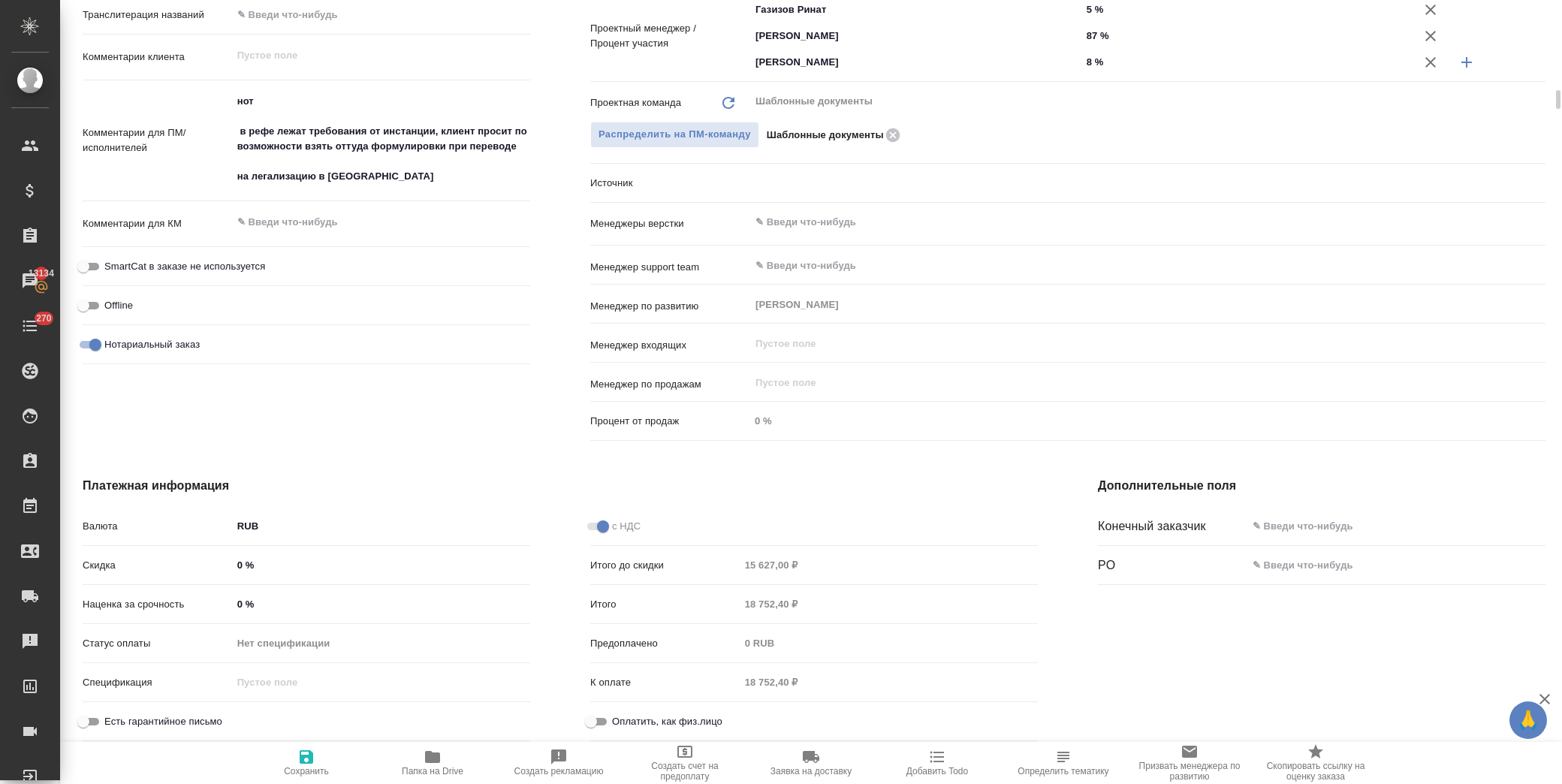
type textarea "x"
click at [1298, 530] on input "text" at bounding box center [1396, 525] width 298 height 22
type input "С"
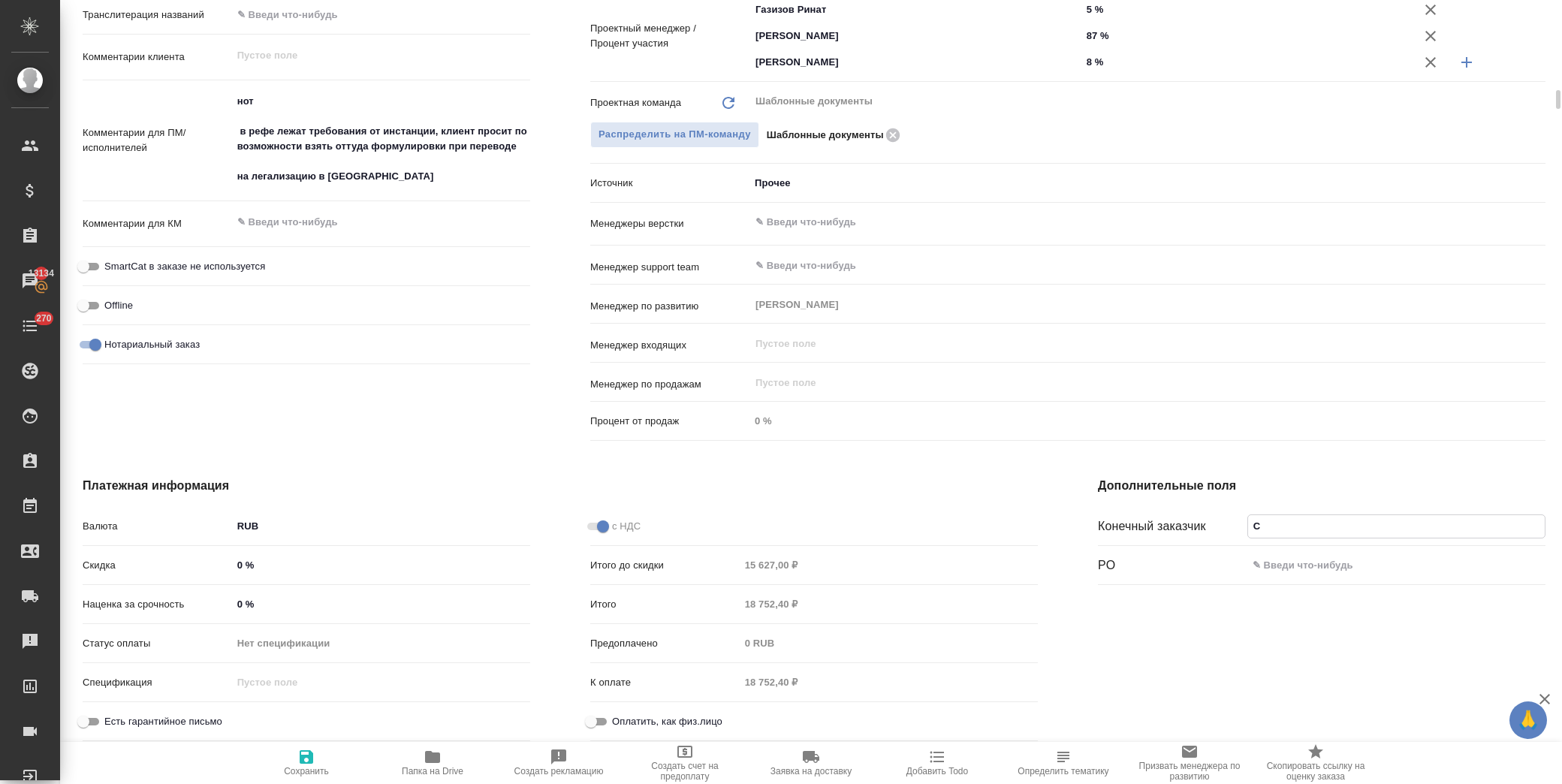
type textarea "x"
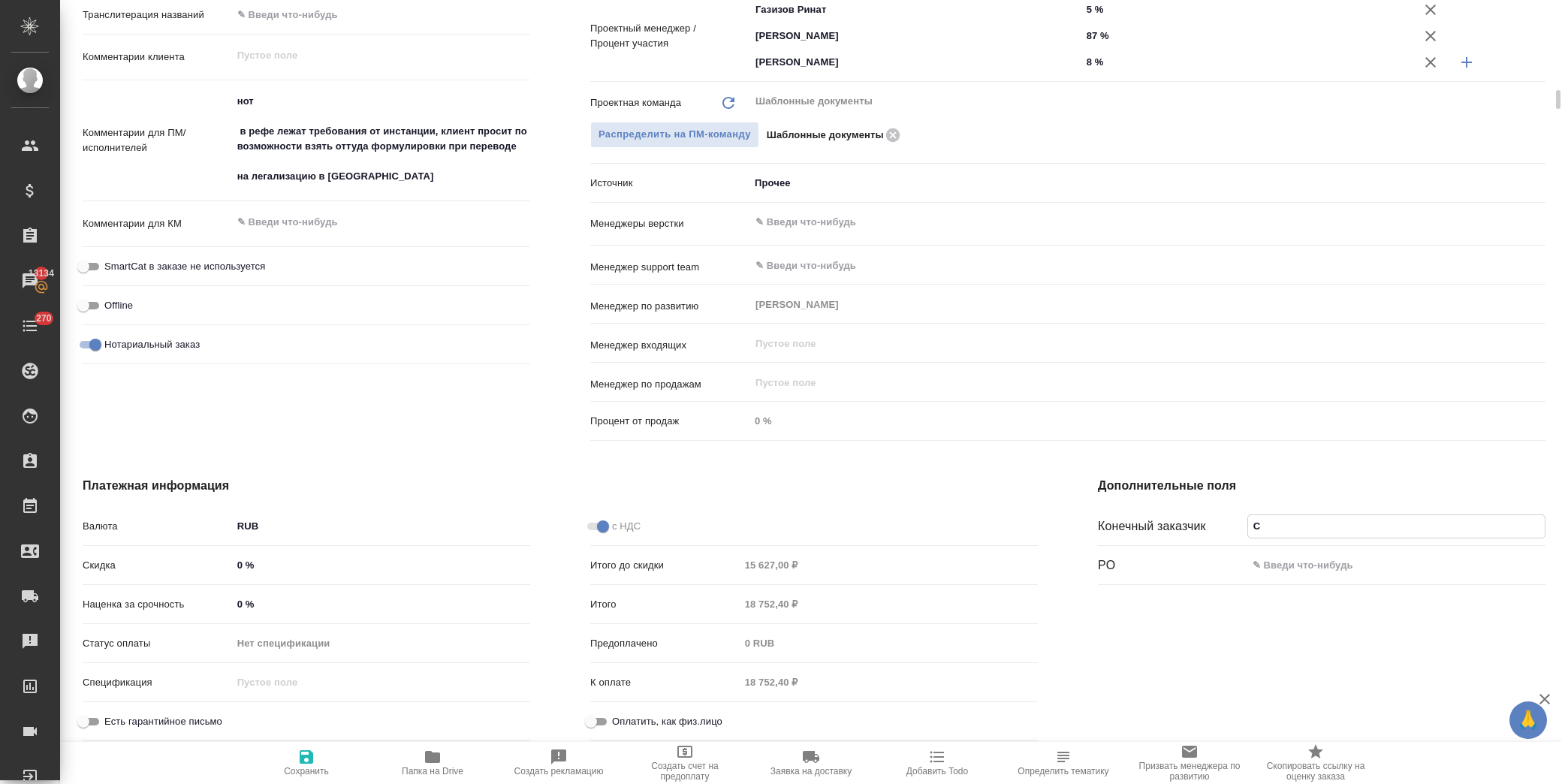
type textarea "x"
type input "Са"
type textarea "x"
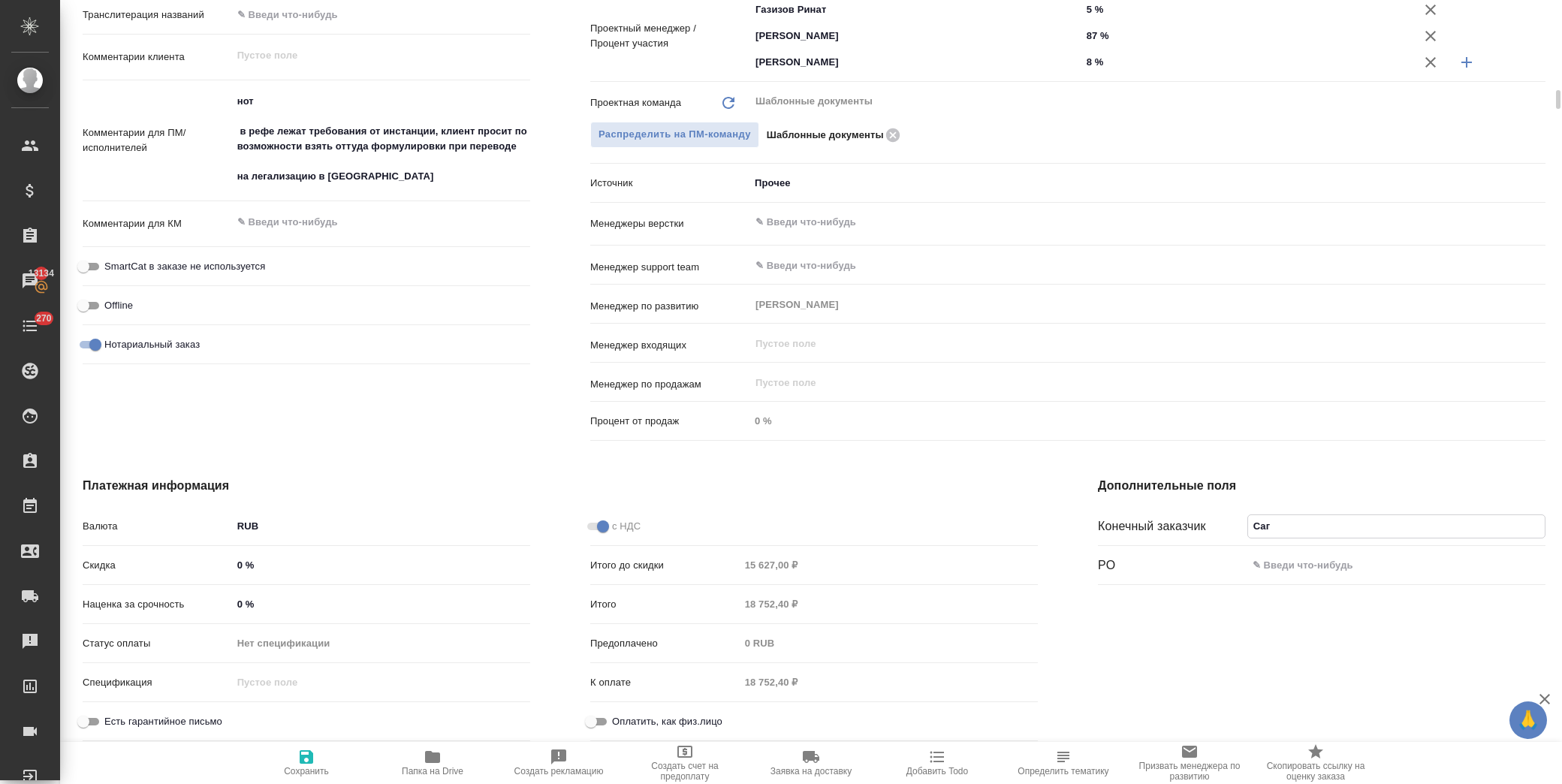
type input "Сагл"
type textarea "x"
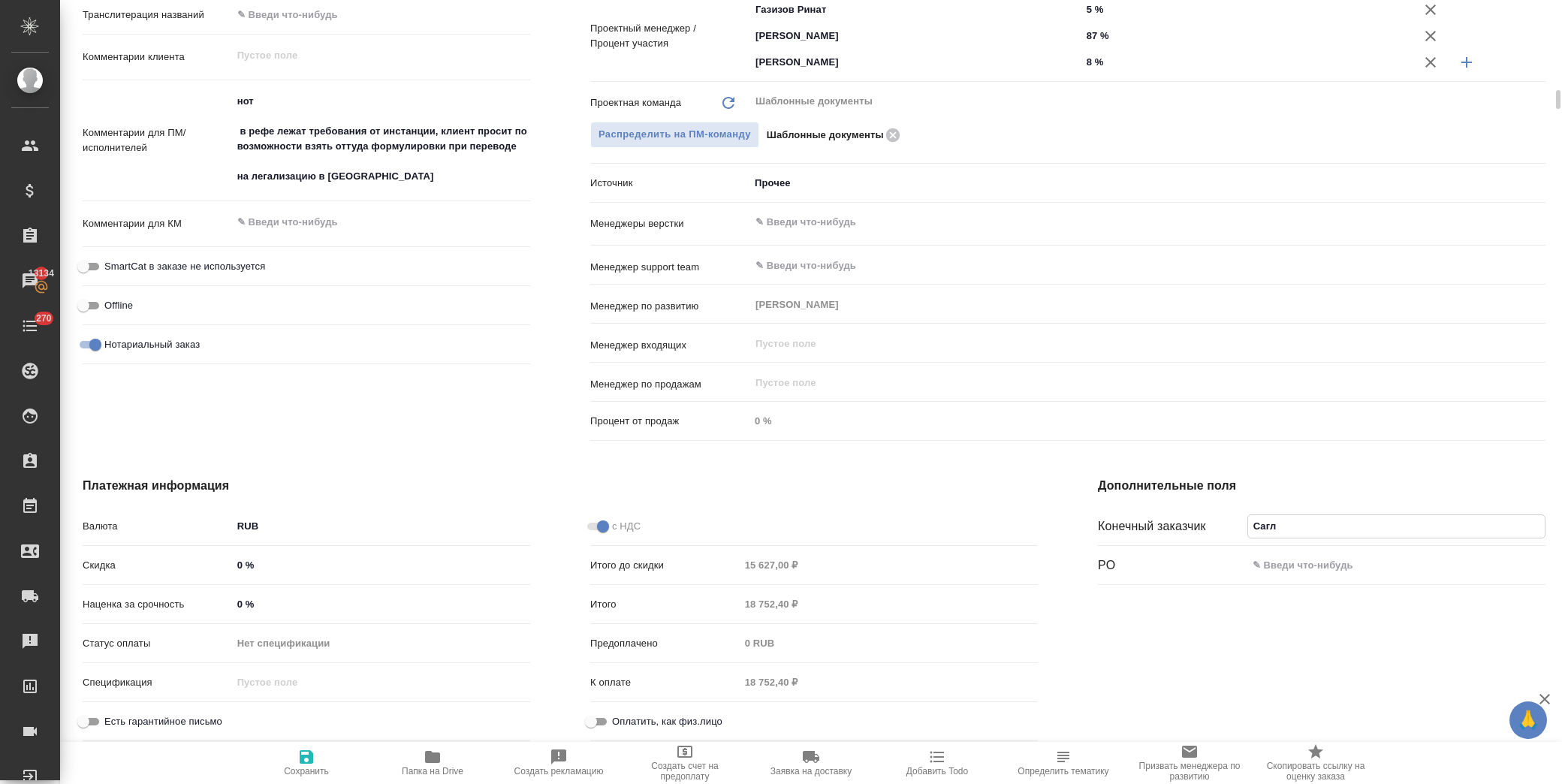
type textarea "x"
type input "Саглам"
type textarea "x"
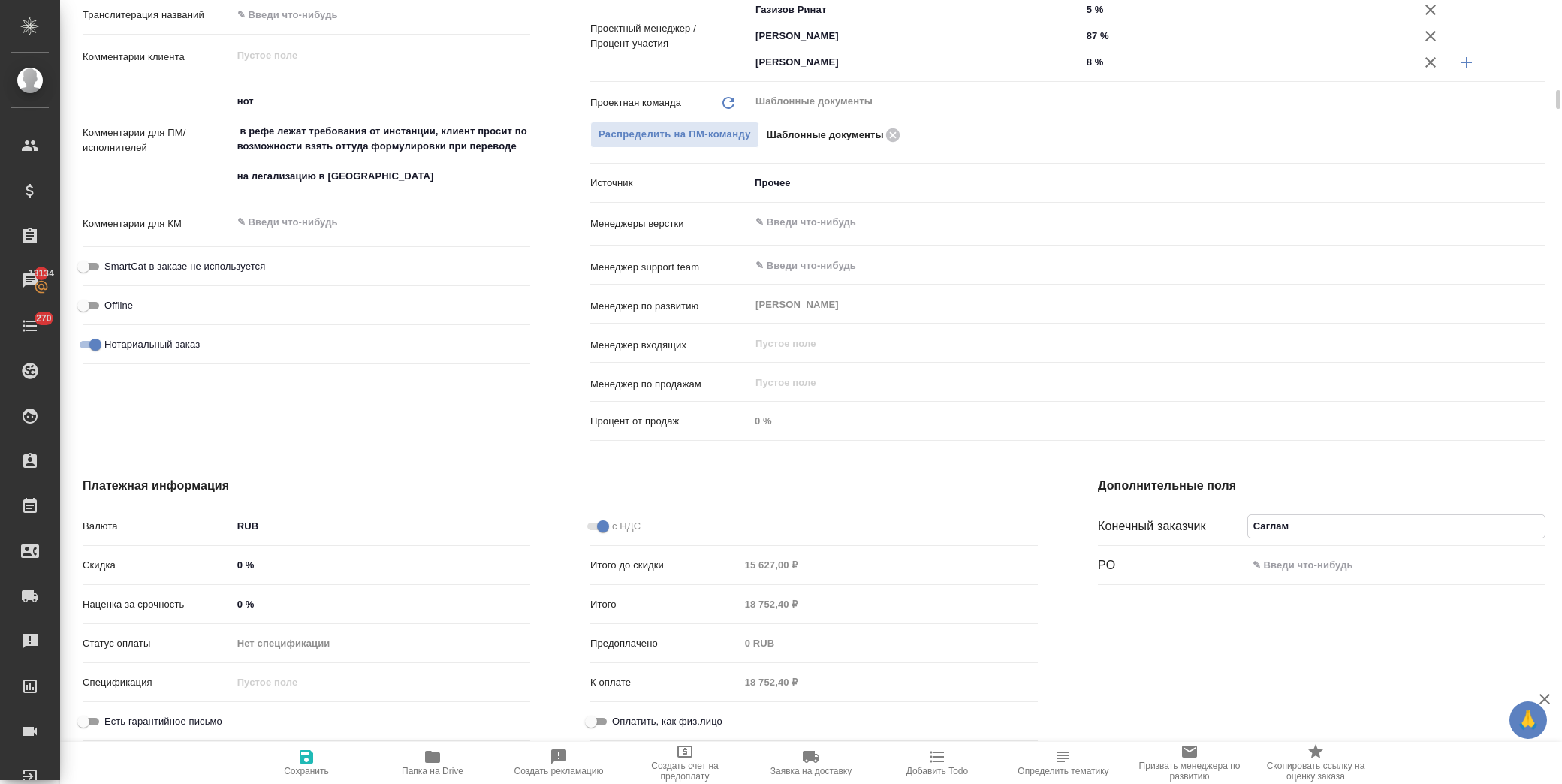
type textarea "x"
type input "Саглам М"
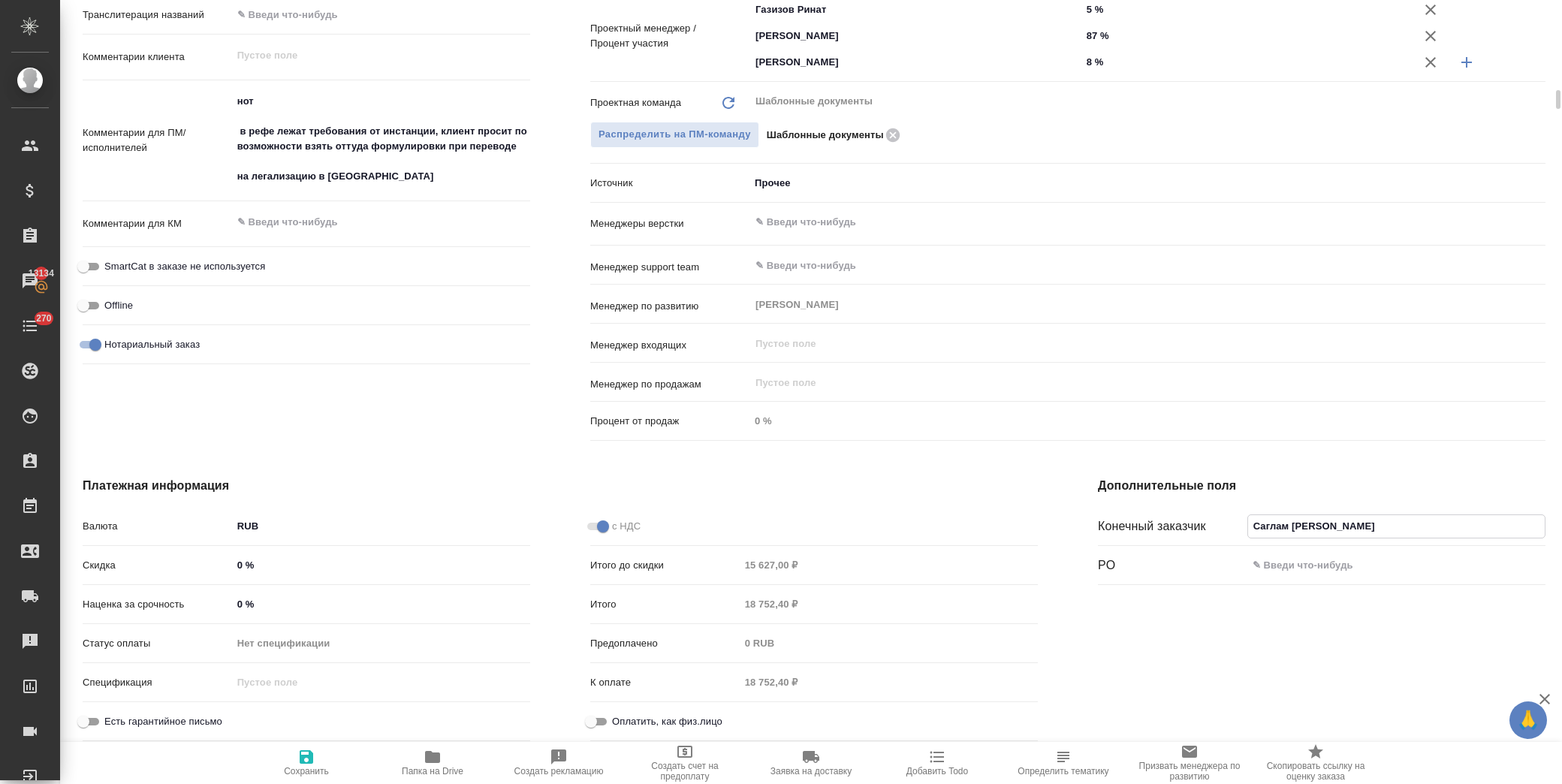
type textarea "x"
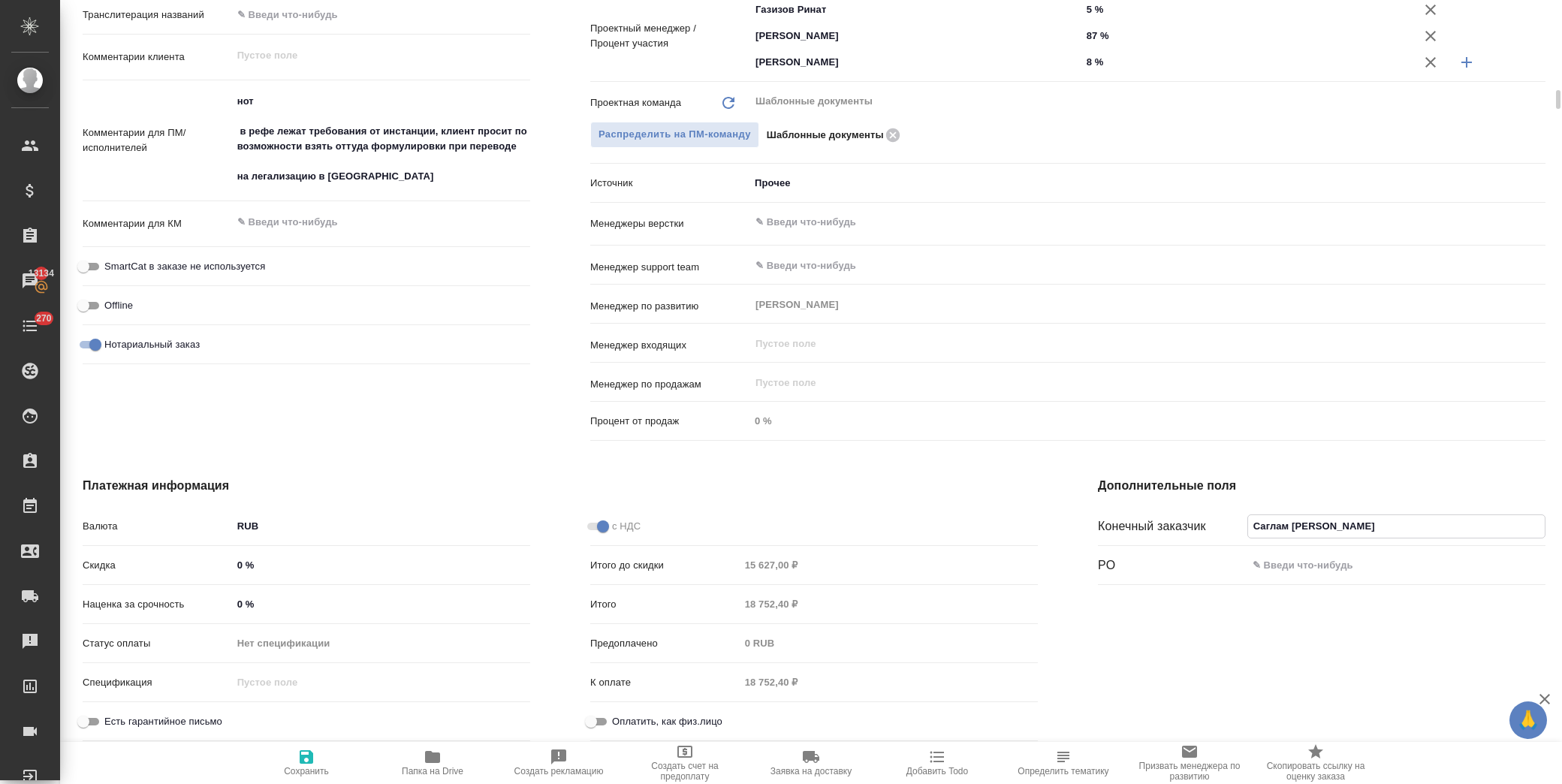
type textarea "x"
type input "Саглам Мар"
type textarea "x"
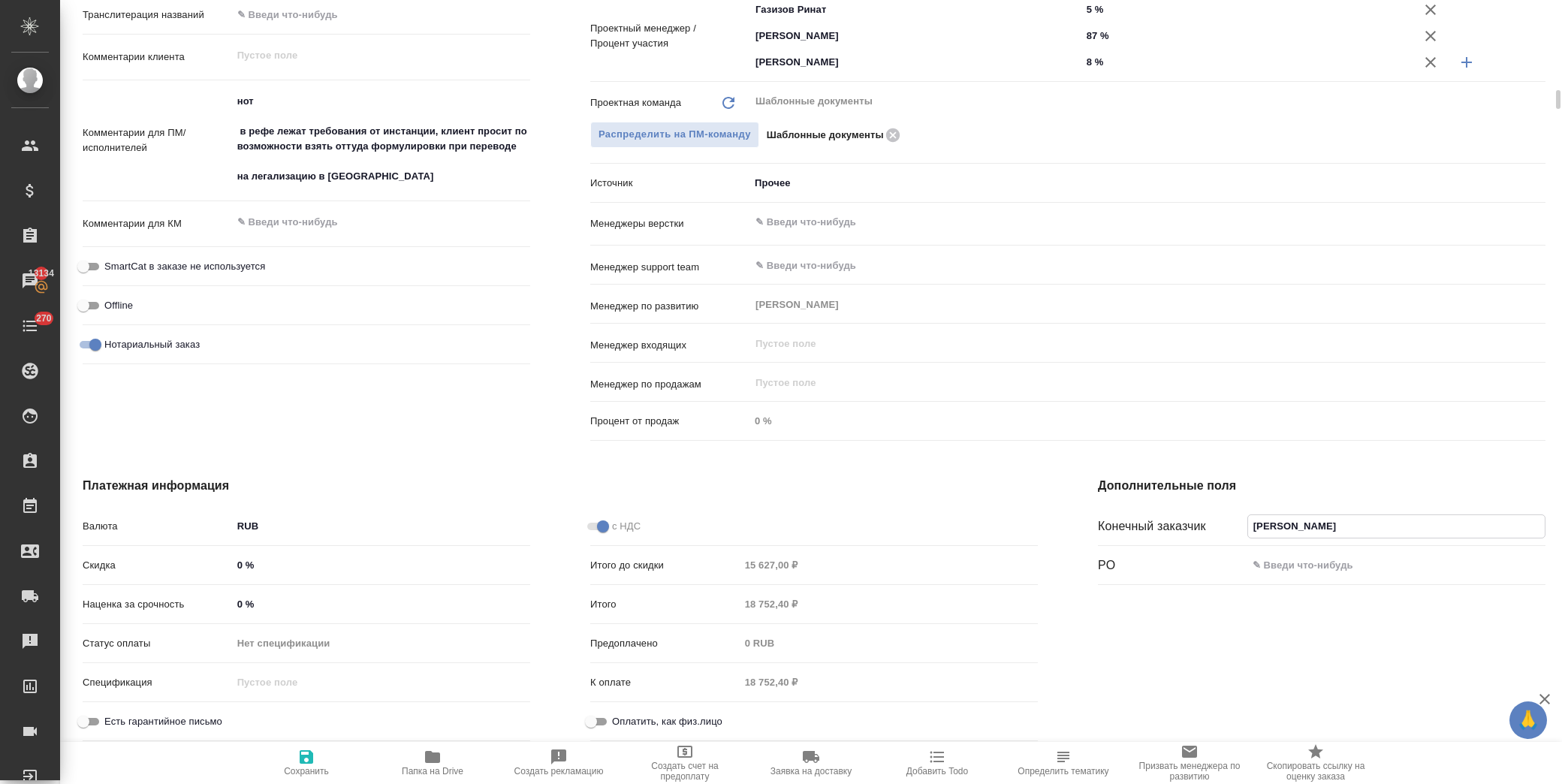
type textarea "x"
type input "Саглам Марин"
type textarea "x"
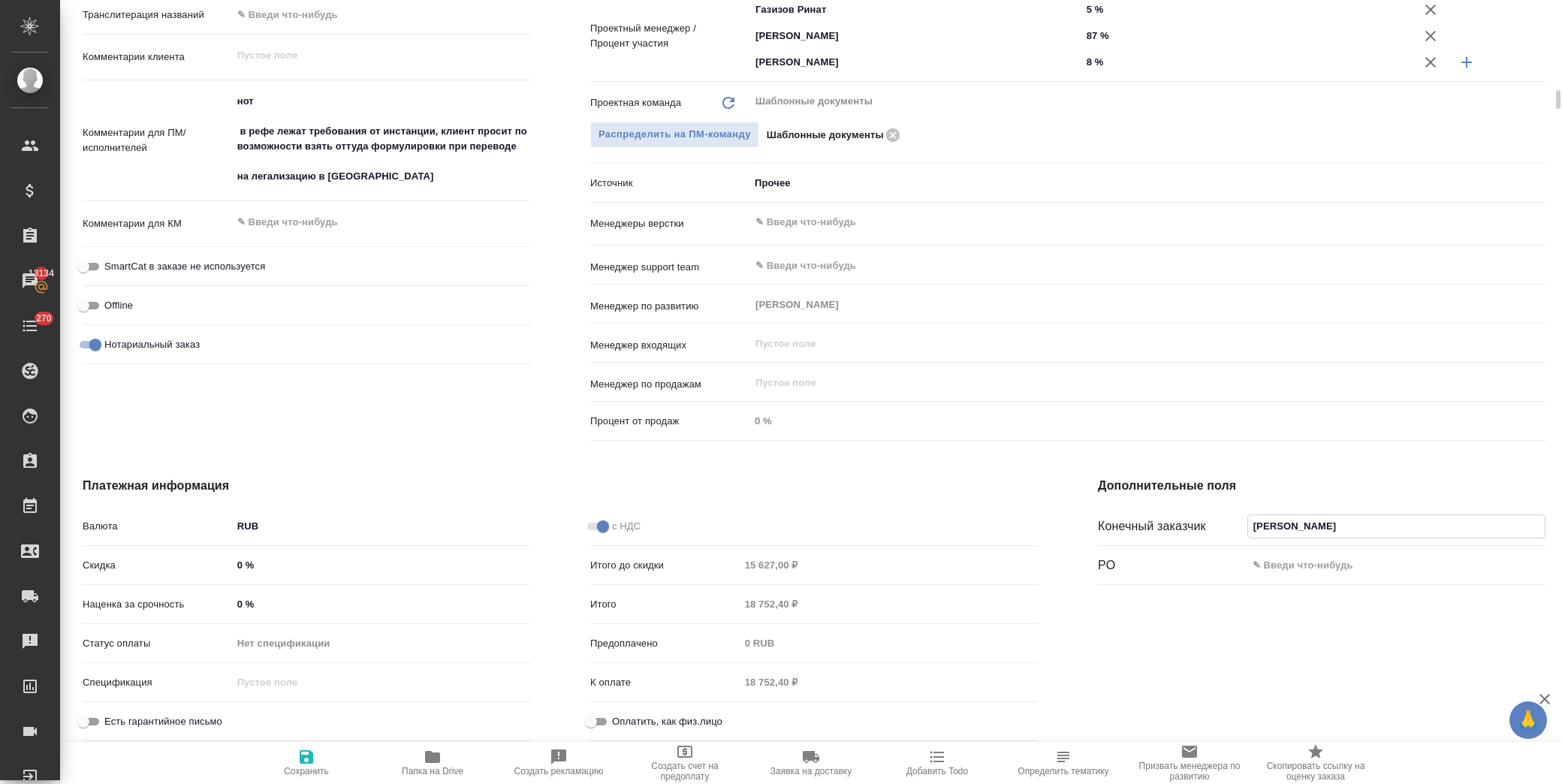
type textarea "x"
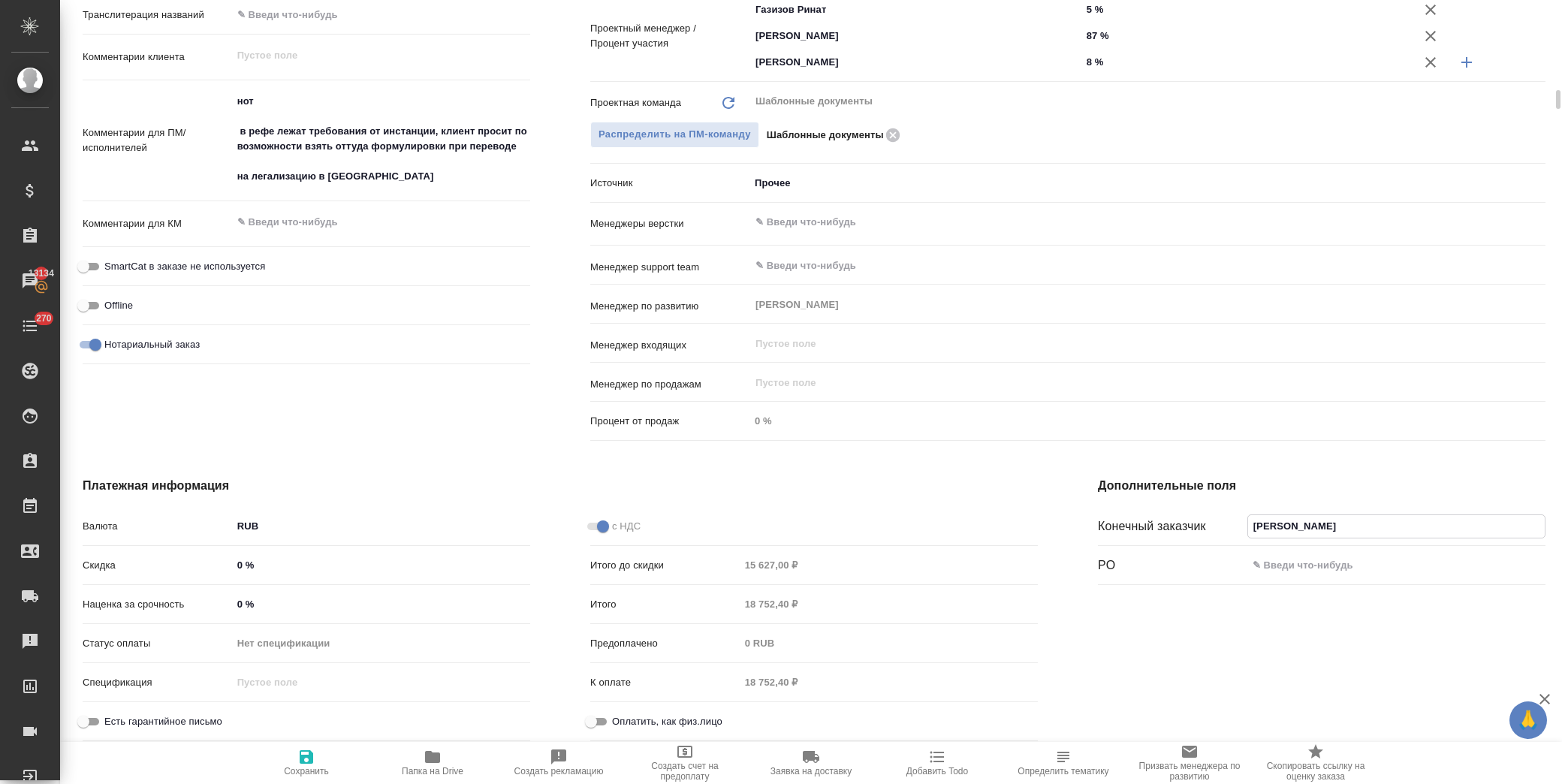
type input "[PERSON_NAME]"
click at [314, 768] on span "Сохранить" at bounding box center [307, 771] width 45 height 10
type textarea "x"
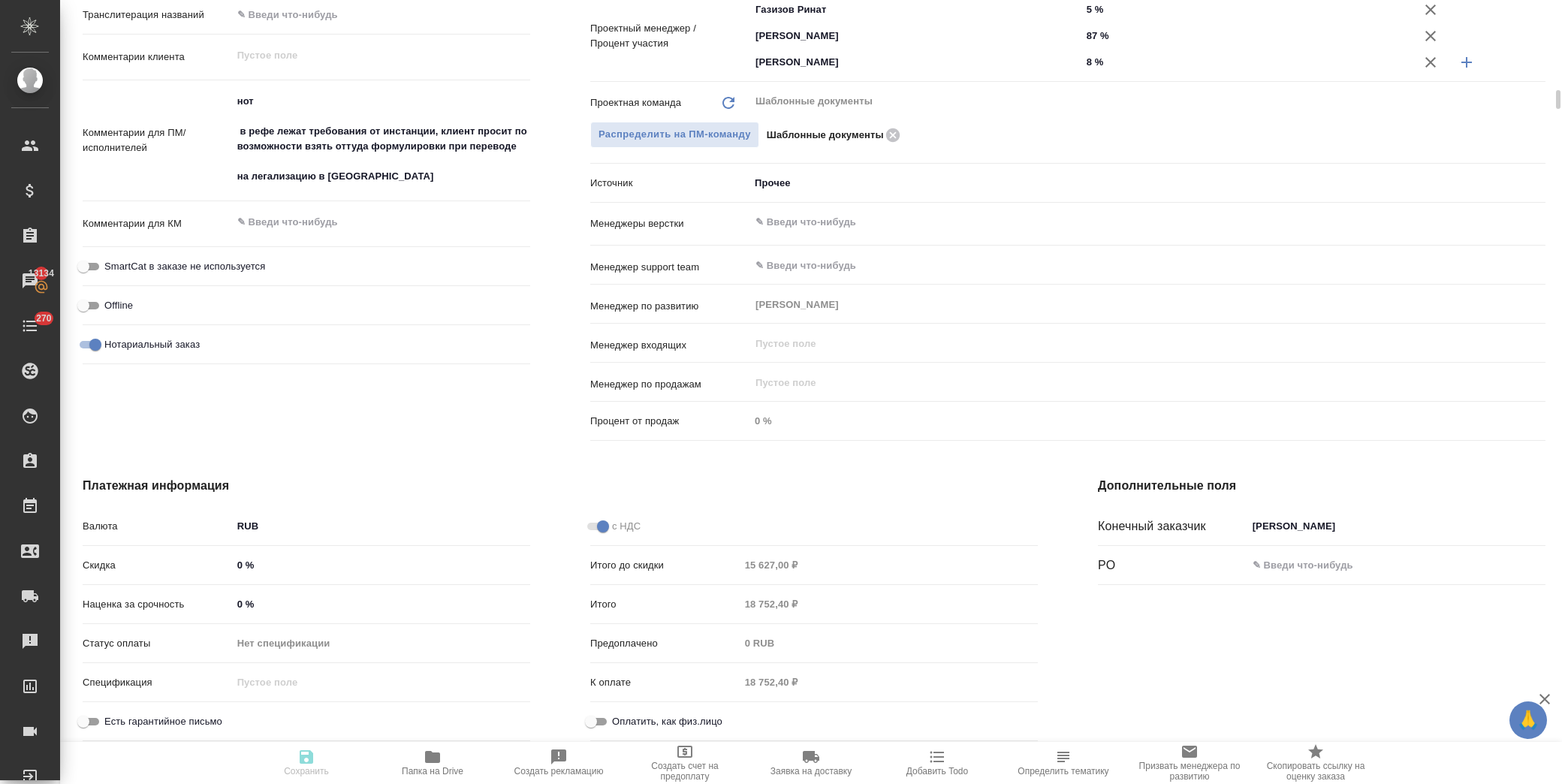
type textarea "x"
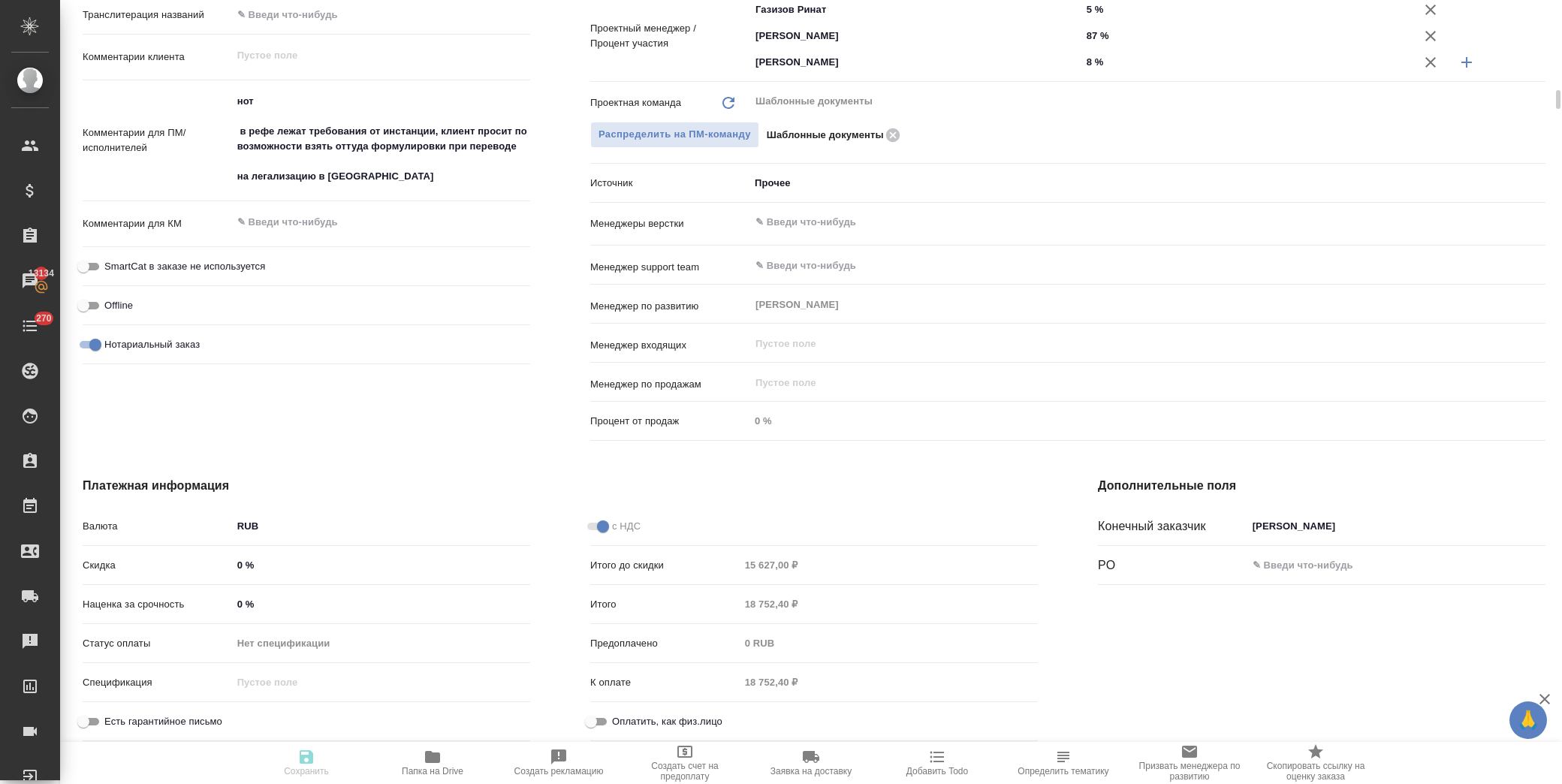
type textarea "x"
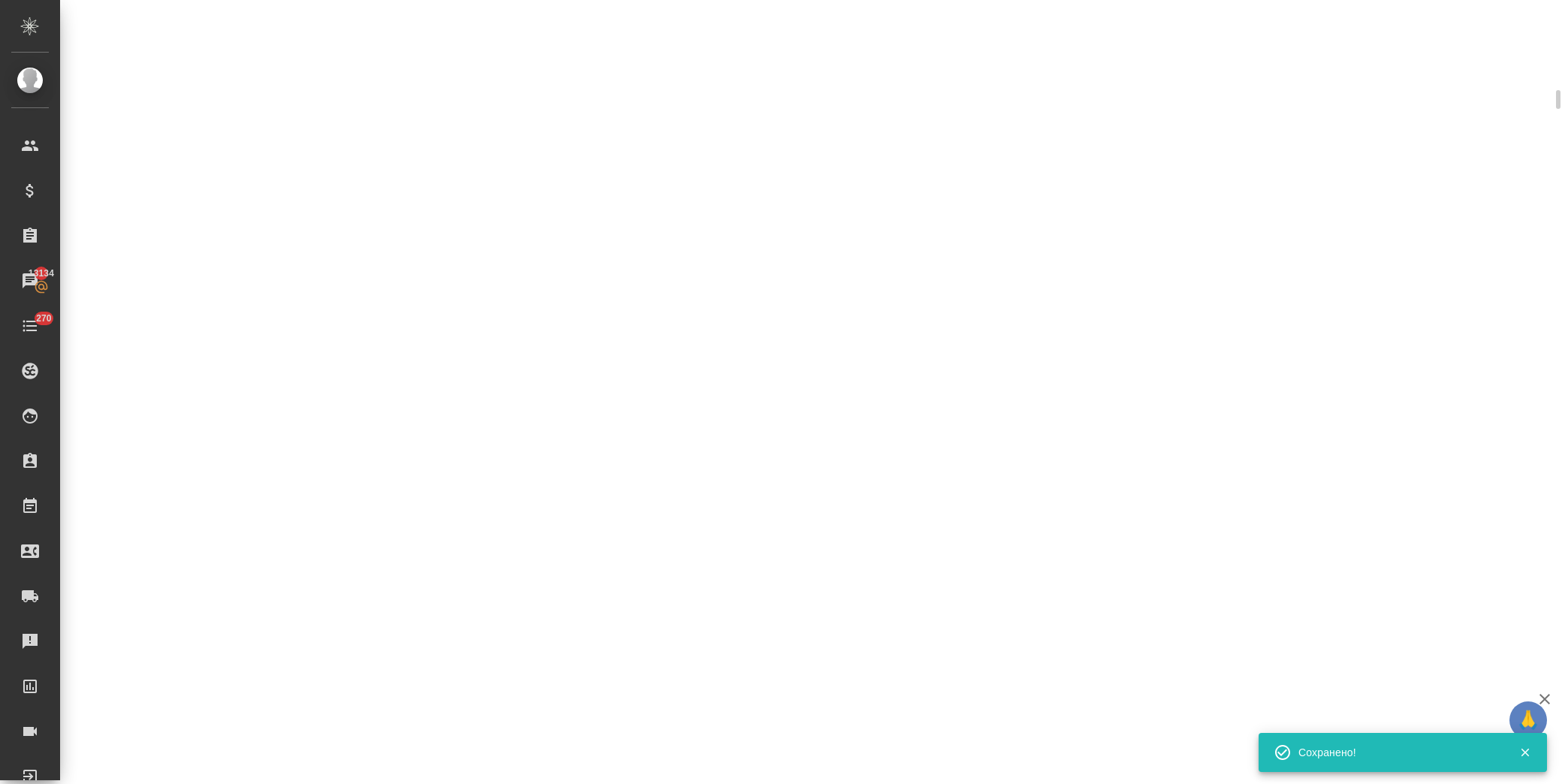
select select "RU"
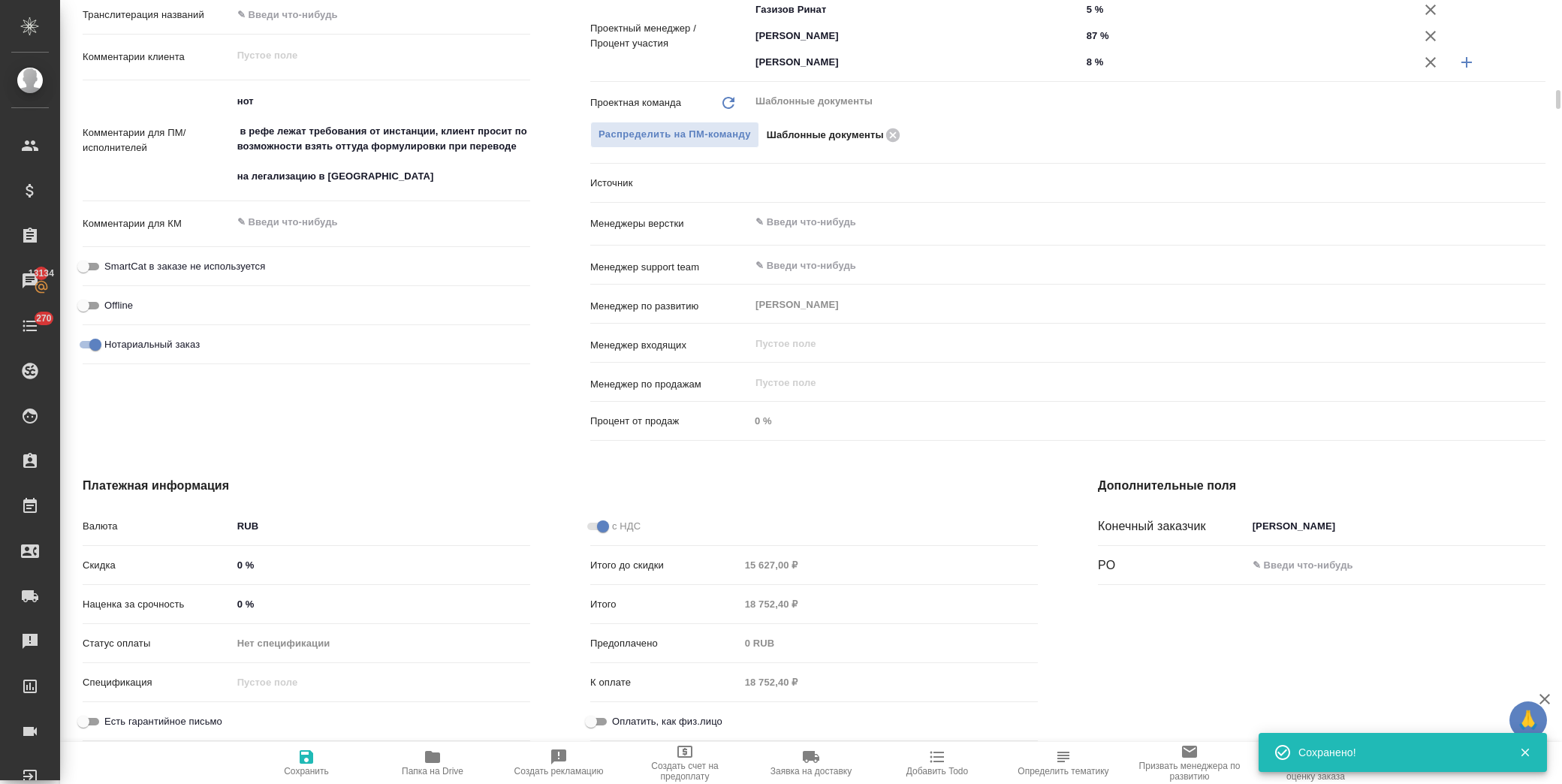
type textarea "x"
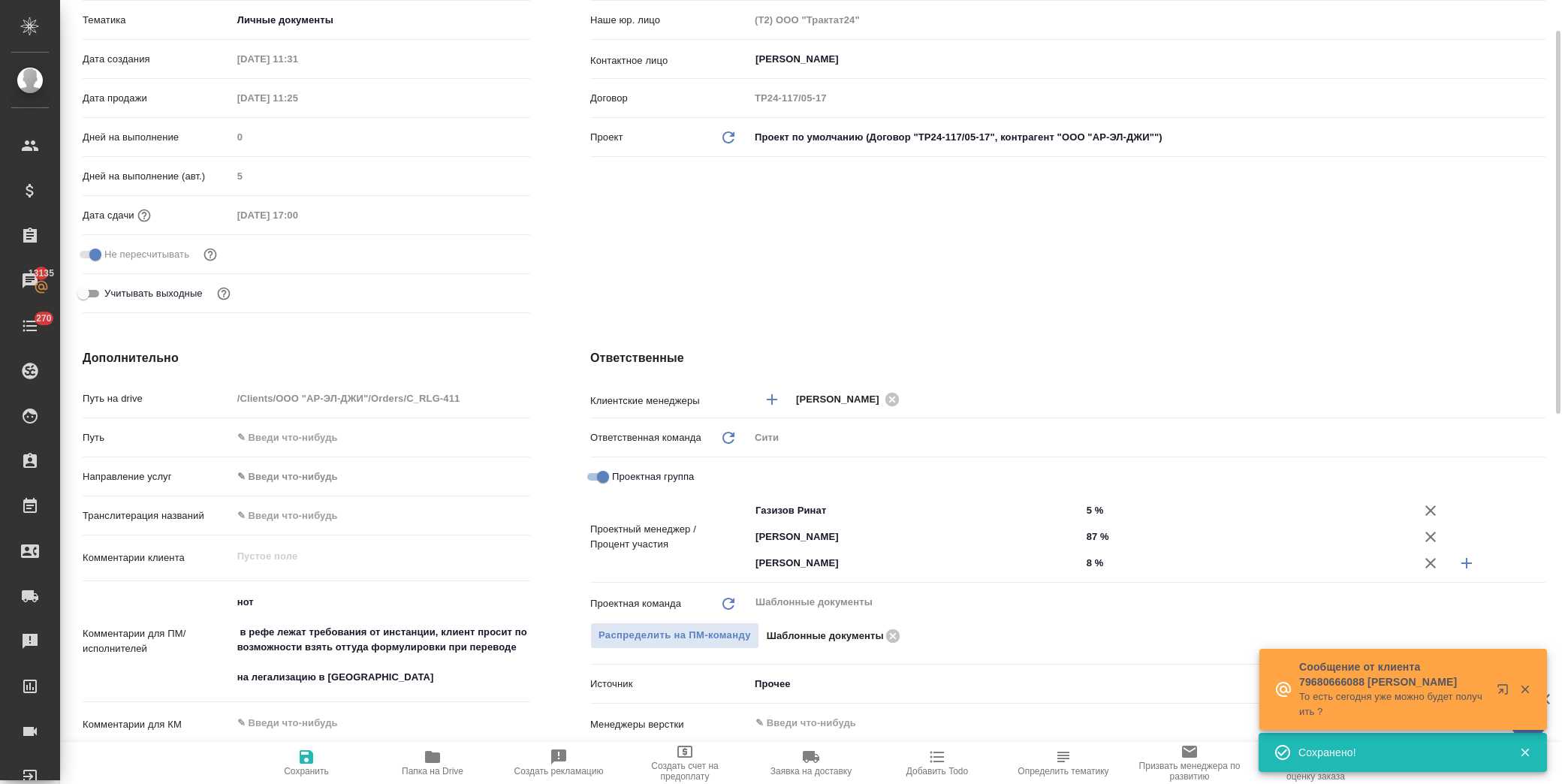
scroll to position [0, 0]
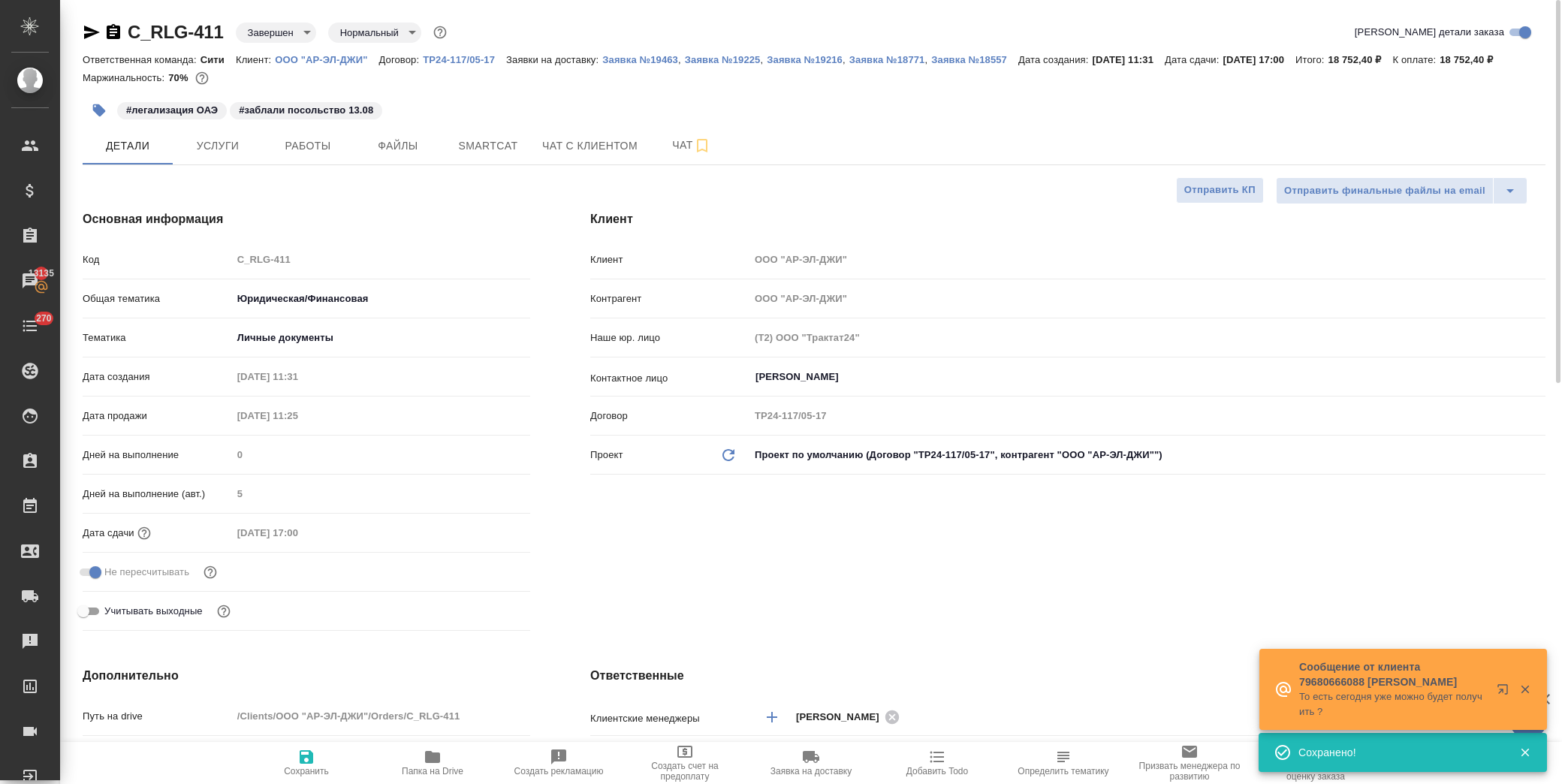
type textarea "x"
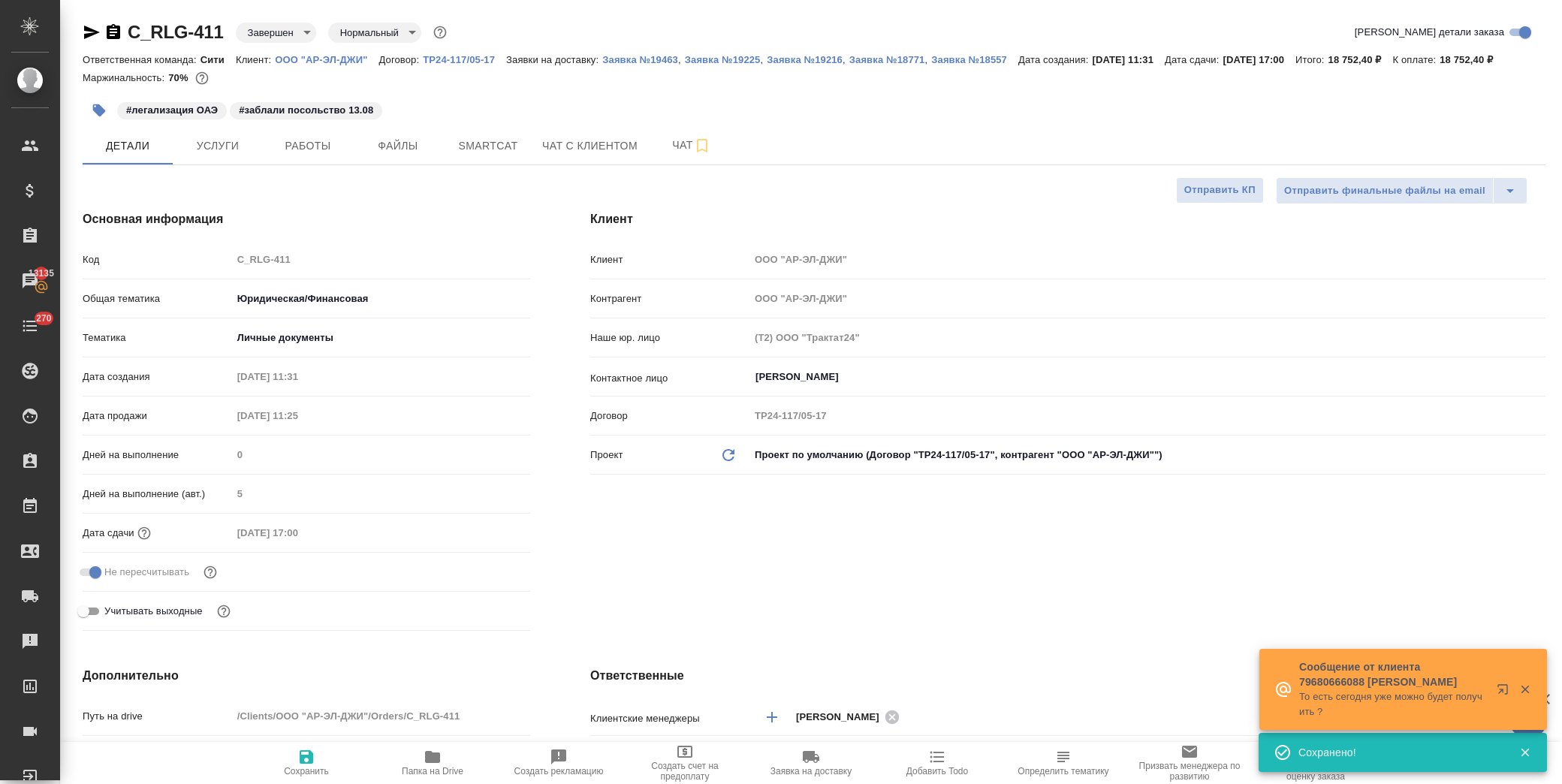
type textarea "x"
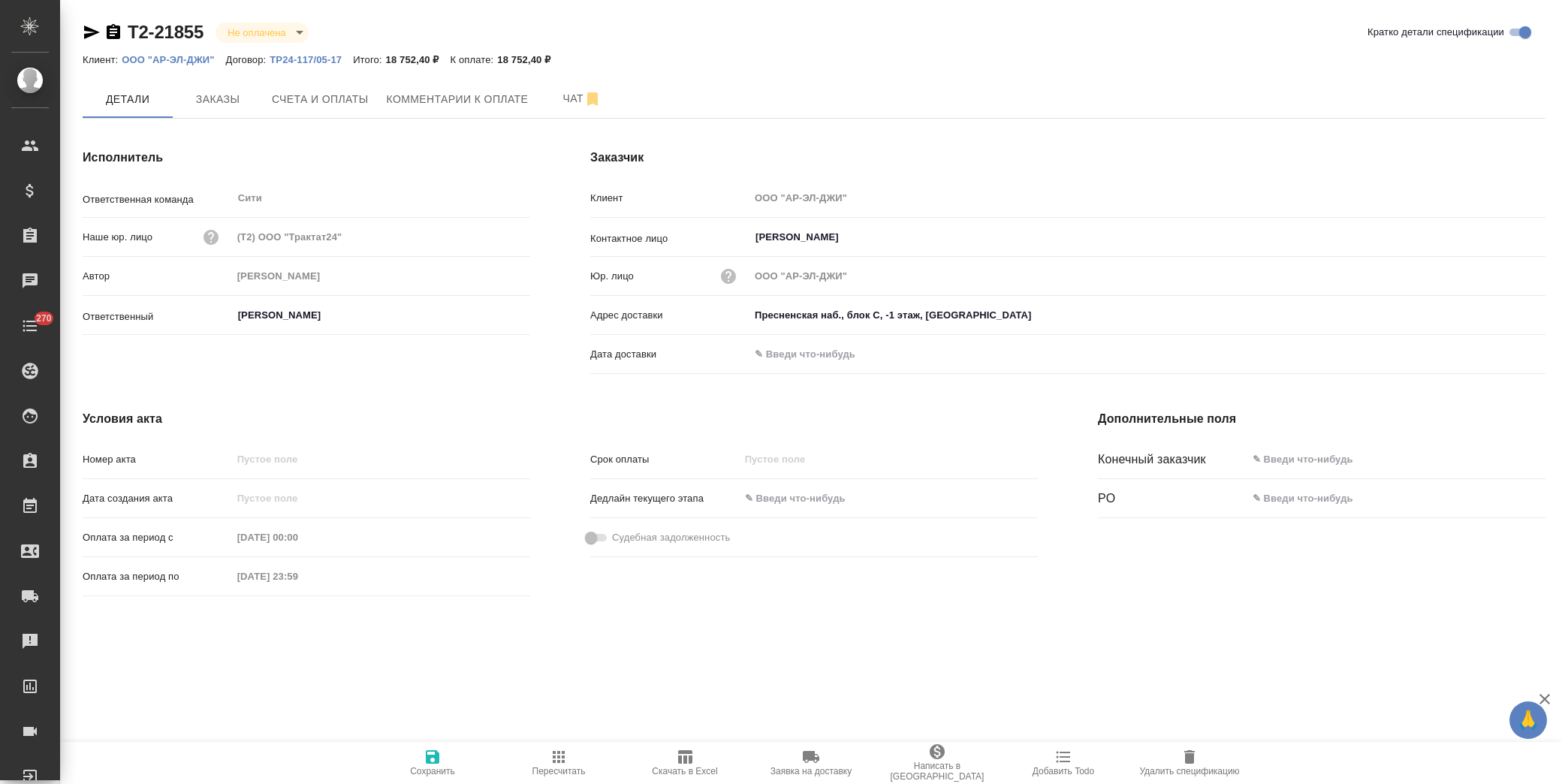
click at [680, 768] on span "Скачать в Excel" at bounding box center [684, 771] width 65 height 10
